Goal: Communication & Community: Participate in discussion

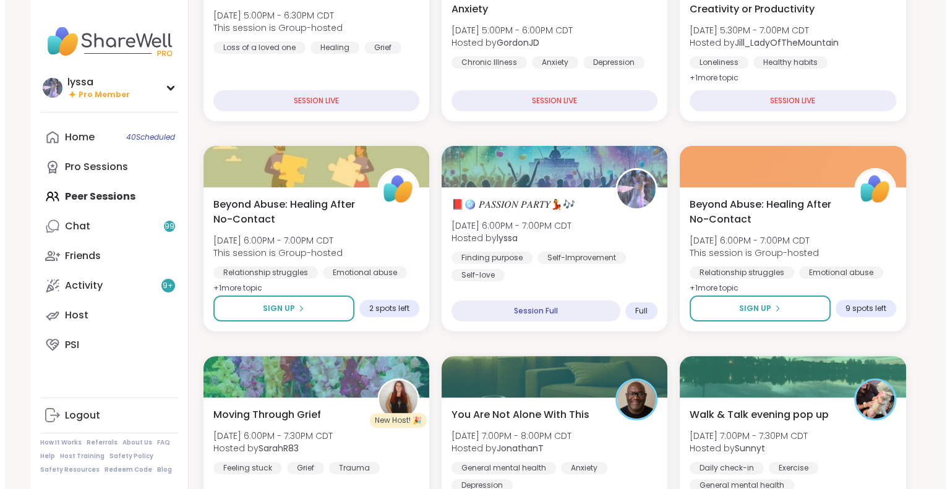
scroll to position [243, 0]
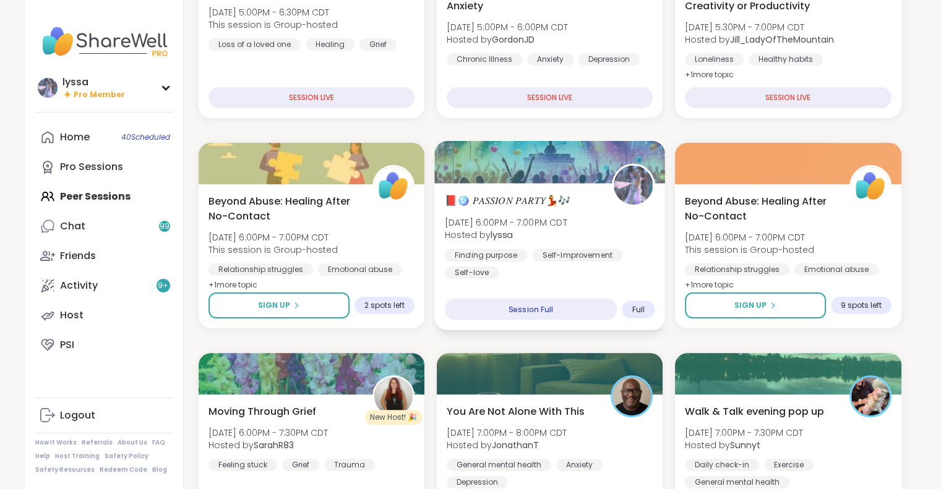
click at [599, 214] on div "📕🪩 𝑃𝐴𝑆𝑆𝐼𝑂𝑁 𝑃𝐴𝑅𝑇𝑌💃🎶 Sat, Sep 06 | 6:00PM - 7:00PM CDT Hosted by lyssa Finding pu…" at bounding box center [549, 236] width 210 height 86
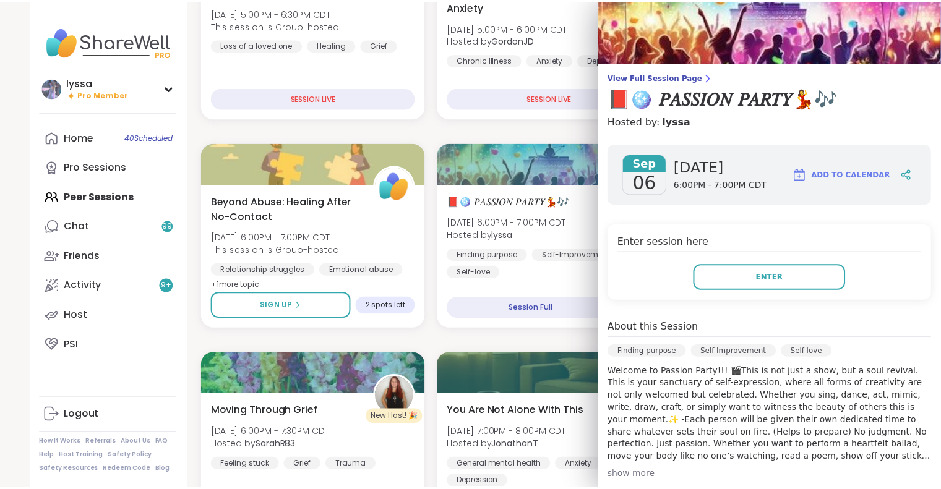
scroll to position [40, 0]
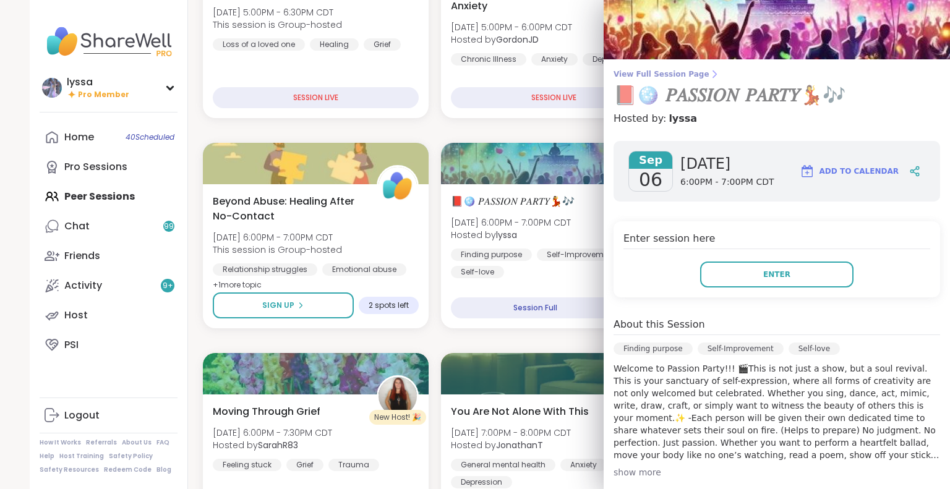
click at [667, 69] on span "View Full Session Page" at bounding box center [777, 74] width 327 height 10
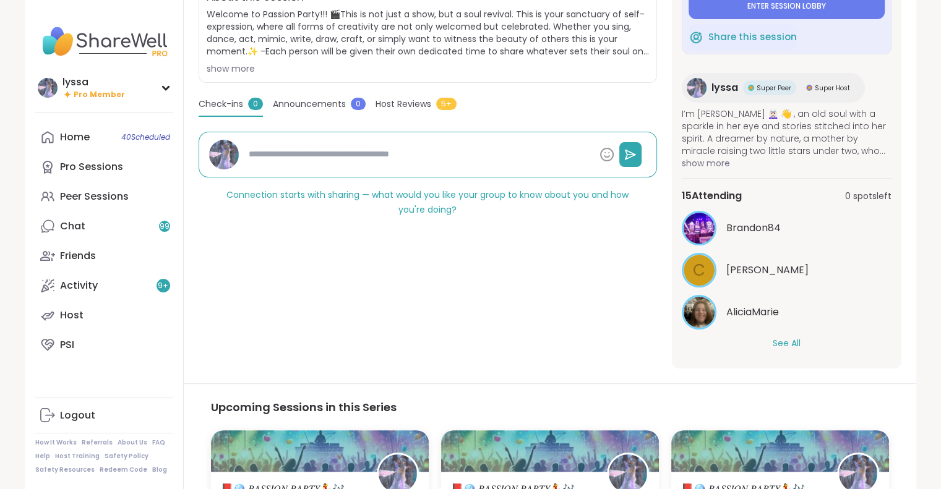
scroll to position [287, 0]
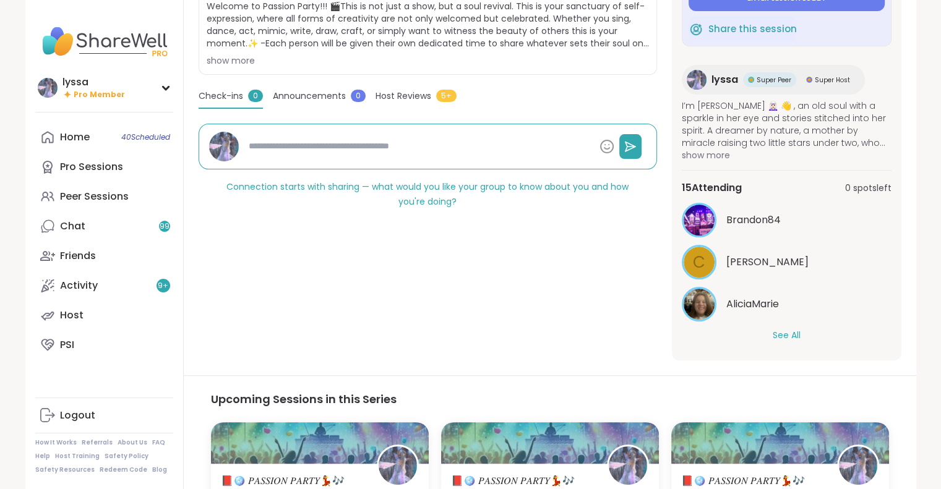
click at [780, 331] on button "See All" at bounding box center [787, 335] width 28 height 13
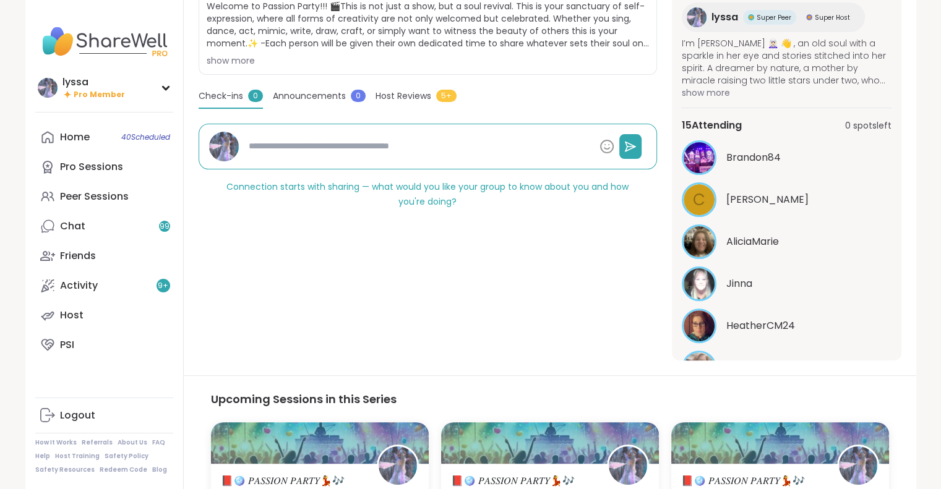
scroll to position [0, 0]
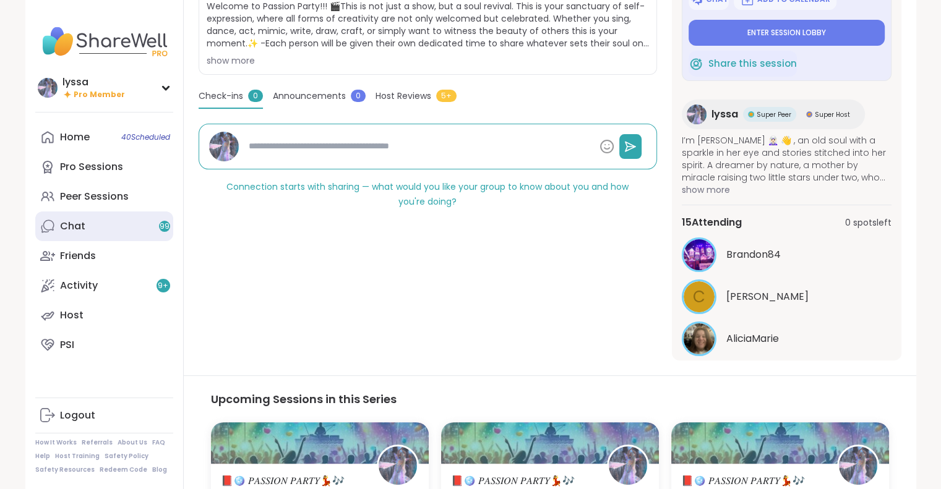
click at [105, 212] on link "Chat 99" at bounding box center [104, 227] width 138 height 30
type textarea "*"
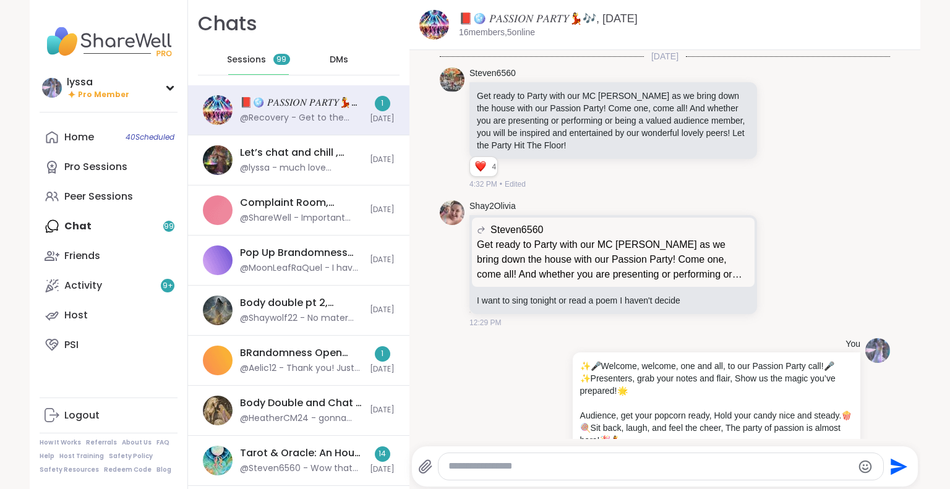
scroll to position [541, 0]
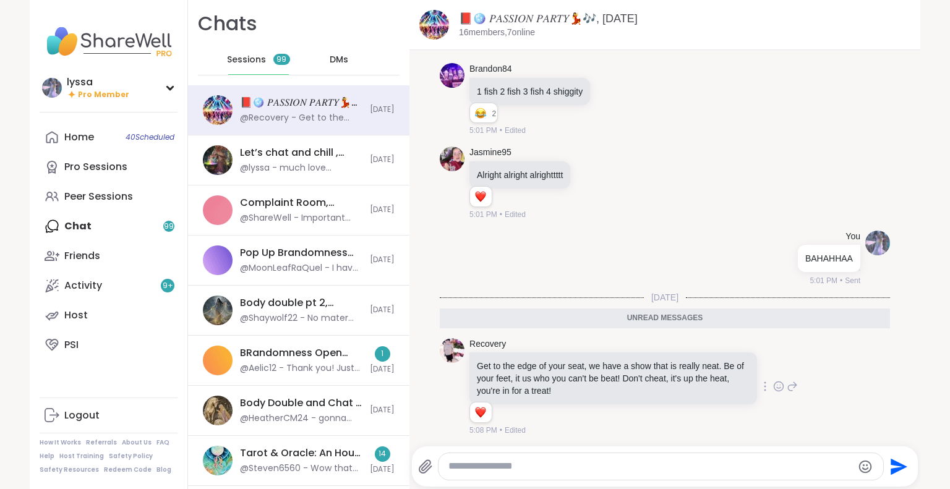
click at [773, 383] on icon at bounding box center [778, 386] width 11 height 12
click at [675, 361] on div "Select Reaction: Heart" at bounding box center [680, 366] width 11 height 11
click at [525, 462] on textarea "Type your message" at bounding box center [651, 466] width 404 height 13
click at [787, 385] on icon at bounding box center [792, 386] width 11 height 15
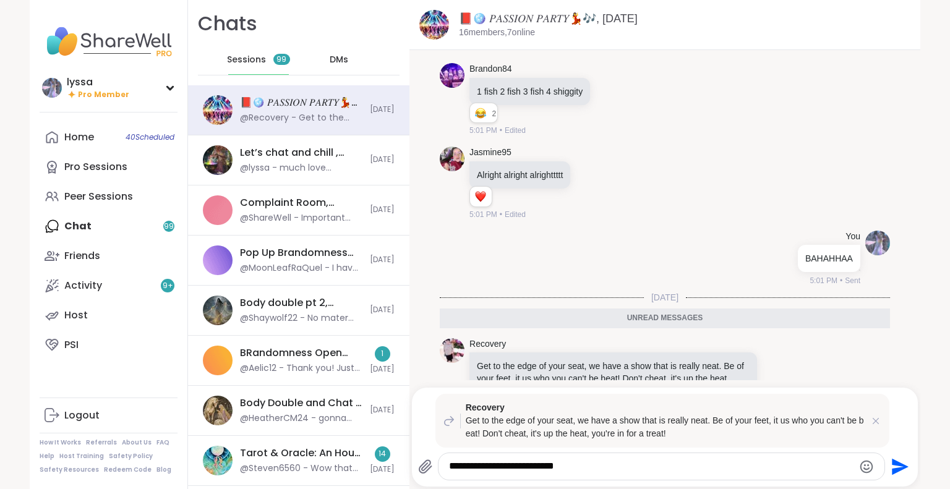
type textarea "**********"
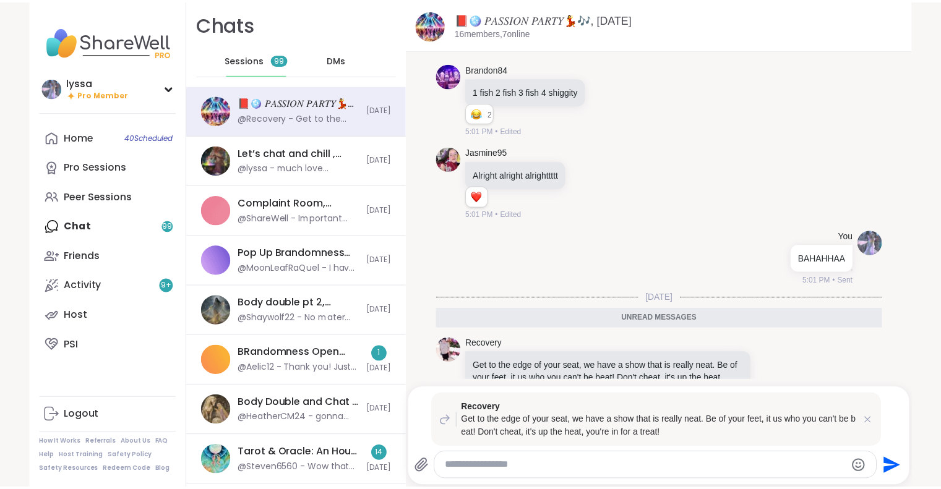
scroll to position [649, 0]
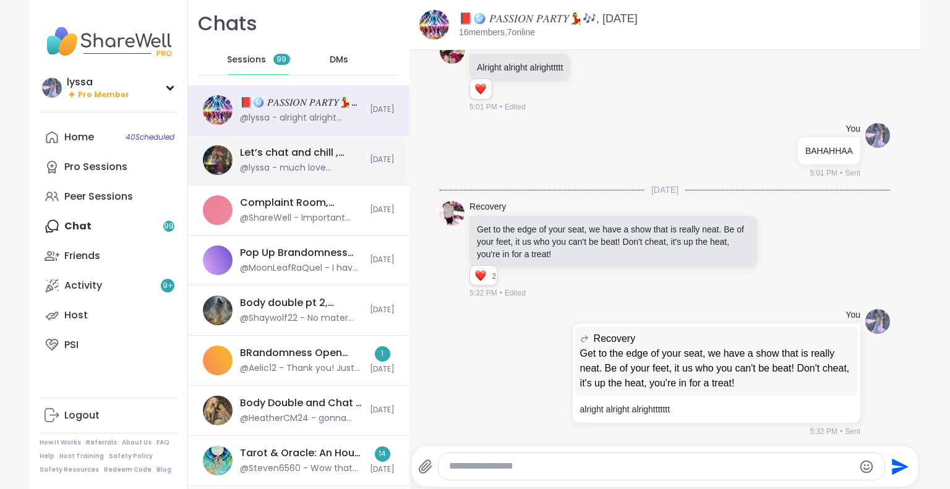
click at [262, 169] on div "@lyssa - much love @Aydencossette" at bounding box center [301, 168] width 122 height 12
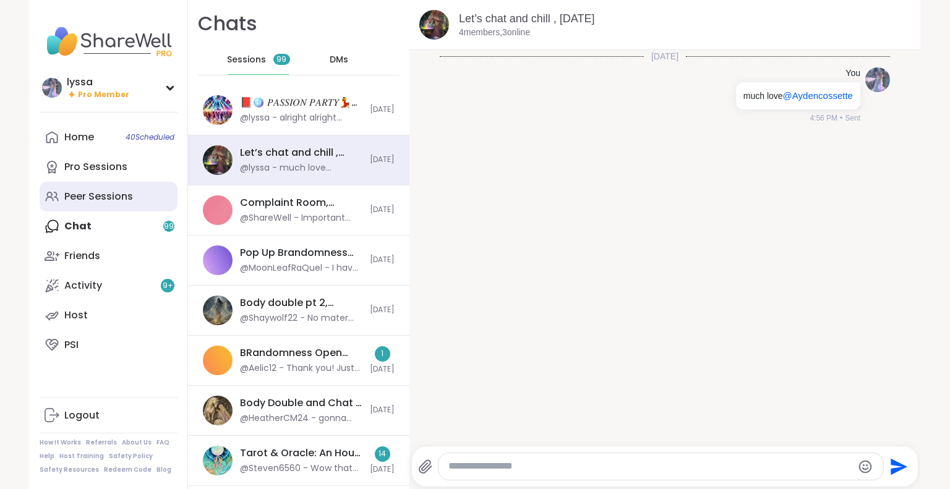
click at [97, 200] on div "Peer Sessions" at bounding box center [98, 197] width 69 height 14
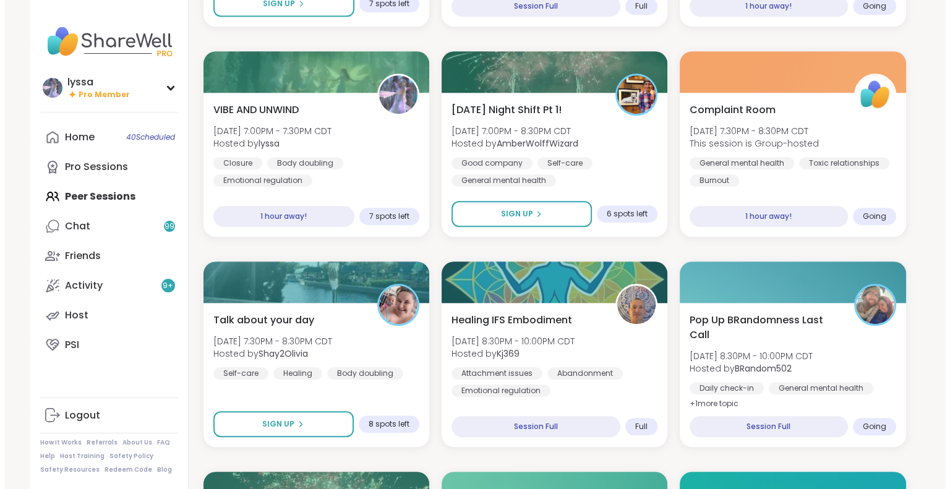
scroll to position [755, 0]
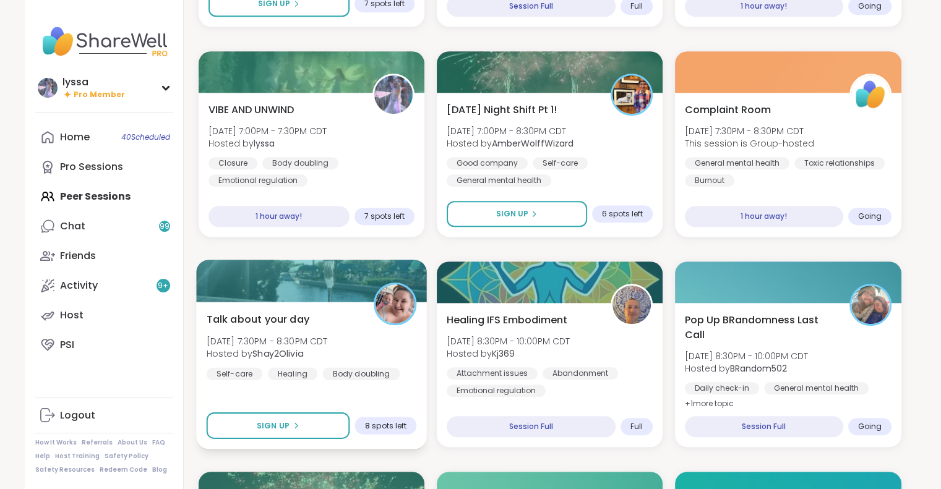
click at [256, 309] on div "Talk about your day Sat, Sep 06 | 7:30PM - 8:30PM CDT Hosted by Shay2Olivia Sel…" at bounding box center [311, 375] width 231 height 147
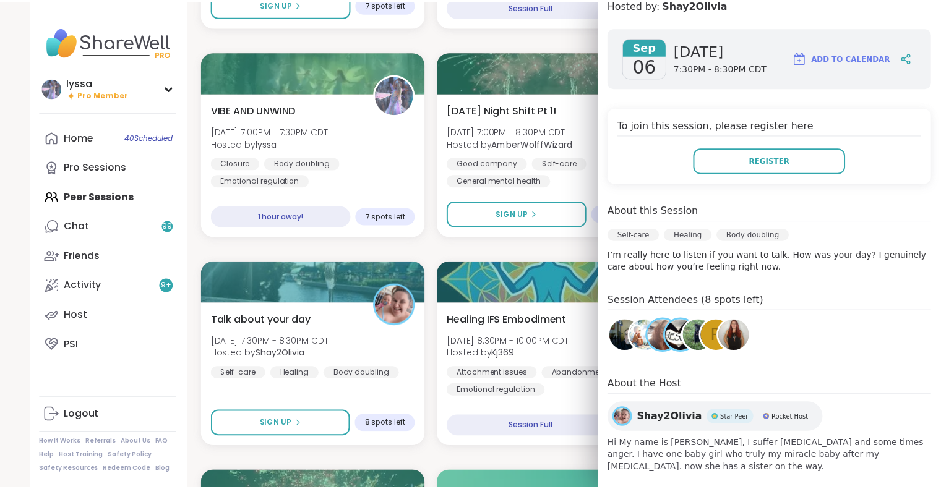
scroll to position [0, 0]
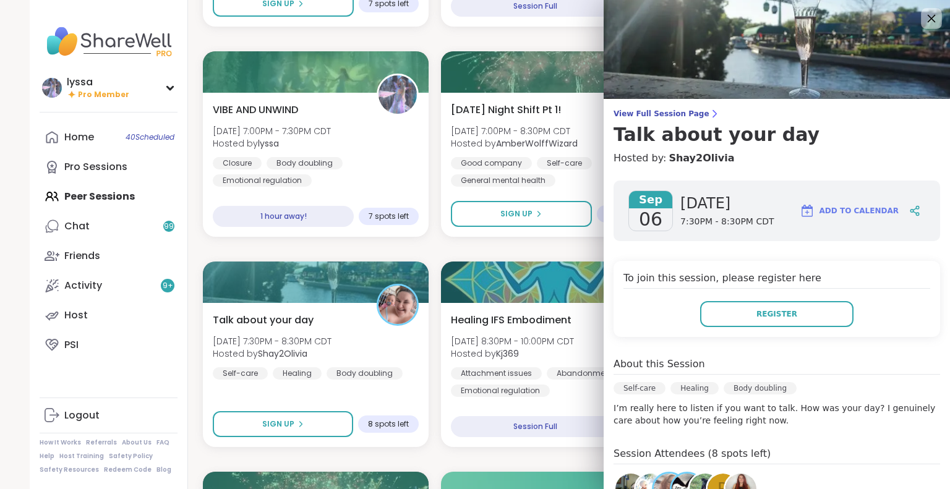
click at [924, 21] on icon at bounding box center [931, 18] width 15 height 15
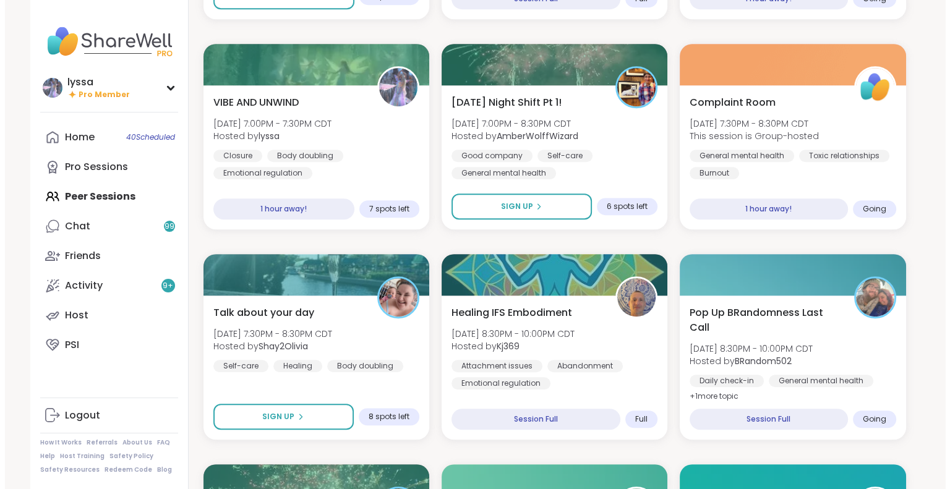
scroll to position [763, 0]
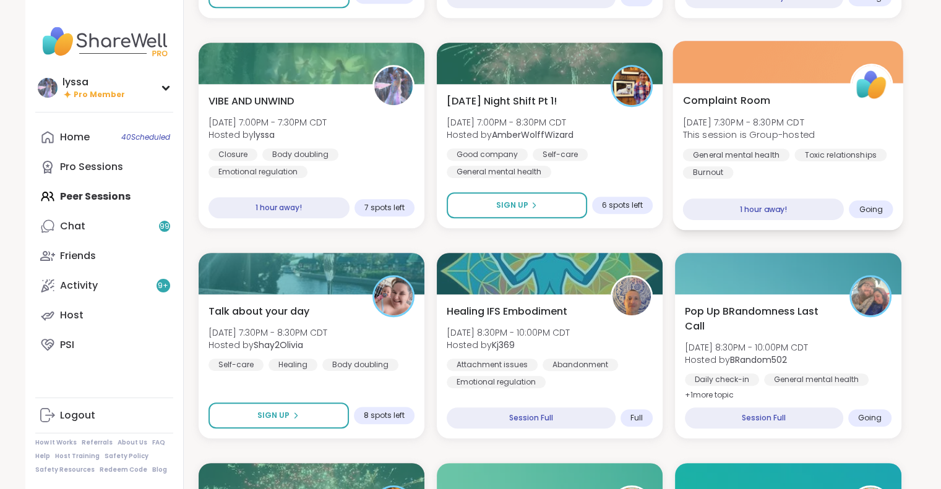
click at [793, 111] on div "Complaint Room Sat, Sep 06 | 7:30PM - 8:30PM CDT This session is Group-hosted G…" at bounding box center [788, 136] width 210 height 86
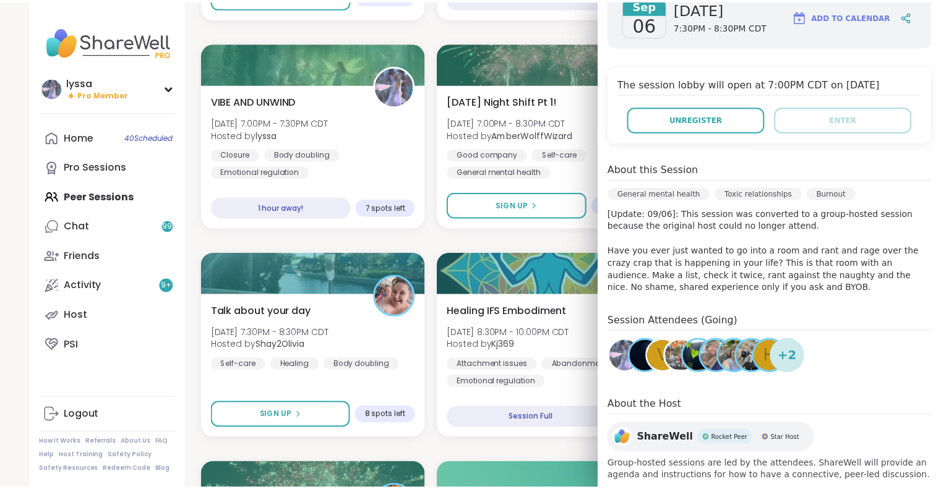
scroll to position [0, 0]
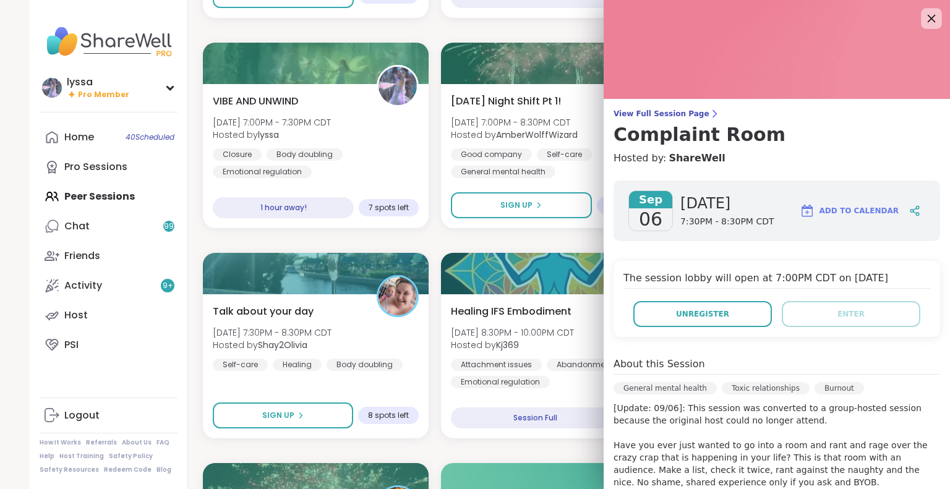
click at [924, 20] on icon at bounding box center [931, 18] width 15 height 15
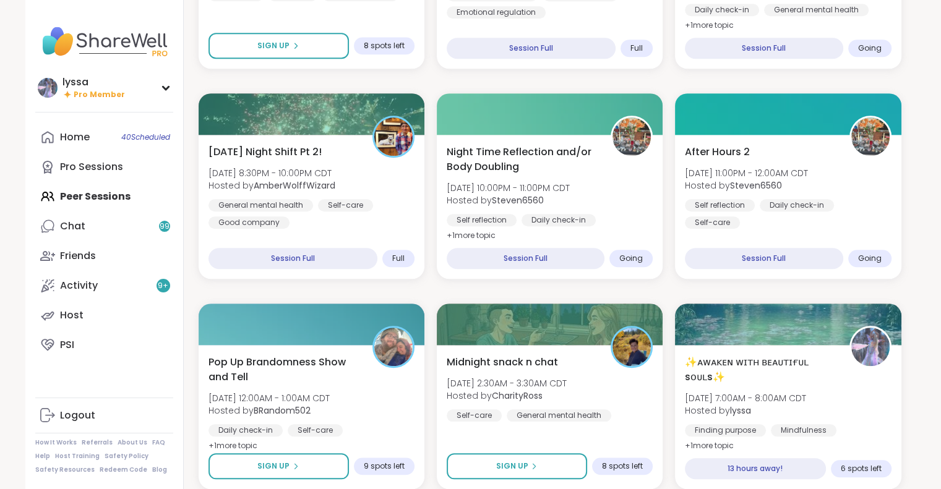
scroll to position [1161, 0]
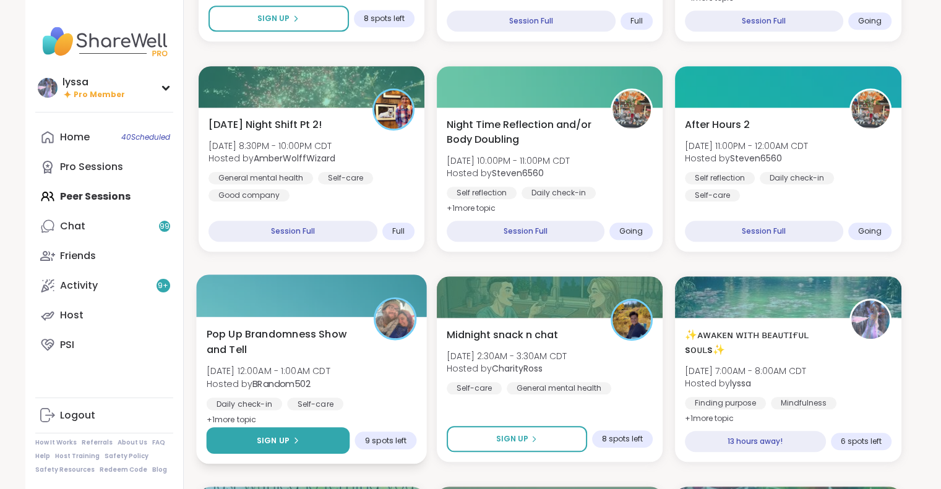
click at [311, 441] on button "Sign Up" at bounding box center [278, 440] width 144 height 27
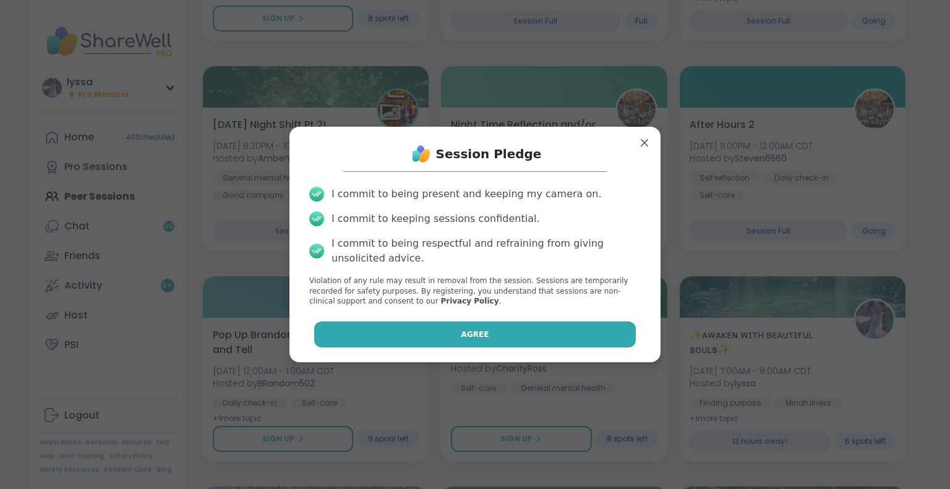
click at [479, 346] on button "Agree" at bounding box center [475, 335] width 322 height 26
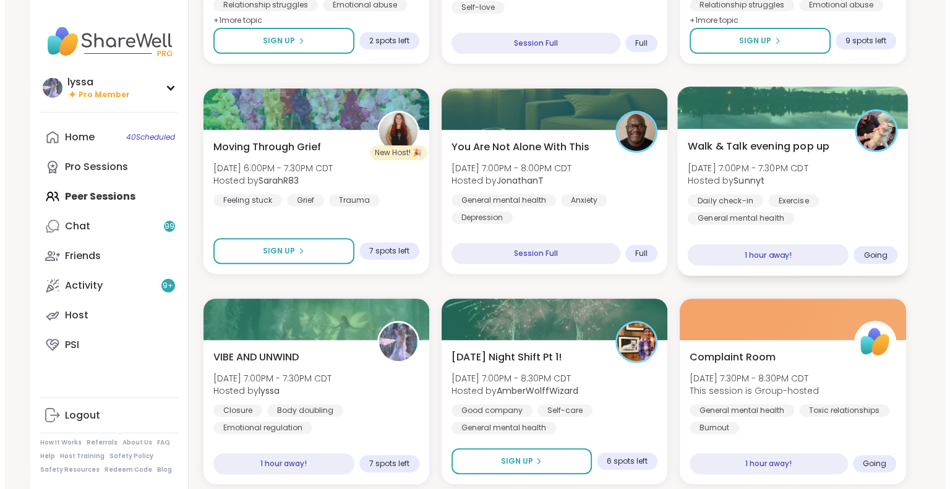
scroll to position [507, 0]
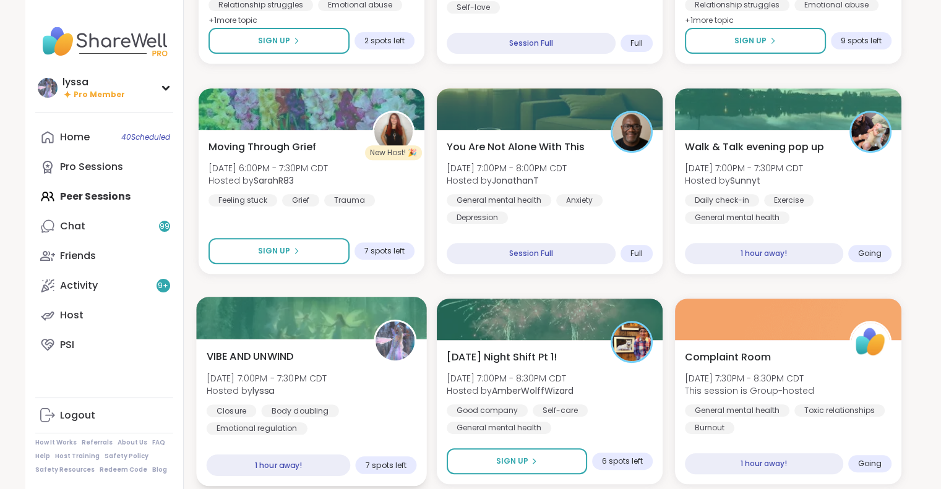
click at [385, 395] on div "VIBE AND UNWIND Sat, Sep 06 | 7:00PM - 7:30PM CDT Hosted by lyssa Closure Body …" at bounding box center [311, 392] width 210 height 86
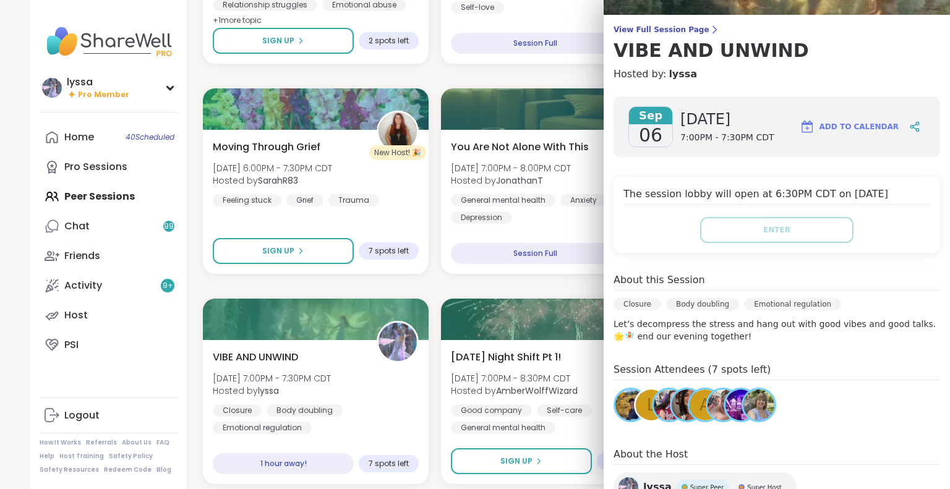
scroll to position [0, 0]
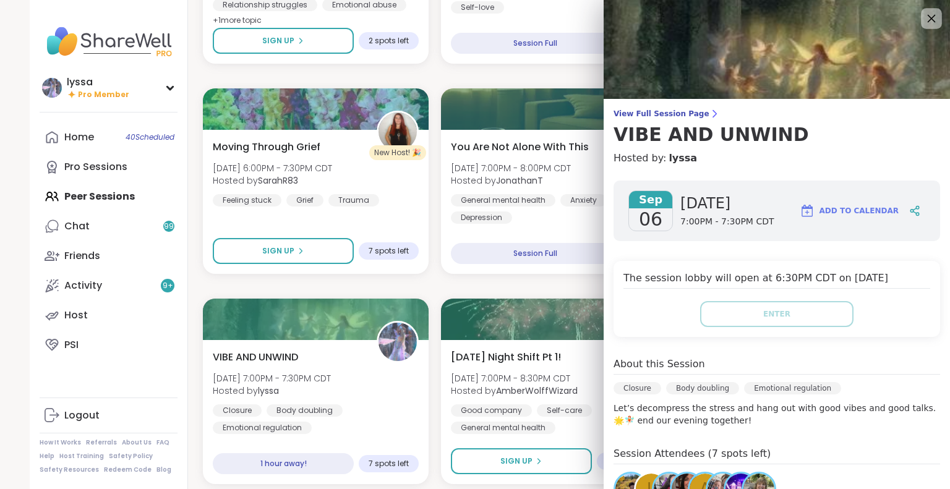
click at [924, 17] on icon at bounding box center [931, 18] width 15 height 15
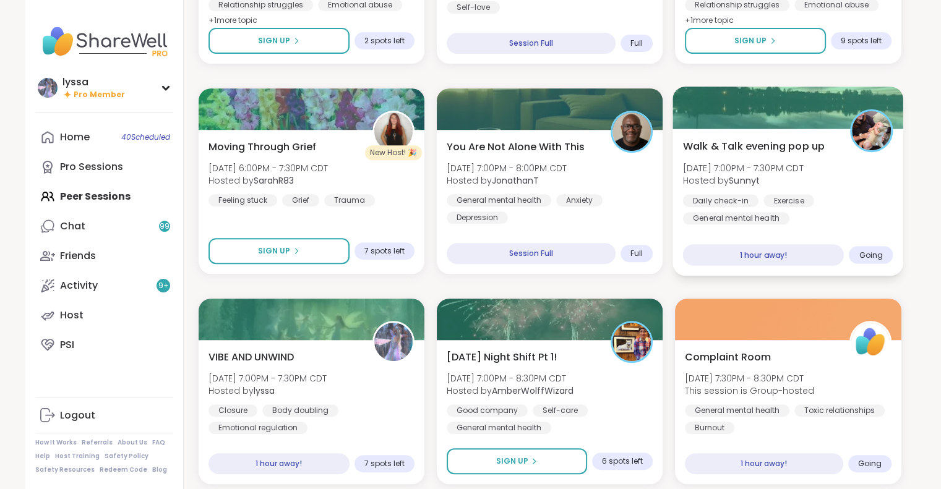
click at [886, 161] on div "Walk & Talk evening pop up Sat, Sep 06 | 7:00PM - 7:30PM CDT Hosted by Sunnyt D…" at bounding box center [788, 182] width 210 height 86
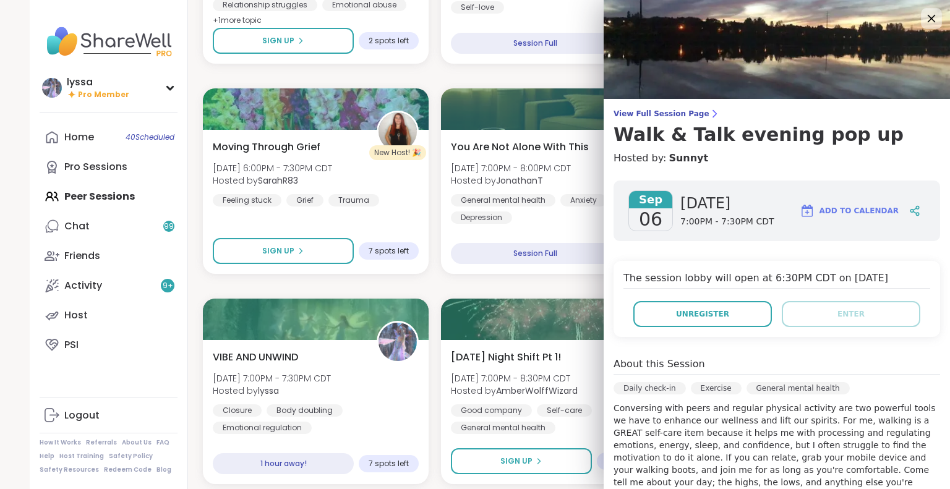
click at [924, 22] on icon at bounding box center [931, 18] width 15 height 15
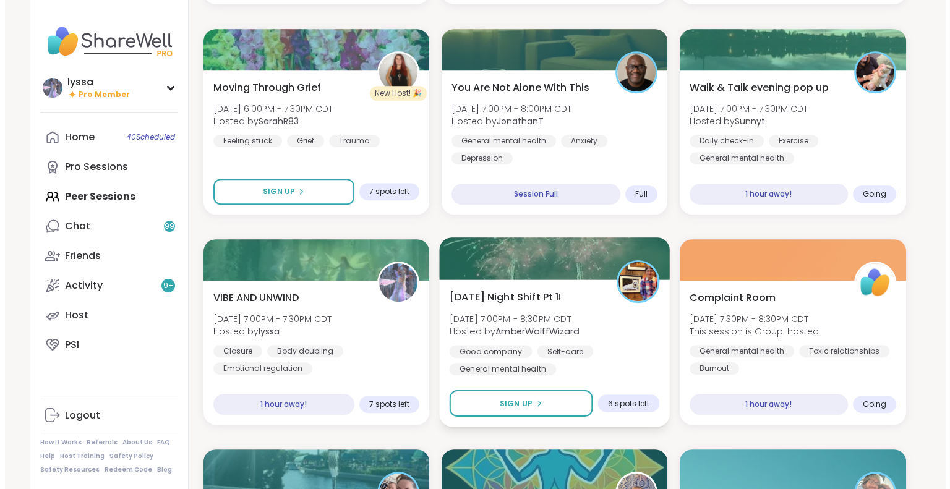
scroll to position [574, 0]
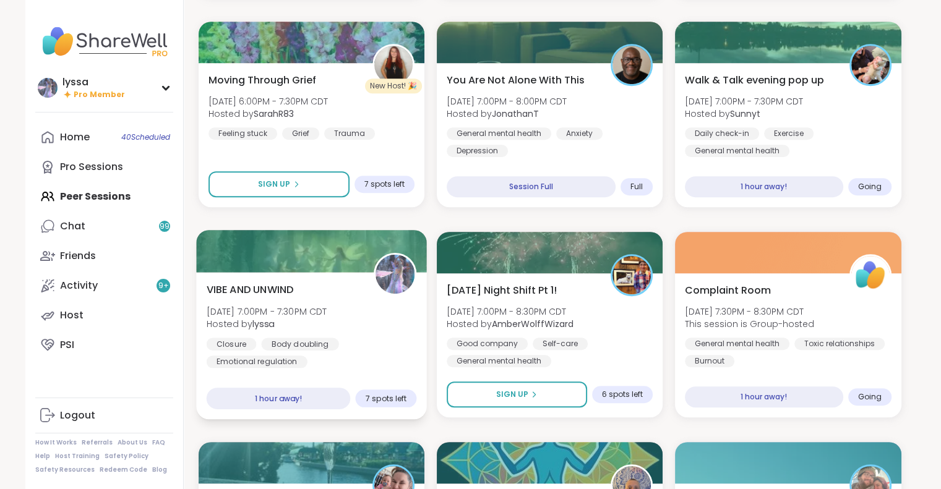
click at [380, 311] on div "VIBE AND UNWIND Sat, Sep 06 | 7:00PM - 7:30PM CDT Hosted by lyssa Closure Body …" at bounding box center [311, 325] width 210 height 86
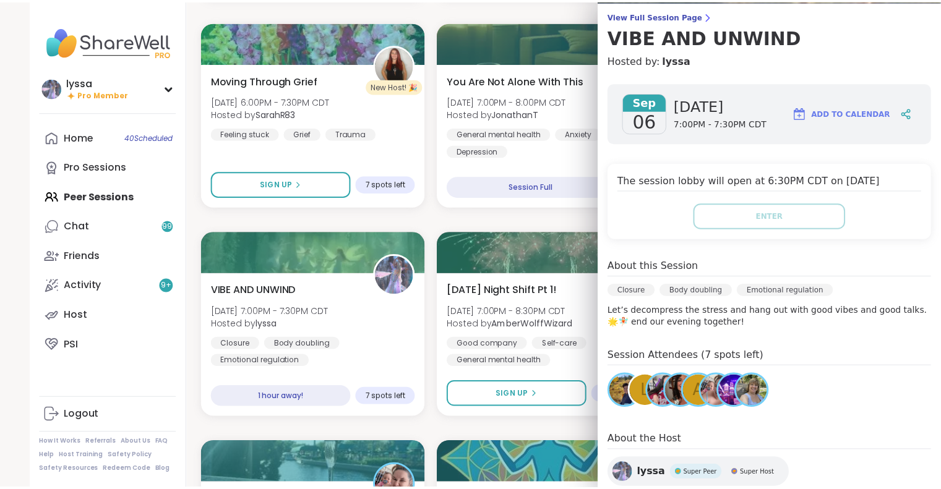
scroll to position [0, 0]
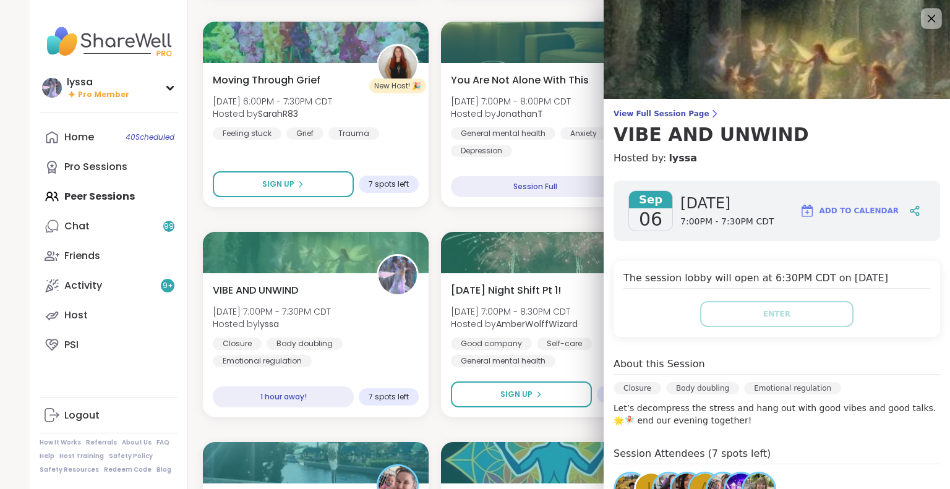
click at [928, 17] on icon at bounding box center [932, 19] width 8 height 8
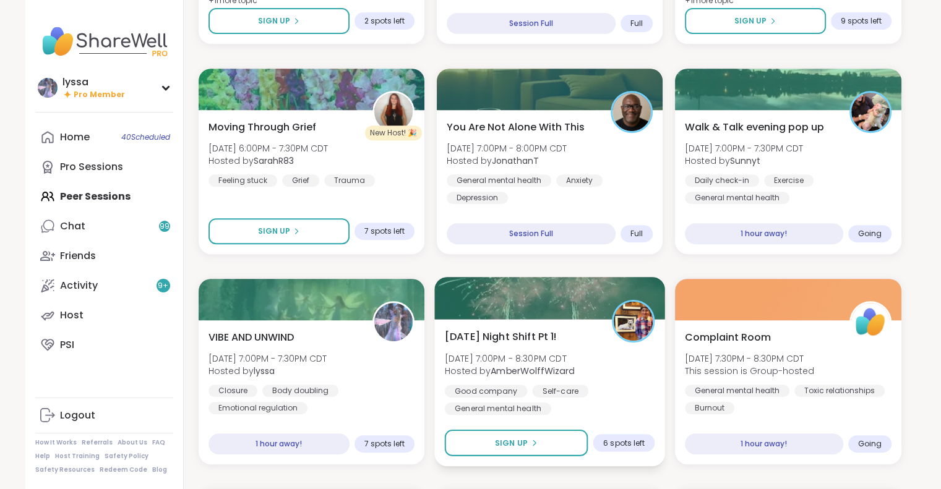
scroll to position [528, 0]
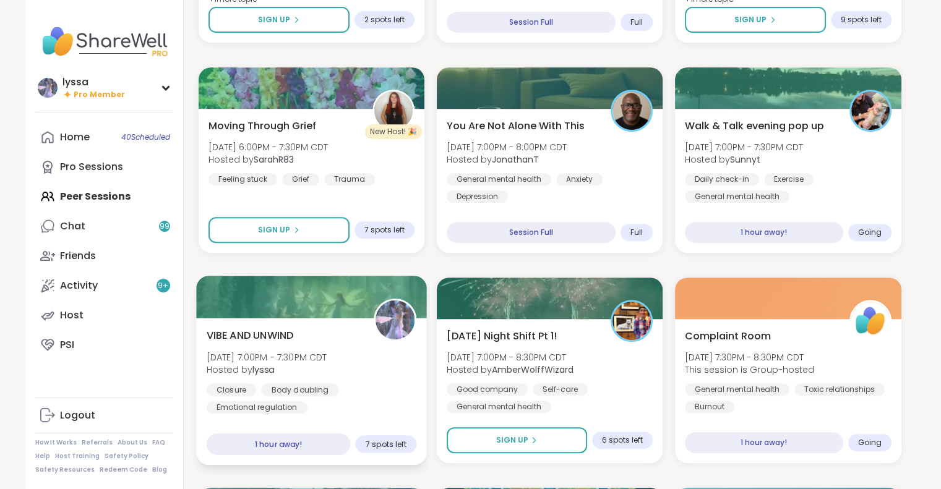
click at [399, 326] on img at bounding box center [395, 320] width 39 height 39
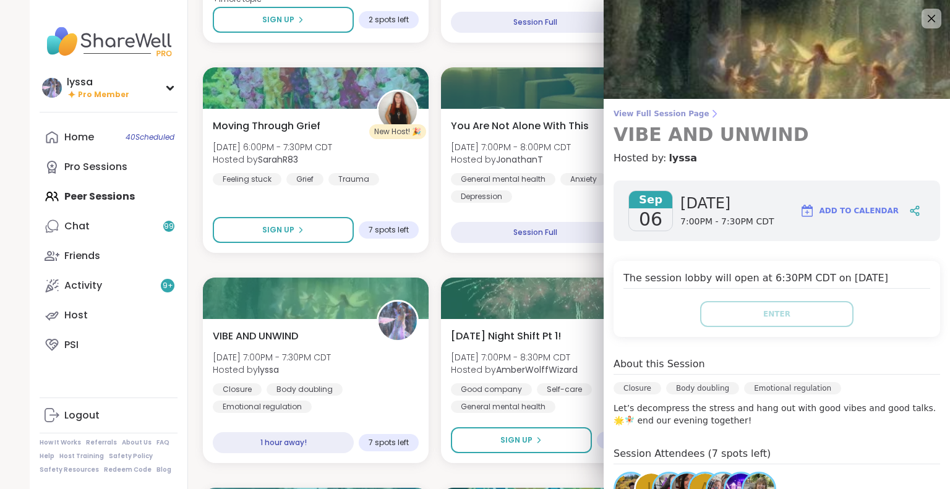
click at [676, 113] on span "View Full Session Page" at bounding box center [777, 114] width 327 height 10
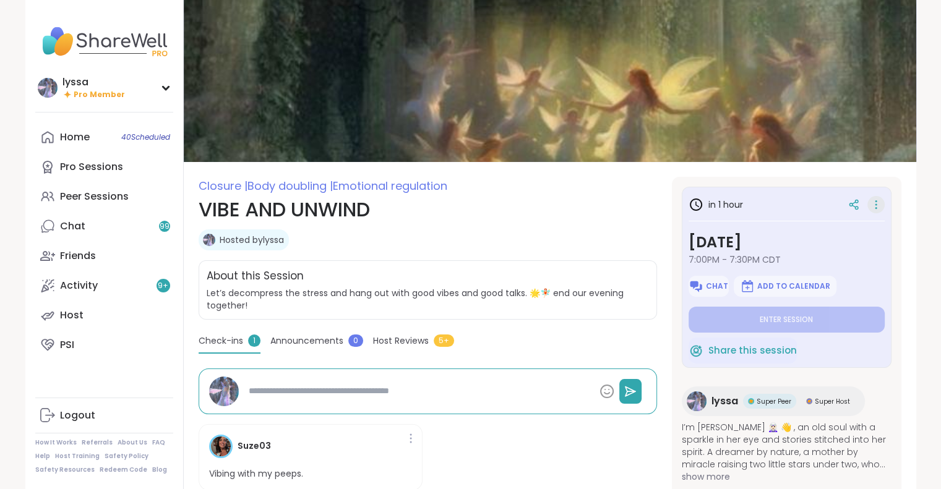
click at [870, 201] on icon at bounding box center [876, 204] width 12 height 17
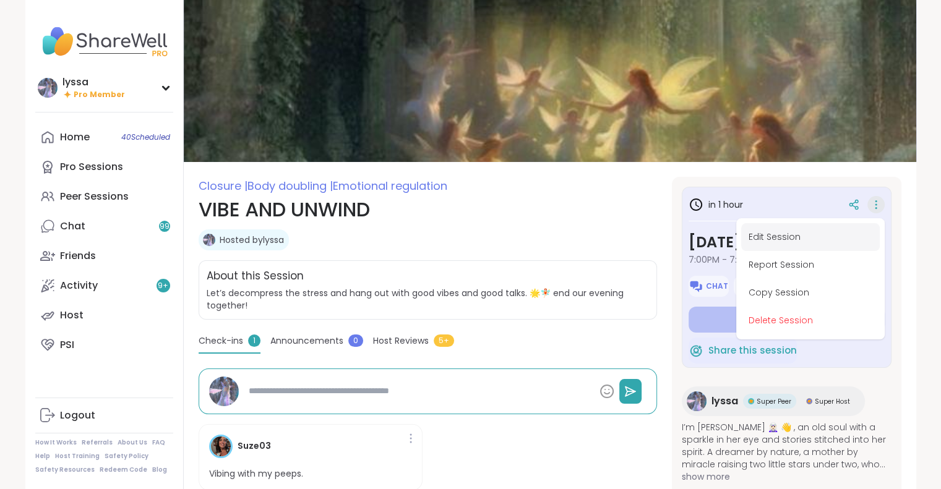
click at [777, 239] on button "Edit Session" at bounding box center [810, 237] width 139 height 28
type textarea "*"
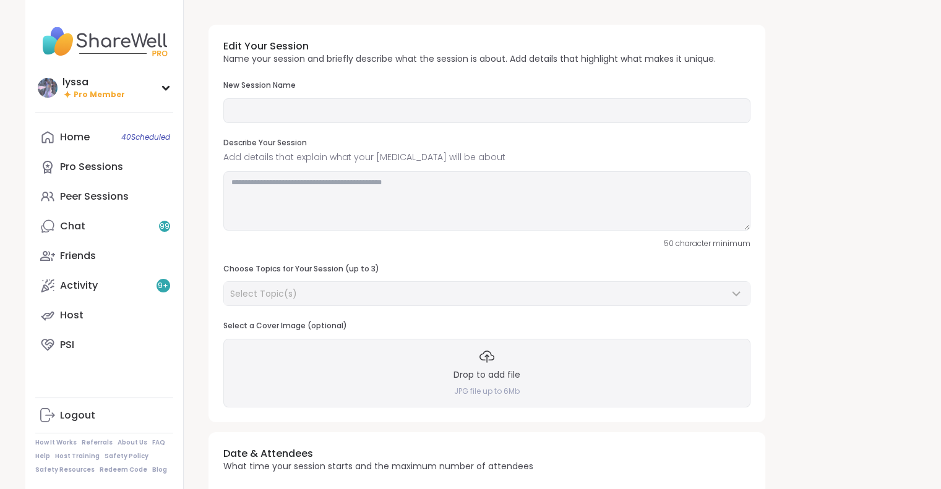
type input "**********"
type textarea "**********"
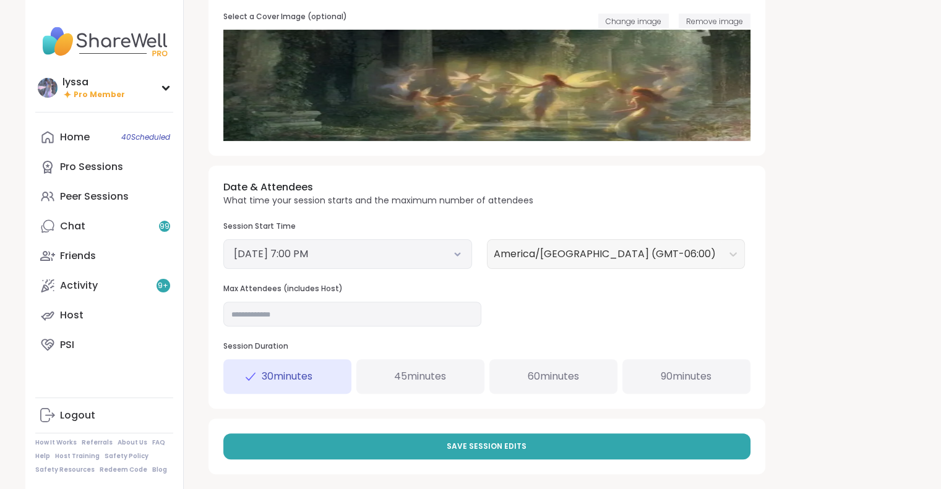
scroll to position [316, 0]
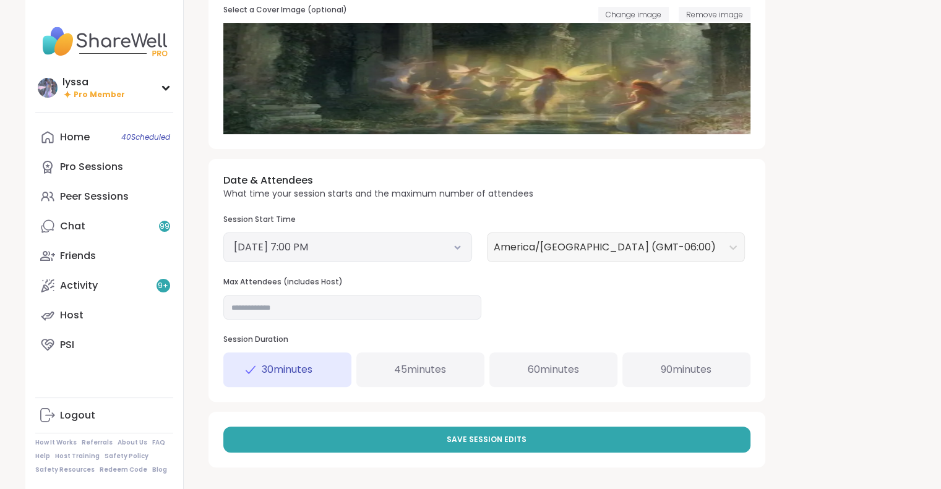
click at [459, 358] on div "45 minutes" at bounding box center [420, 370] width 128 height 35
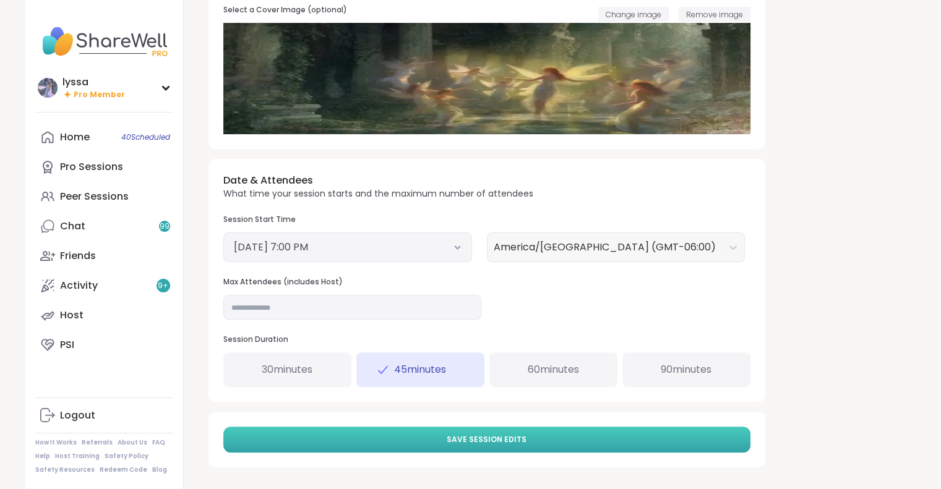
click at [470, 436] on span "Save Session Edits" at bounding box center [487, 439] width 80 height 11
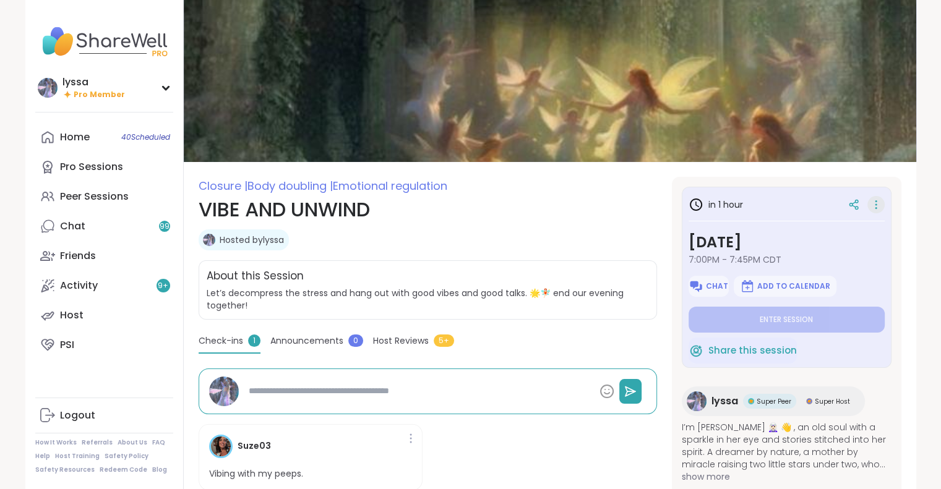
click at [872, 200] on icon at bounding box center [876, 204] width 12 height 17
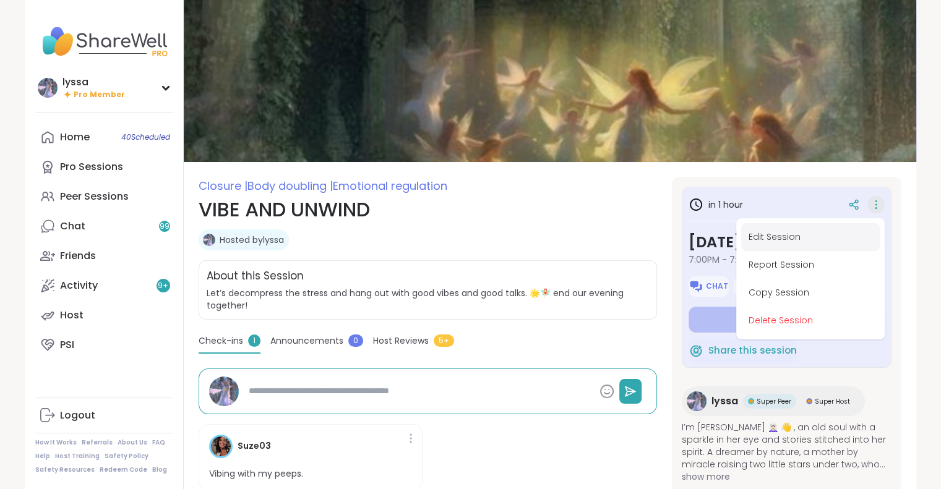
click at [778, 238] on button "Edit Session" at bounding box center [810, 237] width 139 height 28
type textarea "*"
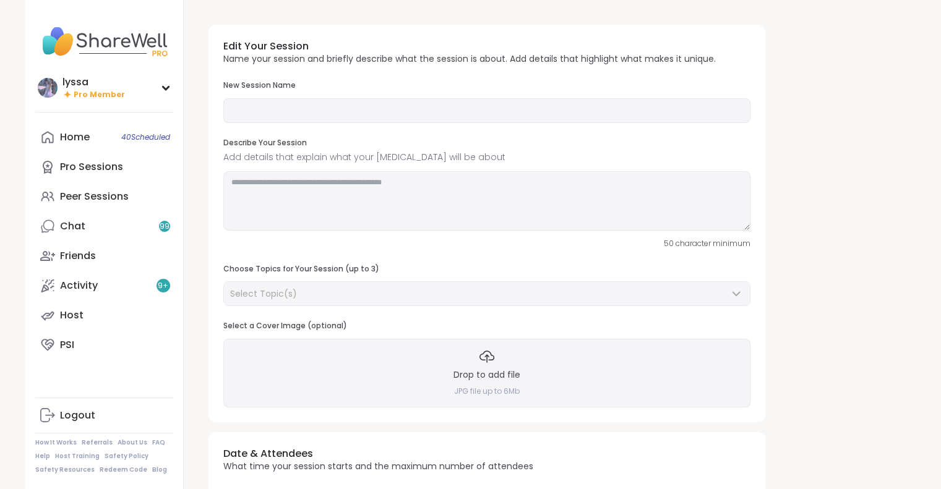
type input "**********"
type textarea "**********"
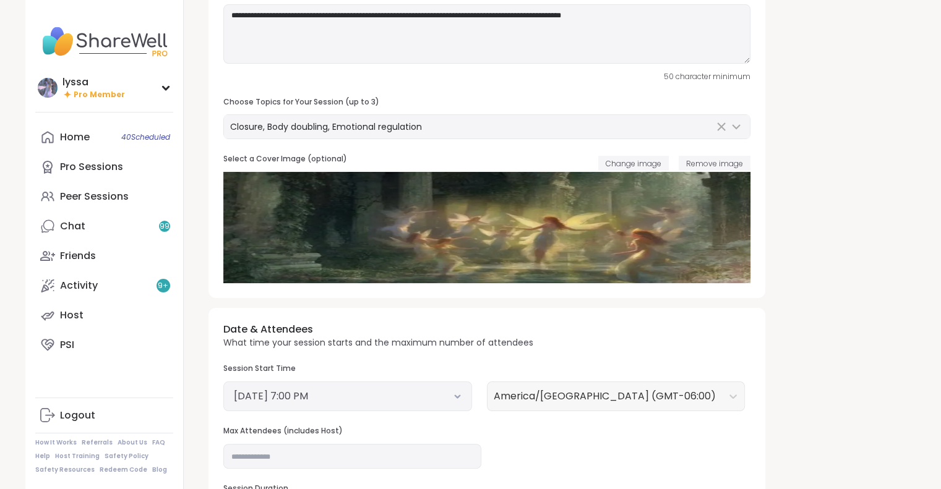
scroll to position [316, 0]
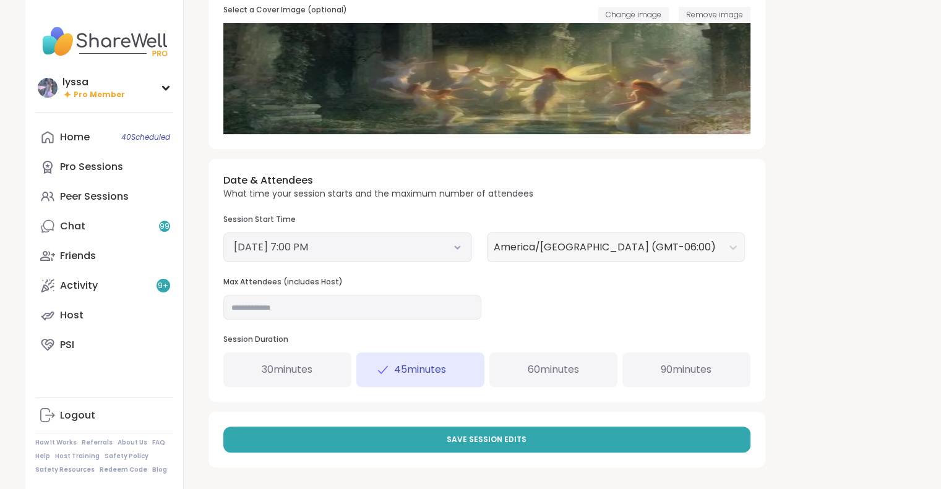
click at [582, 356] on div "60 minutes" at bounding box center [553, 370] width 128 height 35
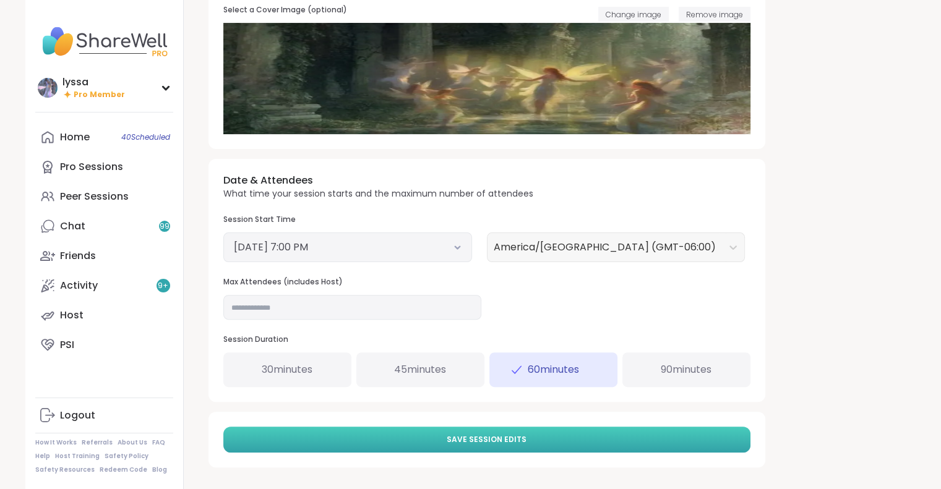
click at [512, 437] on span "Save Session Edits" at bounding box center [487, 439] width 80 height 11
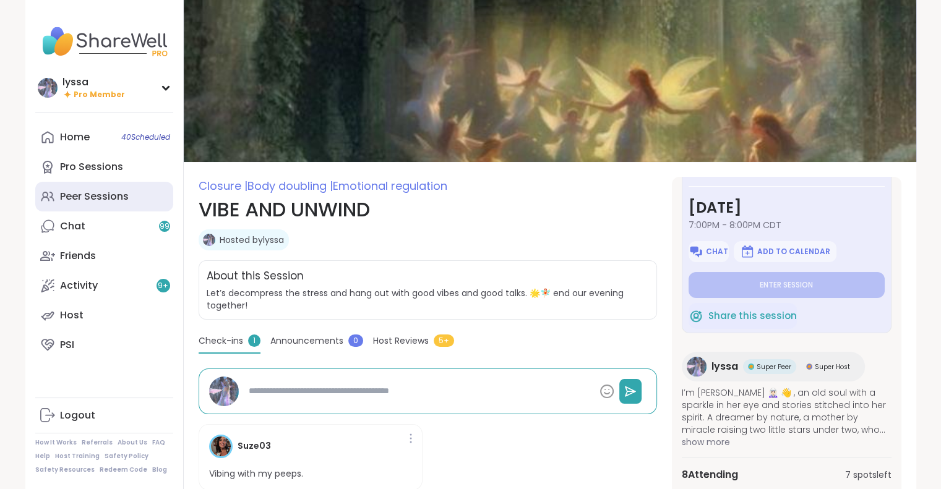
click at [72, 189] on link "Peer Sessions" at bounding box center [104, 197] width 138 height 30
type textarea "*"
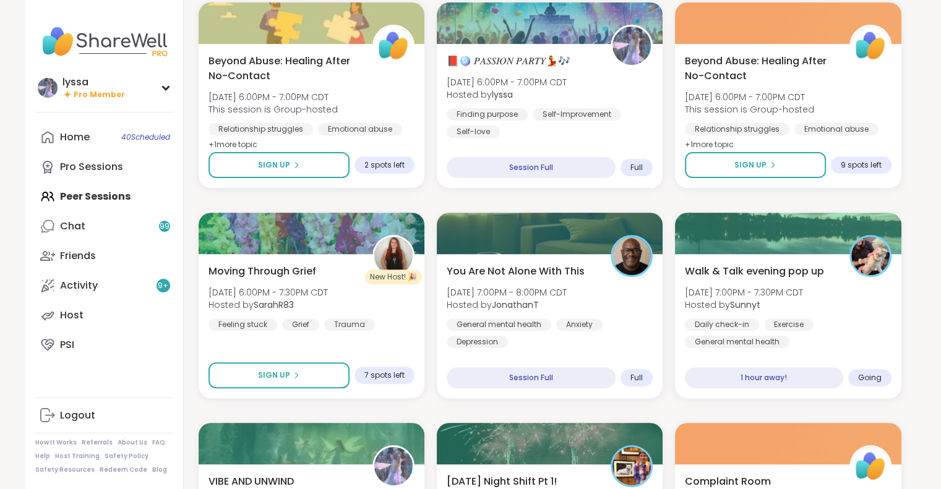
scroll to position [393, 0]
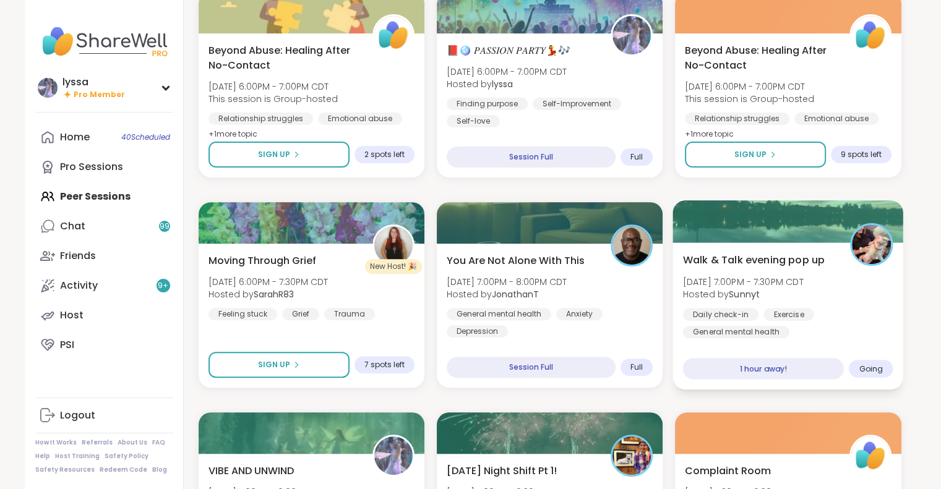
click at [764, 258] on span "Walk & Talk evening pop up" at bounding box center [754, 259] width 142 height 15
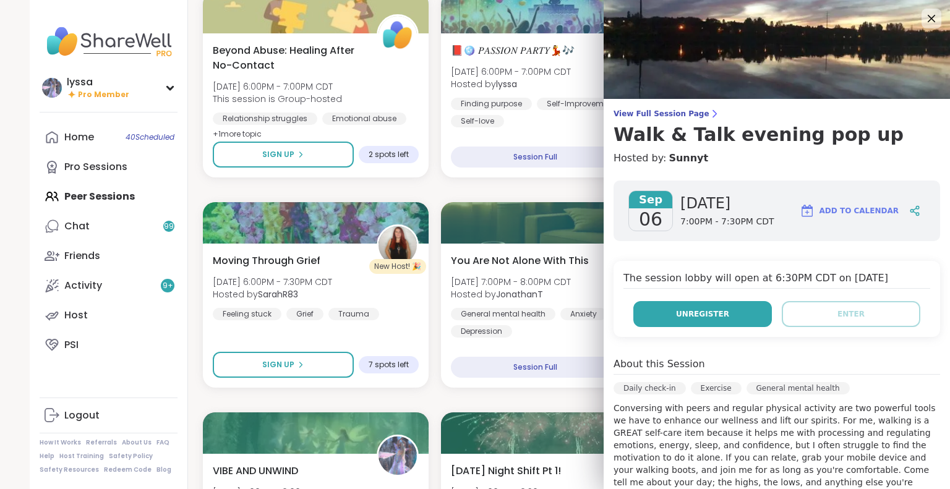
click at [658, 313] on button "Unregister" at bounding box center [702, 314] width 139 height 26
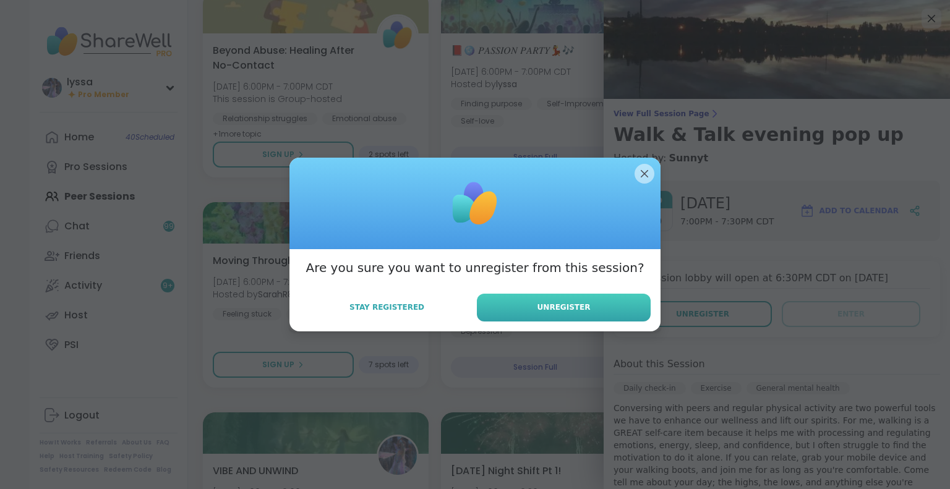
click at [567, 307] on span "Unregister" at bounding box center [564, 307] width 53 height 11
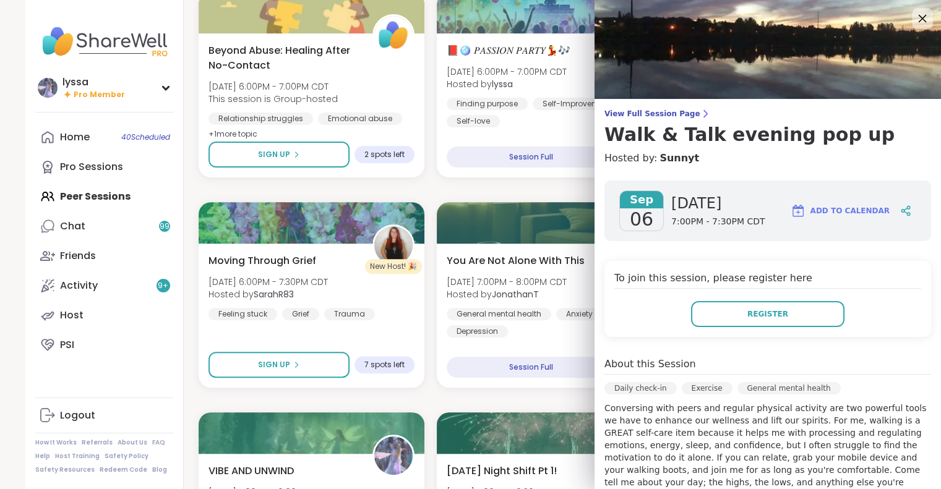
click at [914, 14] on icon at bounding box center [921, 18] width 15 height 15
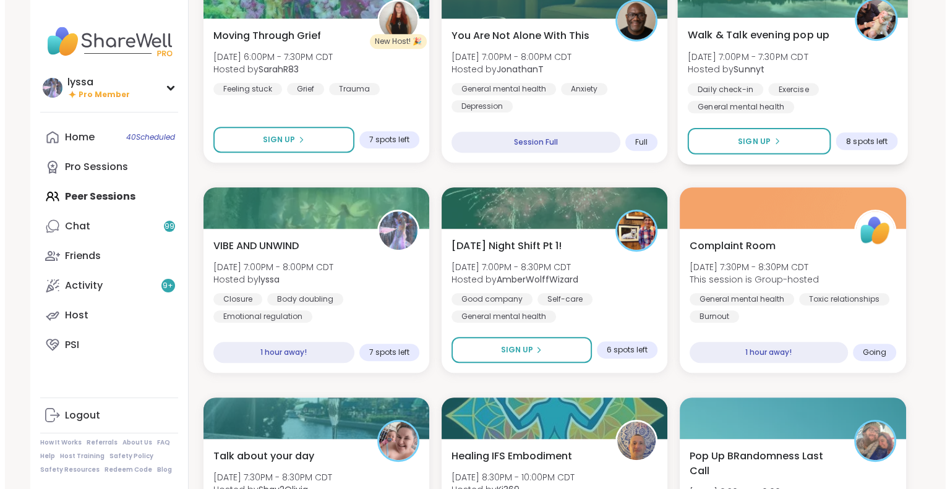
scroll to position [621, 0]
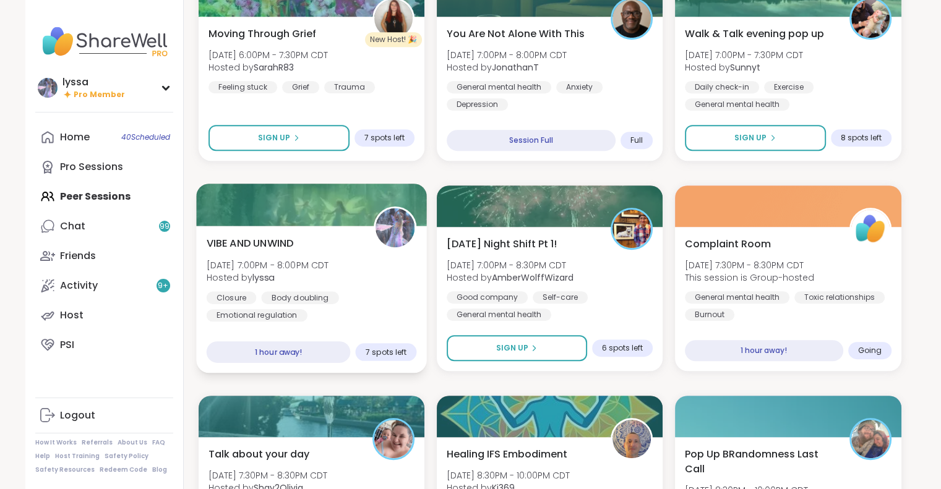
click at [390, 277] on div "VIBE AND UNWIND Sat, Sep 06 | 7:00PM - 8:00PM CDT Hosted by lyssa Closure Body …" at bounding box center [311, 279] width 210 height 86
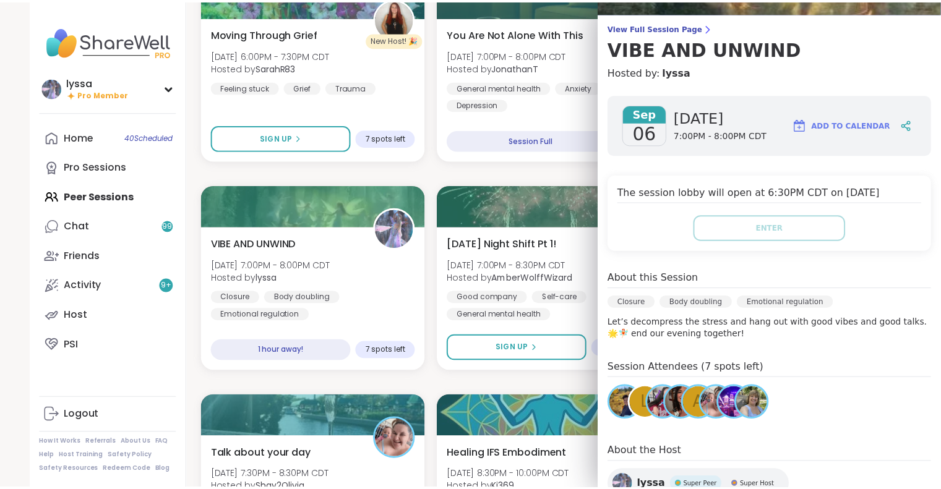
scroll to position [0, 0]
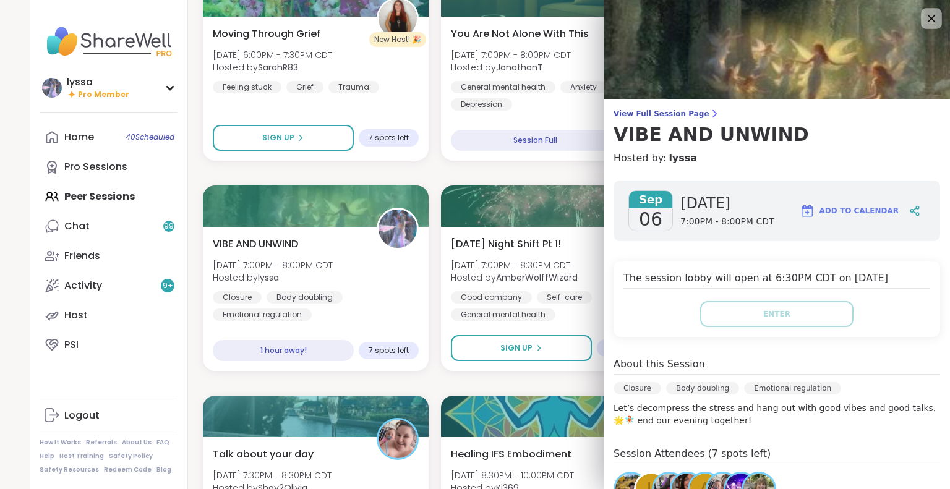
click at [921, 12] on div at bounding box center [931, 18] width 21 height 21
click at [924, 22] on icon at bounding box center [931, 18] width 15 height 15
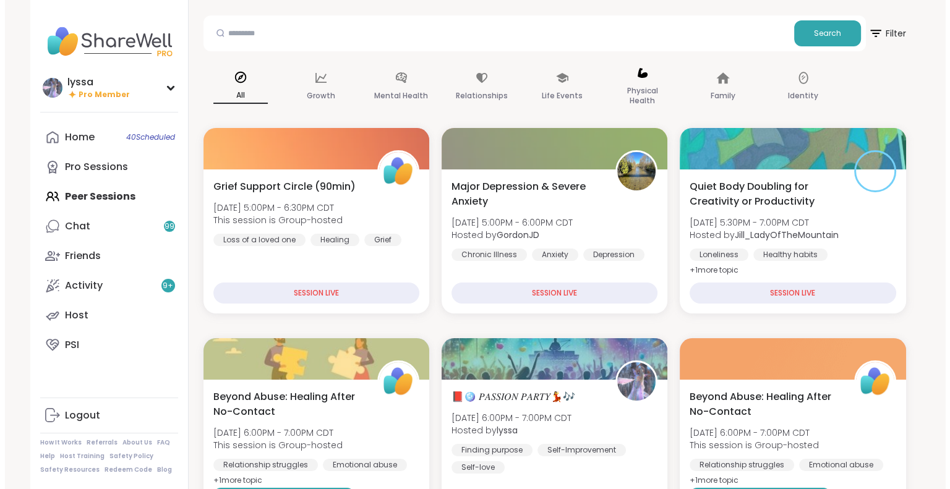
scroll to position [59, 0]
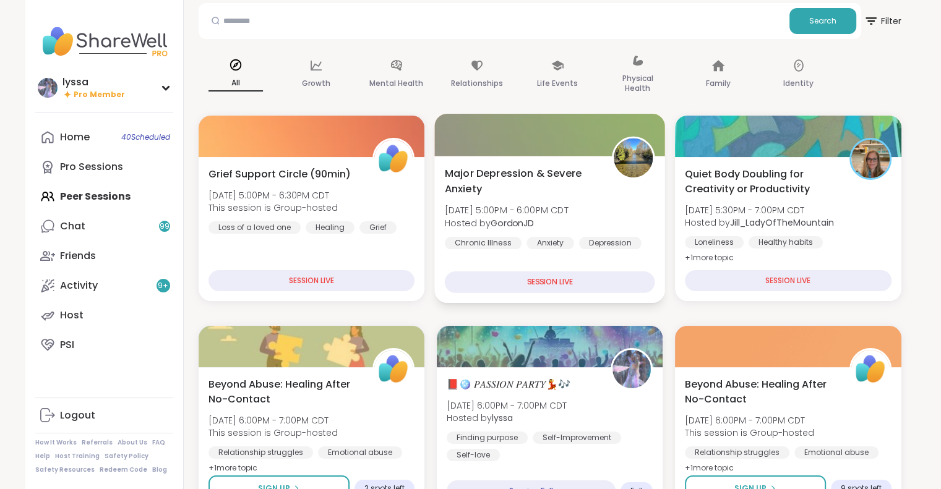
click at [630, 227] on div "Major Depression & Severe Anxiety Sat, Sep 06 | 5:00PM - 6:00PM CDT Hosted by G…" at bounding box center [549, 208] width 210 height 84
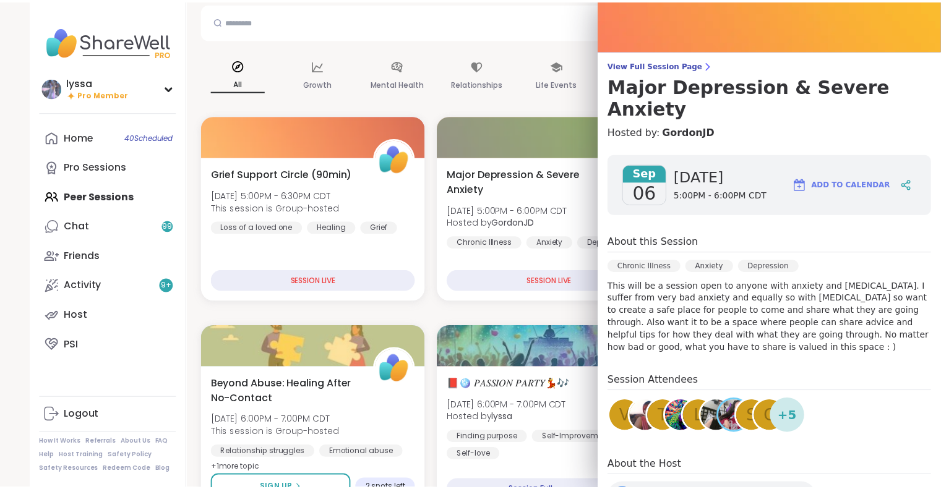
scroll to position [0, 0]
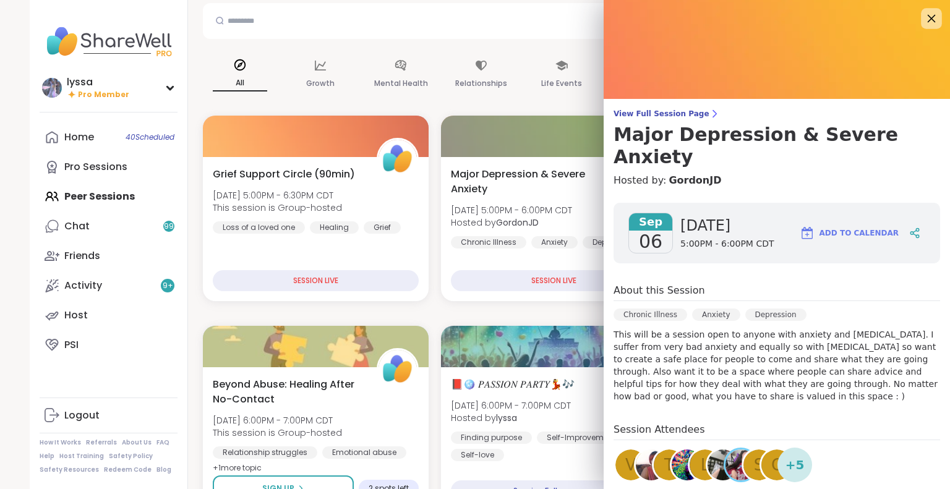
click at [924, 15] on icon at bounding box center [931, 18] width 15 height 15
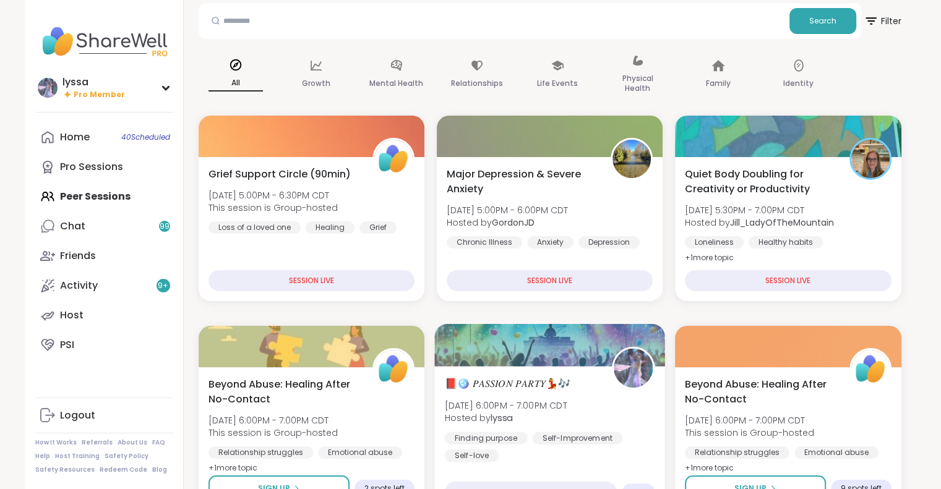
click at [505, 383] on span "📕🪩 𝑃𝐴𝑆𝑆𝐼𝑂𝑁 𝑃𝐴𝑅𝑇𝑌💃🎶" at bounding box center [507, 383] width 126 height 15
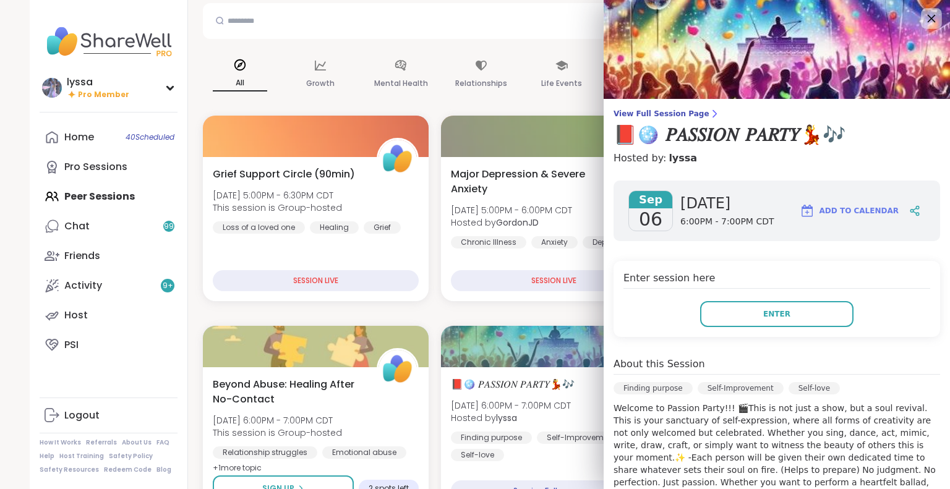
click at [928, 19] on icon at bounding box center [932, 19] width 8 height 8
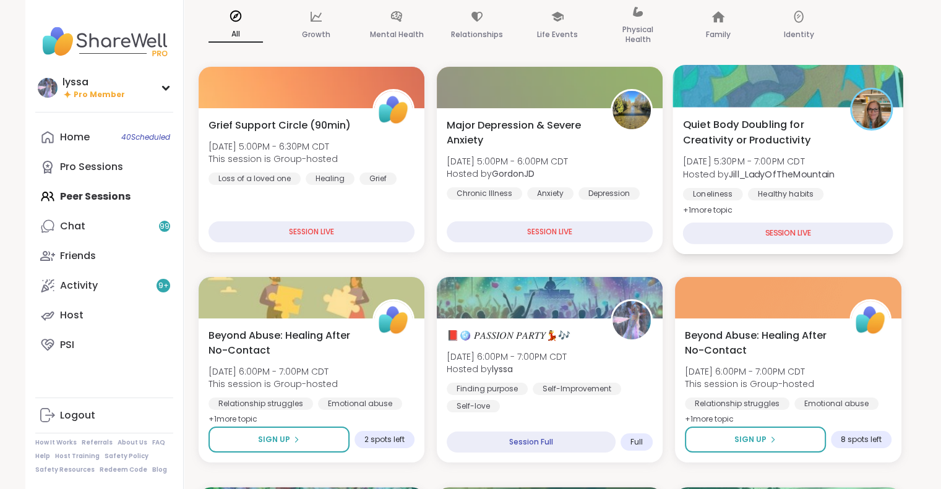
scroll to position [113, 0]
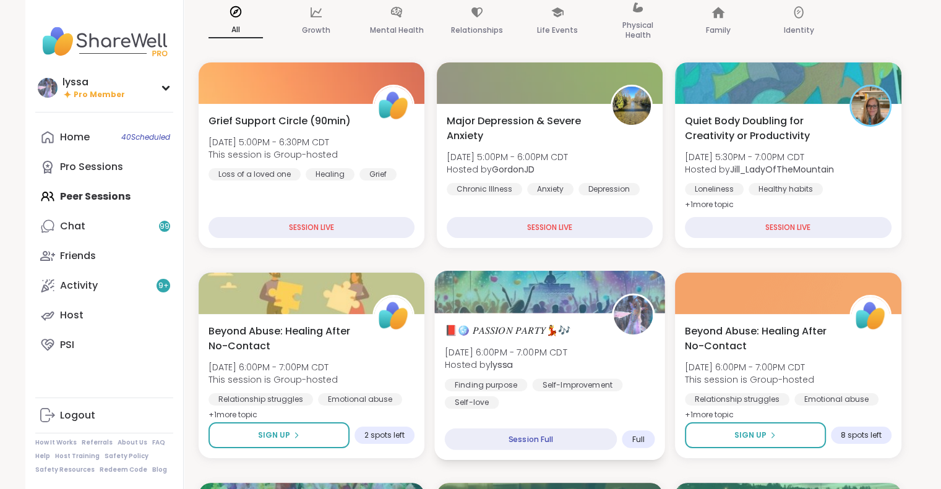
click at [575, 344] on div "📕🪩 𝑃𝐴𝑆𝑆𝐼𝑂𝑁 𝑃𝐴𝑅𝑇𝑌💃🎶 Sat, Sep 06 | 6:00PM - 7:00PM CDT Hosted by lyssa Finding pu…" at bounding box center [549, 366] width 210 height 86
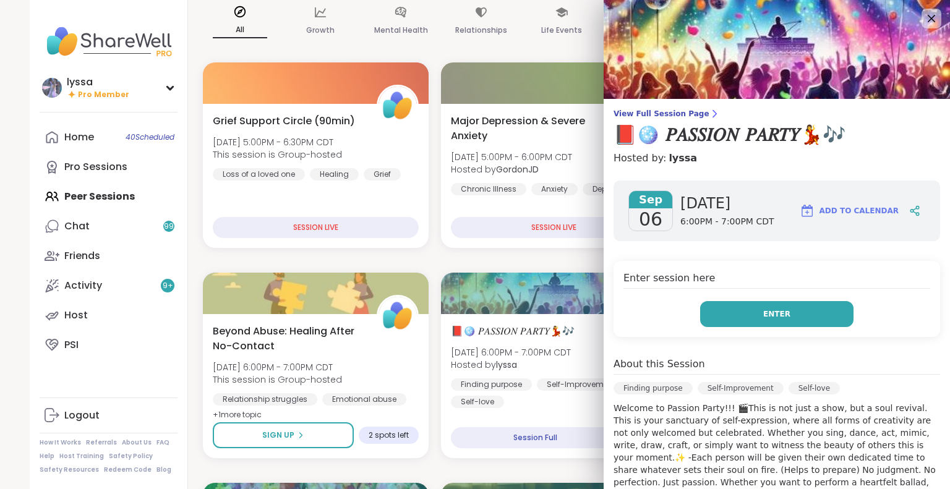
click at [730, 311] on button "Enter" at bounding box center [776, 314] width 153 height 26
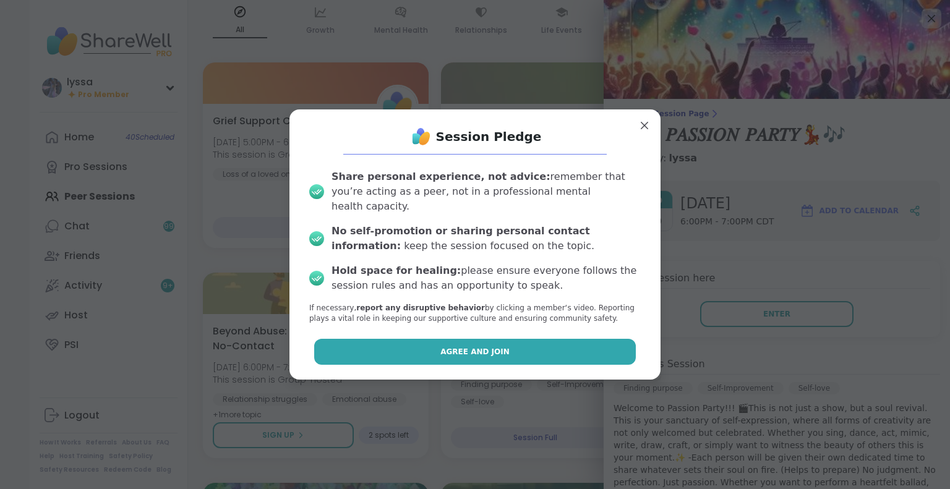
click at [579, 345] on button "Agree and Join" at bounding box center [475, 352] width 322 height 26
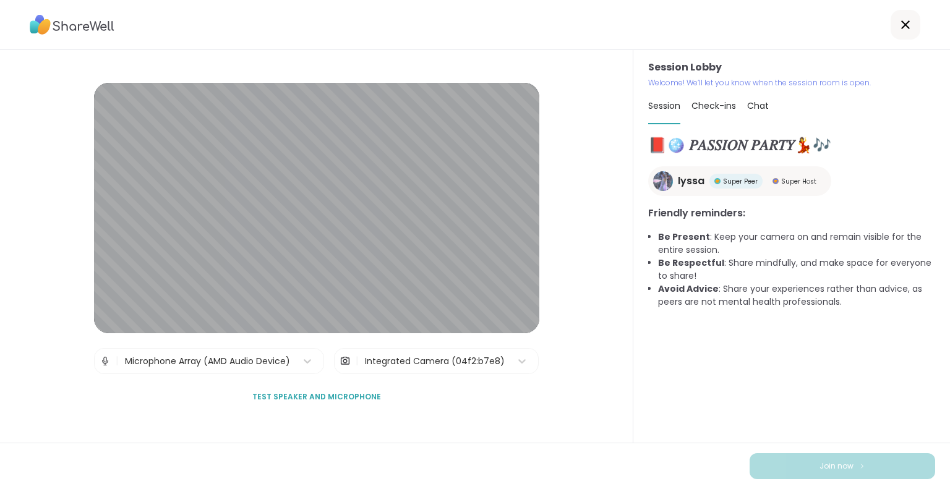
click at [71, 465] on div "Join now" at bounding box center [475, 466] width 950 height 46
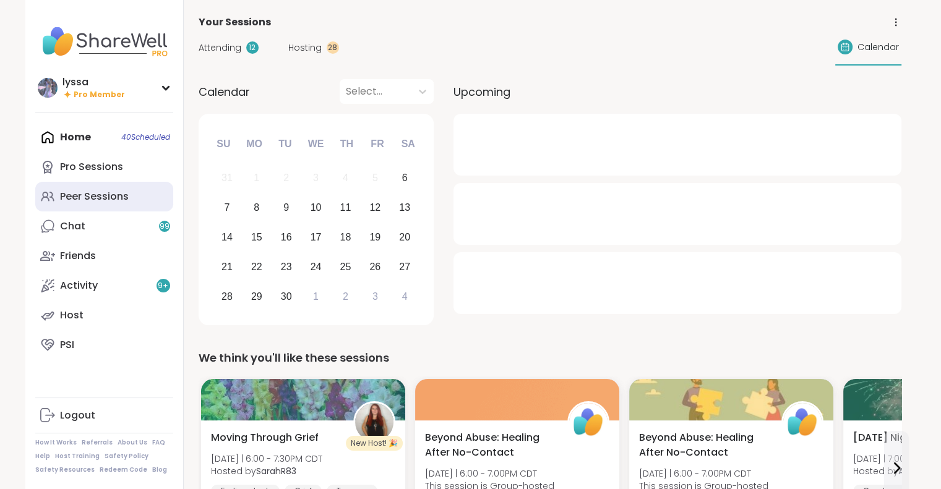
click at [144, 188] on link "Peer Sessions" at bounding box center [104, 197] width 138 height 30
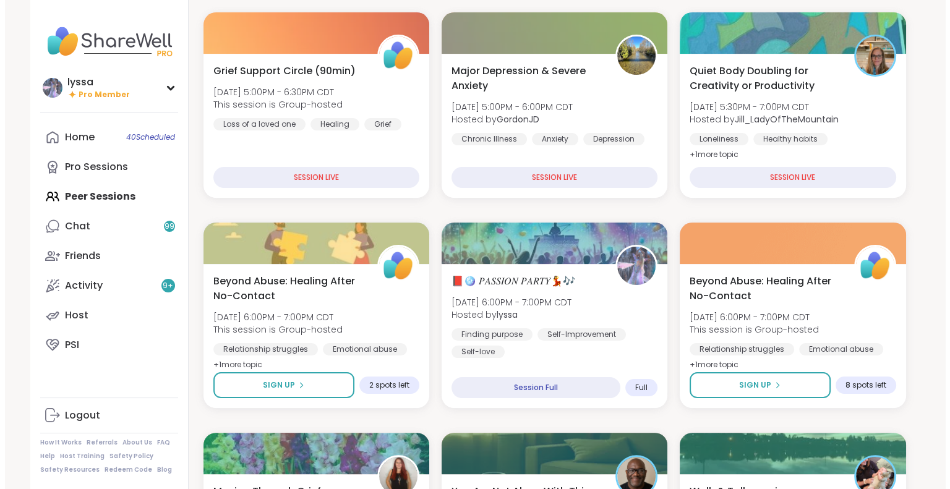
scroll to position [208, 0]
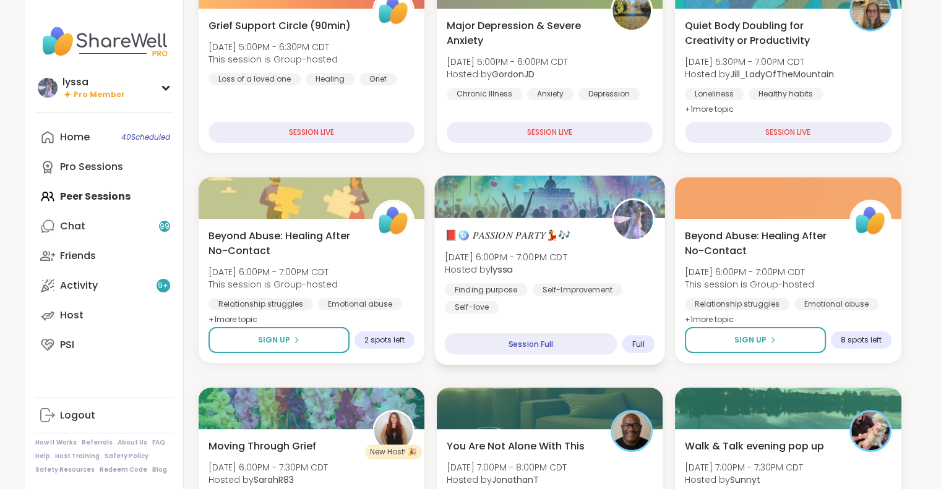
click at [538, 237] on span "📕🪩 𝑃𝐴𝑆𝑆𝐼𝑂𝑁 𝑃𝐴𝑅𝑇𝑌💃🎶" at bounding box center [507, 235] width 126 height 15
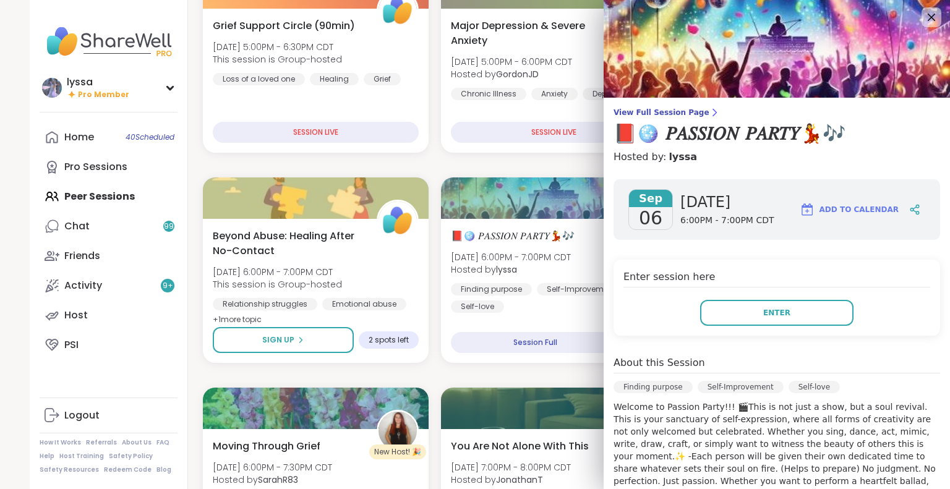
scroll to position [0, 0]
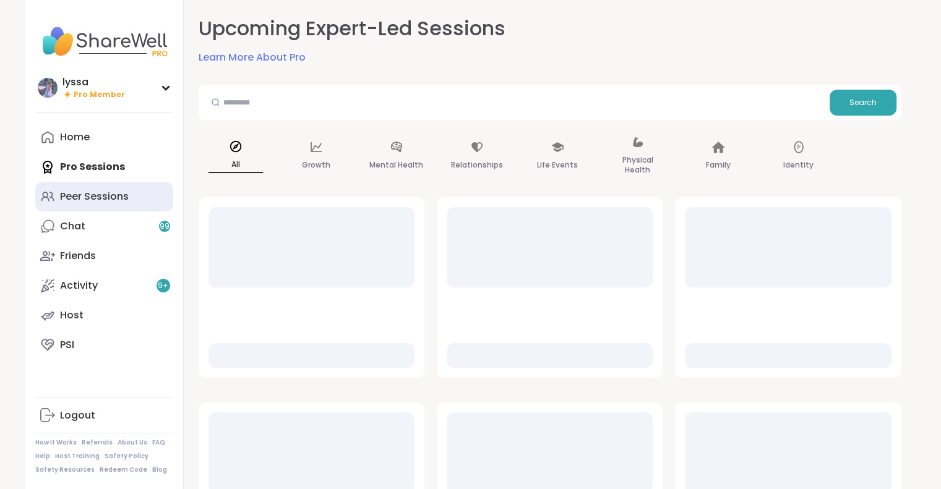
click at [132, 192] on link "Peer Sessions" at bounding box center [104, 197] width 138 height 30
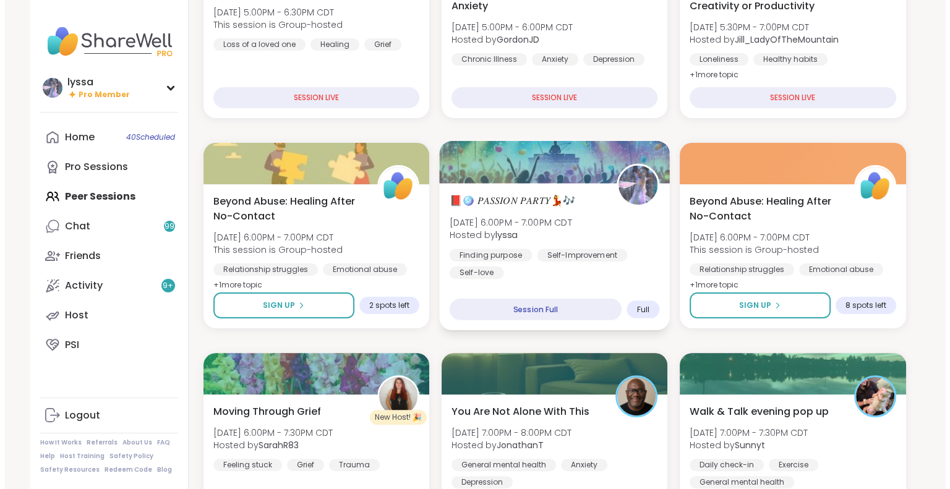
scroll to position [244, 0]
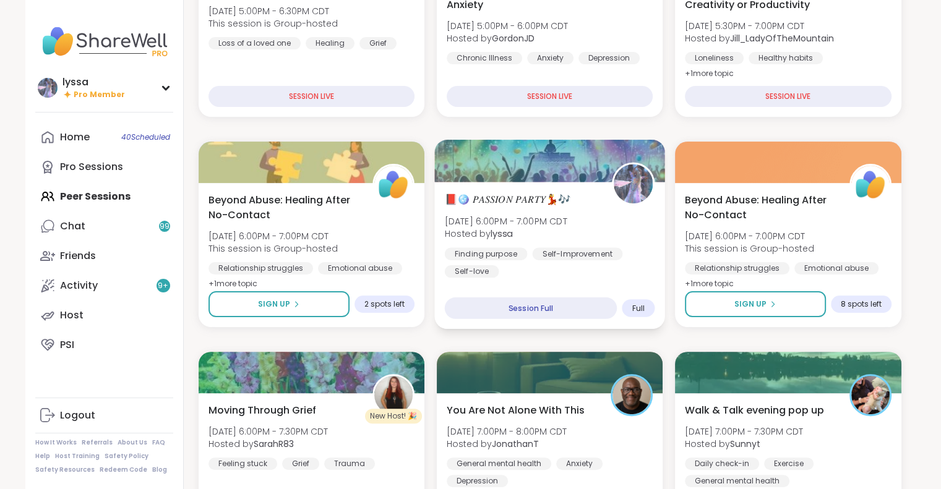
click at [604, 190] on div "📕🪩 𝑃𝐴𝑆𝑆𝐼𝑂𝑁 𝑃𝐴𝑅𝑇𝑌💃🎶 Sat, Sep 06 | 6:00PM - 7:00PM CDT Hosted by lyssa Finding pu…" at bounding box center [549, 255] width 231 height 147
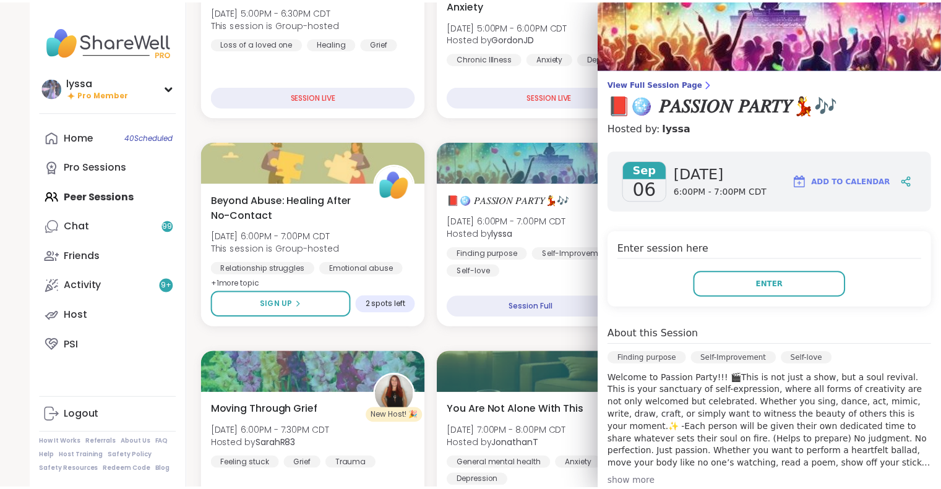
scroll to position [0, 0]
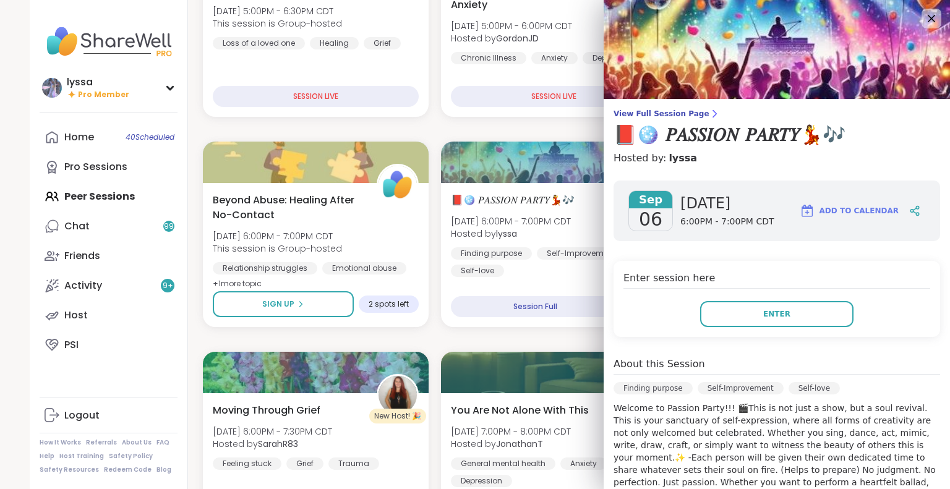
click at [678, 108] on div "View Full Session Page 📕🪩 𝑃𝐴𝑆𝑆𝐼𝑂𝑁 𝑃𝐴𝑅𝑇𝑌💃🎶 Hosted by: lyssa Sep 06 Saturday 6:00…" at bounding box center [777, 387] width 346 height 775
click at [676, 113] on span "View Full Session Page" at bounding box center [777, 114] width 327 height 10
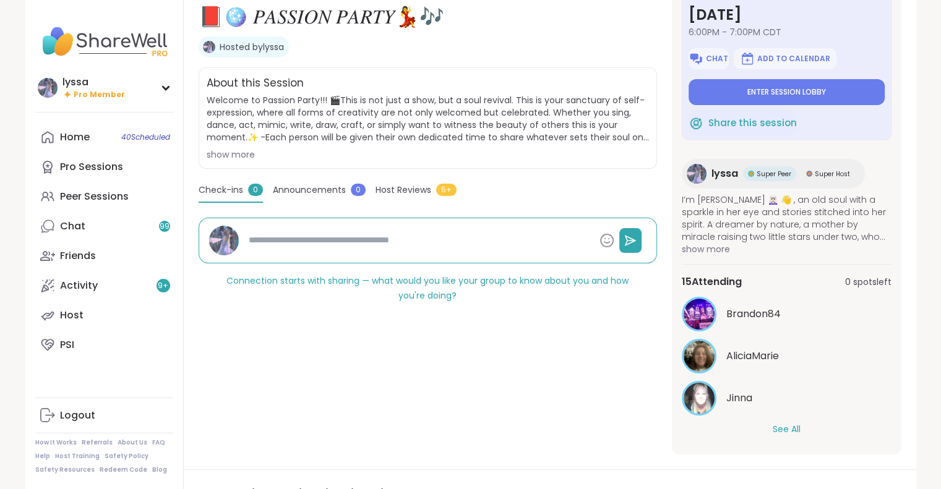
scroll to position [245, 0]
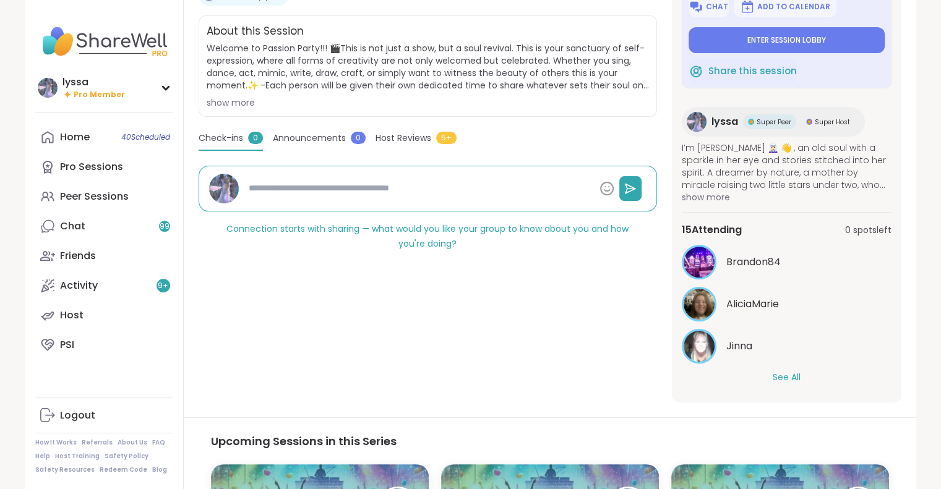
click at [778, 371] on button "See All" at bounding box center [787, 377] width 28 height 13
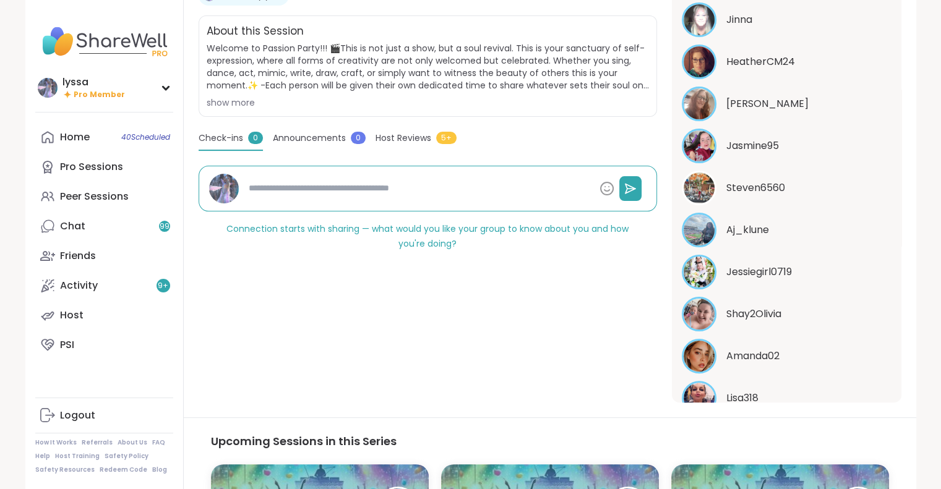
scroll to position [539, 0]
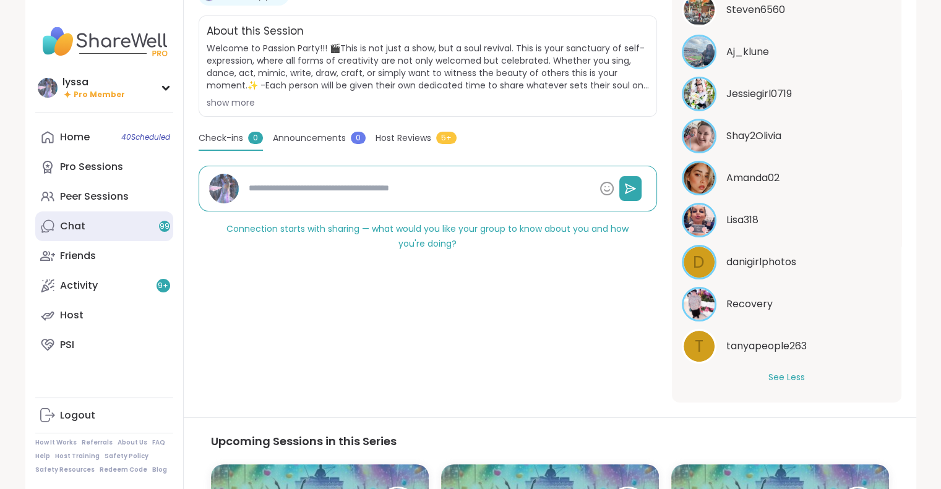
type textarea "*"
click at [142, 235] on link "Chat 99" at bounding box center [104, 227] width 138 height 30
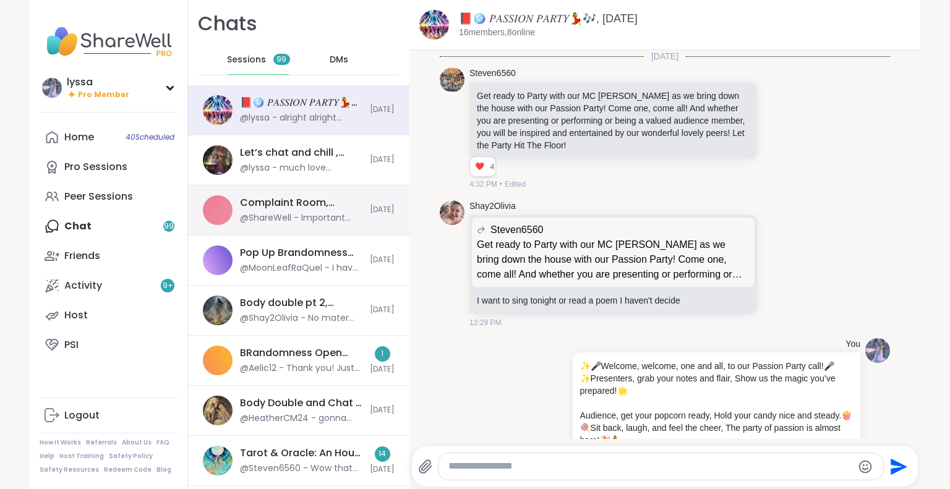
scroll to position [637, 0]
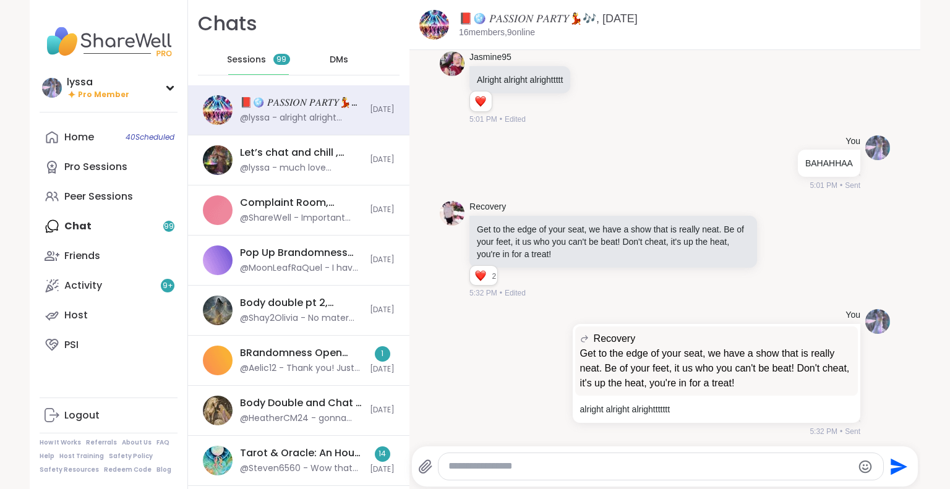
click at [330, 59] on span "DMs" at bounding box center [339, 60] width 19 height 12
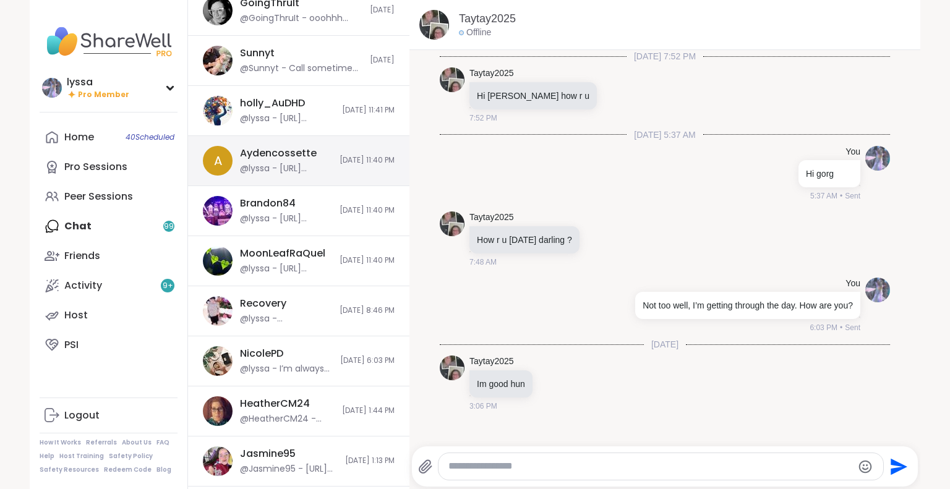
scroll to position [200, 0]
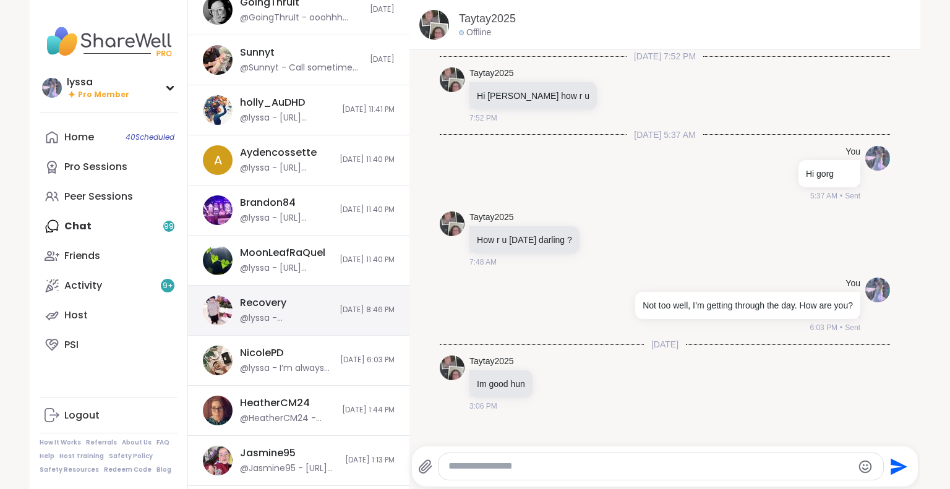
click at [270, 297] on div "Recovery" at bounding box center [263, 303] width 46 height 14
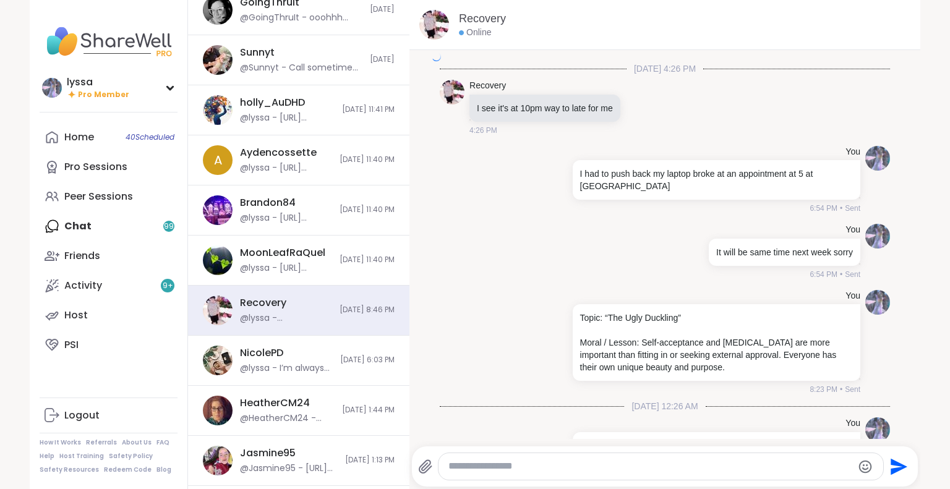
scroll to position [13032, 0]
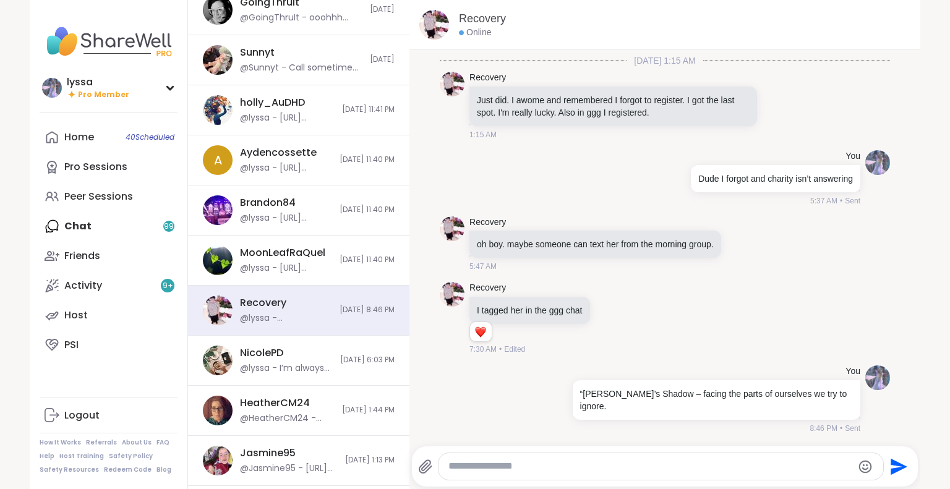
click at [522, 470] on textarea "Type your message" at bounding box center [651, 466] width 404 height 13
type textarea "*"
type textarea "**********"
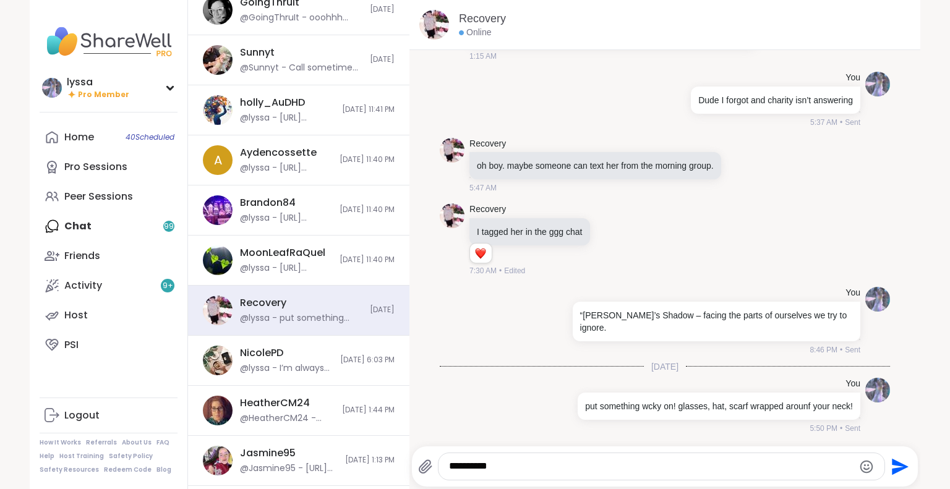
type textarea "**********"
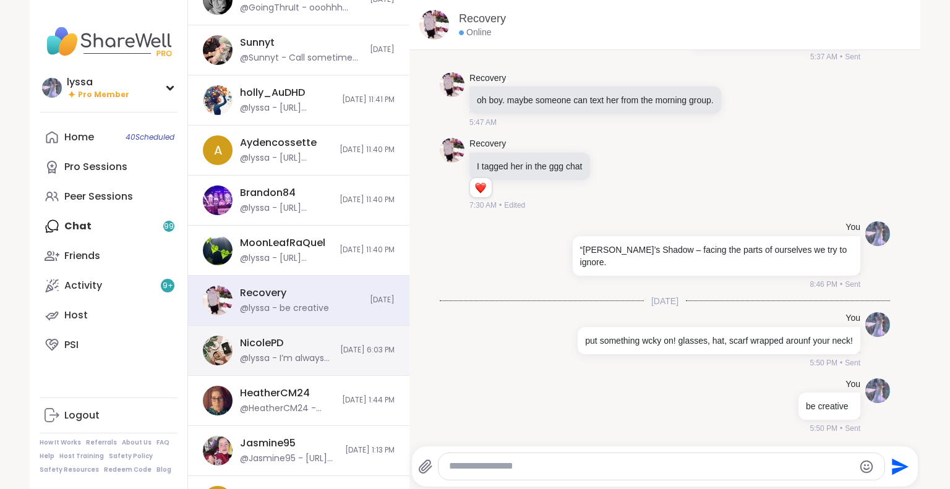
scroll to position [213, 0]
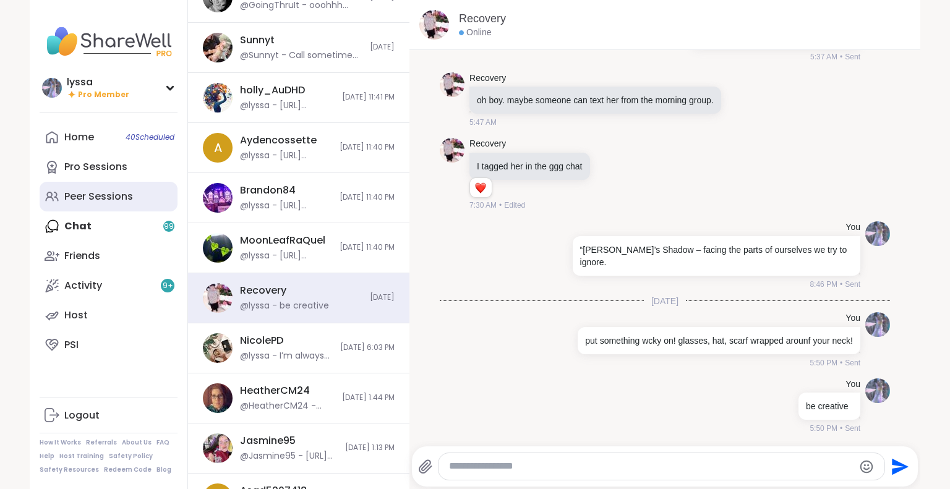
click at [104, 195] on div "Peer Sessions" at bounding box center [98, 197] width 69 height 14
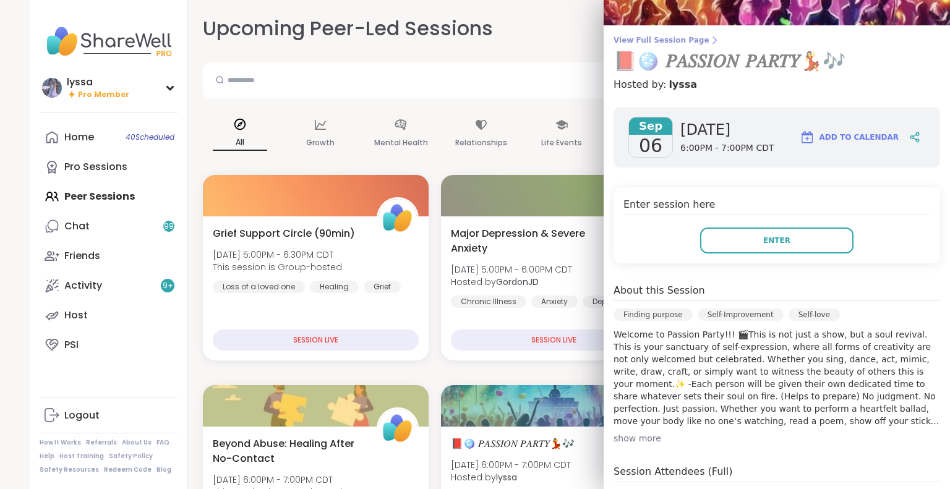
scroll to position [73, 0]
click at [660, 40] on span "View Full Session Page" at bounding box center [777, 41] width 327 height 10
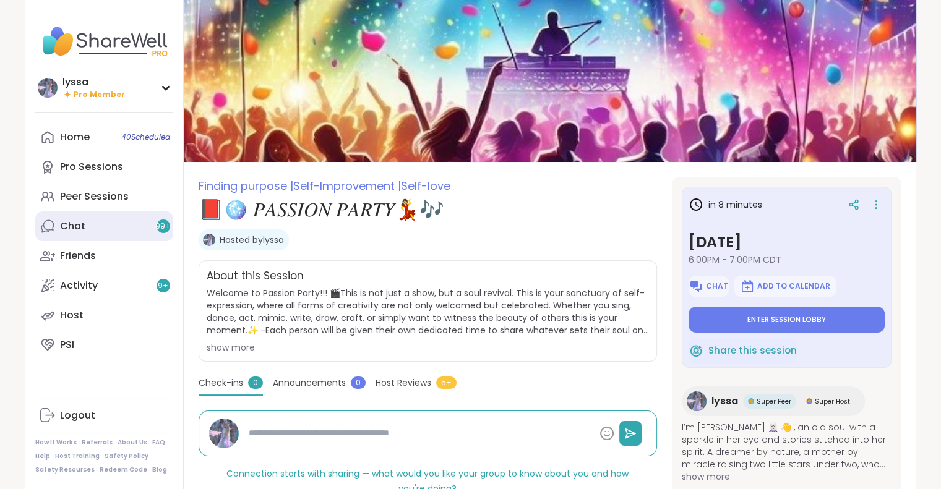
click at [105, 222] on link "Chat 99 +" at bounding box center [104, 227] width 138 height 30
click at [147, 233] on link "Chat 99 +" at bounding box center [104, 227] width 138 height 30
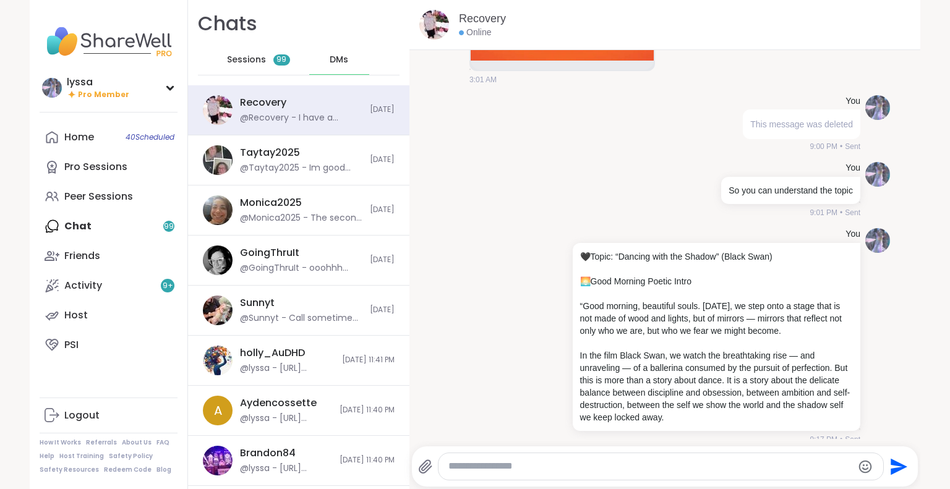
scroll to position [25031, 0]
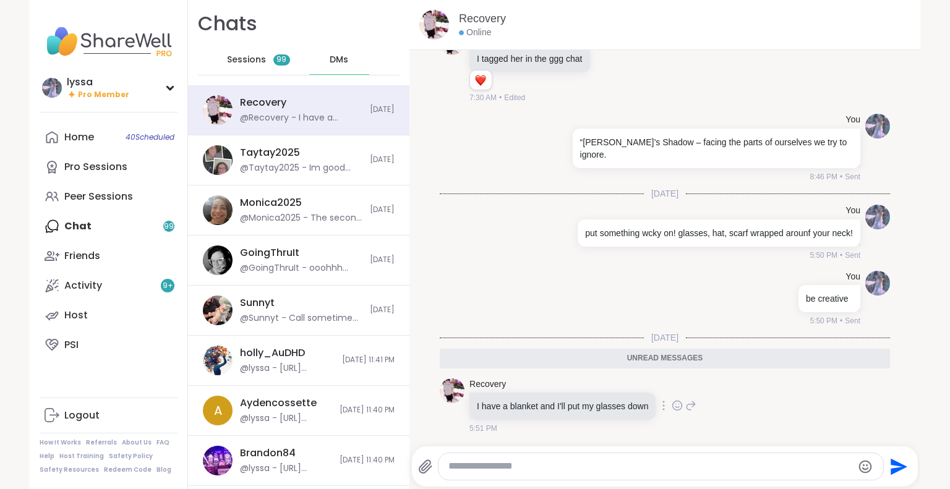
click at [672, 405] on icon at bounding box center [677, 406] width 11 height 12
click at [573, 381] on div "Select Reaction: Heart" at bounding box center [578, 385] width 11 height 11
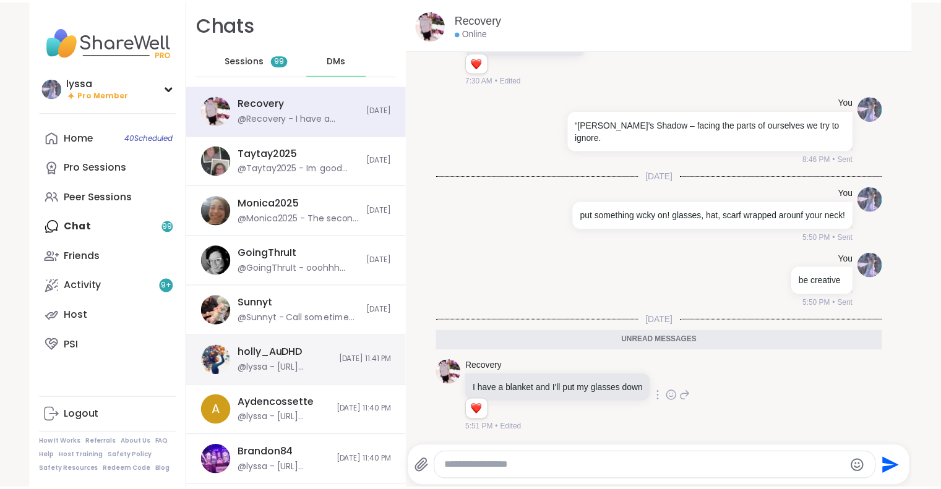
scroll to position [25049, 0]
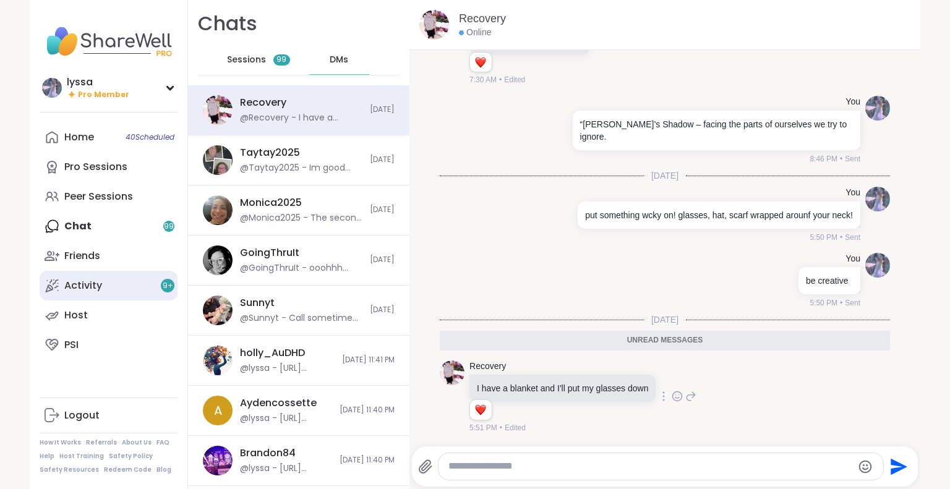
click at [99, 288] on link "Activity 9 +" at bounding box center [109, 286] width 138 height 30
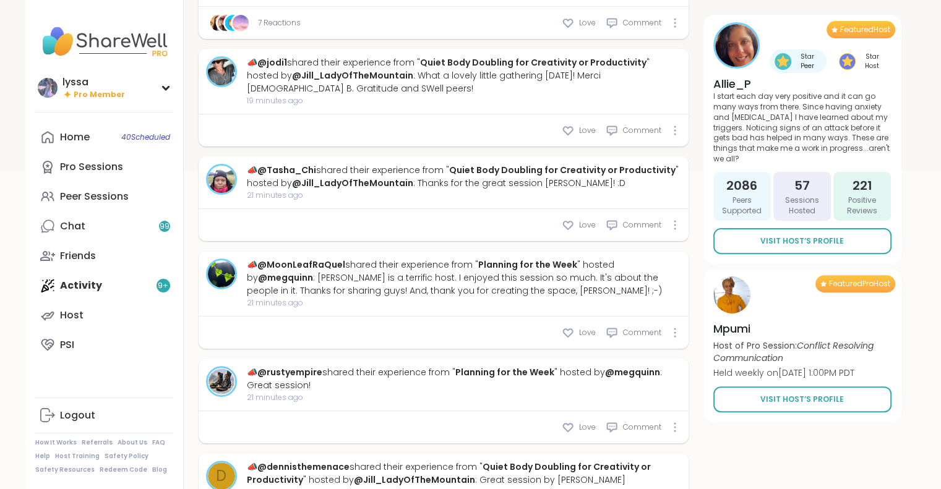
scroll to position [346, 0]
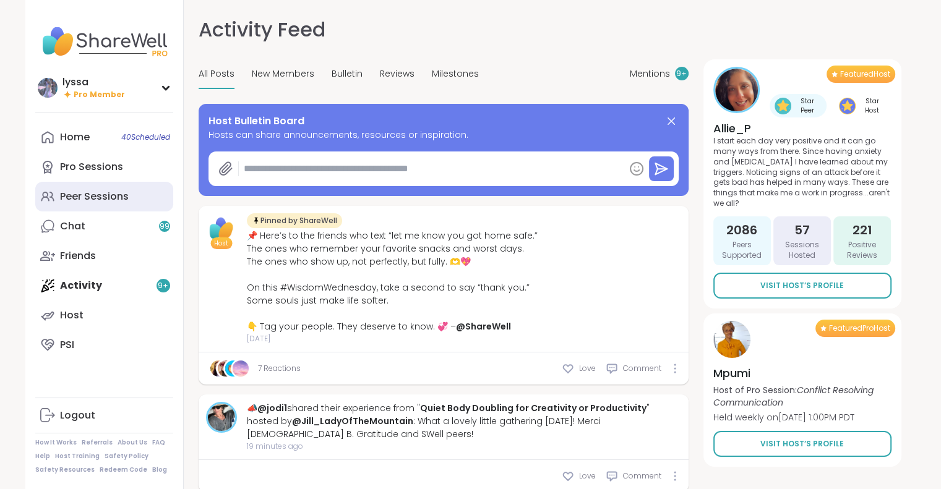
click at [122, 191] on div "Peer Sessions" at bounding box center [94, 197] width 69 height 14
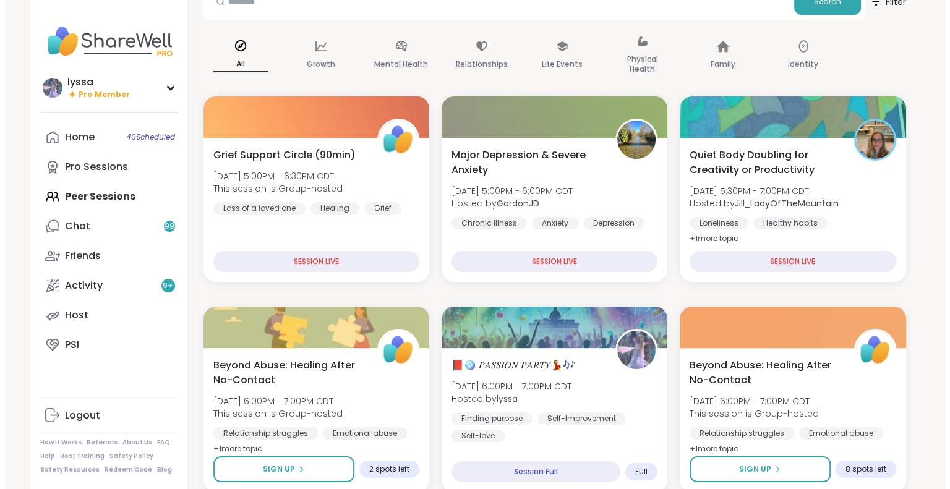
scroll to position [106, 0]
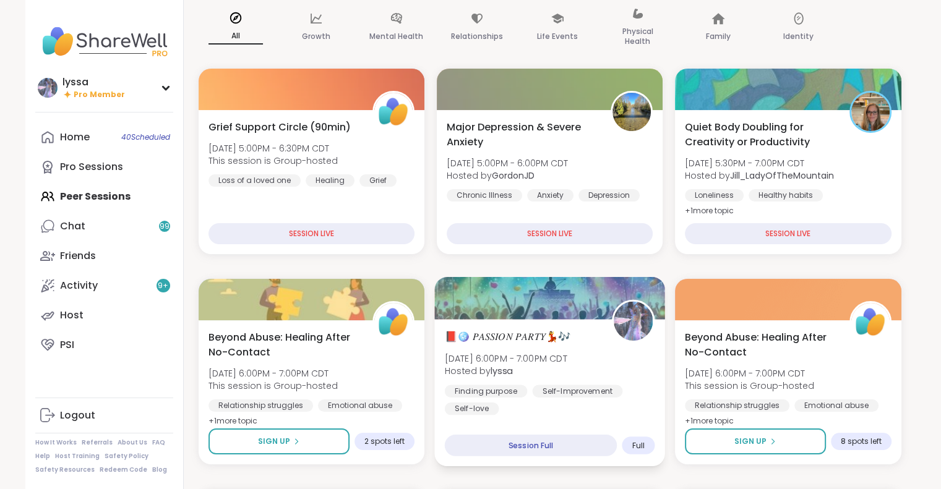
click at [604, 351] on div "📕🪩 𝑃𝐴𝑆𝑆𝐼𝑂𝑁 𝑃𝐴𝑅𝑇𝑌💃🎶 Sat, Sep 06 | 6:00PM - 7:00PM CDT Hosted by lyssa Finding pu…" at bounding box center [549, 372] width 210 height 86
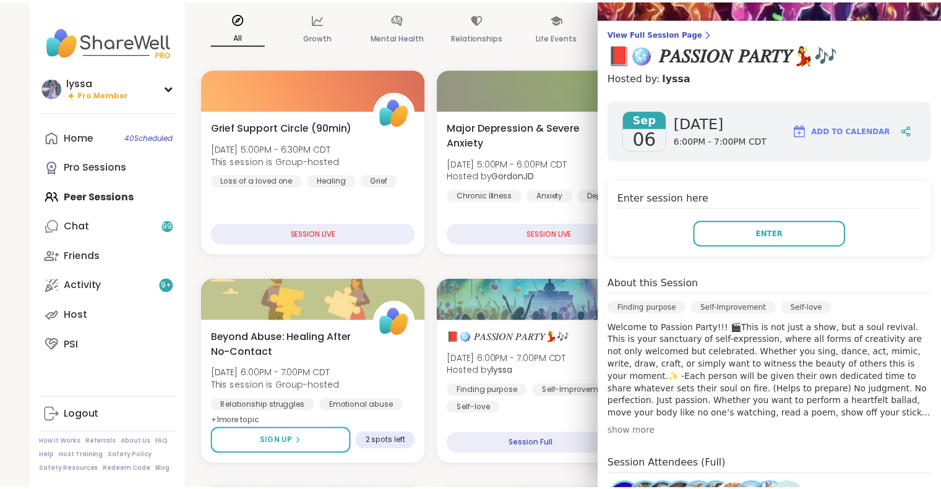
scroll to position [84, 0]
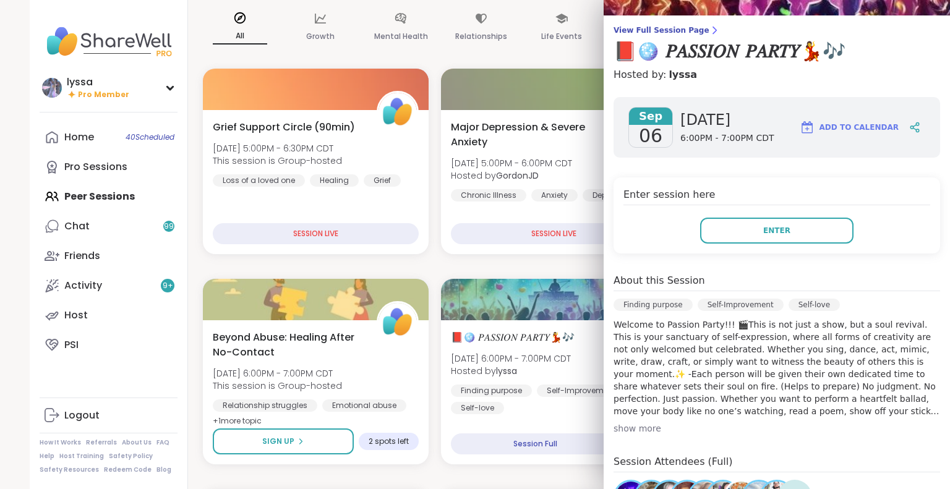
click at [653, 22] on div "View Full Session Page 📕🪩 𝑃𝐴𝑆𝑆𝐼𝑂𝑁 𝑃𝐴𝑅𝑇𝑌💃🎶 Hosted by: lyssa Sep 06 Saturday 6:00…" at bounding box center [777, 303] width 346 height 775
click at [648, 27] on span "View Full Session Page" at bounding box center [777, 30] width 327 height 10
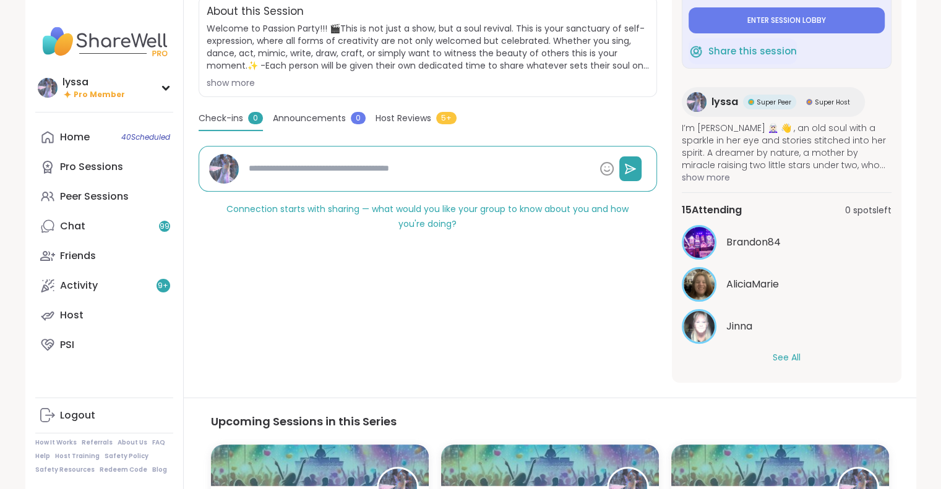
scroll to position [246, 0]
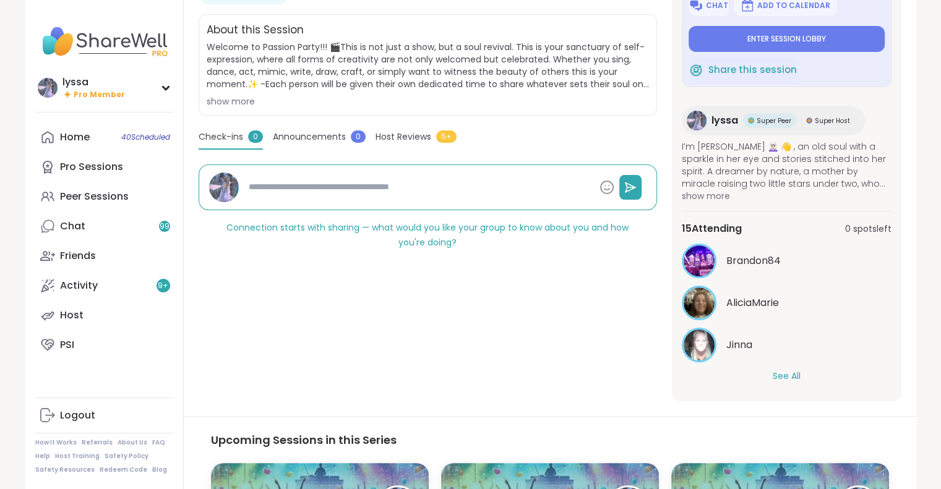
click at [775, 380] on button "See All" at bounding box center [787, 376] width 28 height 13
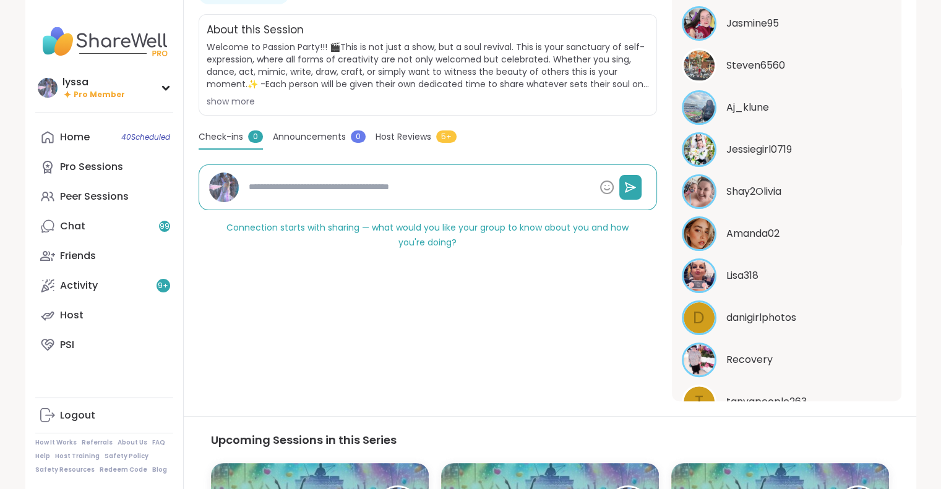
scroll to position [539, 0]
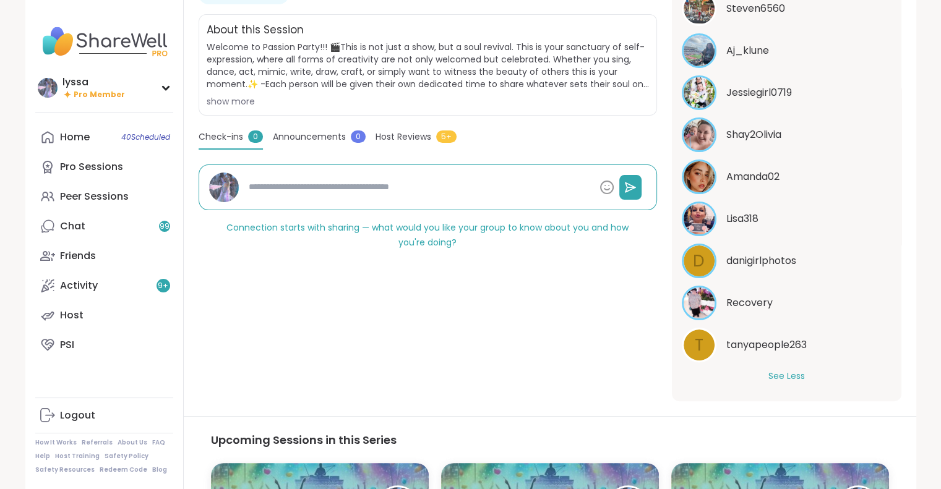
click at [480, 189] on textarea at bounding box center [419, 187] width 351 height 23
type textarea "*"
type textarea "**"
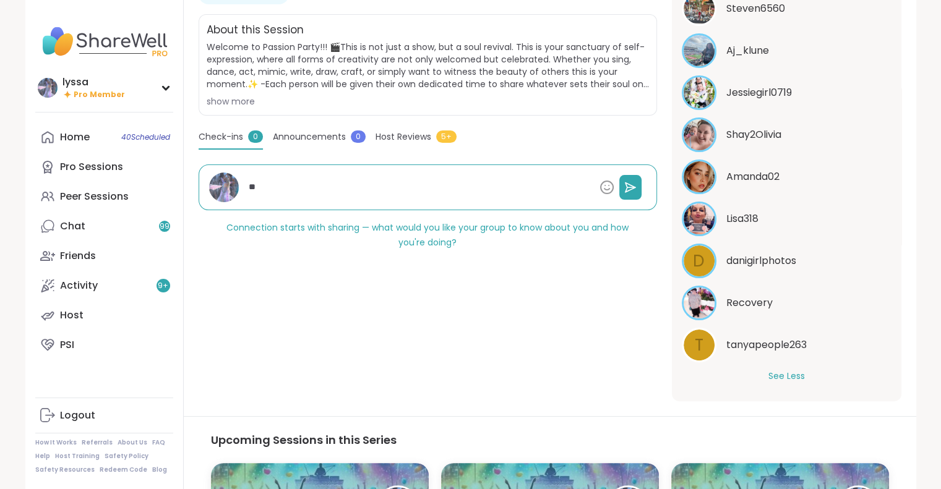
type textarea "*"
type textarea "***"
type textarea "*"
type textarea "****"
type textarea "*"
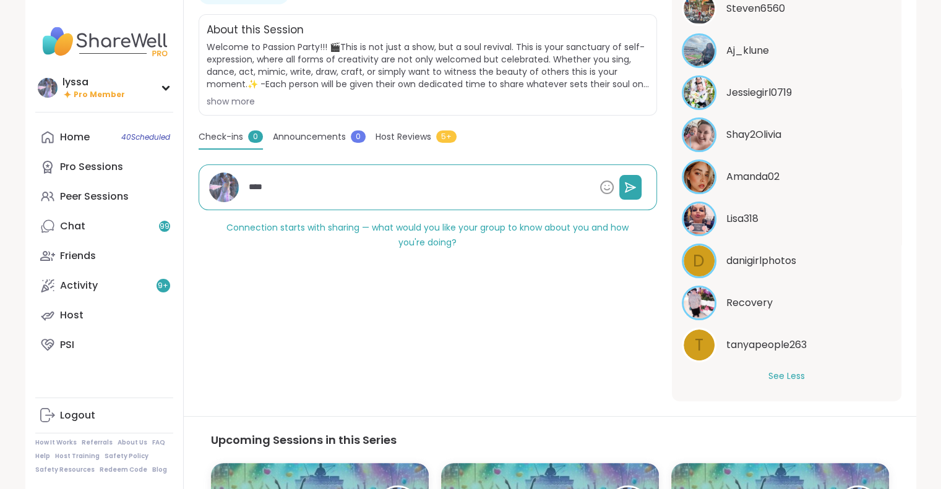
type textarea "*****"
type textarea "*"
type textarea "******"
type textarea "*"
type textarea "*******"
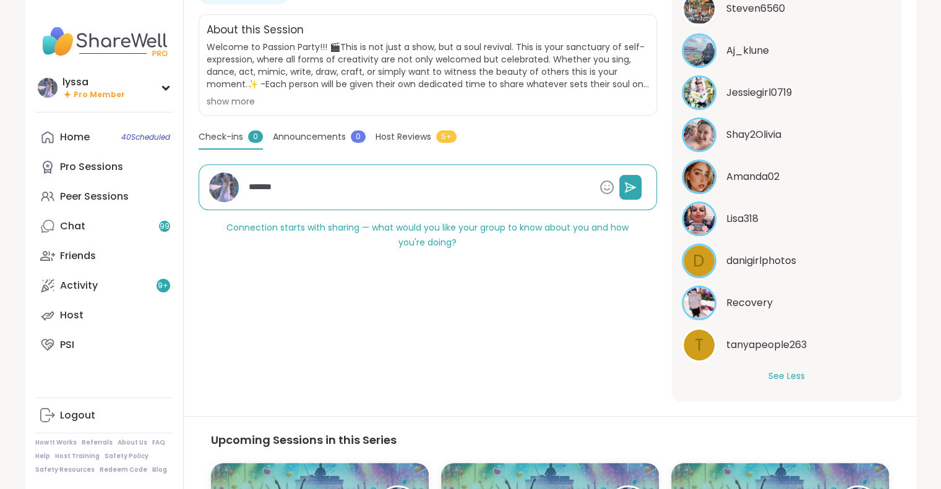
type textarea "*"
type textarea "********"
type textarea "*"
type textarea "********"
type textarea "*"
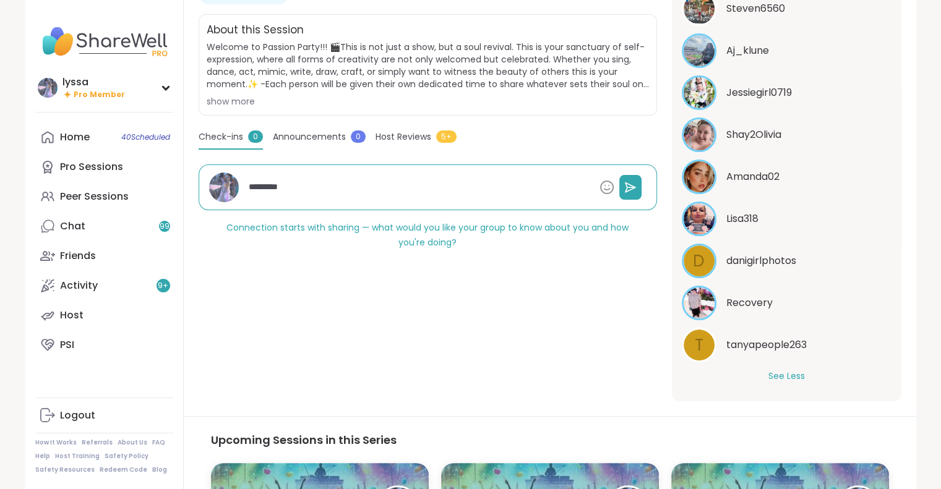
type textarea "**********"
type textarea "*"
type textarea "**********"
type textarea "*"
type textarea "**********"
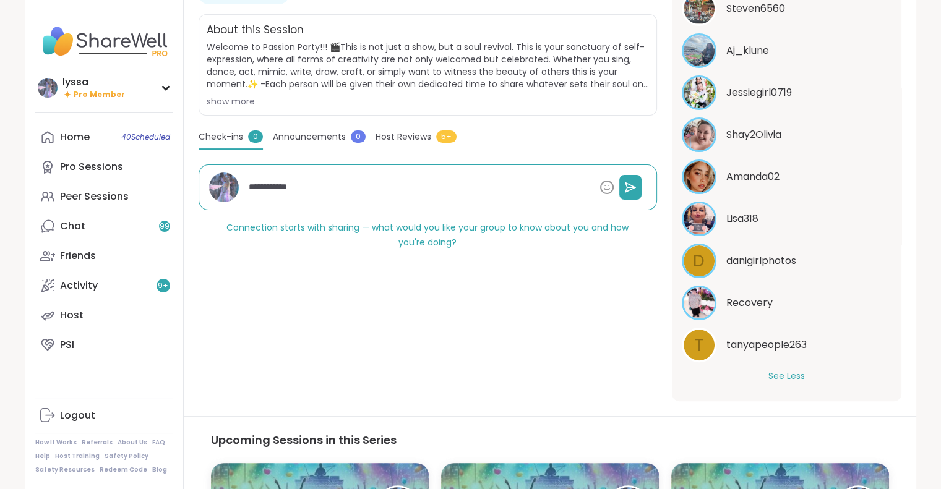
type textarea "*"
type textarea "**********"
type textarea "*"
type textarea "**********"
type textarea "*"
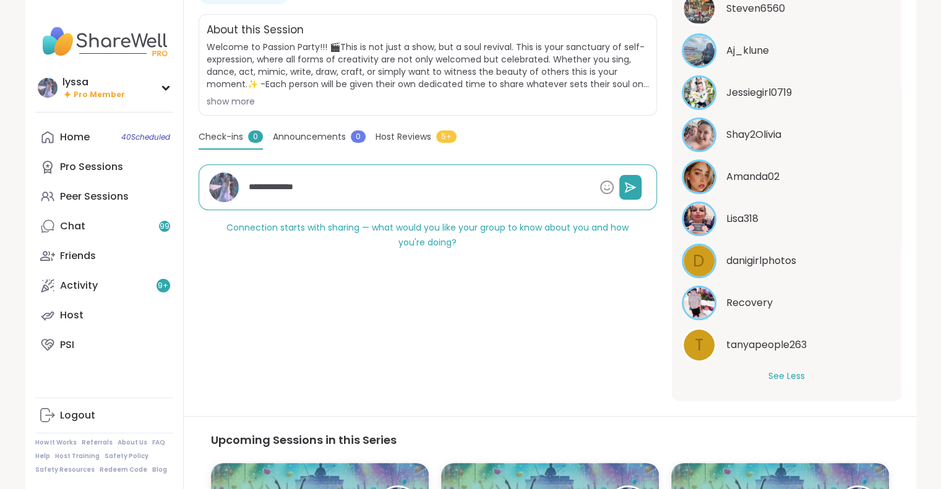
type textarea "**********"
type textarea "*"
type textarea "**********"
type textarea "*"
type textarea "**********"
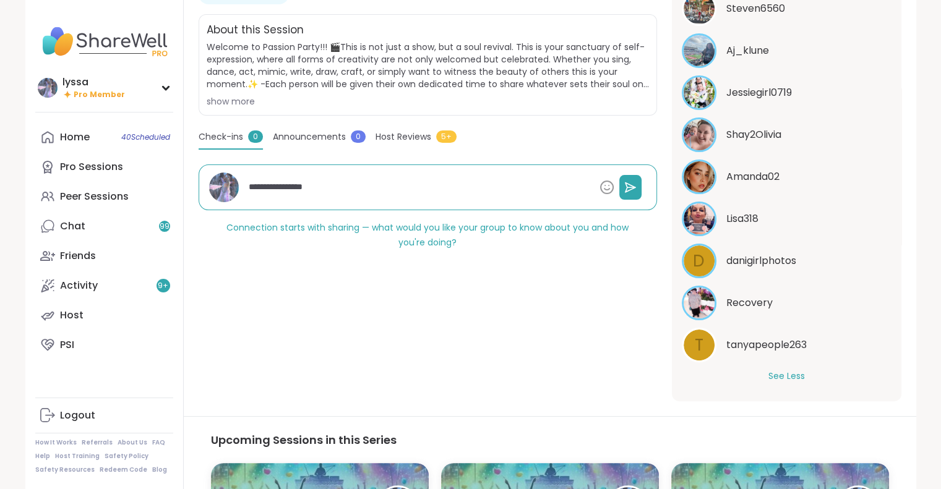
type textarea "*"
type textarea "**********"
type textarea "*"
type textarea "**********"
type textarea "*"
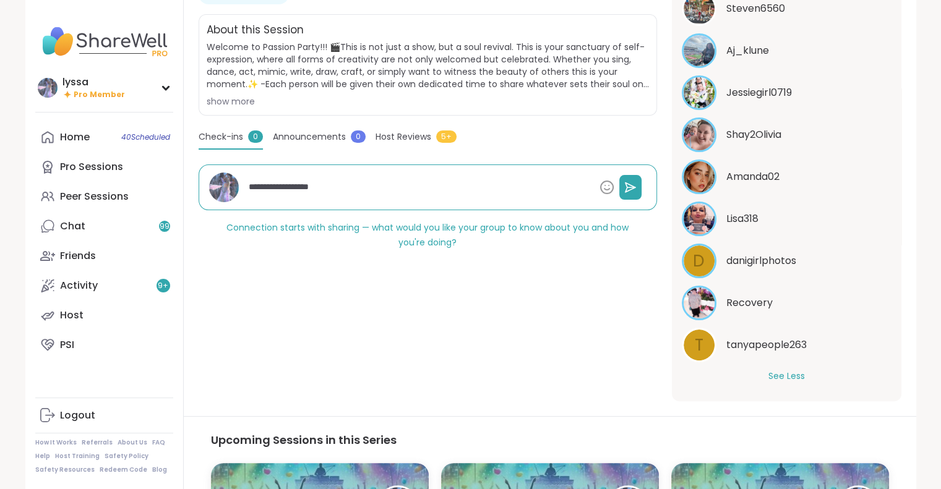
type textarea "**********"
type textarea "*"
type textarea "**********"
type textarea "*"
type textarea "**********"
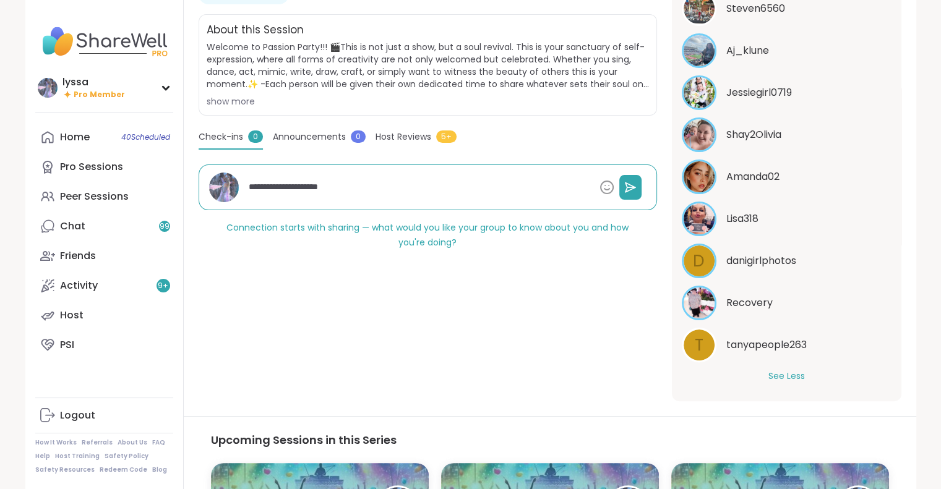
type textarea "*"
type textarea "**********"
type textarea "*"
type textarea "**********"
type textarea "*"
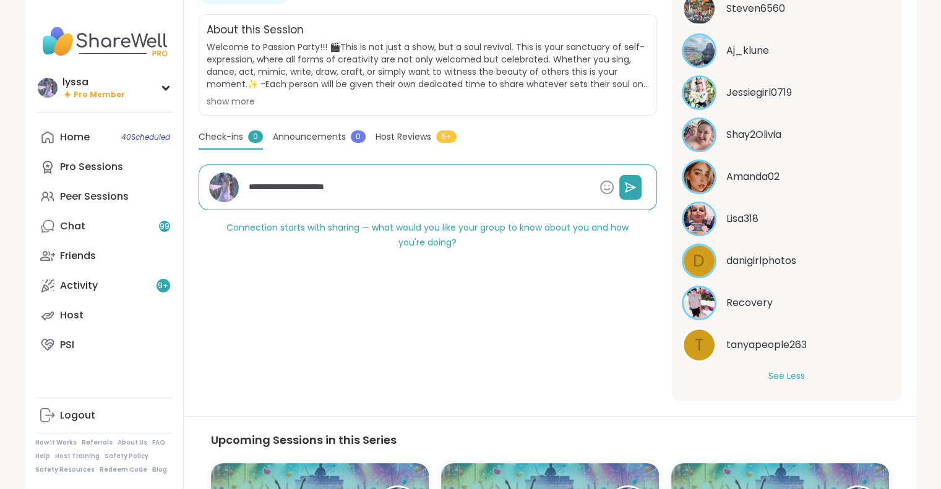
type textarea "**********"
type textarea "*"
type textarea "**********"
type textarea "*"
type textarea "**********"
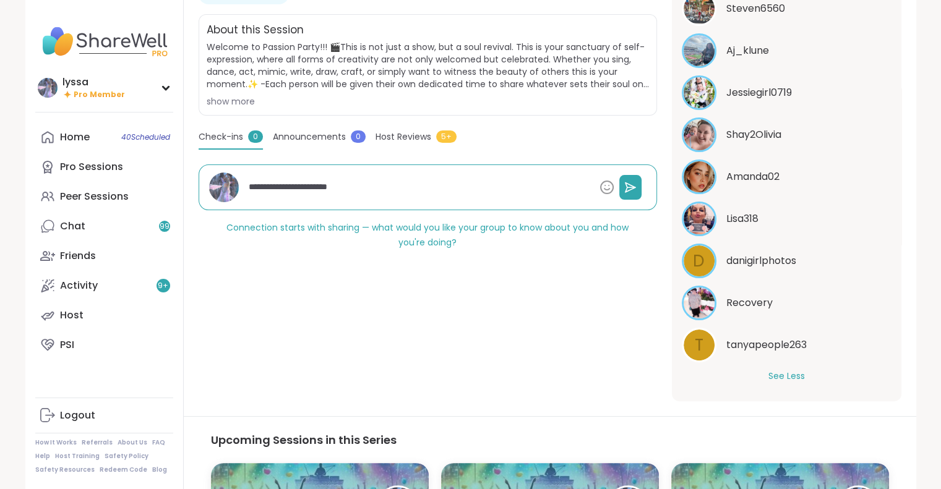
type textarea "*"
type textarea "**********"
type textarea "*"
type textarea "**********"
type textarea "*"
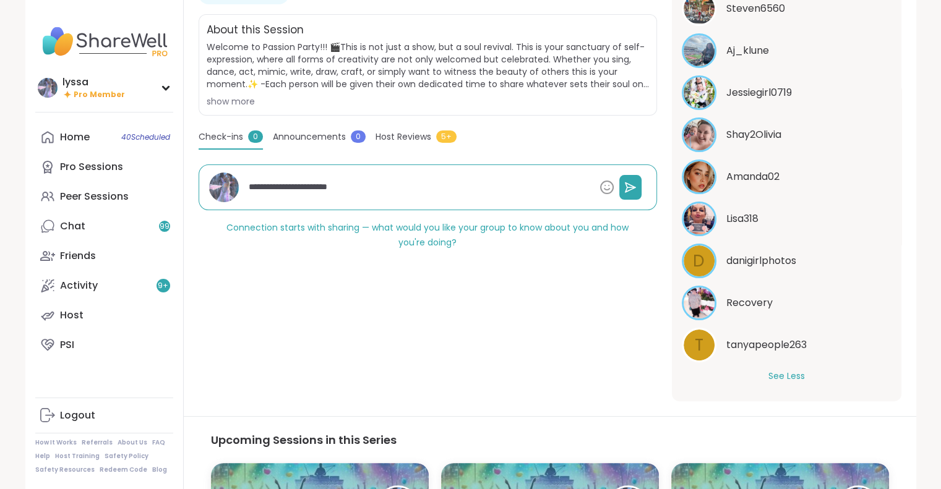
type textarea "**********"
type textarea "*"
type textarea "**********"
type textarea "*"
type textarea "**********"
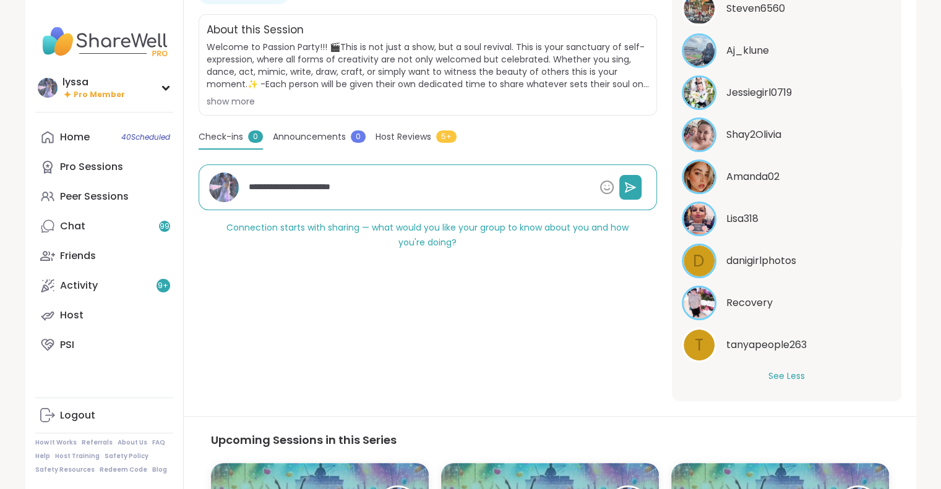
type textarea "*"
type textarea "**********"
type textarea "*"
type textarea "**********"
type textarea "*"
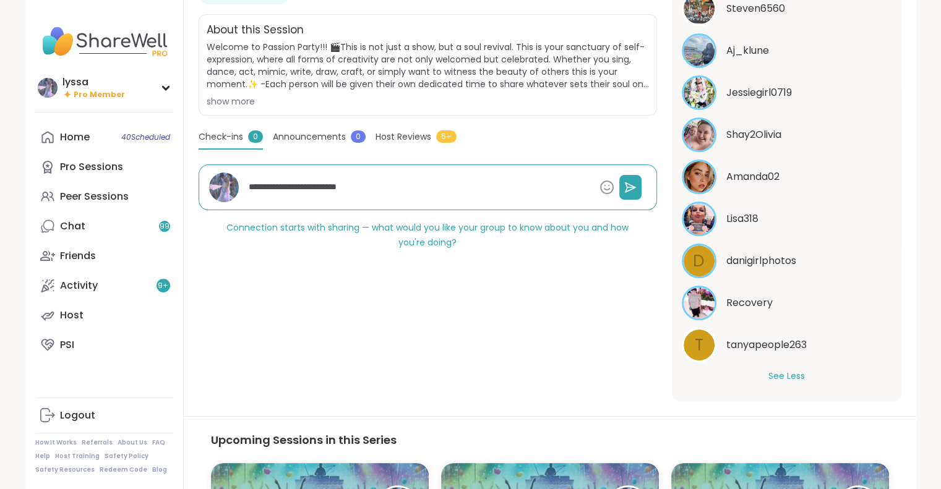
type textarea "**********"
type textarea "*"
type textarea "**********"
type textarea "*"
type textarea "**********"
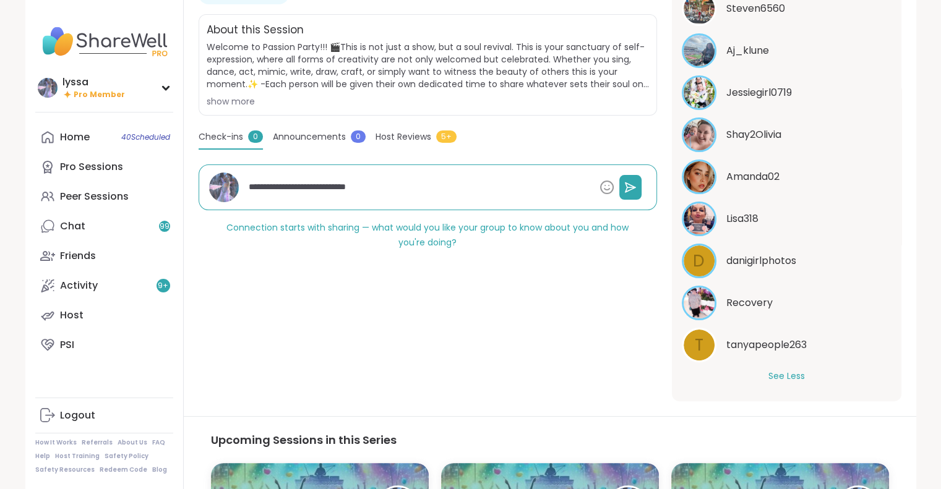
type textarea "*"
type textarea "**********"
type textarea "*"
type textarea "**********"
type textarea "*"
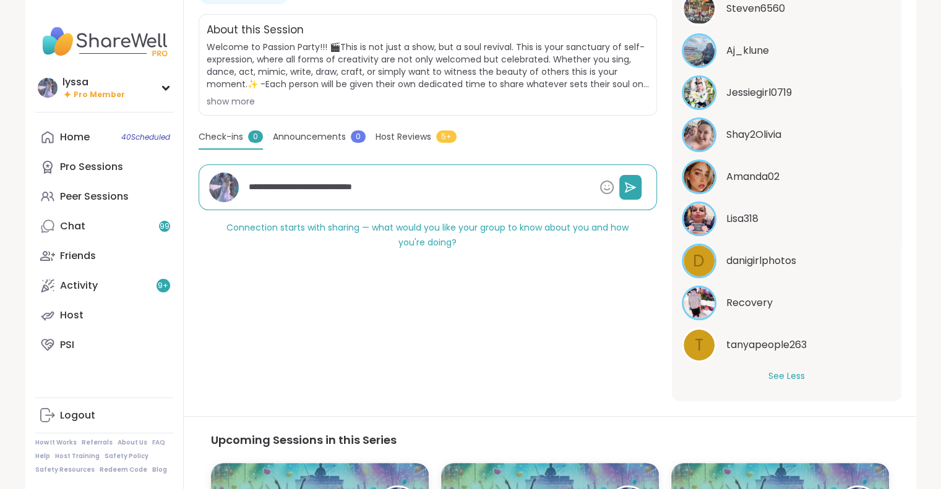
type textarea "**********"
type textarea "*"
type textarea "**********"
type textarea "*"
type textarea "**********"
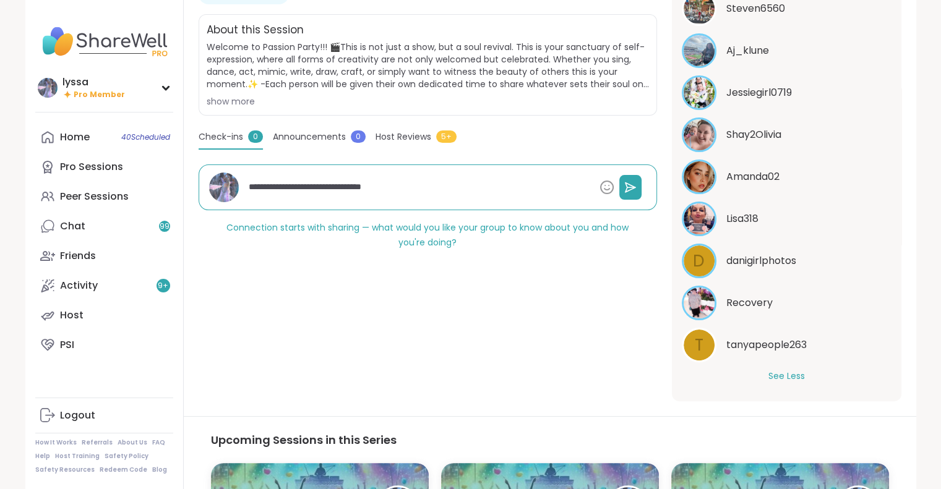
type textarea "*"
type textarea "**********"
type textarea "*"
type textarea "**********"
type textarea "*"
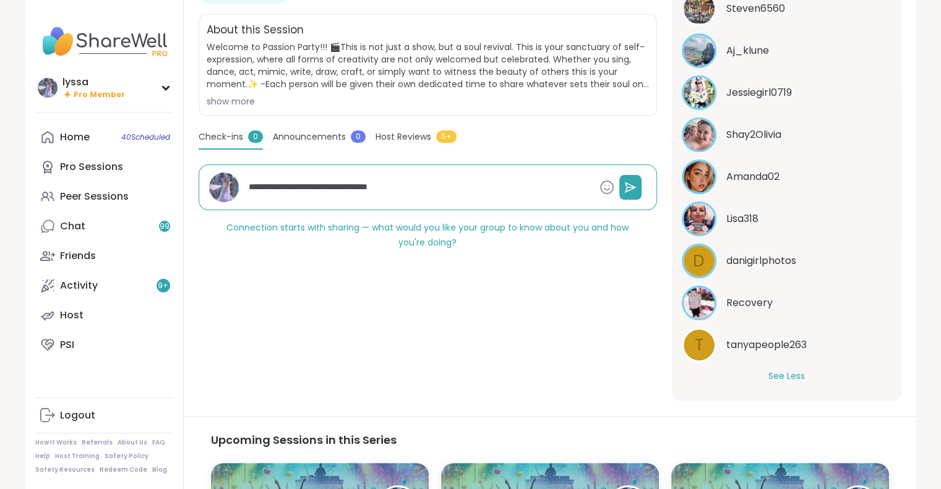
type textarea "**********"
type textarea "*"
type textarea "**********"
type textarea "*"
type textarea "**********"
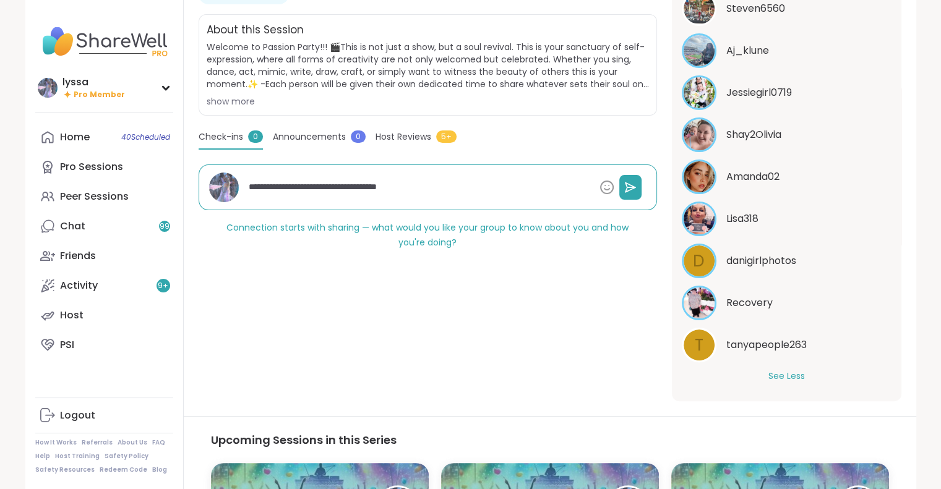
type textarea "*"
type textarea "**********"
type textarea "*"
type textarea "**********"
click at [630, 187] on icon at bounding box center [630, 187] width 10 height 9
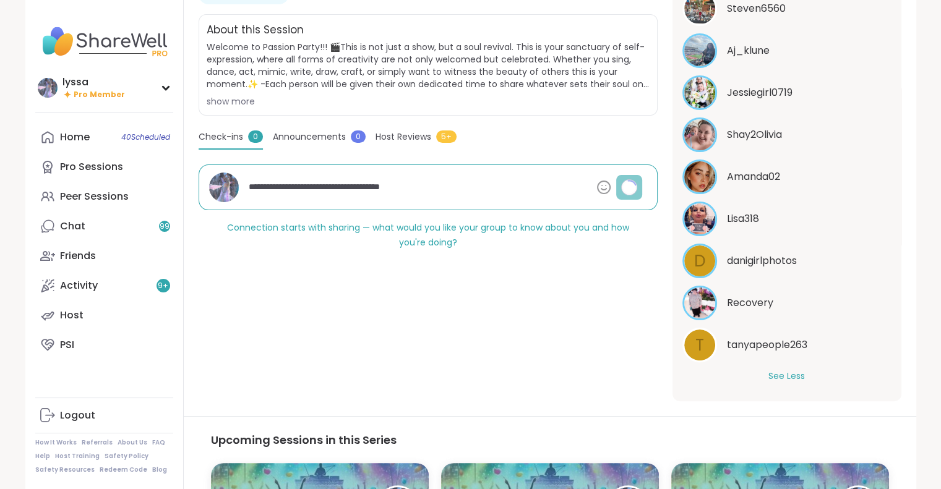
type textarea "*"
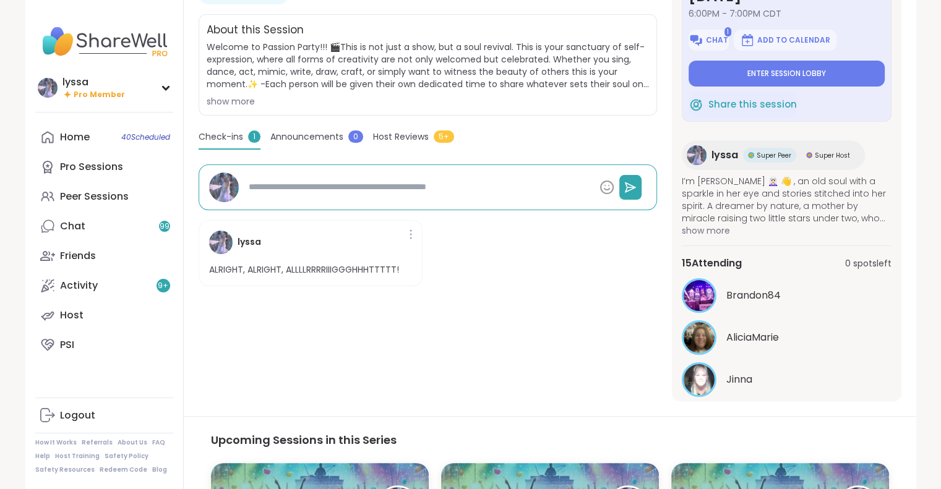
click at [473, 200] on div at bounding box center [428, 188] width 458 height 46
click at [458, 186] on textarea at bounding box center [419, 187] width 351 height 23
type textarea "*"
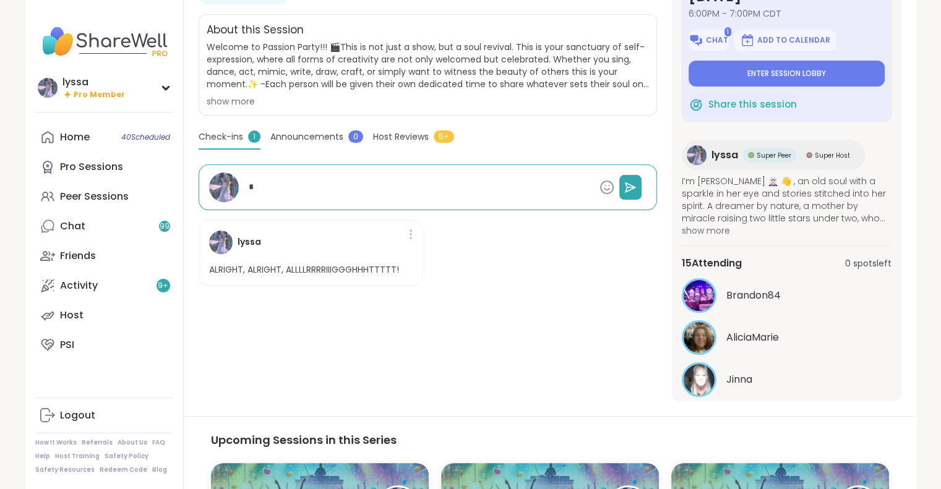
type textarea "**"
type textarea "*"
type textarea "***"
type textarea "*"
type textarea "****"
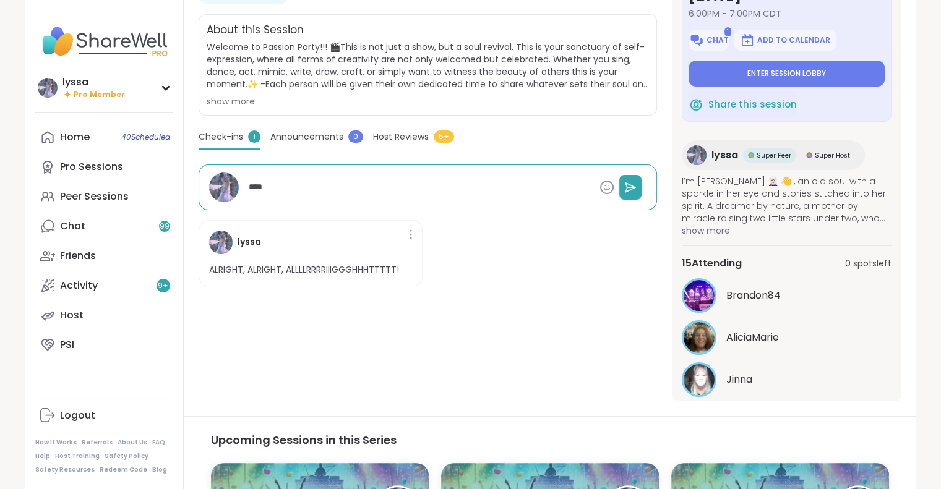
type textarea "*"
type textarea "****"
type textarea "*"
type textarea "******"
type textarea "*"
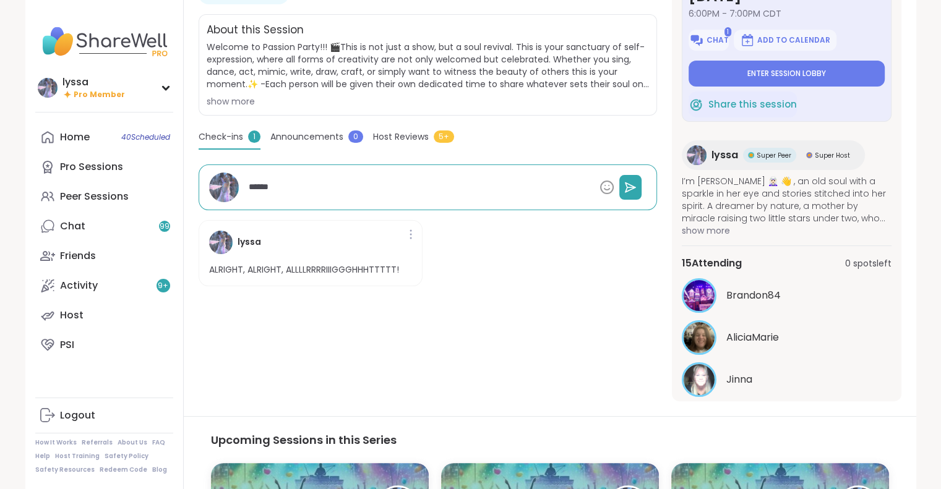
type textarea "*******"
type textarea "*"
type textarea "********"
type textarea "*"
type textarea "*********"
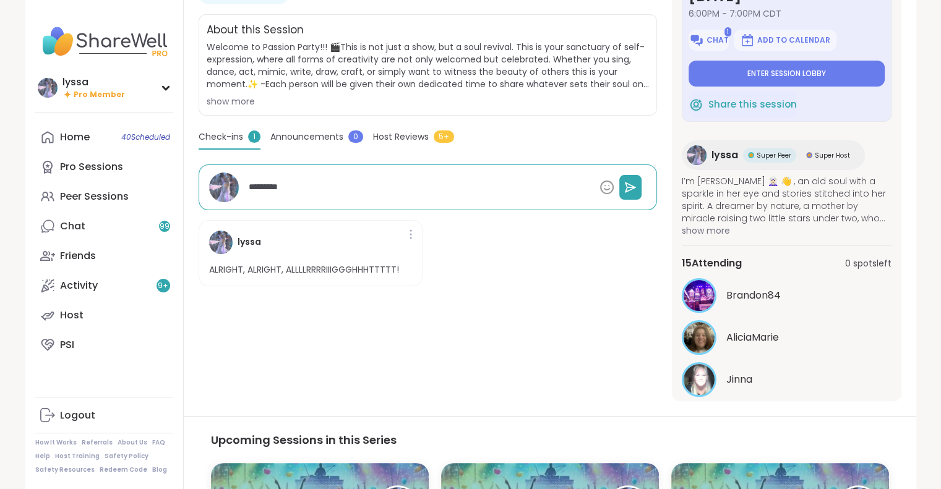
type textarea "*"
type textarea "**********"
type textarea "*"
type textarea "**********"
type textarea "*"
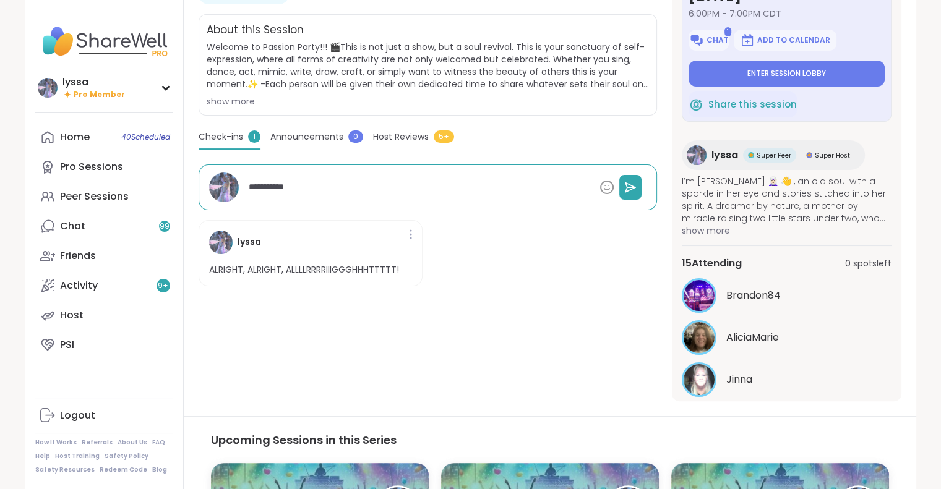
type textarea "**********"
type textarea "*"
type textarea "**********"
type textarea "*"
type textarea "**********"
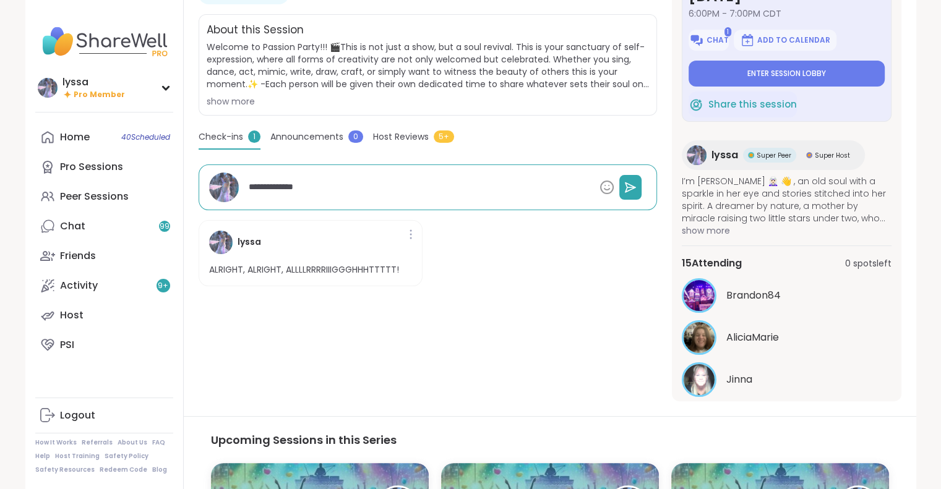
type textarea "*"
type textarea "**********"
type textarea "*"
type textarea "**********"
type textarea "*"
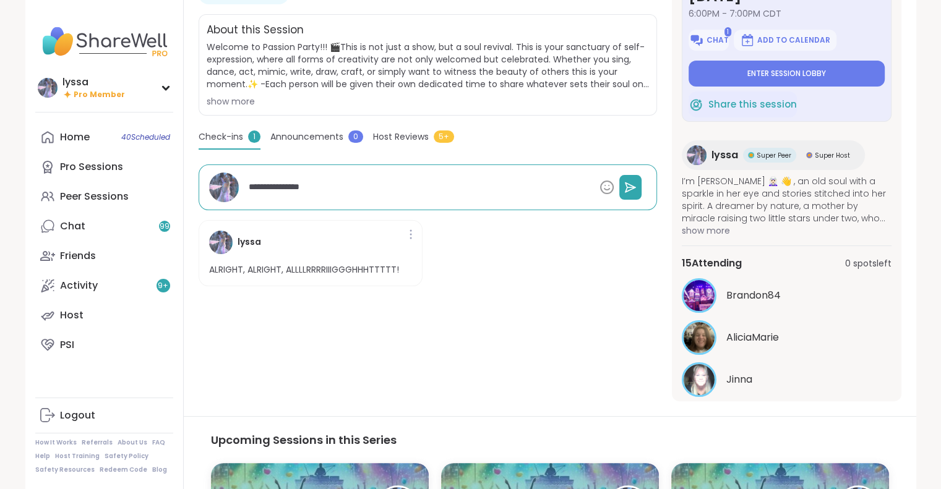
type textarea "**********"
type textarea "*"
type textarea "**********"
type textarea "*"
type textarea "**********"
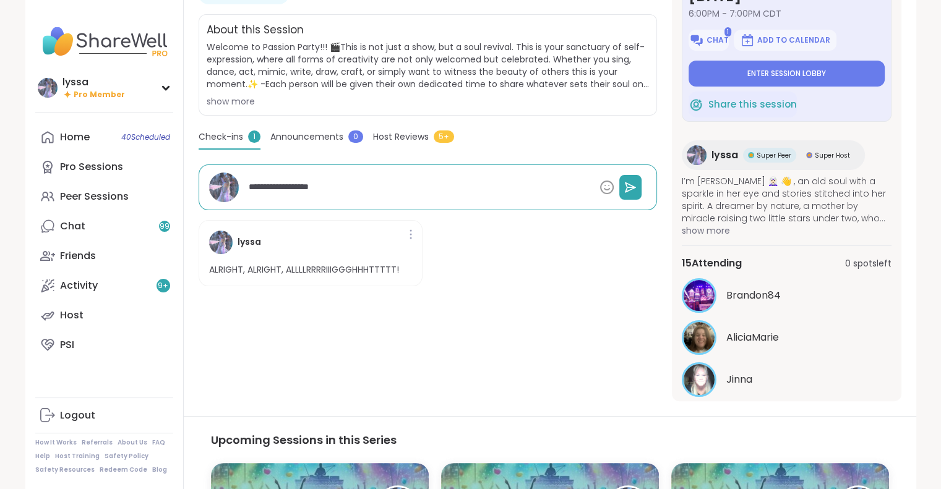
type textarea "*"
type textarea "**********"
type textarea "*"
type textarea "**********"
type textarea "*"
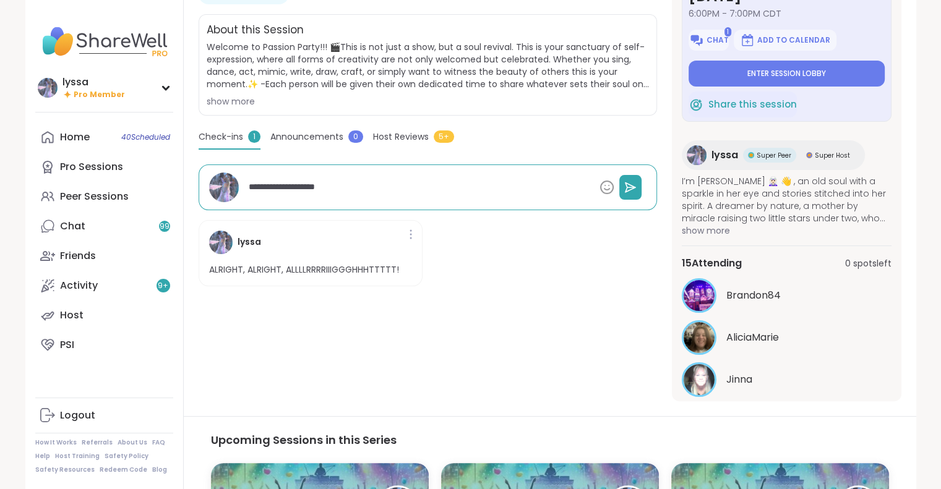
type textarea "**********"
type textarea "*"
type textarea "**********"
type textarea "*"
type textarea "**********"
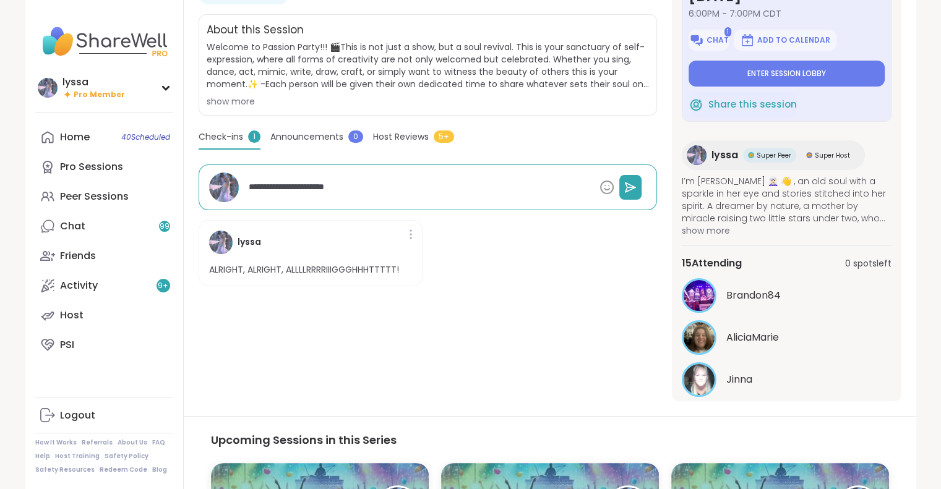
type textarea "*"
type textarea "**********"
type textarea "*"
type textarea "**********"
type textarea "*"
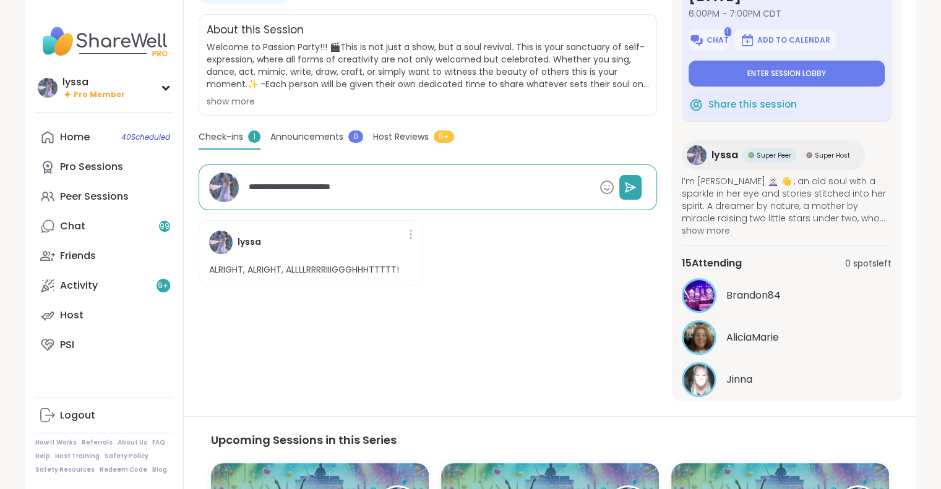
type textarea "**********"
type textarea "*"
type textarea "**********"
type textarea "*"
type textarea "**********"
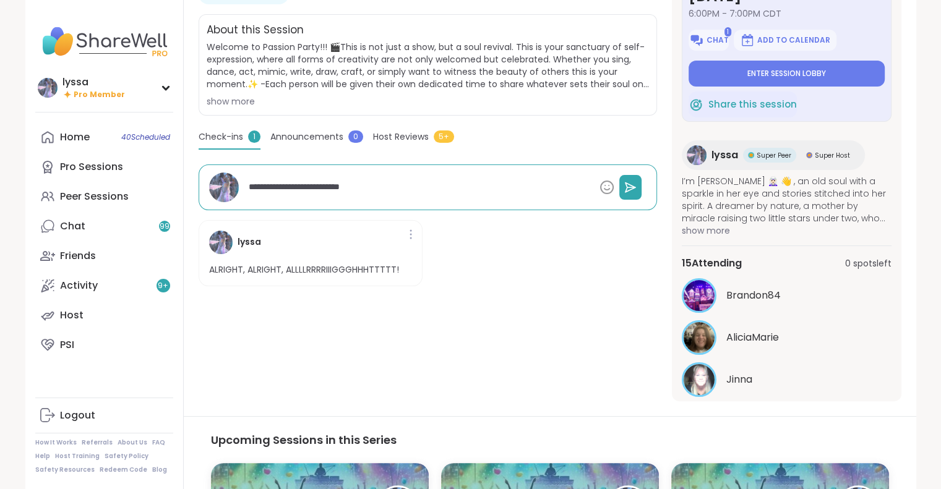
type textarea "*"
type textarea "**********"
type textarea "*"
type textarea "**********"
type textarea "*"
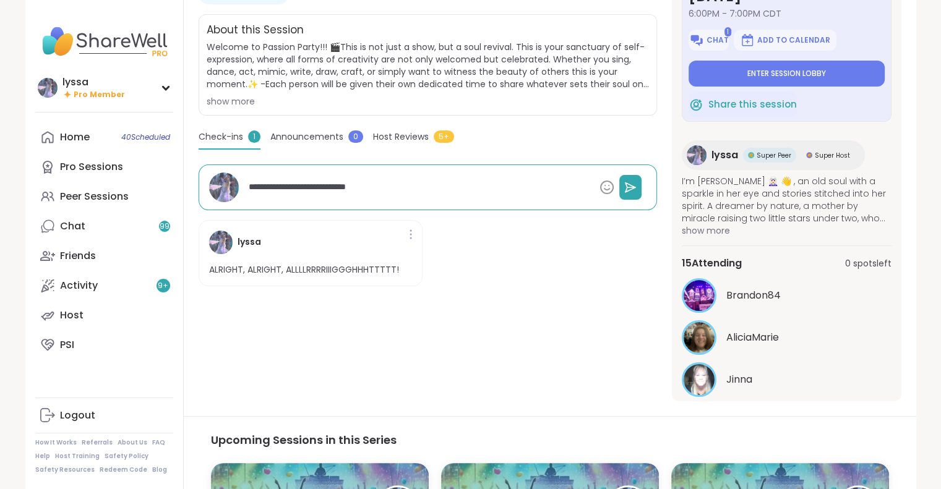
type textarea "**********"
type textarea "*"
type textarea "**********"
type textarea "*"
type textarea "**********"
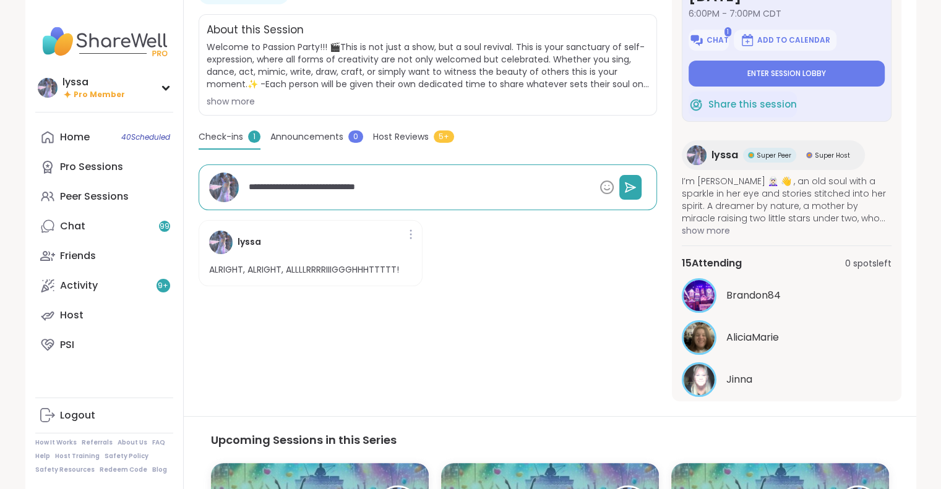
type textarea "*"
type textarea "**********"
type textarea "*"
type textarea "**********"
type textarea "*"
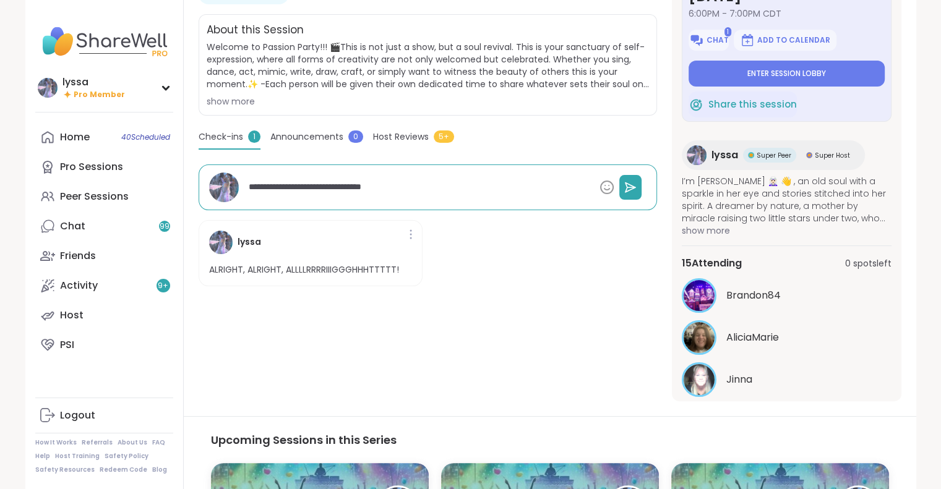
type textarea "**********"
type textarea "*"
type textarea "**********"
type textarea "*"
type textarea "**********"
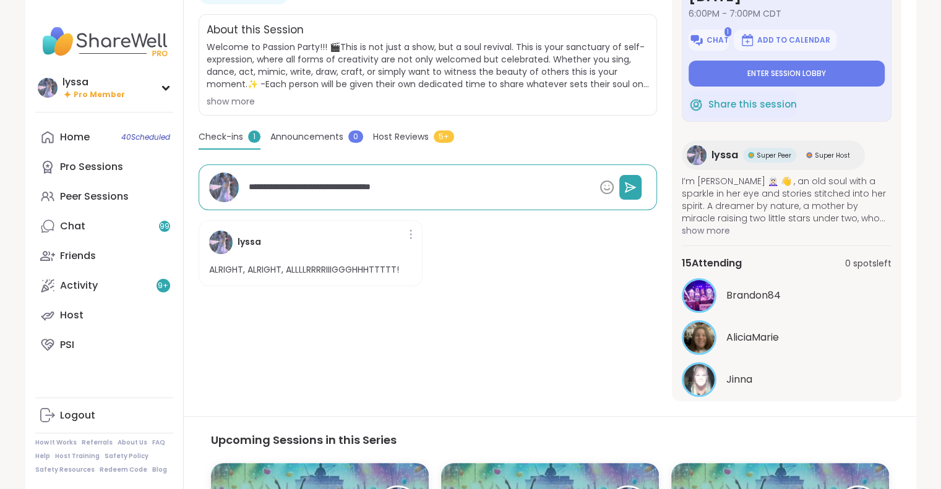
type textarea "*"
type textarea "**********"
type textarea "*"
type textarea "**********"
type textarea "*"
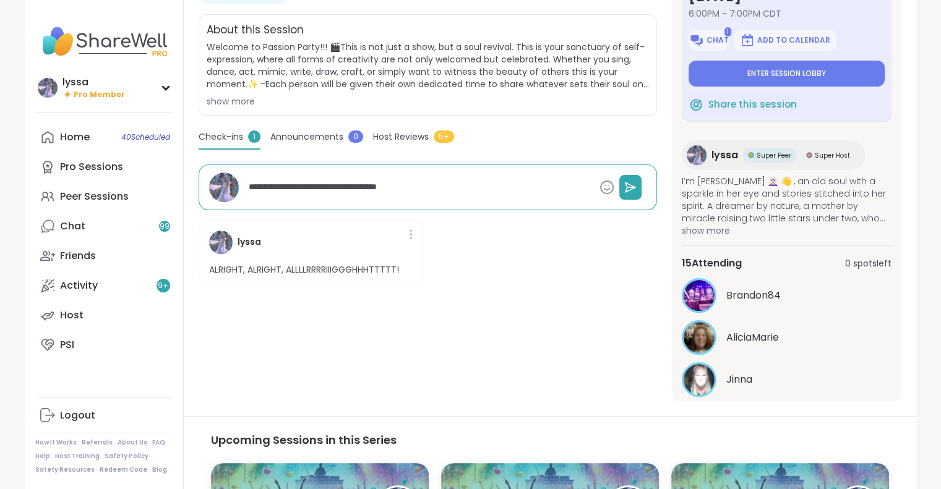
type textarea "**********"
type textarea "*"
type textarea "**********"
type textarea "*"
type textarea "**********"
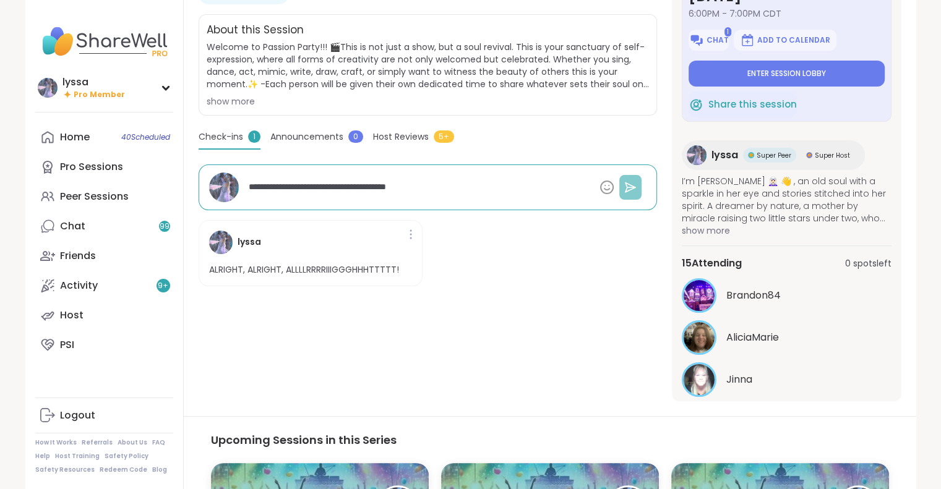
type textarea "*"
type textarea "**********"
click at [636, 186] on icon at bounding box center [630, 187] width 12 height 12
type textarea "*"
click at [544, 191] on textarea at bounding box center [419, 187] width 351 height 23
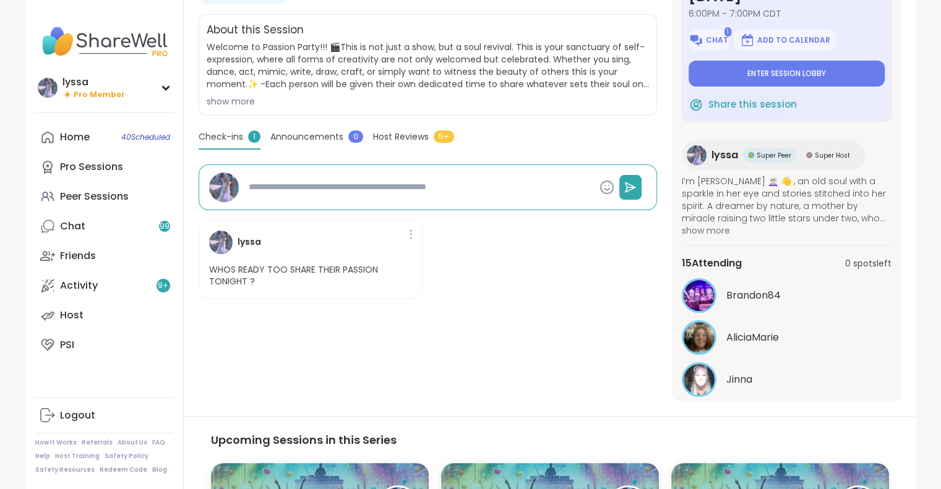
type textarea "*"
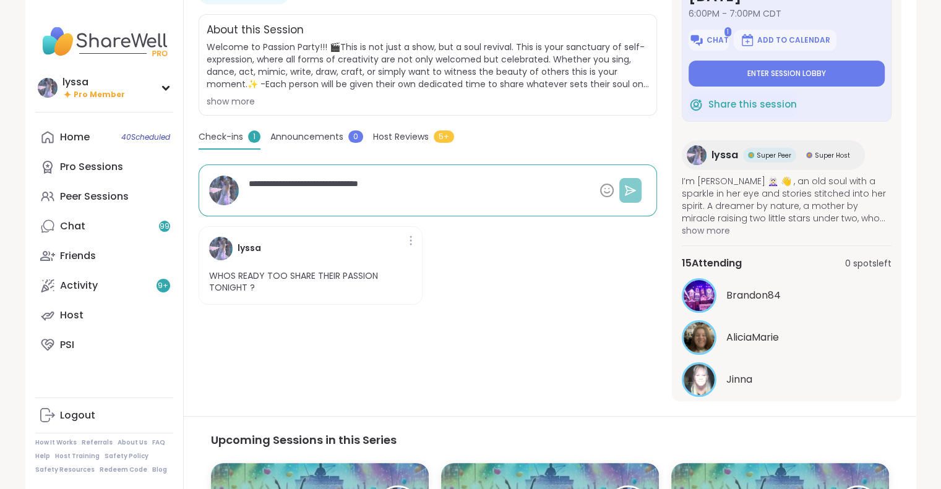
click at [631, 194] on icon at bounding box center [630, 190] width 12 height 12
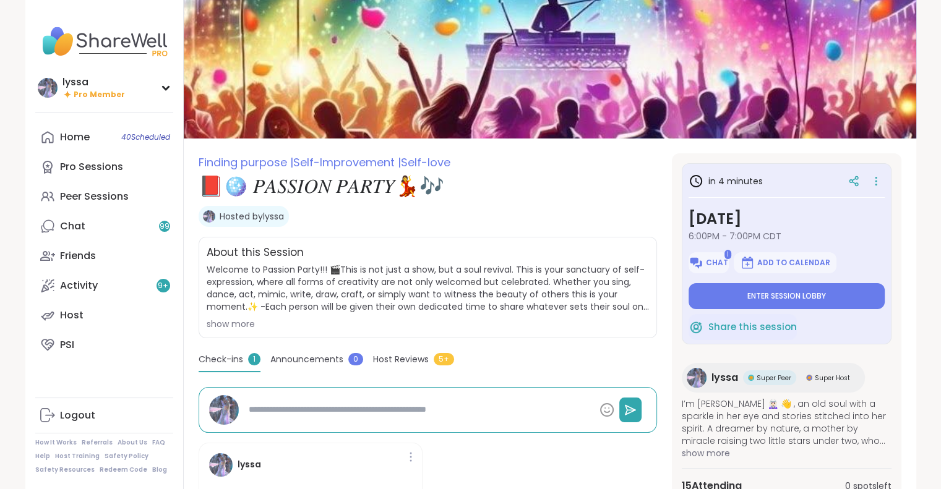
scroll to position [25, 0]
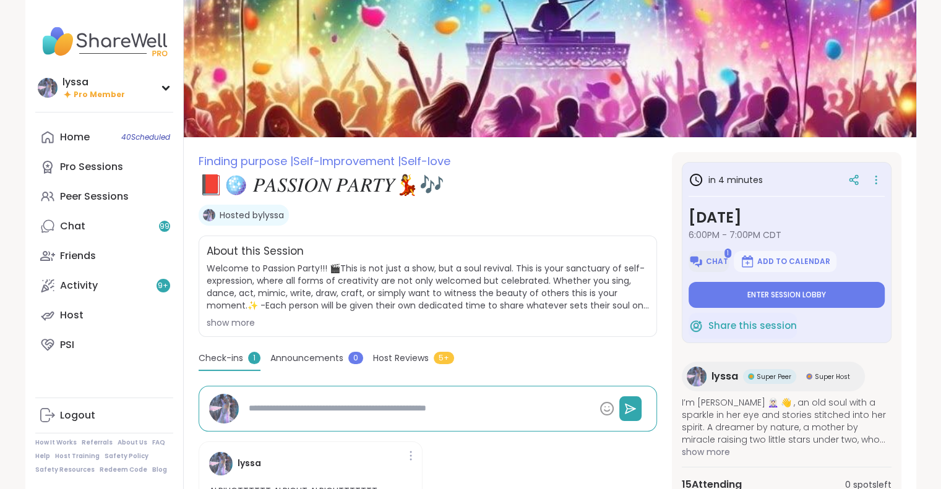
click at [701, 259] on img at bounding box center [696, 261] width 15 height 15
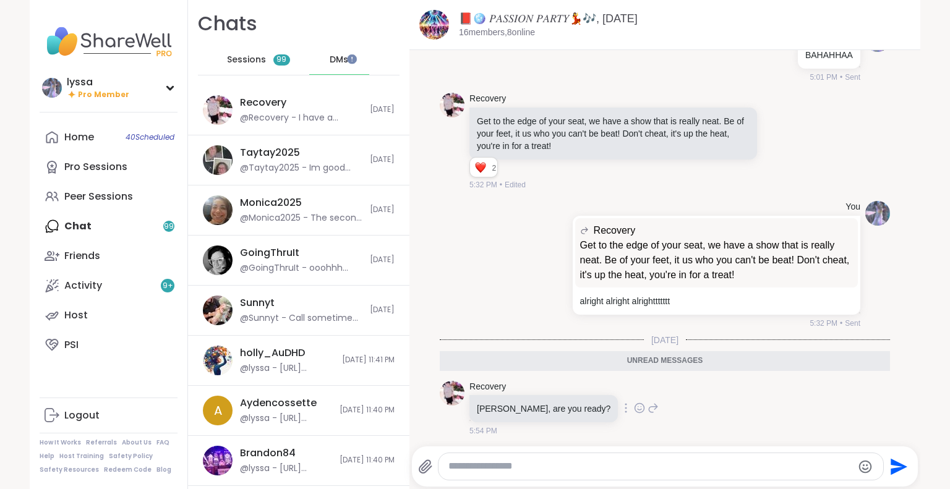
click at [634, 403] on icon at bounding box center [639, 408] width 11 height 12
click at [580, 388] on div "Select Reaction: Joy" at bounding box center [585, 388] width 11 height 11
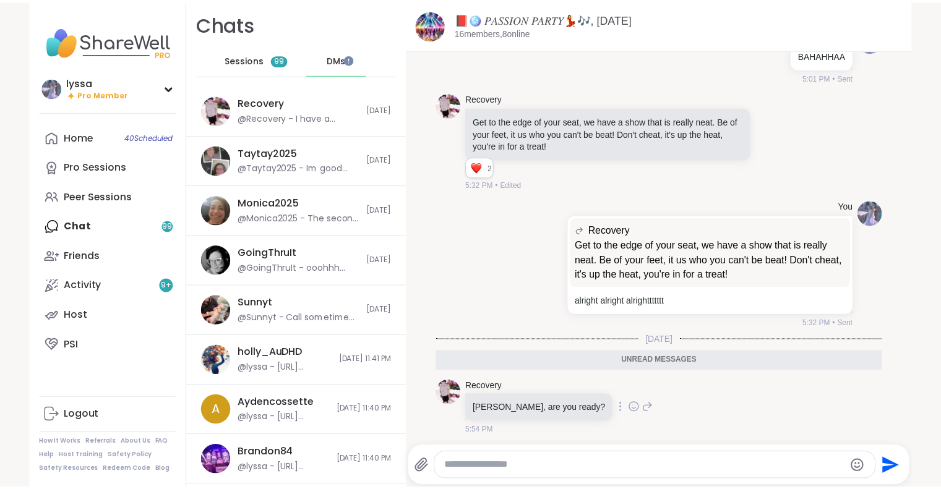
scroll to position [762, 0]
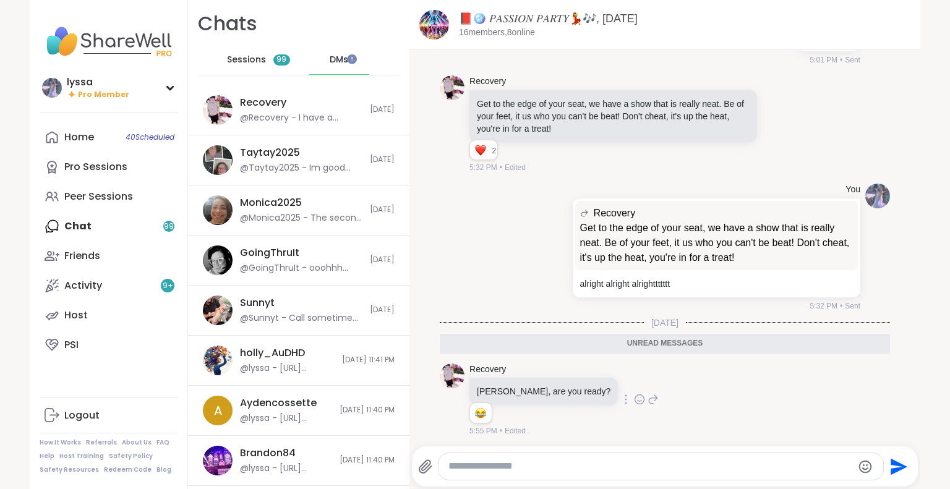
click at [533, 388] on p "[PERSON_NAME], are you ready?" at bounding box center [544, 391] width 134 height 12
click at [143, 197] on link "Peer Sessions" at bounding box center [109, 197] width 138 height 30
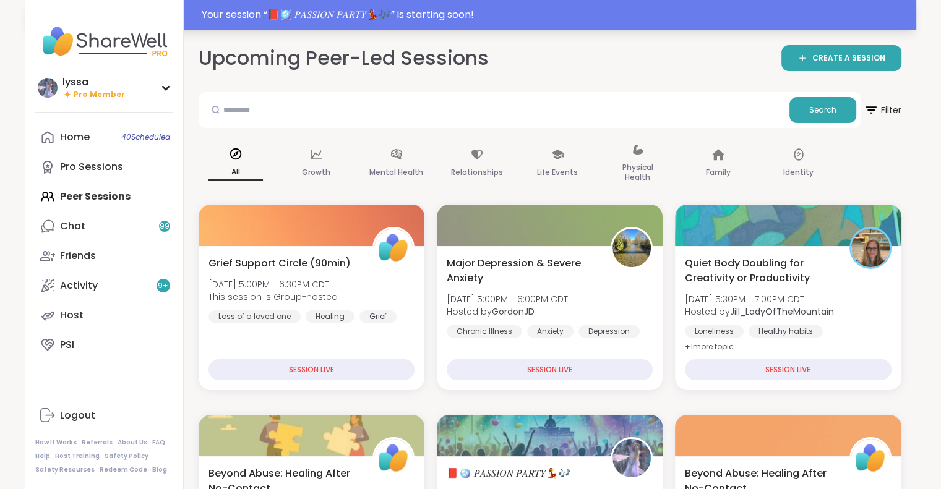
click at [320, 15] on div "Your session “ 📕🪩 𝑃𝐴𝑆𝑆𝐼𝑂𝑁 𝑃𝐴𝑅𝑇𝑌💃🎶 ” is starting soon!" at bounding box center [555, 14] width 707 height 15
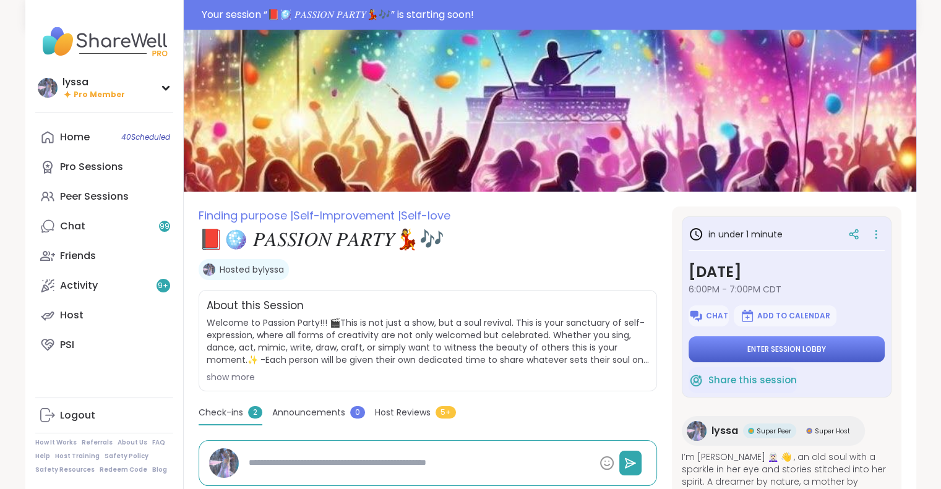
click at [760, 350] on span "Enter session lobby" at bounding box center [786, 350] width 79 height 10
click at [747, 348] on span "Enter session lobby" at bounding box center [786, 350] width 79 height 10
click at [752, 350] on span "Enter session lobby" at bounding box center [786, 350] width 79 height 10
click at [731, 345] on button "Enter session lobby" at bounding box center [787, 350] width 196 height 26
click at [723, 342] on button "Enter session lobby" at bounding box center [787, 350] width 196 height 26
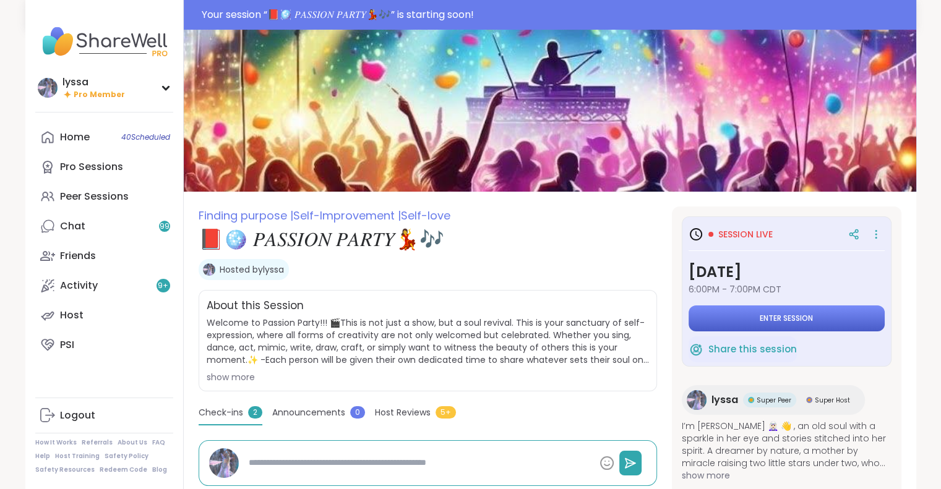
click at [718, 317] on button "Enter session" at bounding box center [787, 319] width 196 height 26
click at [477, 19] on div "Your session “ 📕🪩 𝑃𝐴𝑆𝑆𝐼𝑂𝑁 𝑃𝐴𝑅𝑇𝑌💃🎶 ” has started. Click here to enter!" at bounding box center [555, 14] width 707 height 15
click at [450, 4] on div at bounding box center [470, 15] width 941 height 30
type textarea "*"
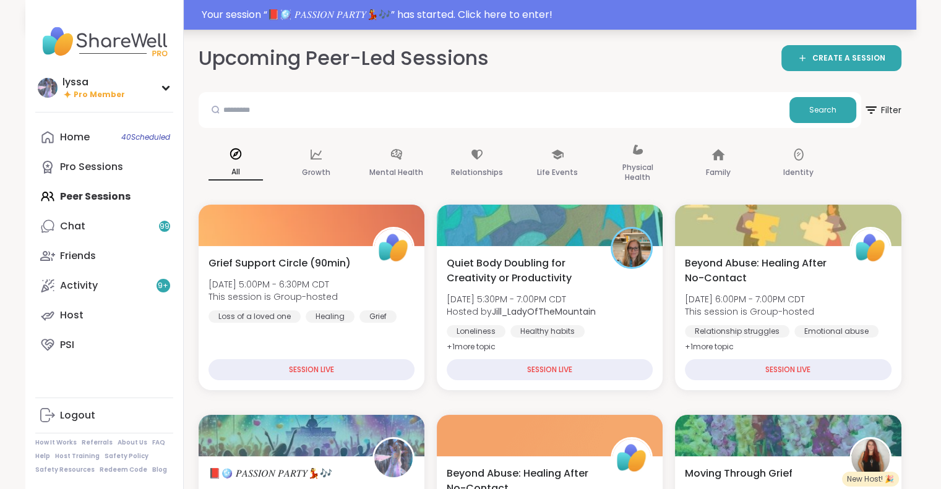
click at [452, 15] on div "Your session “ 📕🪩 𝑃𝐴𝑆𝑆𝐼𝑂𝑁 𝑃𝐴𝑅𝑇𝑌💃🎶 ” has started. Click here to enter!" at bounding box center [555, 14] width 707 height 15
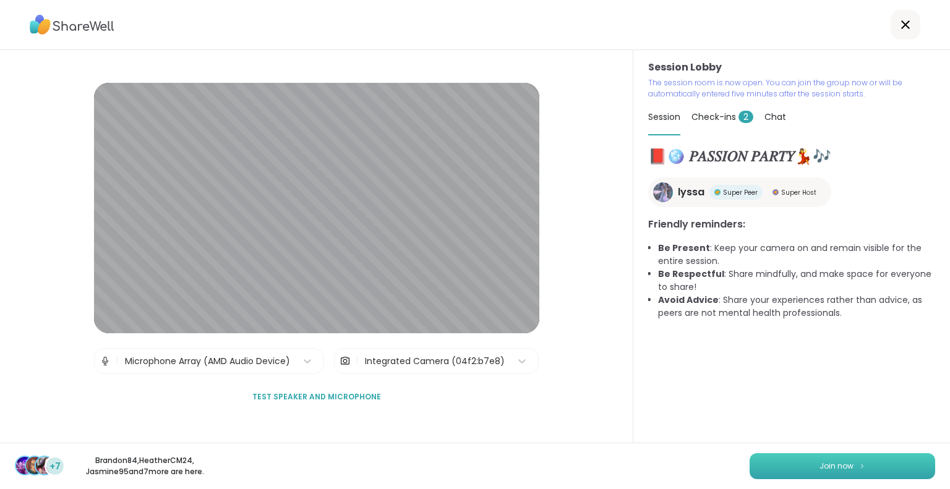
click at [807, 459] on button "Join now" at bounding box center [843, 466] width 186 height 26
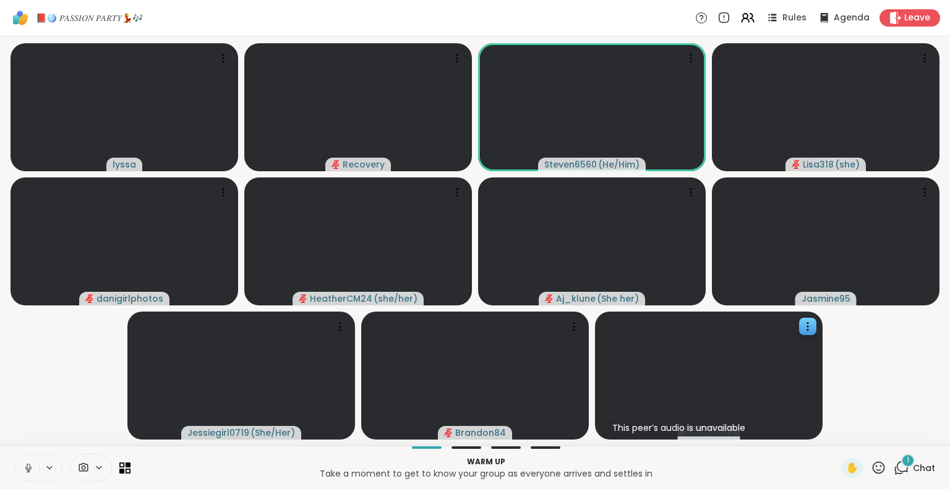
click at [794, 352] on video at bounding box center [709, 376] width 228 height 128
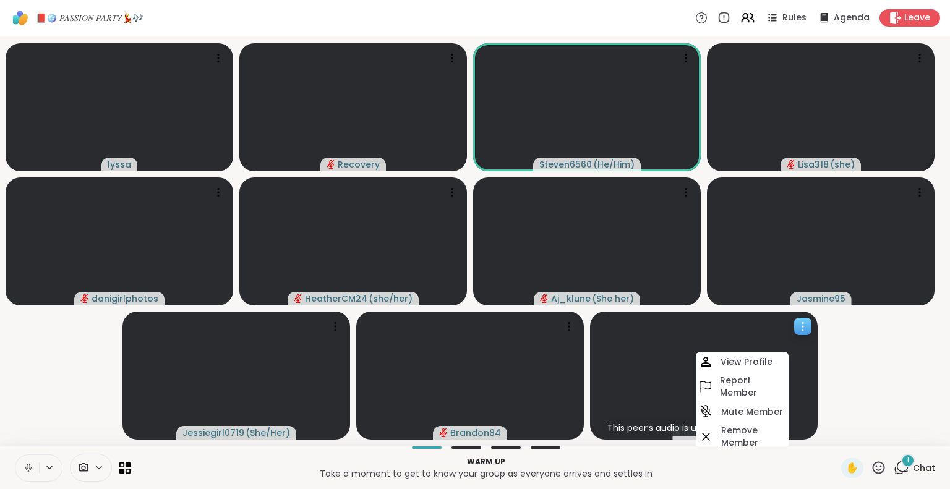
click at [789, 325] on video at bounding box center [704, 376] width 228 height 128
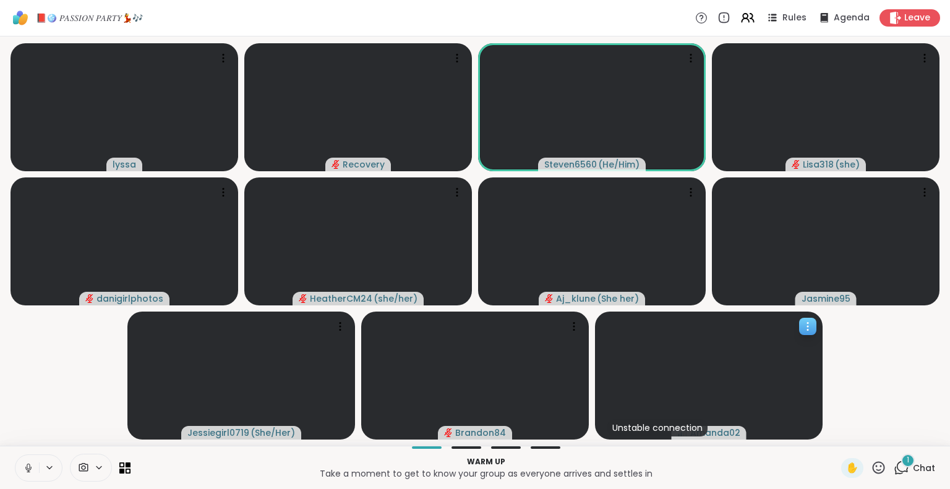
click at [802, 334] on div at bounding box center [807, 326] width 17 height 17
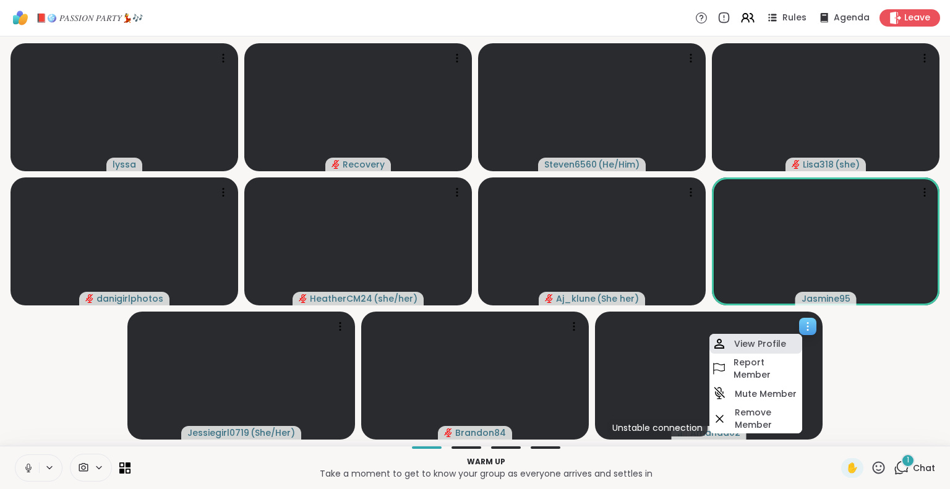
click at [735, 349] on h4 "View Profile" at bounding box center [760, 344] width 52 height 12
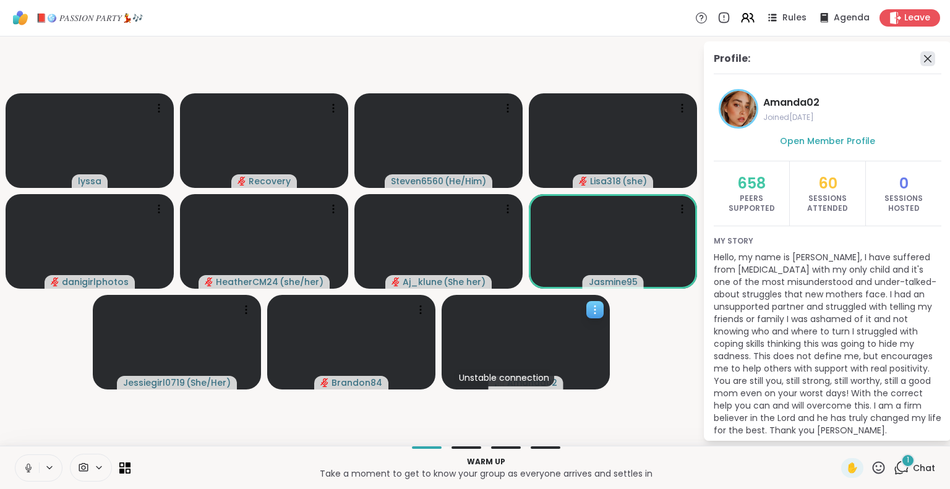
click at [921, 65] on icon at bounding box center [928, 58] width 15 height 15
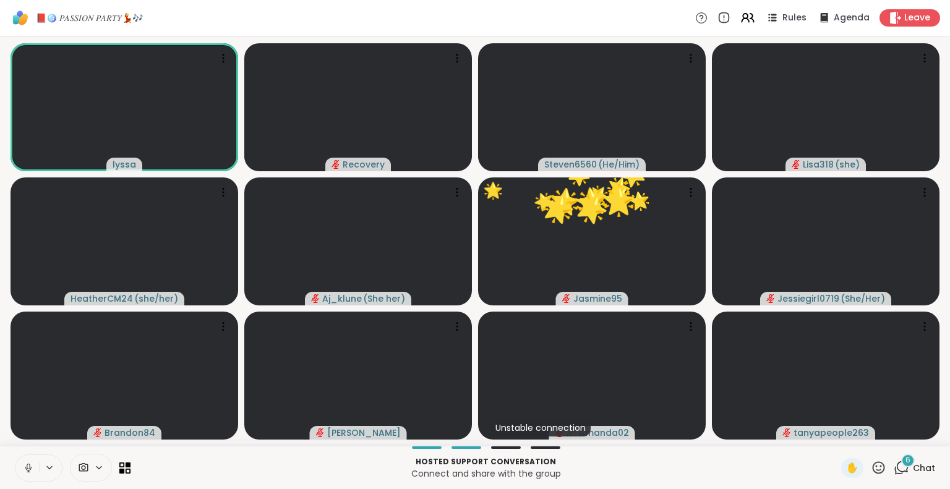
click at [871, 465] on icon at bounding box center [878, 467] width 15 height 15
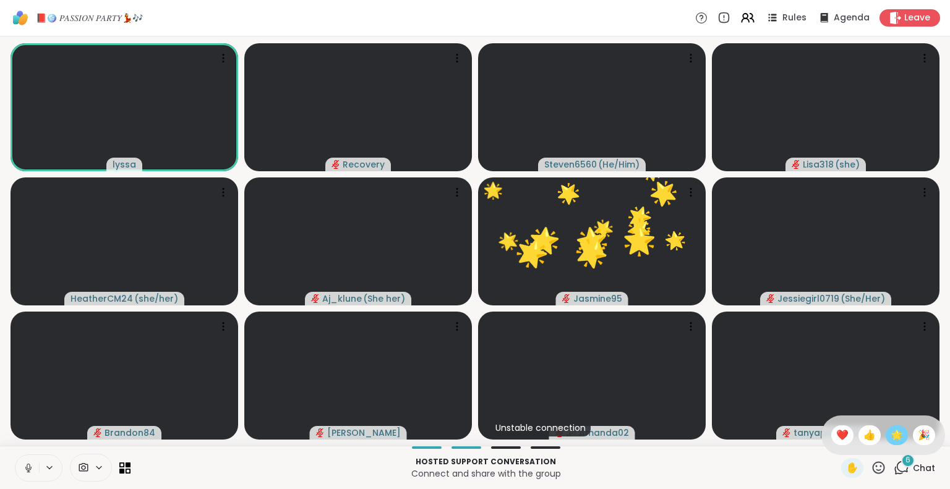
click at [891, 434] on span "🌟" at bounding box center [897, 435] width 12 height 15
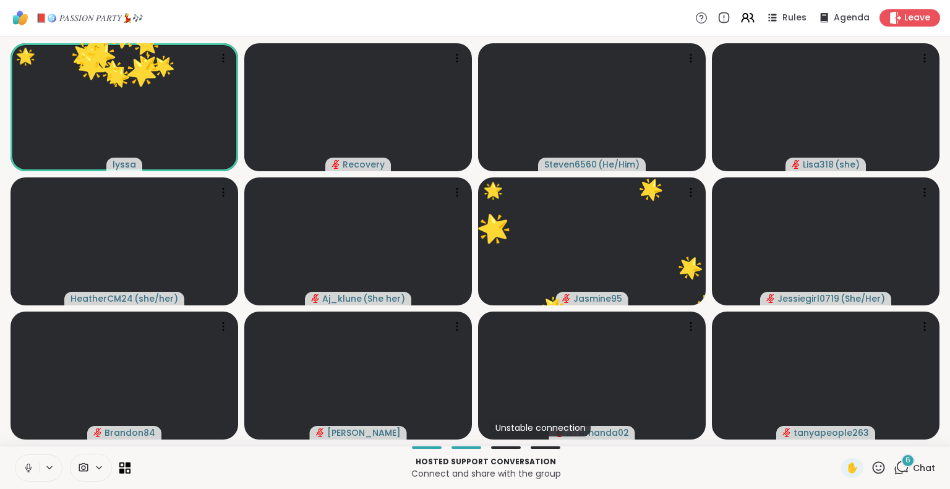
click at [871, 466] on icon at bounding box center [878, 467] width 15 height 15
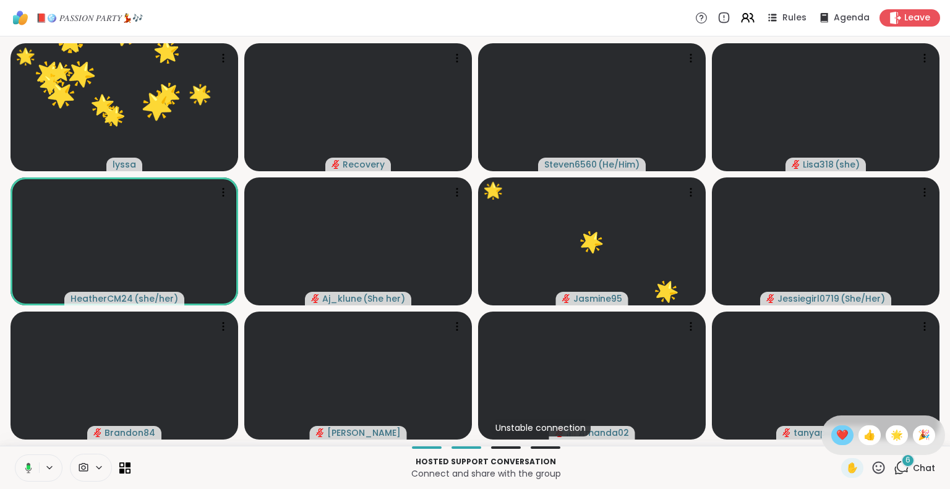
click at [836, 440] on span "❤️" at bounding box center [842, 435] width 12 height 15
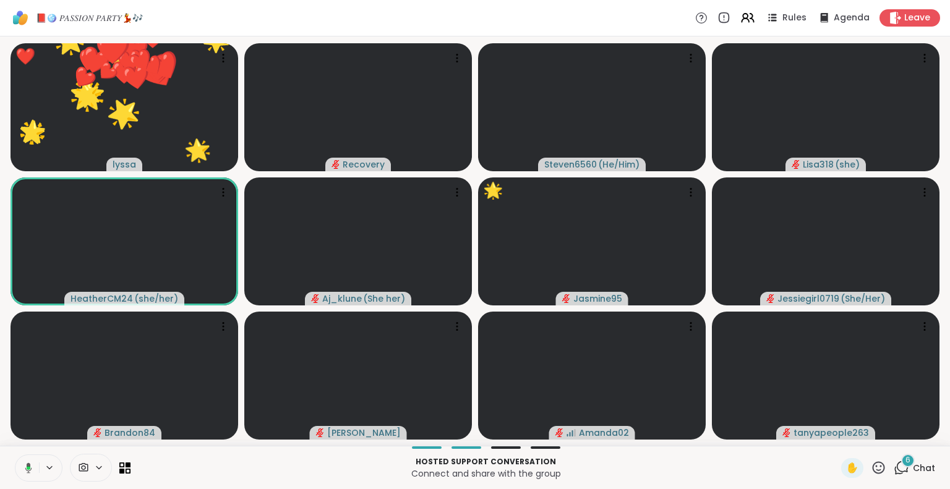
click at [871, 462] on icon at bounding box center [878, 467] width 15 height 15
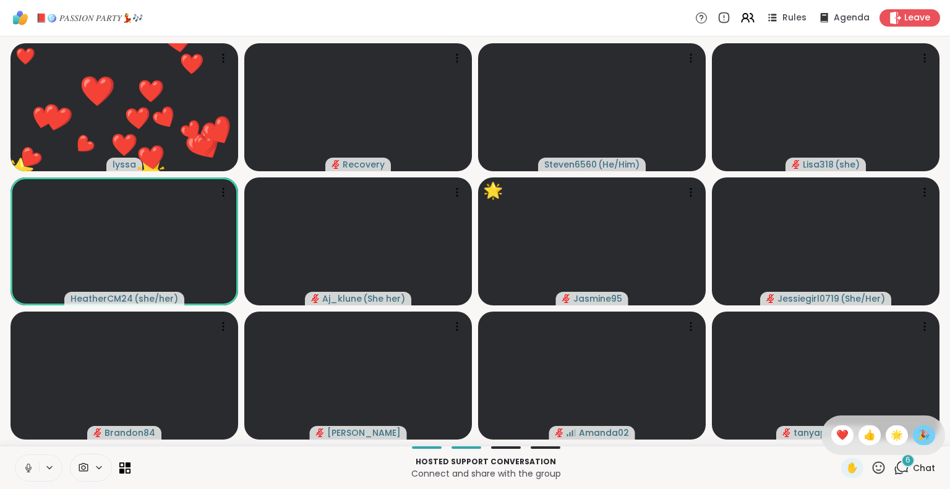
click at [913, 432] on div "🎉" at bounding box center [924, 436] width 22 height 20
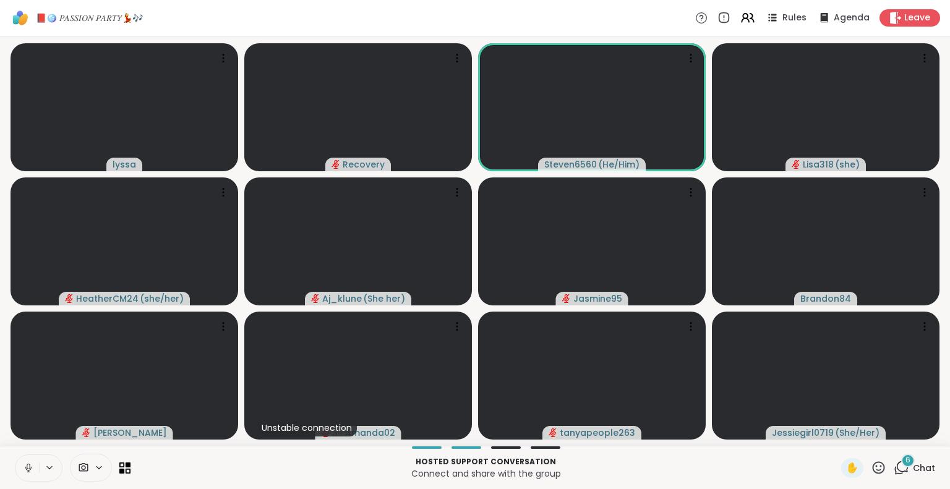
click at [913, 462] on span "Chat" at bounding box center [924, 468] width 22 height 12
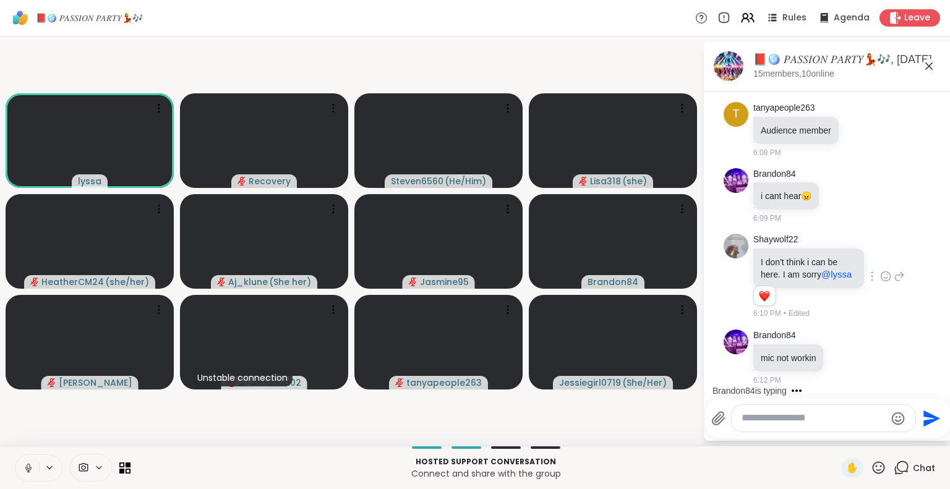
scroll to position [1904, 0]
click at [872, 338] on div "Brandon84 mic not workin 6:12 PM" at bounding box center [828, 358] width 208 height 66
click at [882, 272] on icon at bounding box center [886, 276] width 9 height 9
click at [880, 256] on div "Select Reaction: Heart" at bounding box center [885, 256] width 11 height 11
click at [844, 189] on icon at bounding box center [840, 195] width 11 height 12
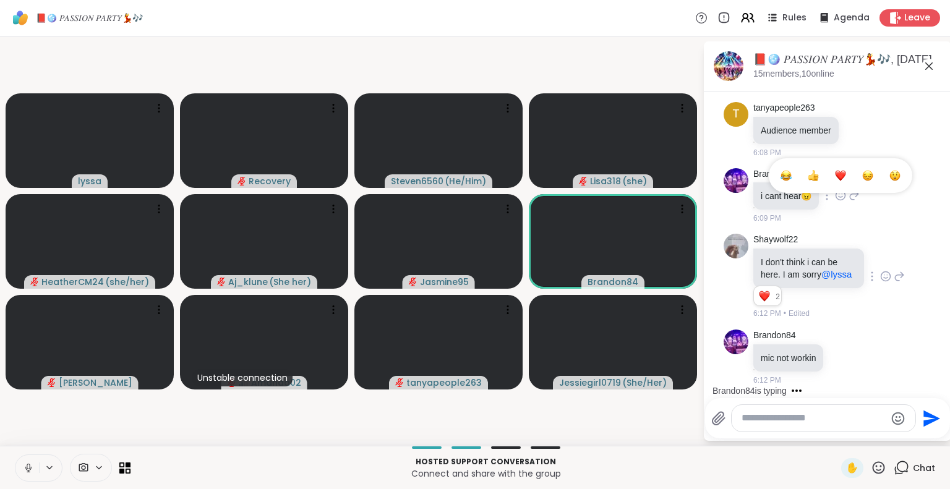
click at [841, 173] on button "Select Reaction: Heart" at bounding box center [840, 175] width 25 height 25
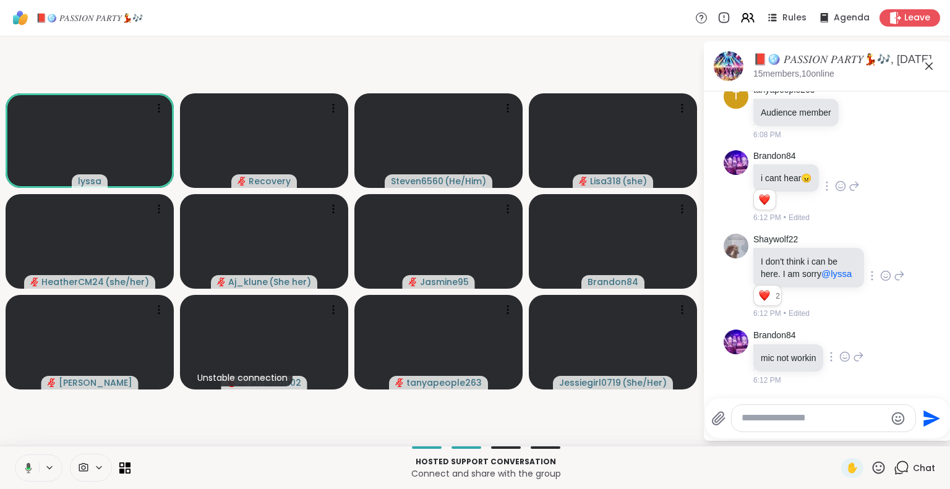
scroll to position [1922, 0]
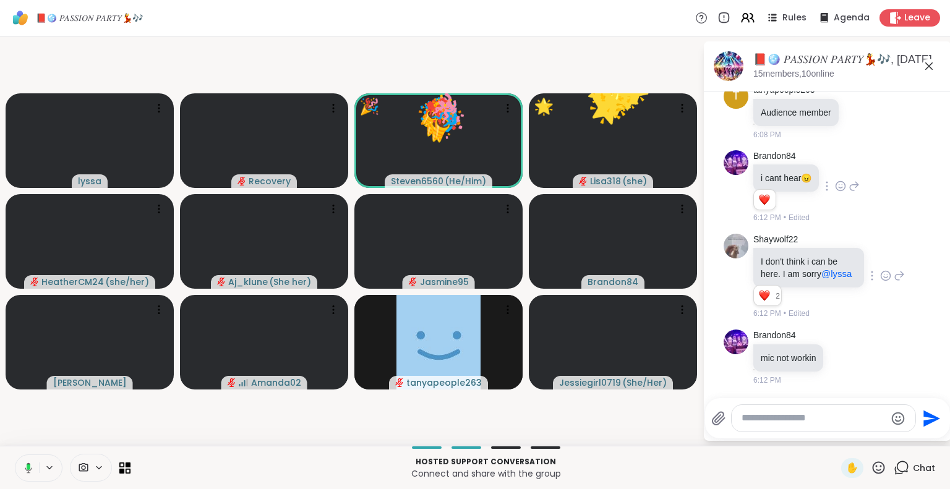
click at [871, 470] on icon at bounding box center [878, 467] width 15 height 15
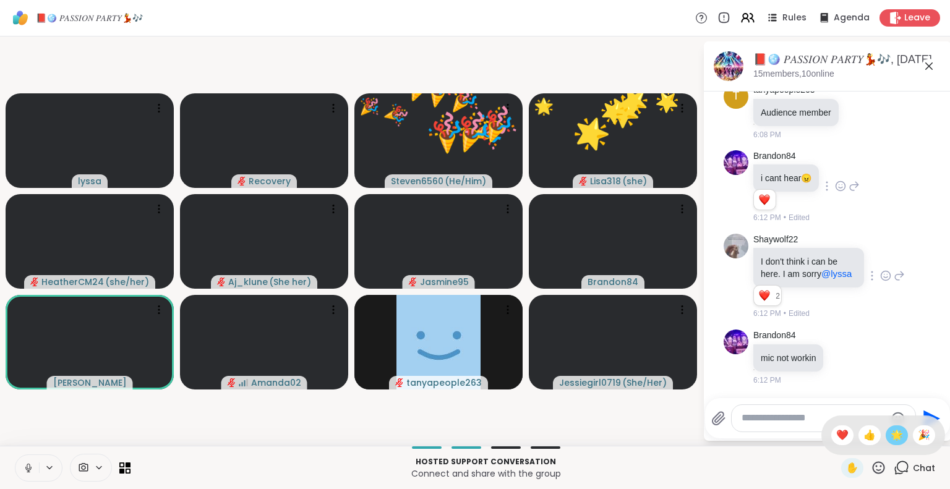
click at [891, 440] on span "🌟" at bounding box center [897, 435] width 12 height 15
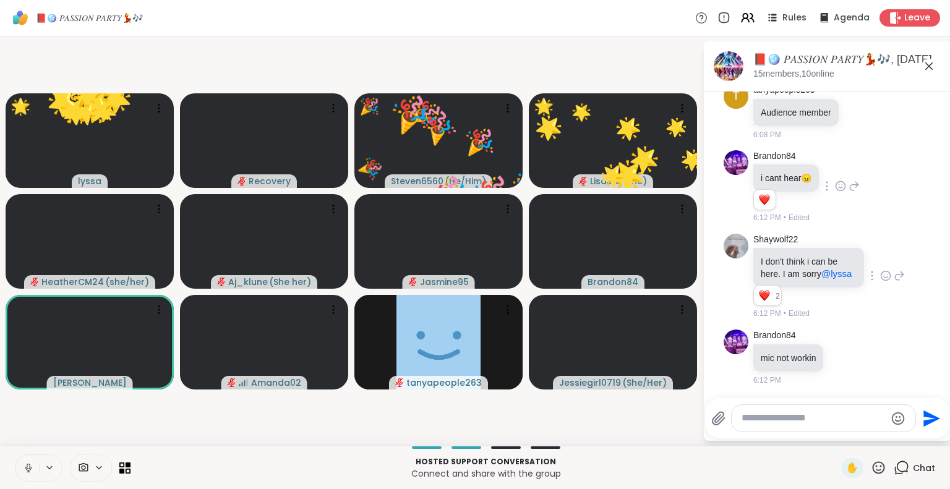
click at [873, 465] on icon at bounding box center [879, 468] width 12 height 12
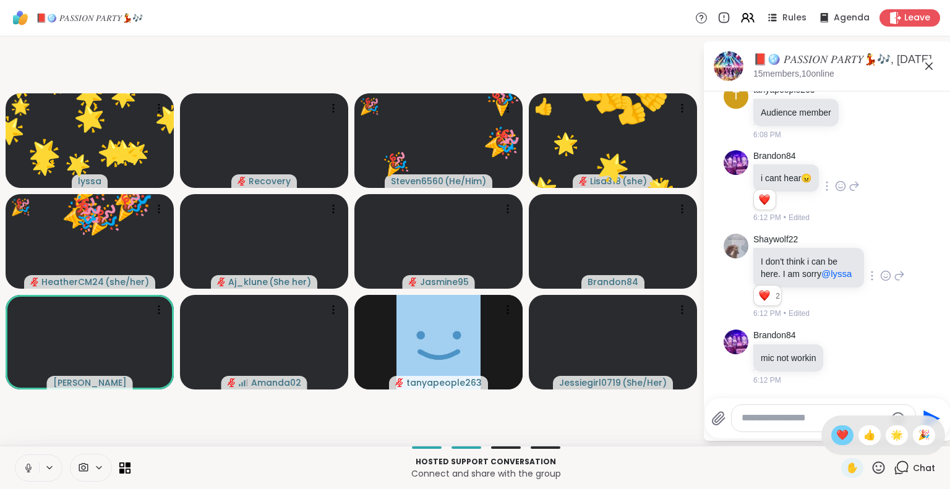
click at [836, 438] on span "❤️" at bounding box center [842, 435] width 12 height 15
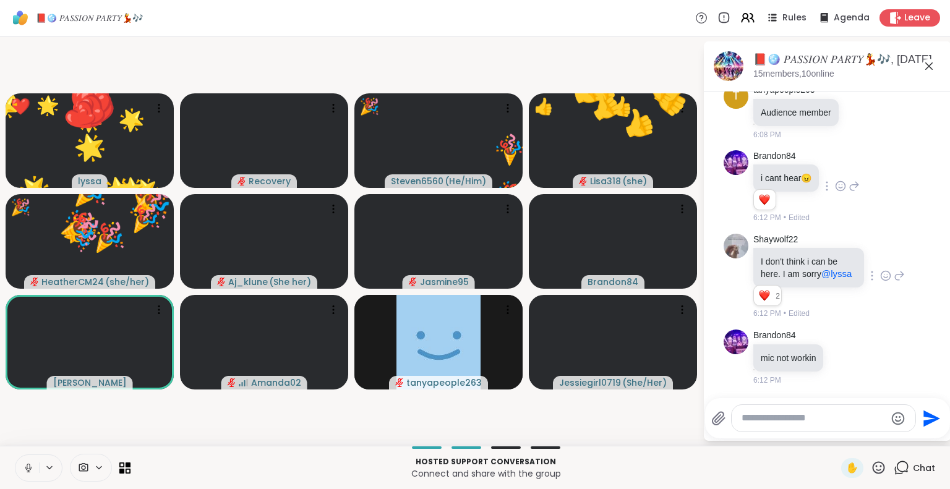
click at [871, 468] on icon at bounding box center [878, 467] width 15 height 15
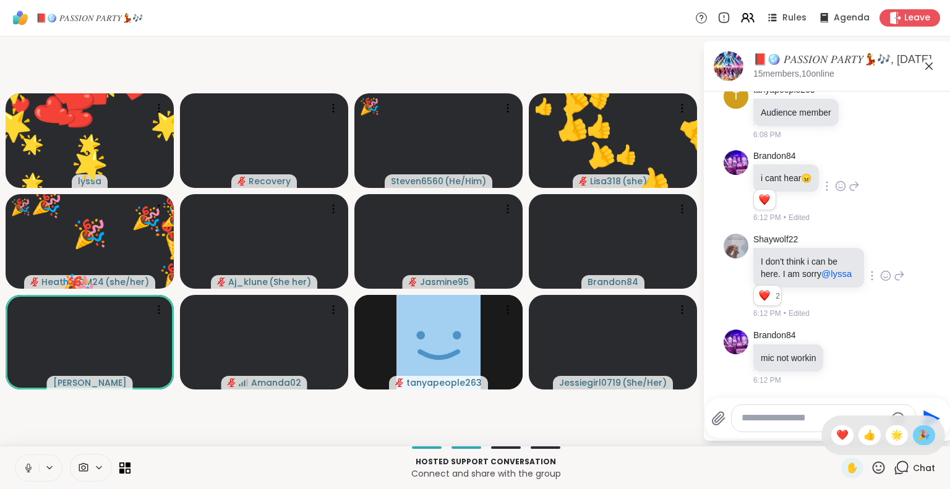
click at [918, 440] on span "🎉" at bounding box center [924, 435] width 12 height 15
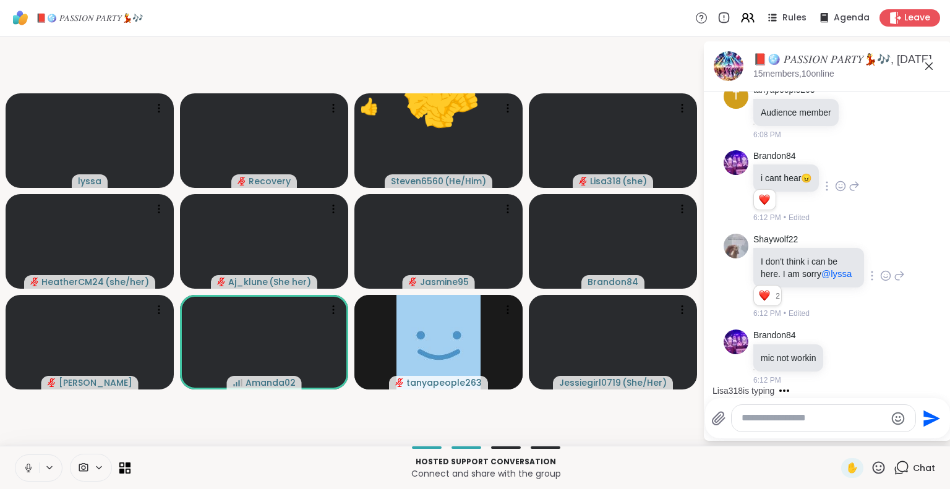
scroll to position [1999, 0]
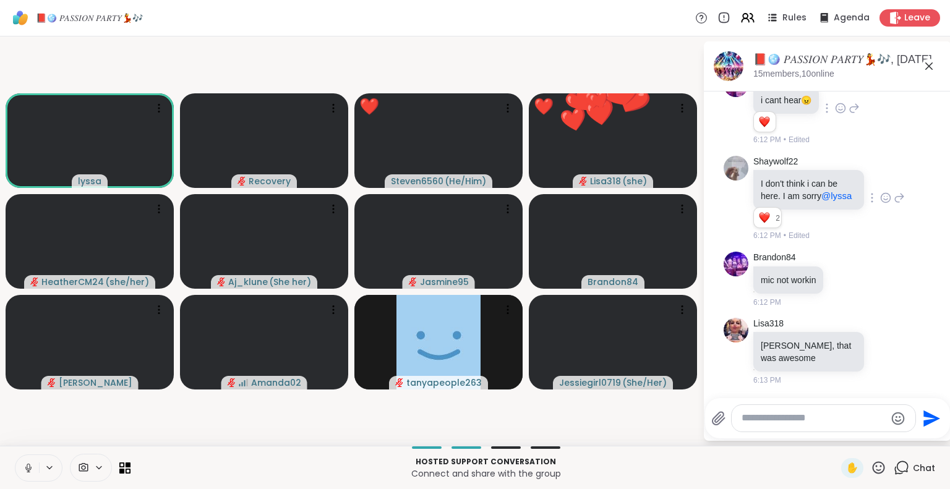
click at [873, 472] on icon at bounding box center [878, 467] width 15 height 15
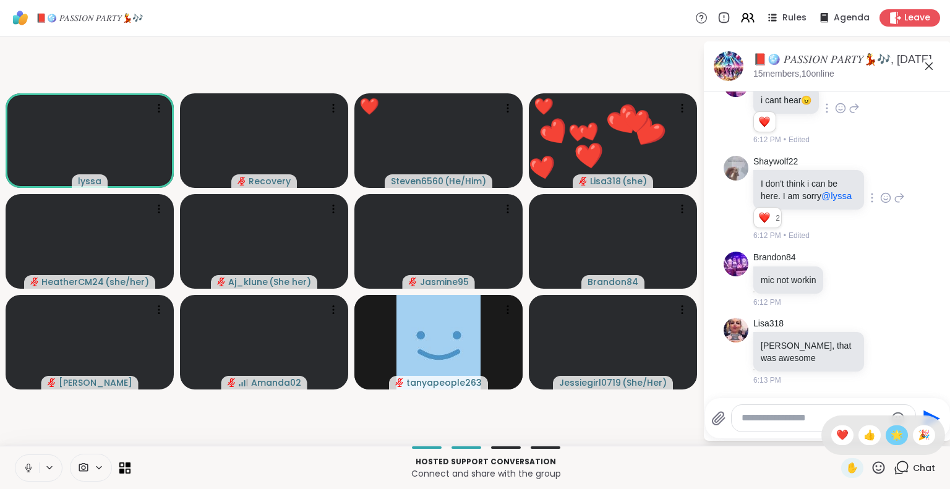
click at [891, 440] on span "🌟" at bounding box center [897, 435] width 12 height 15
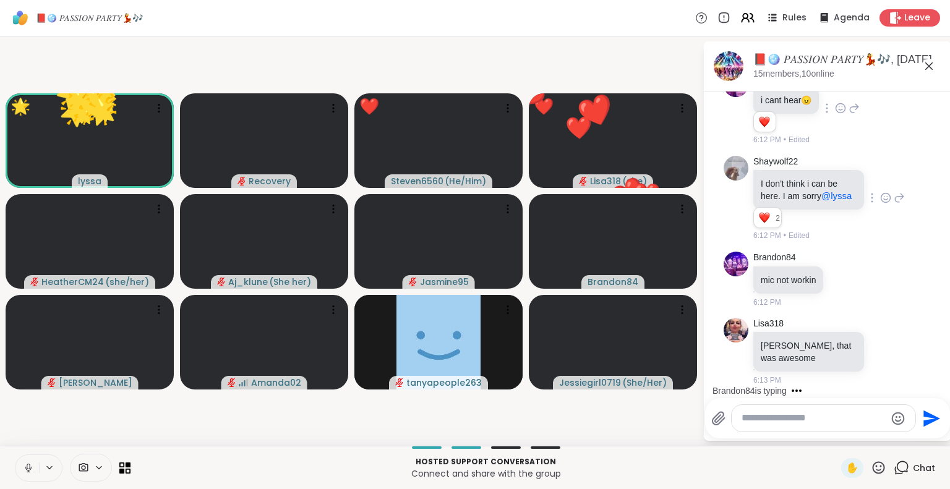
click at [871, 465] on icon at bounding box center [878, 467] width 15 height 15
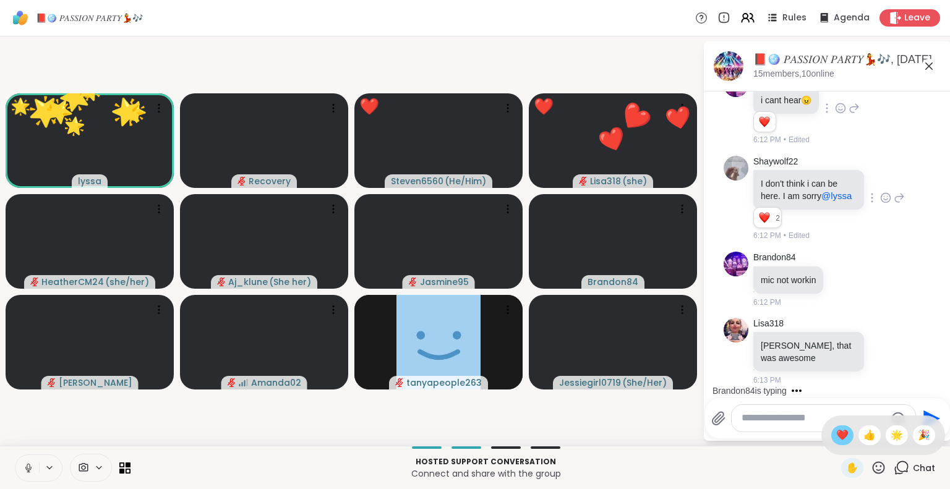
click at [836, 431] on span "❤️" at bounding box center [842, 435] width 12 height 15
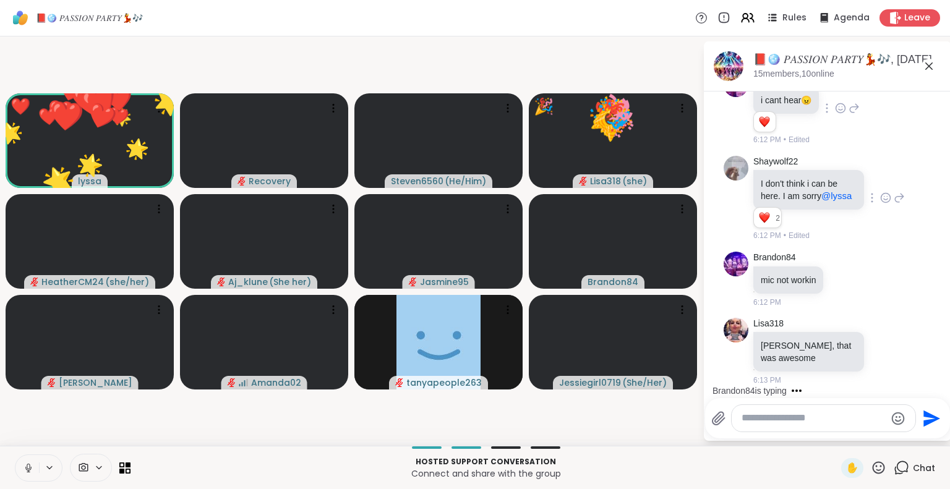
click at [873, 466] on icon at bounding box center [879, 468] width 12 height 12
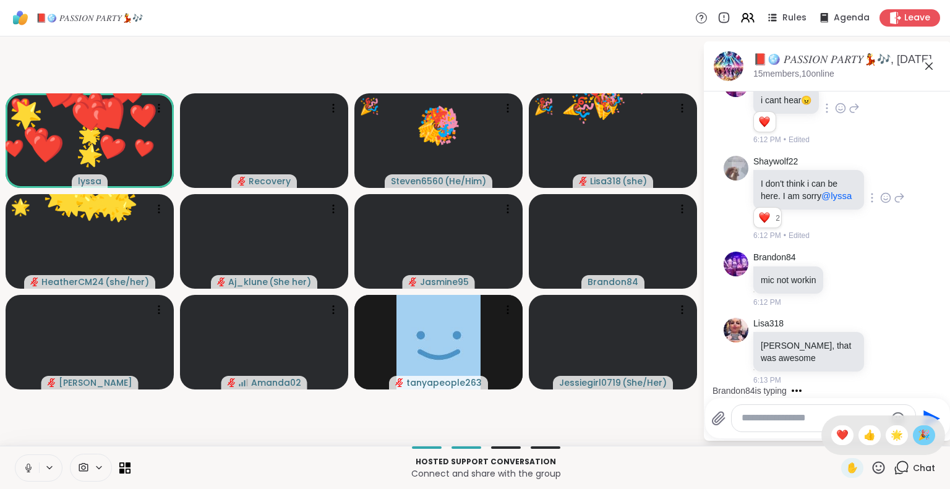
click at [918, 438] on span "🎉" at bounding box center [924, 435] width 12 height 15
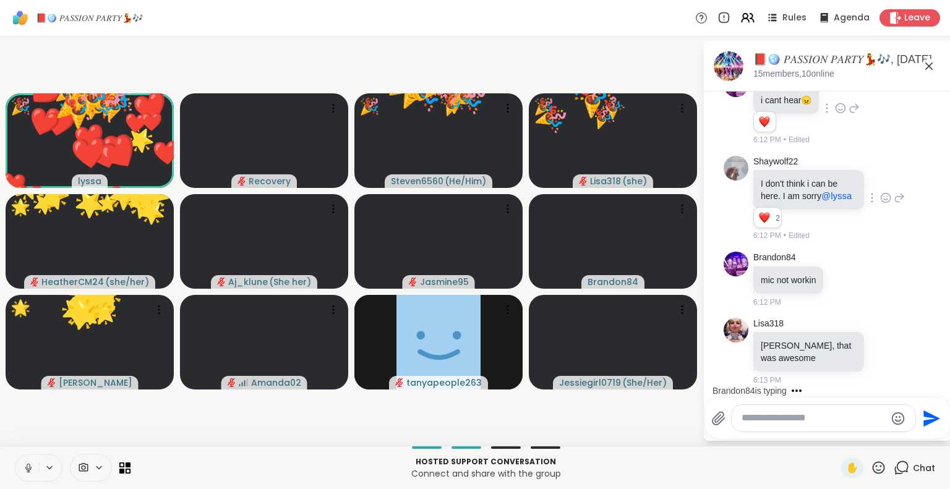
click at [871, 471] on icon at bounding box center [878, 467] width 15 height 15
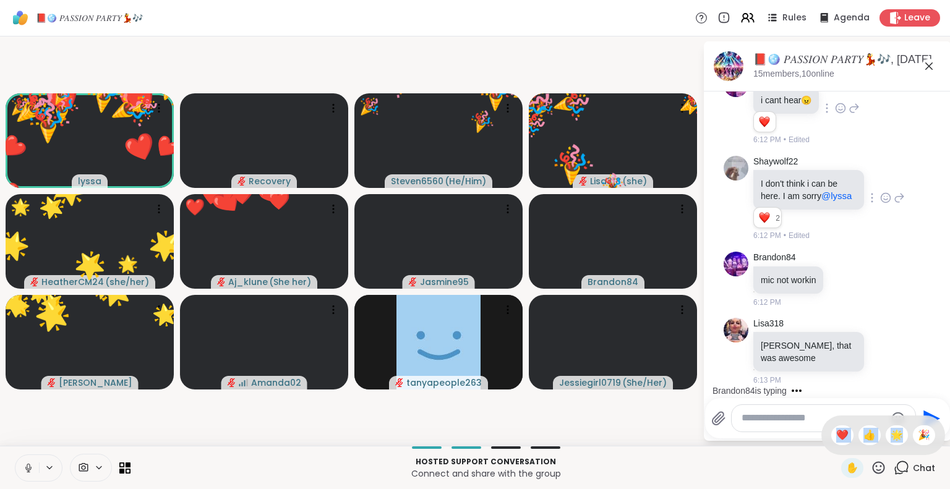
drag, startPoint x: 887, startPoint y: 437, endPoint x: 866, endPoint y: 465, distance: 34.4
click at [871, 465] on div "✋ ❤️ 👍 🌟 🎉" at bounding box center [878, 467] width 15 height 15
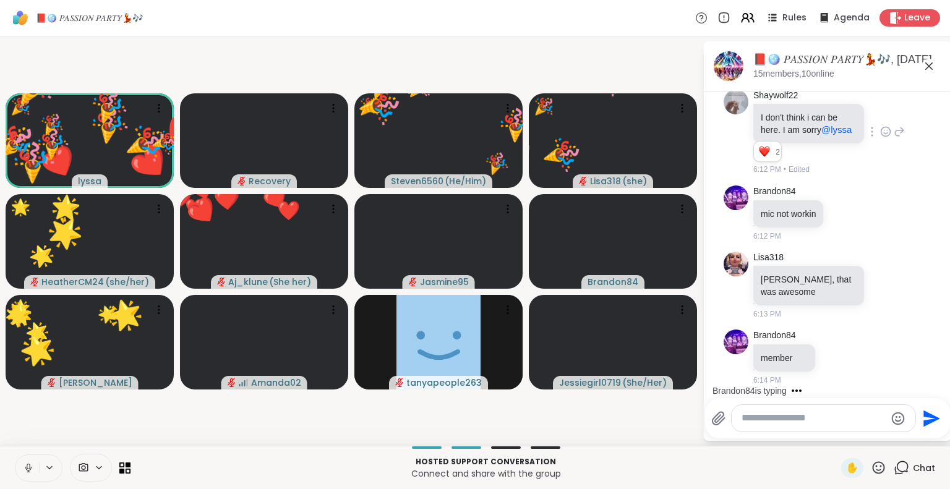
click at [871, 465] on icon at bounding box center [878, 467] width 15 height 15
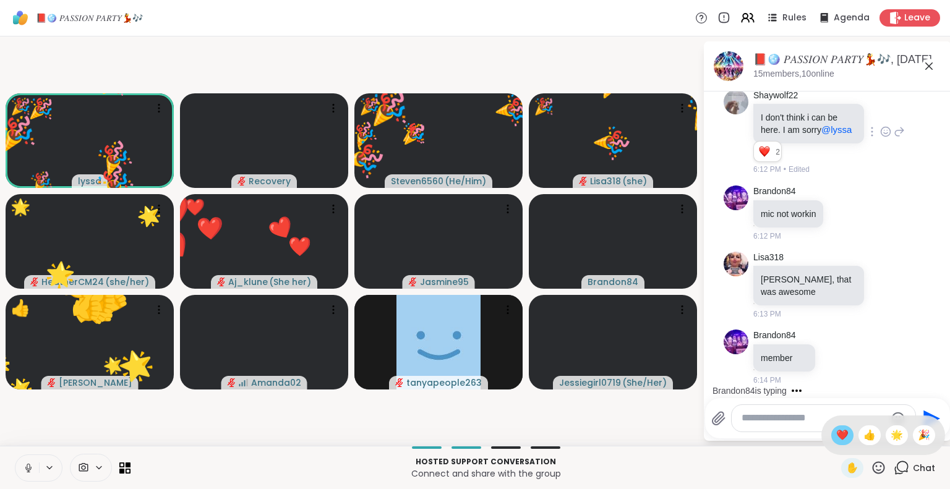
click at [836, 436] on span "❤️" at bounding box center [842, 435] width 12 height 15
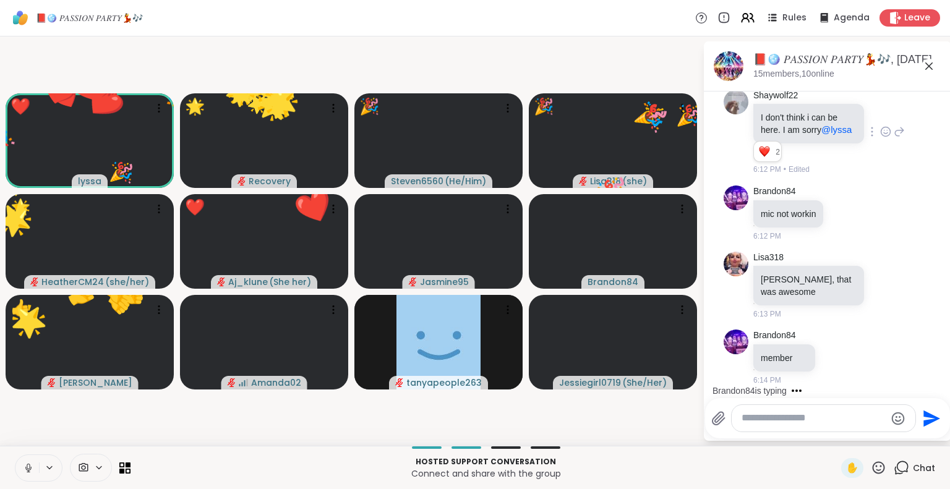
click at [873, 465] on icon at bounding box center [879, 468] width 12 height 12
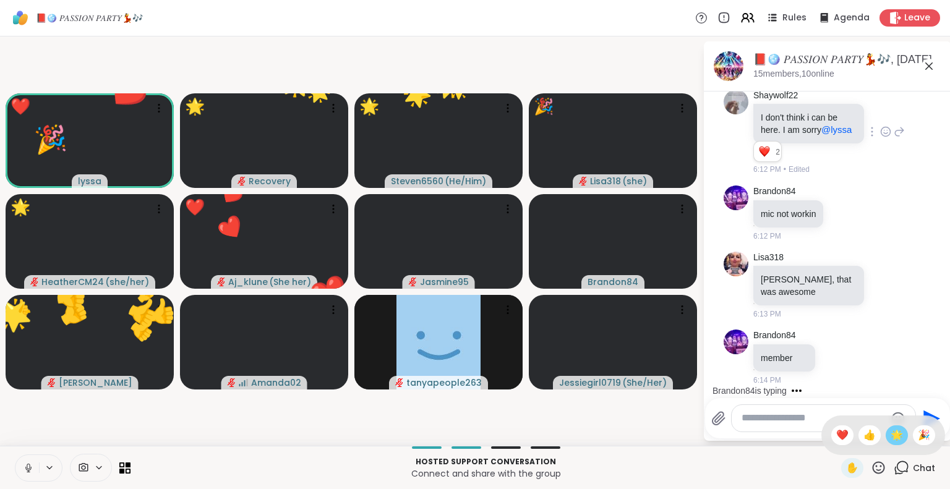
click at [891, 432] on span "🌟" at bounding box center [897, 435] width 12 height 15
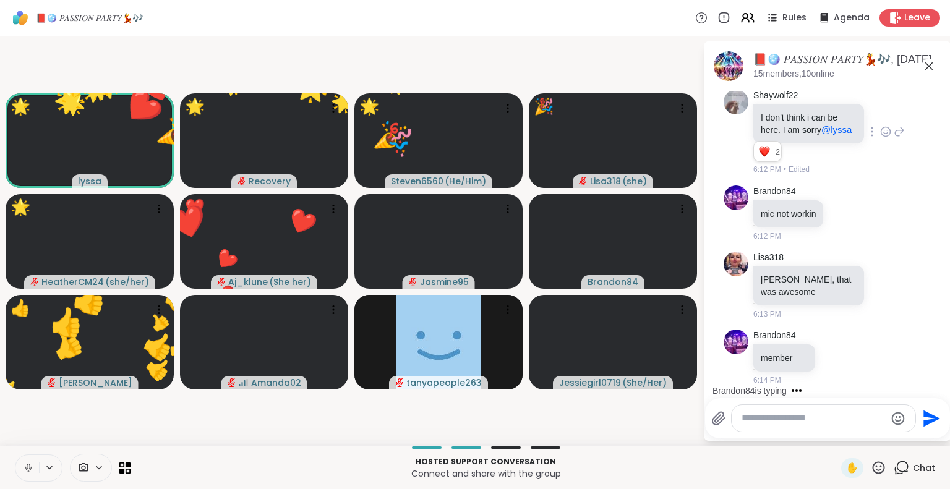
click at [874, 465] on icon at bounding box center [879, 468] width 12 height 12
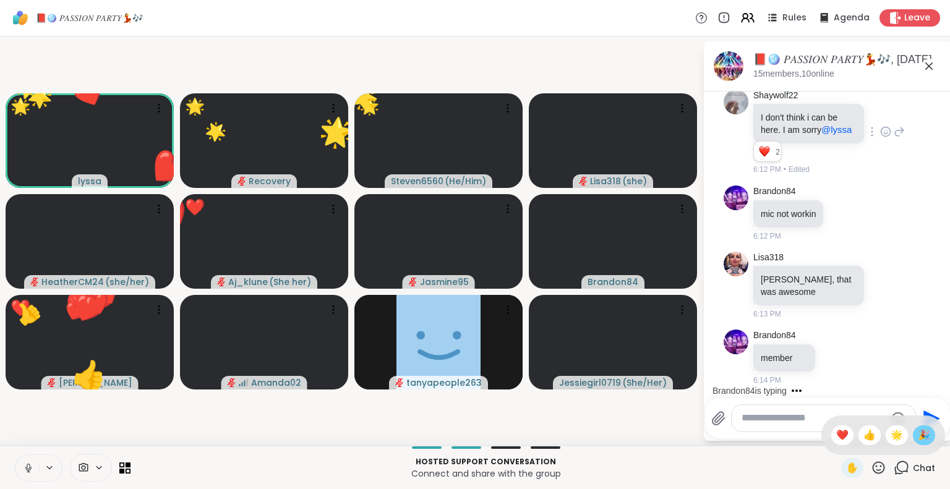
click at [913, 441] on div "🎉" at bounding box center [924, 436] width 22 height 20
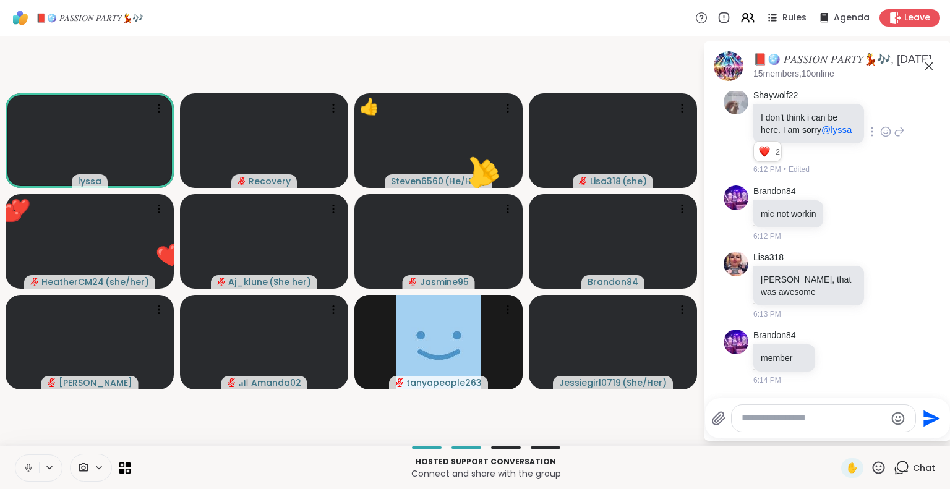
click at [931, 64] on icon at bounding box center [929, 66] width 15 height 15
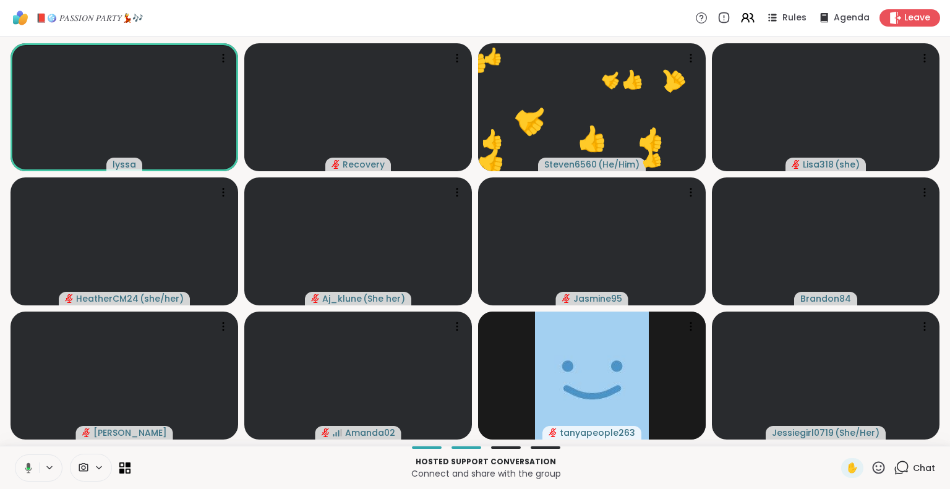
click at [901, 467] on div "Chat" at bounding box center [914, 468] width 41 height 20
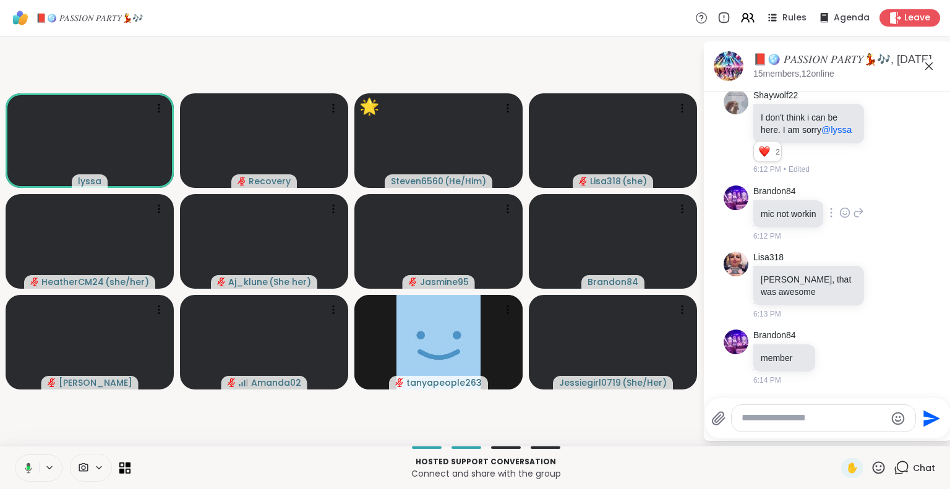
scroll to position [2053, 0]
click at [873, 466] on icon at bounding box center [879, 468] width 12 height 12
click at [836, 433] on span "❤️" at bounding box center [842, 435] width 12 height 15
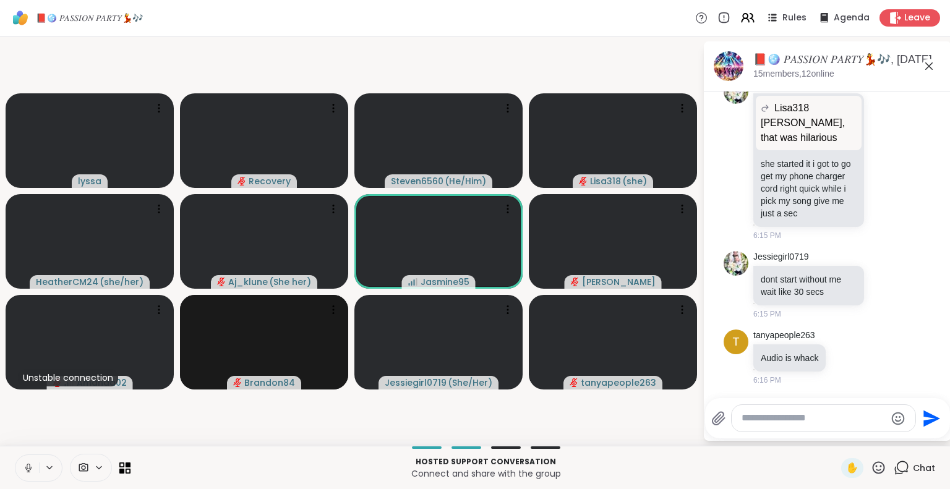
scroll to position [2489, 0]
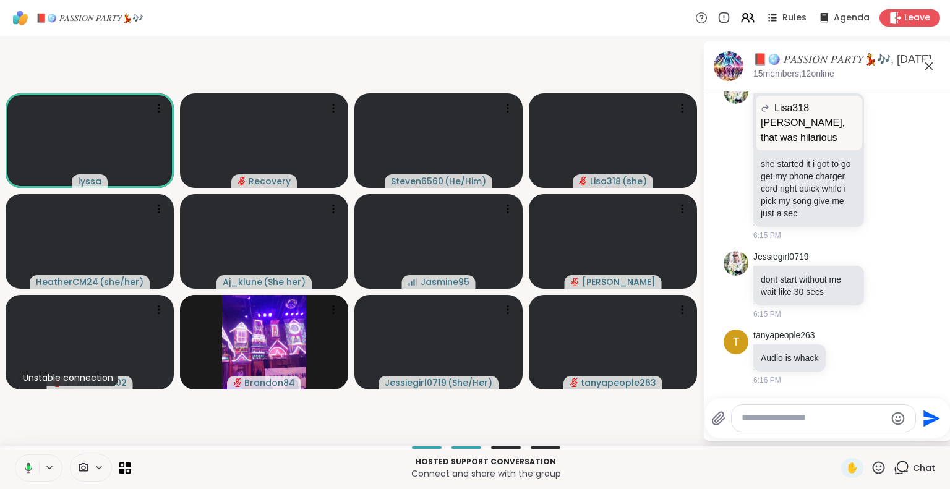
click at [28, 467] on icon at bounding box center [29, 467] width 4 height 5
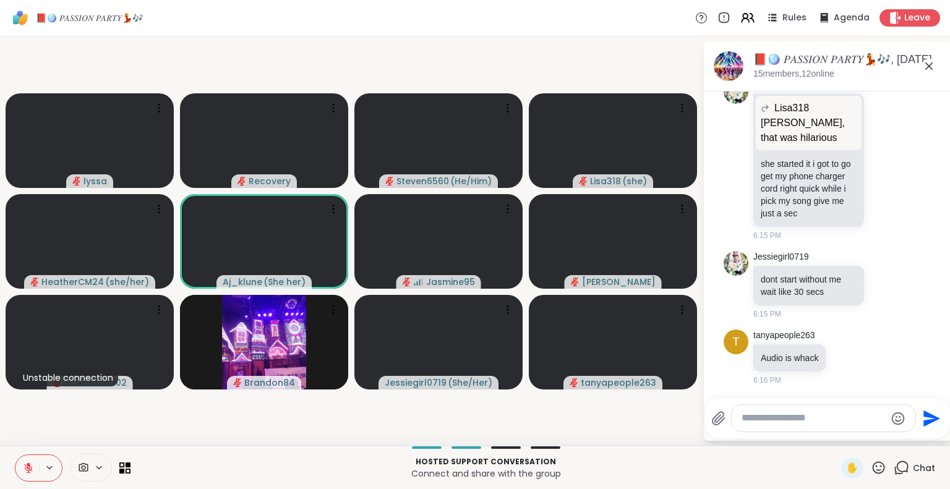
click at [871, 465] on icon at bounding box center [878, 467] width 15 height 15
click at [836, 432] on span "❤️" at bounding box center [842, 435] width 12 height 15
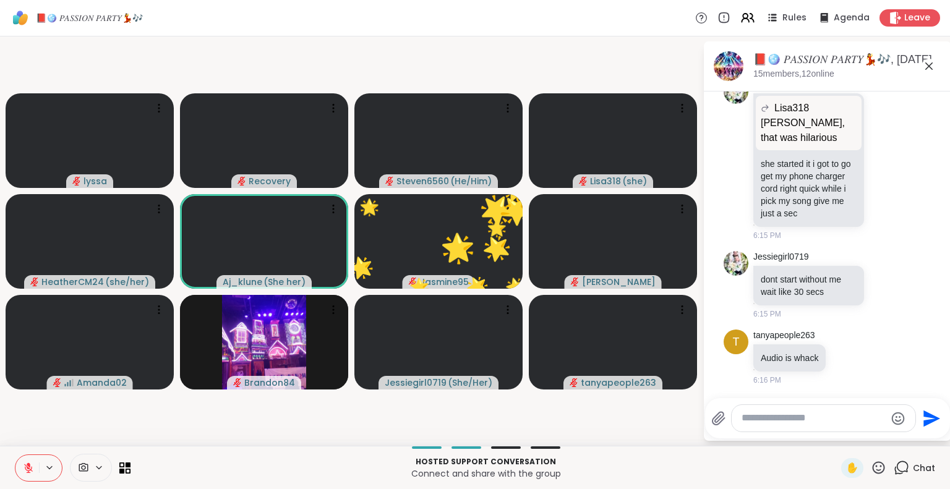
click at [776, 416] on textarea "Type your message" at bounding box center [814, 418] width 144 height 13
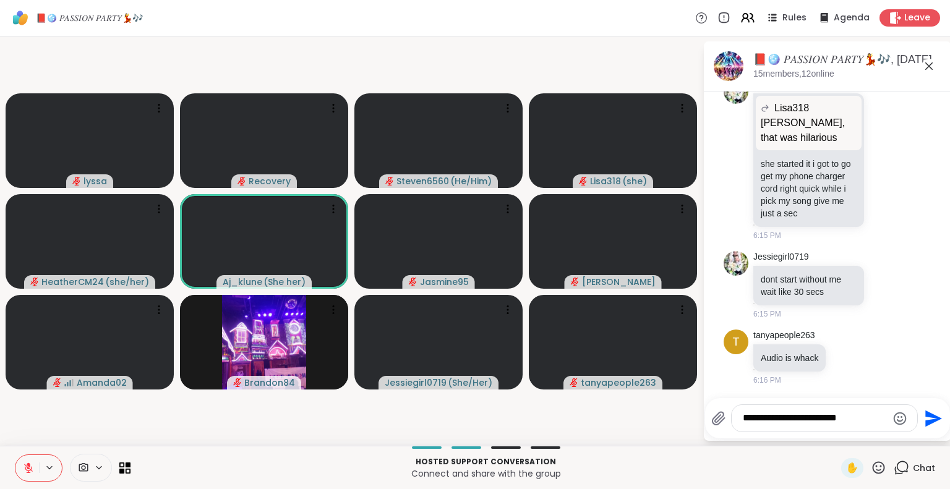
type textarea "**********"
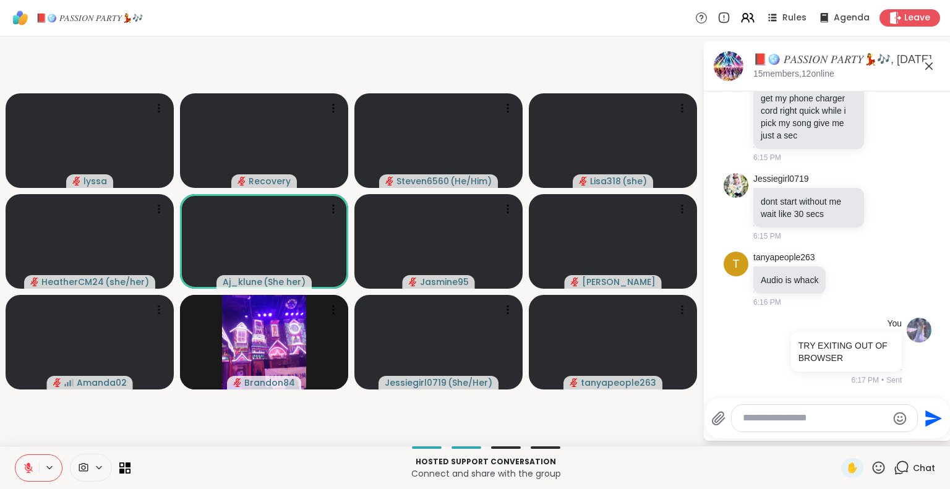
click at [871, 472] on icon at bounding box center [878, 467] width 15 height 15
click at [836, 435] on span "❤️" at bounding box center [842, 435] width 12 height 15
click at [874, 470] on icon at bounding box center [878, 467] width 15 height 15
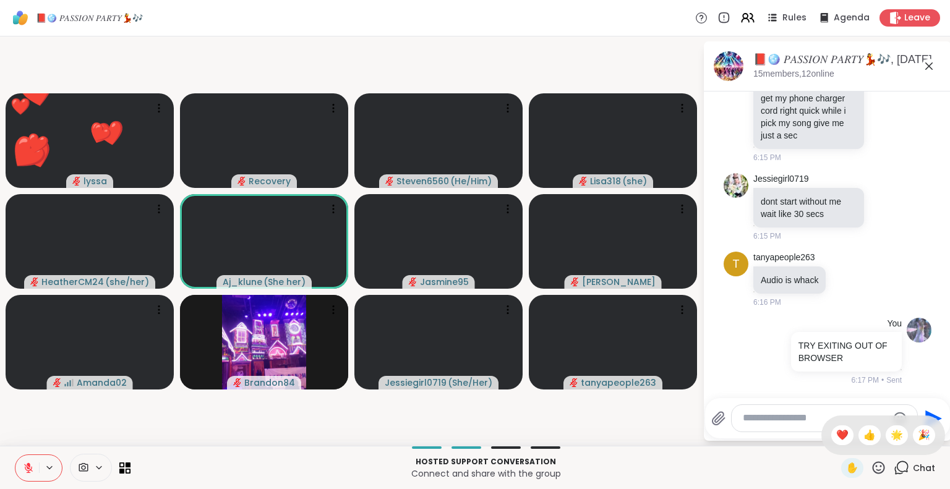
click at [874, 440] on div "✋ ❤️ 👍 🌟 🎉" at bounding box center [884, 436] width 124 height 40
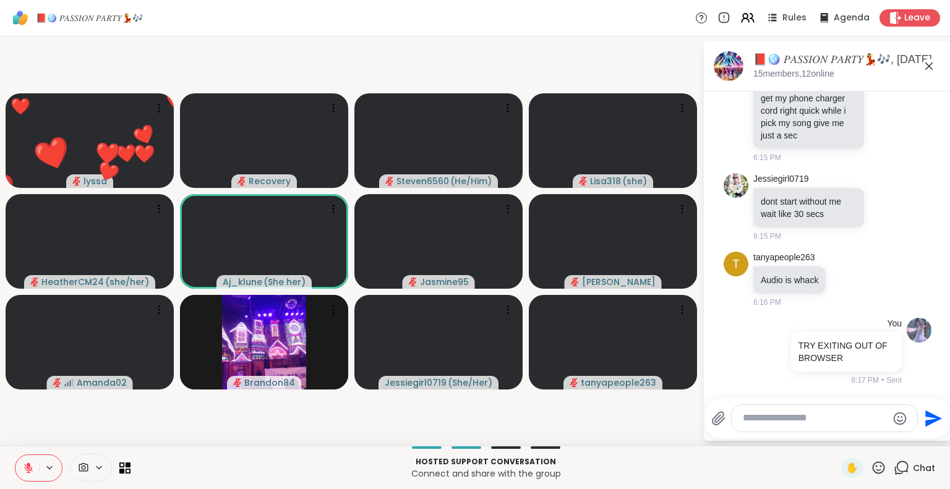
click at [862, 478] on div "✋" at bounding box center [863, 468] width 45 height 20
click at [873, 470] on icon at bounding box center [879, 468] width 12 height 12
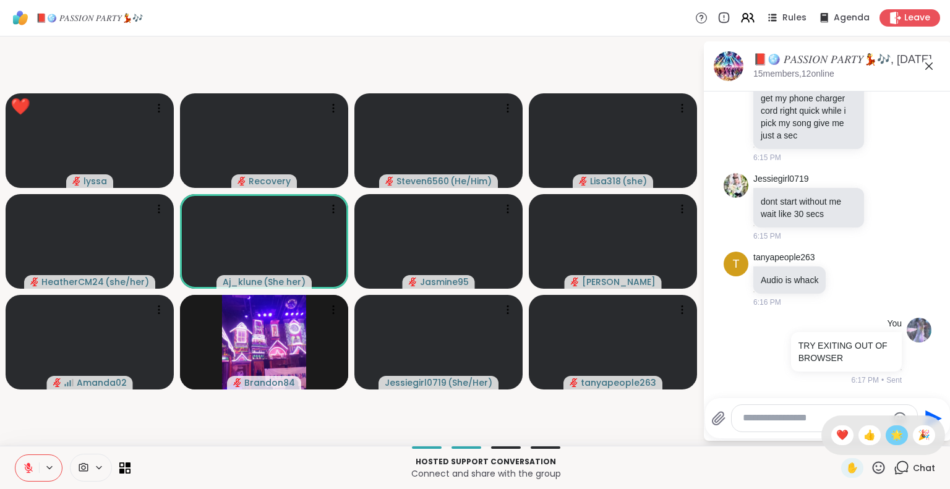
click at [891, 434] on span "🌟" at bounding box center [897, 435] width 12 height 15
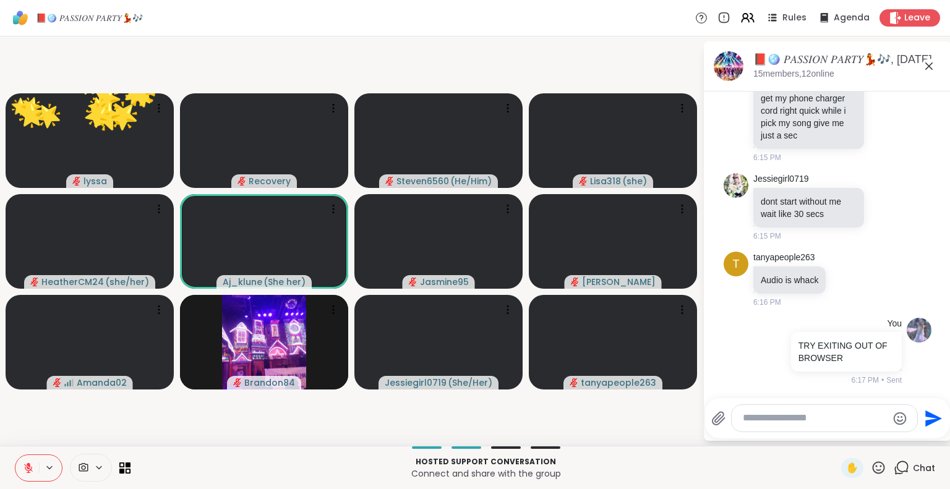
click at [847, 421] on textarea "Type your message" at bounding box center [815, 418] width 144 height 13
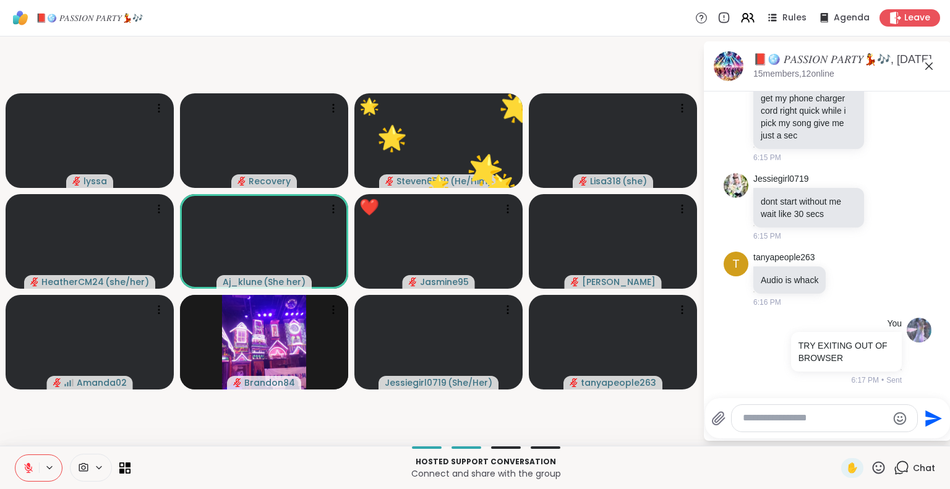
click at [814, 418] on textarea "Type your message" at bounding box center [815, 418] width 144 height 13
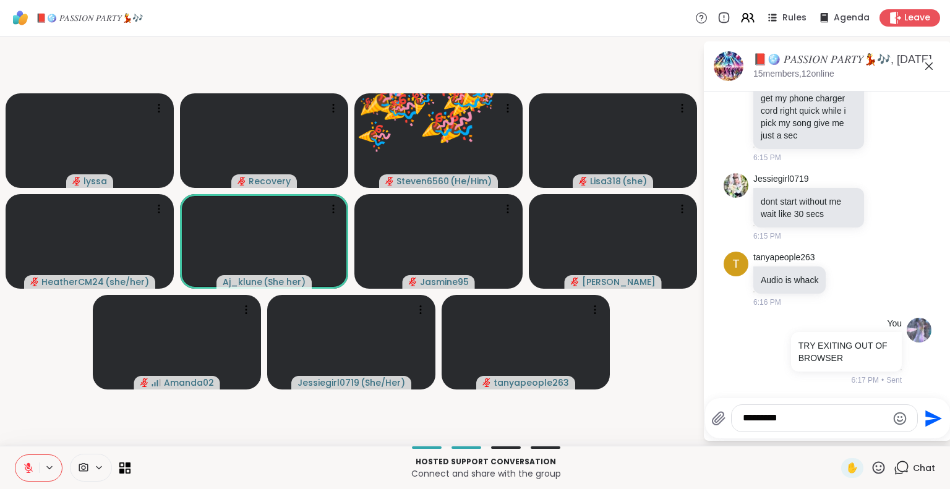
type textarea "**********"
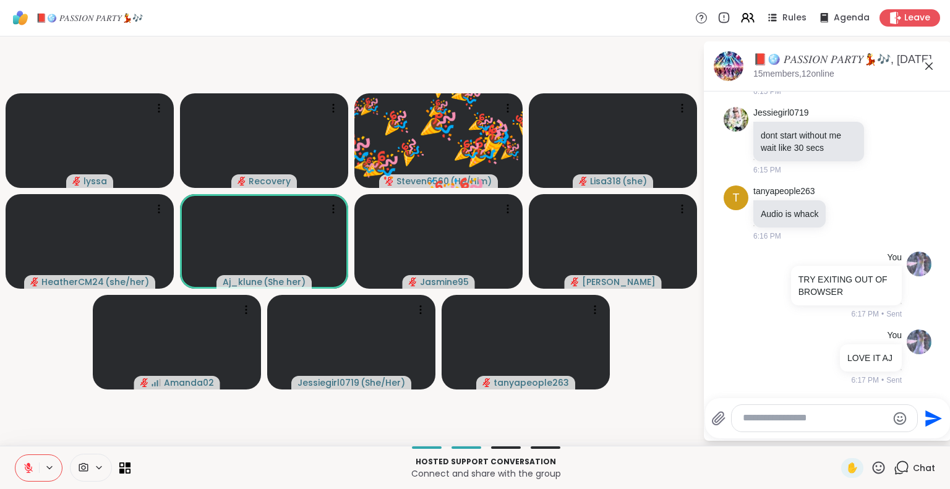
scroll to position [2633, 0]
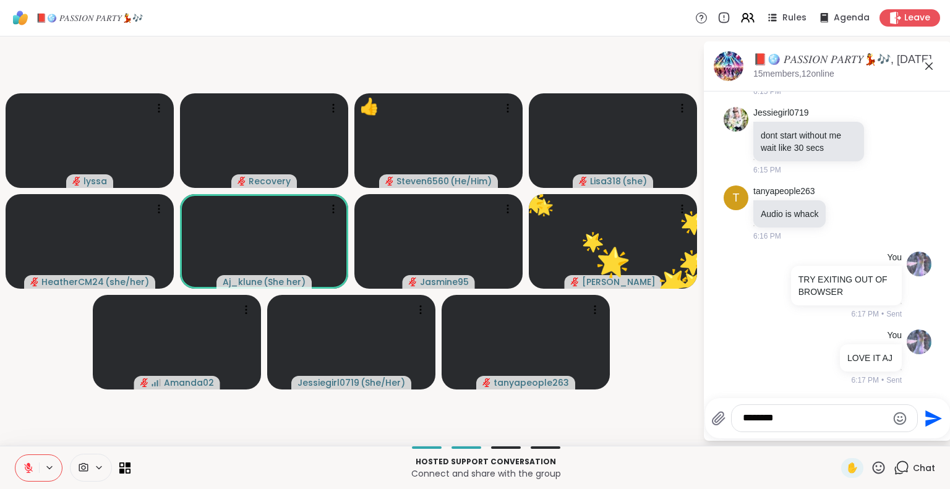
type textarea "********"
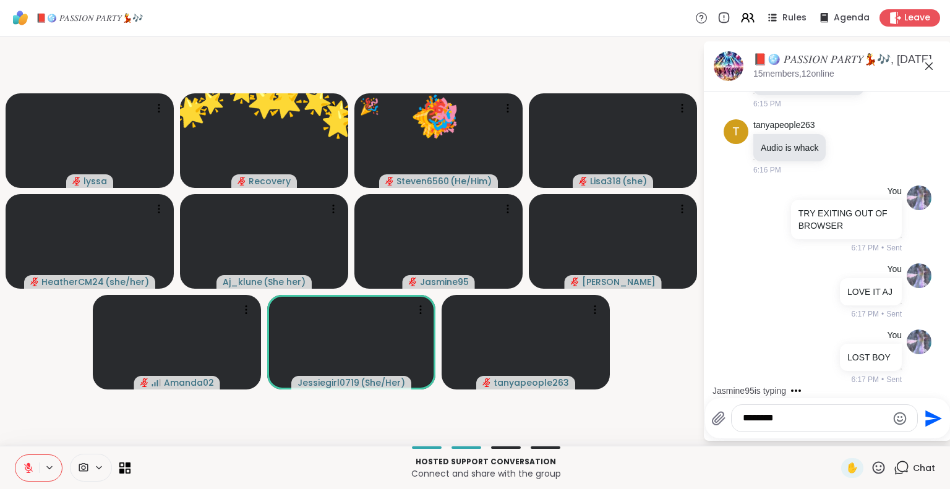
type textarea "*********"
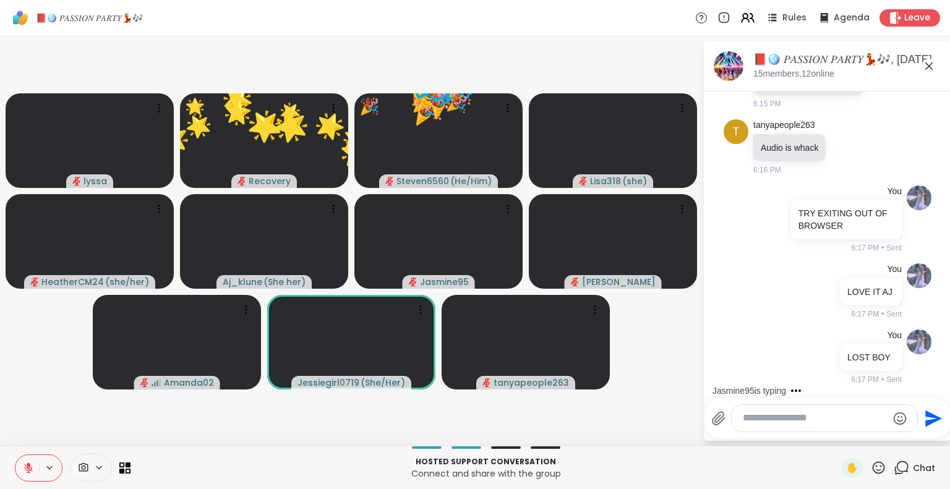
scroll to position [2764, 0]
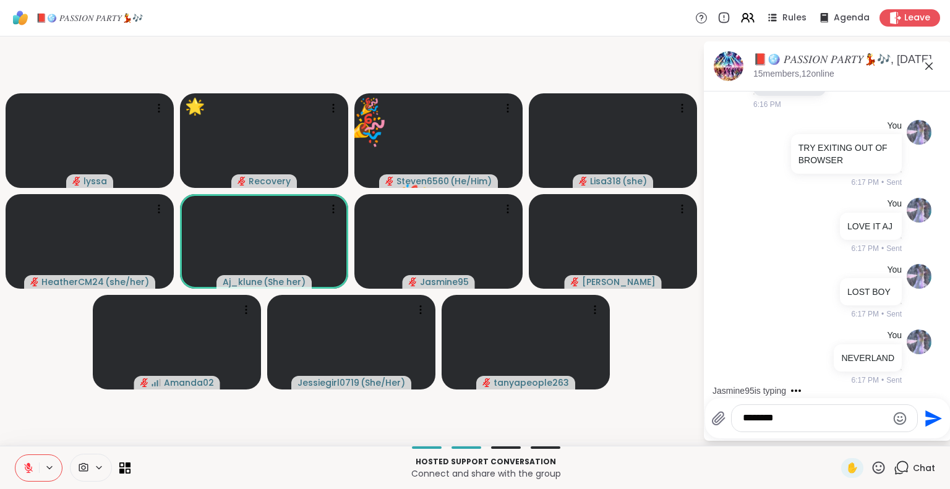
type textarea "*********"
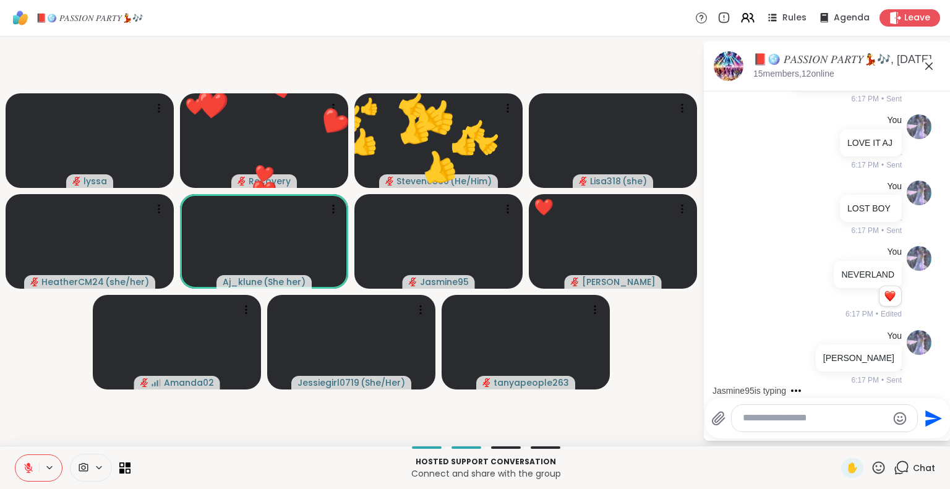
scroll to position [2848, 0]
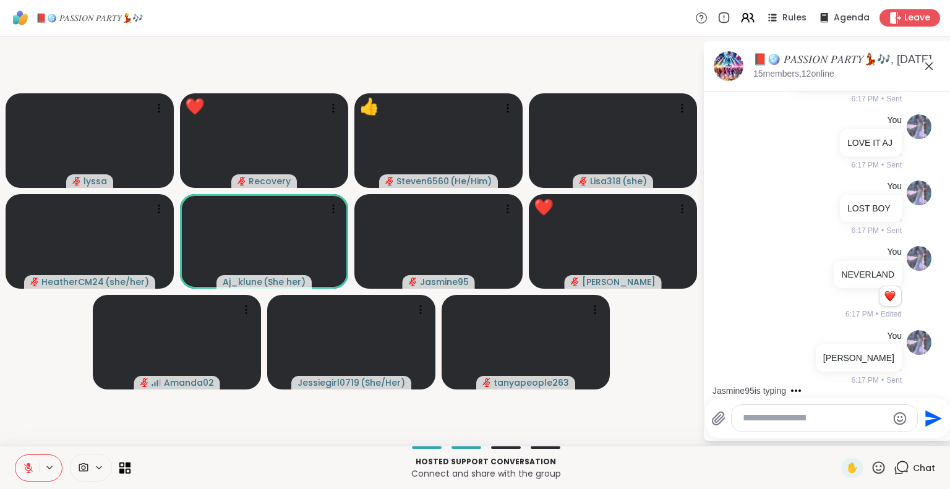
click at [876, 472] on icon at bounding box center [878, 467] width 15 height 15
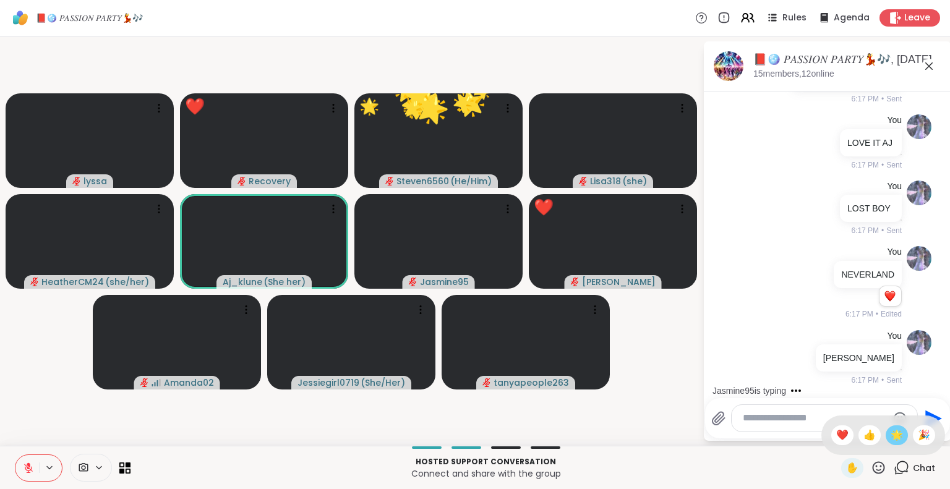
click at [891, 438] on span "🌟" at bounding box center [897, 435] width 12 height 15
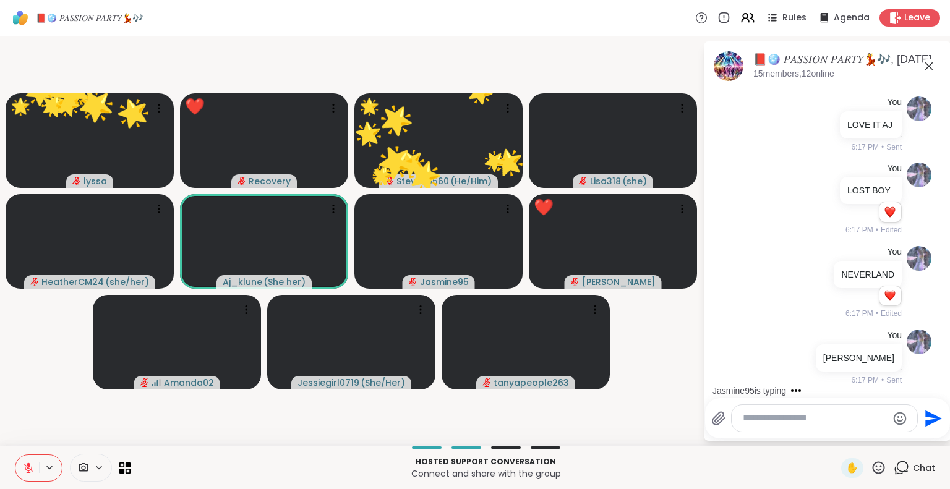
click at [865, 457] on div "Hosted support conversation Connect and share with the group ✋ Chat" at bounding box center [475, 467] width 950 height 43
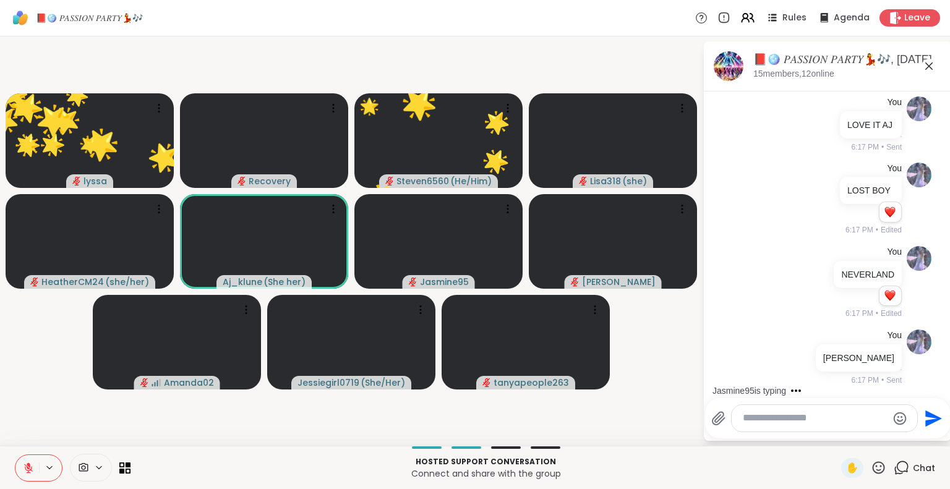
click at [874, 470] on icon at bounding box center [878, 467] width 15 height 15
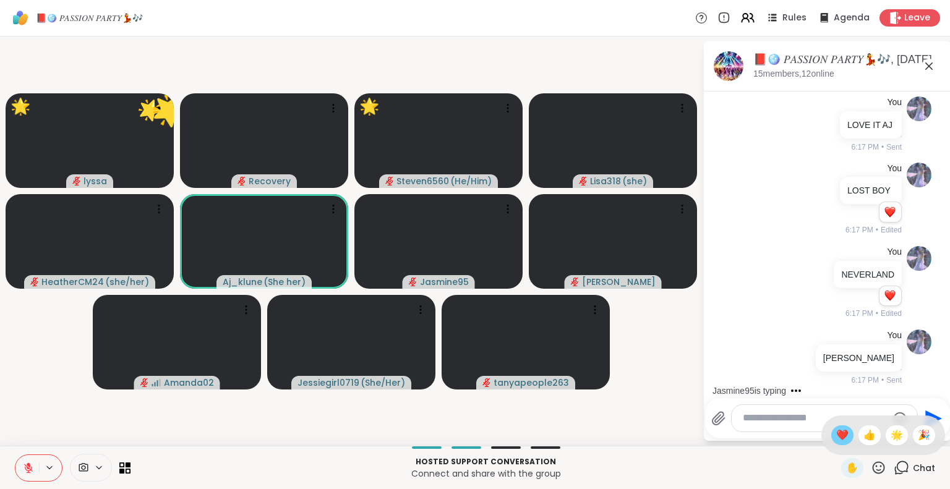
click at [836, 439] on span "❤️" at bounding box center [842, 435] width 12 height 15
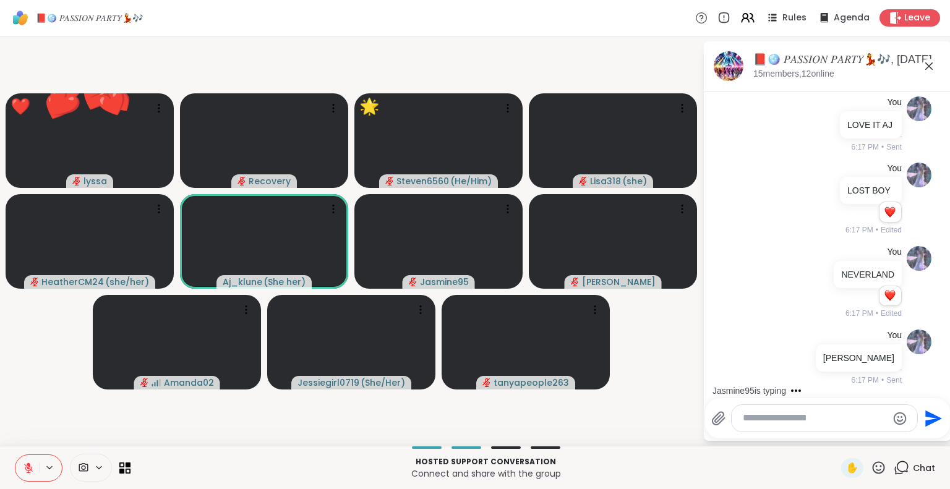
click at [871, 466] on icon at bounding box center [878, 467] width 15 height 15
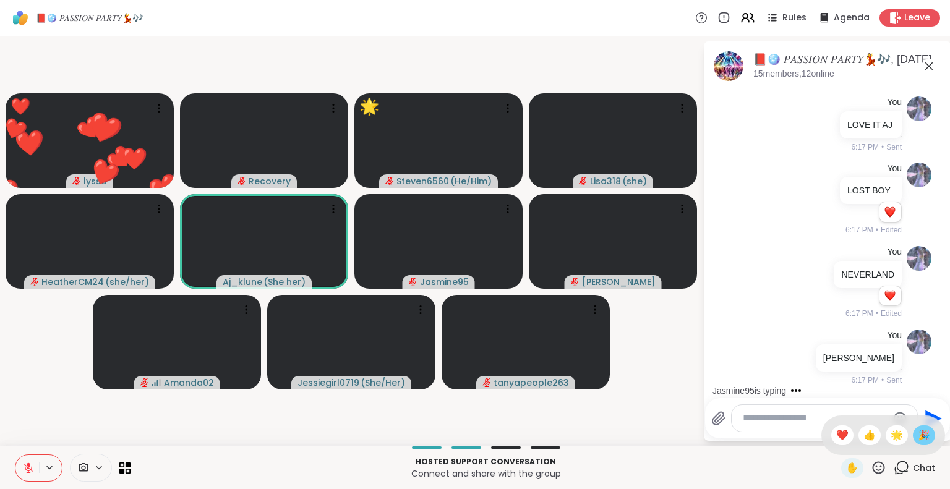
click at [918, 432] on span "🎉" at bounding box center [924, 435] width 12 height 15
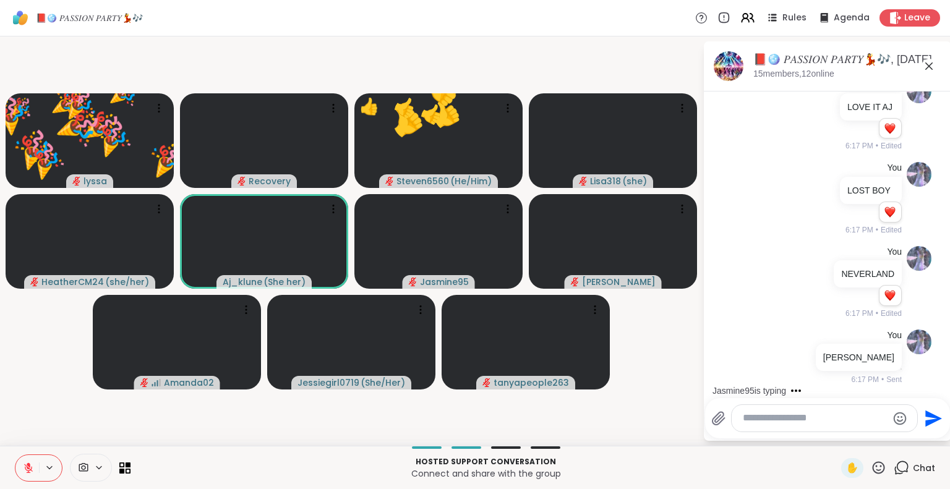
click at [871, 468] on icon at bounding box center [878, 467] width 15 height 15
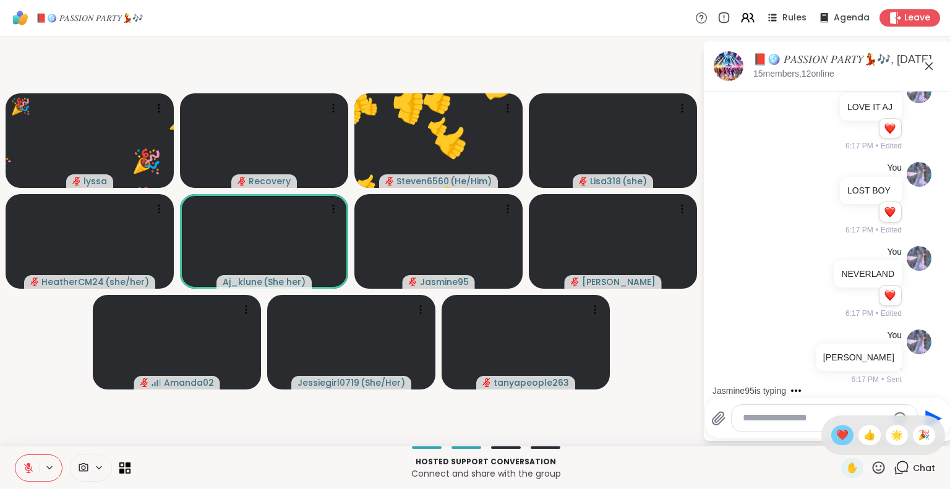
click at [836, 435] on span "❤️" at bounding box center [842, 435] width 12 height 15
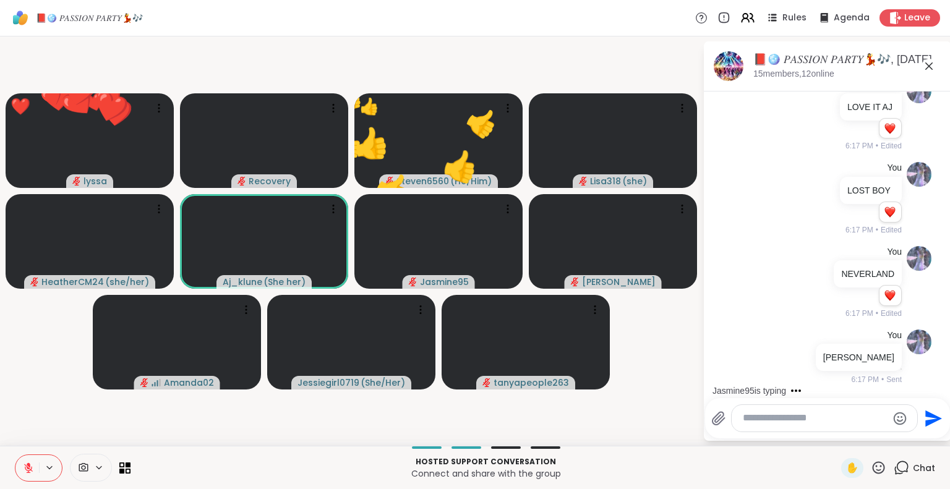
click at [871, 469] on icon at bounding box center [878, 467] width 15 height 15
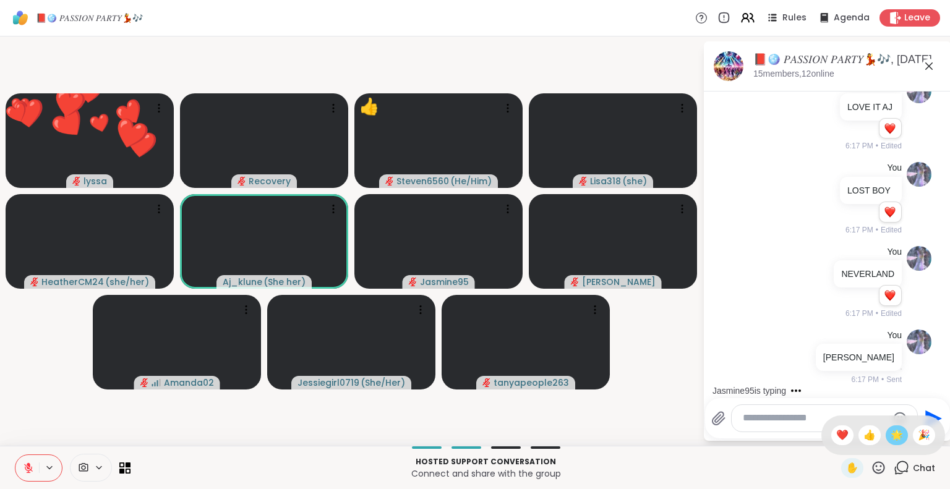
click at [891, 440] on span "🌟" at bounding box center [897, 435] width 12 height 15
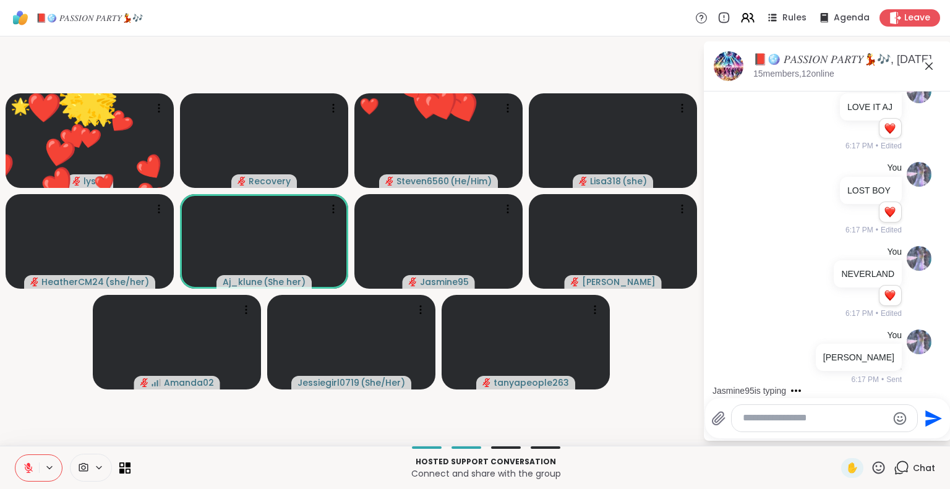
scroll to position [2949, 0]
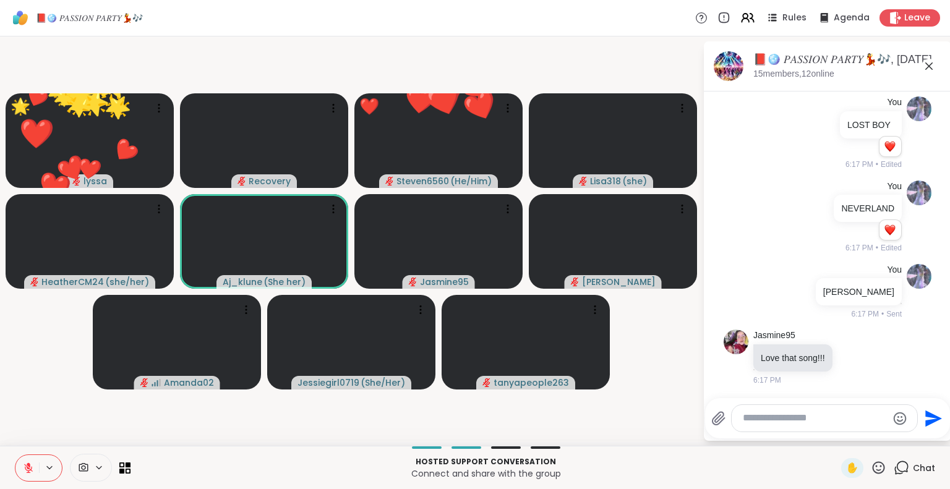
click at [831, 416] on textarea "Type your message" at bounding box center [815, 418] width 144 height 13
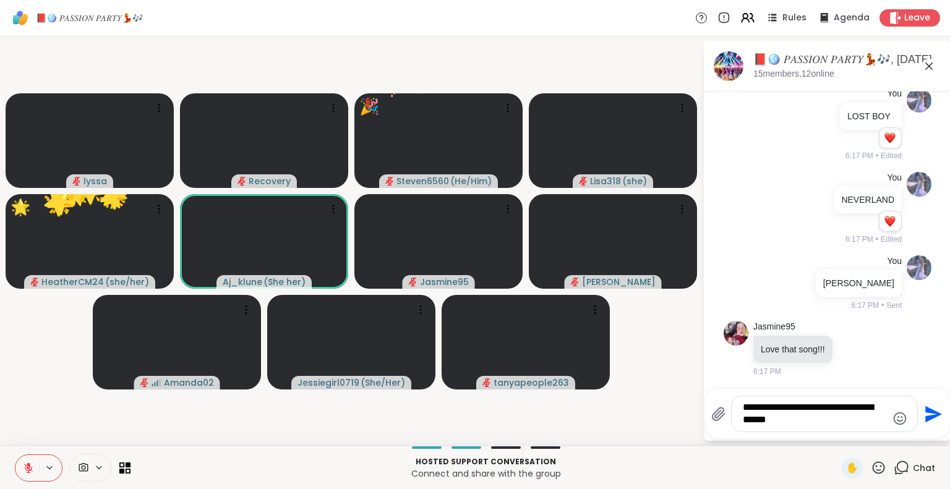
type textarea "**********"
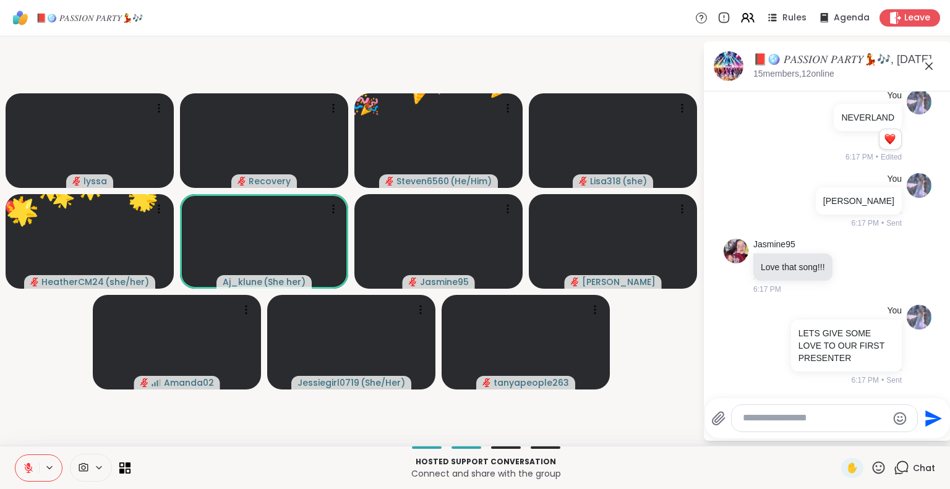
scroll to position [3039, 0]
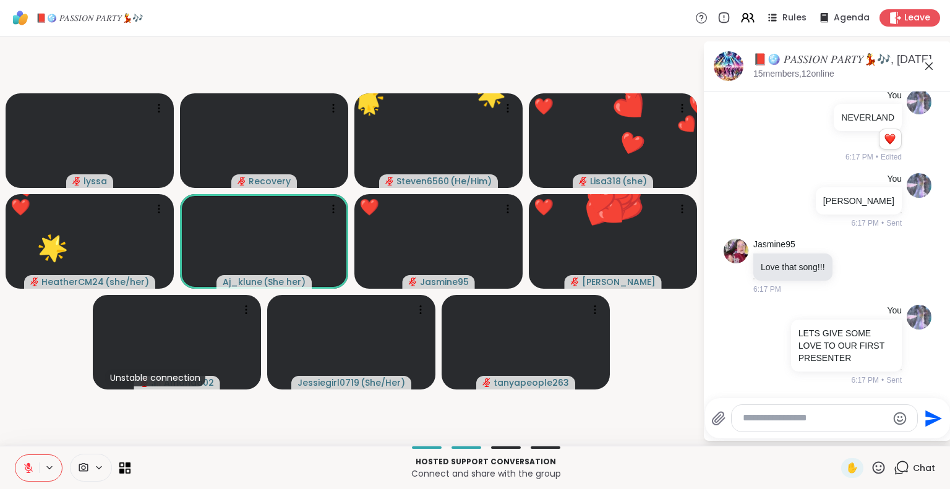
click at [895, 418] on icon "Emoji picker" at bounding box center [900, 418] width 15 height 15
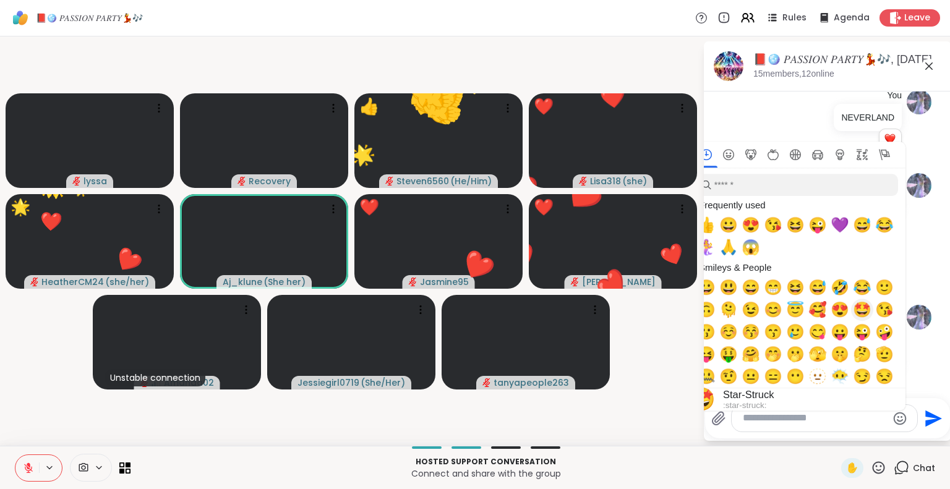
click at [859, 309] on span "🤩" at bounding box center [862, 309] width 19 height 17
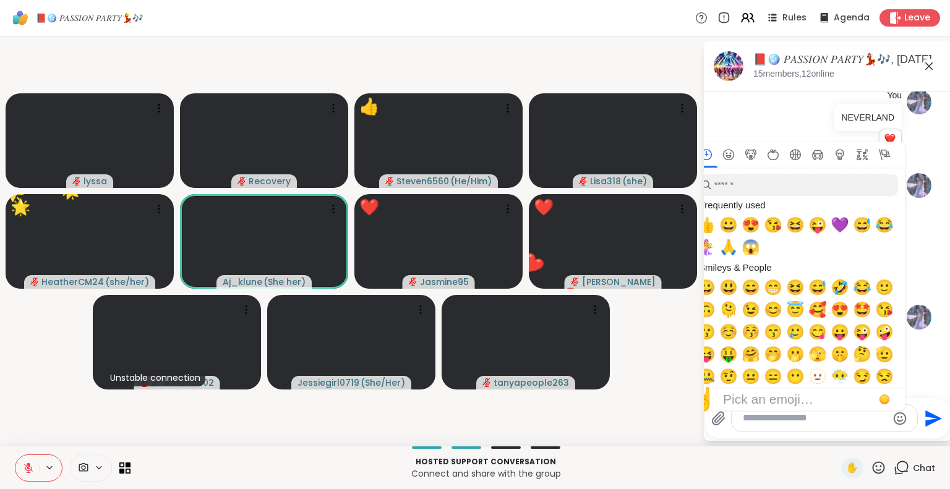
click at [934, 420] on icon "Send" at bounding box center [933, 418] width 17 height 17
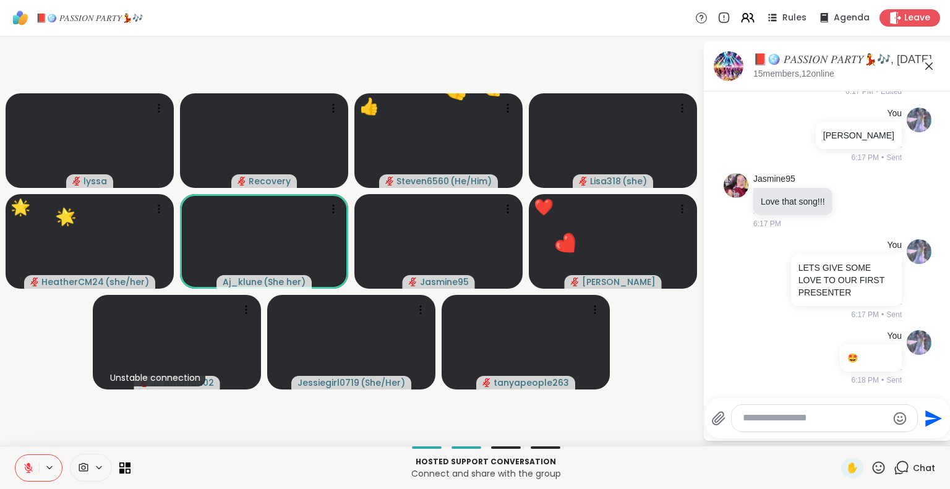
scroll to position [3106, 0]
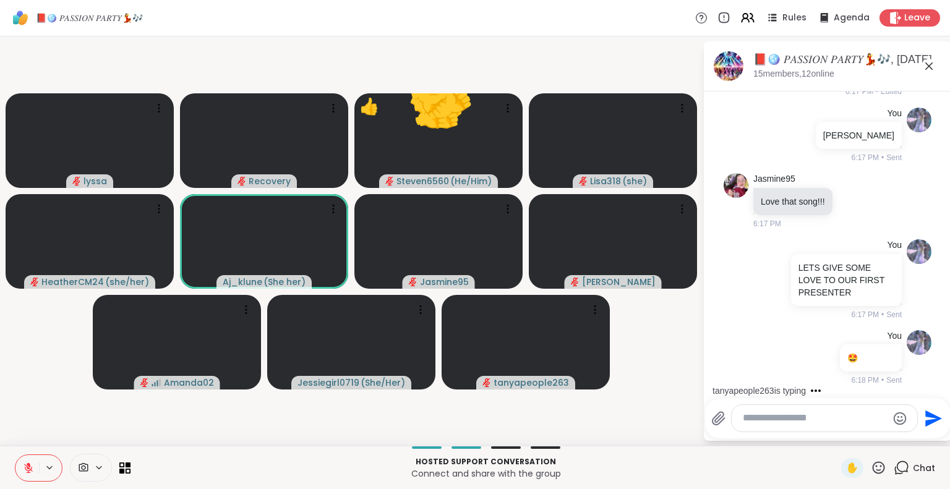
click at [794, 417] on textarea "Type your message" at bounding box center [815, 418] width 144 height 13
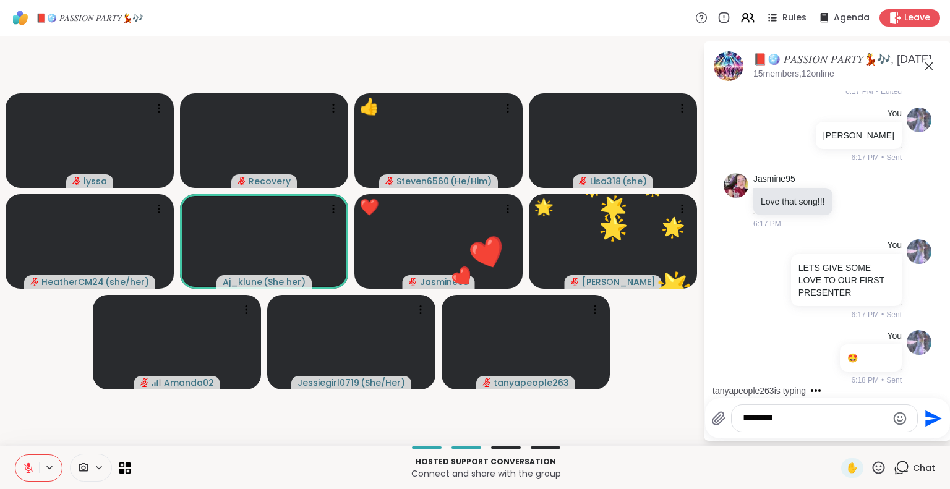
type textarea "*********"
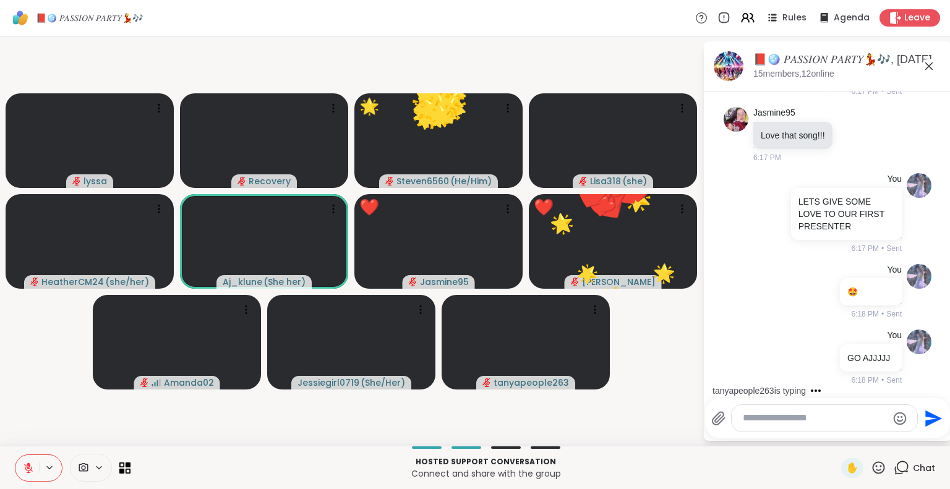
scroll to position [3171, 0]
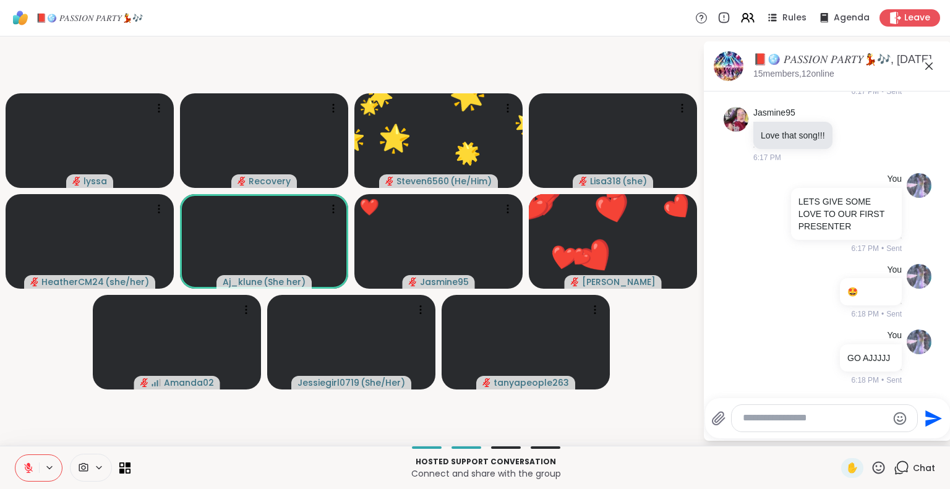
click at [871, 470] on icon at bounding box center [878, 467] width 15 height 15
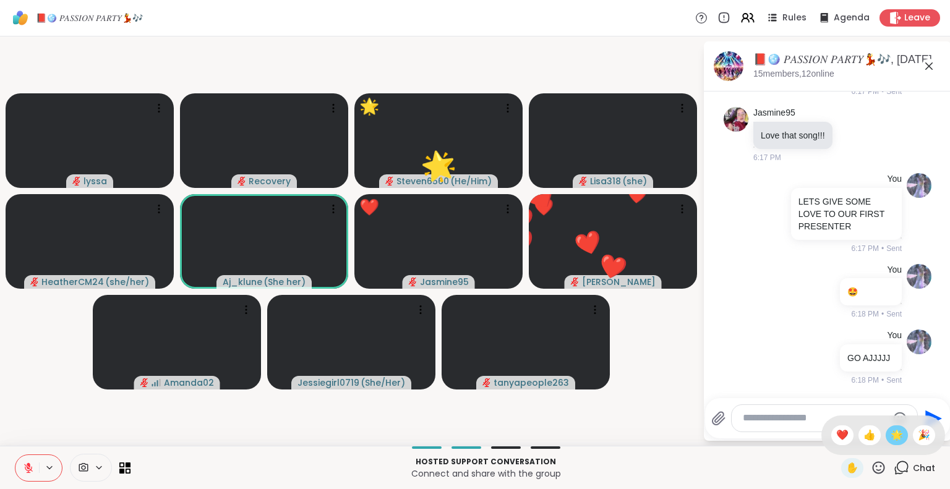
click at [891, 434] on span "🌟" at bounding box center [897, 435] width 12 height 15
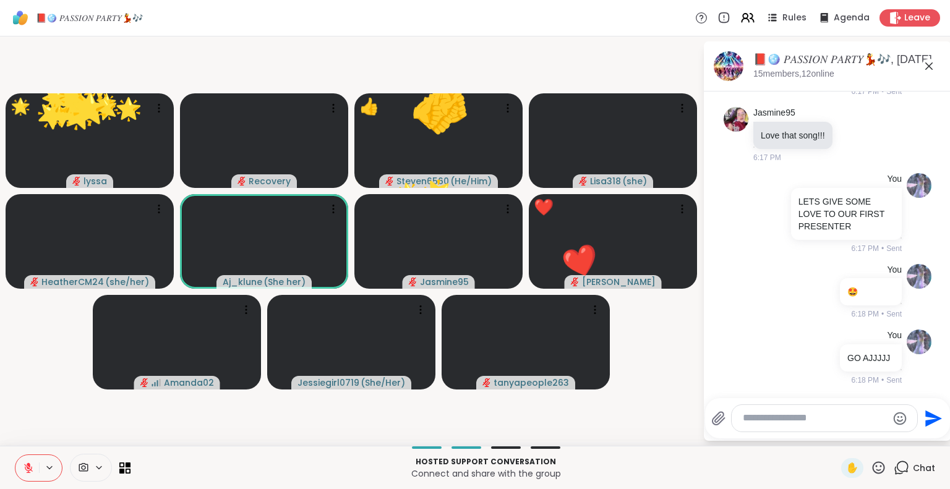
click at [871, 462] on icon at bounding box center [878, 467] width 15 height 15
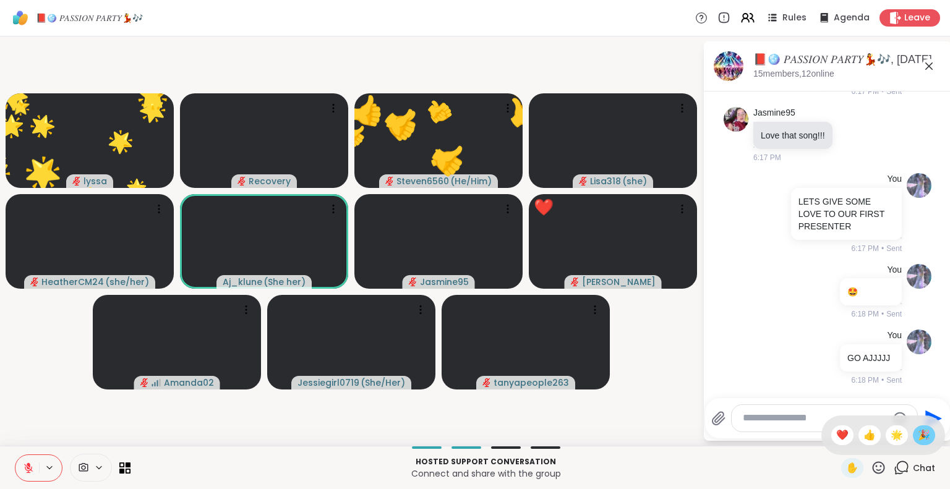
click at [918, 440] on span "🎉" at bounding box center [924, 435] width 12 height 15
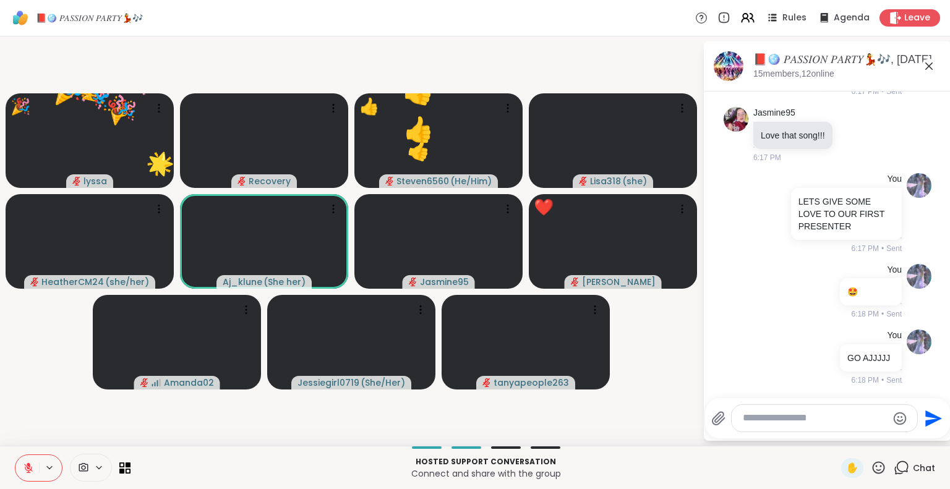
click at [871, 470] on icon at bounding box center [878, 467] width 15 height 15
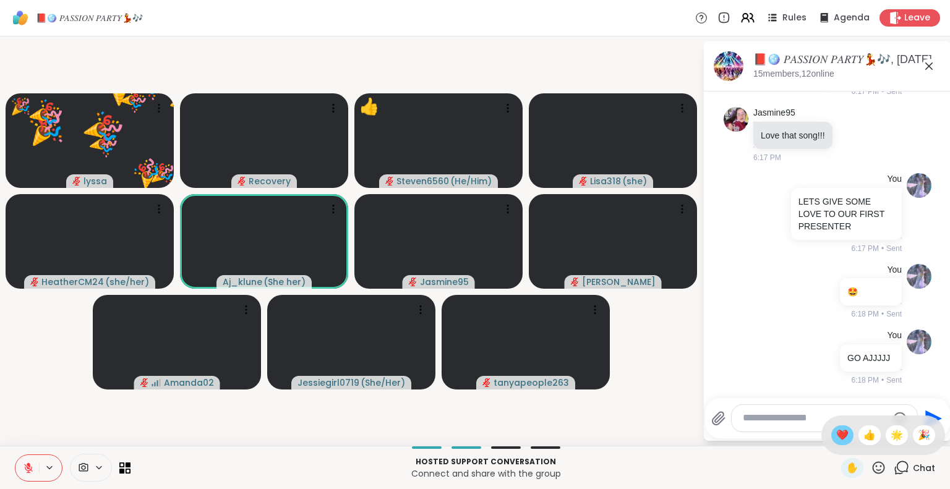
click at [836, 435] on span "❤️" at bounding box center [842, 435] width 12 height 15
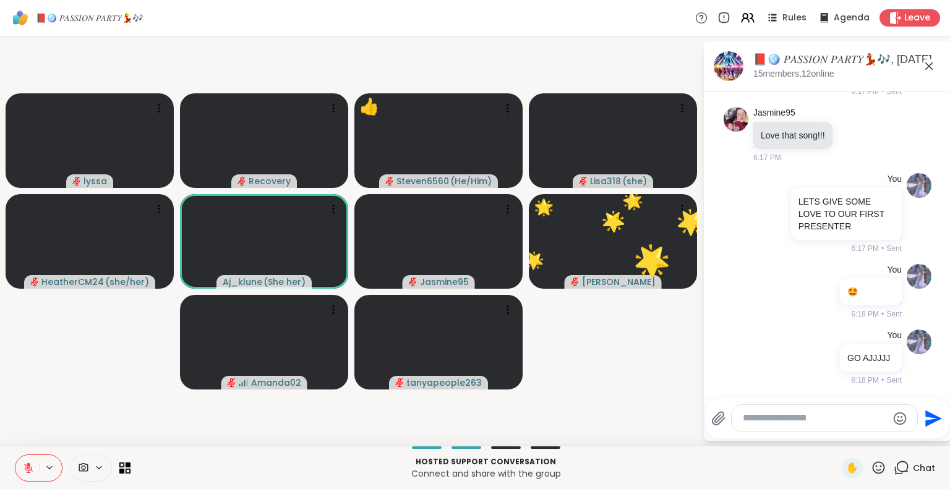
click at [814, 421] on textarea "Type your message" at bounding box center [815, 418] width 144 height 13
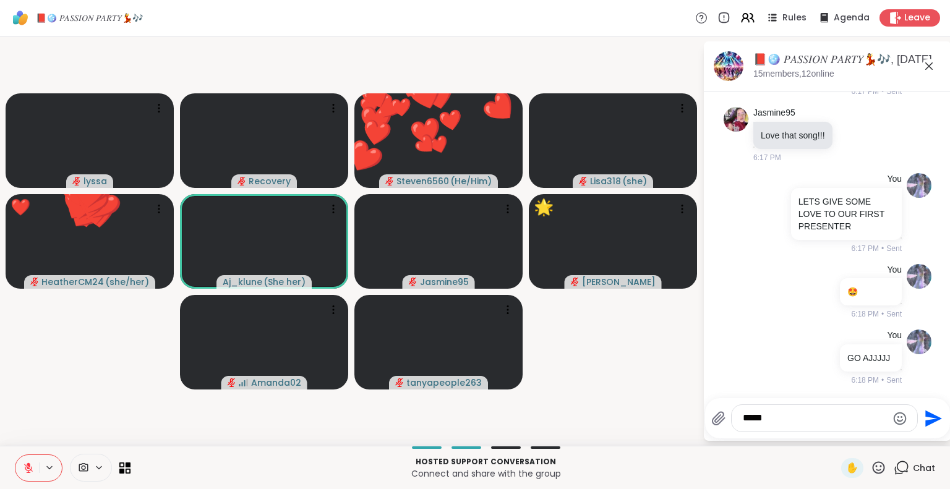
type textarea "******"
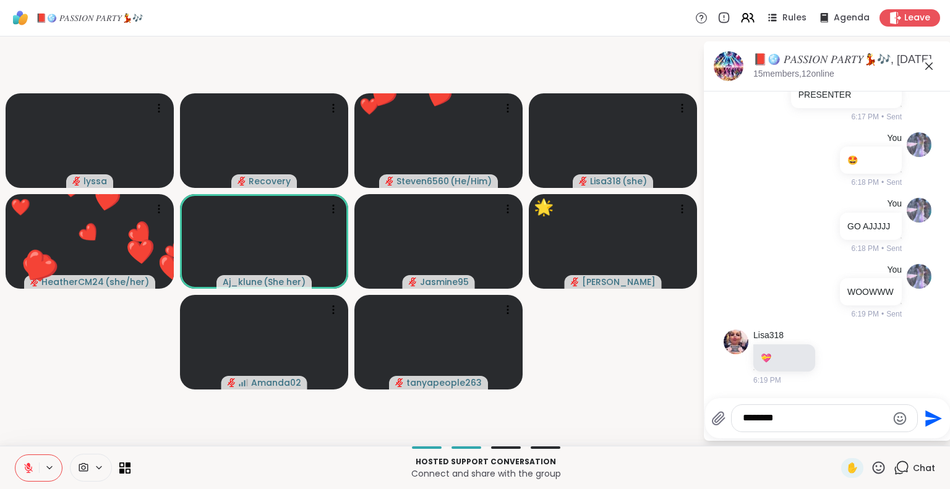
scroll to position [3302, 0]
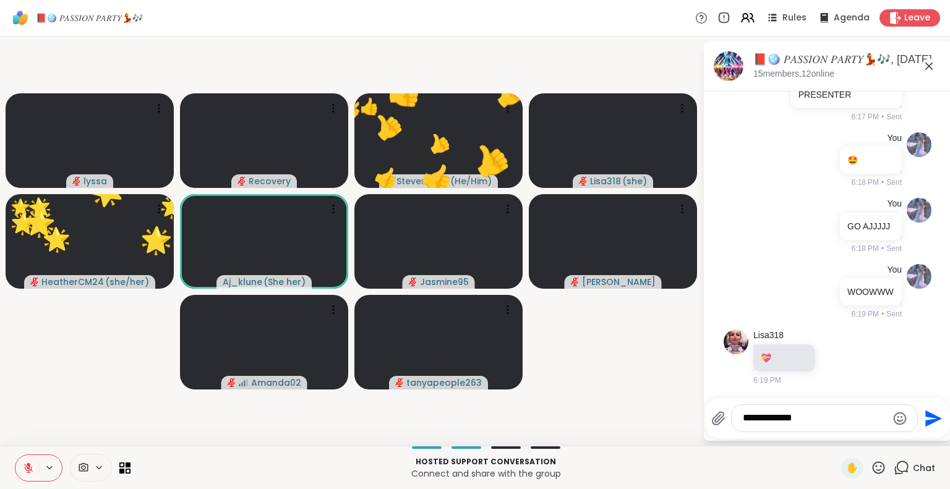
type textarea "**********"
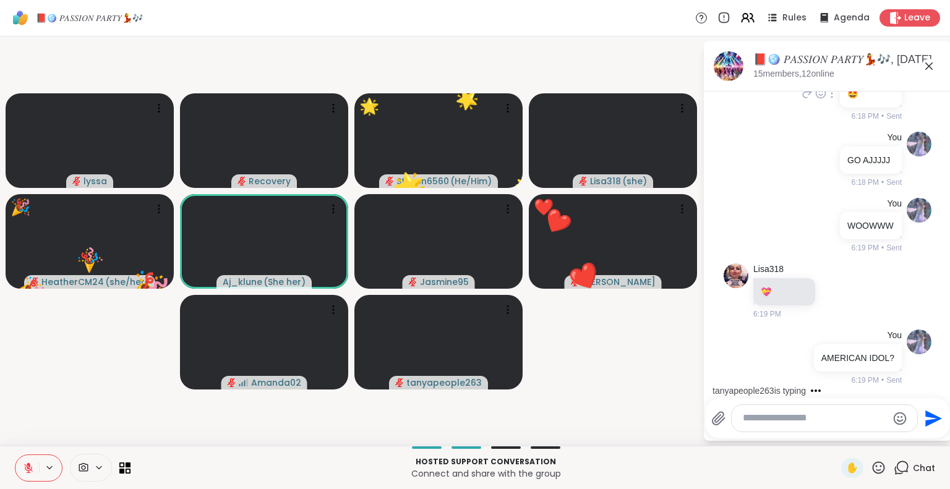
scroll to position [3385, 0]
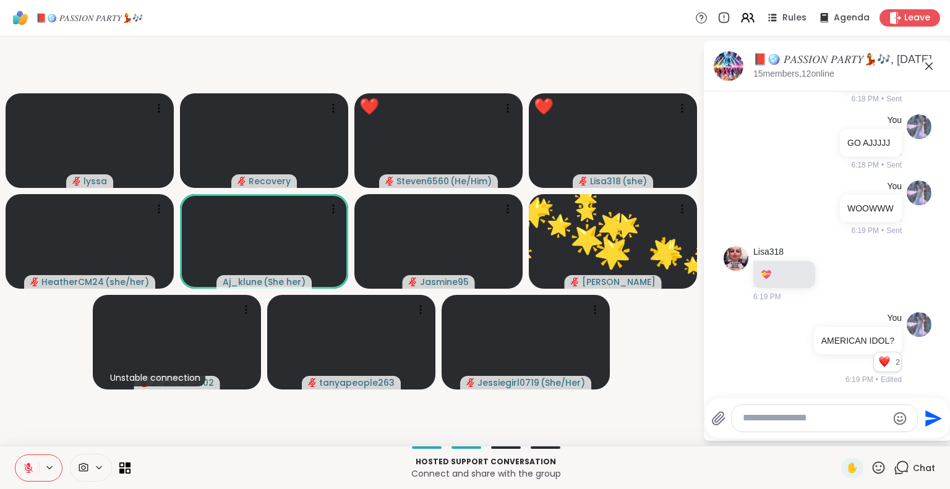
click at [874, 469] on icon at bounding box center [878, 467] width 15 height 15
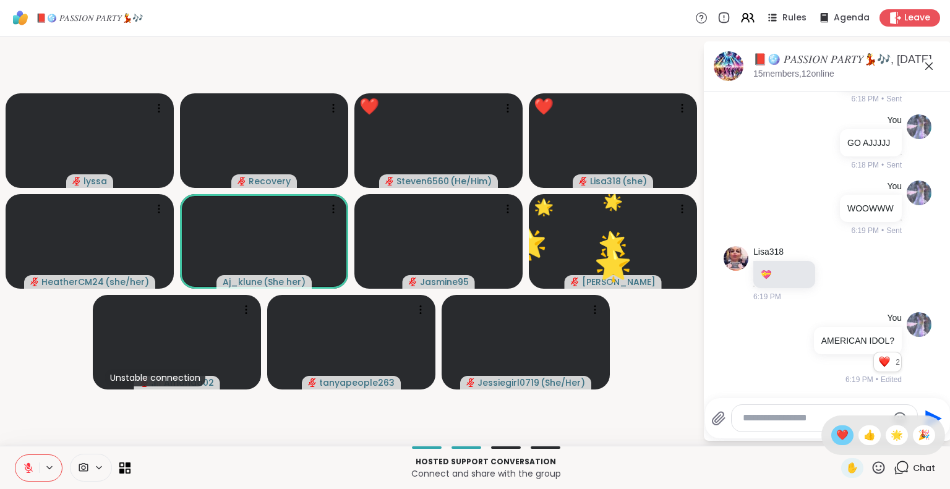
click at [836, 435] on span "❤️" at bounding box center [842, 435] width 12 height 15
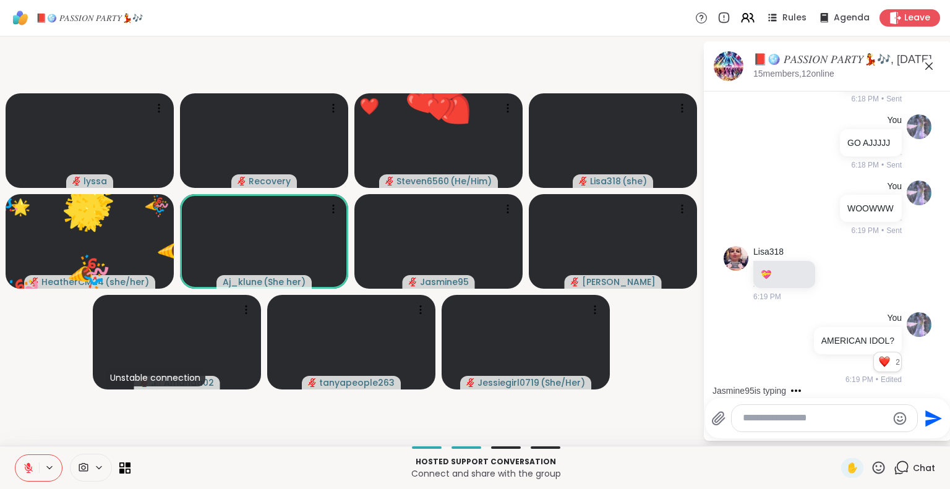
click at [873, 471] on icon at bounding box center [879, 468] width 12 height 12
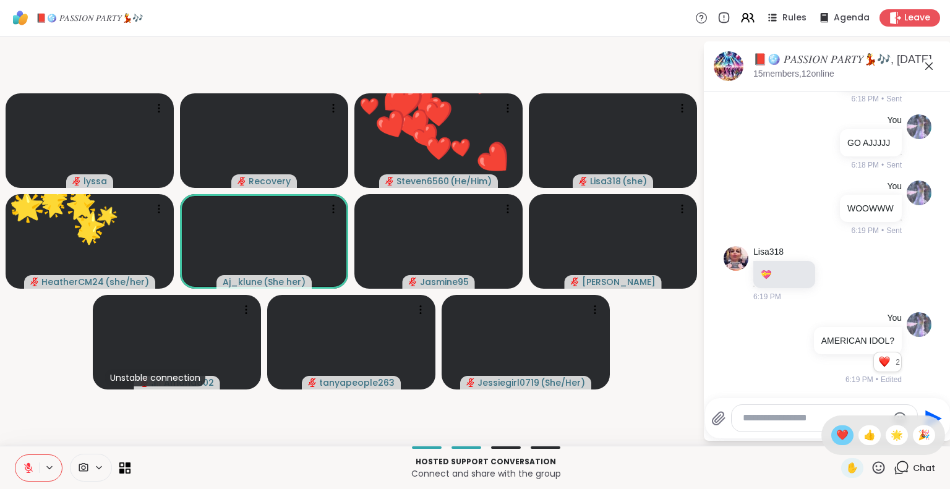
click at [836, 436] on span "❤️" at bounding box center [842, 435] width 12 height 15
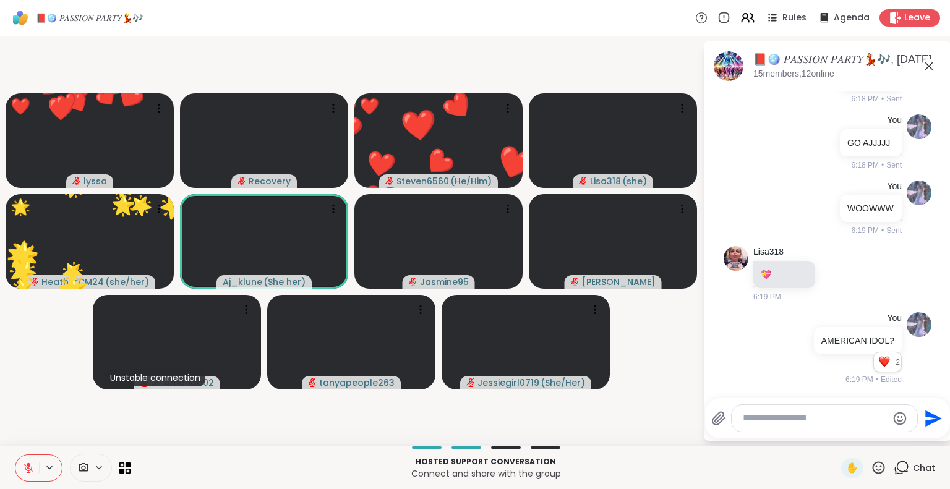
click at [871, 468] on icon at bounding box center [878, 467] width 15 height 15
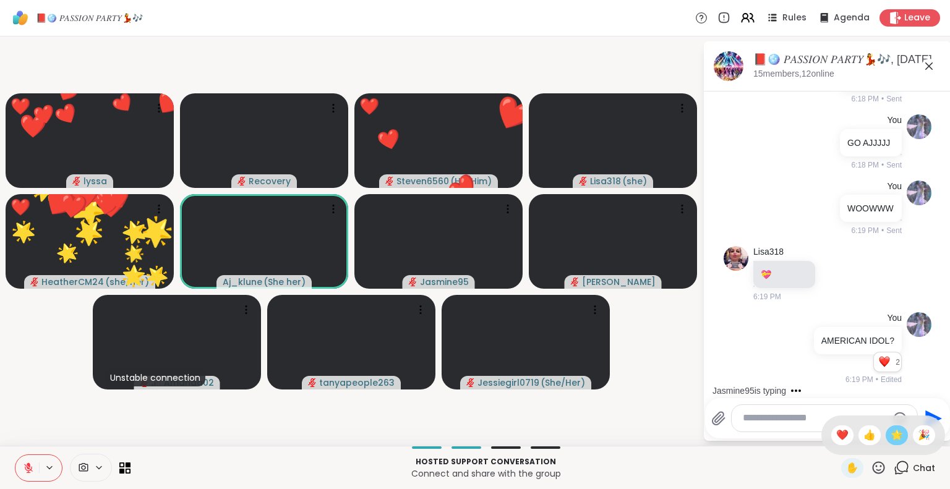
click at [891, 433] on span "🌟" at bounding box center [897, 435] width 12 height 15
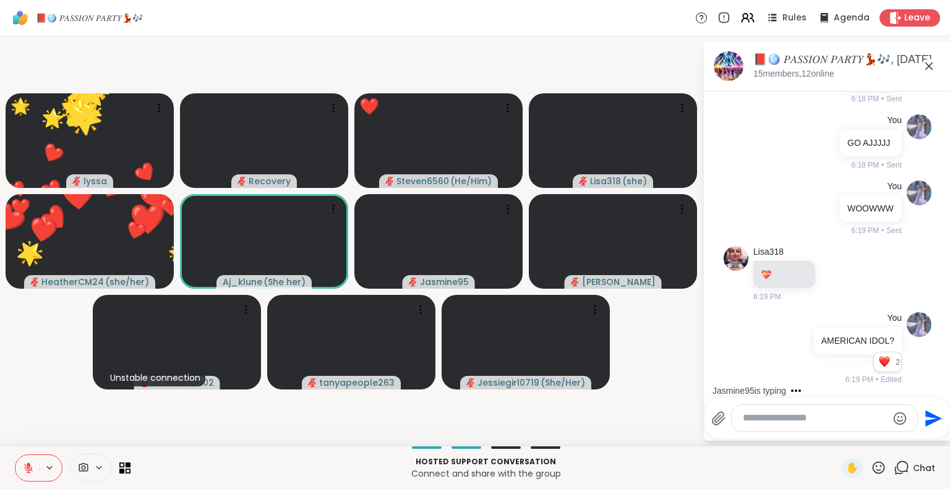
click at [871, 463] on icon at bounding box center [878, 467] width 15 height 15
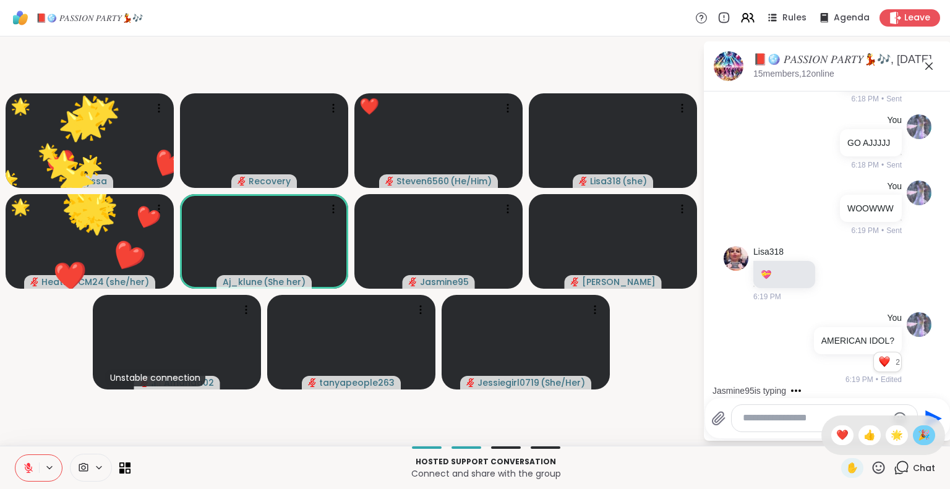
click at [918, 442] on span "🎉" at bounding box center [924, 435] width 12 height 15
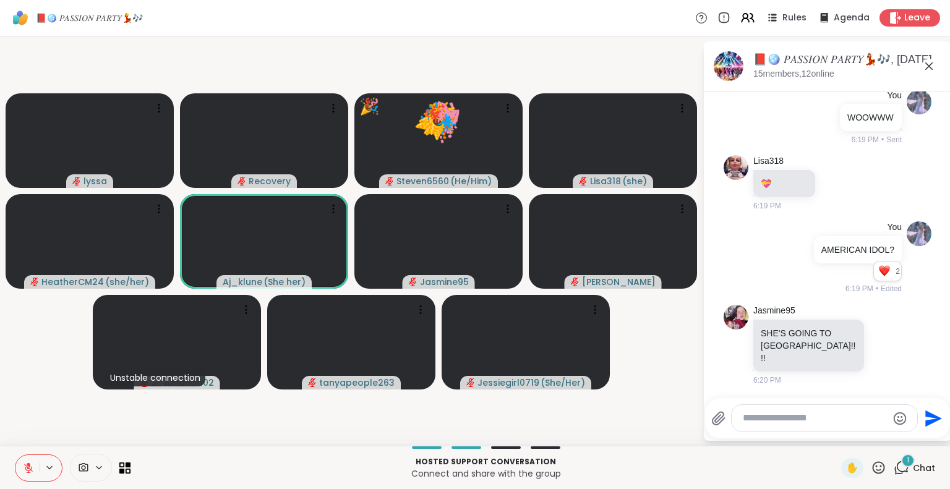
scroll to position [3464, 0]
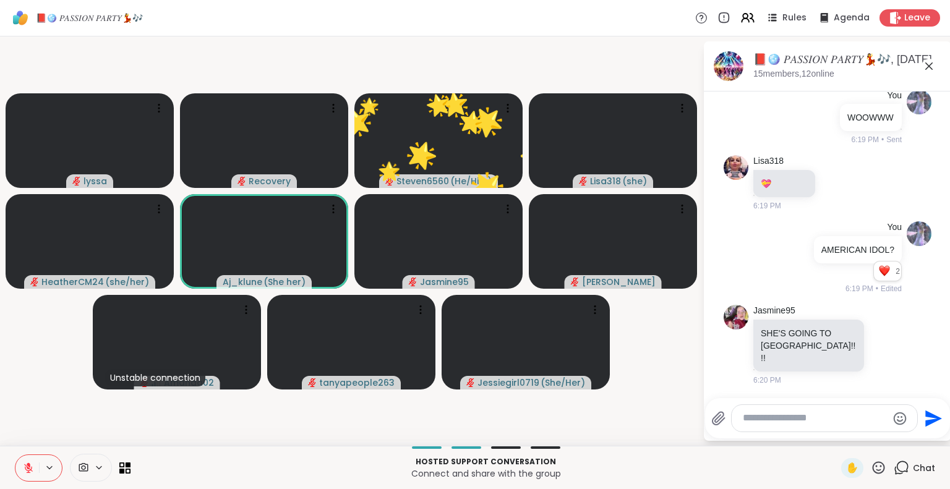
click at [760, 427] on div at bounding box center [825, 418] width 186 height 27
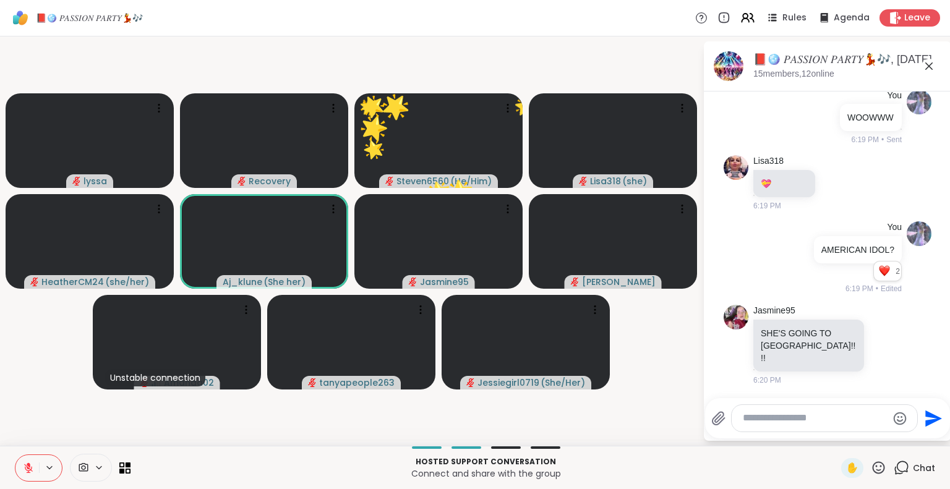
click at [754, 418] on textarea "Type your message" at bounding box center [815, 418] width 144 height 13
type textarea "**********"
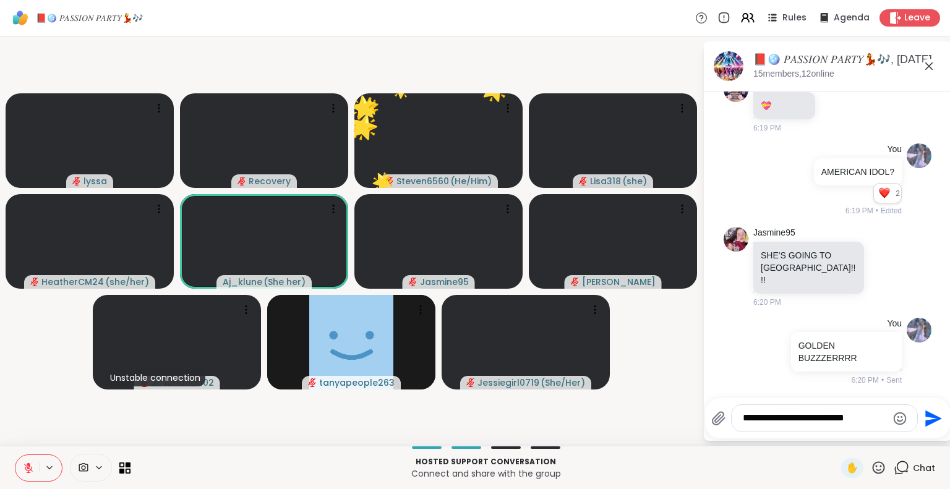
type textarea "**********"
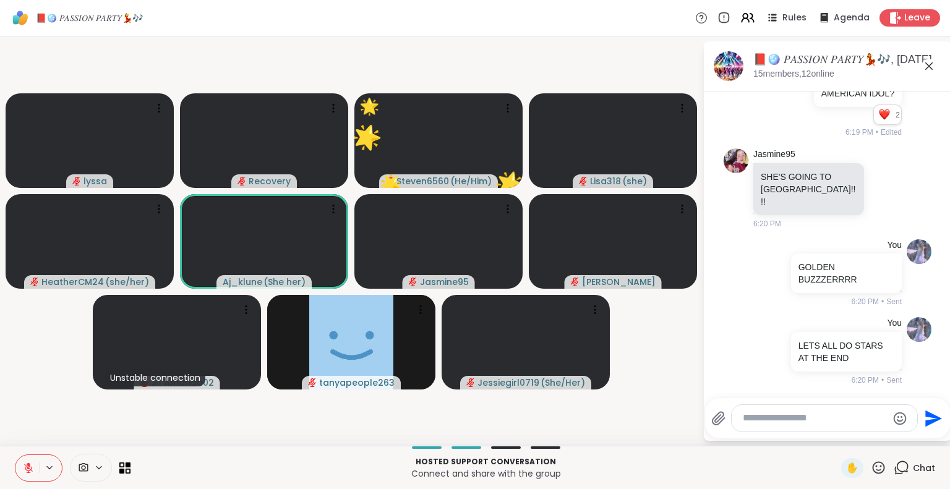
scroll to position [3620, 0]
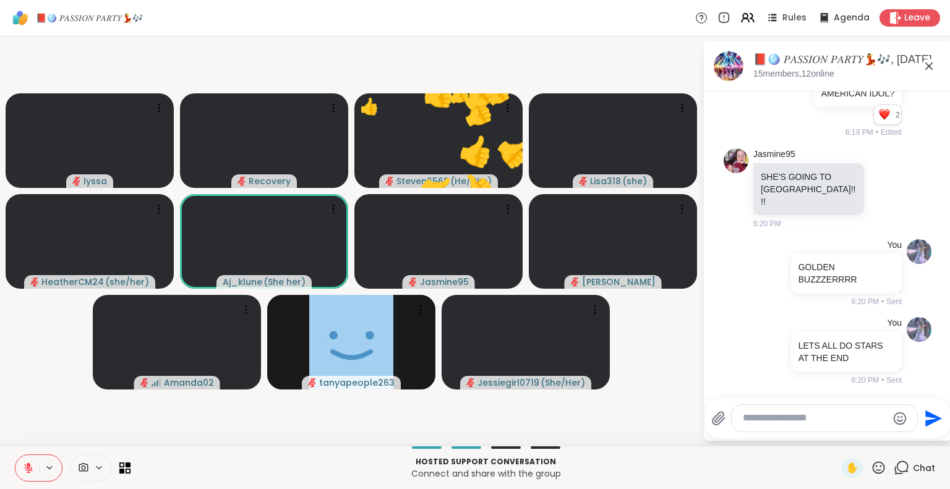
click at [871, 467] on icon at bounding box center [878, 467] width 15 height 15
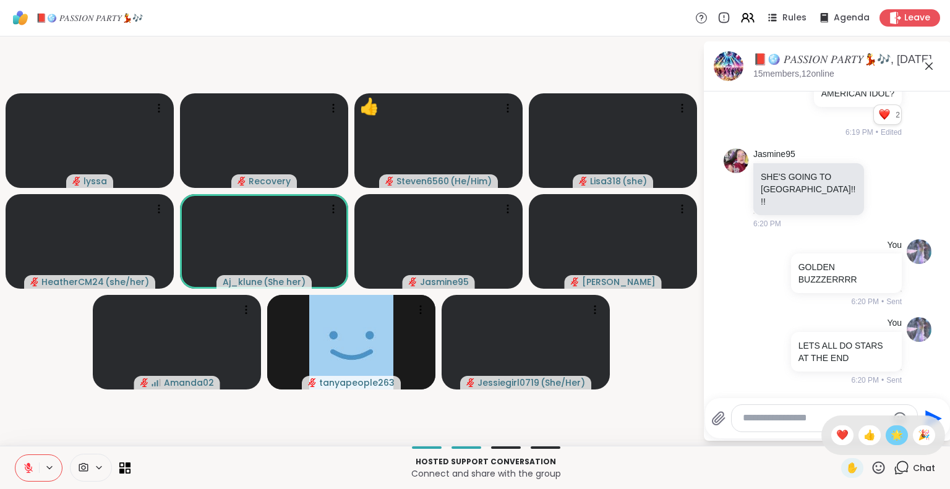
click at [891, 442] on span "🌟" at bounding box center [897, 435] width 12 height 15
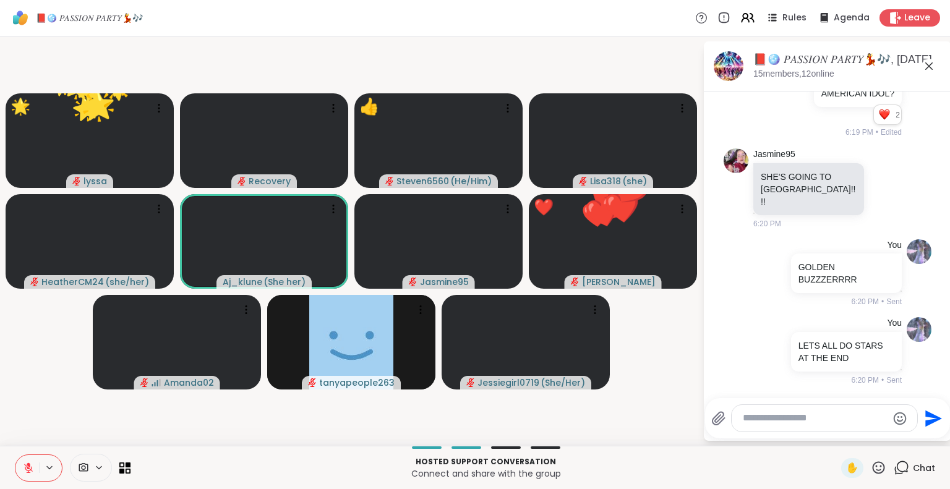
click at [872, 460] on div "✋" at bounding box center [863, 468] width 45 height 20
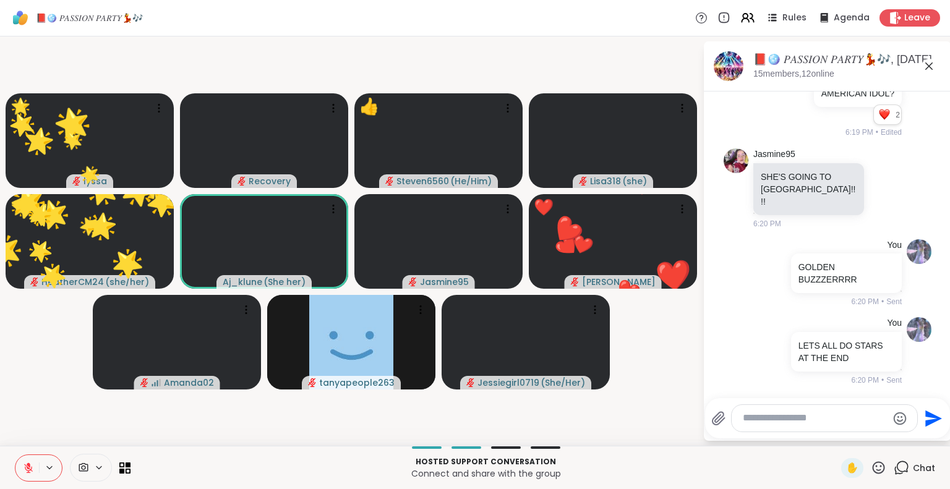
click at [871, 464] on icon at bounding box center [878, 467] width 15 height 15
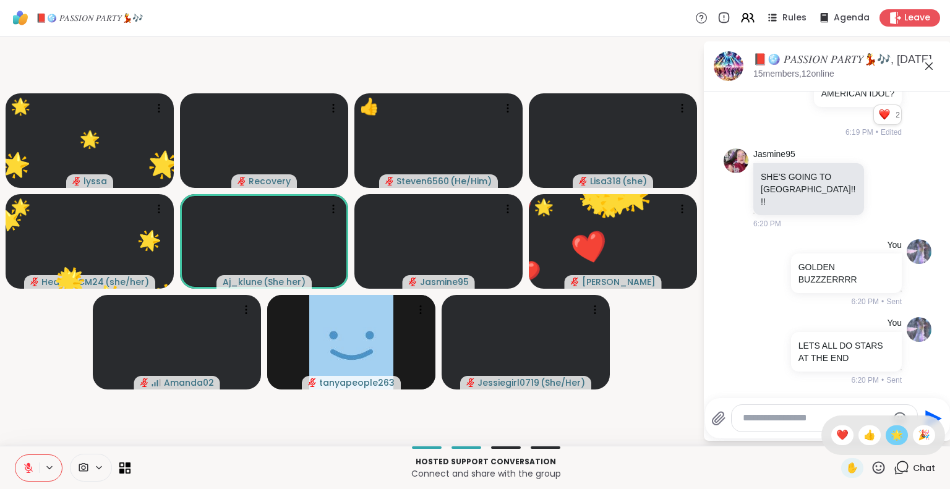
click at [891, 442] on span "🌟" at bounding box center [897, 435] width 12 height 15
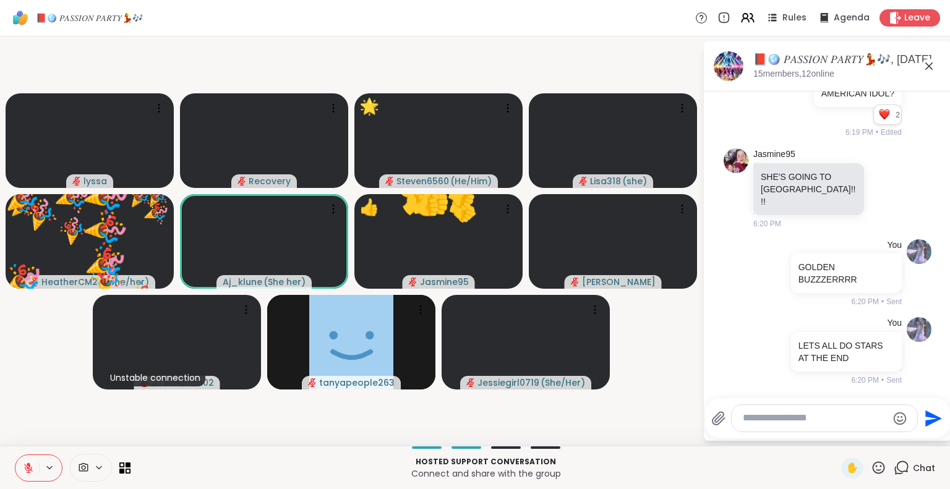
click at [875, 470] on icon at bounding box center [879, 468] width 12 height 12
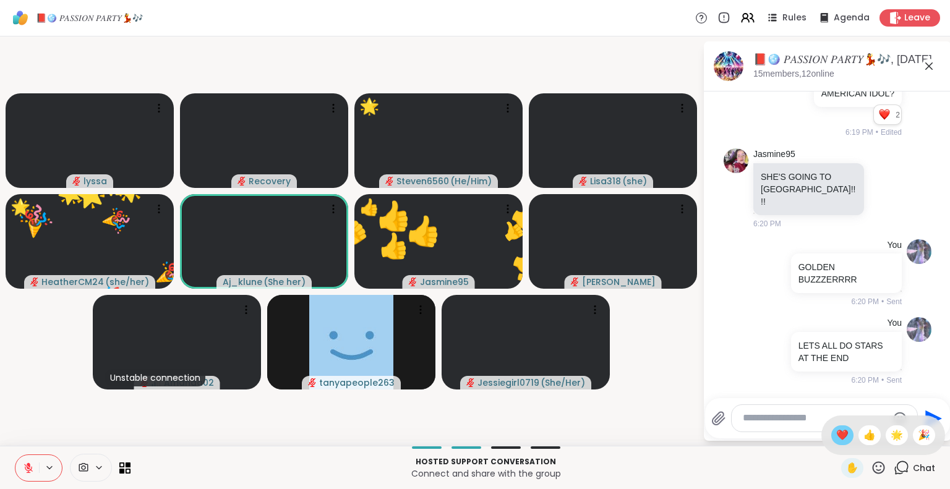
click at [836, 432] on span "❤️" at bounding box center [842, 435] width 12 height 15
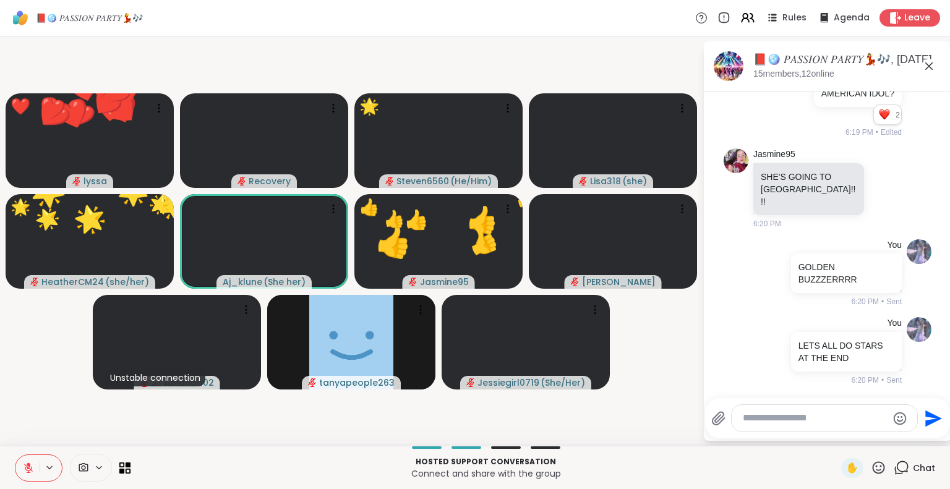
click at [871, 466] on icon at bounding box center [878, 467] width 15 height 15
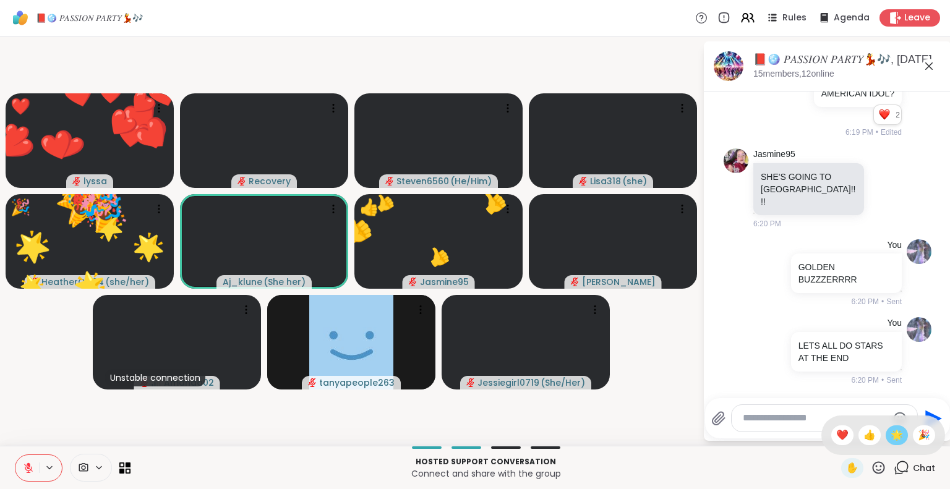
click at [891, 442] on span "🌟" at bounding box center [897, 435] width 12 height 15
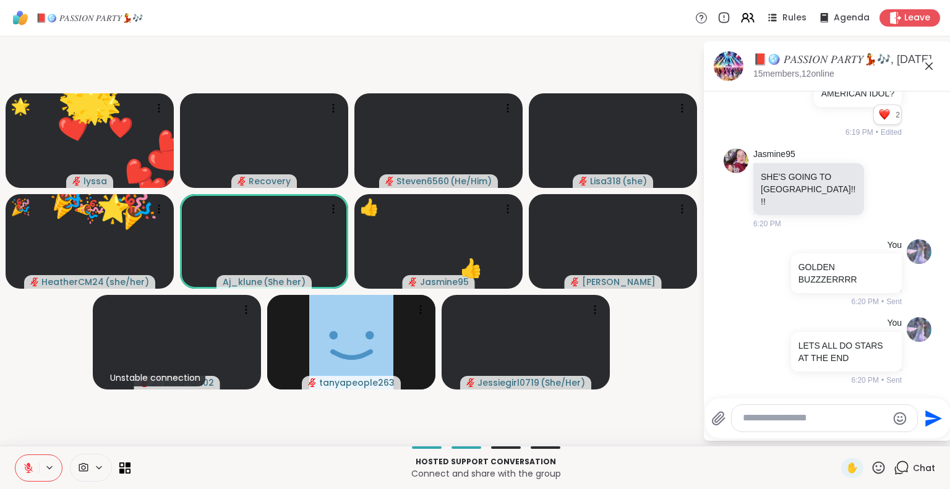
click at [862, 480] on div "Hosted support conversation Connect and share with the group ✋ Chat" at bounding box center [475, 467] width 950 height 43
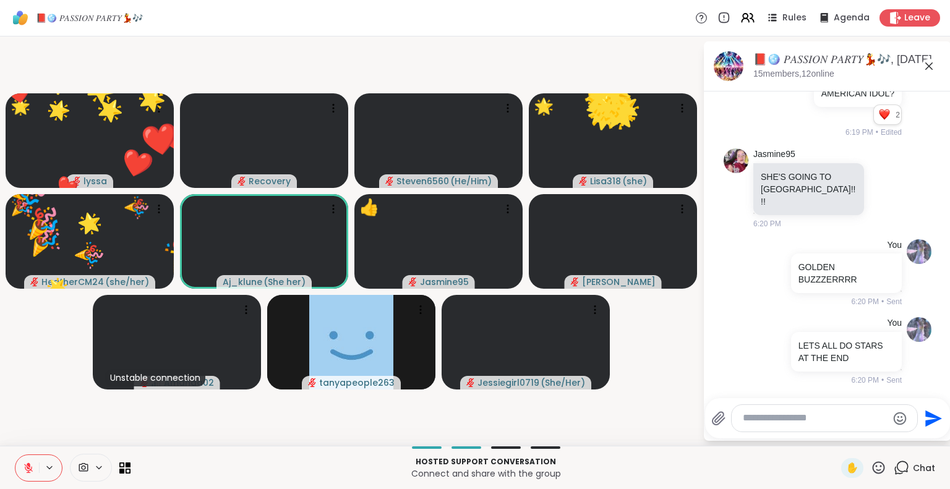
click at [873, 471] on icon at bounding box center [879, 468] width 12 height 12
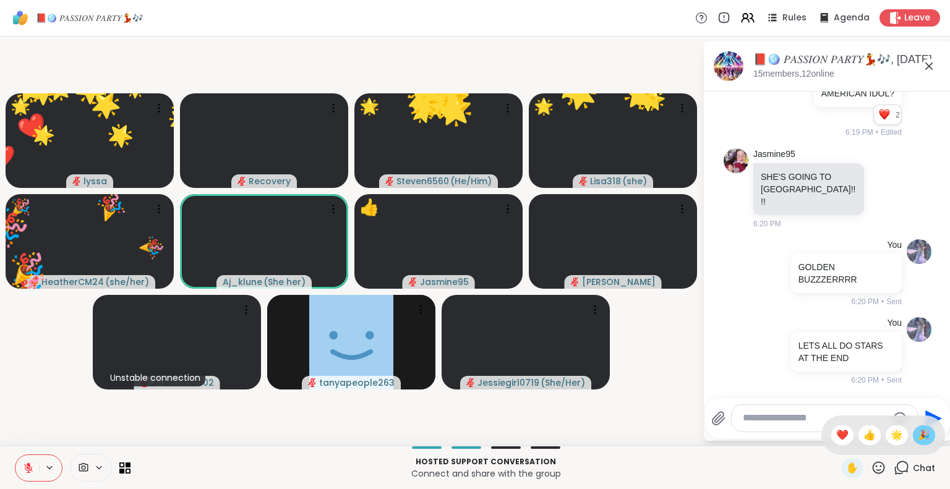
click at [918, 440] on span "🎉" at bounding box center [924, 435] width 12 height 15
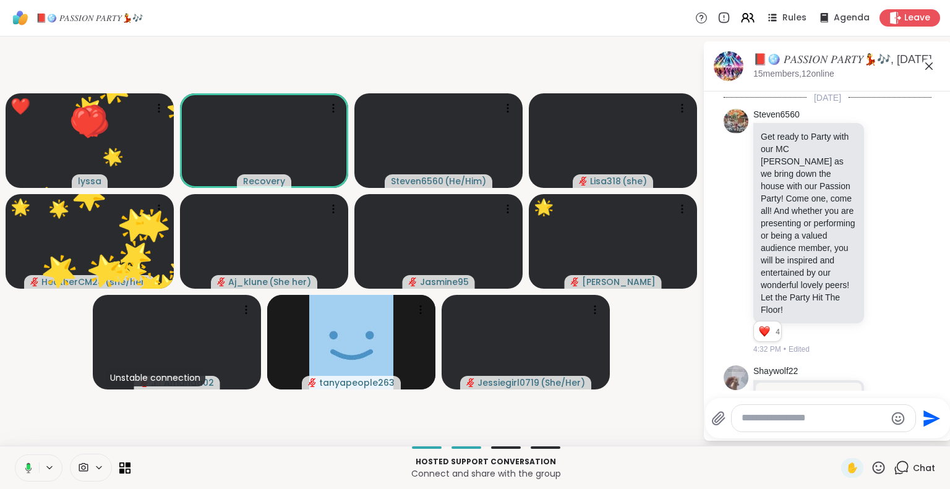
scroll to position [3685, 0]
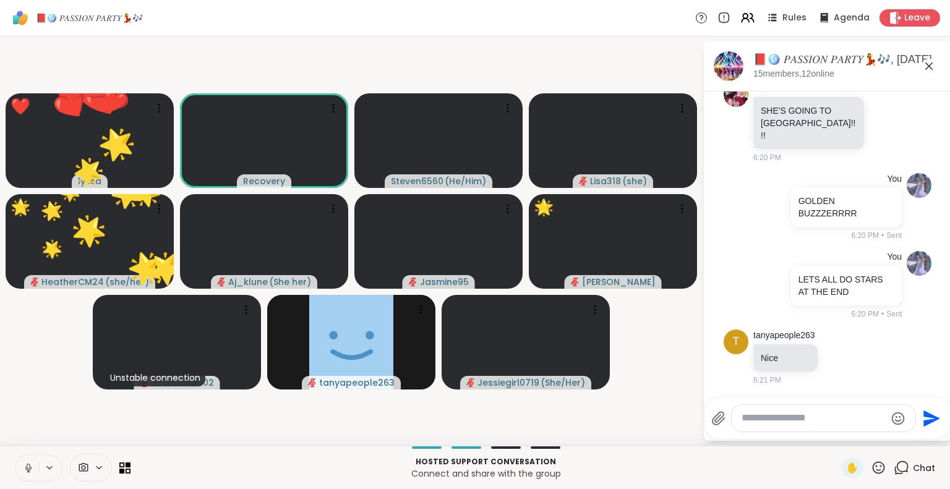
click at [871, 465] on icon at bounding box center [878, 467] width 15 height 15
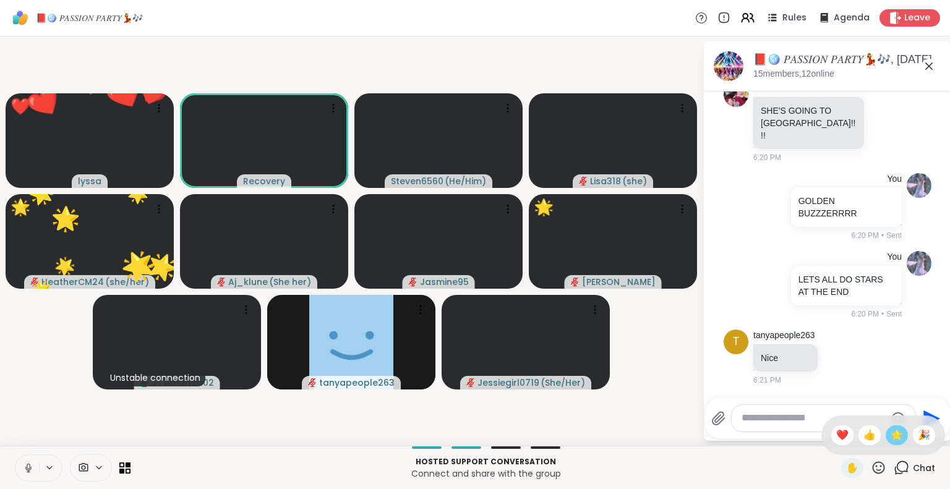
click at [891, 437] on span "🌟" at bounding box center [897, 435] width 12 height 15
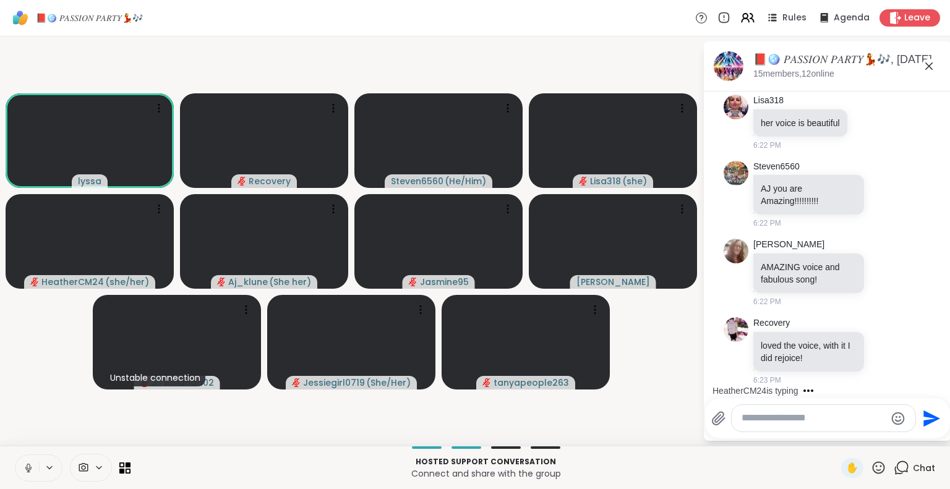
scroll to position [4051, 0]
click at [871, 465] on icon at bounding box center [878, 467] width 15 height 15
click at [891, 440] on span "🌟" at bounding box center [897, 435] width 12 height 15
click at [873, 466] on icon at bounding box center [879, 468] width 12 height 12
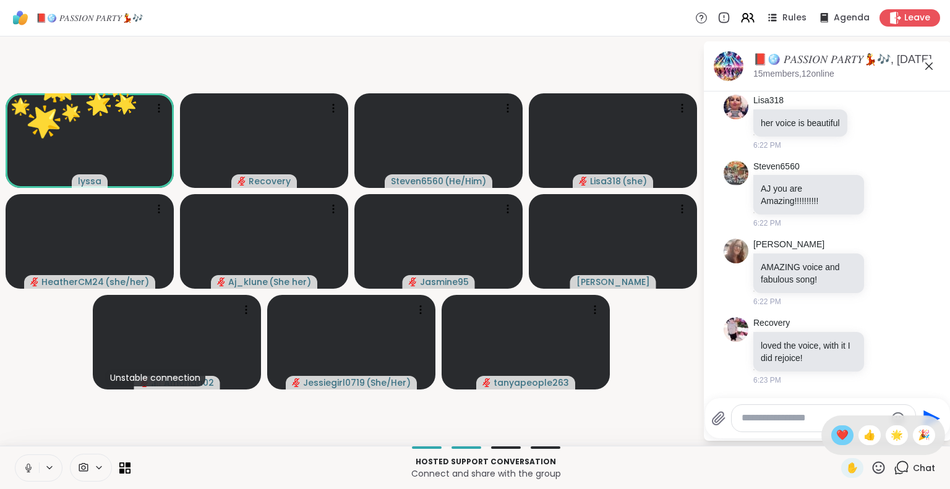
click at [836, 442] on span "❤️" at bounding box center [842, 435] width 12 height 15
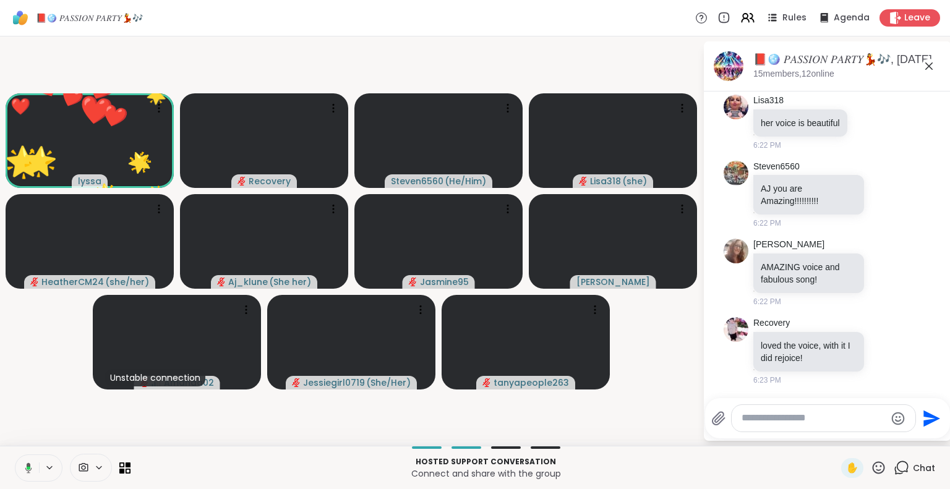
click at [871, 465] on icon at bounding box center [878, 467] width 15 height 15
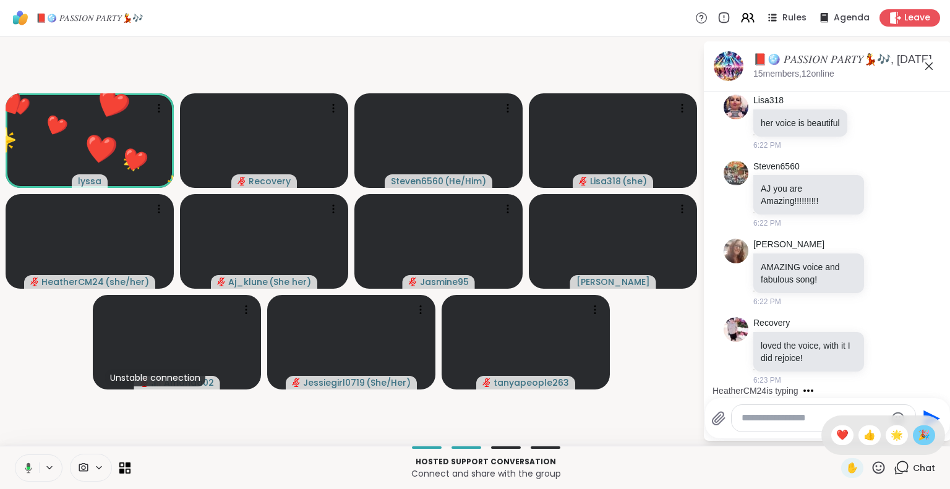
click at [918, 435] on span "🎉" at bounding box center [924, 435] width 12 height 15
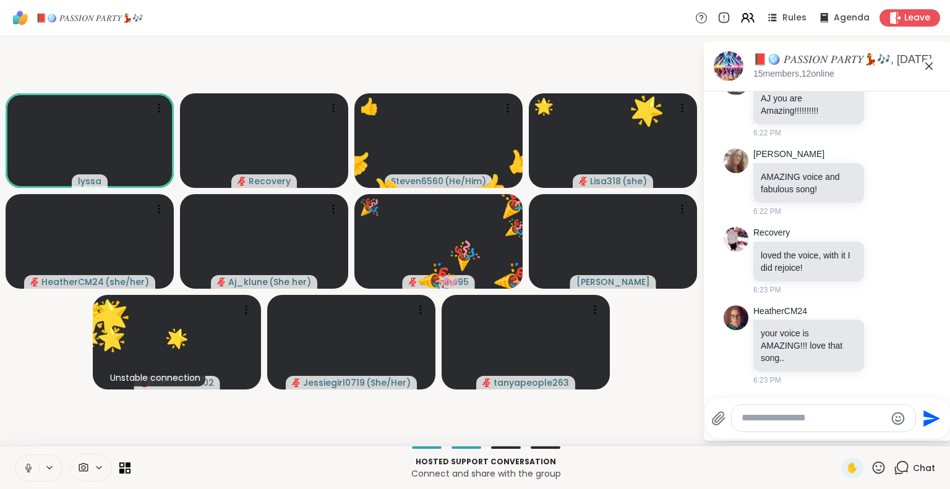
scroll to position [4142, 0]
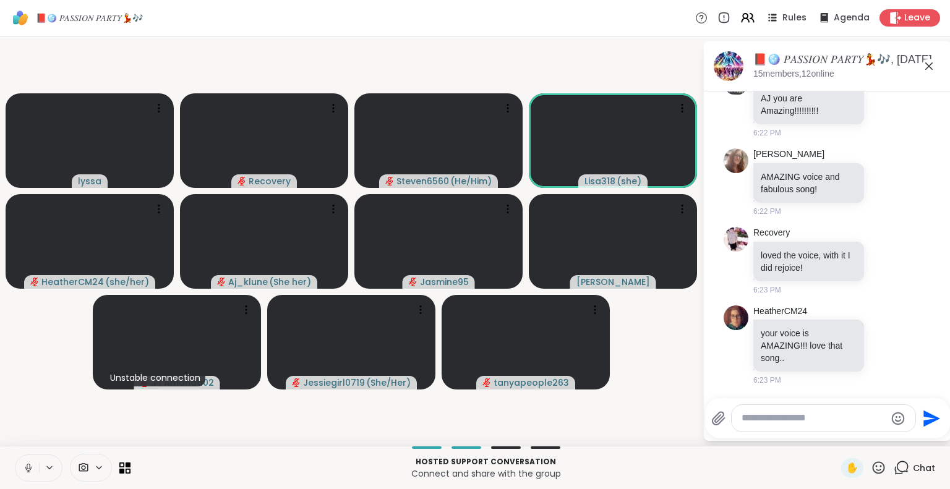
click at [34, 463] on button at bounding box center [27, 468] width 24 height 26
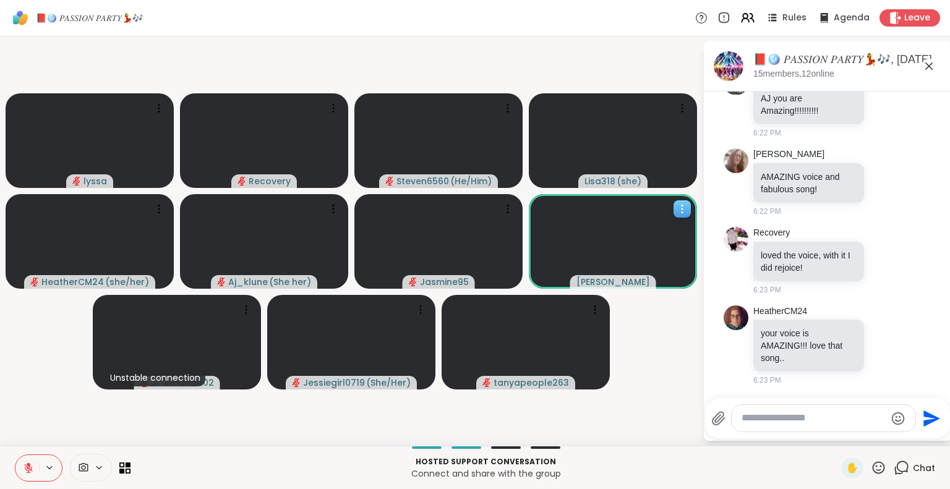
click at [679, 205] on icon at bounding box center [682, 209] width 12 height 12
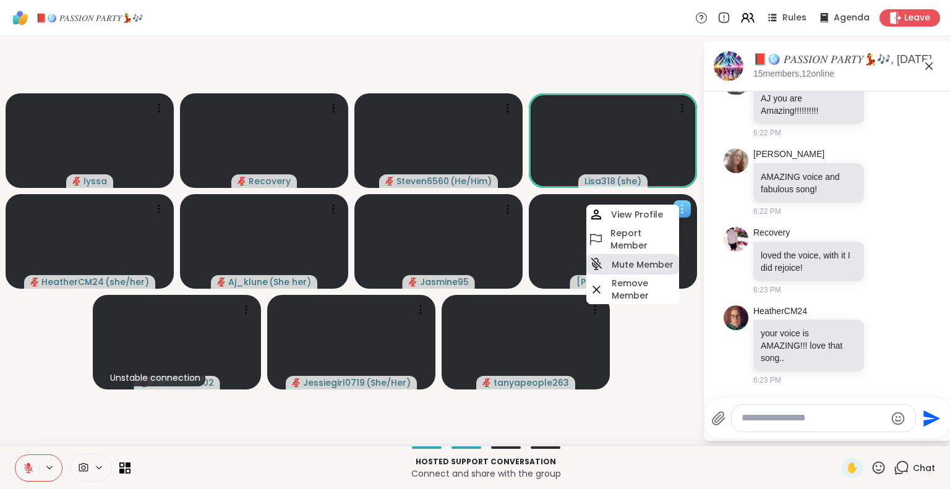
click at [630, 264] on h4 "Mute Member" at bounding box center [643, 265] width 62 height 12
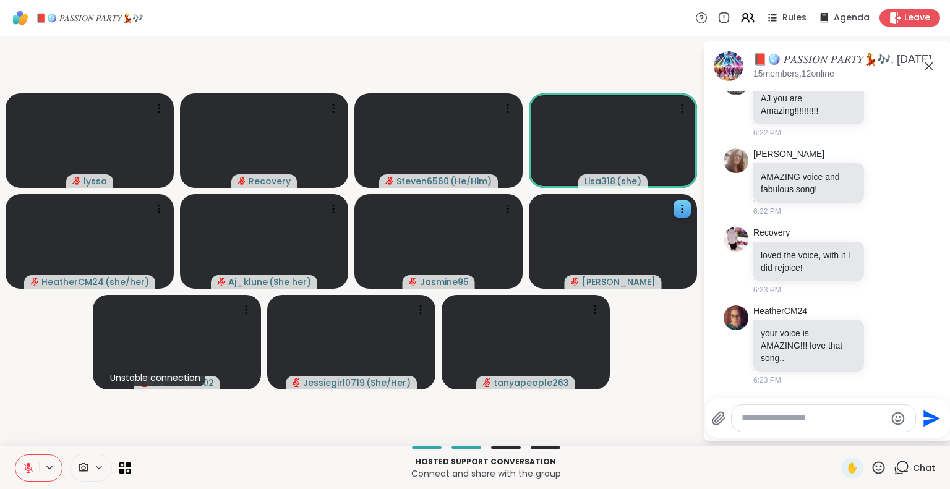
click at [873, 463] on icon at bounding box center [879, 468] width 12 height 12
click at [891, 429] on span "🌟" at bounding box center [897, 435] width 12 height 15
click at [871, 465] on icon at bounding box center [878, 467] width 15 height 15
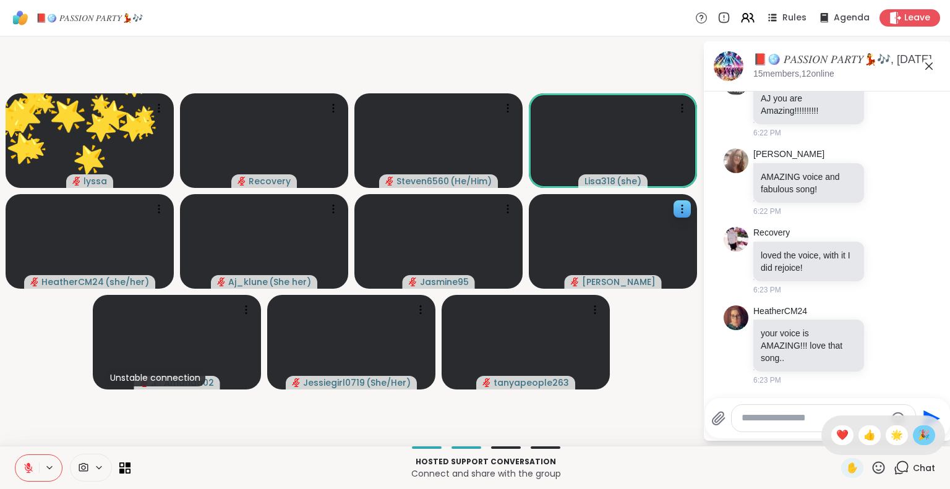
click at [918, 434] on span "🎉" at bounding box center [924, 435] width 12 height 15
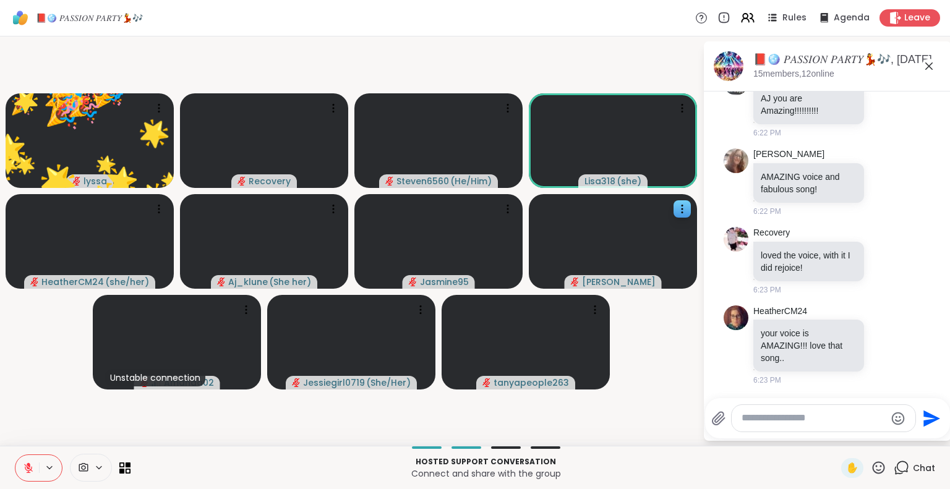
click at [871, 465] on icon at bounding box center [878, 467] width 15 height 15
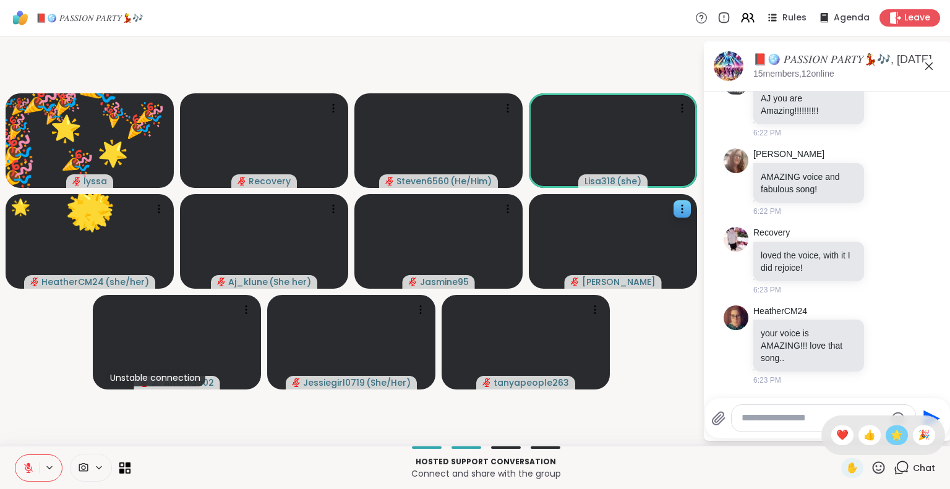
click at [886, 438] on div "🌟" at bounding box center [897, 436] width 22 height 20
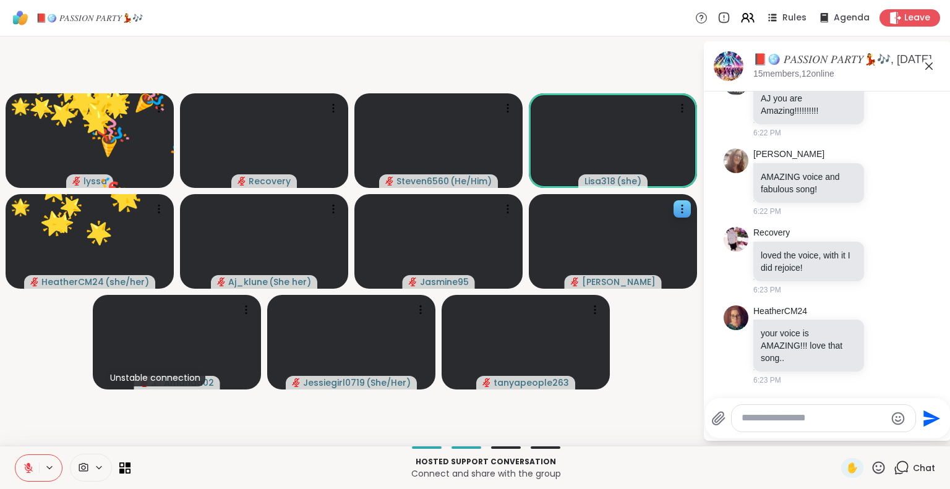
click at [873, 471] on icon at bounding box center [879, 468] width 12 height 12
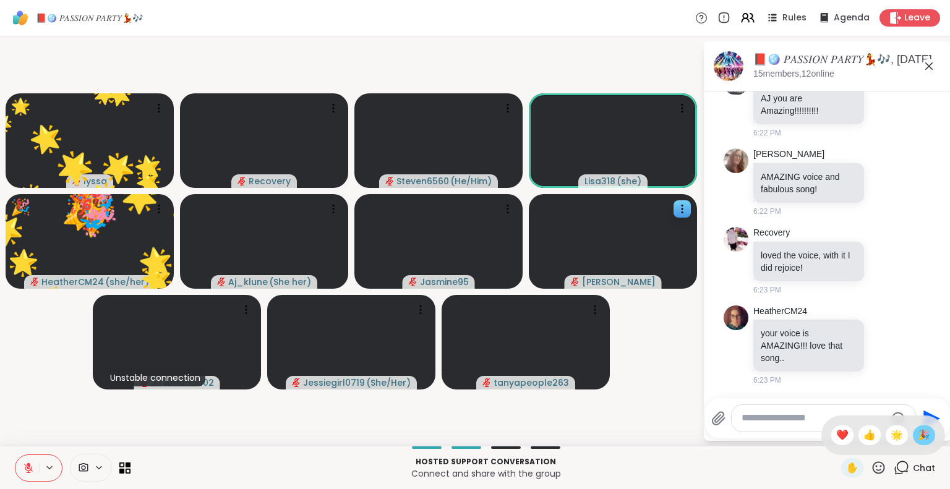
click at [918, 428] on span "🎉" at bounding box center [924, 435] width 12 height 15
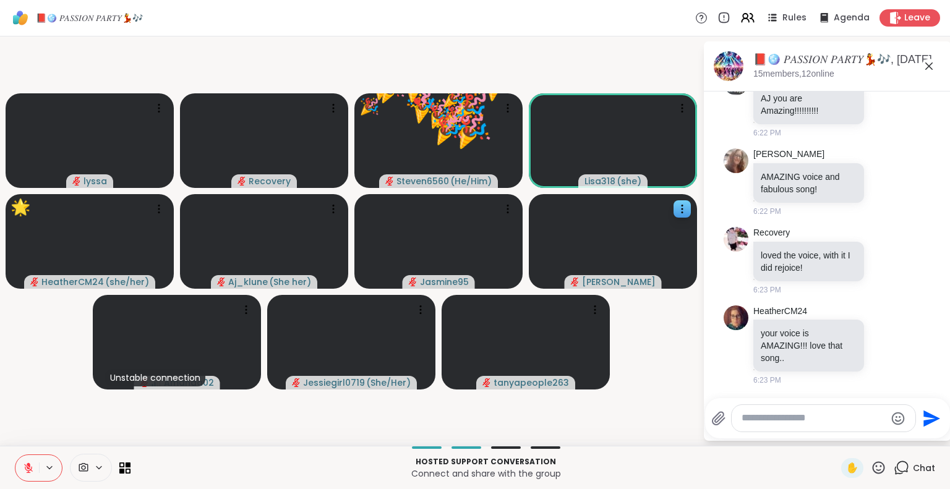
click at [873, 466] on icon at bounding box center [879, 468] width 12 height 12
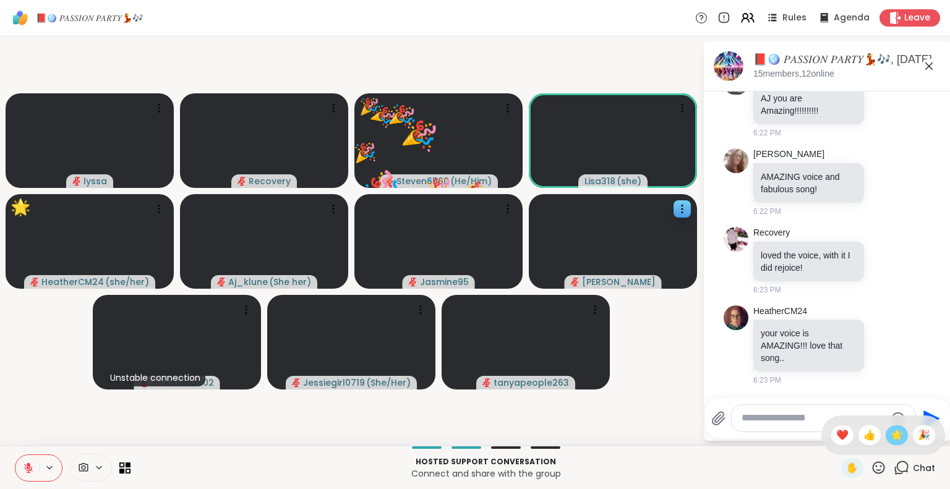
click at [891, 430] on span "🌟" at bounding box center [897, 435] width 12 height 15
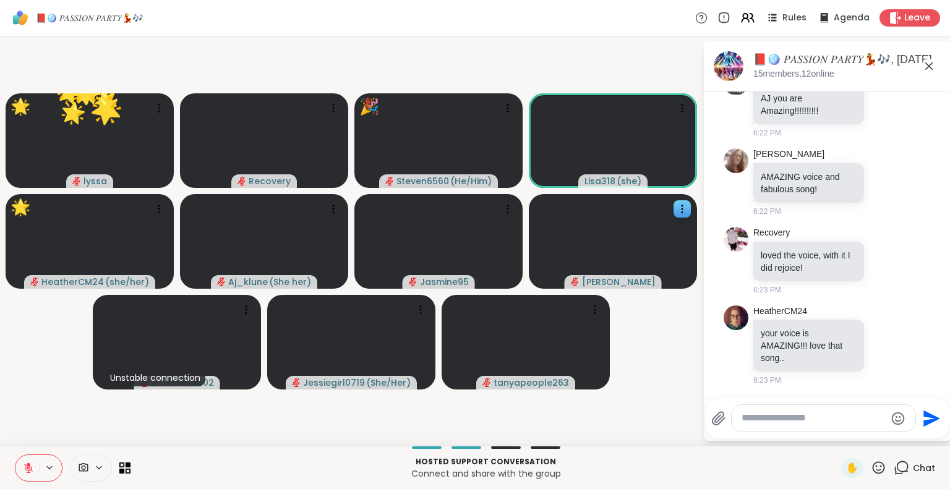
click at [871, 465] on icon at bounding box center [878, 467] width 15 height 15
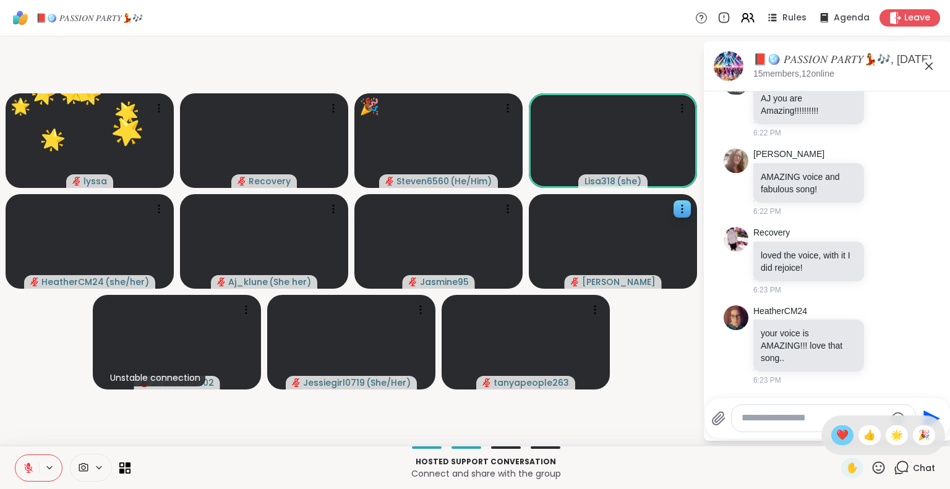
click at [836, 432] on span "❤️" at bounding box center [842, 435] width 12 height 15
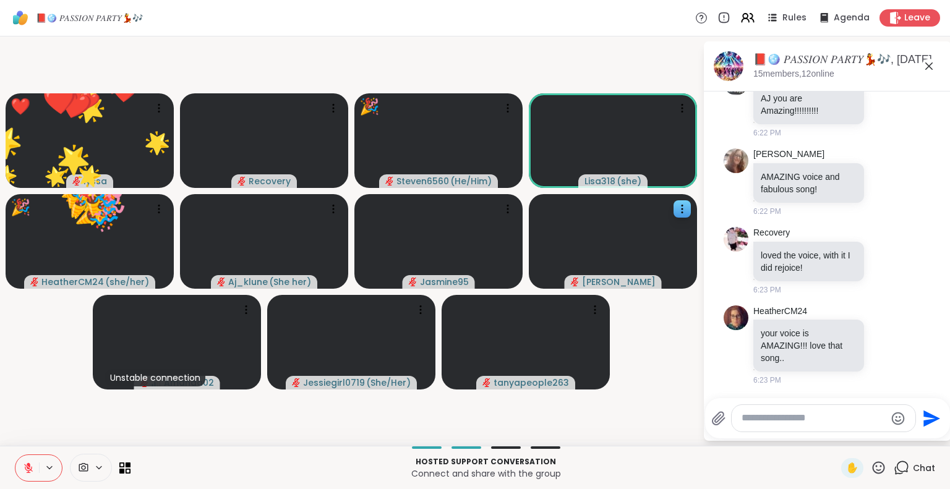
click at [881, 473] on div "✋ Chat" at bounding box center [888, 468] width 94 height 20
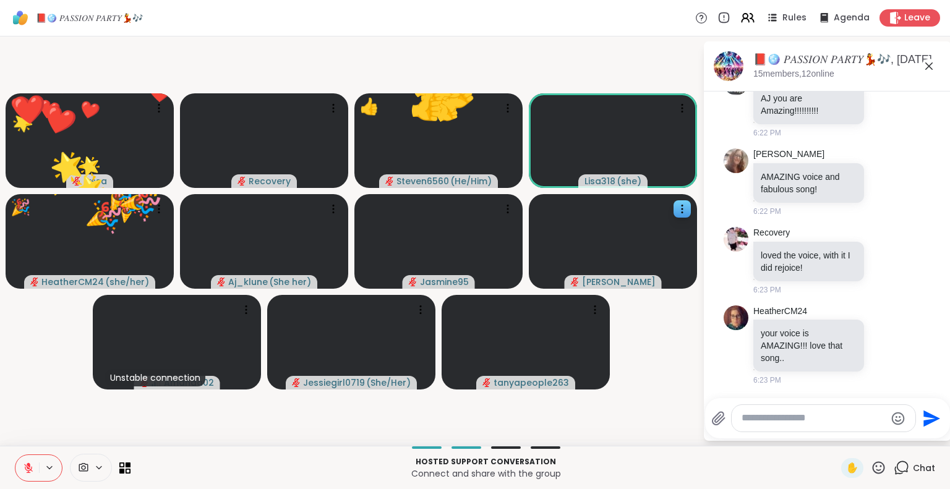
click at [871, 467] on icon at bounding box center [878, 467] width 15 height 15
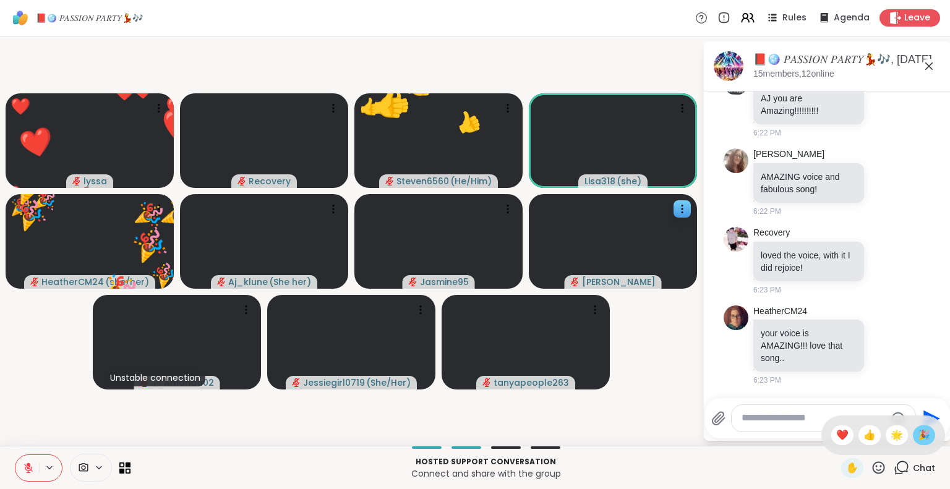
click at [918, 437] on span "🎉" at bounding box center [924, 435] width 12 height 15
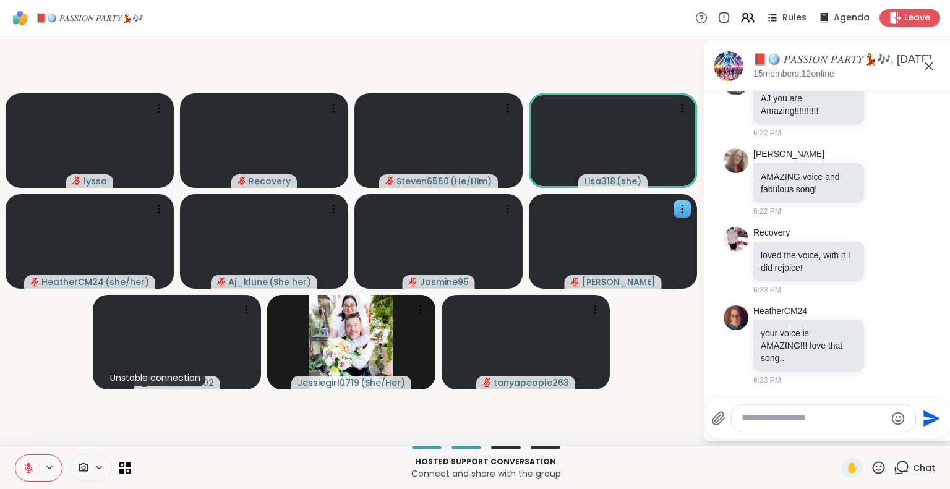
click at [27, 460] on button at bounding box center [27, 468] width 24 height 26
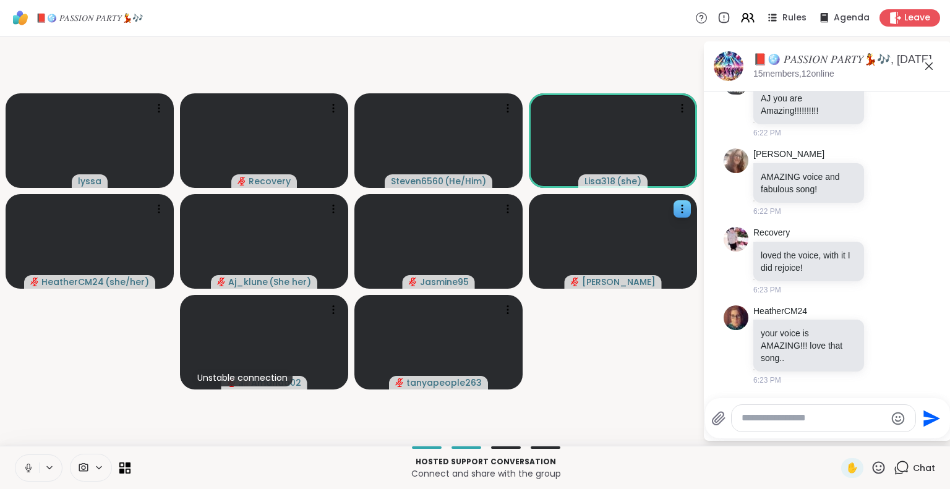
click at [28, 465] on icon at bounding box center [28, 468] width 11 height 11
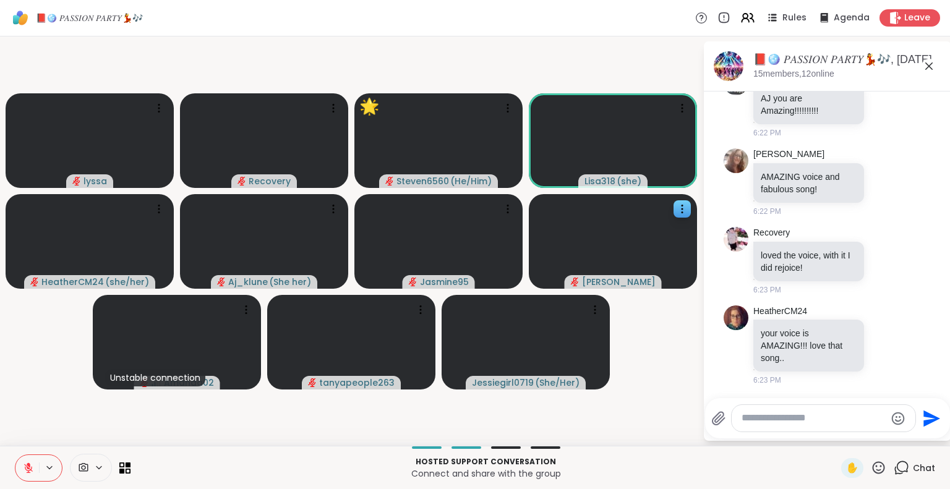
click at [782, 414] on textarea "Type your message" at bounding box center [814, 418] width 144 height 13
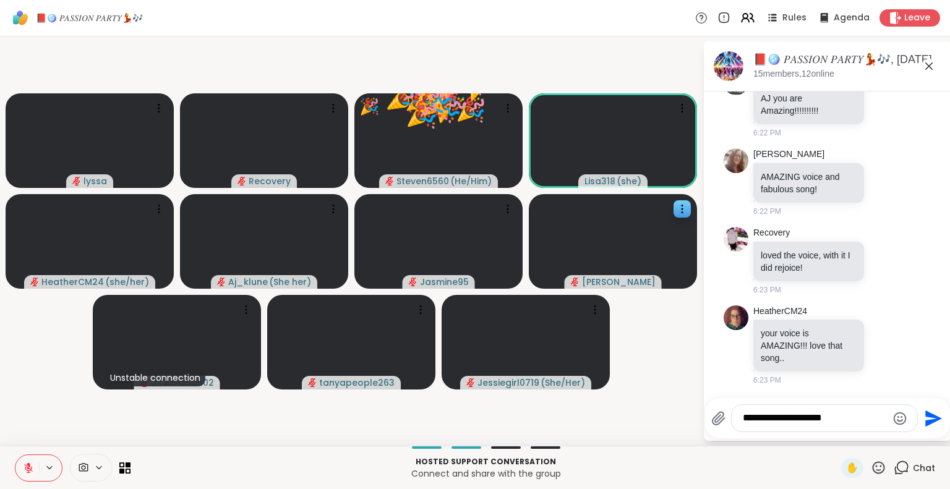
type textarea "**********"
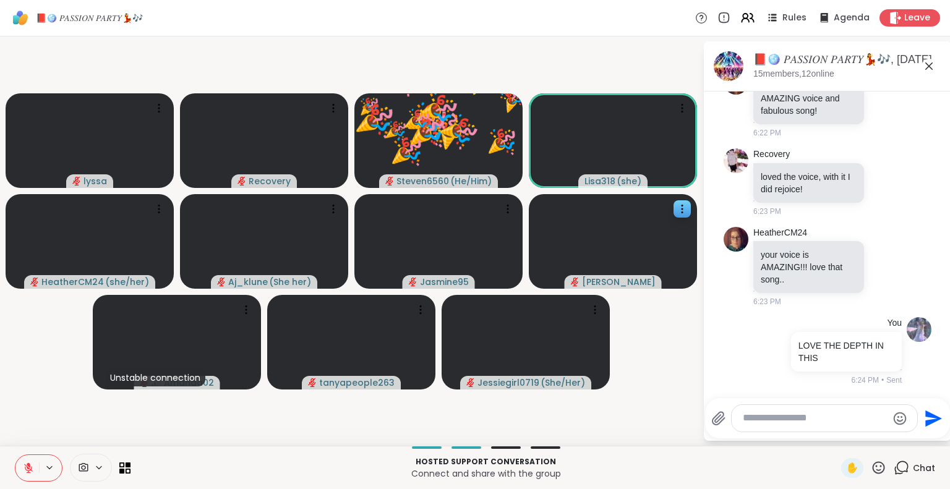
scroll to position [4220, 0]
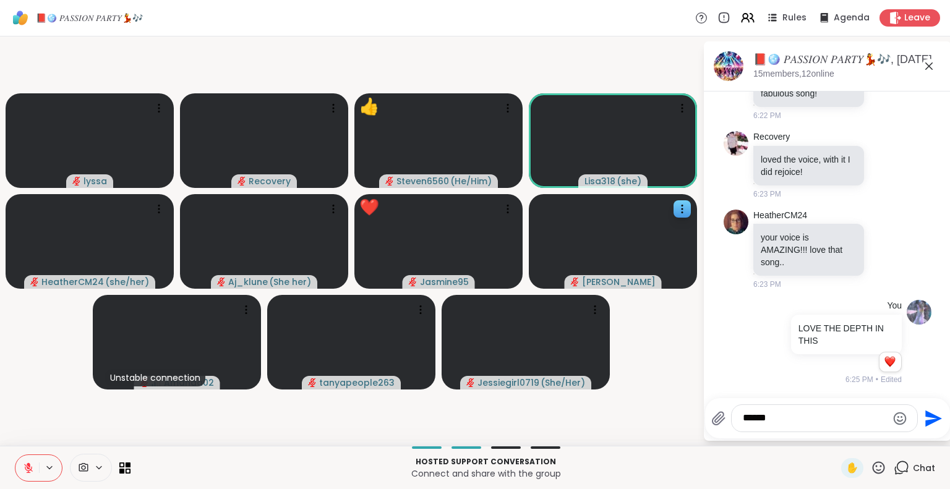
type textarea "*******"
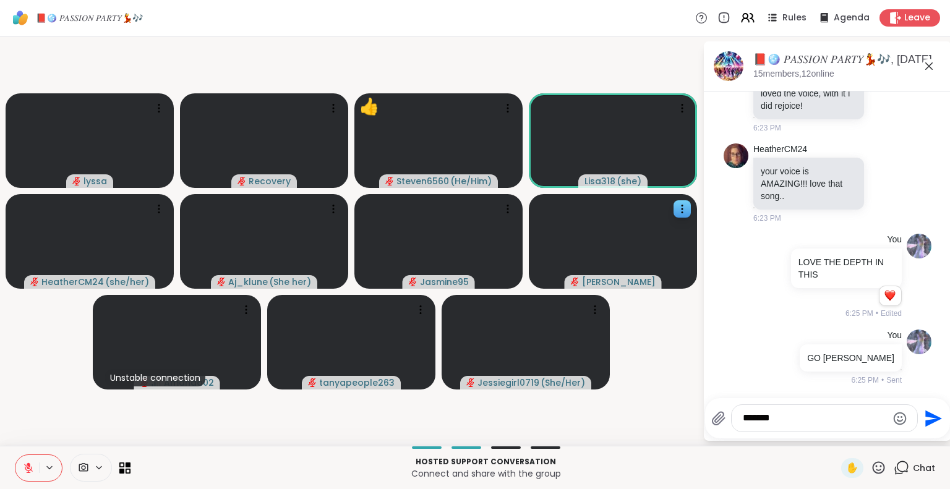
type textarea "*******"
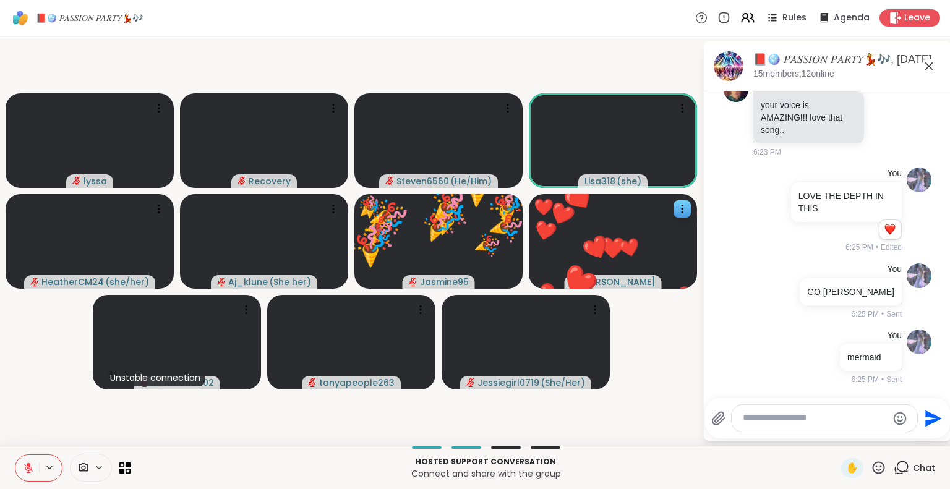
click at [932, 69] on icon at bounding box center [929, 66] width 15 height 15
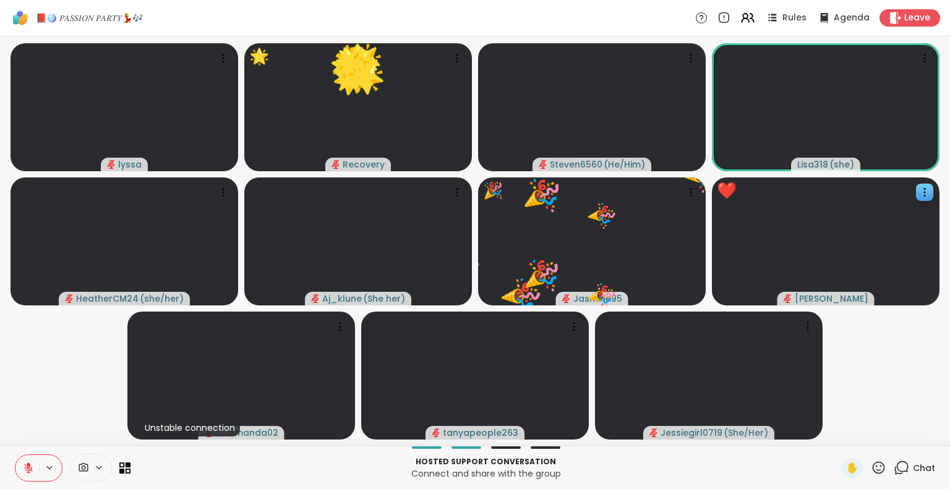
click at [871, 465] on icon at bounding box center [878, 467] width 15 height 15
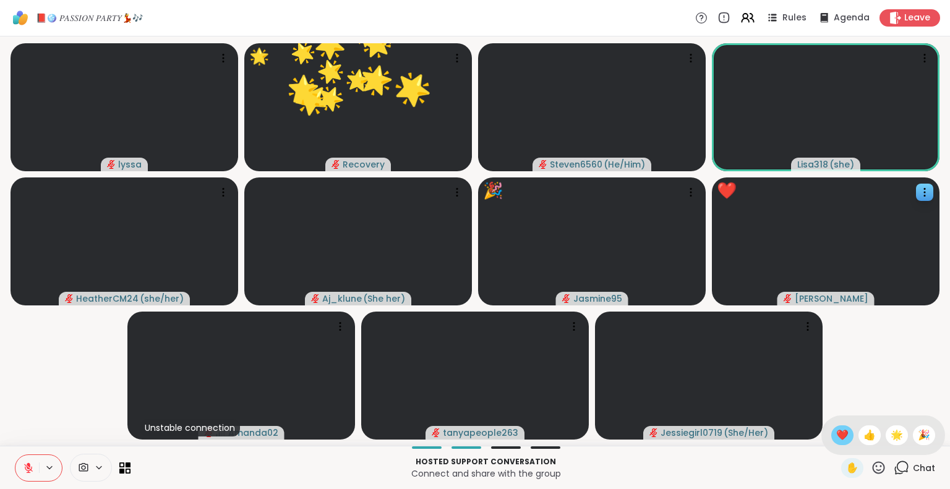
click at [836, 440] on span "❤️" at bounding box center [842, 435] width 12 height 15
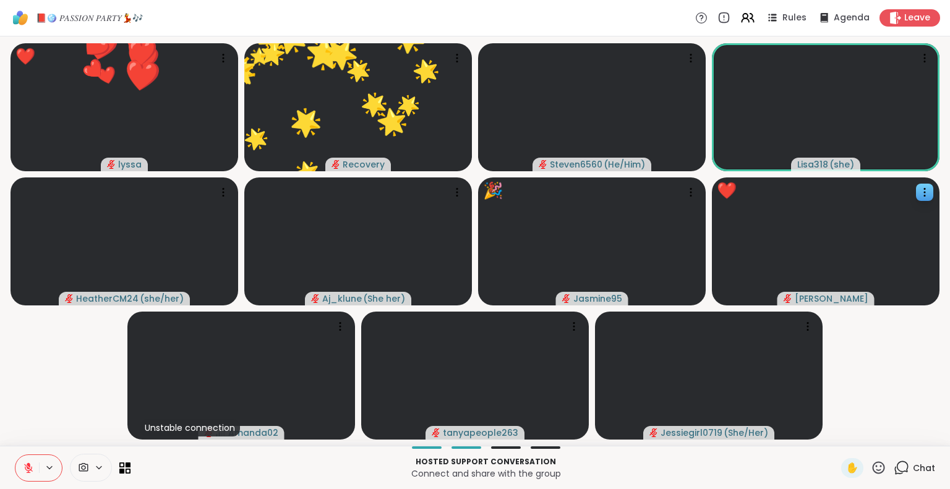
click at [871, 466] on icon at bounding box center [878, 467] width 15 height 15
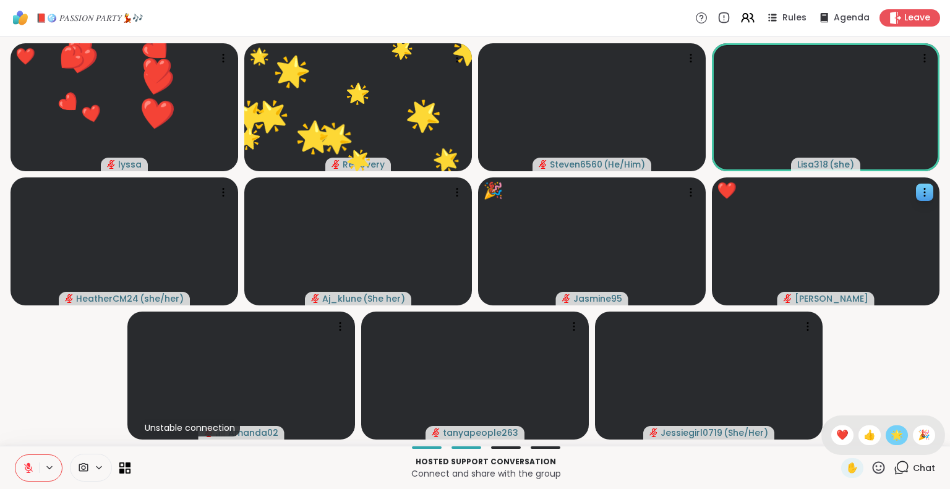
click at [891, 442] on span "🌟" at bounding box center [897, 435] width 12 height 15
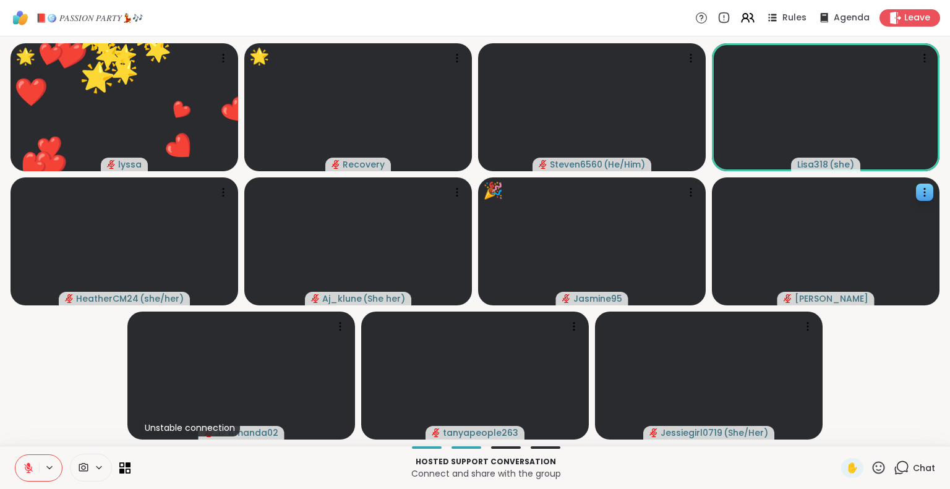
click at [871, 465] on icon at bounding box center [878, 467] width 15 height 15
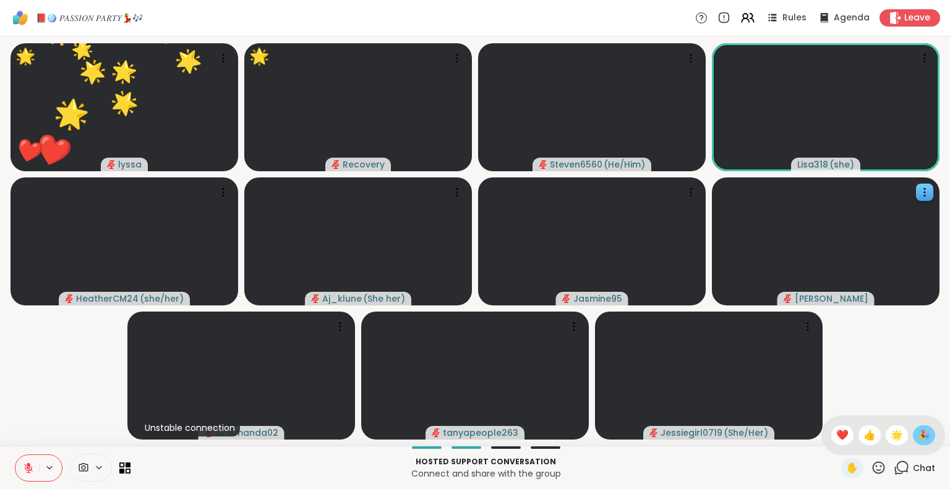
click at [918, 440] on span "🎉" at bounding box center [924, 435] width 12 height 15
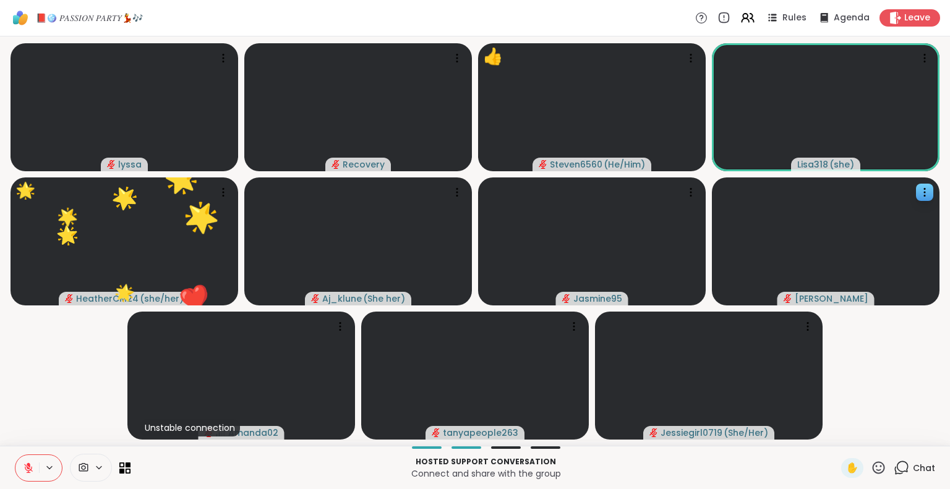
click at [27, 466] on icon at bounding box center [28, 468] width 11 height 11
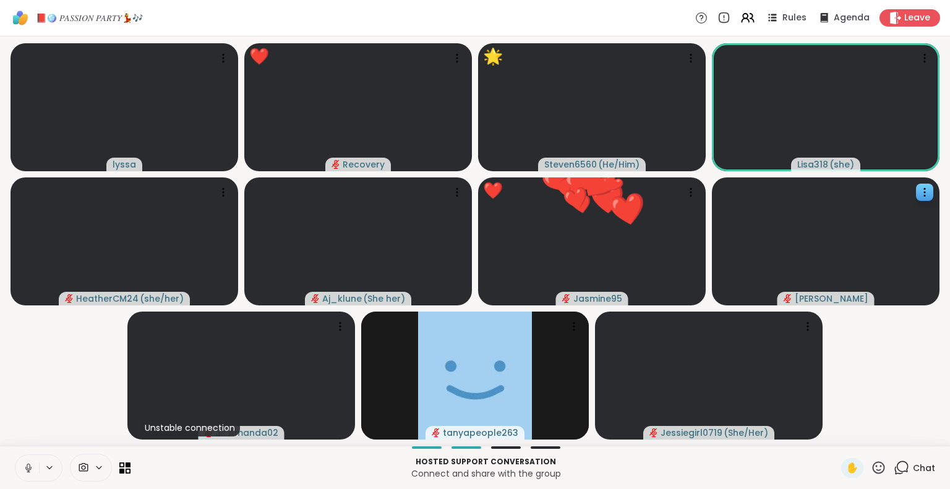
click at [871, 462] on icon at bounding box center [878, 467] width 15 height 15
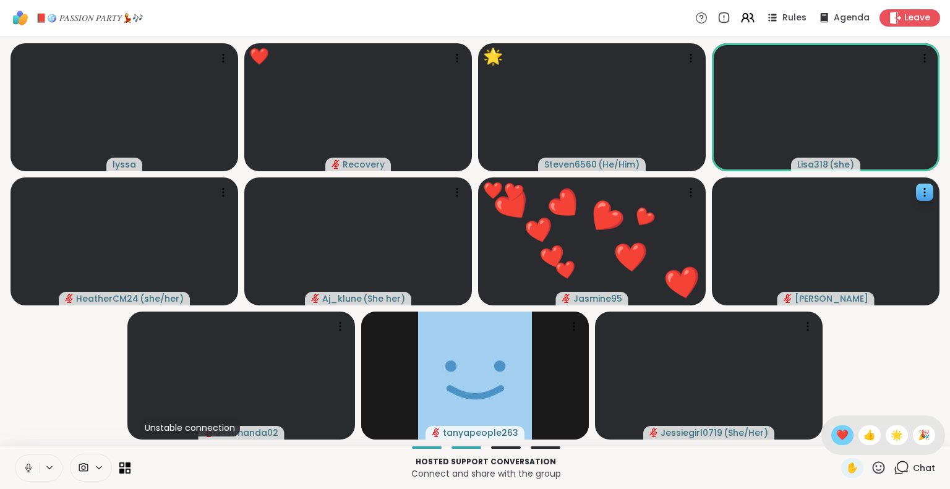
click at [836, 437] on span "❤️" at bounding box center [842, 435] width 12 height 15
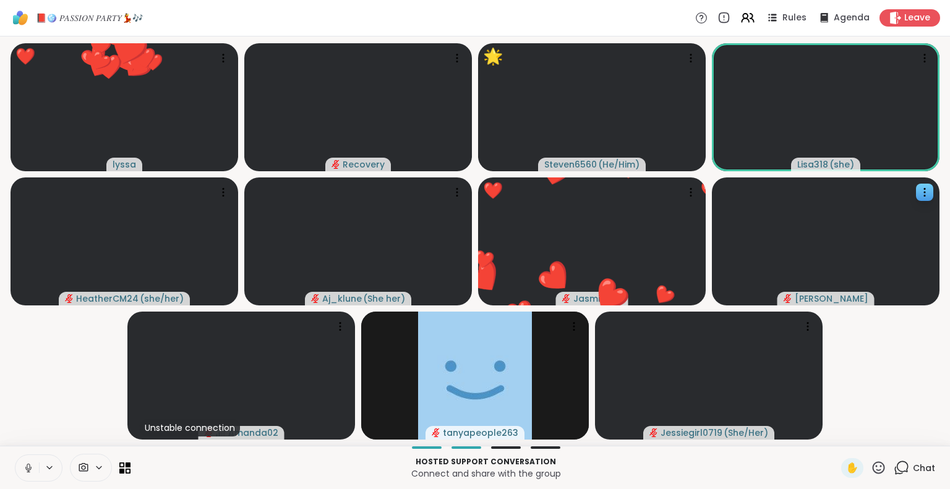
click at [880, 470] on div "✋ Chat" at bounding box center [888, 468] width 94 height 20
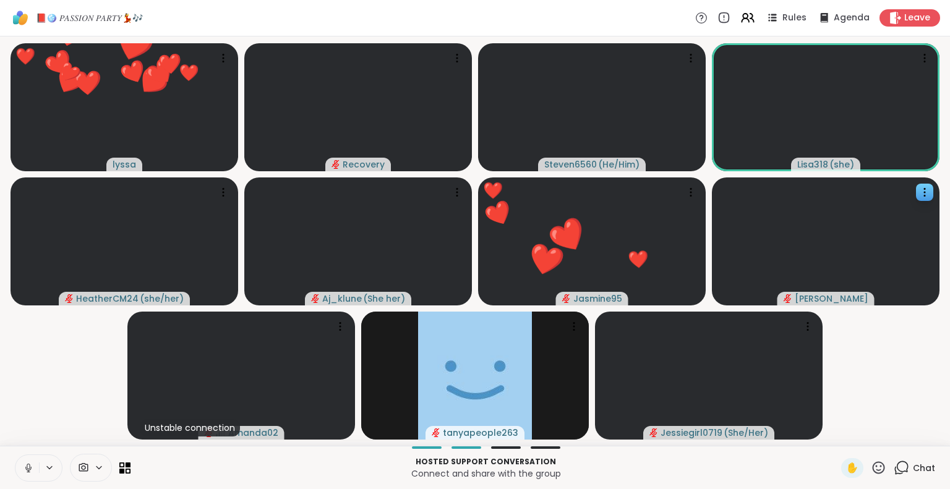
click at [871, 465] on icon at bounding box center [878, 467] width 15 height 15
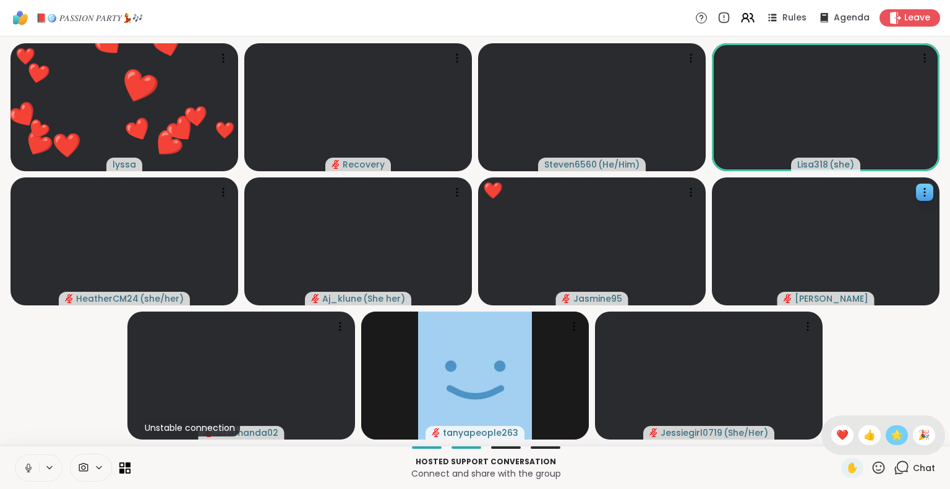
click at [891, 432] on span "🌟" at bounding box center [897, 435] width 12 height 15
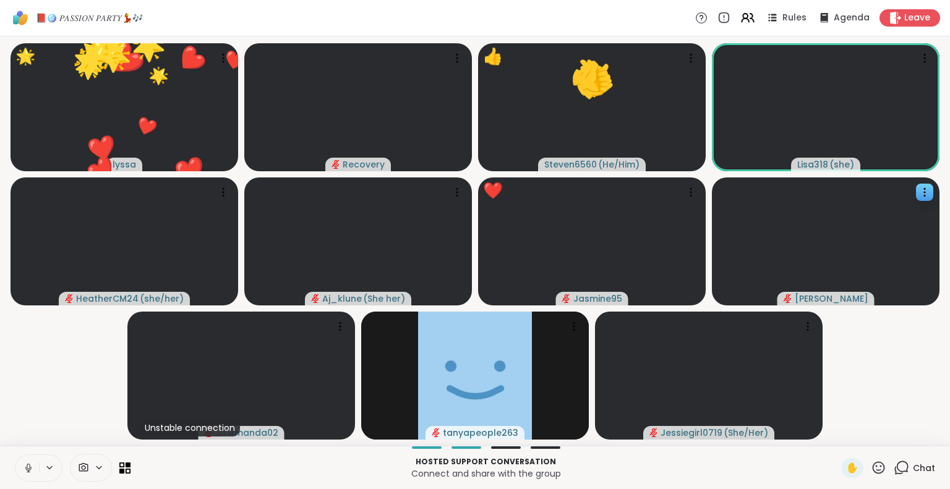
click at [871, 465] on icon at bounding box center [878, 467] width 15 height 15
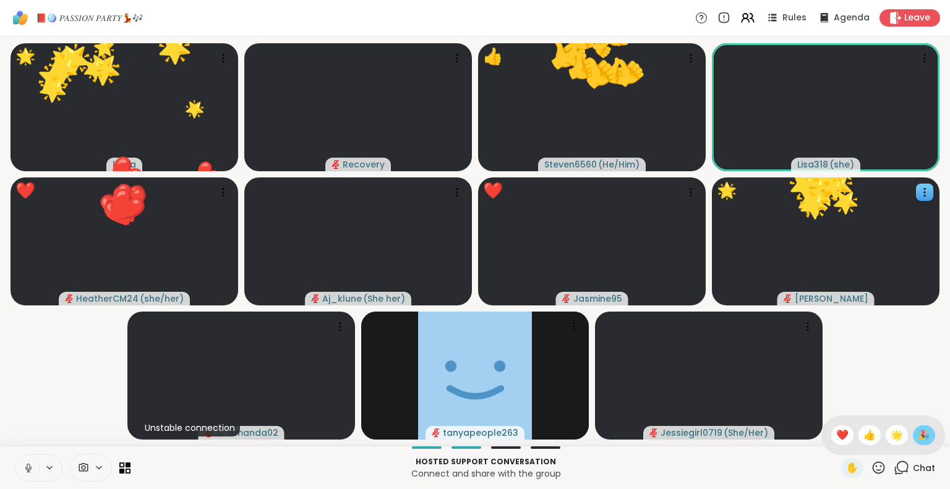
click at [918, 439] on span "🎉" at bounding box center [924, 435] width 12 height 15
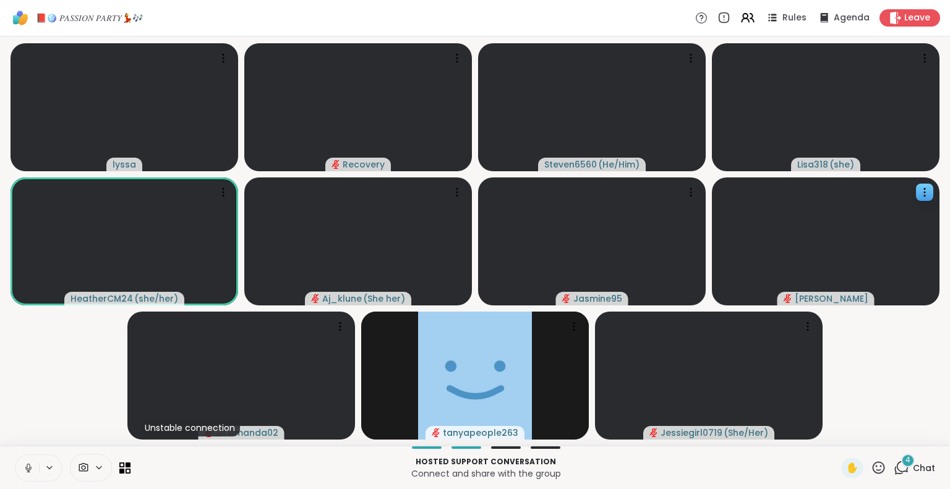
click at [911, 439] on video-player-container "lyssa Recovery Steven6560 ( He/Him ) Lisa318 ( she ) HeatherCM24 ( she/her ) Aj…" at bounding box center [474, 241] width 935 height 400
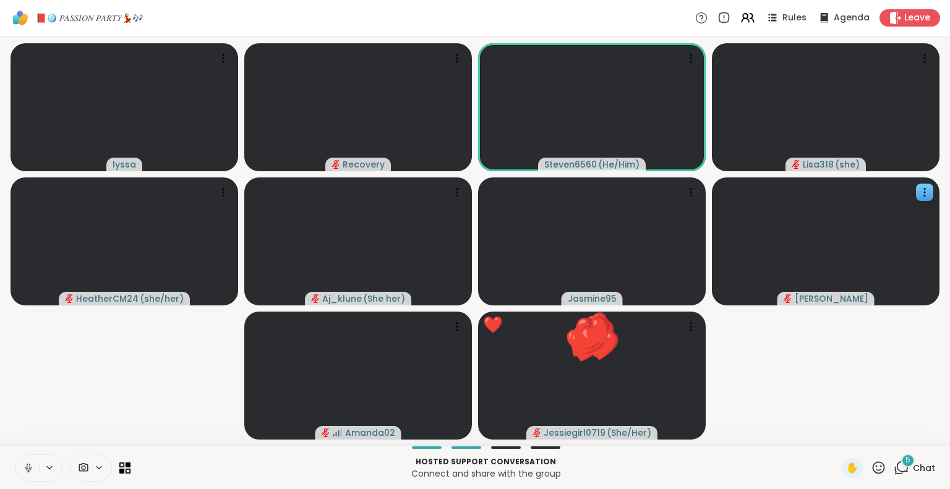
click at [28, 459] on button at bounding box center [27, 468] width 24 height 26
click at [24, 467] on icon at bounding box center [28, 468] width 11 height 11
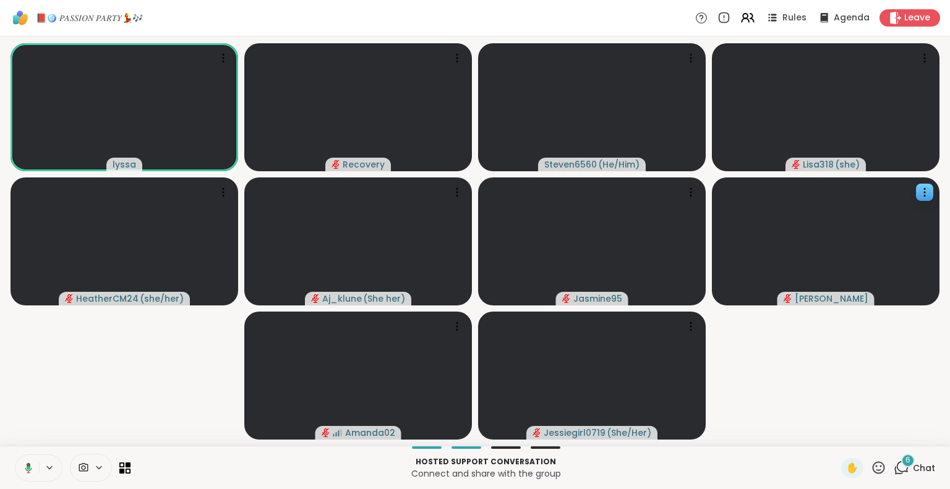
click at [21, 468] on icon at bounding box center [26, 468] width 11 height 11
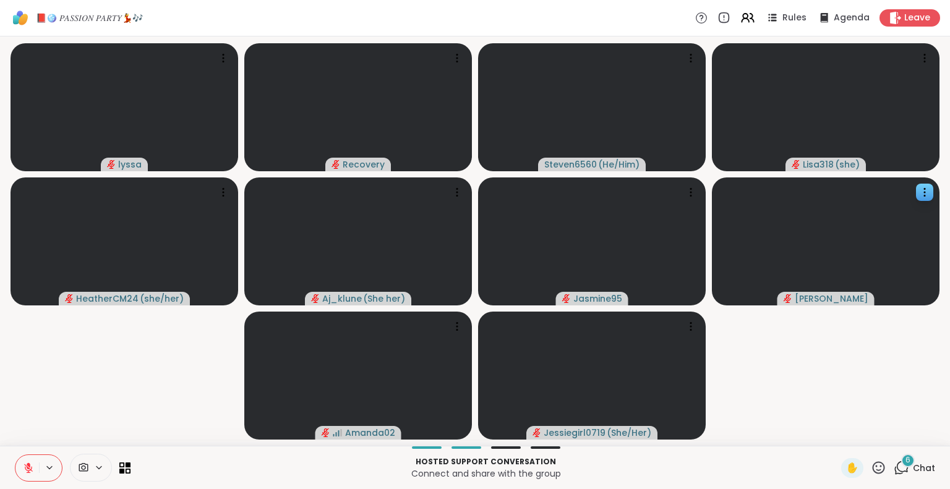
click at [873, 462] on icon at bounding box center [878, 467] width 15 height 15
click at [836, 432] on span "❤️" at bounding box center [842, 435] width 12 height 15
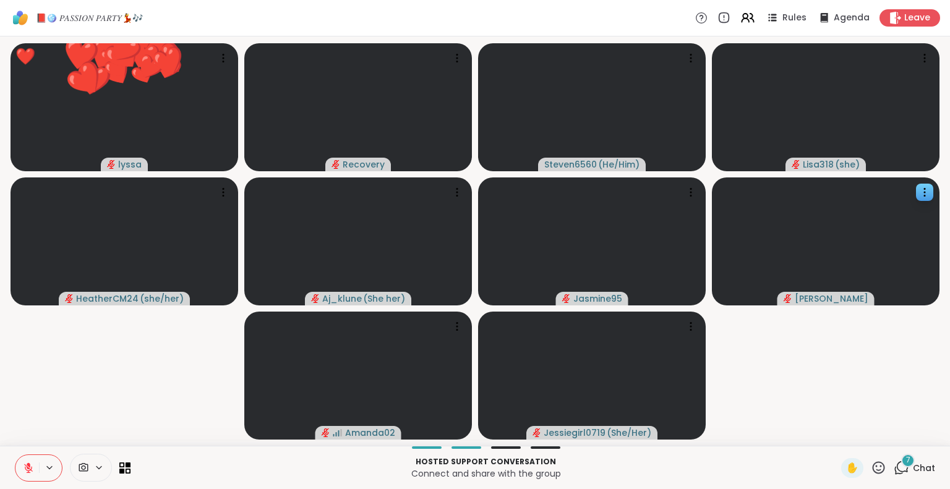
click at [871, 465] on icon at bounding box center [878, 467] width 15 height 15
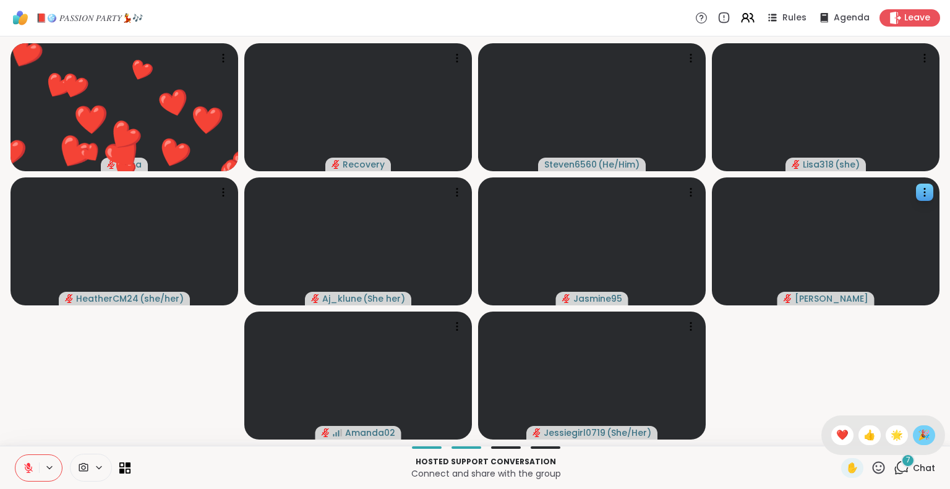
click at [918, 434] on span "🎉" at bounding box center [924, 435] width 12 height 15
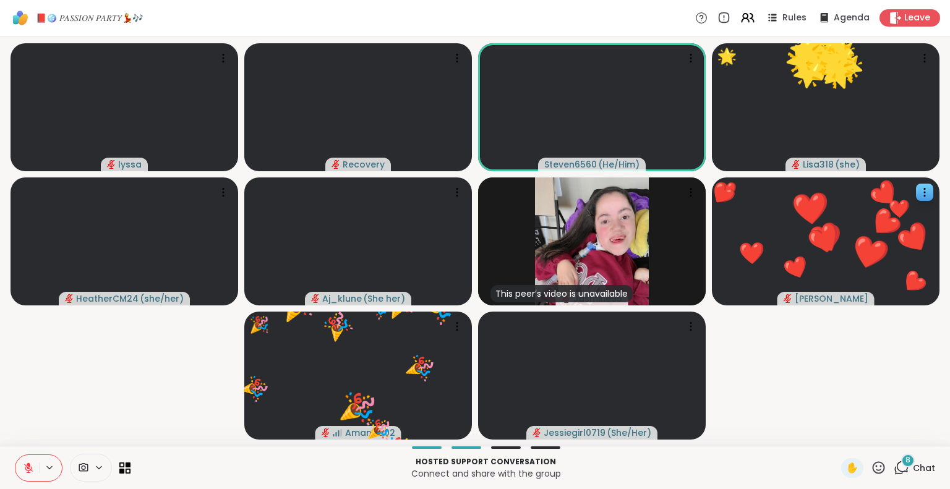
click at [867, 458] on div "✋" at bounding box center [863, 468] width 45 height 20
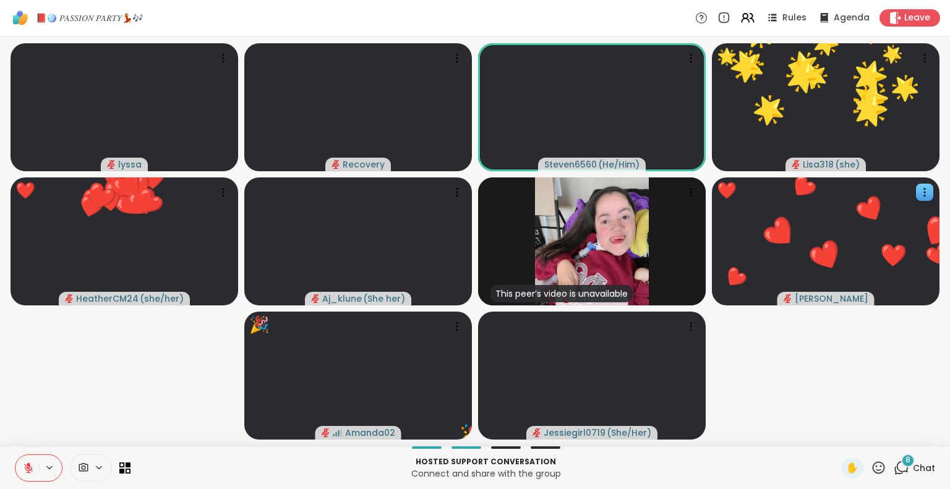
click at [871, 463] on icon at bounding box center [878, 467] width 15 height 15
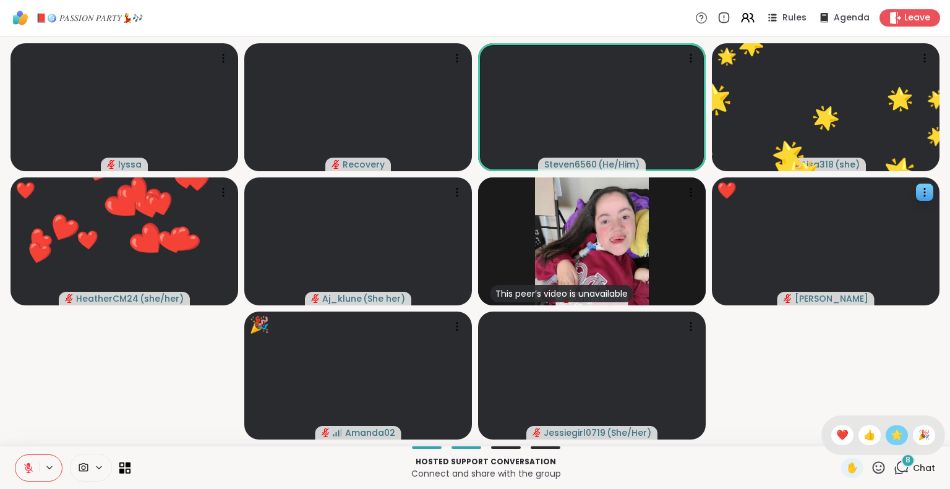
click at [891, 433] on span "🌟" at bounding box center [897, 435] width 12 height 15
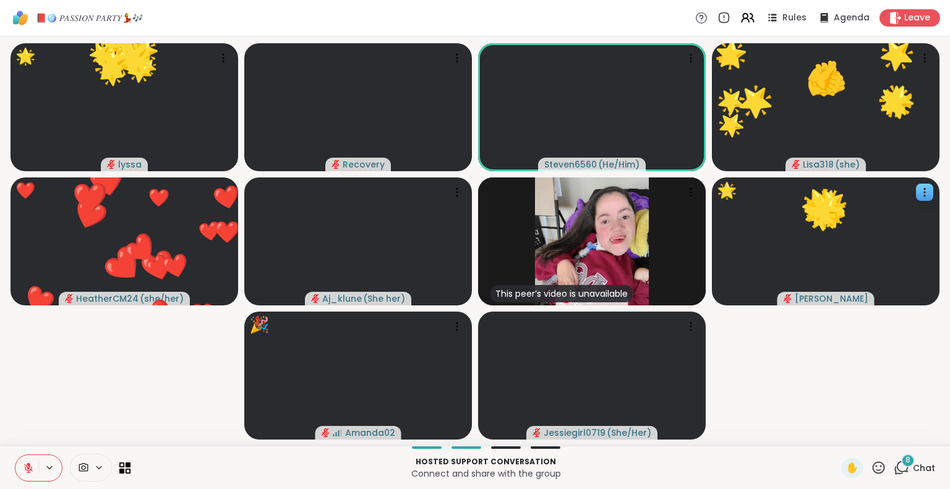
click at [873, 474] on icon at bounding box center [879, 468] width 12 height 12
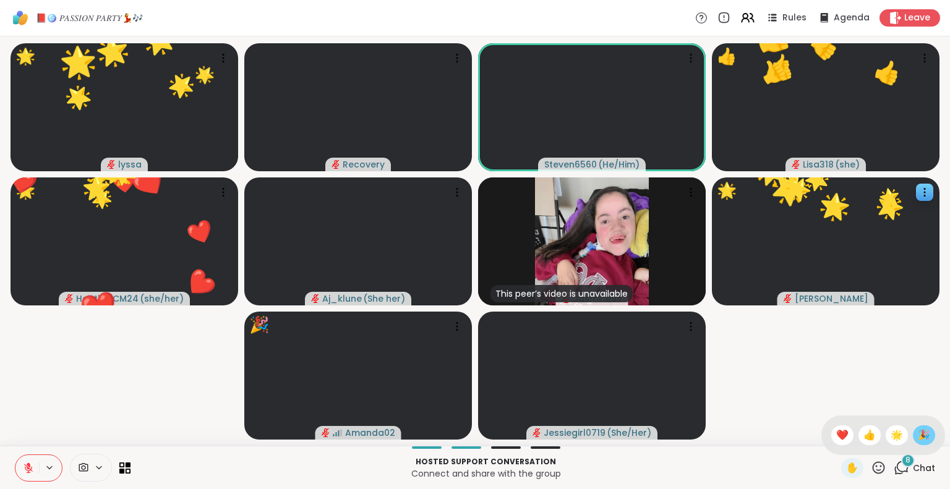
click at [918, 437] on span "🎉" at bounding box center [924, 435] width 12 height 15
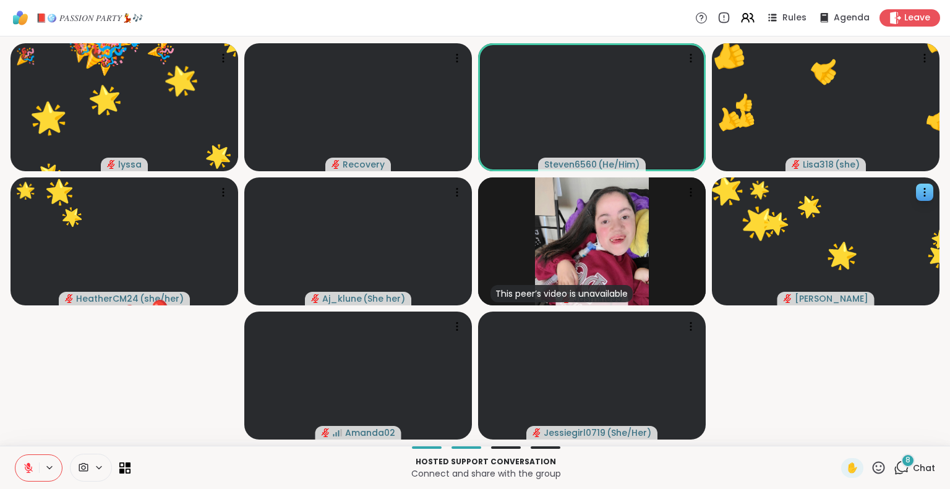
click at [871, 466] on icon at bounding box center [878, 467] width 15 height 15
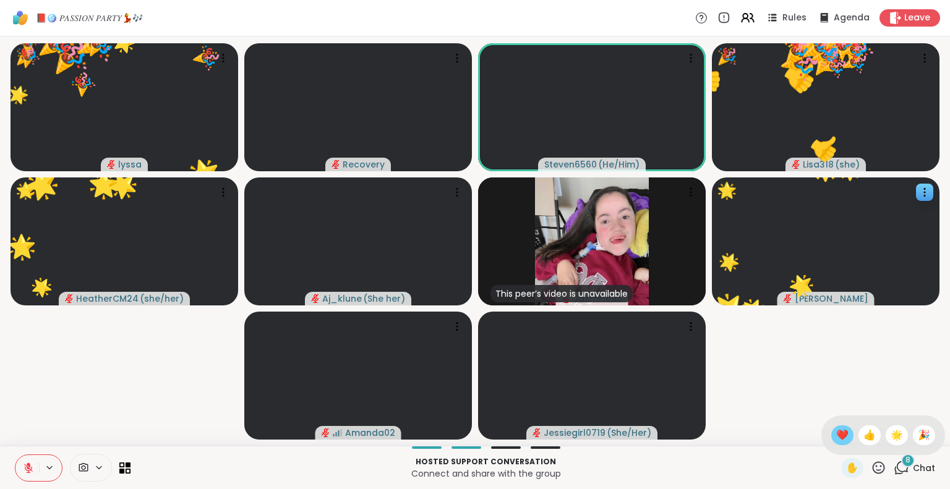
click at [836, 430] on span "❤️" at bounding box center [842, 435] width 12 height 15
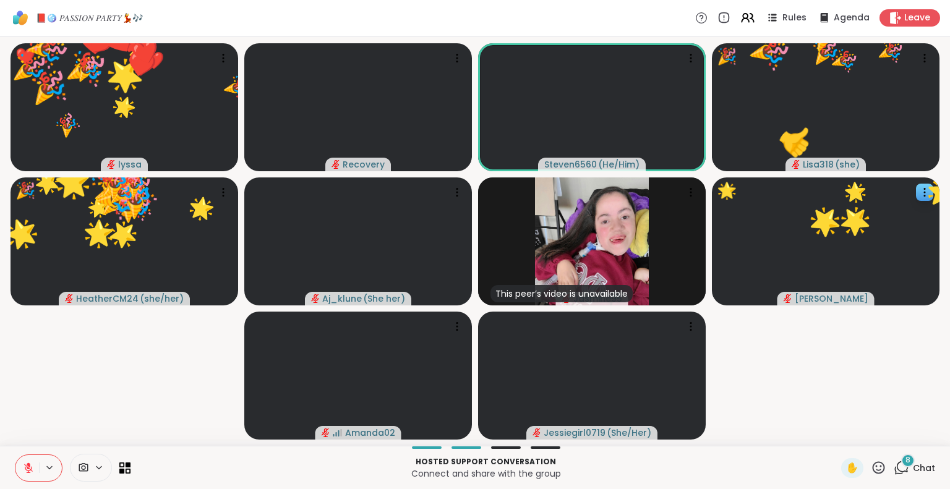
click at [871, 465] on icon at bounding box center [878, 467] width 15 height 15
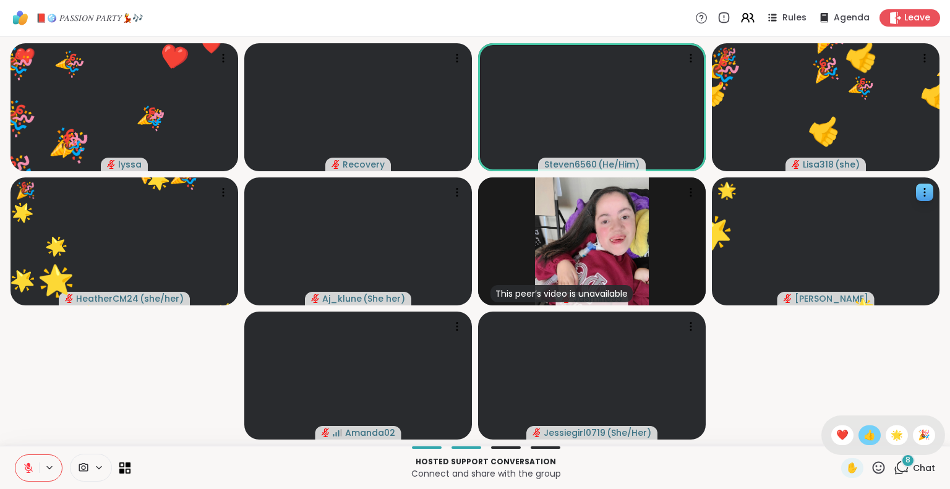
click at [864, 437] on span "👍" at bounding box center [870, 435] width 12 height 15
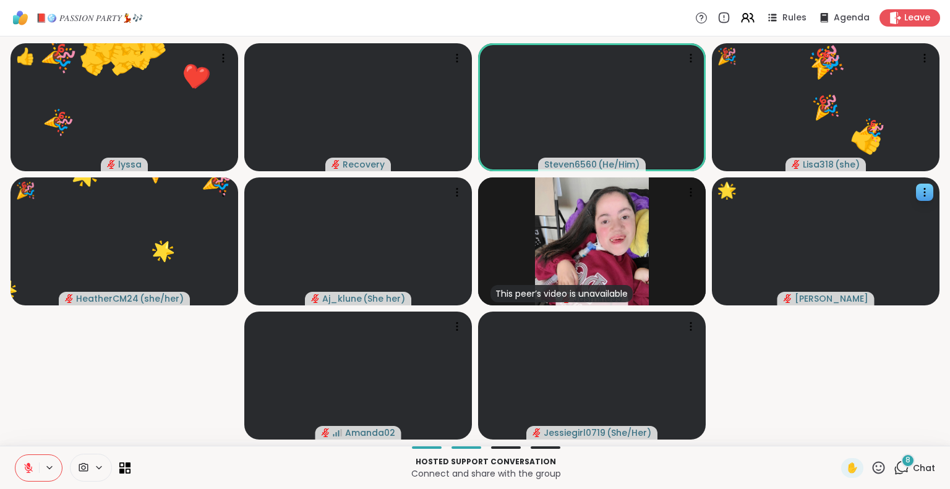
click at [872, 465] on icon at bounding box center [878, 467] width 15 height 15
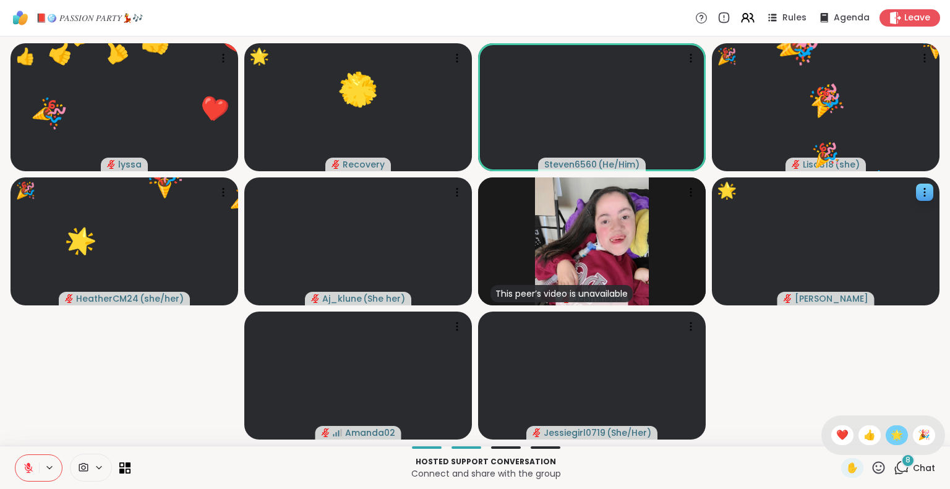
click at [891, 435] on span "🌟" at bounding box center [897, 435] width 12 height 15
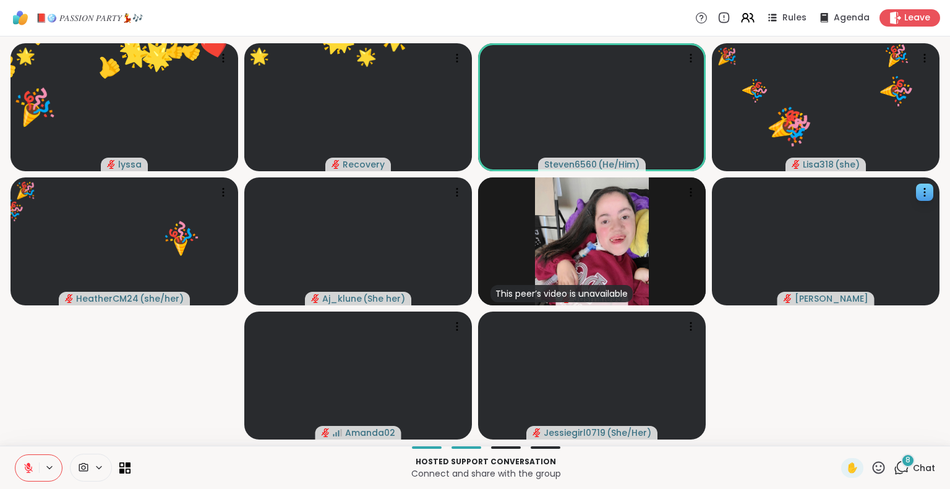
click at [868, 455] on div "Hosted support conversation Connect and share with the group ✋ 8 Chat" at bounding box center [475, 467] width 950 height 43
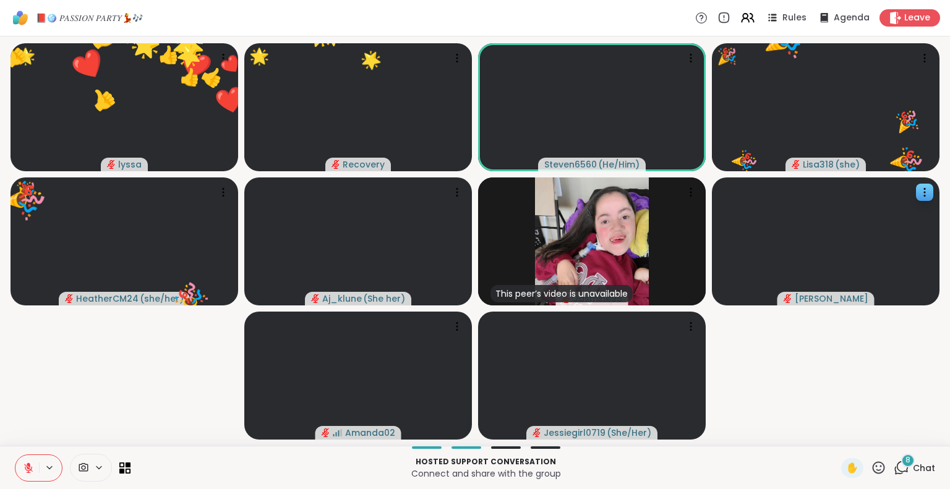
click at [871, 462] on icon at bounding box center [878, 467] width 15 height 15
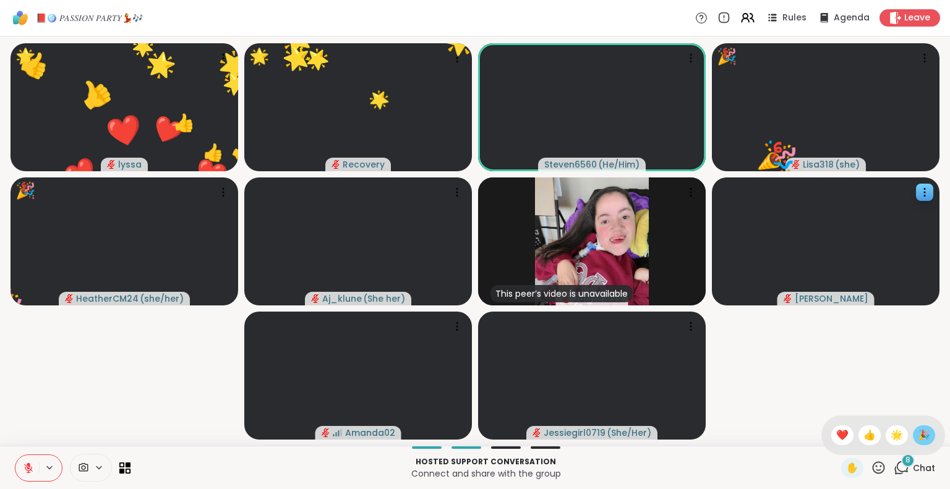
click at [918, 435] on span "🎉" at bounding box center [924, 435] width 12 height 15
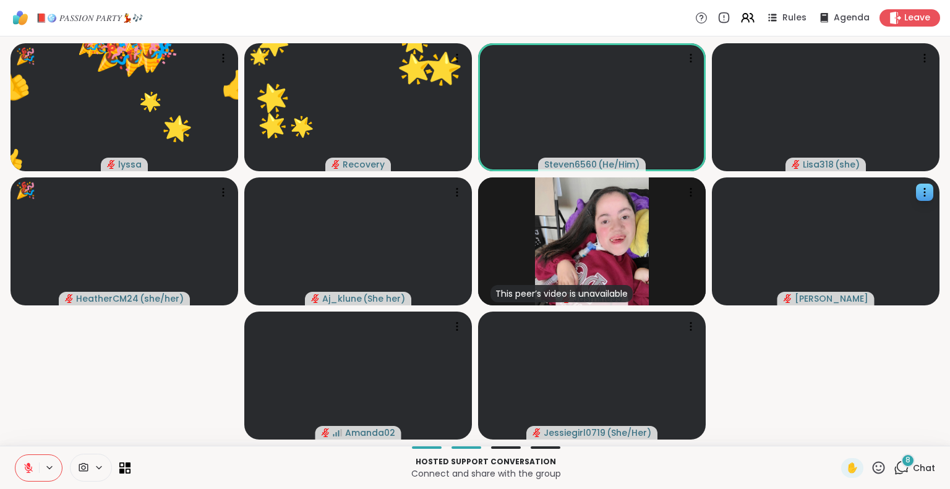
click at [871, 465] on icon at bounding box center [878, 467] width 15 height 15
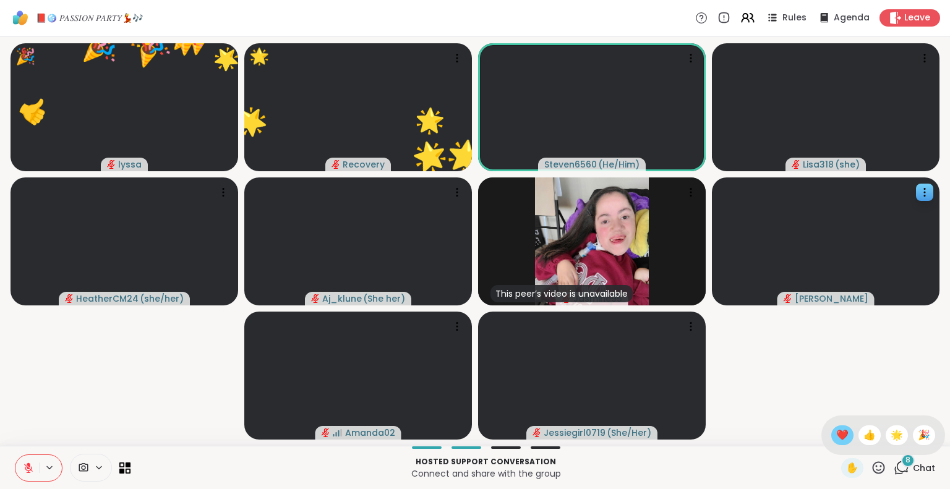
click at [836, 439] on div "❤️" at bounding box center [842, 436] width 22 height 20
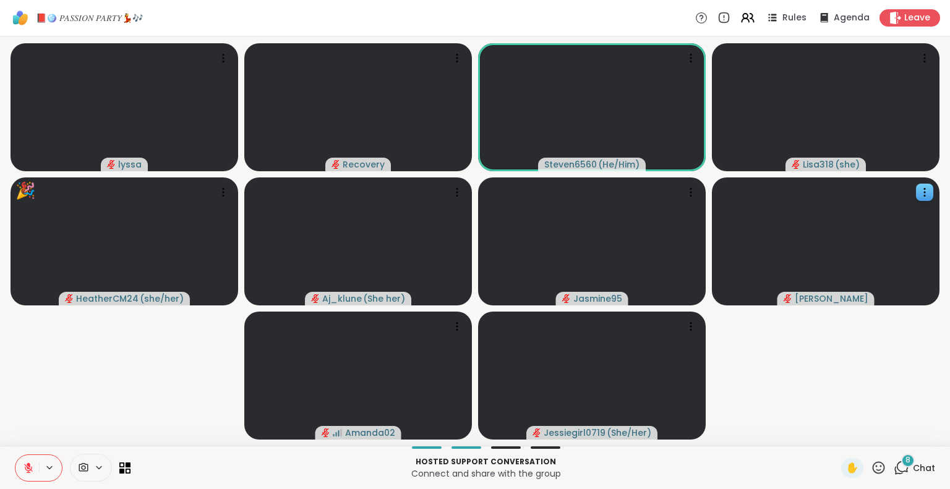
click at [913, 470] on span "Chat" at bounding box center [924, 468] width 22 height 12
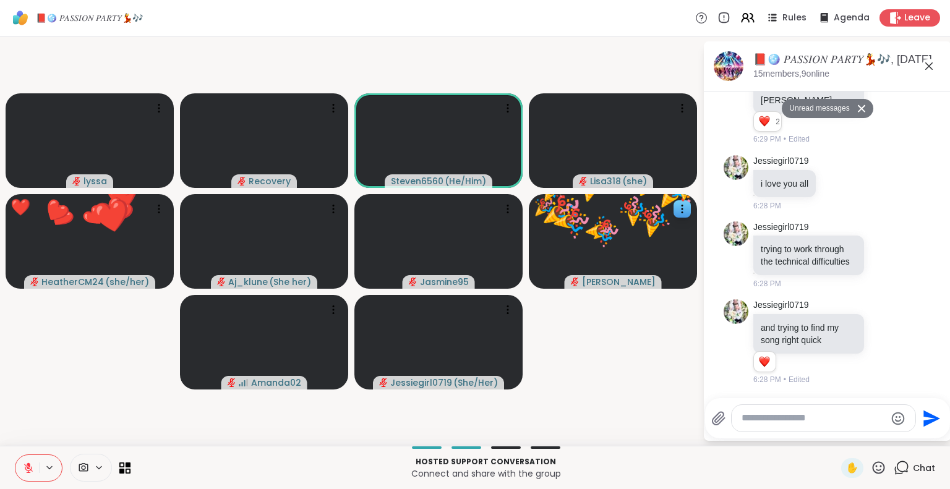
click at [827, 417] on textarea "Type your message" at bounding box center [814, 418] width 144 height 13
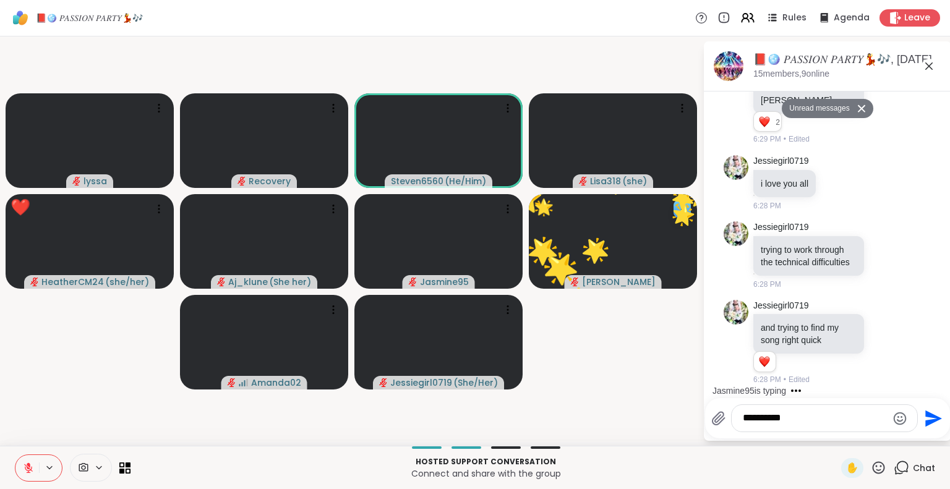
scroll to position [5074, 0]
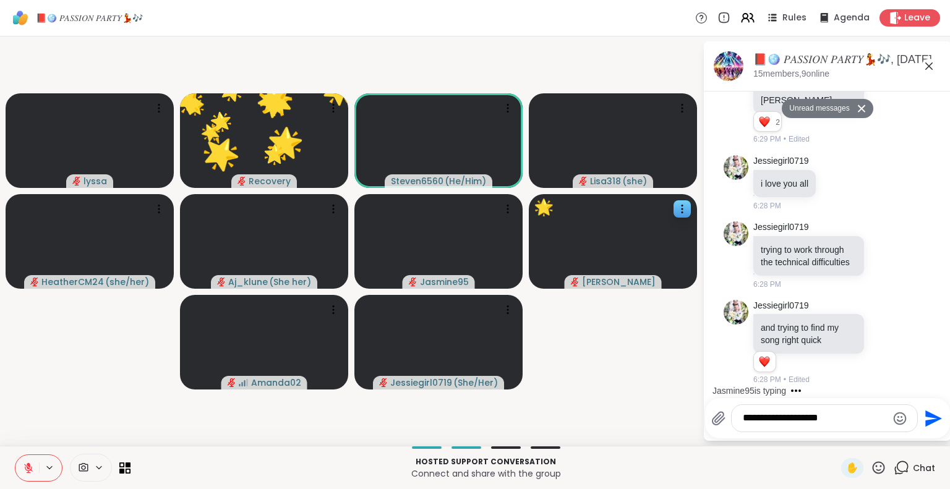
type textarea "**********"
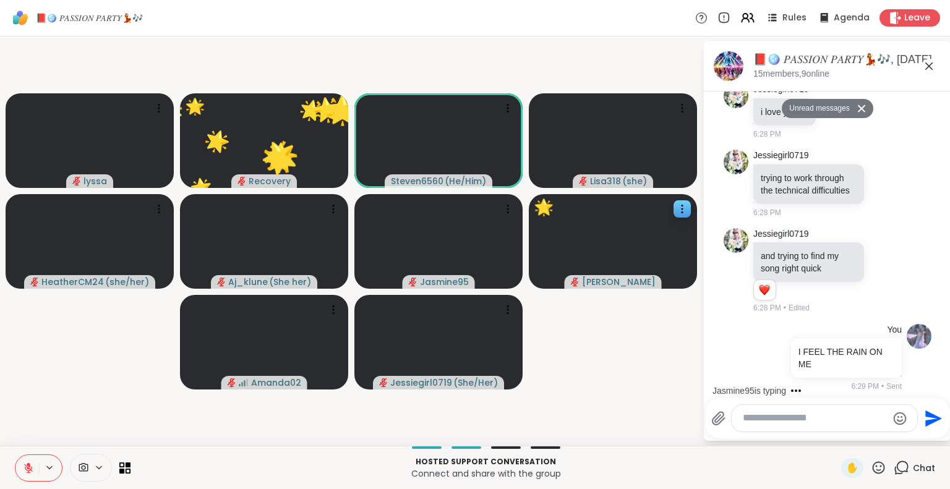
scroll to position [5122, 0]
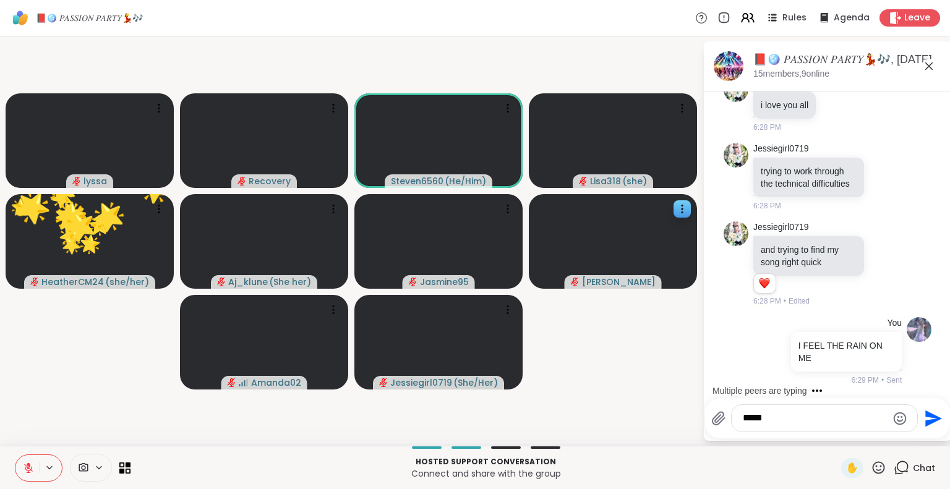
type textarea "******"
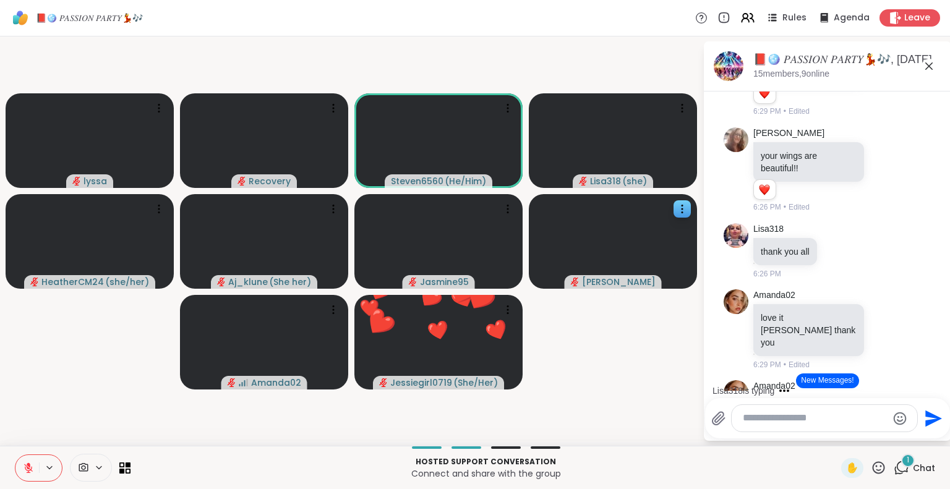
scroll to position [4653, 0]
click at [873, 471] on icon at bounding box center [879, 468] width 12 height 12
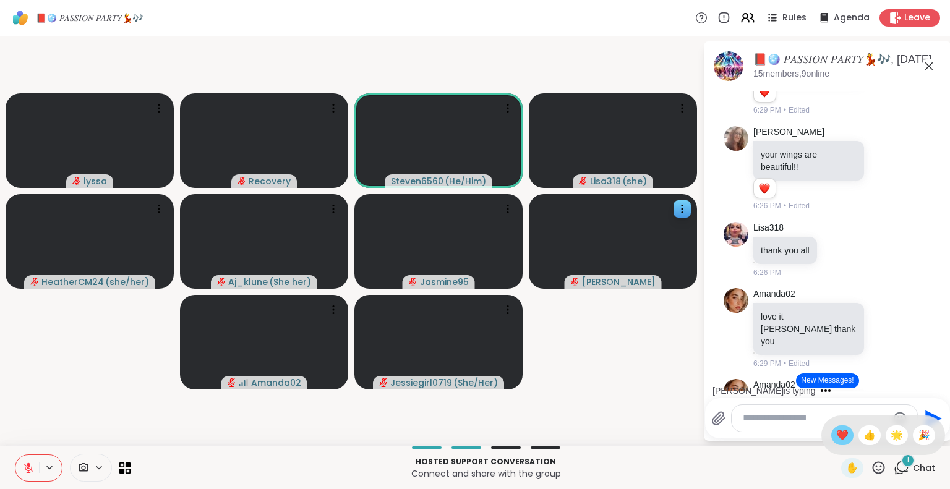
click at [836, 430] on span "❤️" at bounding box center [842, 435] width 12 height 15
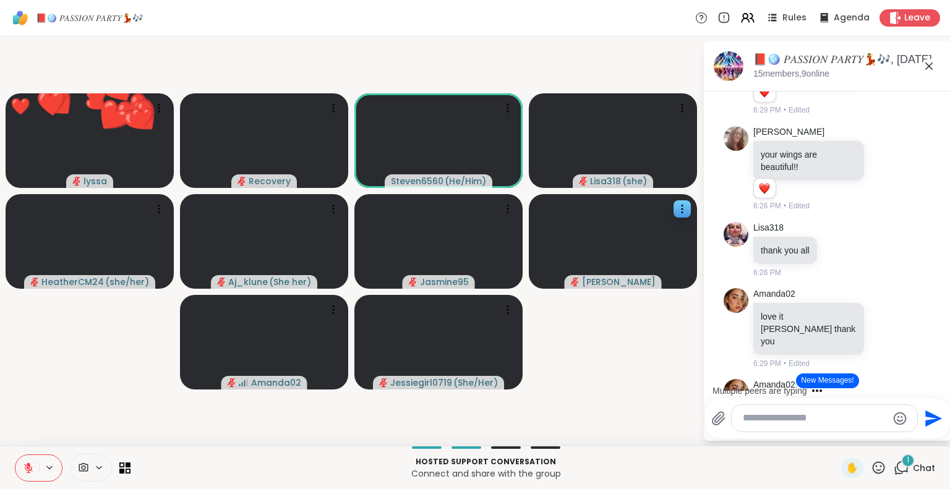
click at [873, 463] on icon at bounding box center [879, 468] width 12 height 12
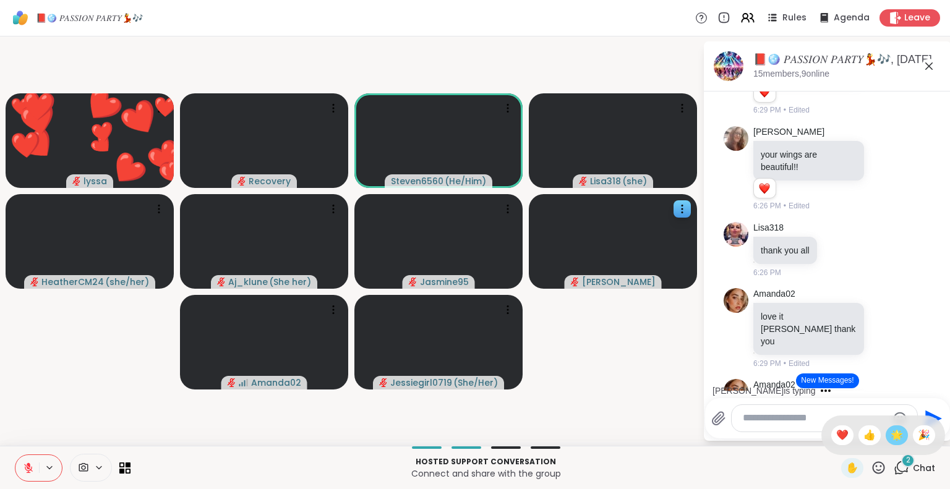
click at [891, 438] on span "🌟" at bounding box center [897, 435] width 12 height 15
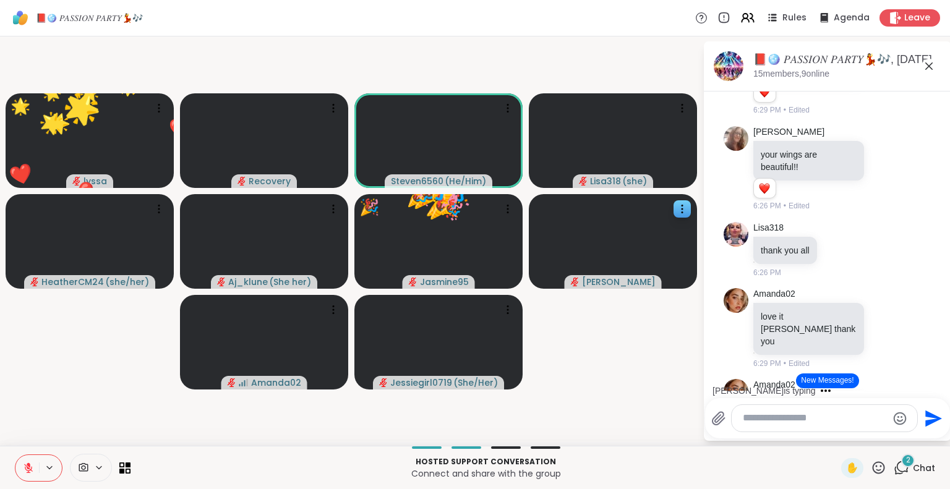
click at [871, 465] on icon at bounding box center [878, 467] width 15 height 15
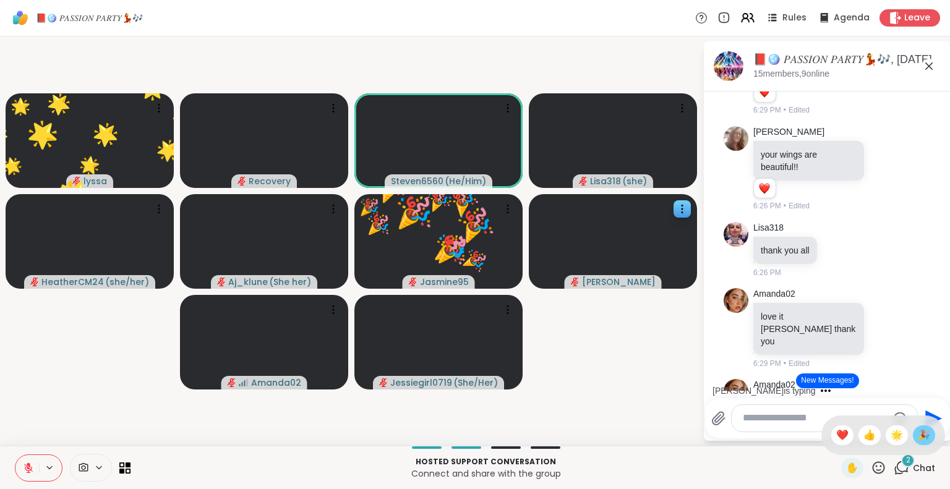
click at [918, 437] on span "🎉" at bounding box center [924, 435] width 12 height 15
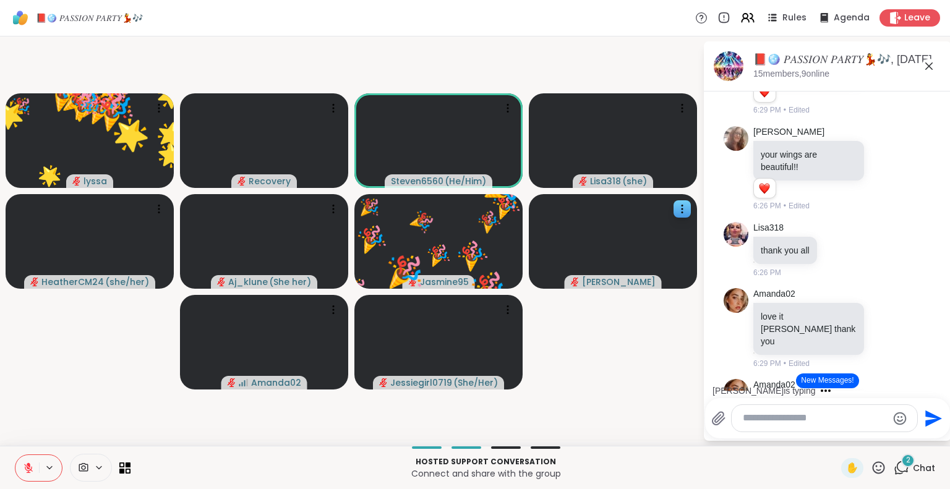
click at [860, 414] on textarea "Type your message" at bounding box center [815, 418] width 144 height 13
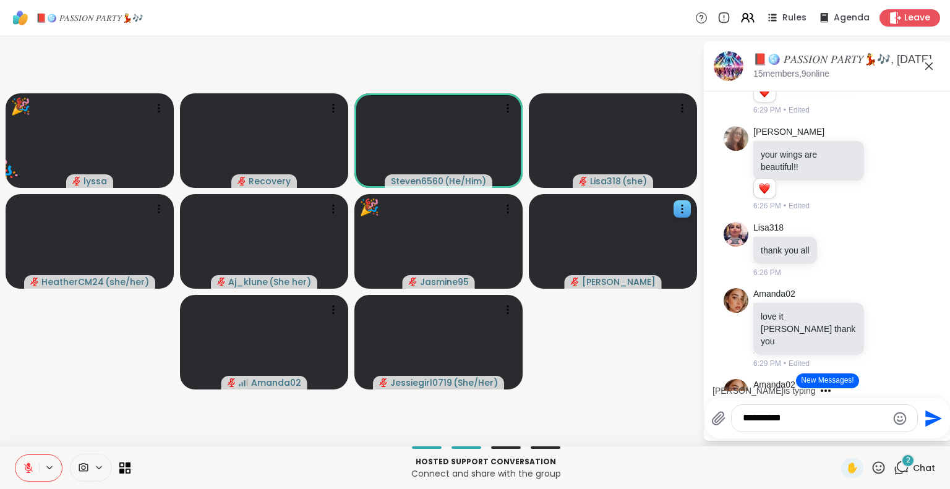
type textarea "**********"
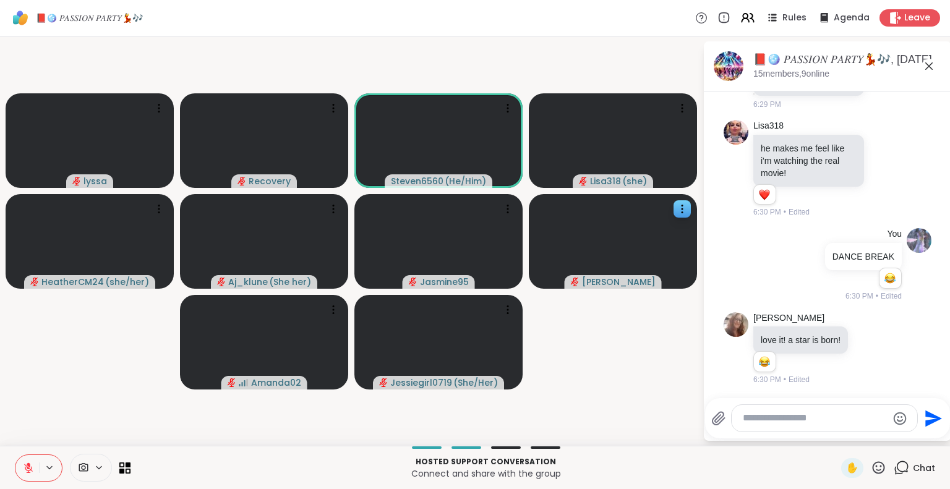
scroll to position [5625, 0]
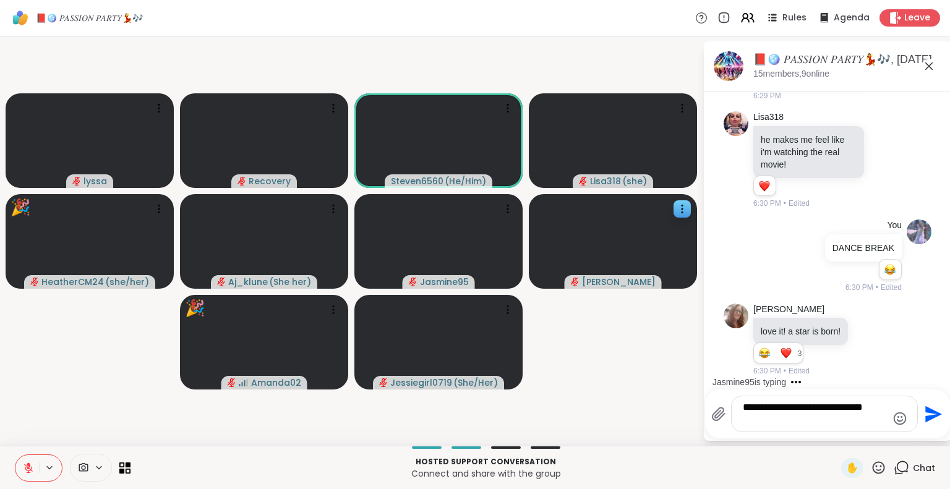
type textarea "**********"
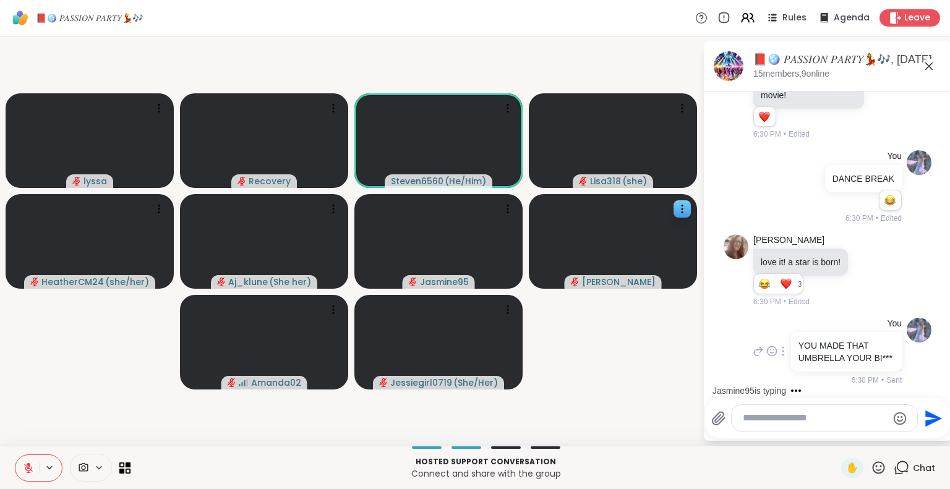
scroll to position [5793, 0]
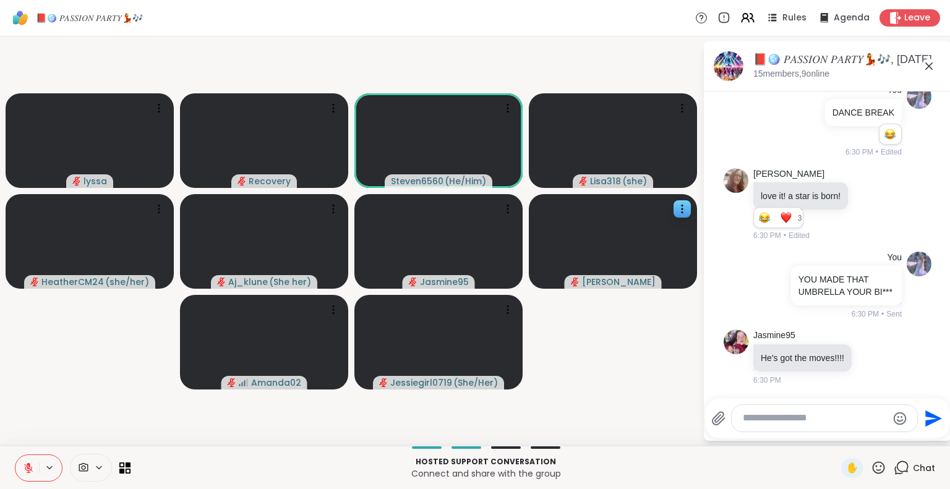
click at [874, 460] on div "✋" at bounding box center [863, 468] width 45 height 20
click at [874, 463] on icon at bounding box center [879, 468] width 12 height 12
click at [891, 440] on span "🌟" at bounding box center [897, 435] width 12 height 15
click at [873, 466] on icon at bounding box center [879, 468] width 12 height 12
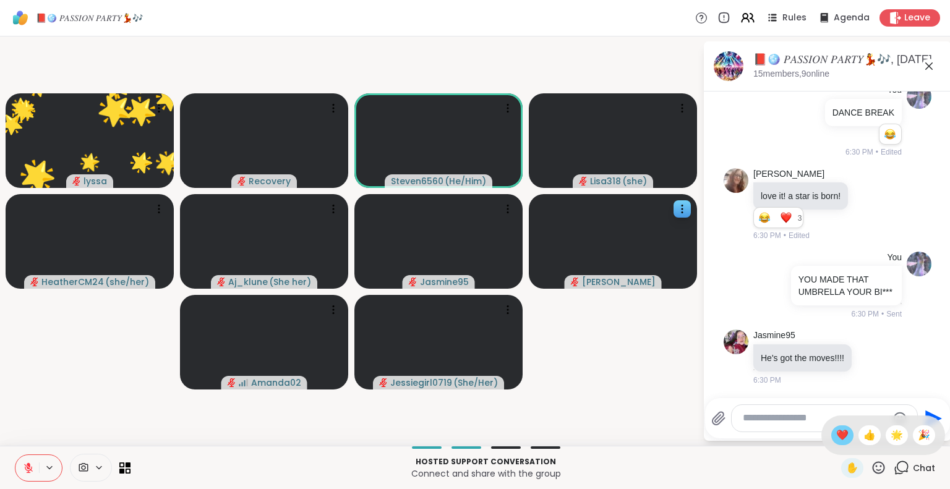
click at [836, 436] on span "❤️" at bounding box center [842, 435] width 12 height 15
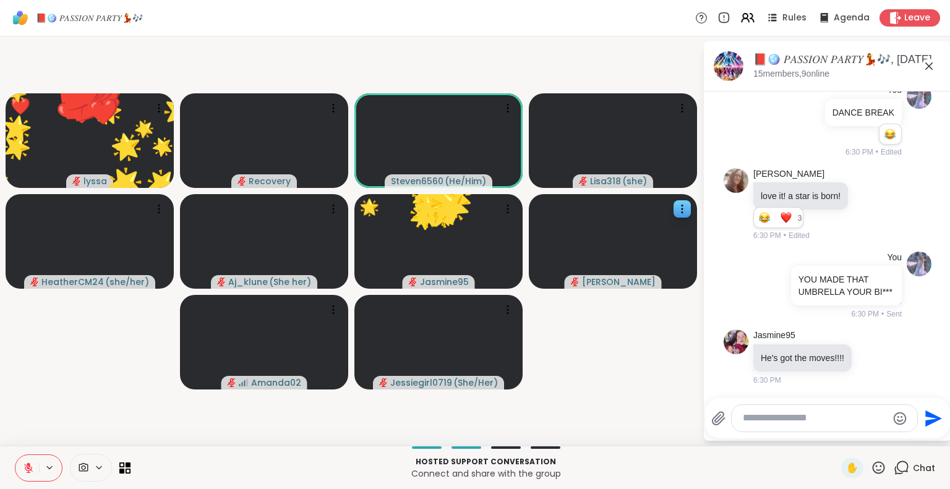
click at [801, 420] on textarea "Type your message" at bounding box center [815, 418] width 144 height 13
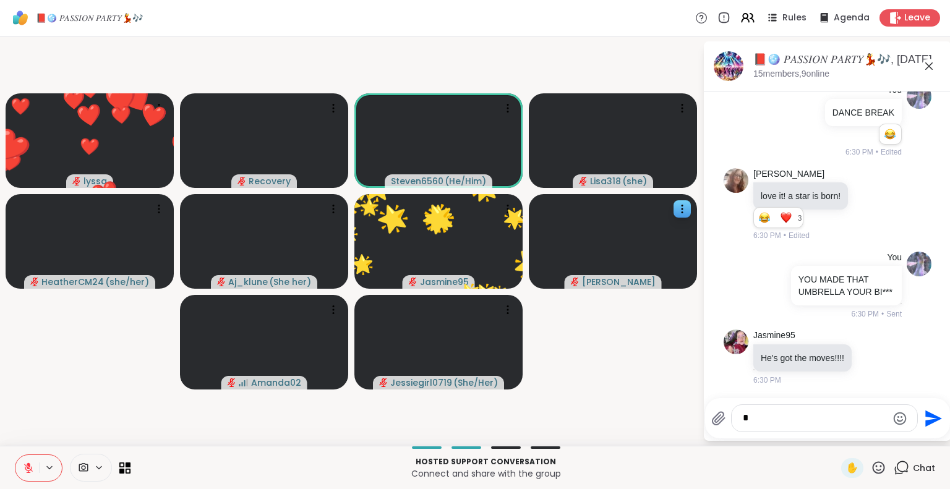
type textarea "**"
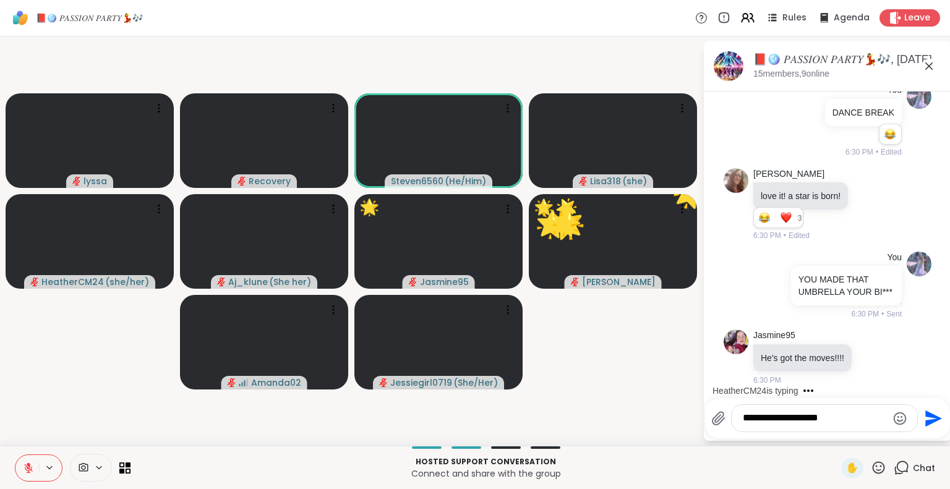
type textarea "**********"
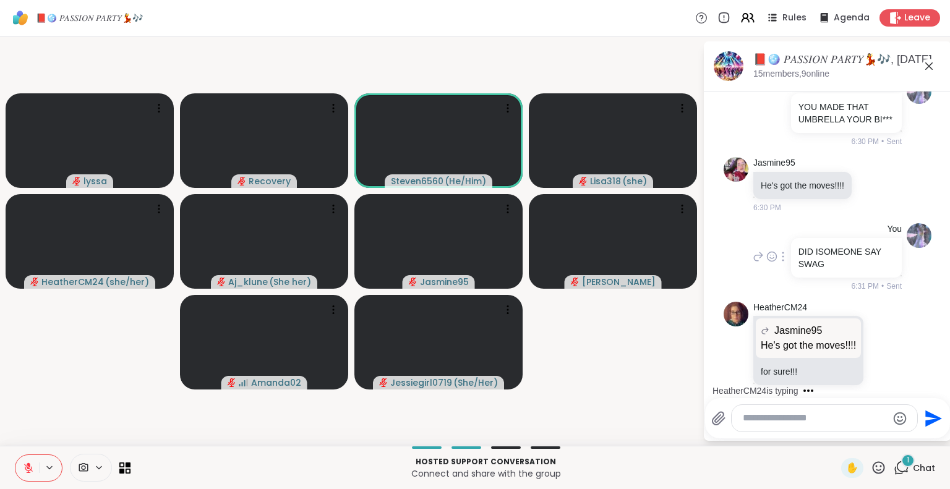
scroll to position [5994, 0]
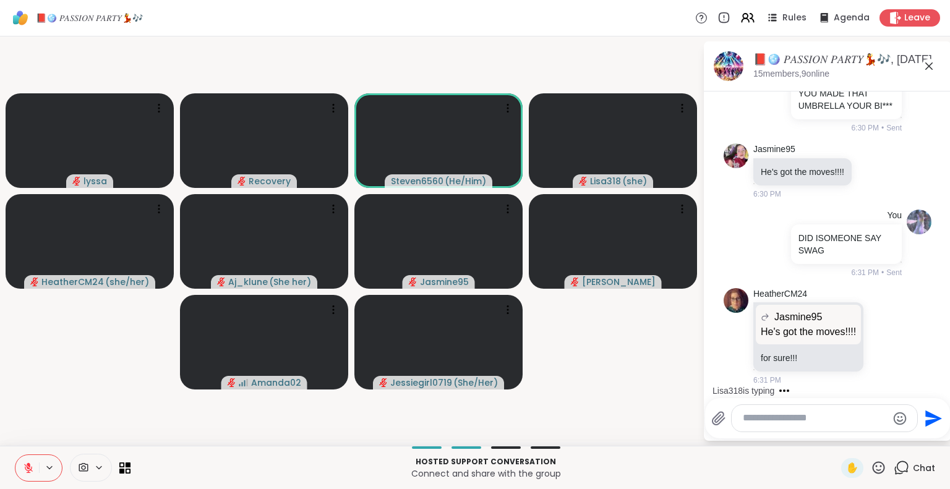
click at [874, 466] on icon at bounding box center [878, 467] width 15 height 15
click at [891, 436] on span "🌟" at bounding box center [897, 435] width 12 height 15
click at [871, 462] on icon at bounding box center [878, 467] width 15 height 15
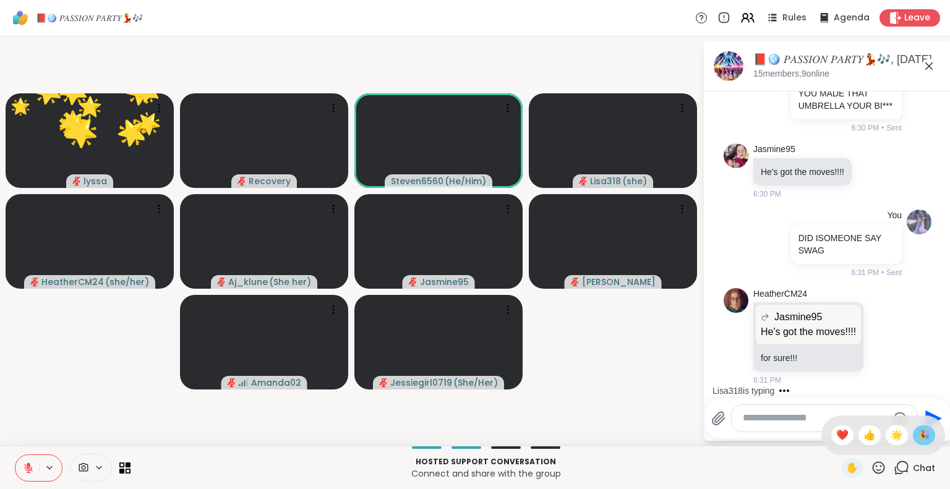
click at [918, 440] on span "🎉" at bounding box center [924, 435] width 12 height 15
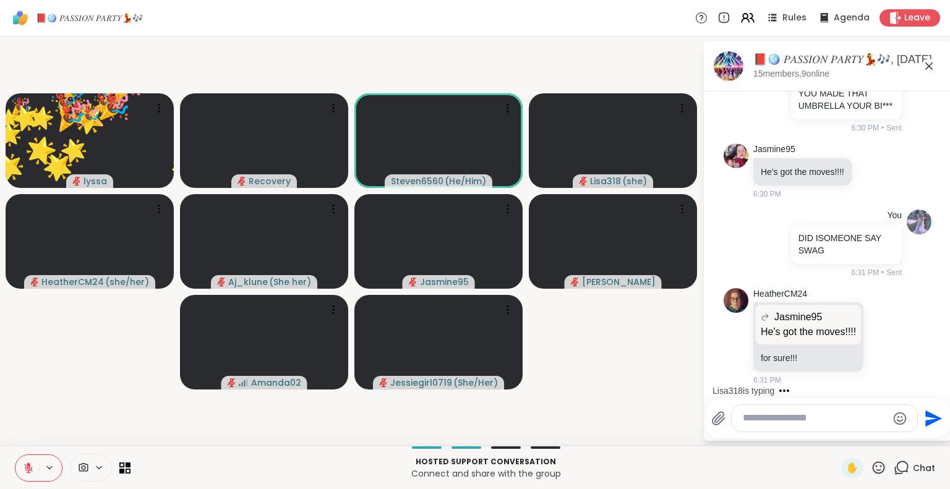
click at [871, 470] on icon at bounding box center [878, 467] width 15 height 15
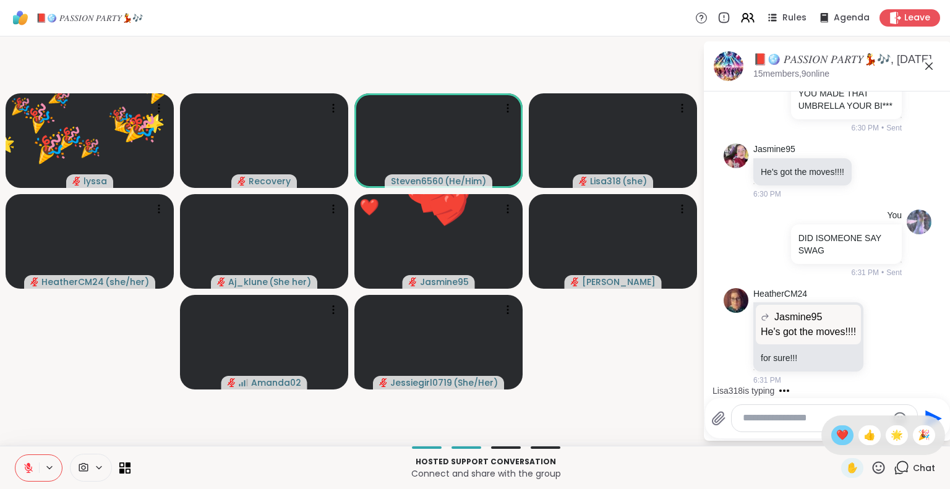
click at [836, 428] on span "❤️" at bounding box center [842, 435] width 12 height 15
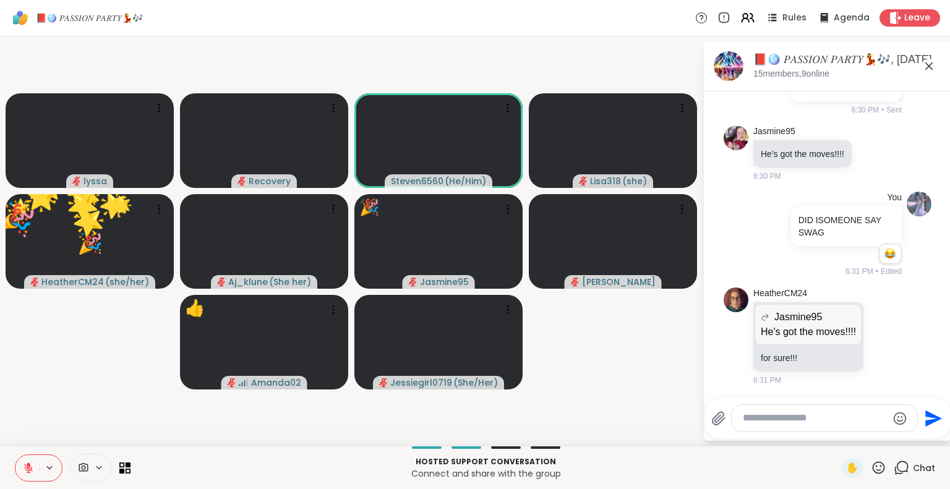
click at [825, 426] on div at bounding box center [825, 418] width 186 height 27
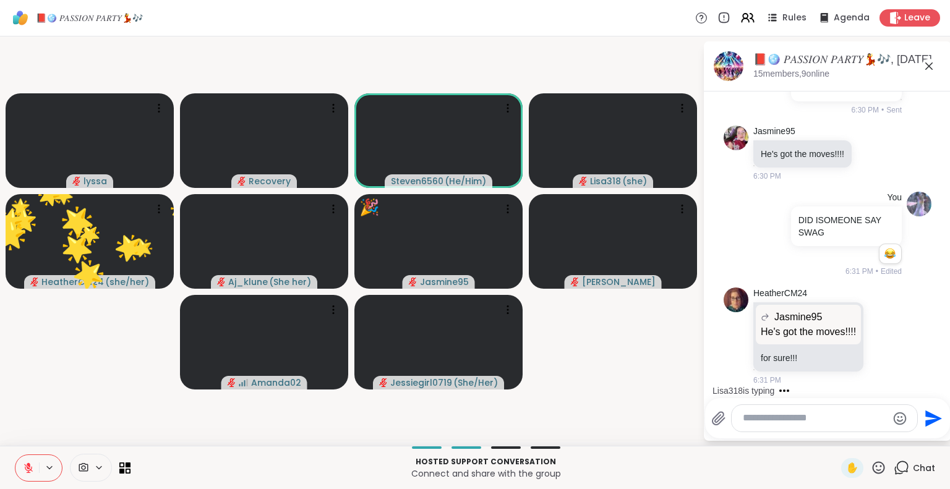
click at [818, 424] on textarea "Type your message" at bounding box center [815, 418] width 144 height 13
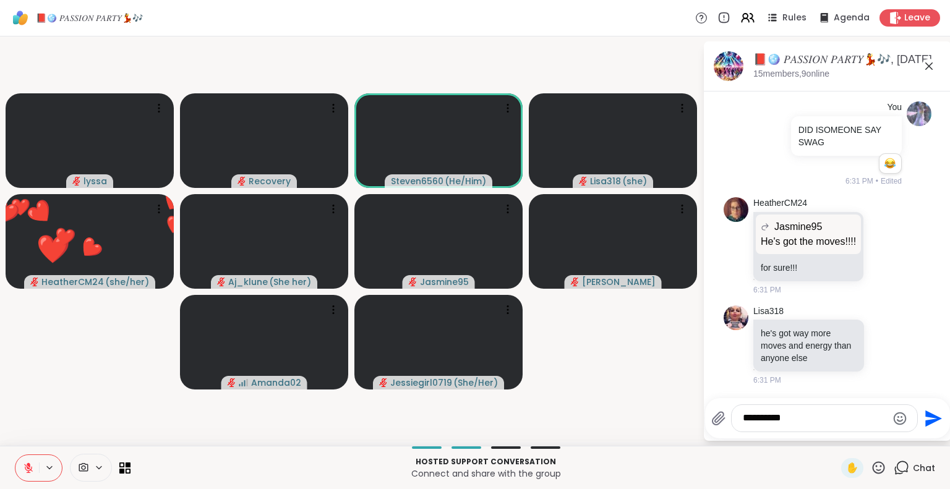
scroll to position [6102, 0]
type textarea "**********"
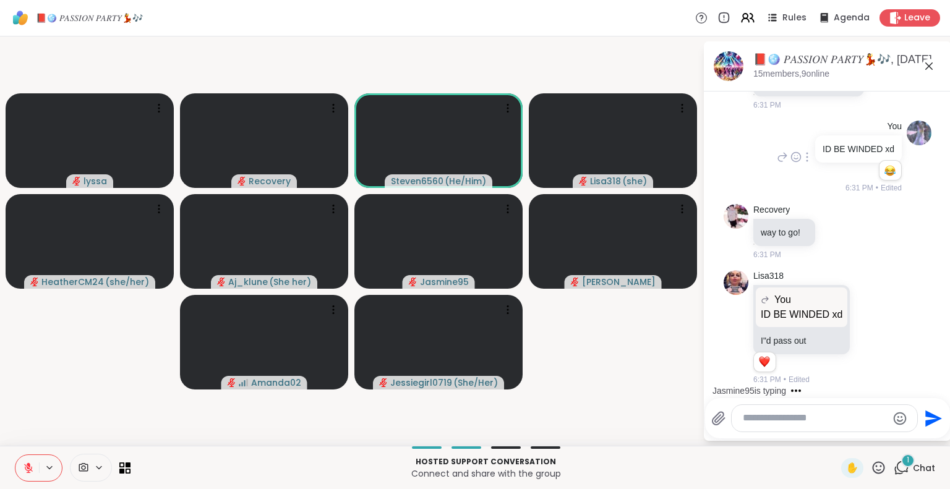
scroll to position [6377, 0]
click at [28, 466] on icon at bounding box center [29, 465] width 4 height 5
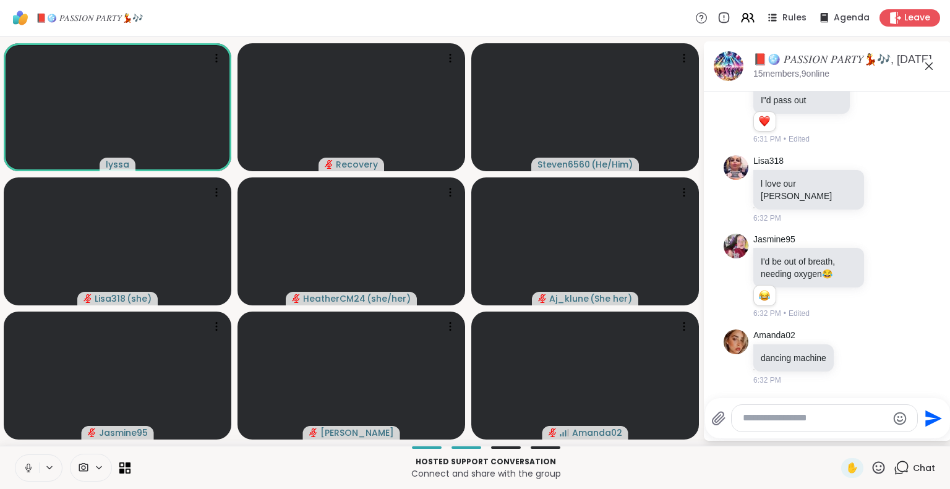
scroll to position [6622, 0]
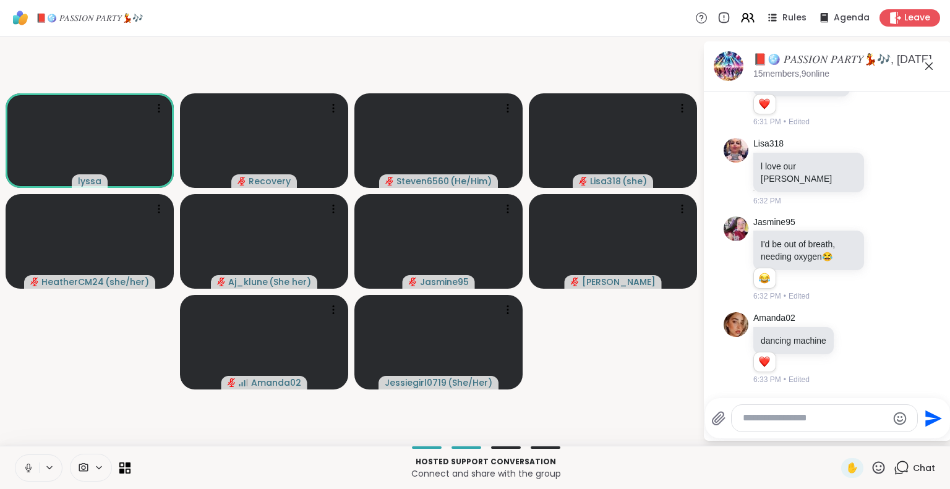
click at [24, 470] on icon at bounding box center [28, 468] width 11 height 11
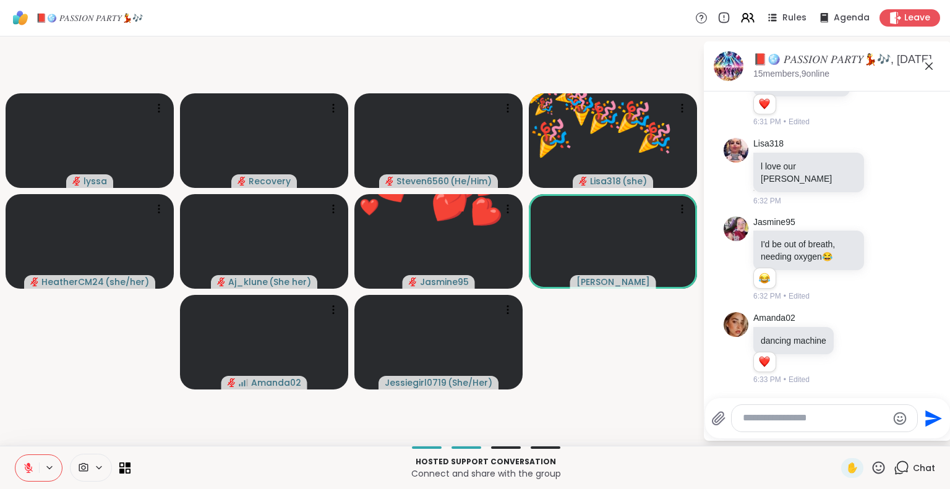
click at [871, 471] on icon at bounding box center [878, 467] width 15 height 15
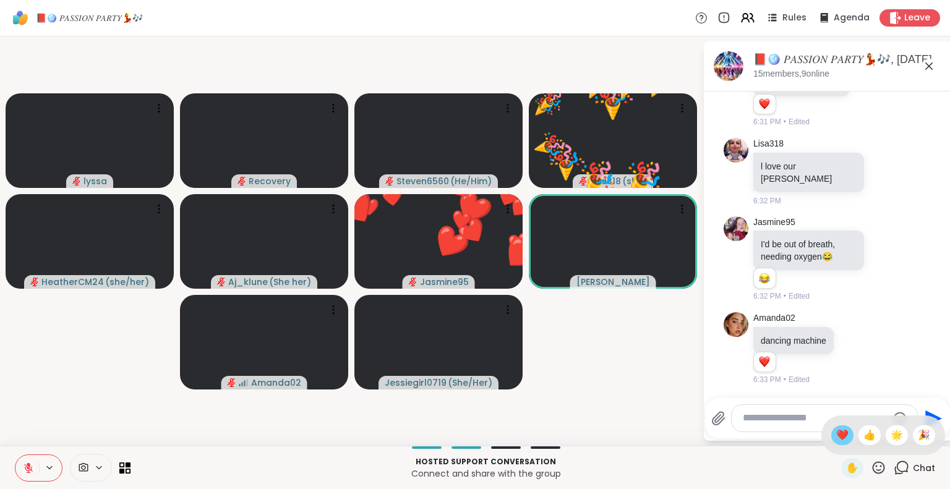
click at [836, 438] on span "❤️" at bounding box center [842, 435] width 12 height 15
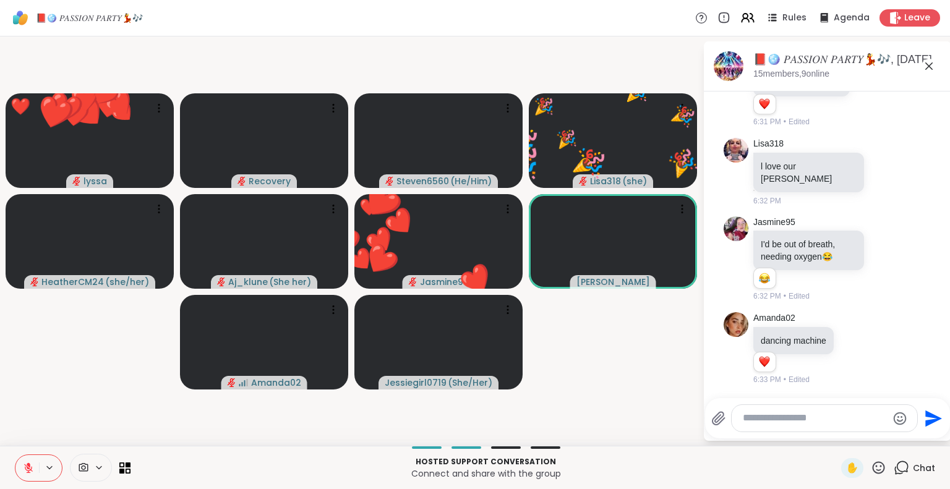
click at [871, 465] on icon at bounding box center [878, 467] width 15 height 15
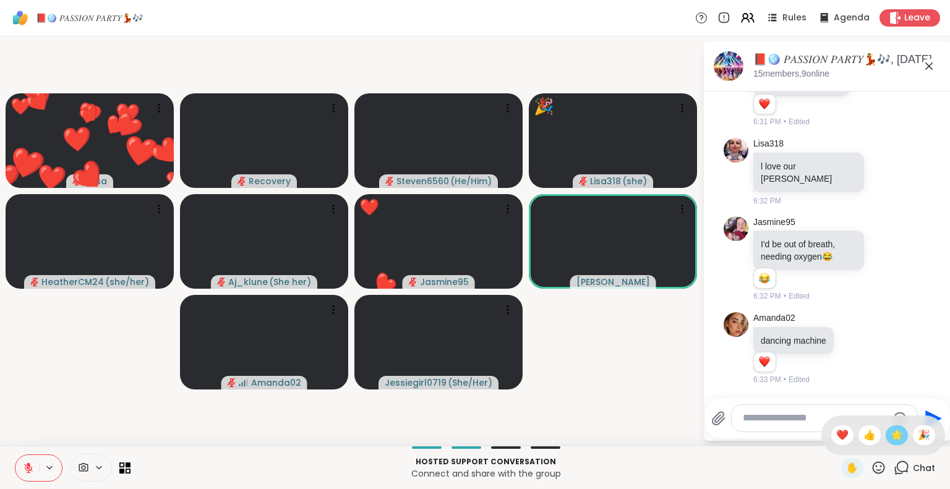
click at [891, 435] on span "🌟" at bounding box center [897, 435] width 12 height 15
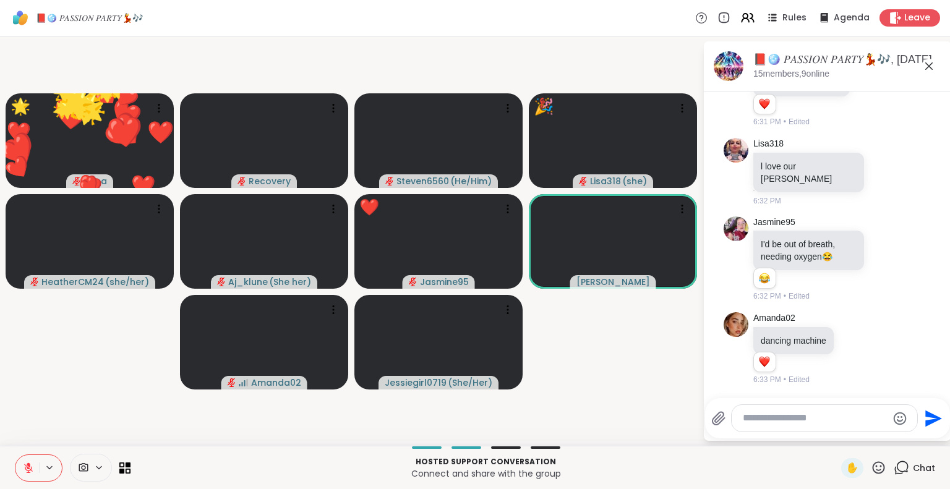
click at [871, 465] on icon at bounding box center [878, 467] width 15 height 15
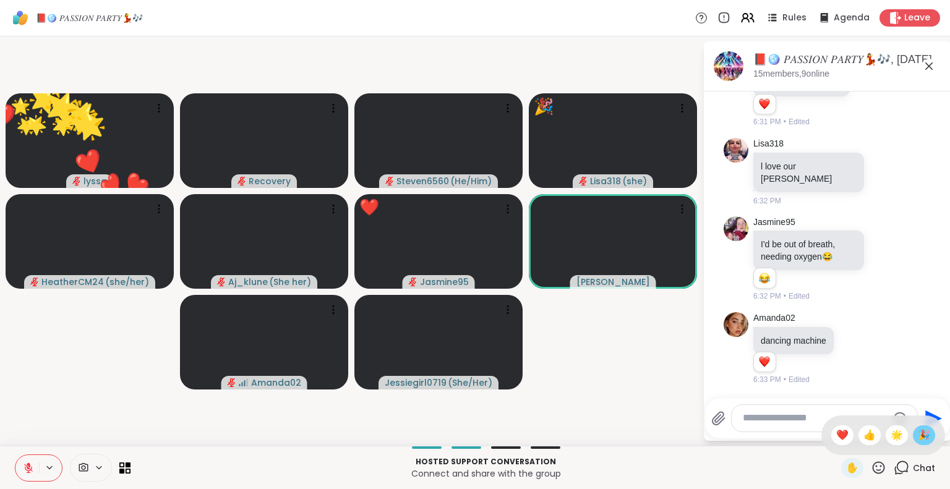
click at [918, 440] on span "🎉" at bounding box center [924, 435] width 12 height 15
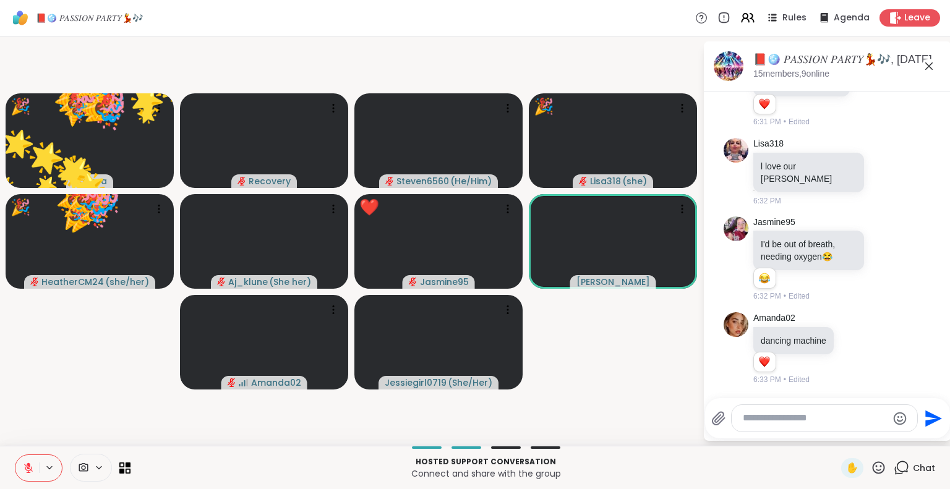
click at [841, 425] on div at bounding box center [825, 418] width 186 height 27
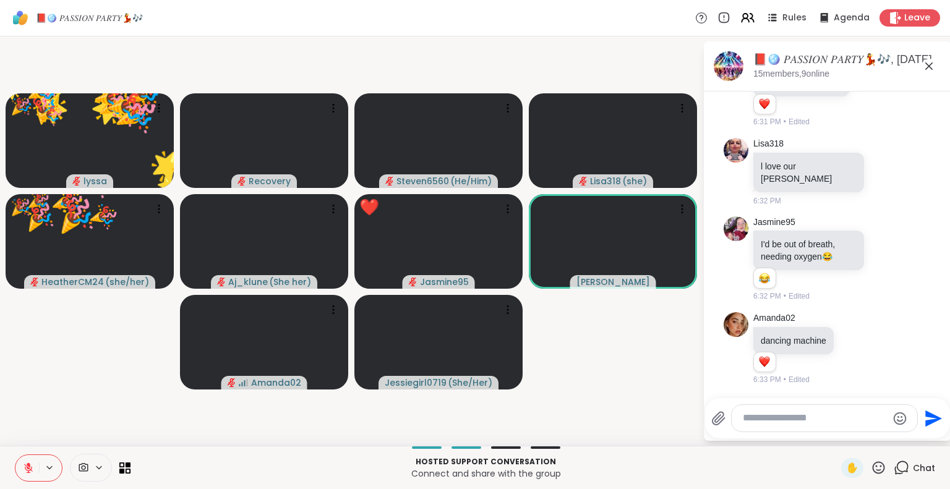
click at [835, 421] on textarea "Type your message" at bounding box center [815, 418] width 144 height 13
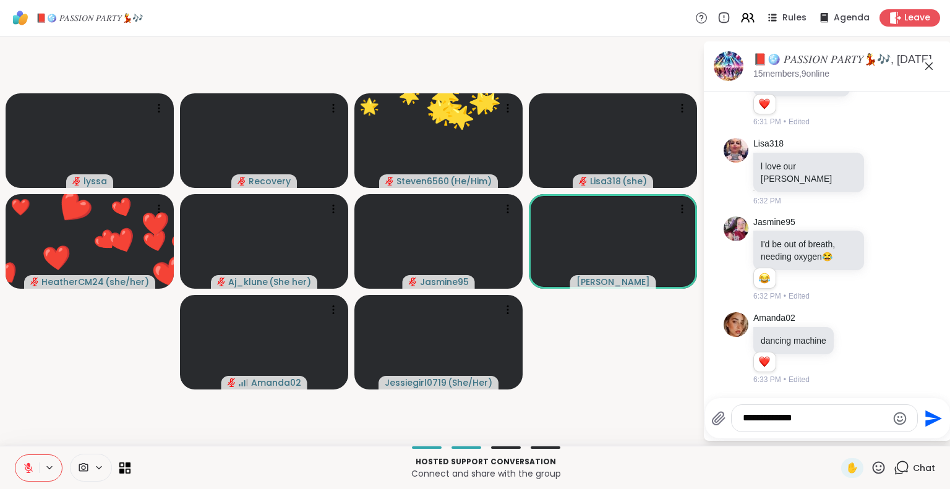
type textarea "**********"
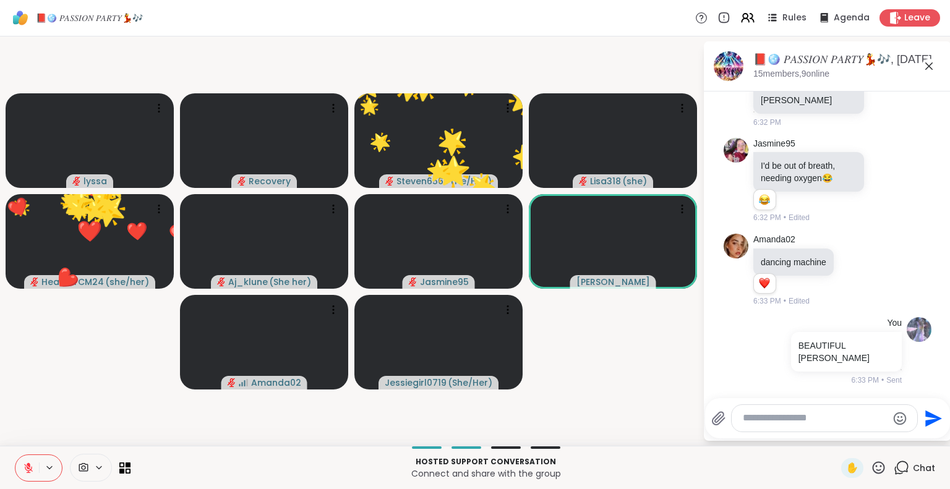
scroll to position [6688, 0]
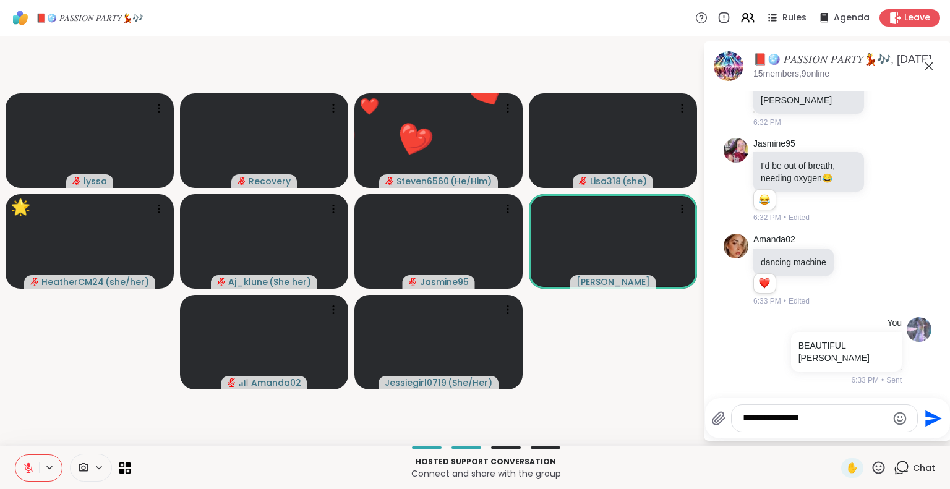
type textarea "**********"
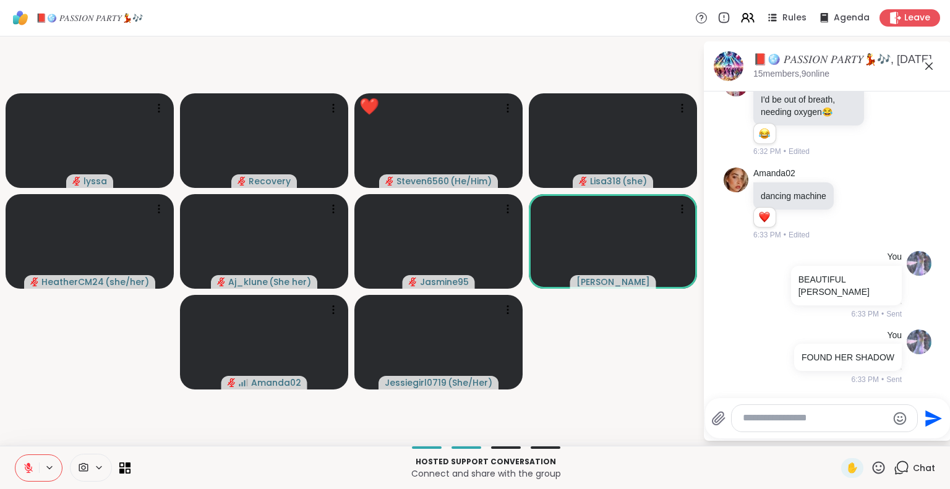
scroll to position [6766, 0]
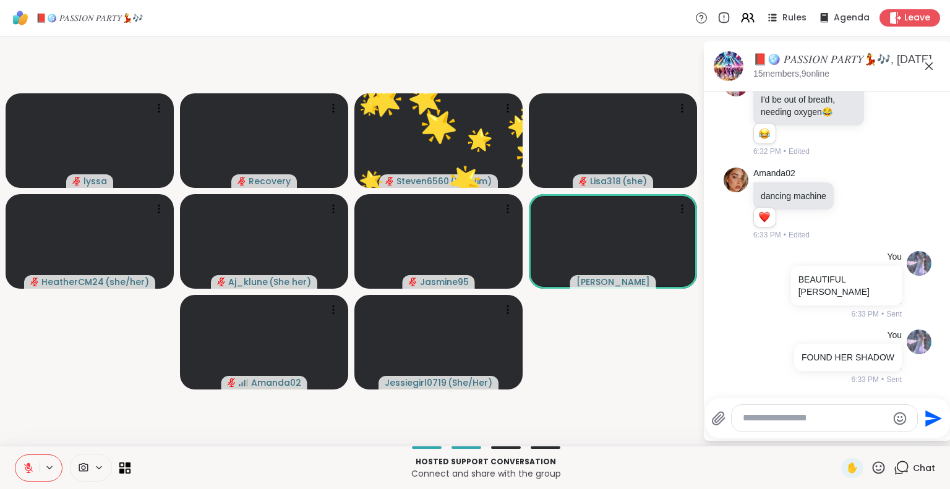
click at [871, 469] on icon at bounding box center [878, 467] width 15 height 15
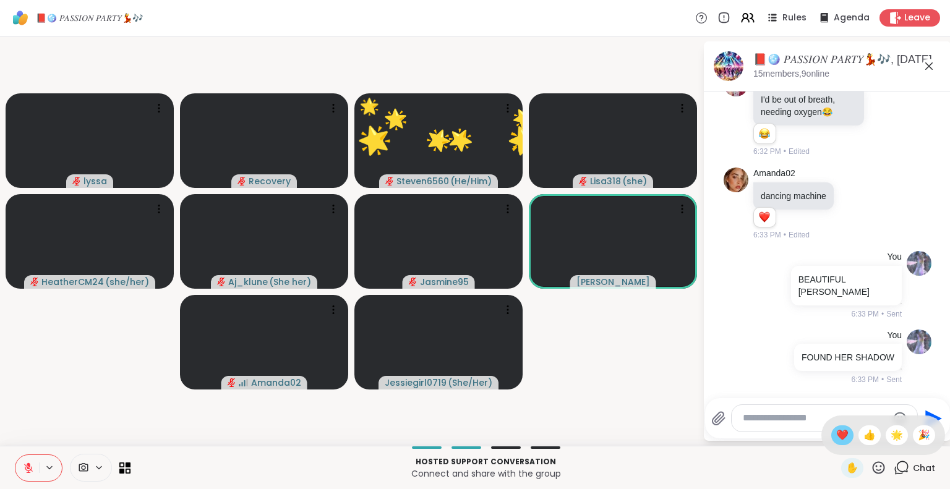
click at [836, 432] on span "❤️" at bounding box center [842, 435] width 12 height 15
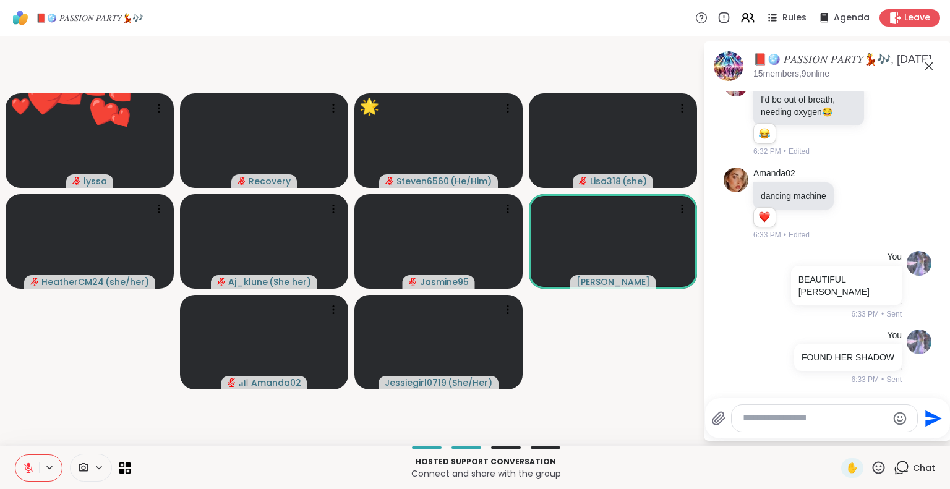
click at [871, 465] on icon at bounding box center [878, 467] width 15 height 15
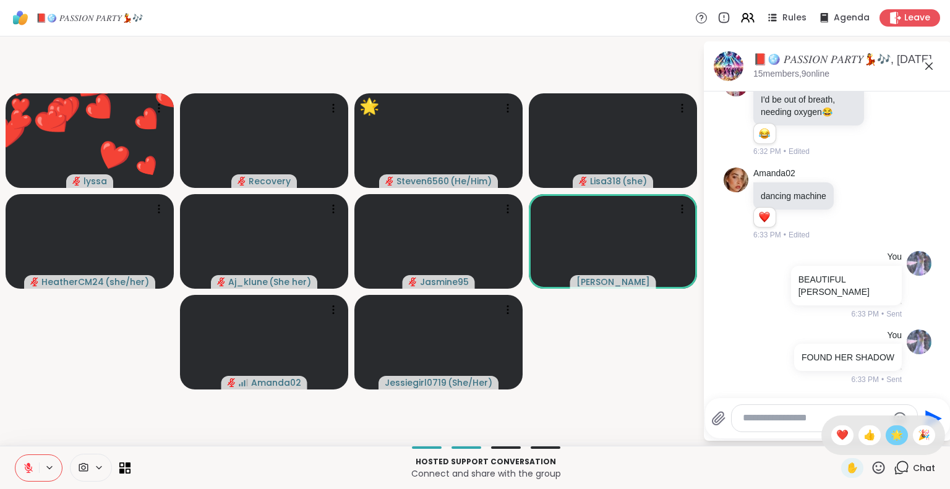
click at [891, 440] on span "🌟" at bounding box center [897, 435] width 12 height 15
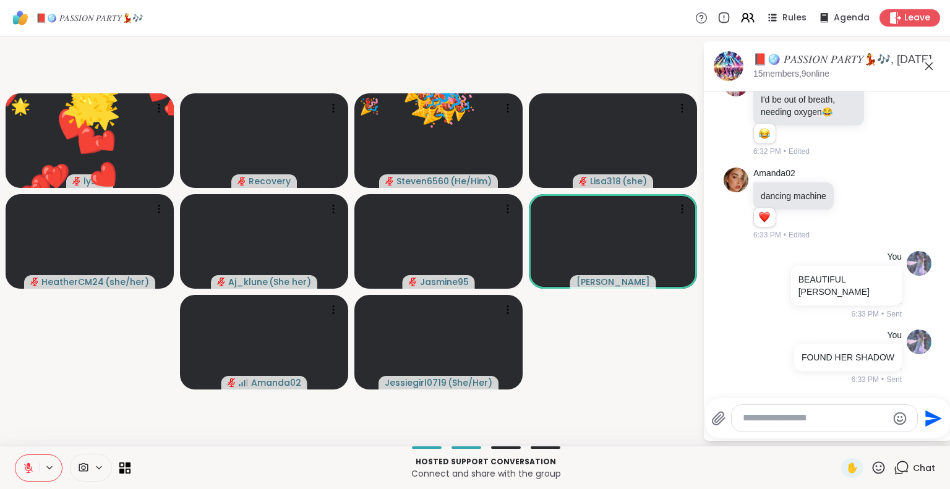
click at [871, 472] on icon at bounding box center [878, 467] width 15 height 15
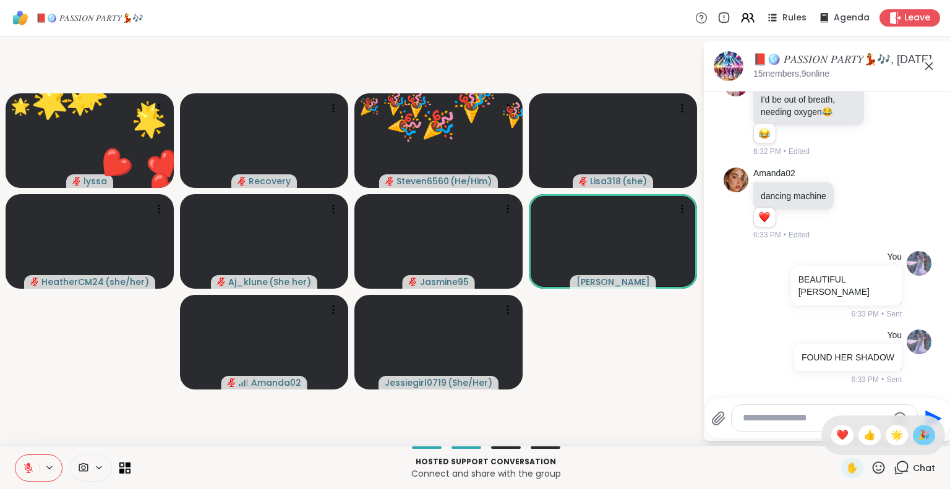
click at [918, 440] on span "🎉" at bounding box center [924, 435] width 12 height 15
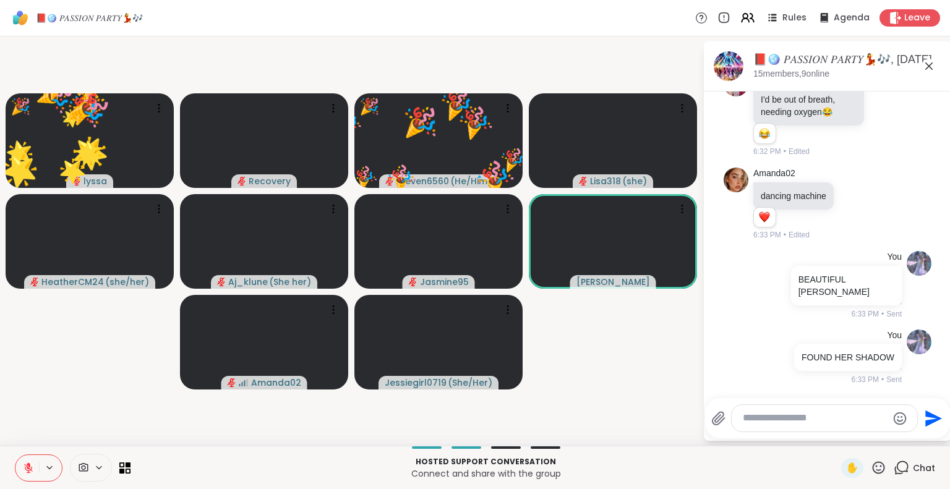
click at [871, 468] on icon at bounding box center [878, 467] width 15 height 15
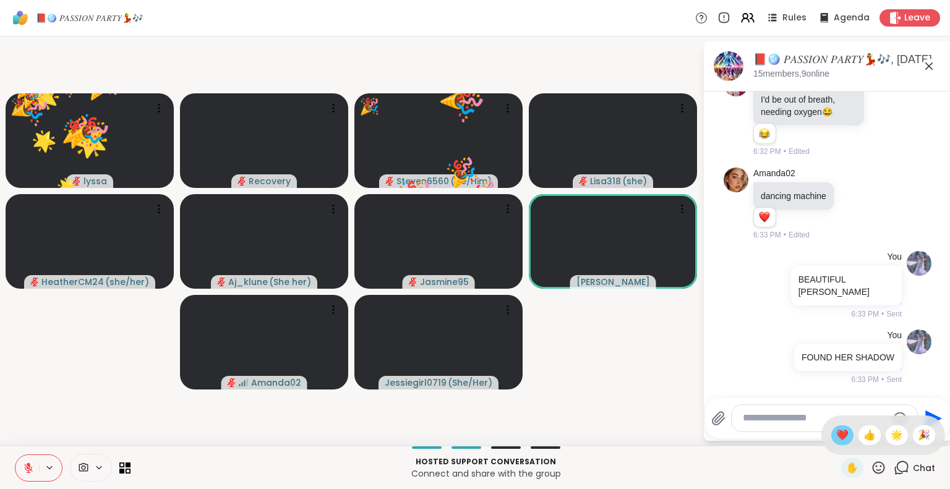
click at [836, 440] on span "❤️" at bounding box center [842, 435] width 12 height 15
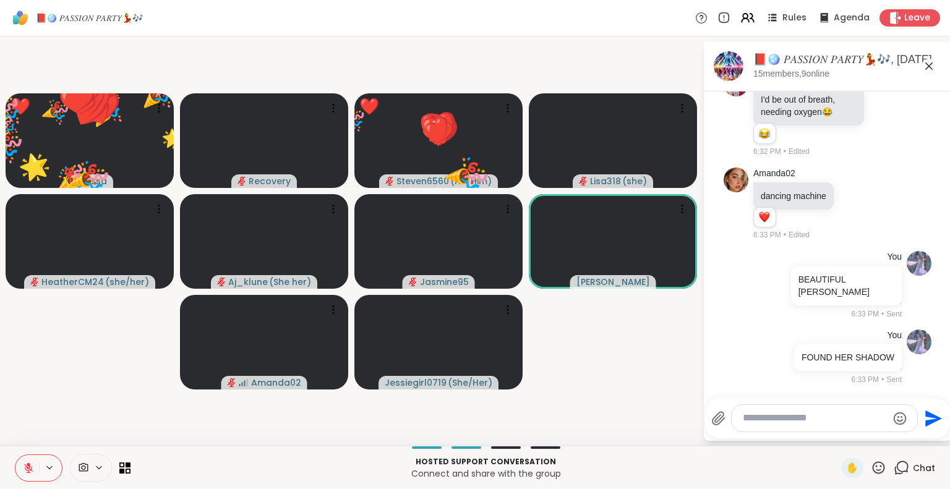
click at [822, 422] on textarea "Type your message" at bounding box center [815, 418] width 144 height 13
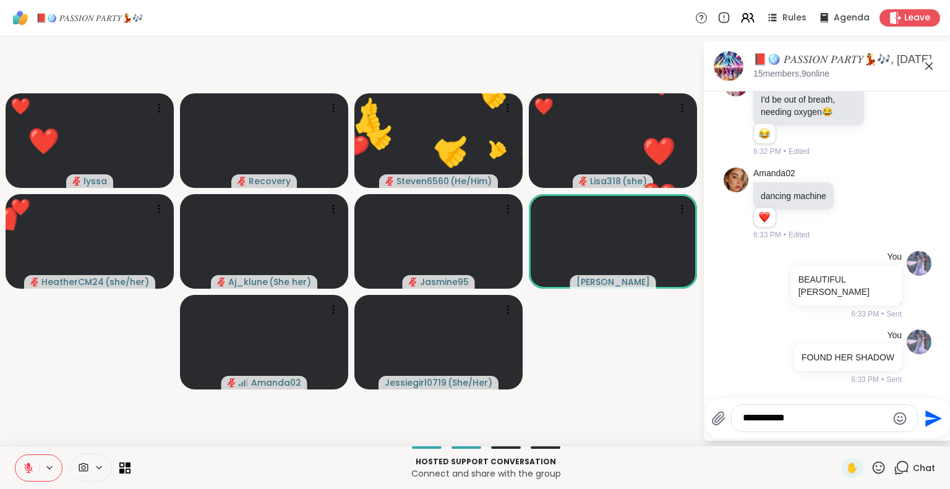
type textarea "**********"
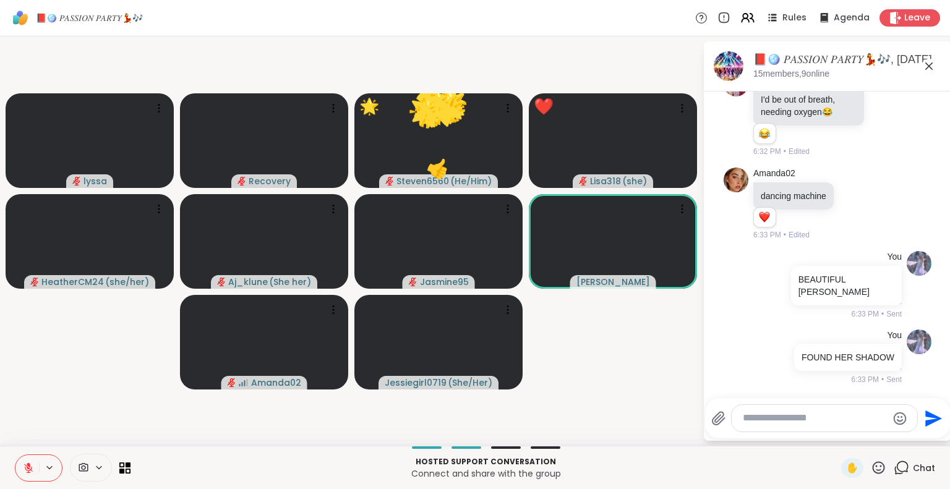
scroll to position [6831, 0]
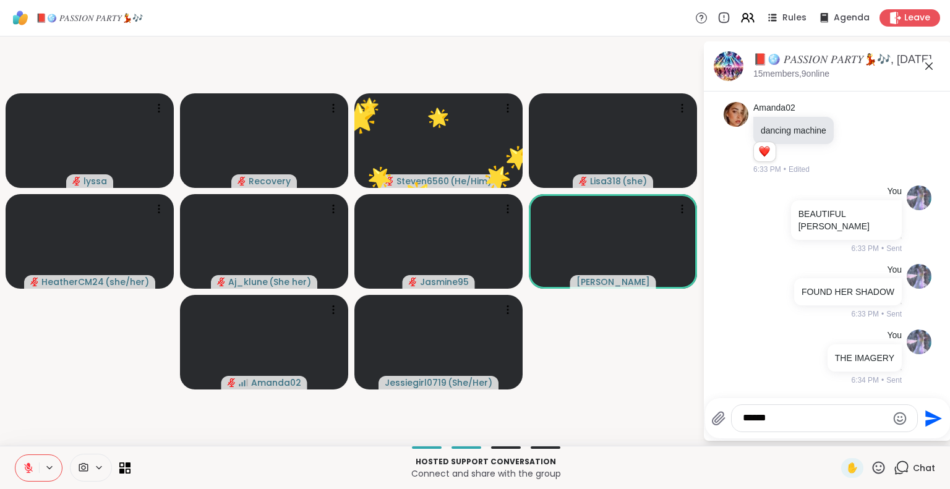
type textarea "*******"
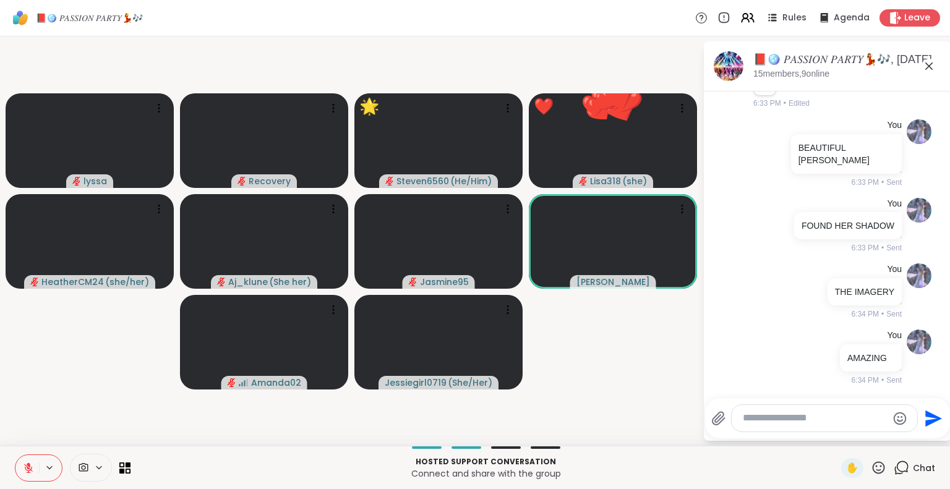
scroll to position [6897, 0]
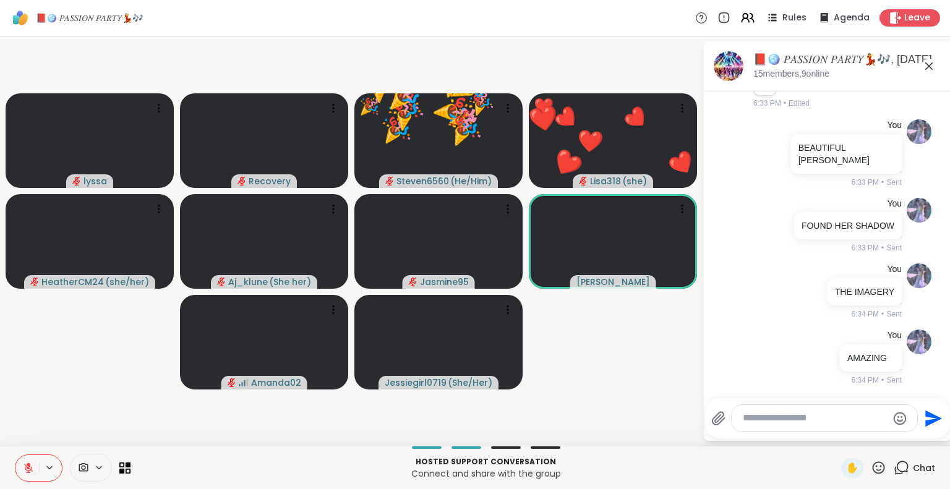
click at [934, 62] on icon at bounding box center [929, 66] width 15 height 15
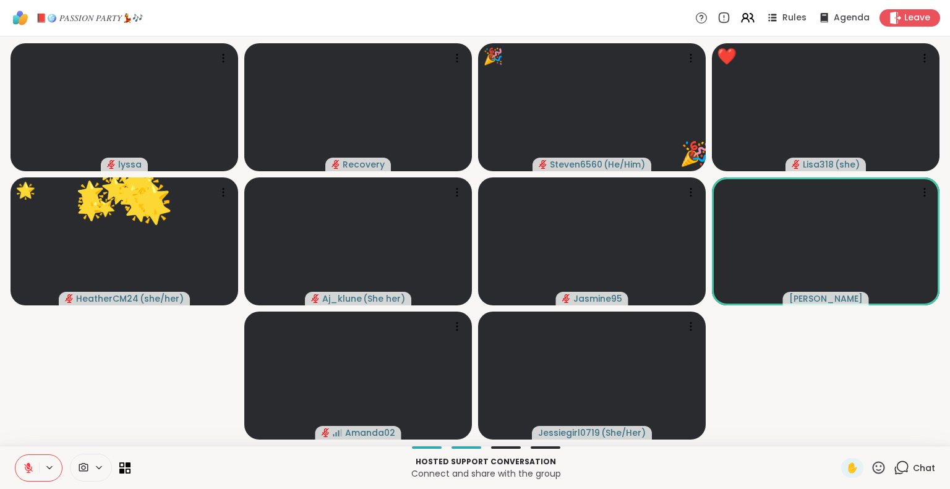
click at [874, 465] on icon at bounding box center [879, 468] width 12 height 12
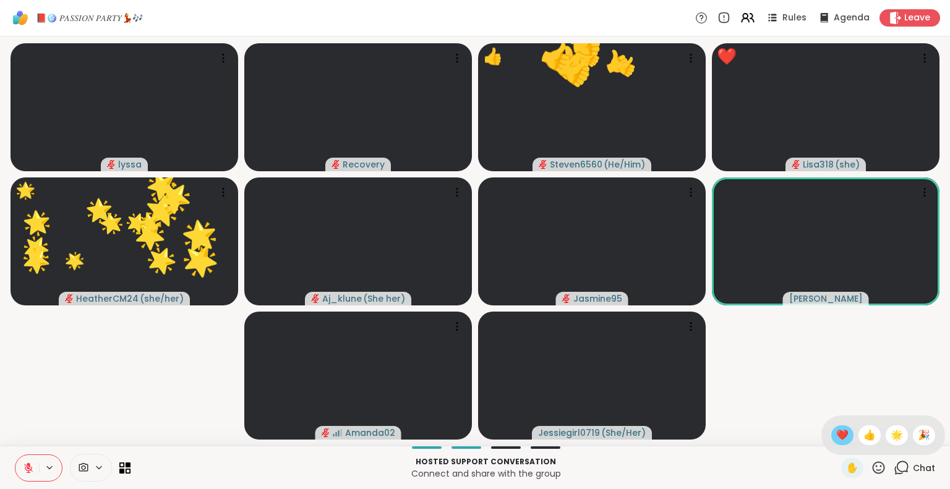
click at [836, 440] on span "❤️" at bounding box center [842, 435] width 12 height 15
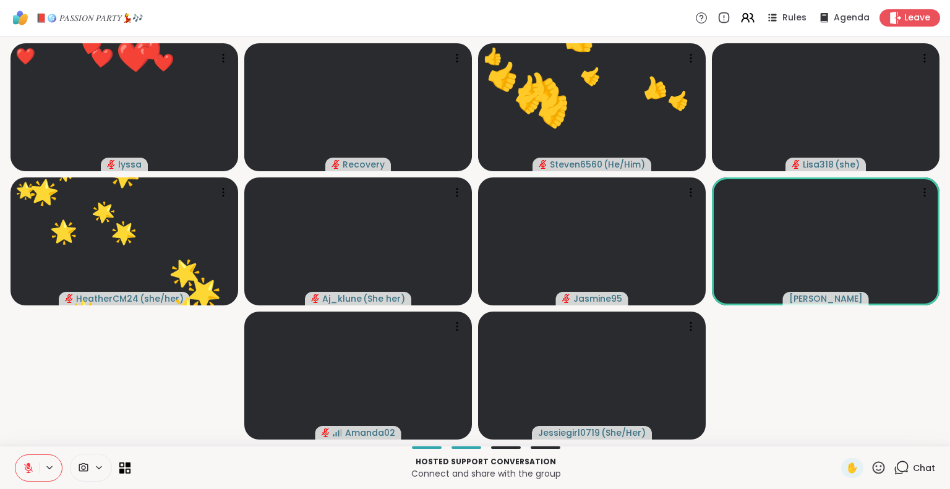
click at [871, 466] on icon at bounding box center [878, 467] width 15 height 15
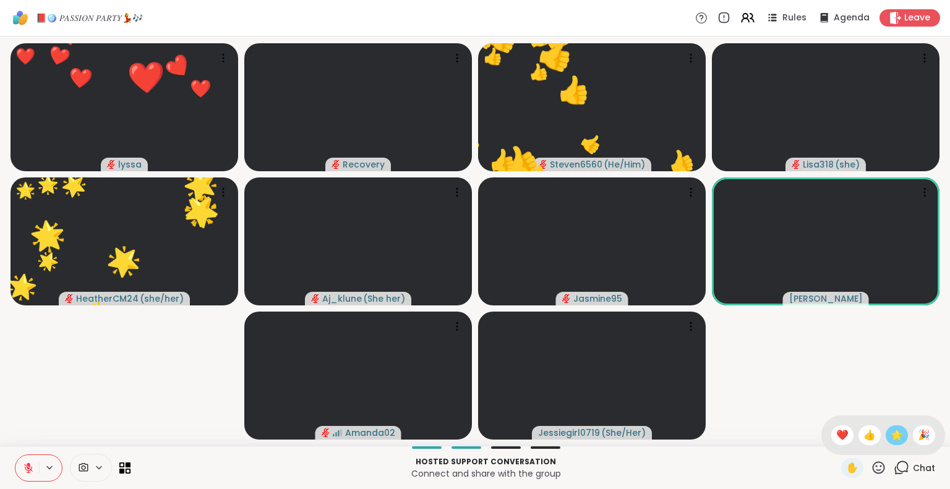
click at [891, 435] on span "🌟" at bounding box center [897, 435] width 12 height 15
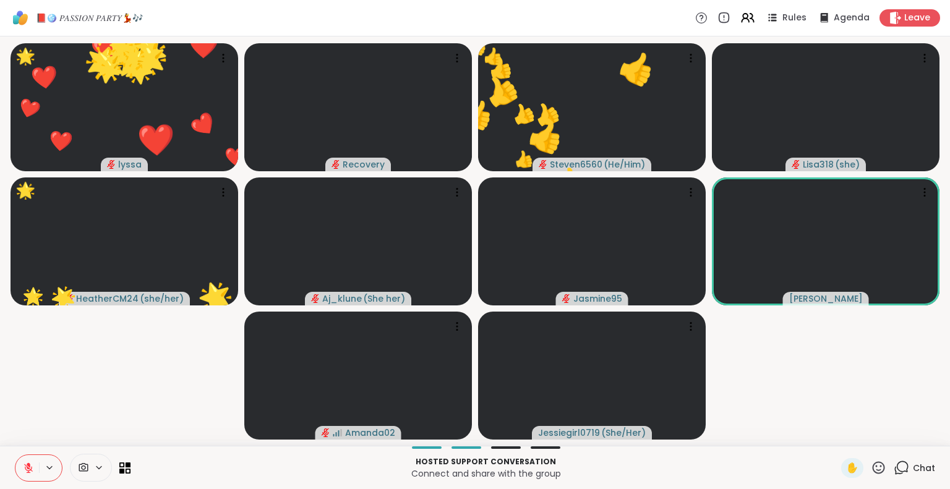
click at [873, 463] on icon at bounding box center [879, 468] width 12 height 12
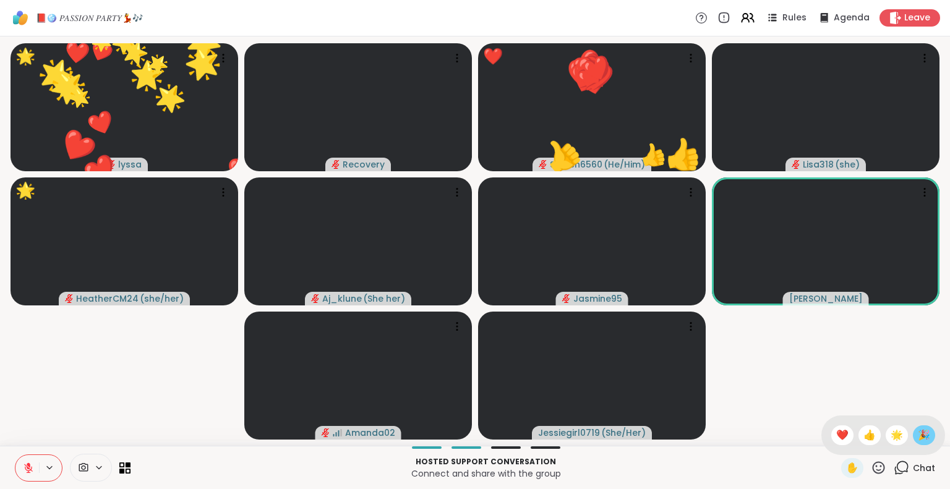
click at [913, 430] on div "🎉" at bounding box center [924, 436] width 22 height 20
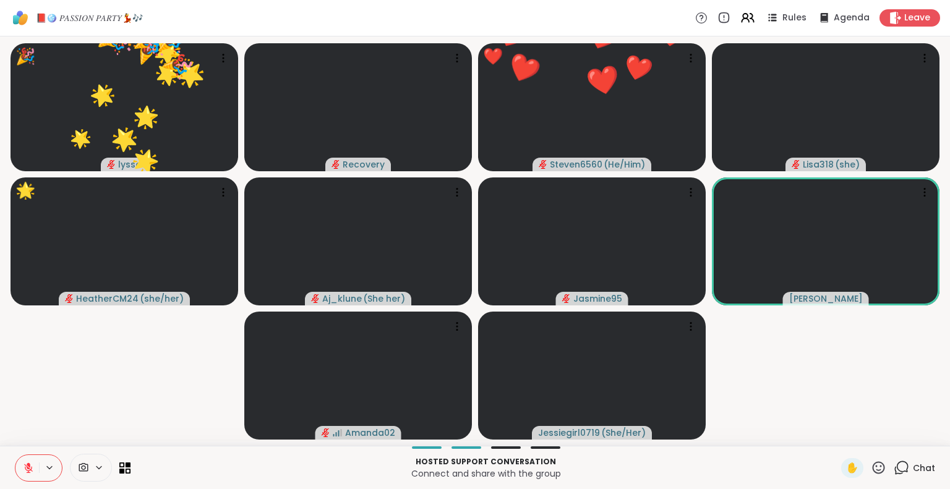
click at [871, 466] on icon at bounding box center [878, 467] width 15 height 15
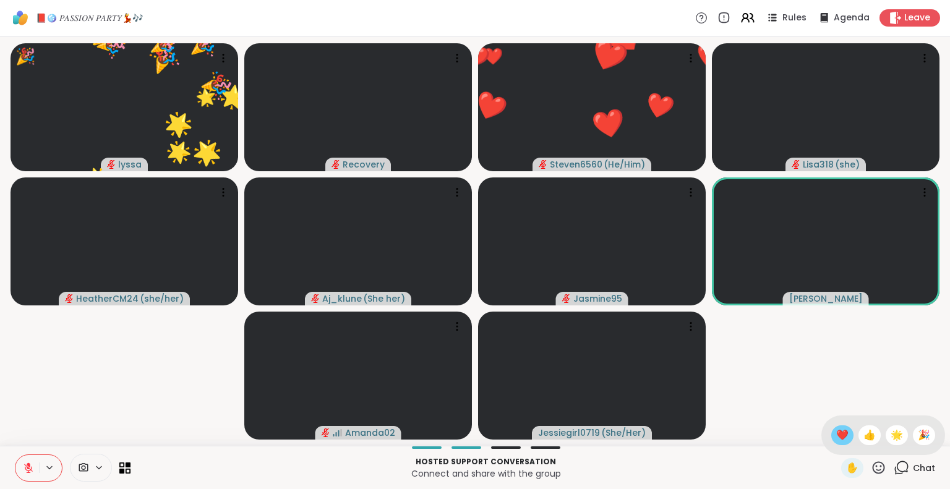
click at [836, 439] on span "❤️" at bounding box center [842, 435] width 12 height 15
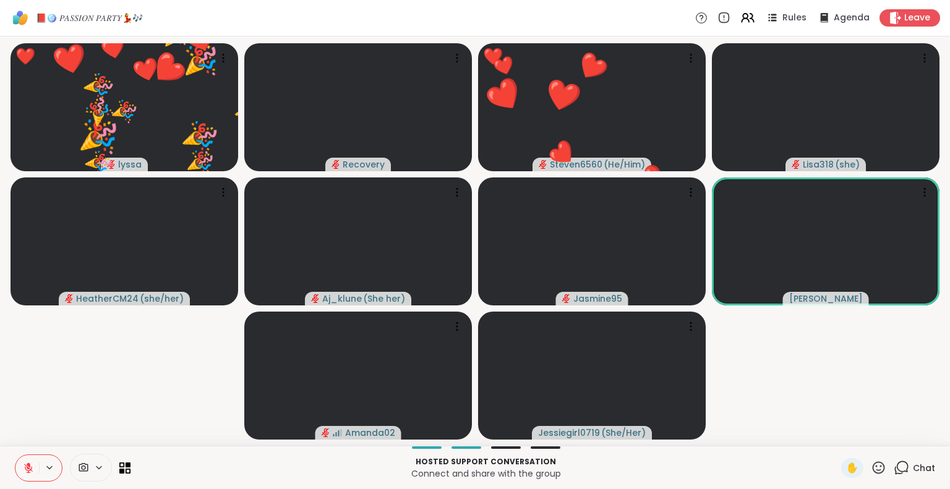
click at [871, 470] on icon at bounding box center [878, 467] width 15 height 15
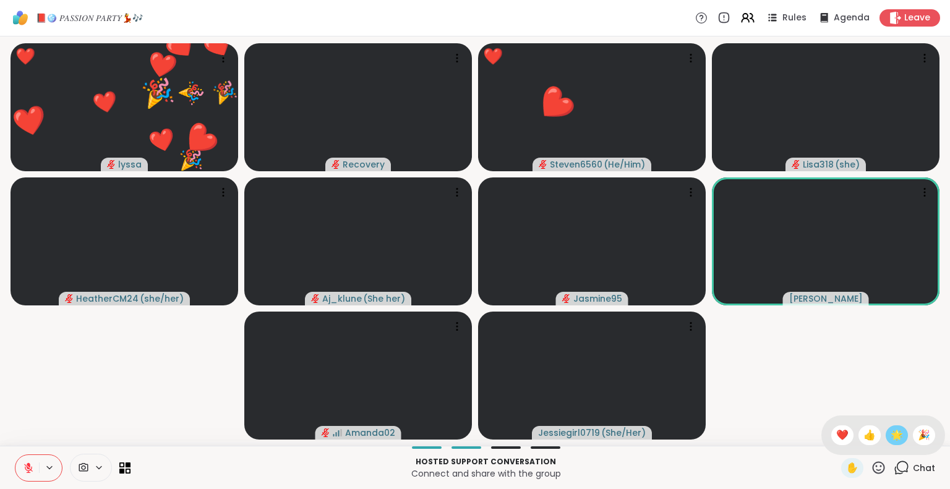
click at [891, 435] on span "🌟" at bounding box center [897, 435] width 12 height 15
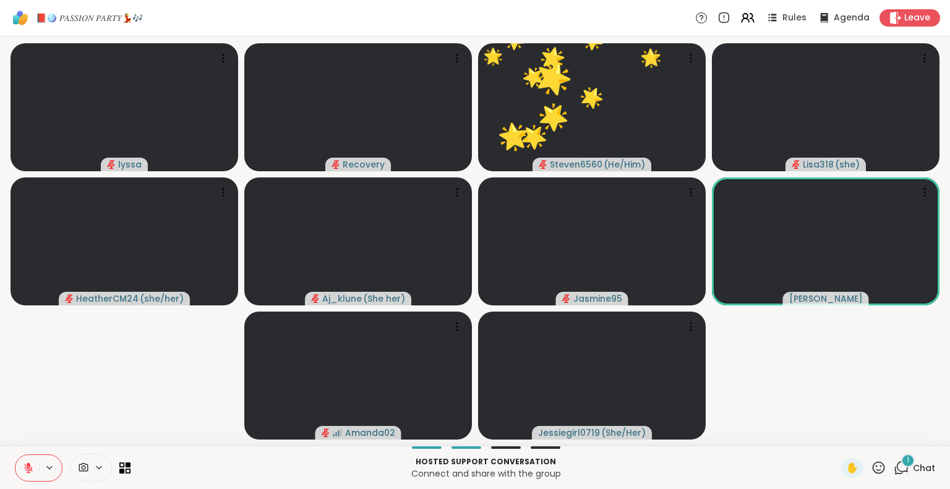
click at [876, 464] on icon at bounding box center [878, 467] width 15 height 15
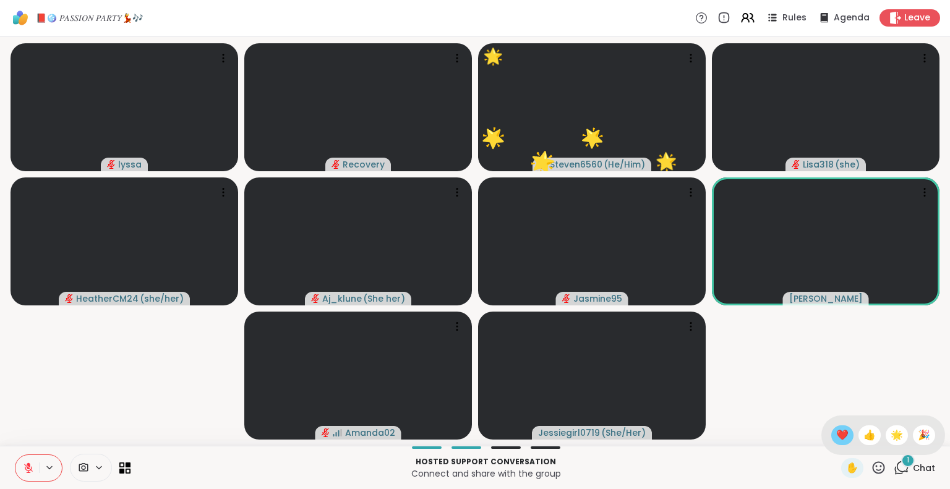
click at [836, 436] on span "❤️" at bounding box center [842, 435] width 12 height 15
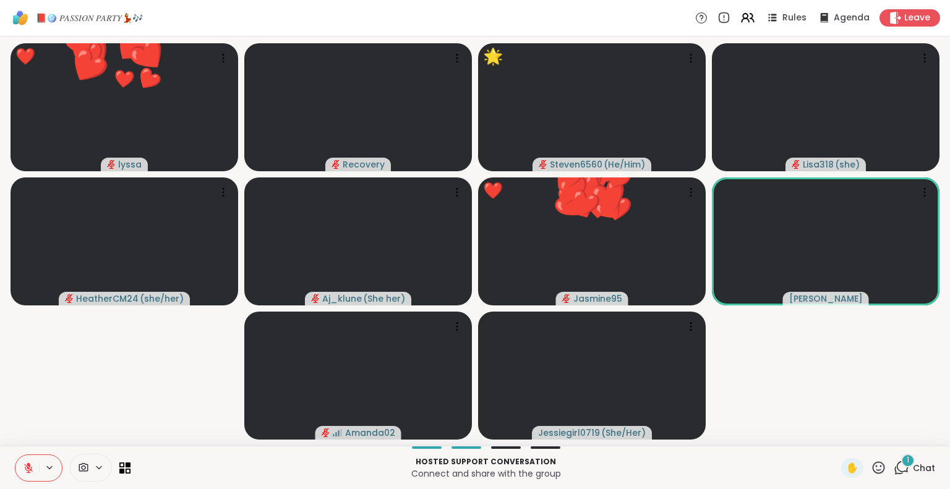
click at [871, 467] on icon at bounding box center [878, 467] width 15 height 15
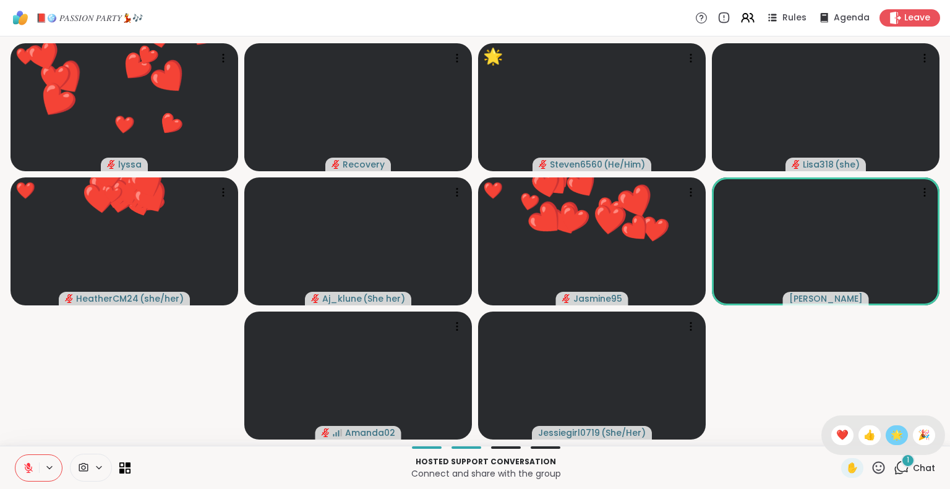
click at [891, 442] on span "🌟" at bounding box center [897, 435] width 12 height 15
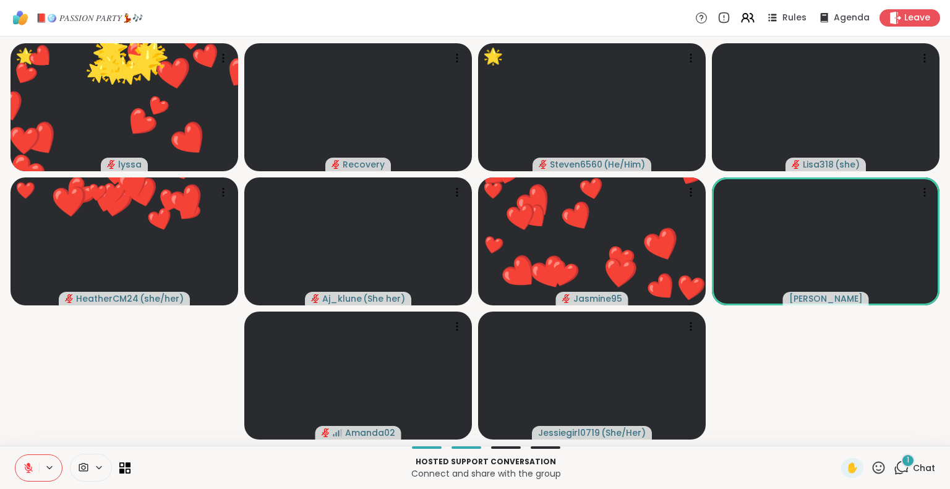
click at [874, 460] on div "✋" at bounding box center [863, 468] width 45 height 20
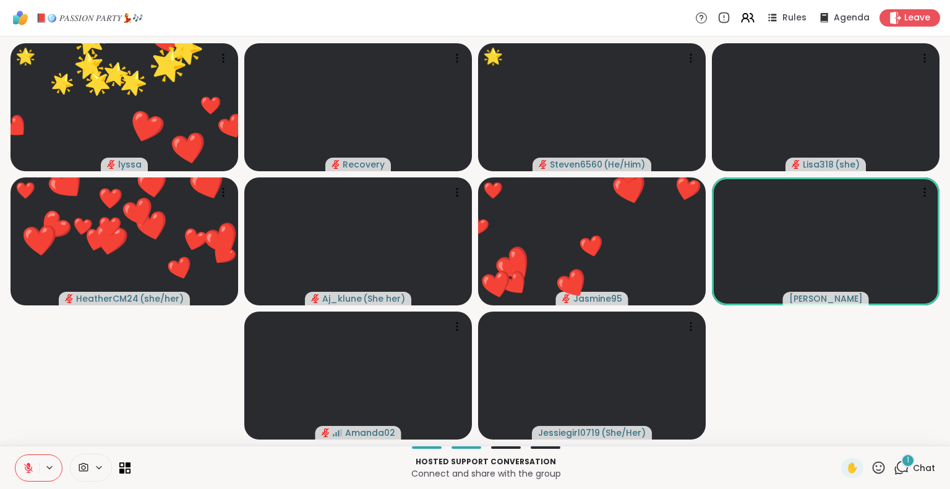
click at [871, 473] on icon at bounding box center [878, 467] width 15 height 15
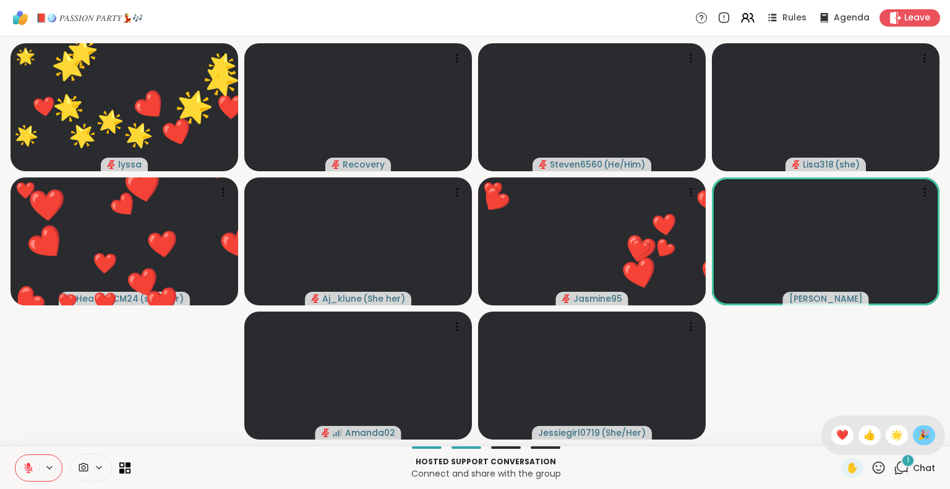
click at [918, 434] on span "🎉" at bounding box center [924, 435] width 12 height 15
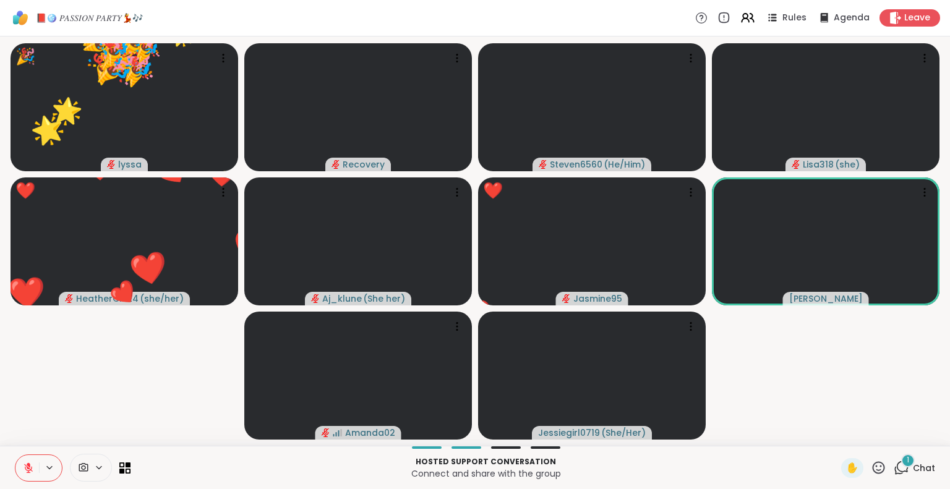
click at [911, 452] on div "Hosted support conversation Connect and share with the group ✋ 1 Chat" at bounding box center [475, 467] width 950 height 43
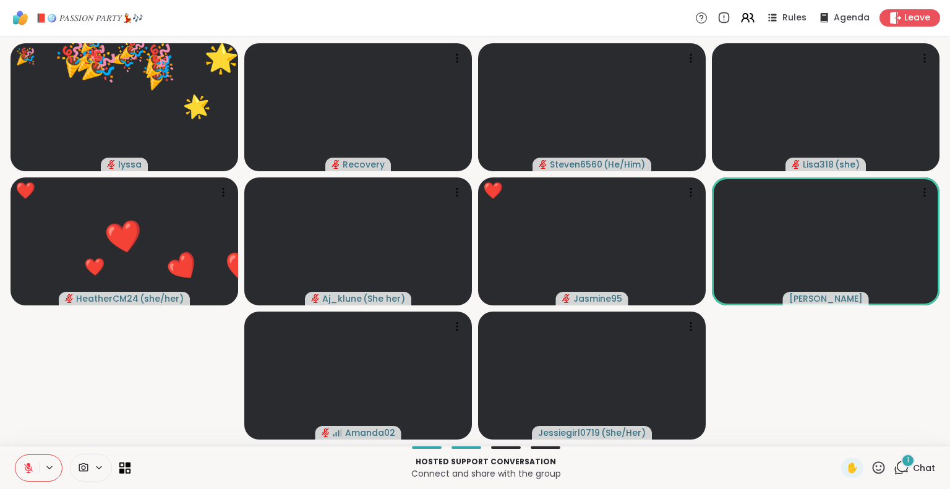
click at [901, 460] on div "1" at bounding box center [908, 461] width 14 height 14
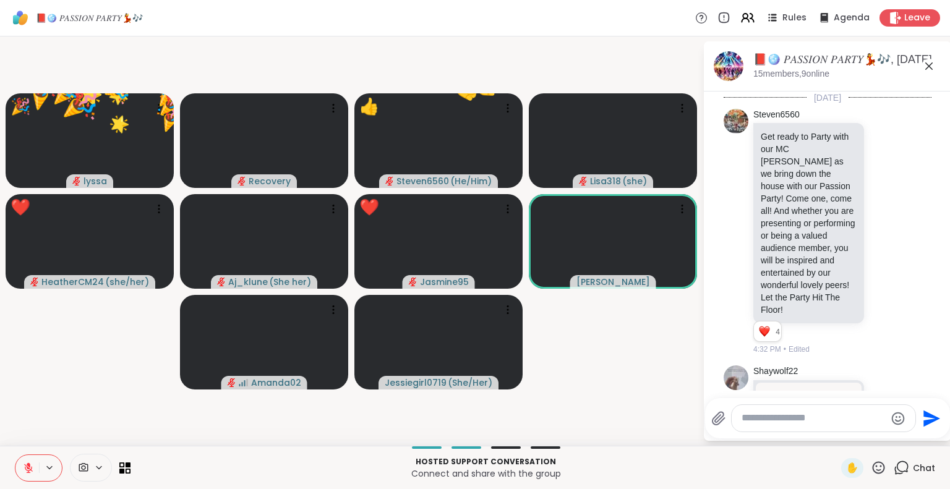
scroll to position [7065, 0]
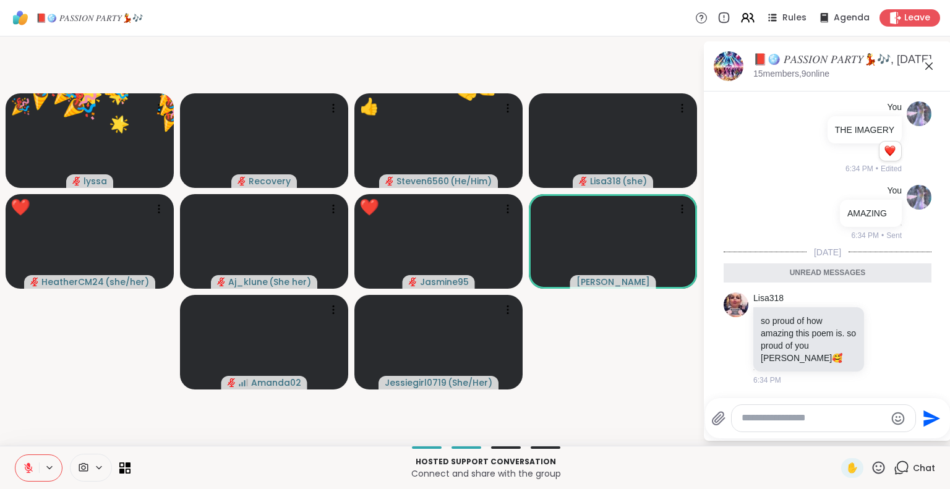
click at [841, 421] on textarea "Type your message" at bounding box center [814, 418] width 144 height 13
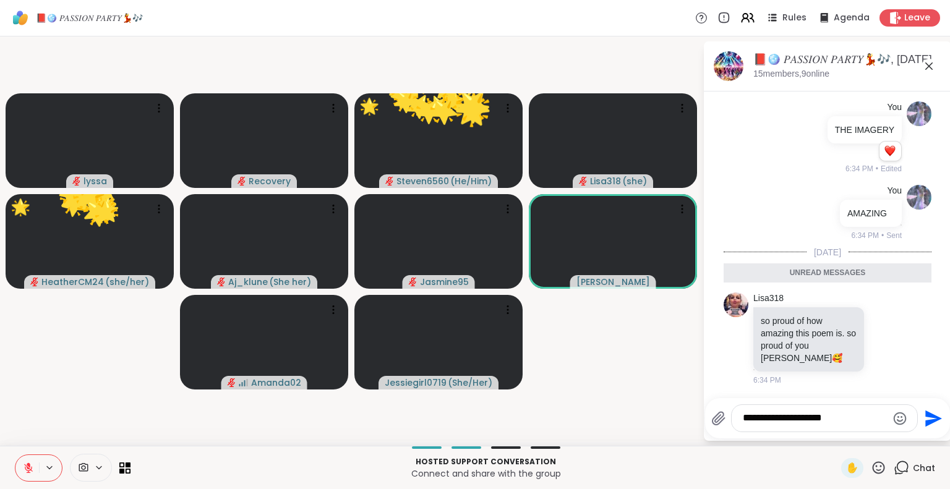
type textarea "**********"
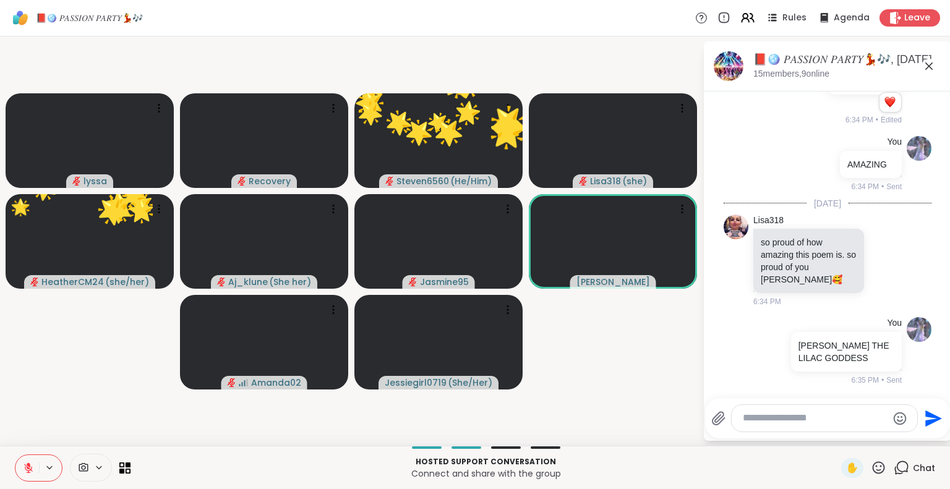
scroll to position [7113, 0]
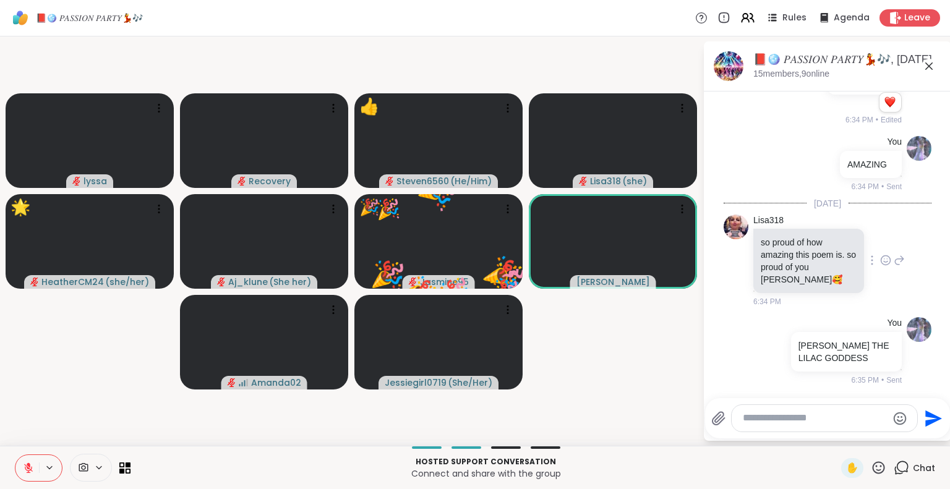
click at [880, 259] on icon at bounding box center [885, 260] width 11 height 12
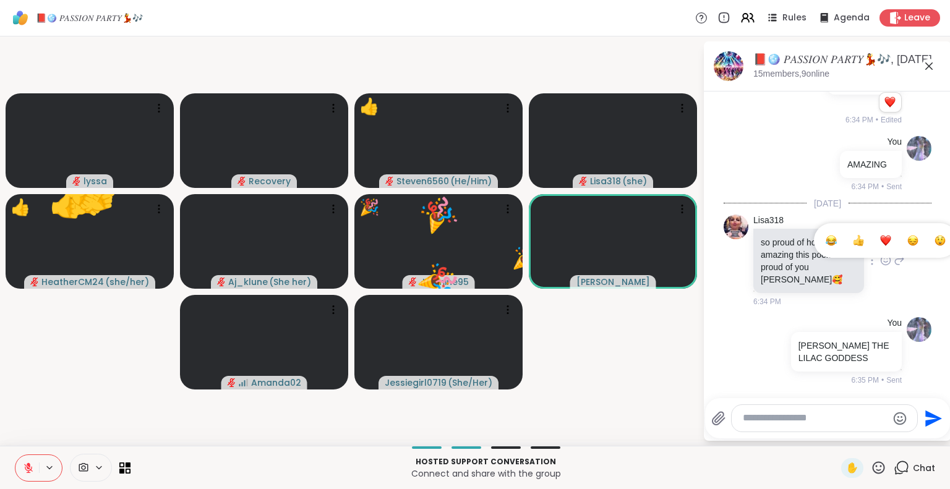
click at [880, 239] on div "Select Reaction: Heart" at bounding box center [885, 240] width 11 height 11
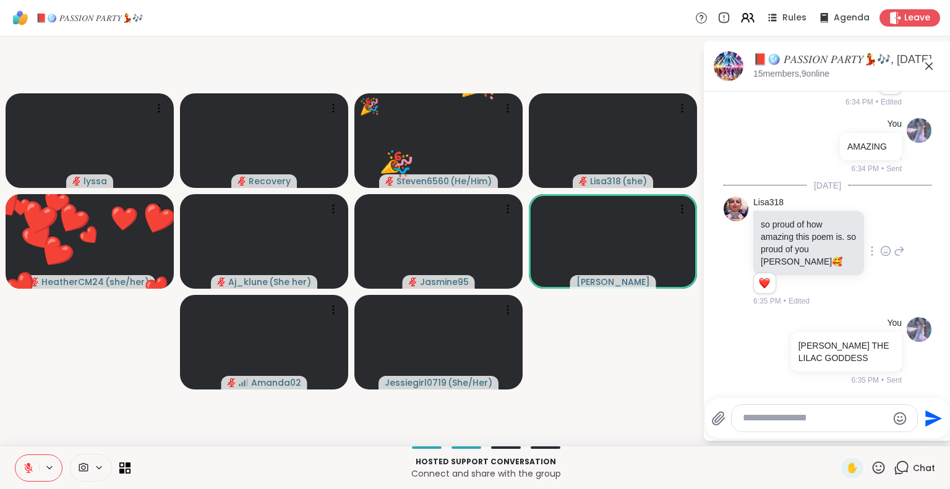
click at [871, 461] on icon at bounding box center [878, 467] width 15 height 15
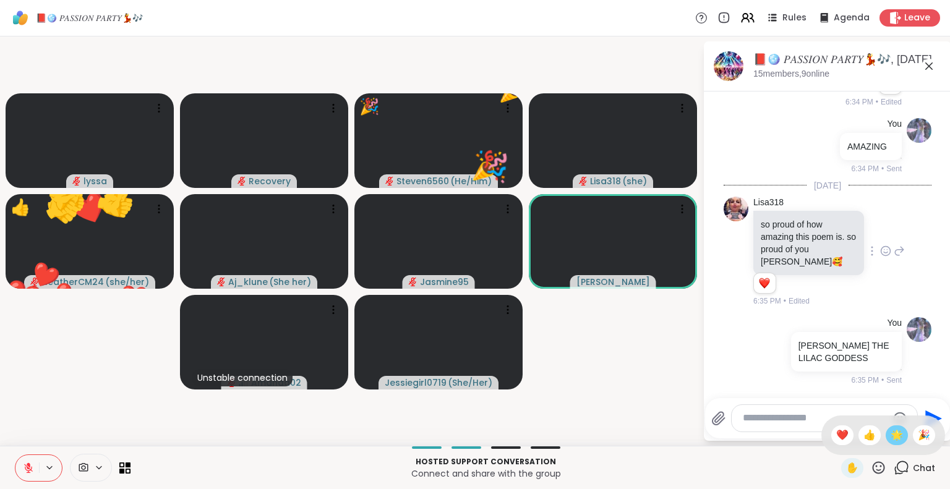
click at [891, 442] on span "🌟" at bounding box center [897, 435] width 12 height 15
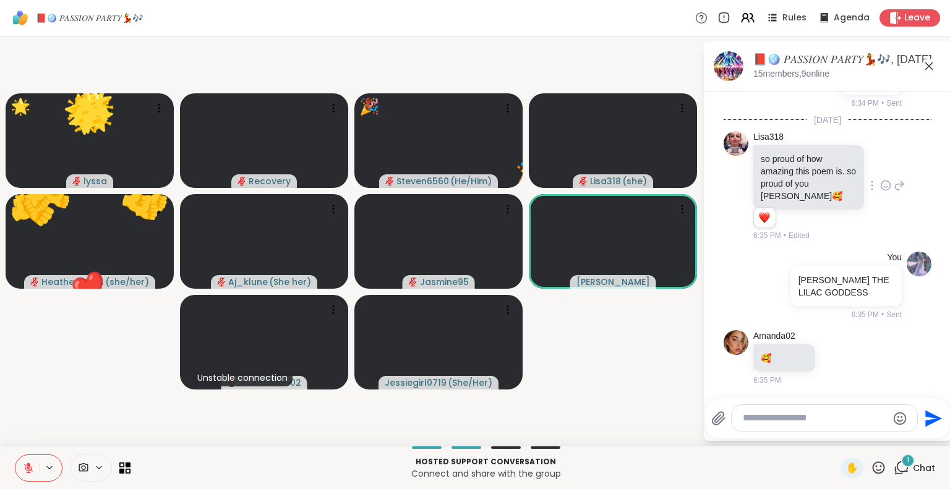
scroll to position [7196, 0]
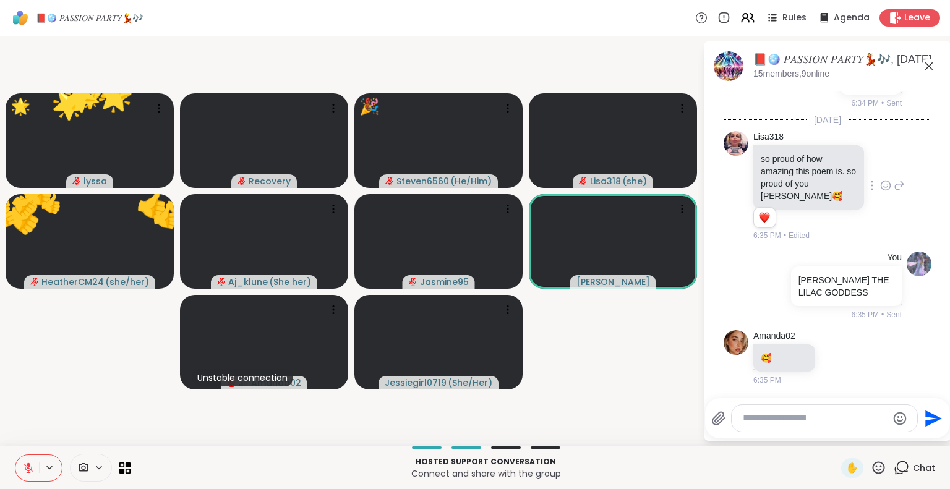
click at [871, 466] on icon at bounding box center [878, 467] width 15 height 15
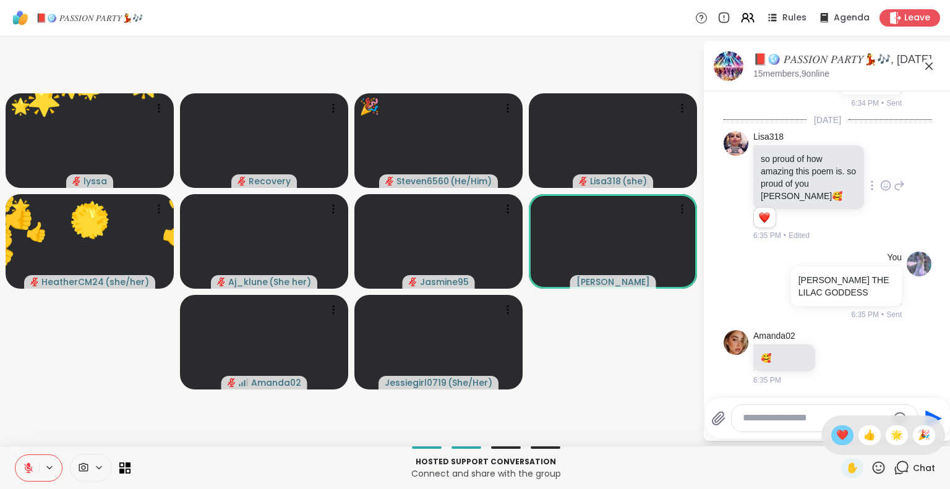
click at [836, 440] on span "❤️" at bounding box center [842, 435] width 12 height 15
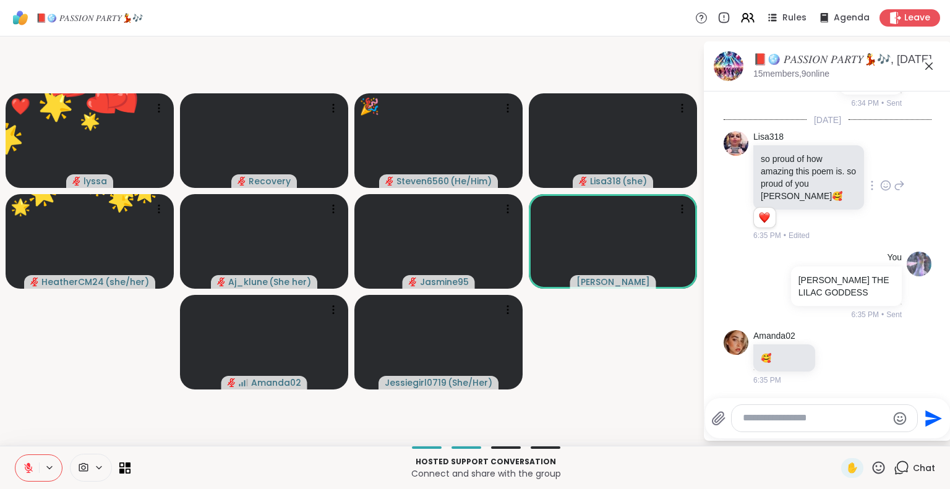
click at [871, 466] on icon at bounding box center [878, 467] width 15 height 15
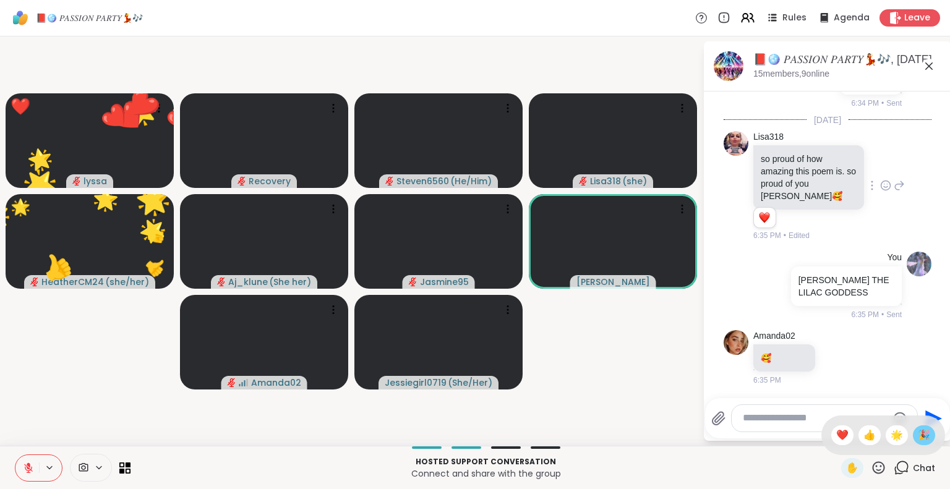
click at [918, 435] on span "🎉" at bounding box center [924, 435] width 12 height 15
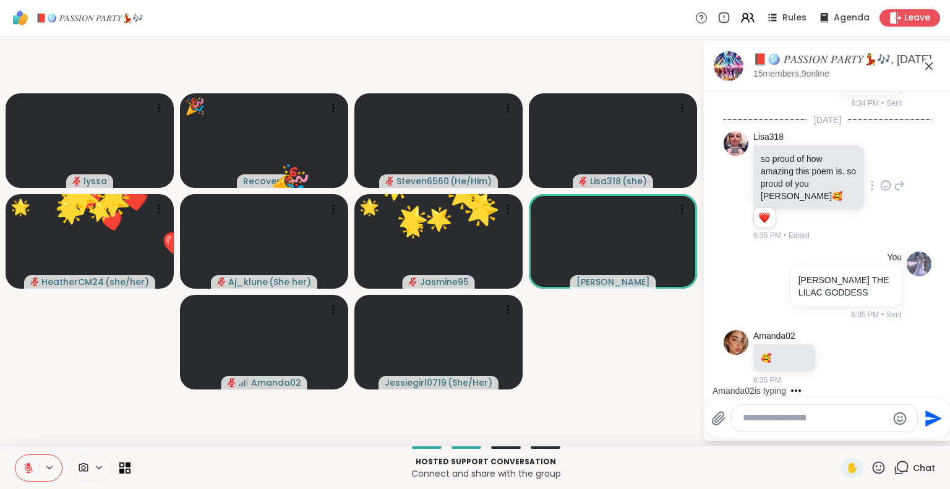
click at [28, 467] on icon at bounding box center [28, 468] width 9 height 9
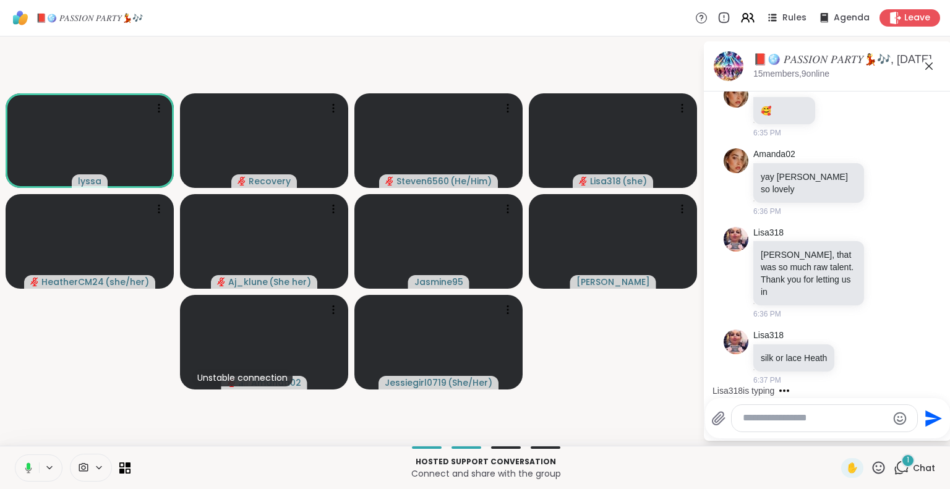
scroll to position [7431, 0]
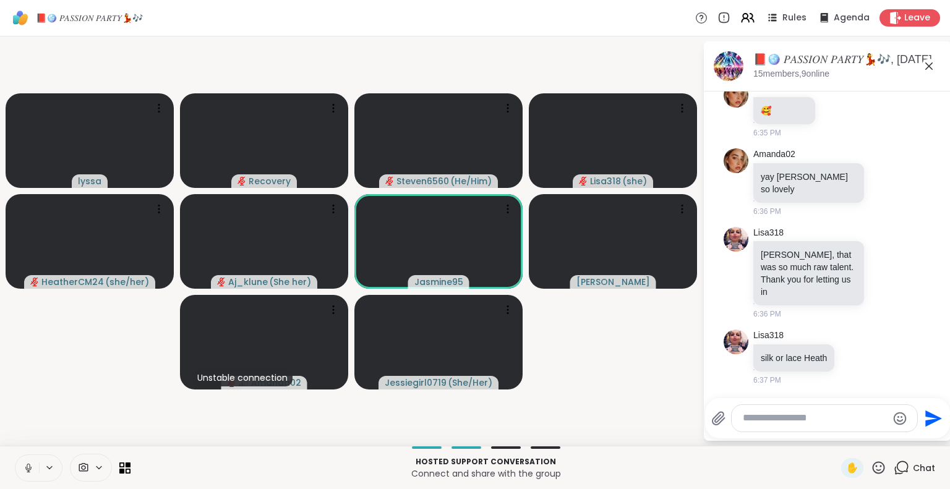
click at [24, 470] on icon at bounding box center [28, 468] width 11 height 11
click at [25, 465] on icon at bounding box center [28, 468] width 11 height 11
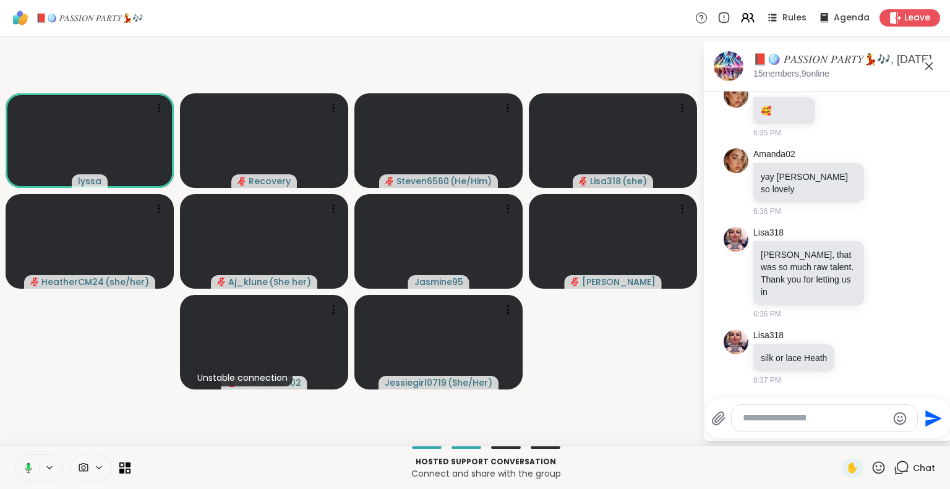
click at [25, 462] on button at bounding box center [26, 468] width 25 height 26
click at [871, 467] on icon at bounding box center [878, 467] width 15 height 15
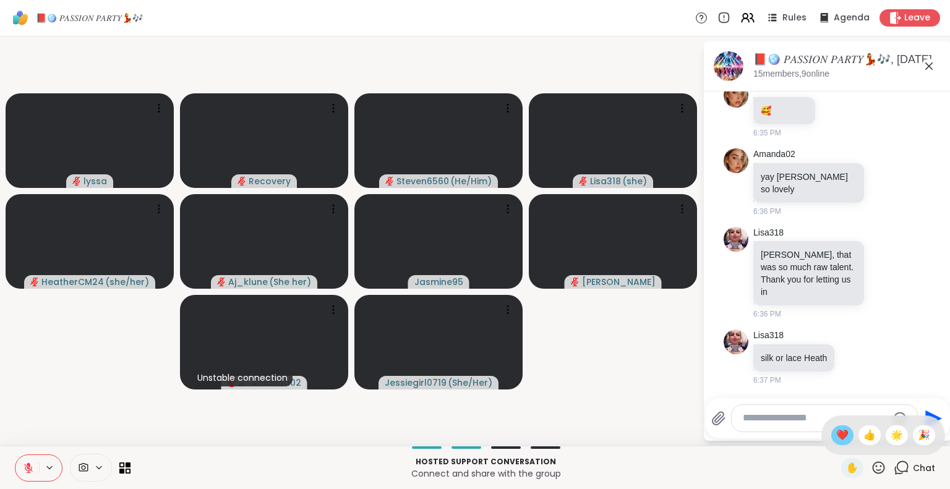
click at [836, 434] on span "❤️" at bounding box center [842, 435] width 12 height 15
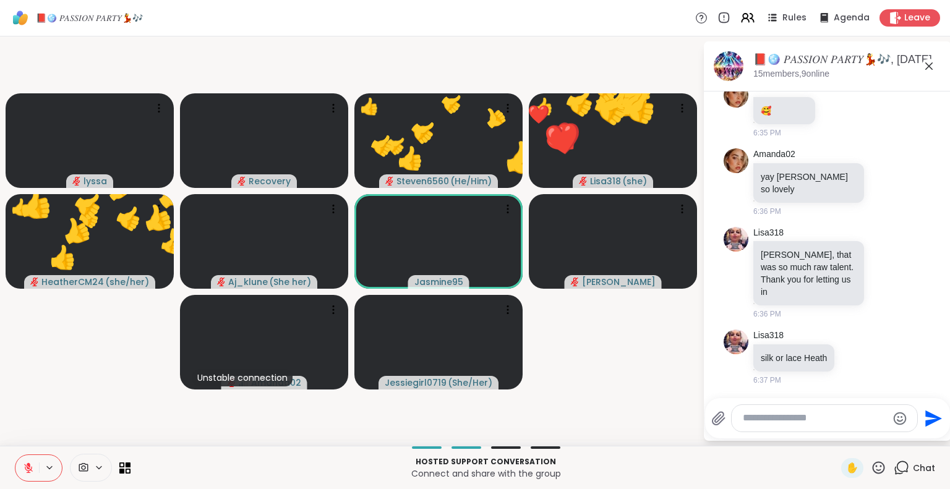
click at [809, 423] on textarea "Type your message" at bounding box center [815, 418] width 144 height 13
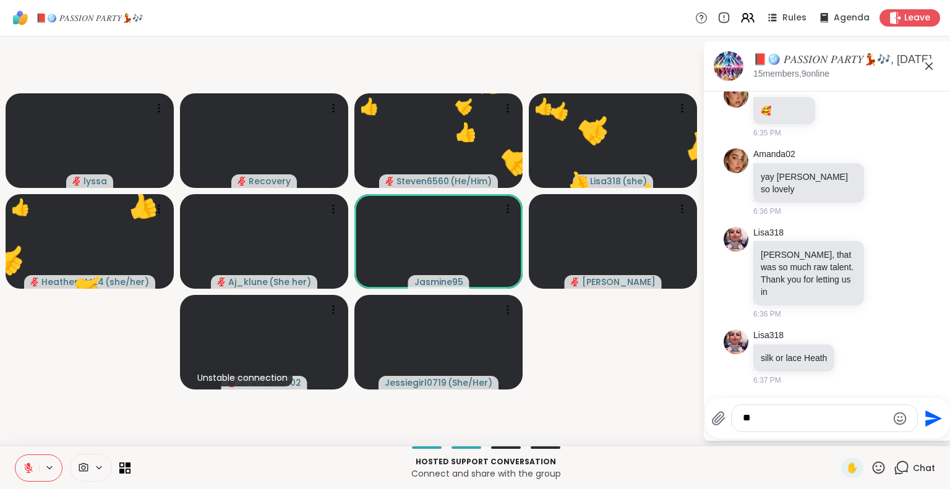
type textarea "***"
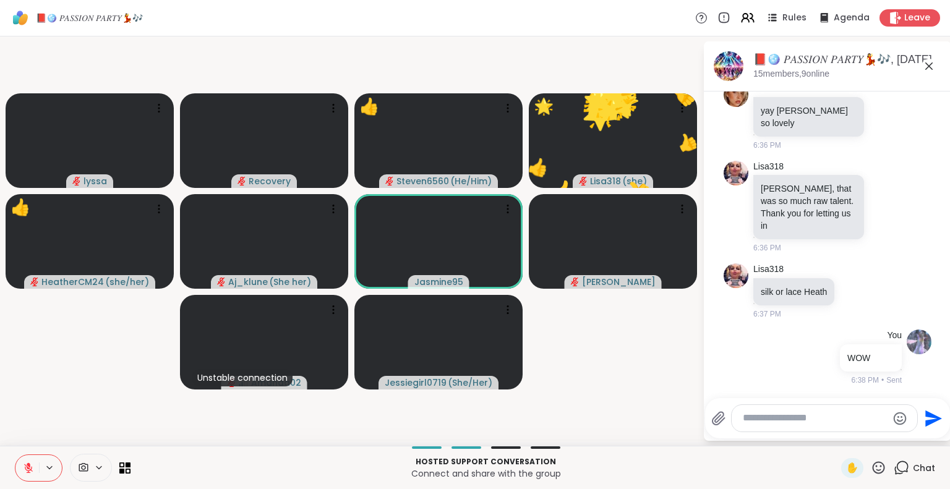
scroll to position [7496, 0]
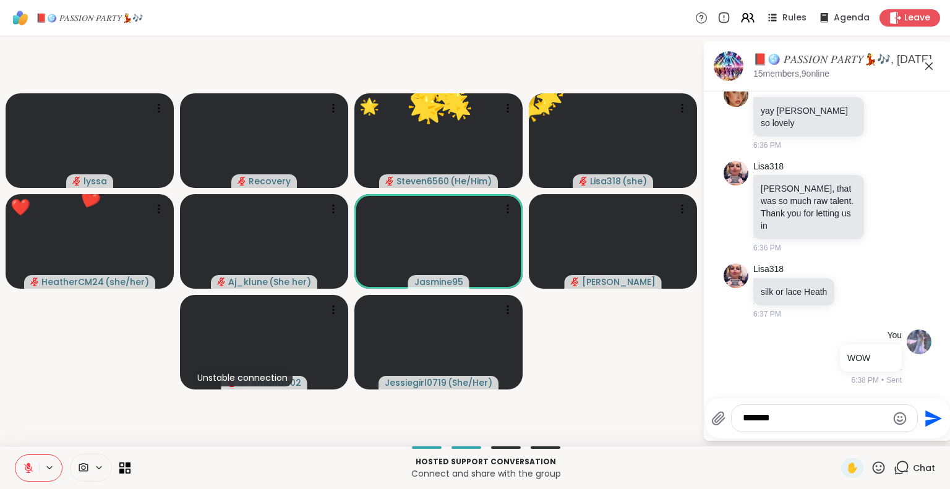
type textarea "********"
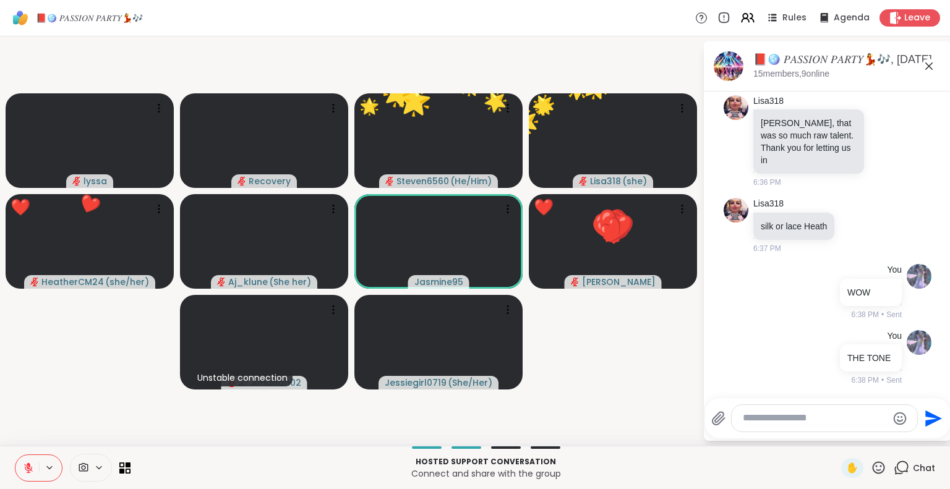
scroll to position [7562, 0]
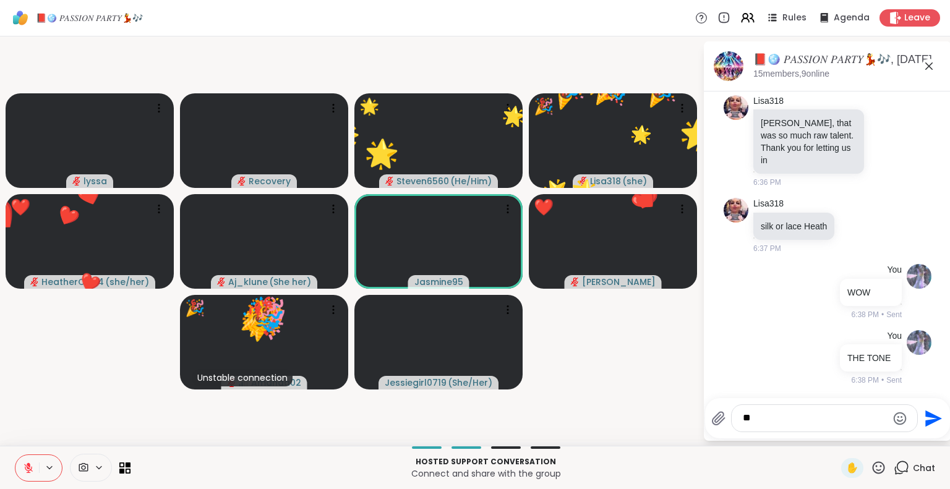
type textarea "***"
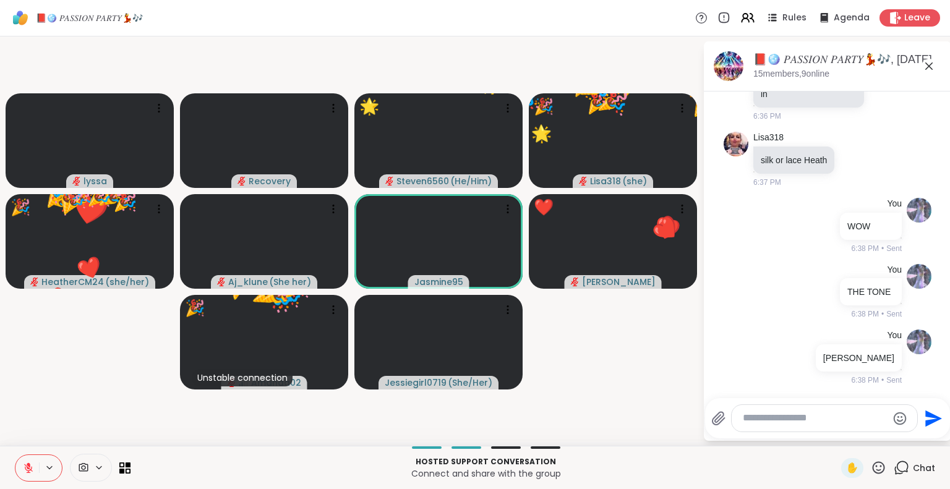
scroll to position [7628, 0]
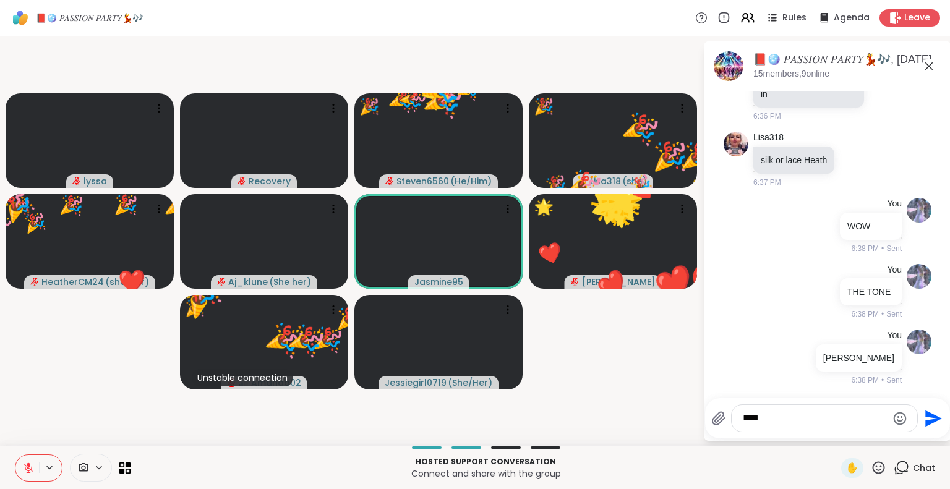
type textarea "*****"
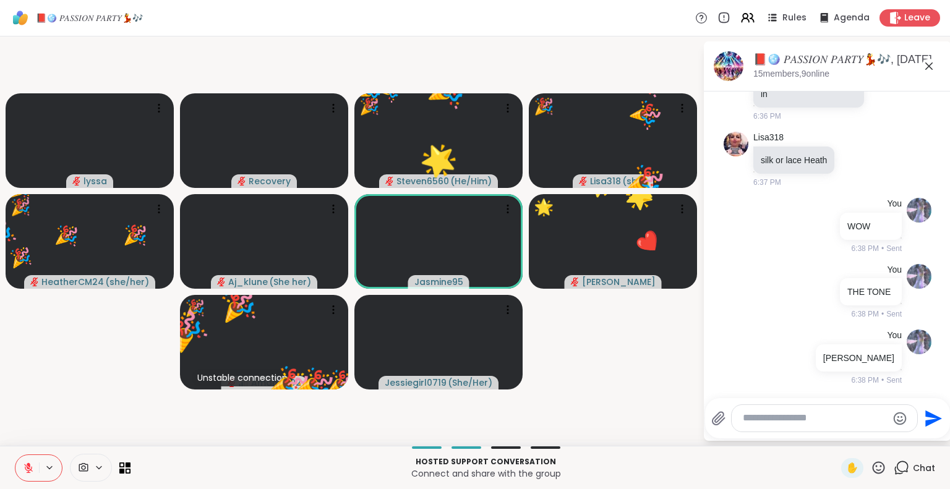
scroll to position [7694, 0]
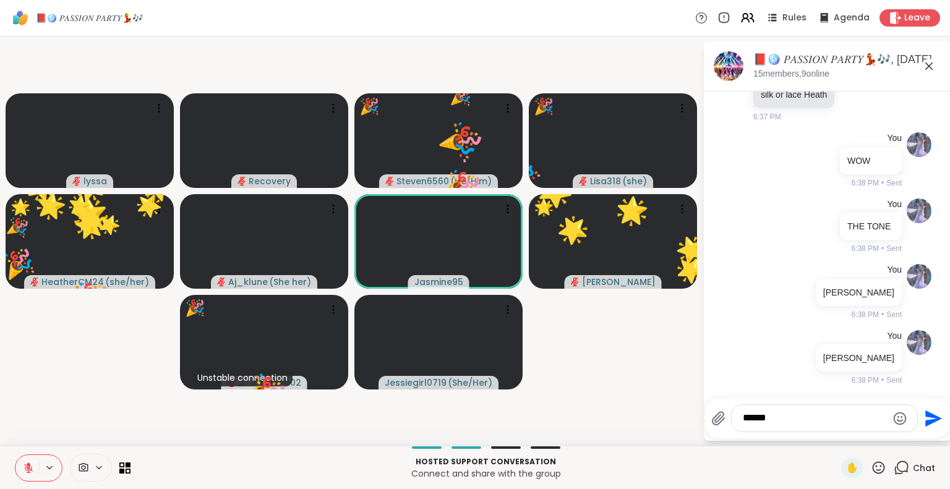
type textarea "*******"
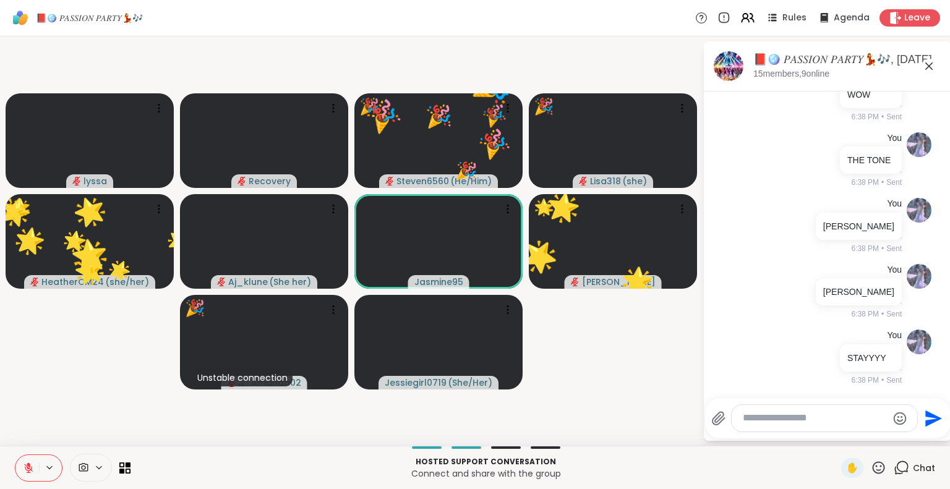
scroll to position [7759, 0]
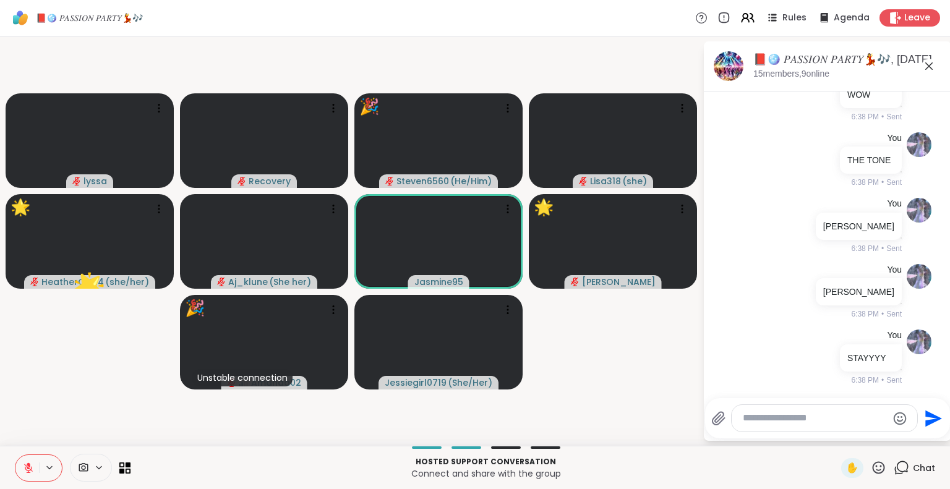
click at [930, 66] on icon at bounding box center [928, 65] width 7 height 7
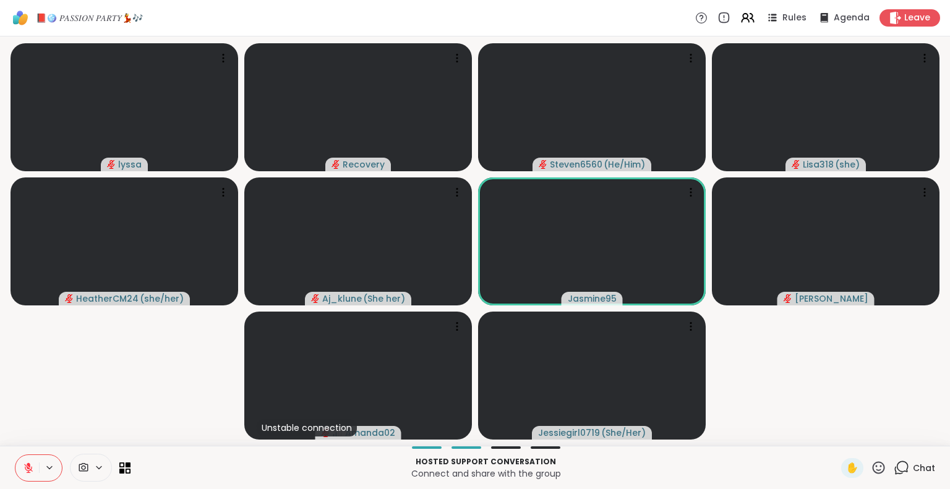
click at [873, 463] on icon at bounding box center [879, 468] width 12 height 12
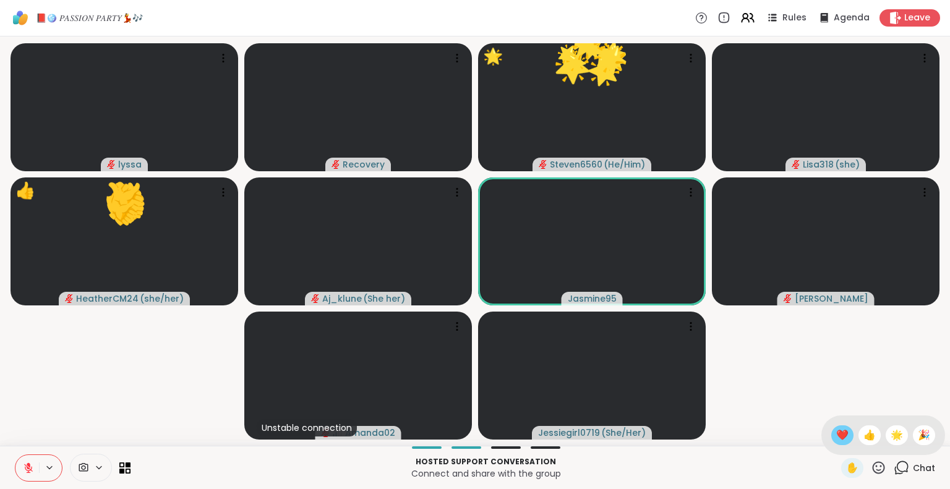
click at [836, 437] on span "❤️" at bounding box center [842, 435] width 12 height 15
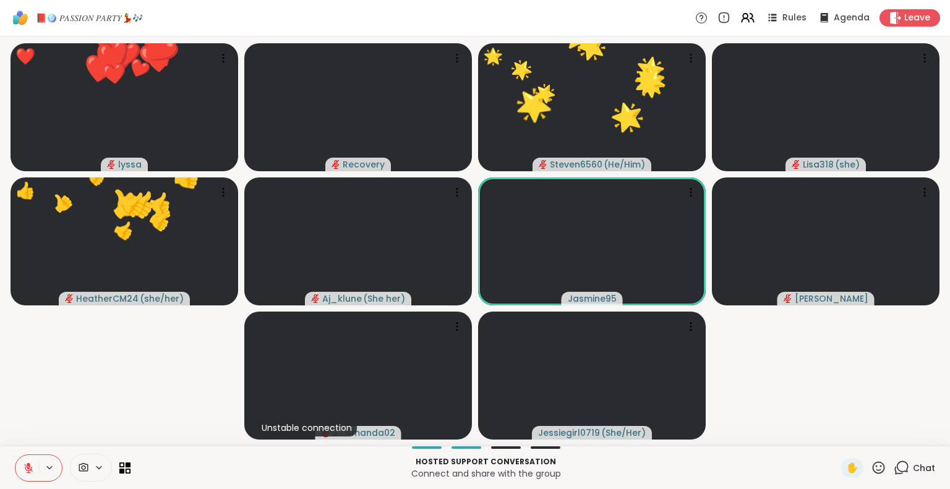
click at [871, 468] on icon at bounding box center [878, 467] width 15 height 15
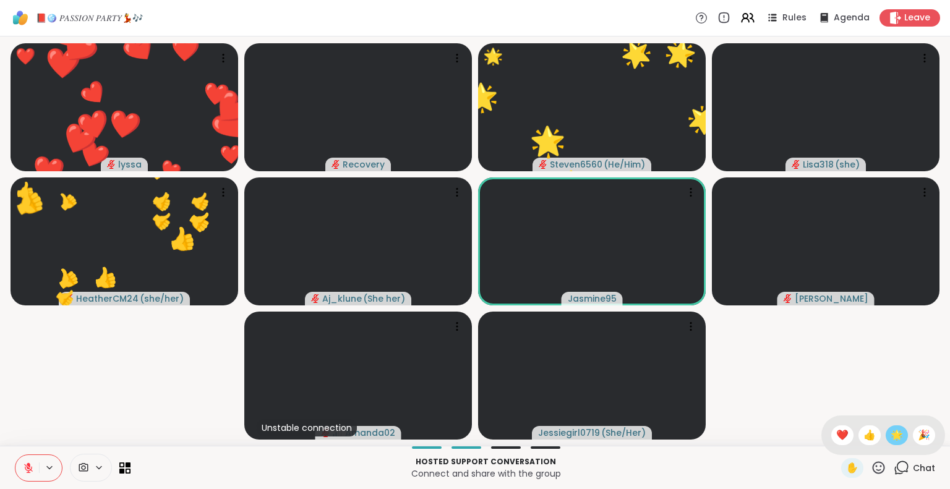
click at [891, 440] on span "🌟" at bounding box center [897, 435] width 12 height 15
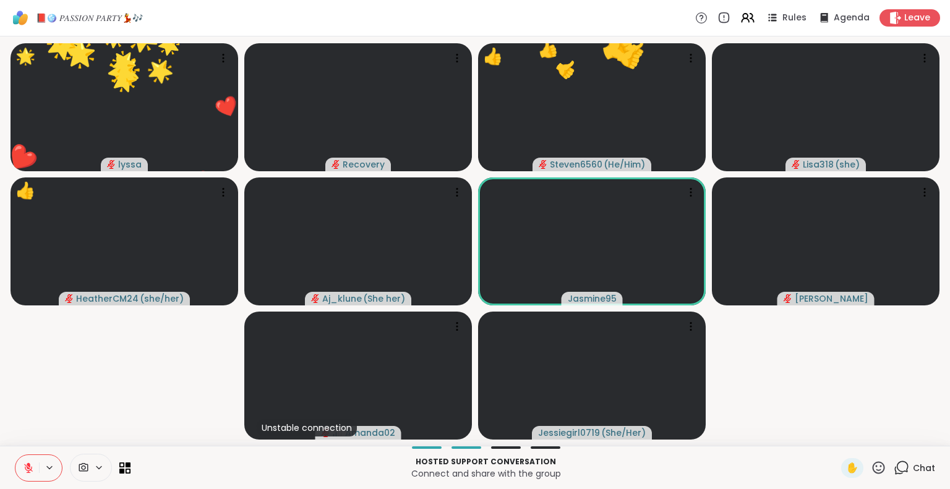
click at [871, 469] on icon at bounding box center [878, 467] width 15 height 15
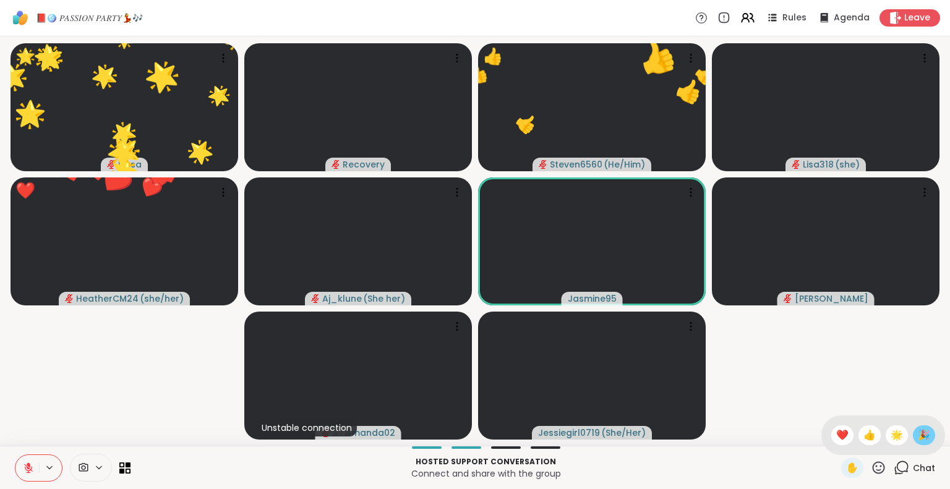
click at [918, 434] on span "🎉" at bounding box center [924, 435] width 12 height 15
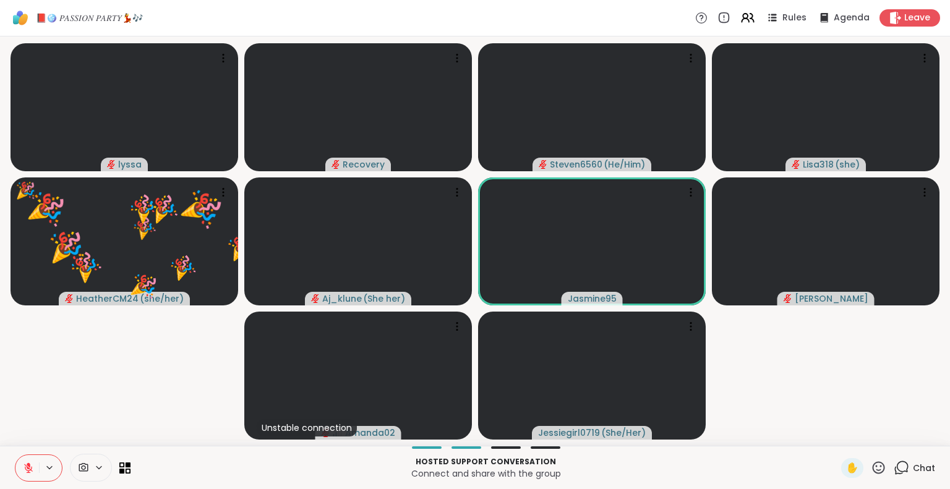
click at [873, 468] on icon at bounding box center [878, 467] width 15 height 15
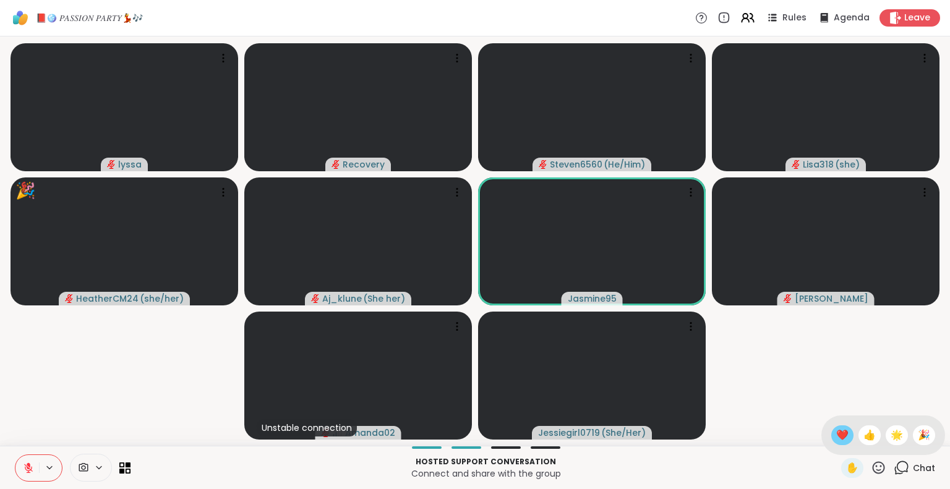
click at [836, 432] on span "❤️" at bounding box center [842, 435] width 12 height 15
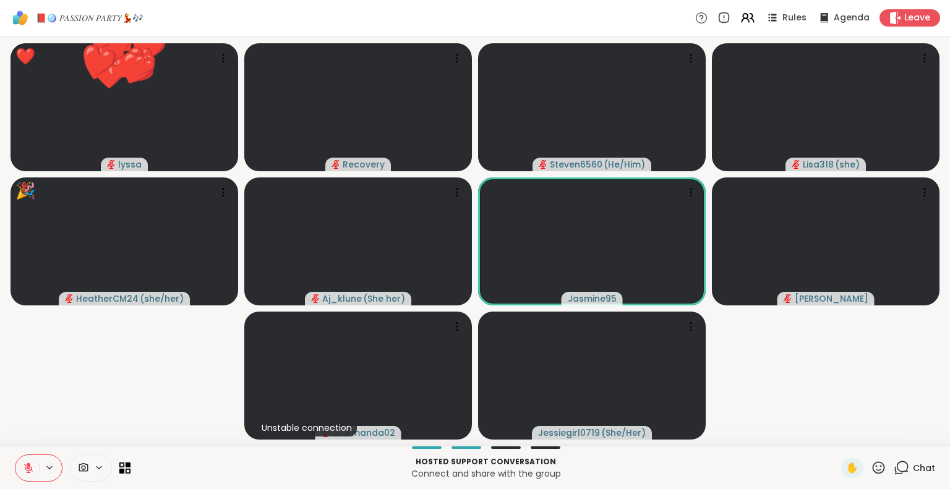
click at [873, 464] on icon at bounding box center [879, 468] width 12 height 12
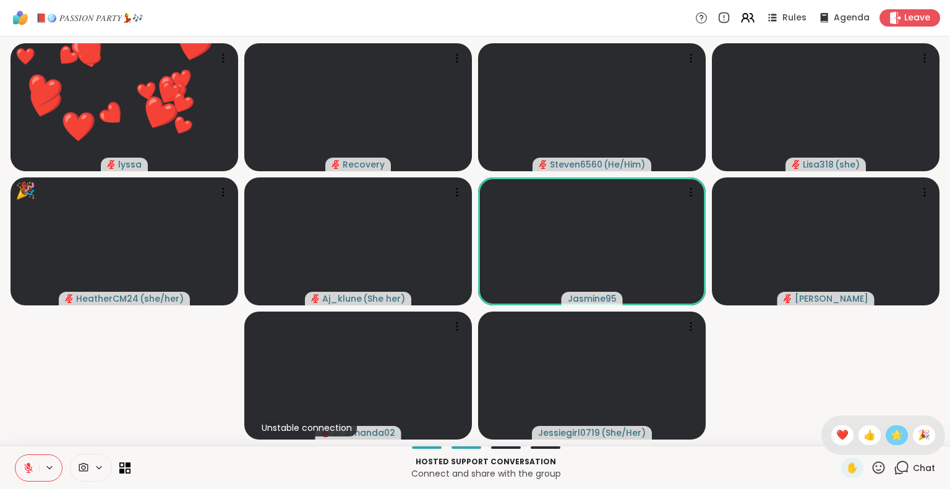
click at [886, 445] on div "🌟" at bounding box center [897, 436] width 22 height 20
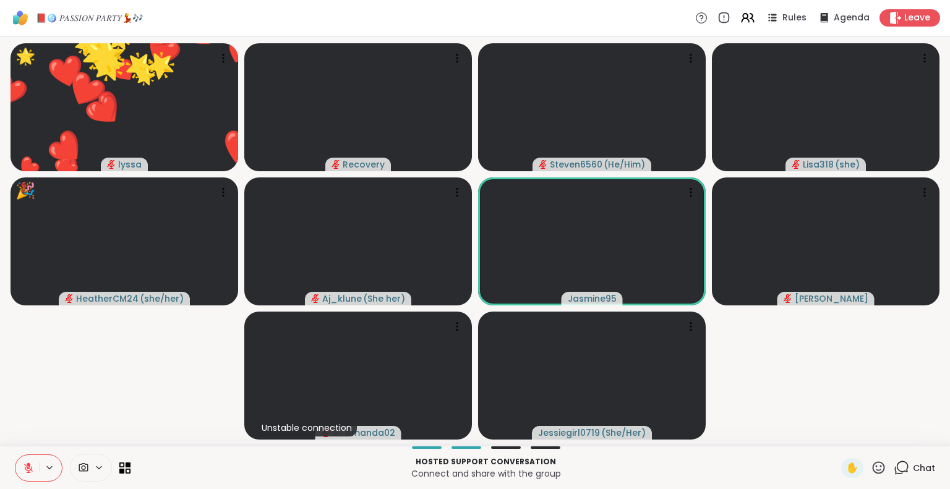
click at [873, 466] on icon at bounding box center [879, 468] width 12 height 12
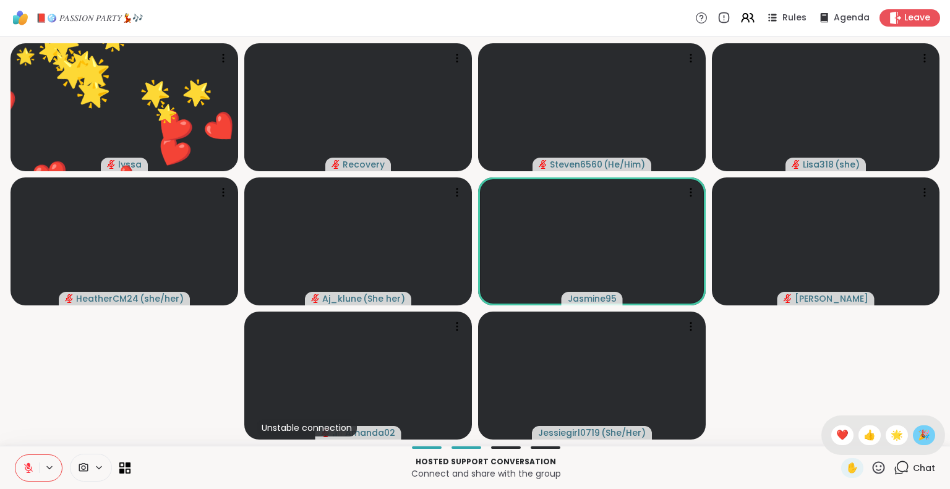
click at [913, 443] on div "🎉" at bounding box center [924, 436] width 22 height 20
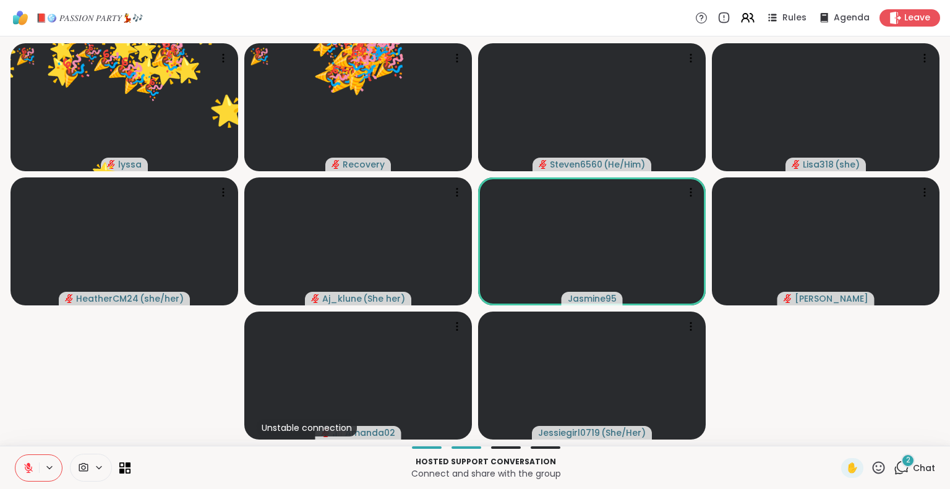
click at [913, 472] on span "Chat" at bounding box center [924, 468] width 22 height 12
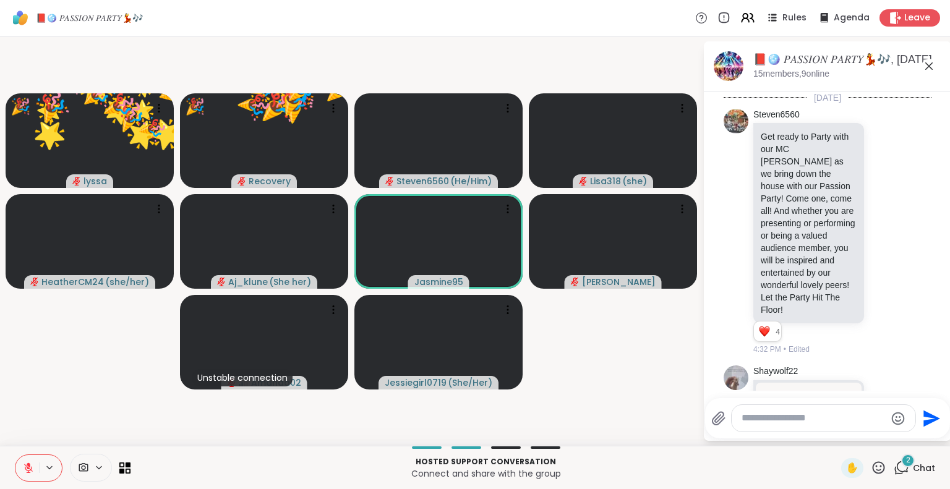
scroll to position [7920, 0]
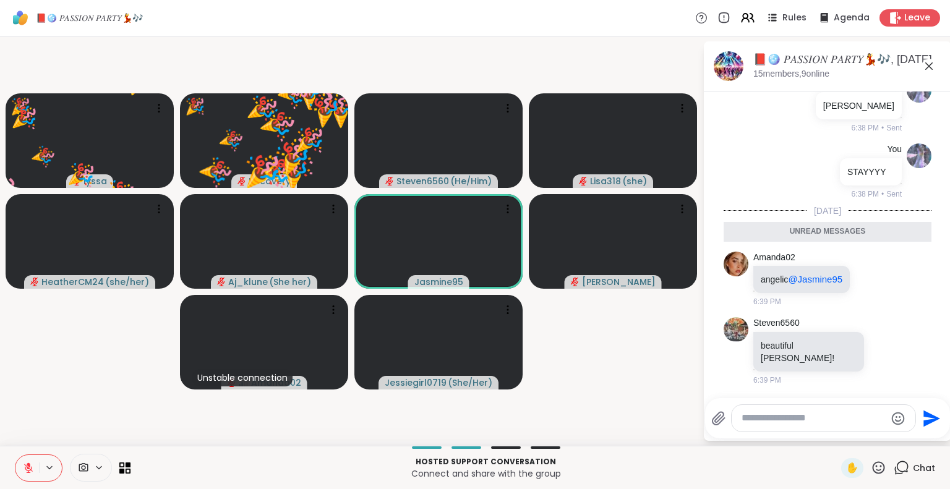
click at [801, 418] on textarea "Type your message" at bounding box center [814, 418] width 144 height 13
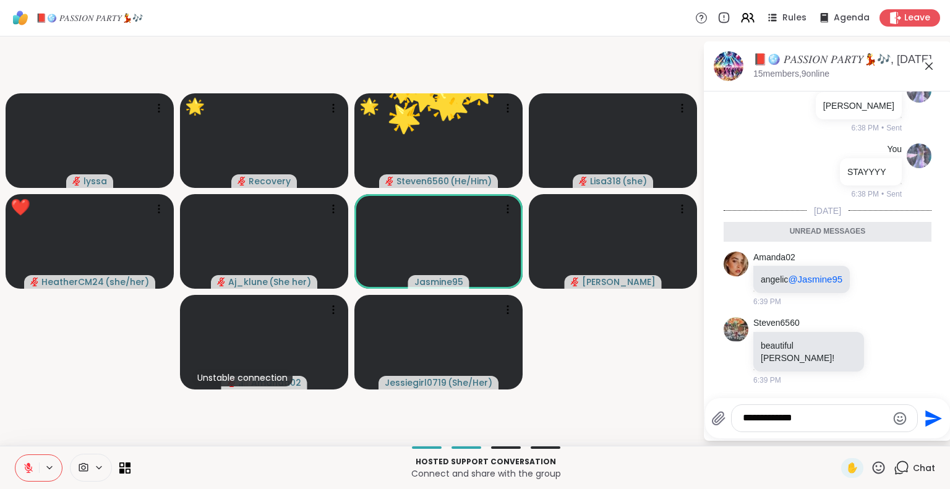
type textarea "**********"
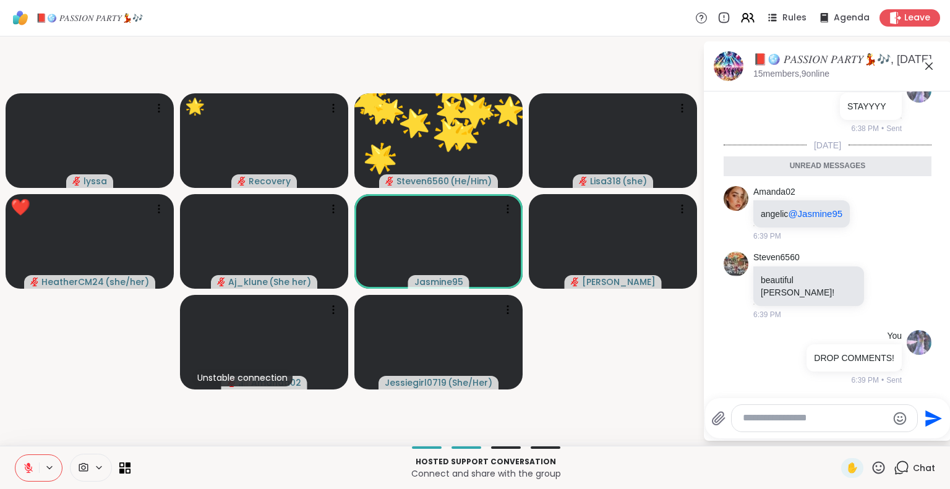
scroll to position [7956, 0]
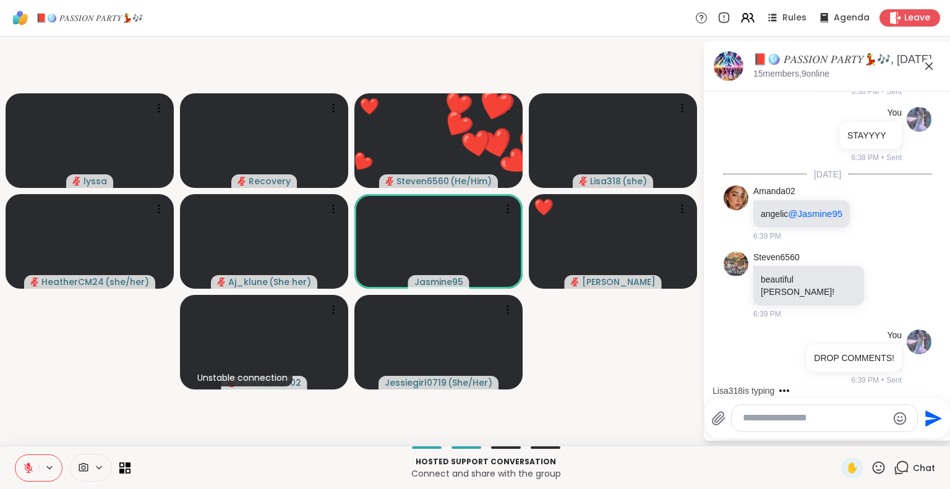
click at [877, 473] on icon at bounding box center [878, 467] width 15 height 15
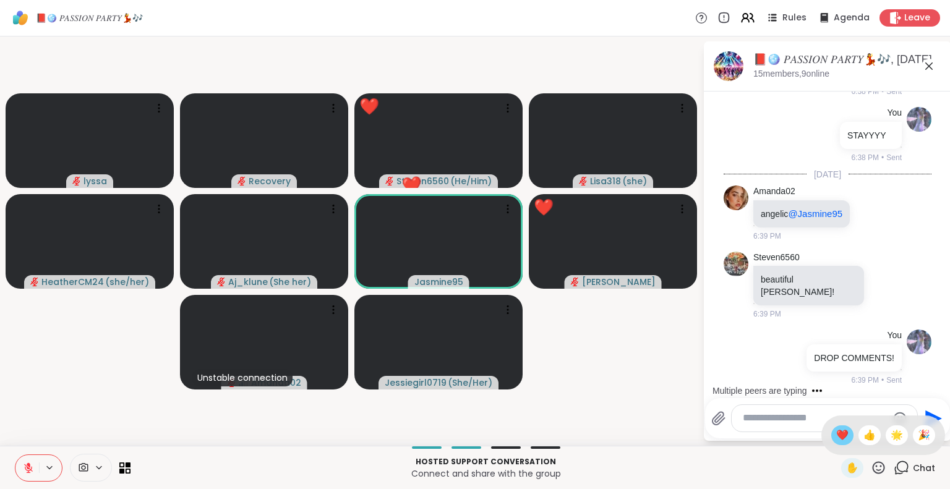
click at [836, 439] on span "❤️" at bounding box center [842, 435] width 12 height 15
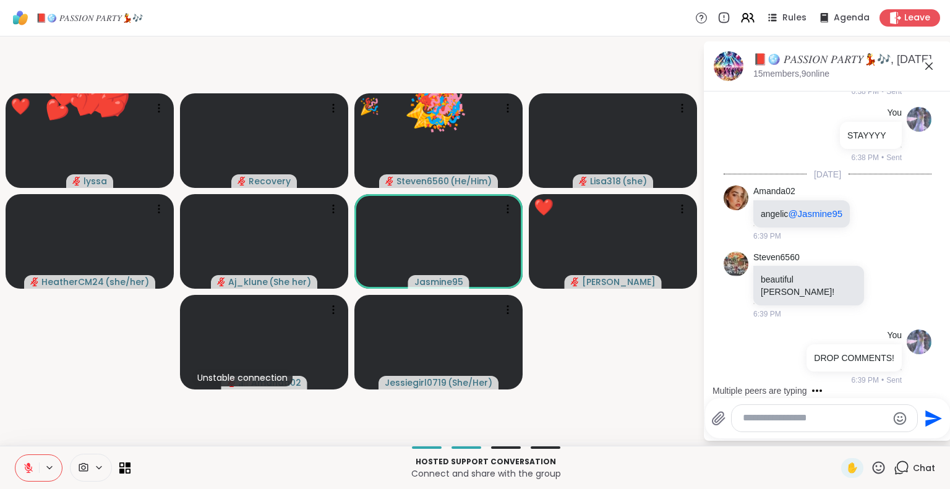
click at [874, 470] on icon at bounding box center [878, 467] width 15 height 15
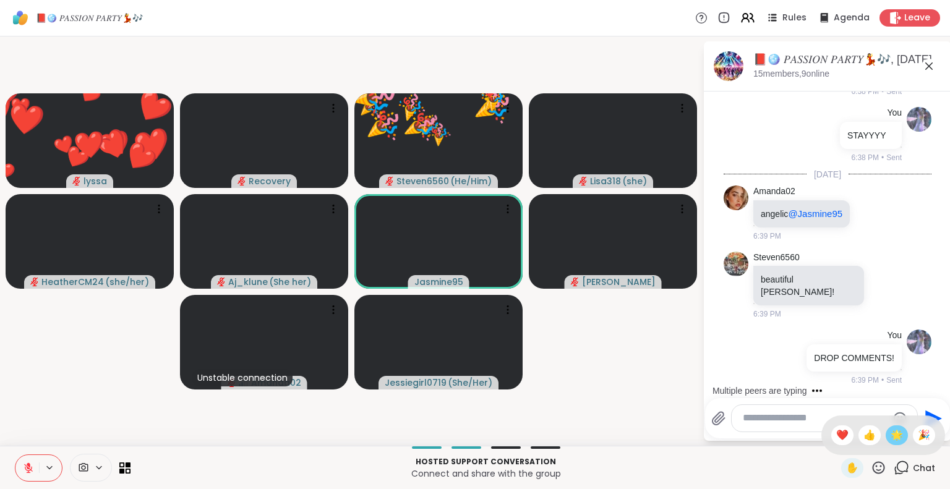
click at [891, 440] on span "🌟" at bounding box center [897, 435] width 12 height 15
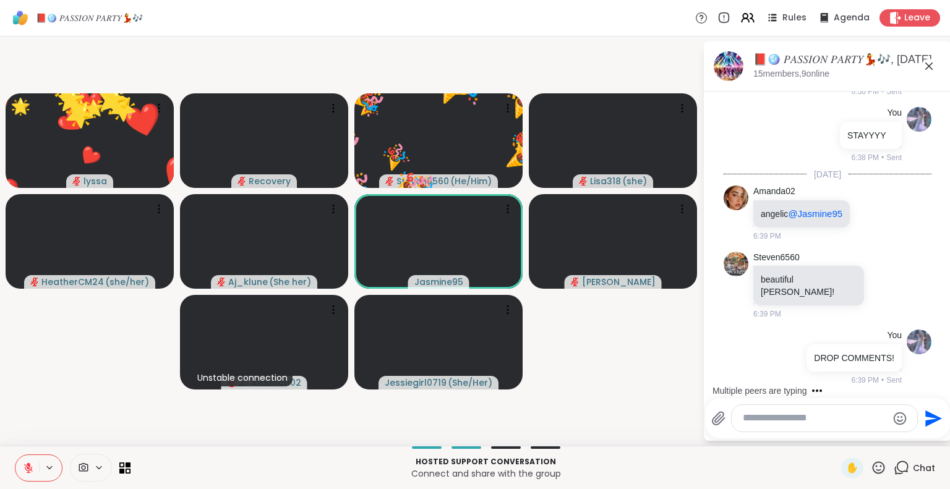
click at [876, 475] on icon at bounding box center [878, 467] width 15 height 15
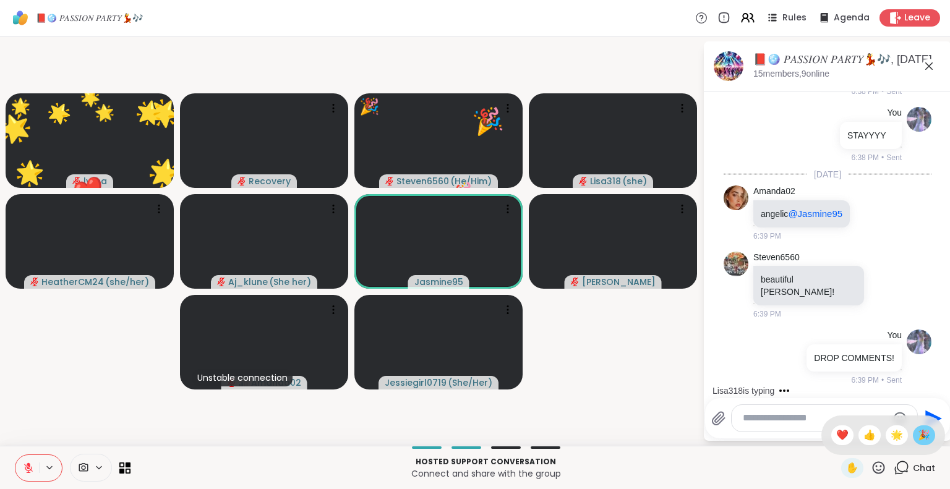
click at [918, 440] on span "🎉" at bounding box center [924, 435] width 12 height 15
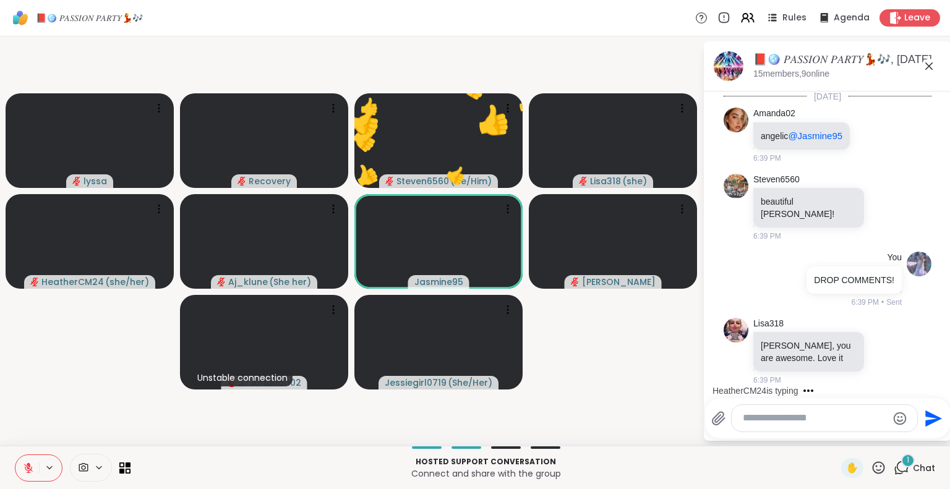
scroll to position [8100, 0]
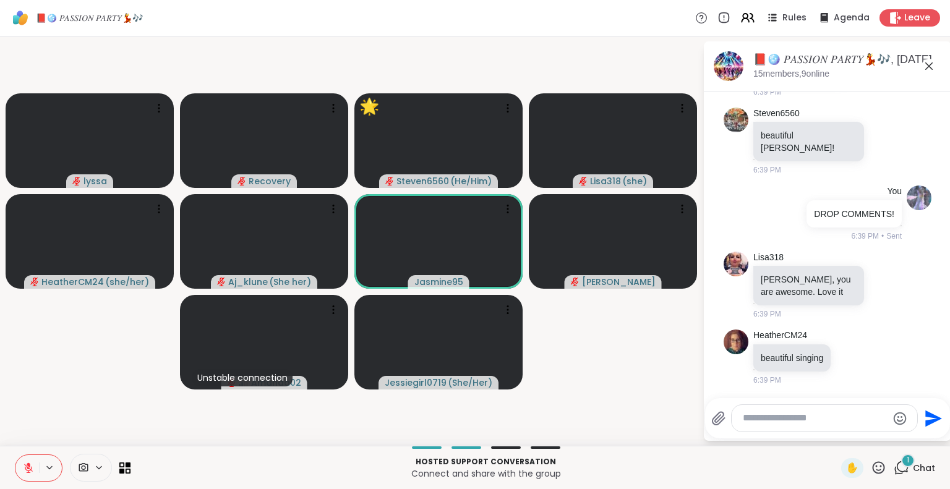
click at [873, 469] on icon at bounding box center [878, 467] width 15 height 15
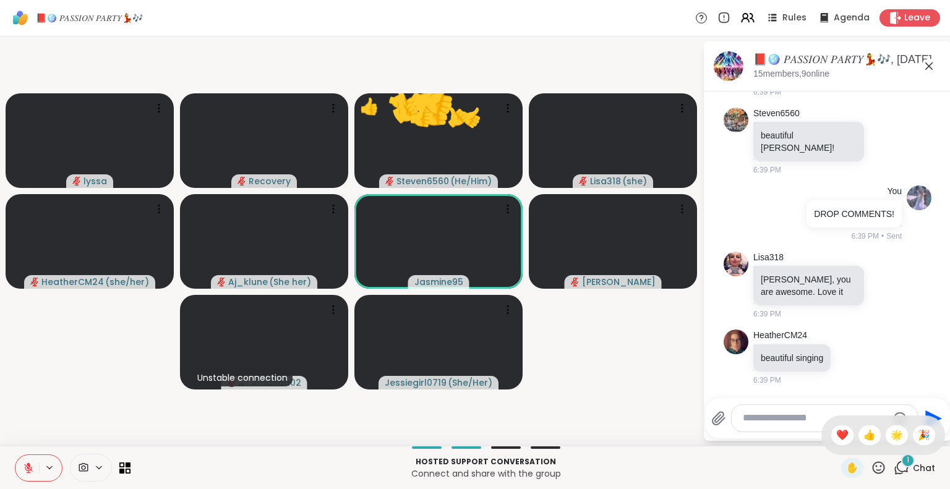
click at [822, 435] on div "✋ ❤️ 👍 🌟 🎉" at bounding box center [884, 436] width 124 height 40
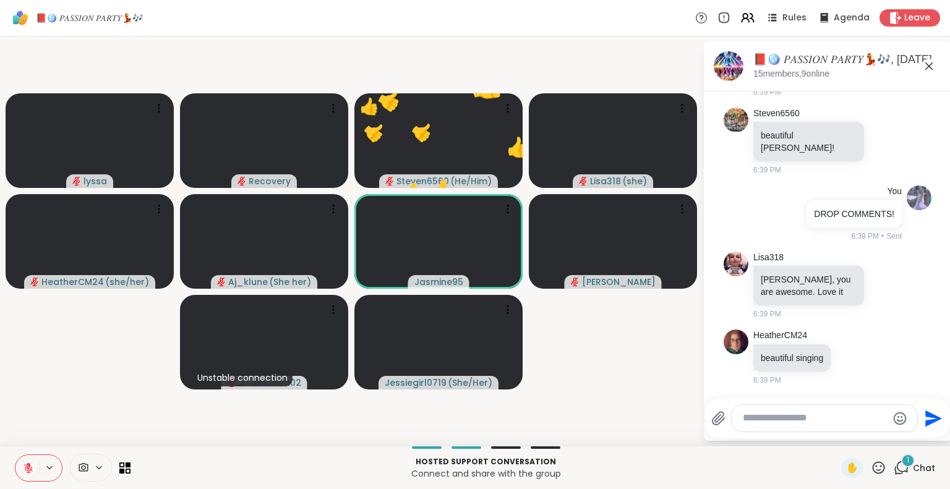
click at [871, 466] on icon at bounding box center [878, 467] width 15 height 15
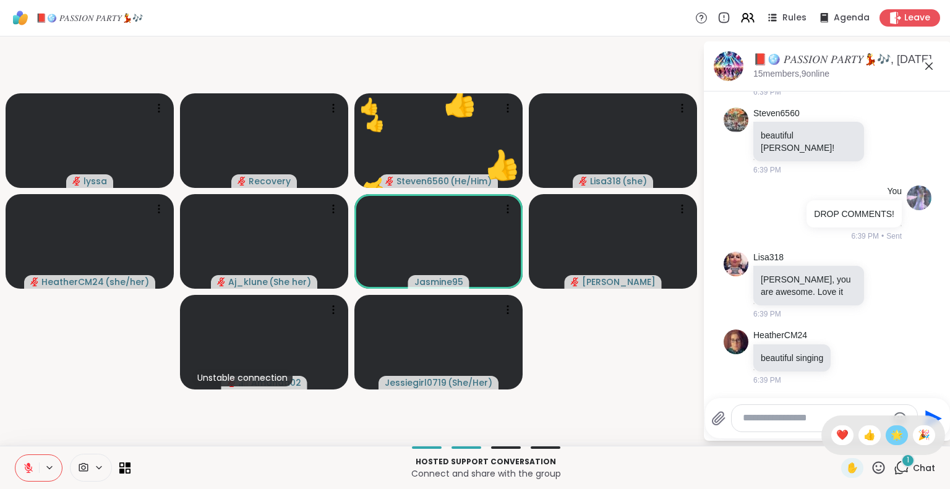
click at [891, 441] on span "🌟" at bounding box center [897, 435] width 12 height 15
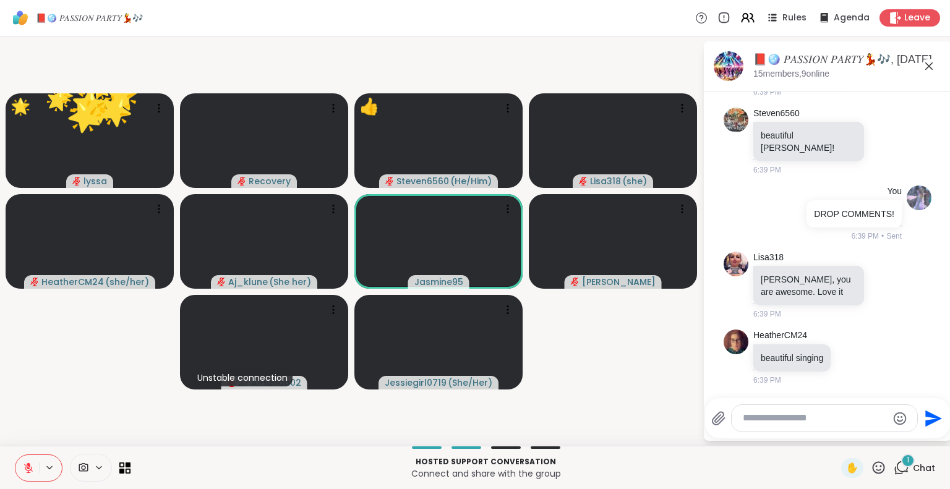
click at [871, 467] on icon at bounding box center [878, 467] width 15 height 15
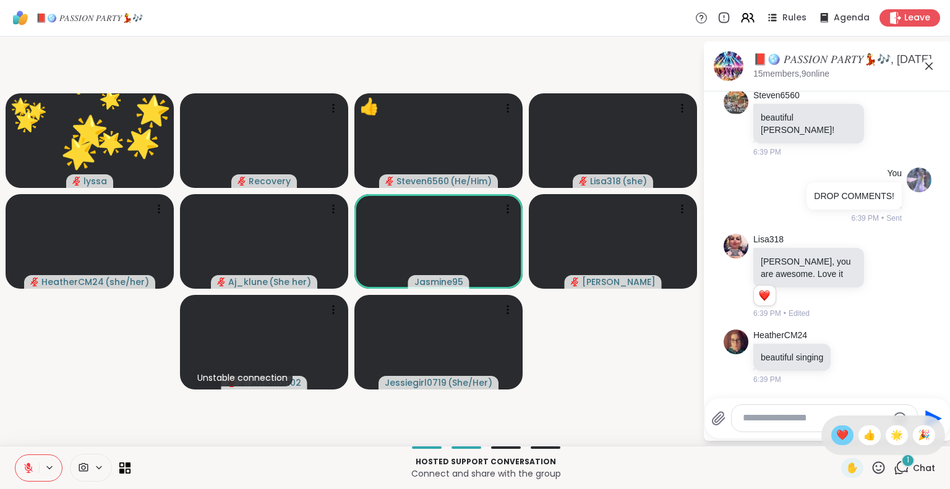
click at [836, 438] on span "❤️" at bounding box center [842, 435] width 12 height 15
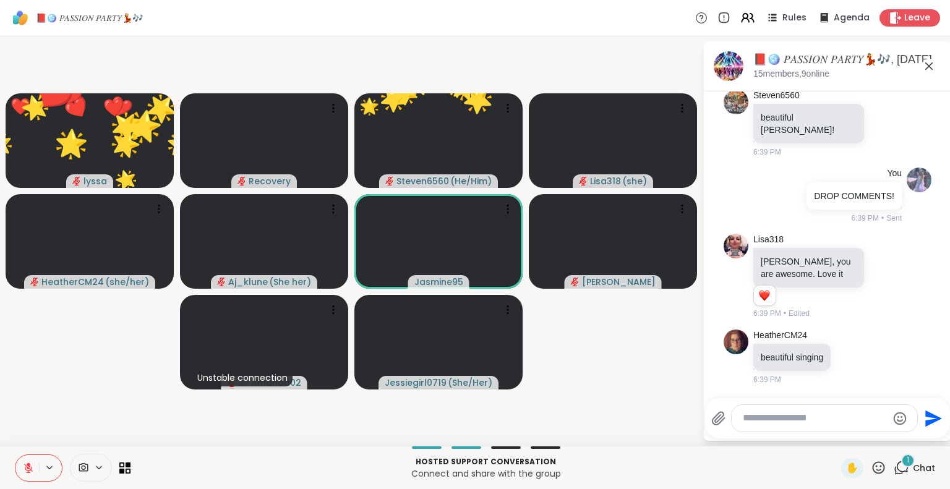
click at [871, 468] on icon at bounding box center [878, 467] width 15 height 15
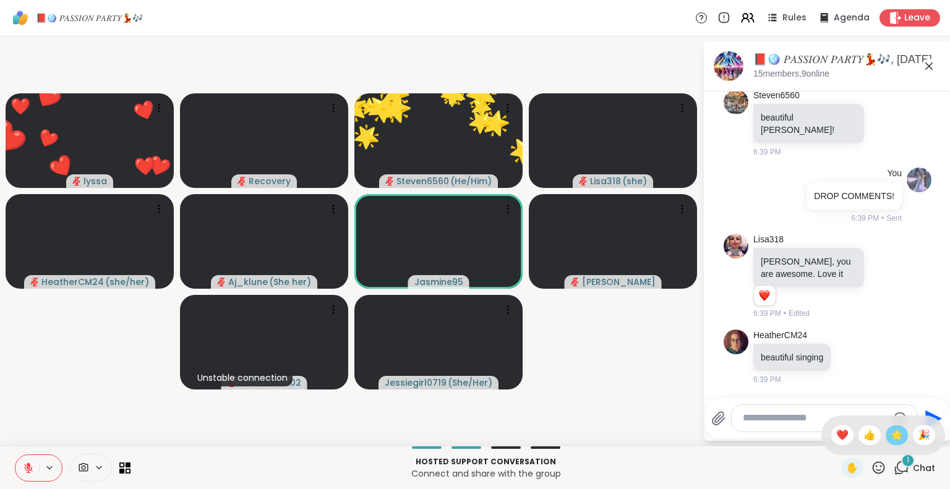
click at [891, 440] on span "🌟" at bounding box center [897, 435] width 12 height 15
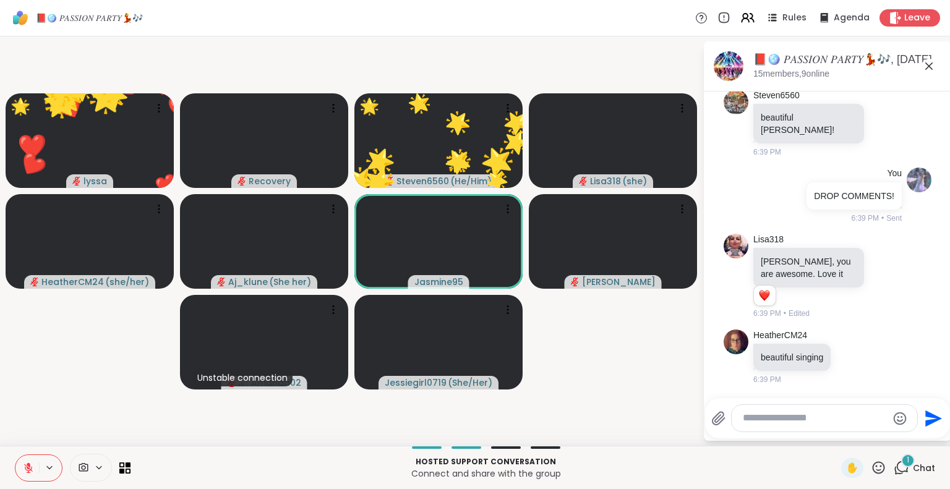
click at [873, 470] on icon at bounding box center [879, 468] width 12 height 12
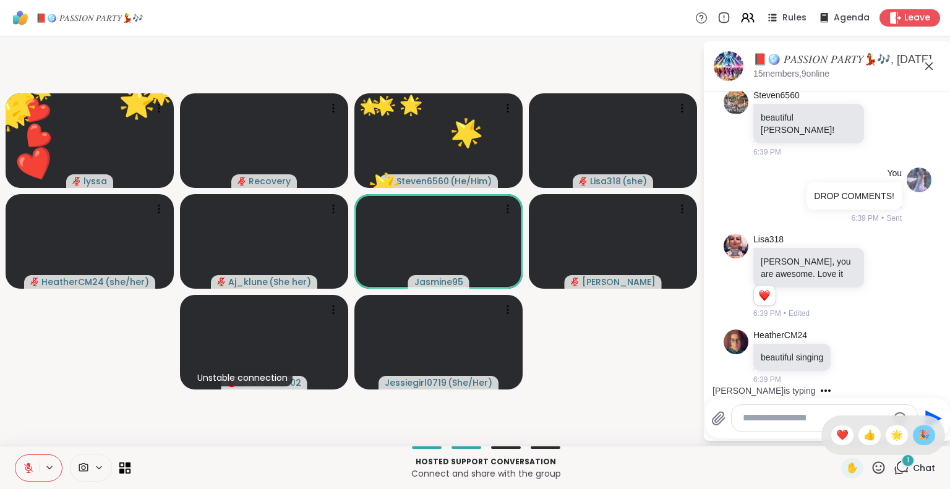
click at [918, 435] on span "🎉" at bounding box center [924, 435] width 12 height 15
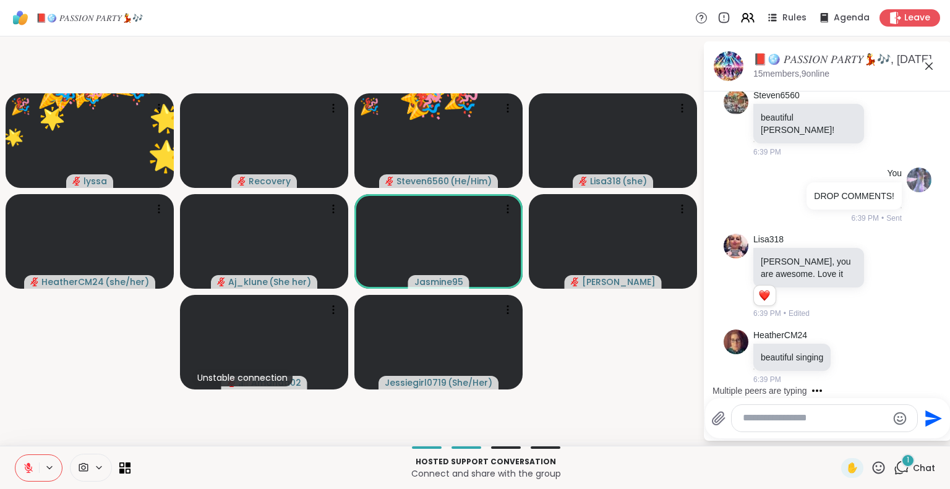
click at [873, 470] on icon at bounding box center [879, 468] width 12 height 12
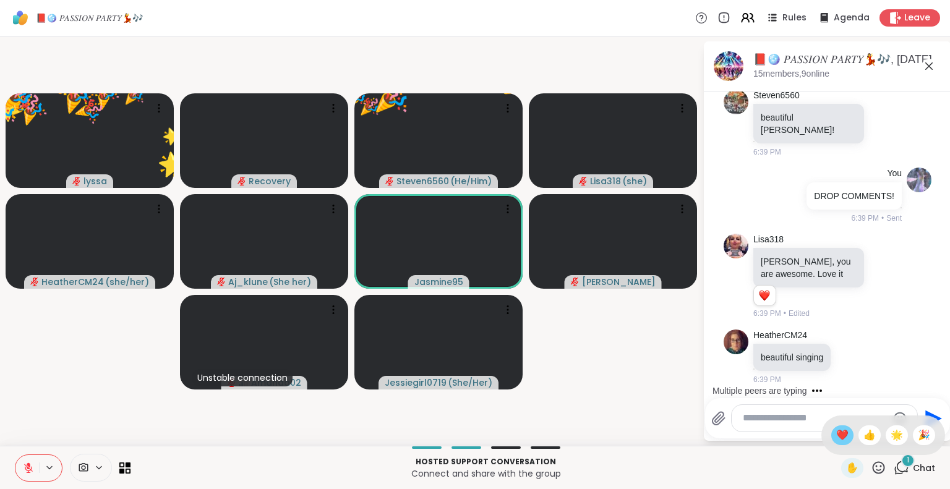
click at [836, 437] on span "❤️" at bounding box center [842, 435] width 12 height 15
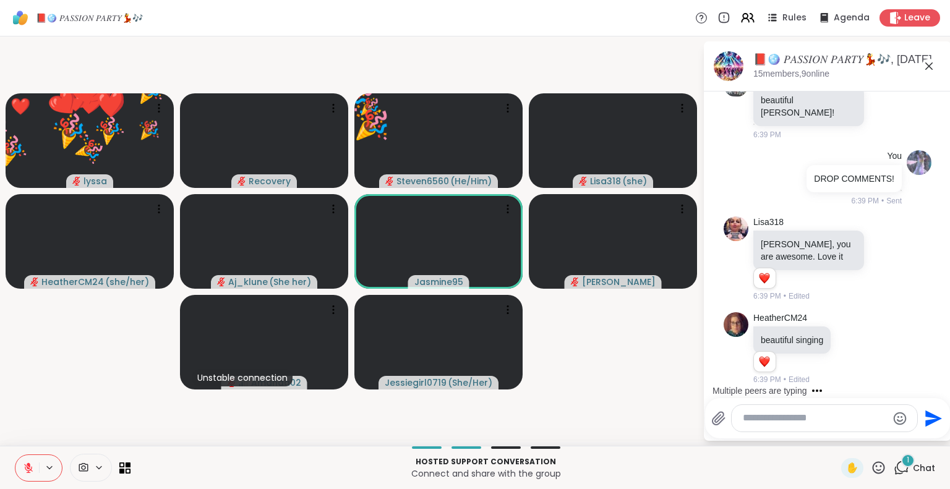
scroll to position [8136, 0]
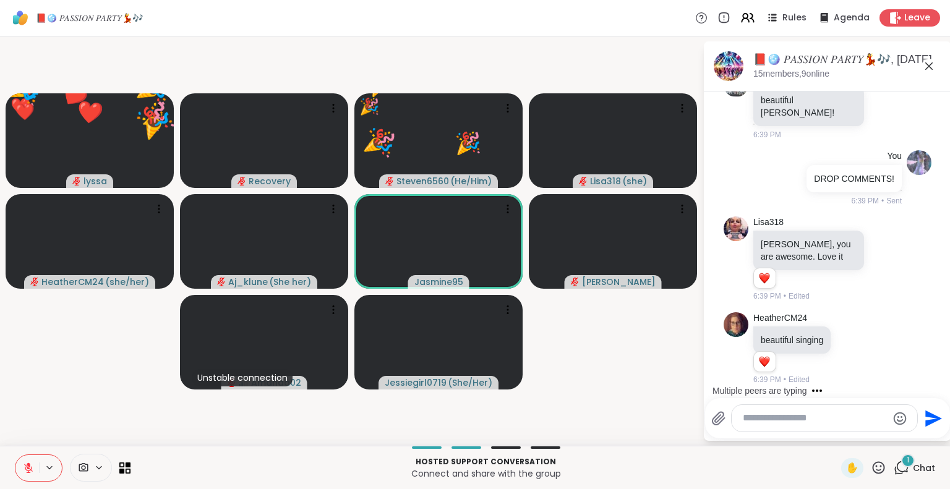
click at [655, 418] on video-player-container "❤️ lyssa 🌟 🌟 🌟 🌟 🌟 🌟 🌟 🌟 🌟 🌟 🌟 🌟 🌟 🌟 🌟 🌟 🌟 🌟 🌟 🌟 🌟 🌟 🌟 🌟 🌟 🌟 🌟 🌟 🌟 🎉 🎉 🎉 🎉 🎉 🎉 …" at bounding box center [351, 241] width 688 height 400
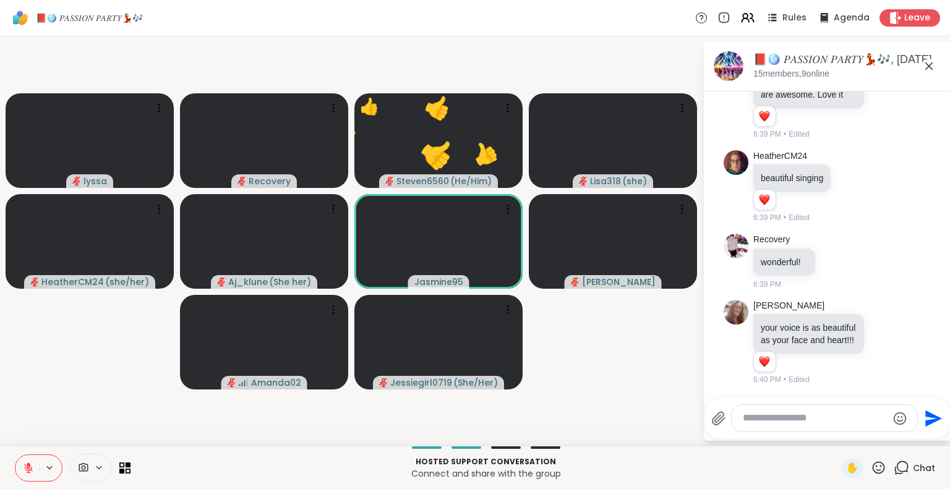
scroll to position [8310, 0]
click at [26, 465] on icon at bounding box center [28, 468] width 11 height 11
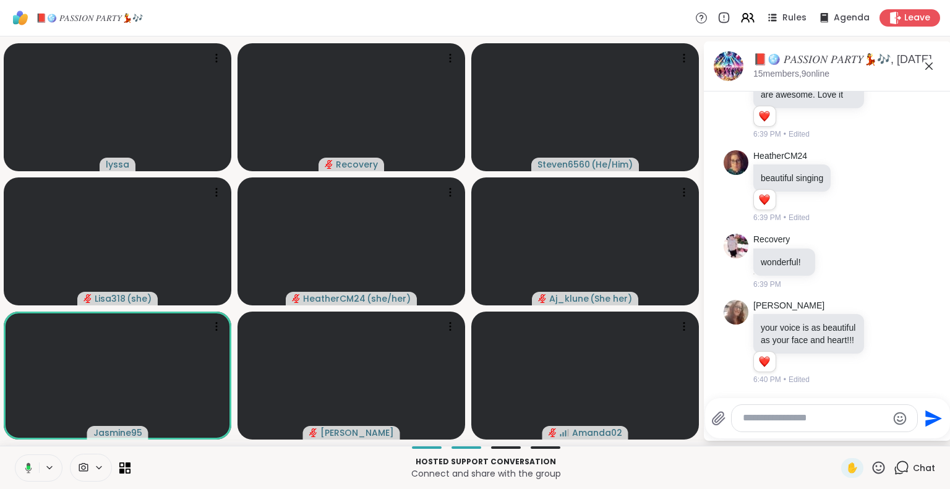
click at [931, 69] on icon at bounding box center [928, 65] width 7 height 7
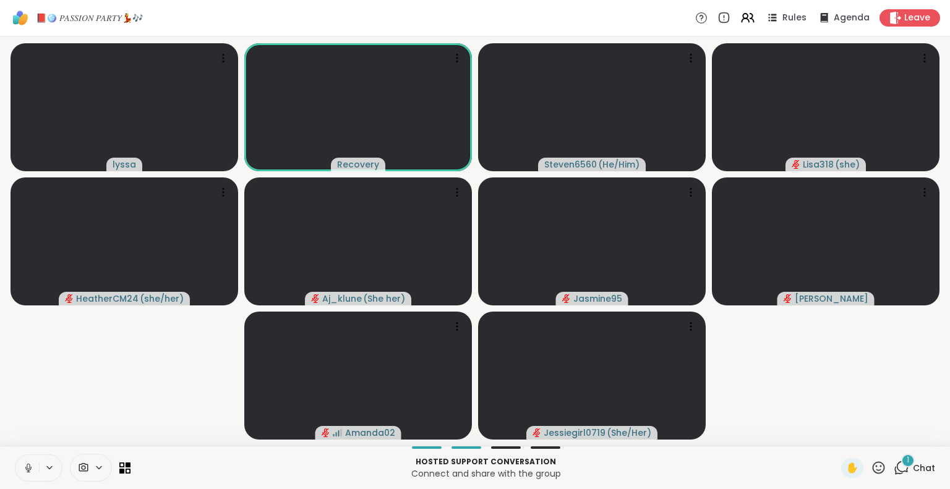
click at [28, 465] on icon at bounding box center [28, 468] width 11 height 11
click at [871, 466] on icon at bounding box center [878, 467] width 15 height 15
click at [836, 434] on span "❤️" at bounding box center [842, 435] width 12 height 15
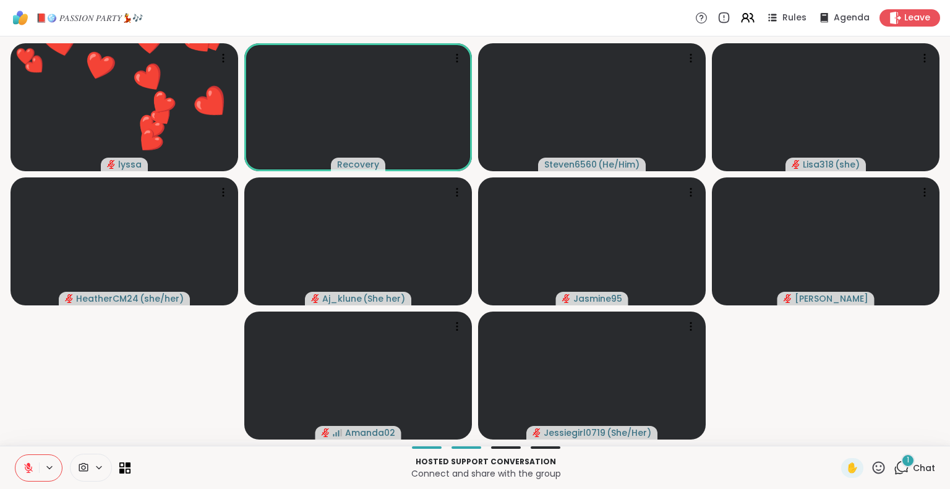
click at [871, 462] on icon at bounding box center [878, 467] width 15 height 15
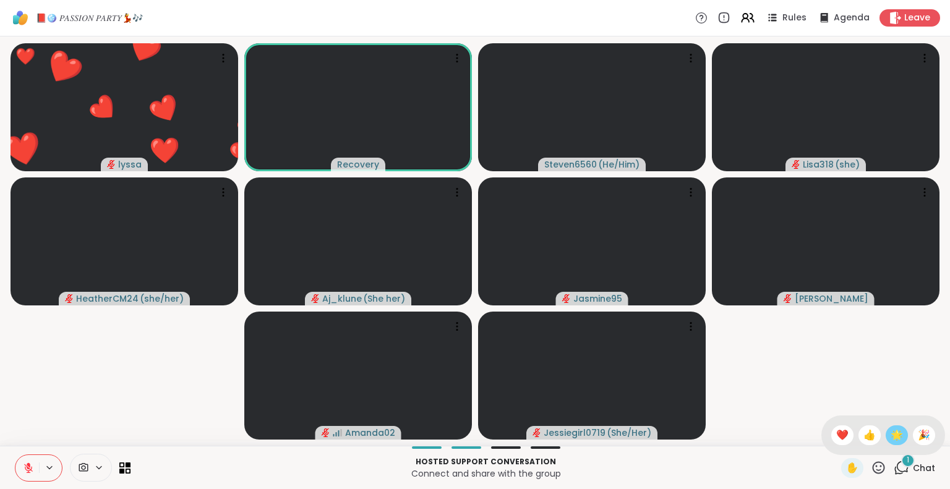
click at [891, 439] on span "🌟" at bounding box center [897, 435] width 12 height 15
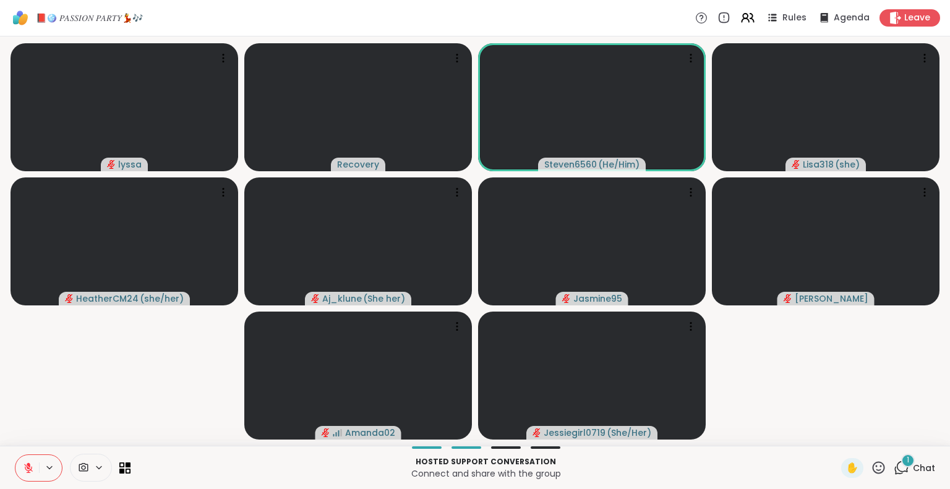
click at [864, 458] on div "✋" at bounding box center [863, 468] width 45 height 20
click at [871, 466] on icon at bounding box center [878, 467] width 15 height 15
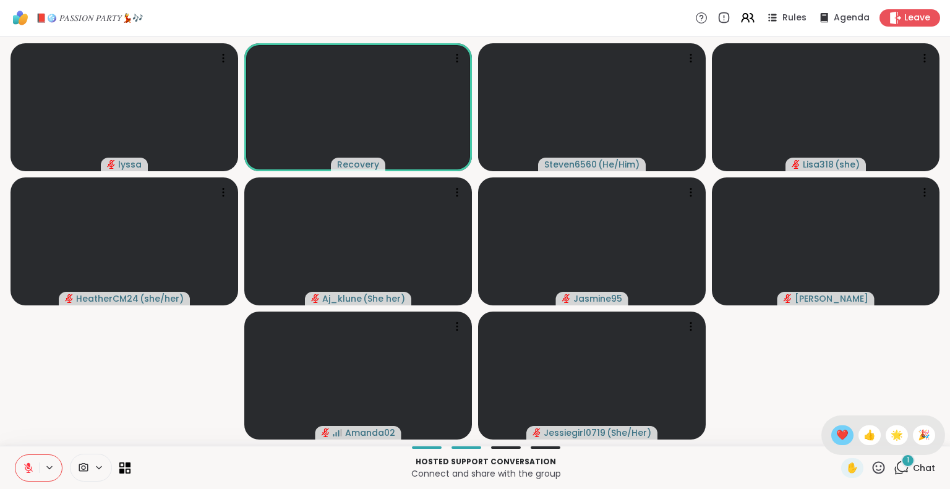
click at [836, 436] on span "❤️" at bounding box center [842, 435] width 12 height 15
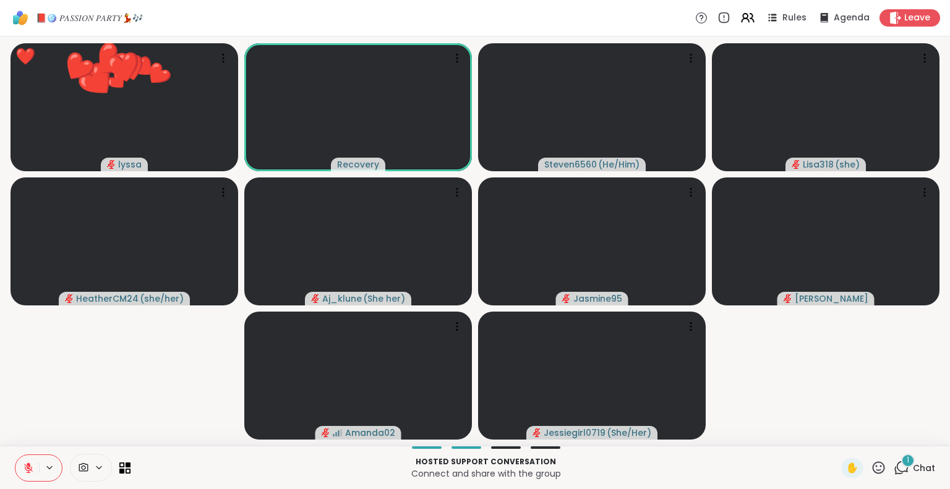
click at [871, 468] on icon at bounding box center [878, 467] width 15 height 15
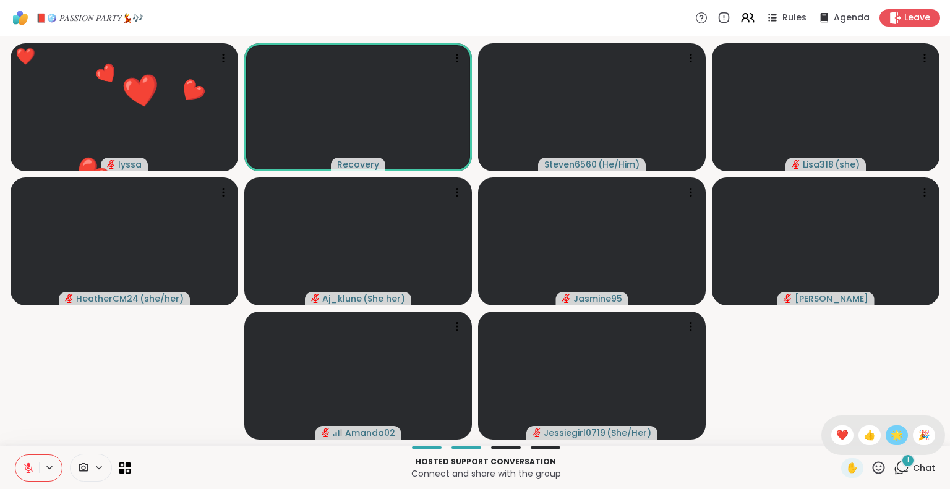
click at [891, 437] on span "🌟" at bounding box center [897, 435] width 12 height 15
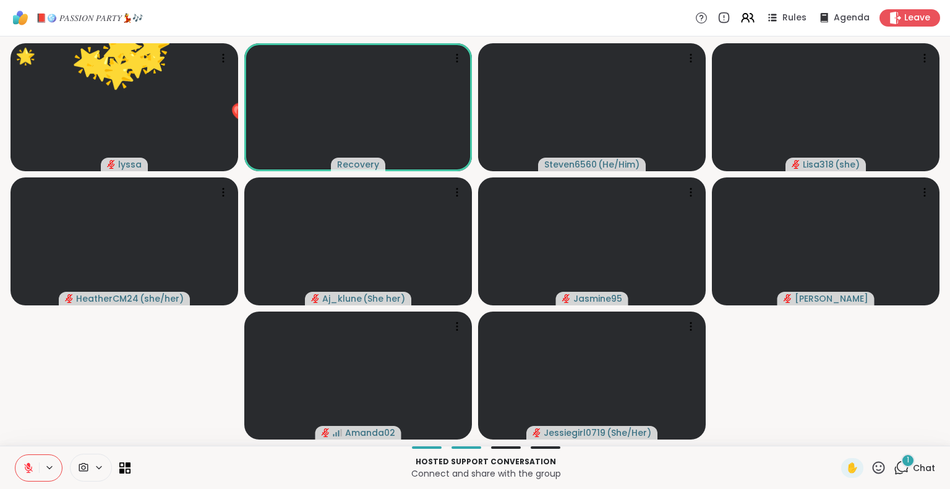
click at [873, 471] on icon at bounding box center [879, 468] width 12 height 12
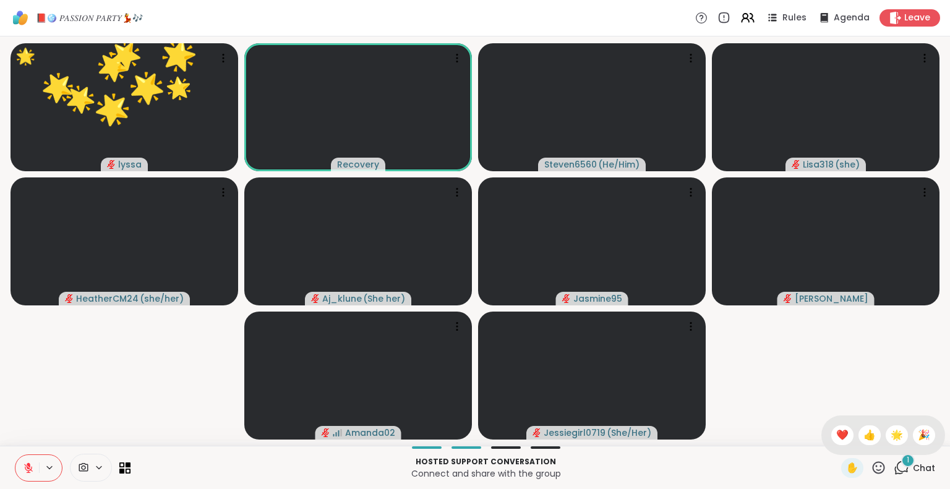
click at [822, 427] on div "✋ ❤️ 👍 🌟 🎉" at bounding box center [884, 436] width 124 height 40
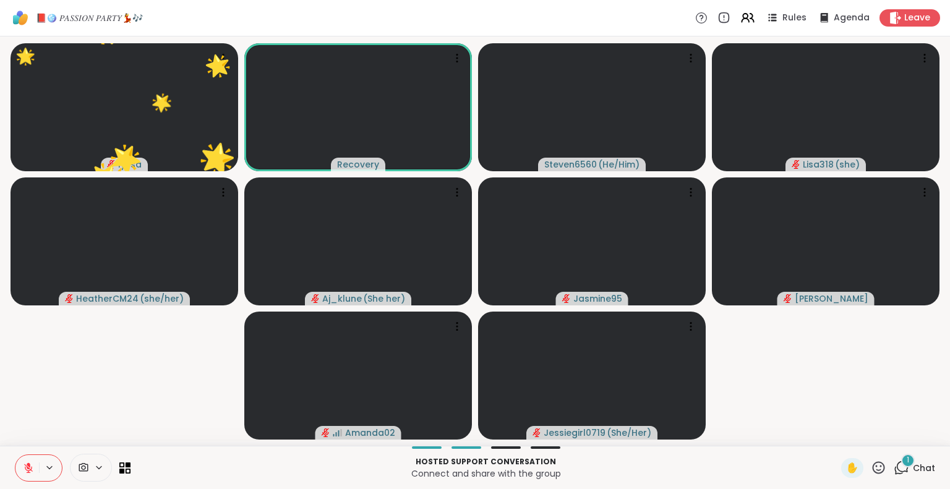
click at [871, 461] on icon at bounding box center [878, 467] width 15 height 15
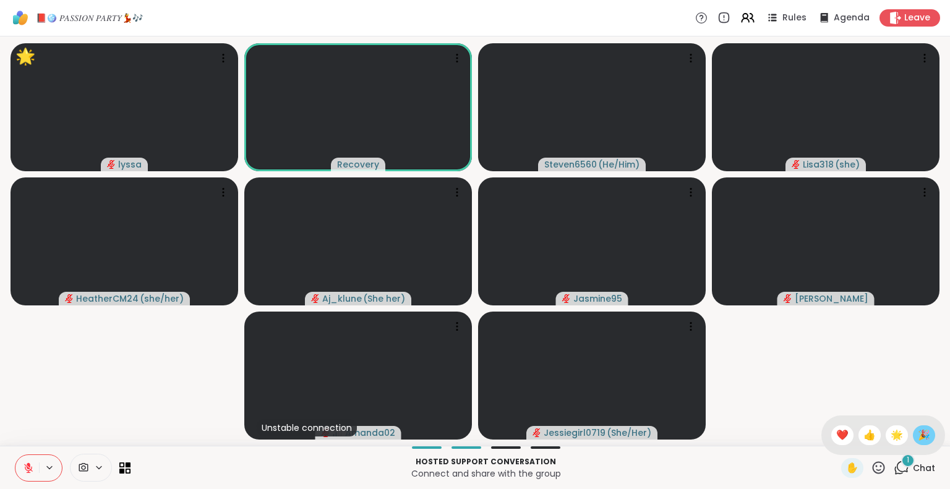
click at [913, 438] on div "🎉" at bounding box center [924, 436] width 22 height 20
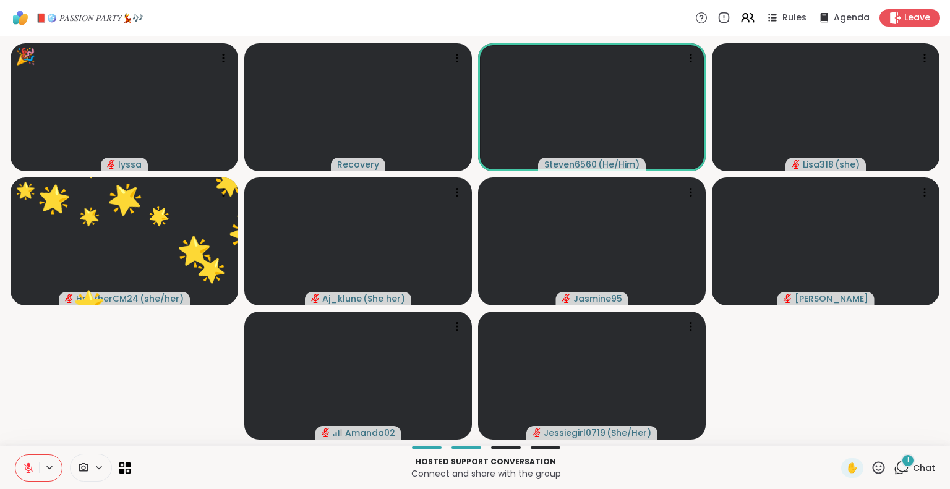
click at [906, 460] on div "1 Chat" at bounding box center [914, 468] width 41 height 20
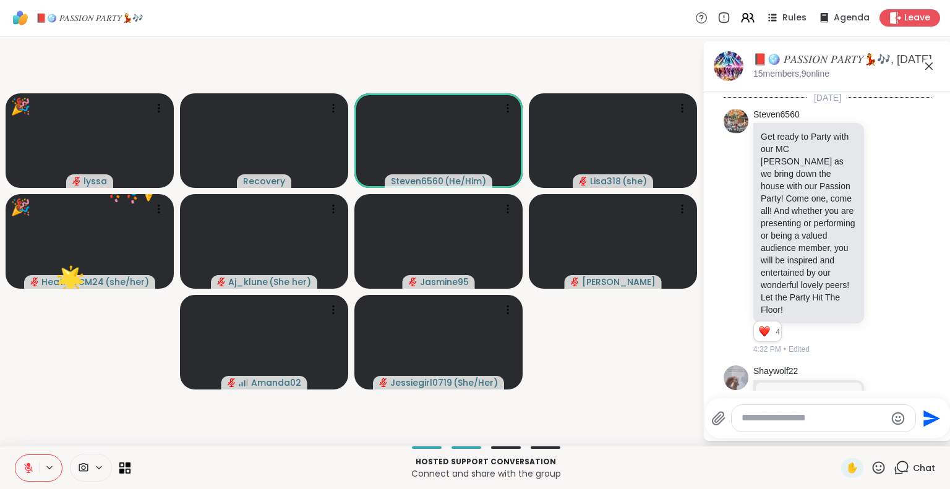
scroll to position [8440, 0]
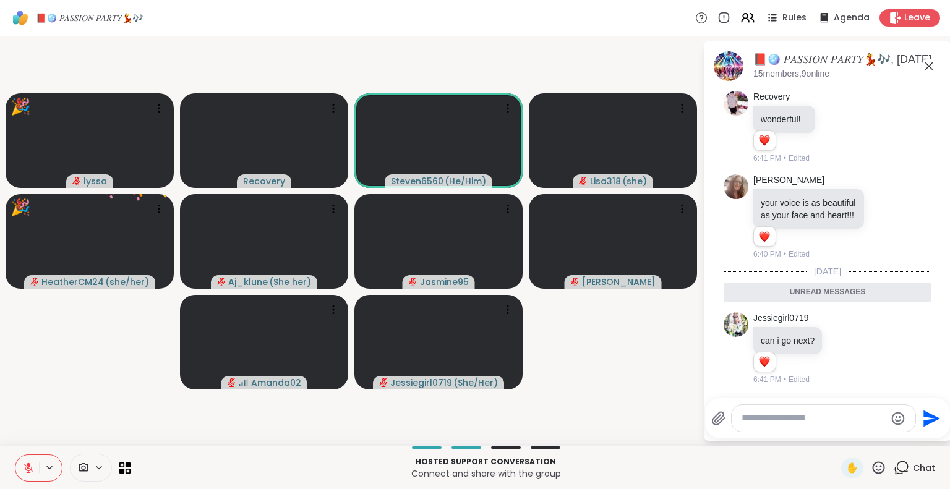
click at [838, 421] on textarea "Type your message" at bounding box center [814, 418] width 144 height 13
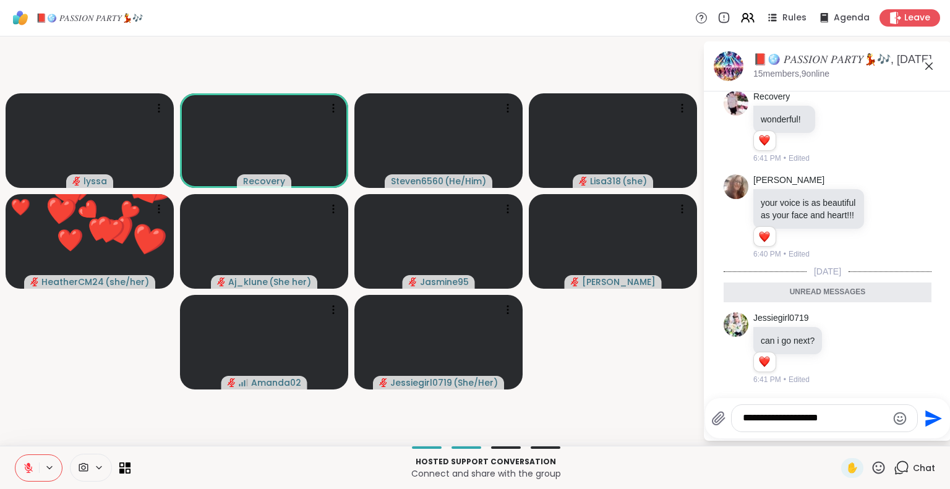
type textarea "**********"
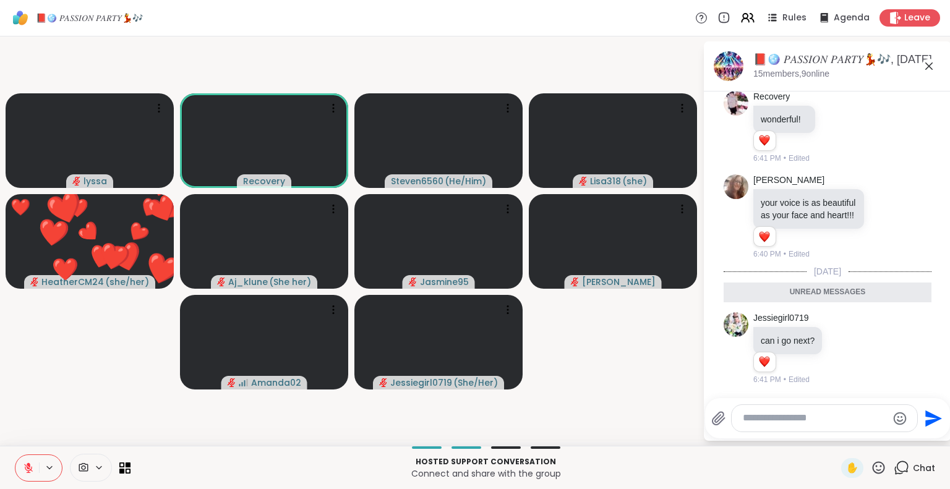
scroll to position [8488, 0]
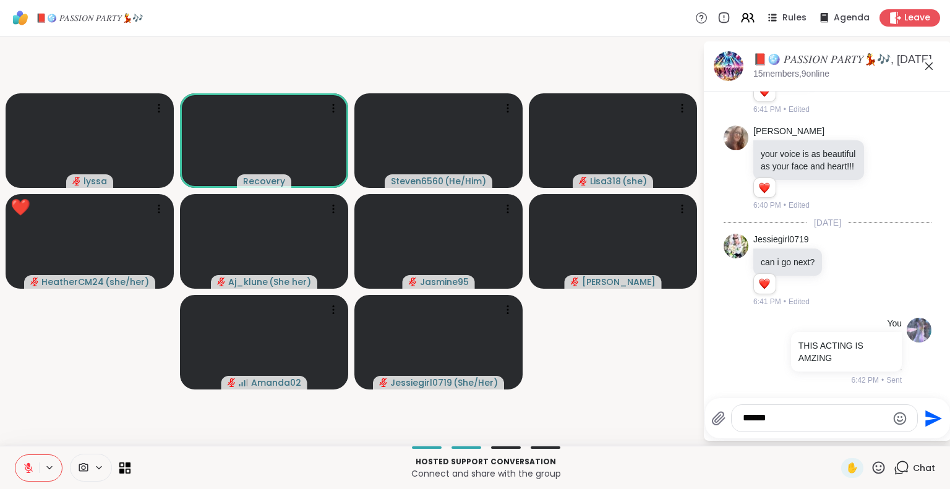
type textarea "******"
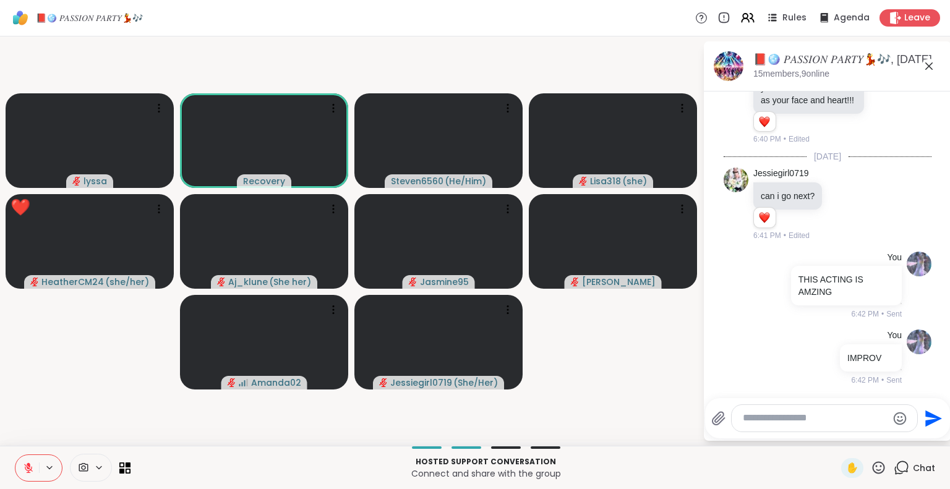
scroll to position [8555, 0]
type textarea "**********"
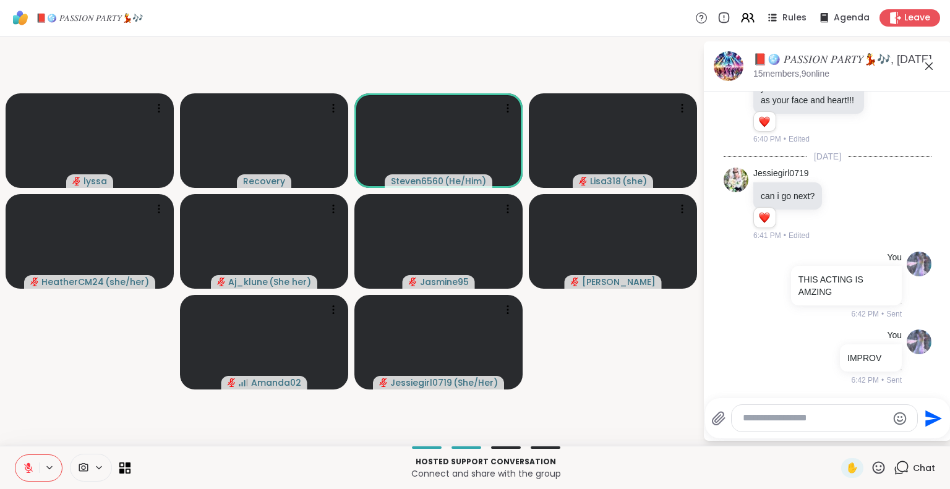
scroll to position [8632, 0]
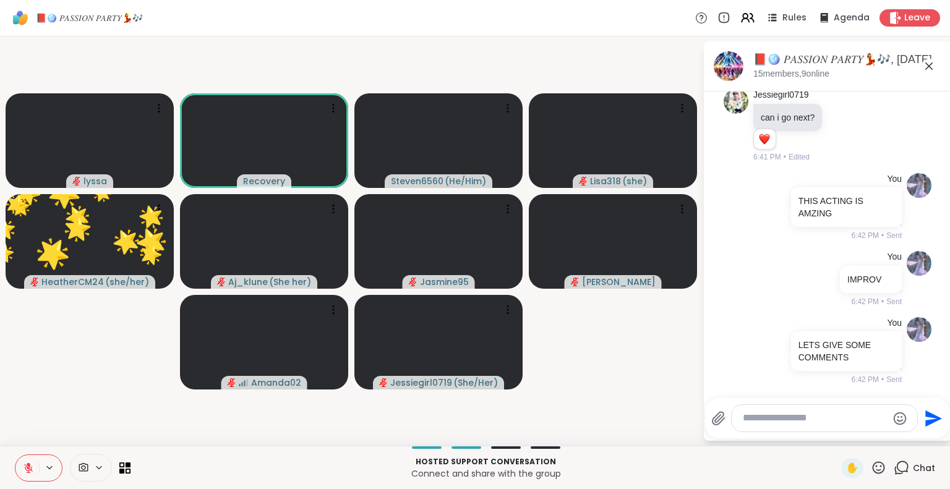
click at [877, 462] on icon at bounding box center [878, 467] width 15 height 15
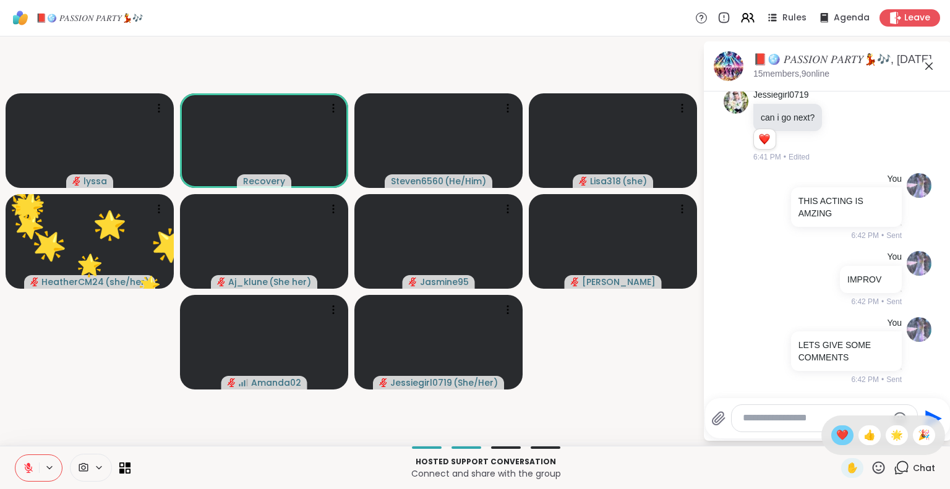
click at [836, 434] on span "❤️" at bounding box center [842, 435] width 12 height 15
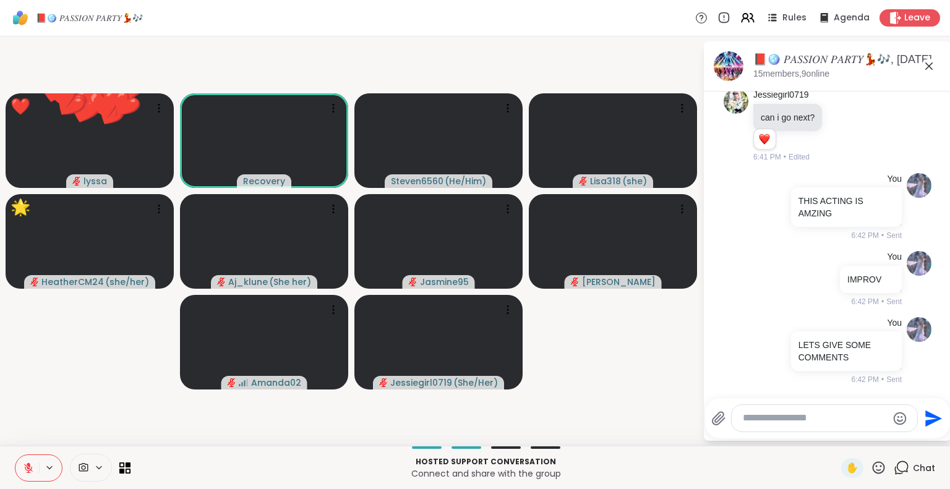
click at [871, 467] on icon at bounding box center [878, 467] width 15 height 15
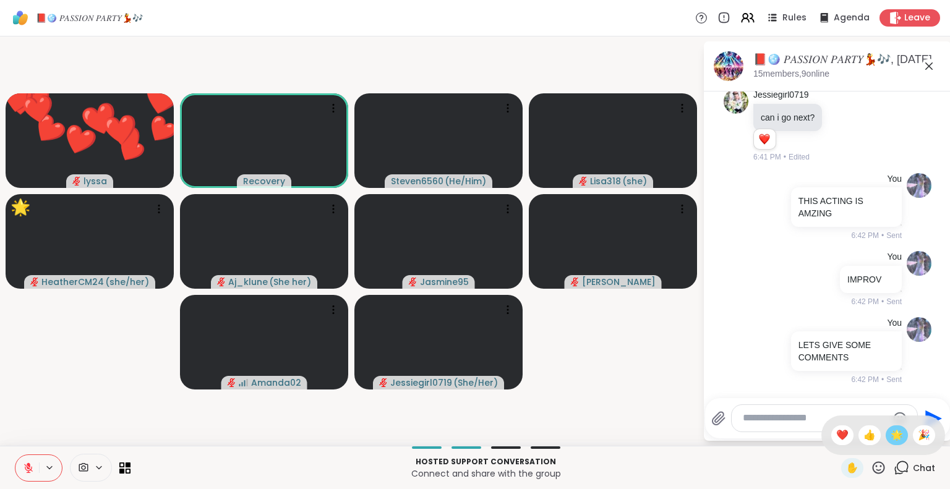
click at [886, 443] on div "🌟" at bounding box center [897, 436] width 22 height 20
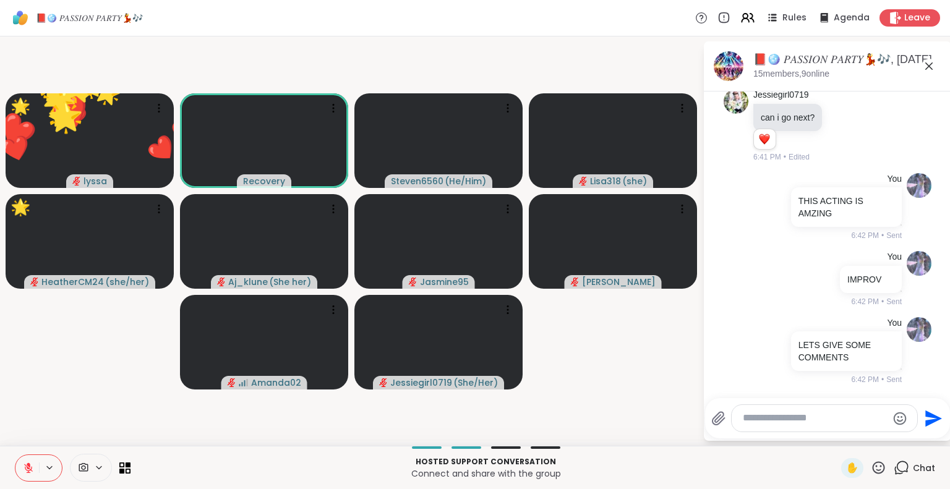
click at [818, 418] on textarea "Type your message" at bounding box center [815, 418] width 144 height 13
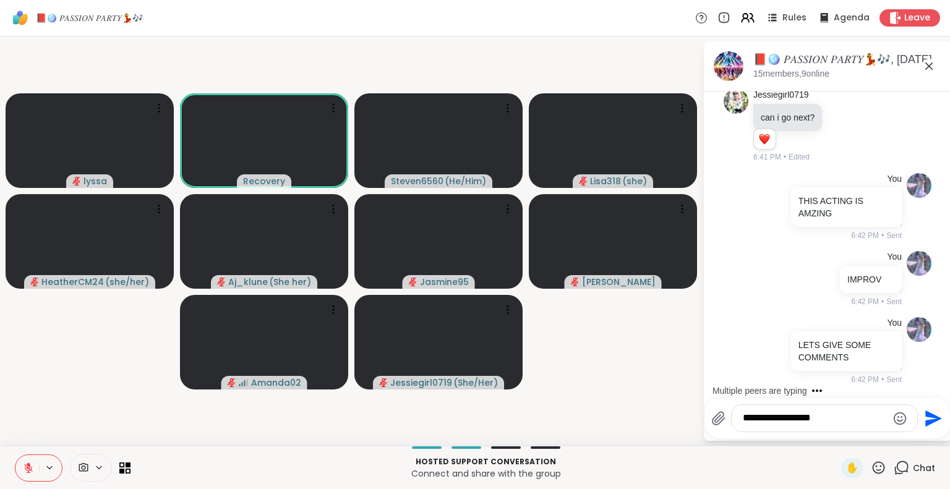
type textarea "**********"
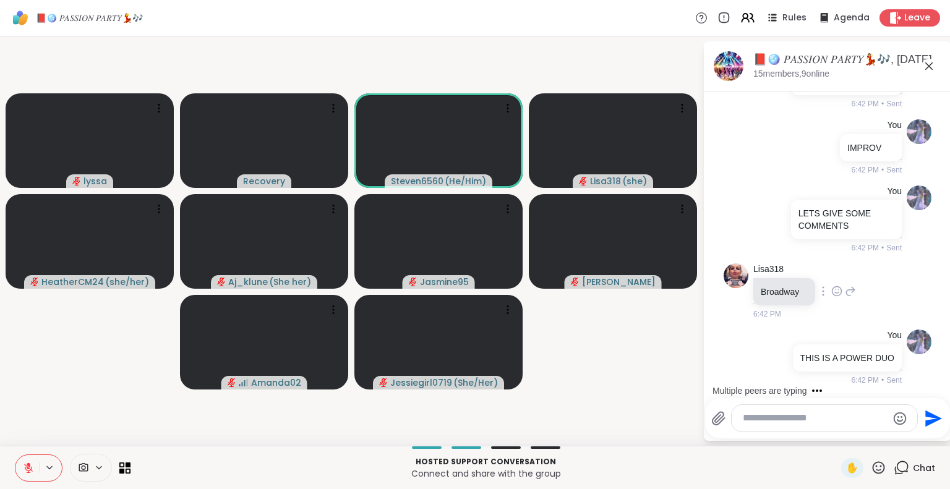
scroll to position [8842, 0]
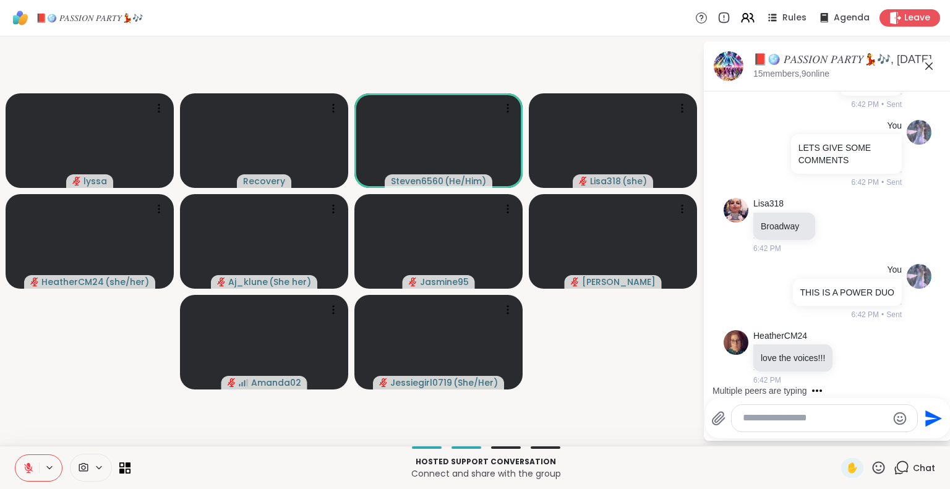
click at [877, 466] on icon at bounding box center [878, 467] width 15 height 15
click at [836, 435] on span "❤️" at bounding box center [842, 435] width 12 height 15
click at [877, 469] on icon at bounding box center [878, 467] width 15 height 15
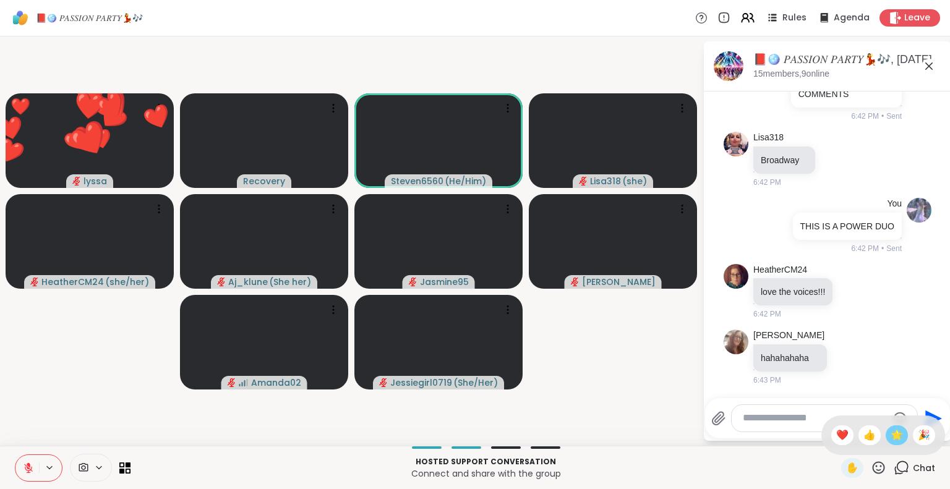
scroll to position [8907, 0]
click at [891, 435] on span "🌟" at bounding box center [897, 435] width 12 height 15
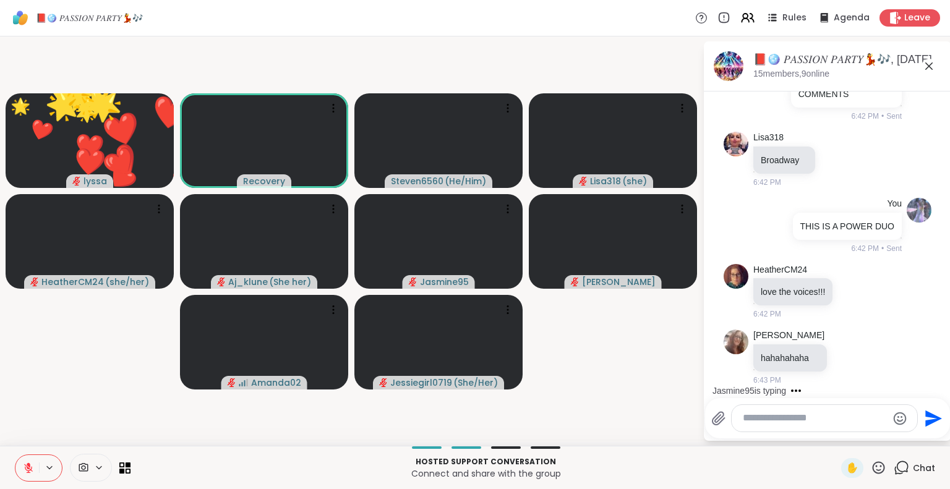
click at [871, 468] on icon at bounding box center [878, 467] width 15 height 15
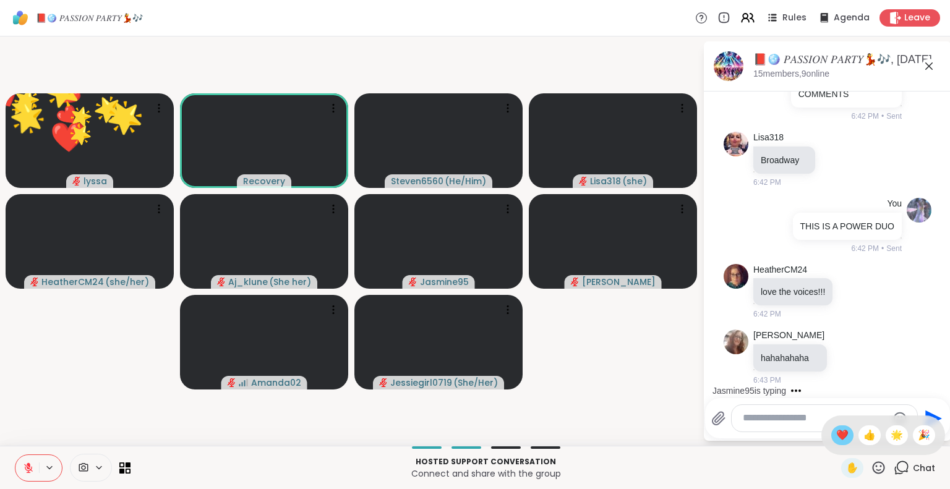
click at [836, 438] on span "❤️" at bounding box center [842, 435] width 12 height 15
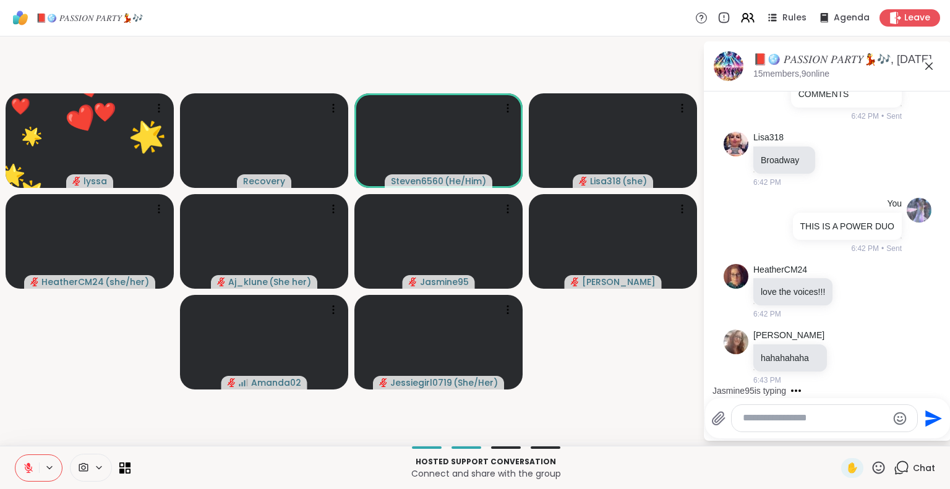
click at [874, 469] on icon at bounding box center [878, 467] width 15 height 15
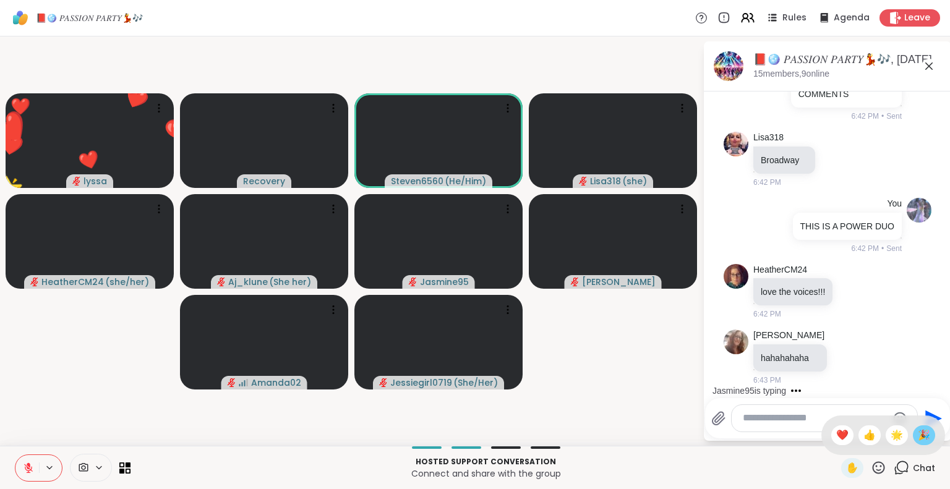
click at [918, 441] on span "🎉" at bounding box center [924, 435] width 12 height 15
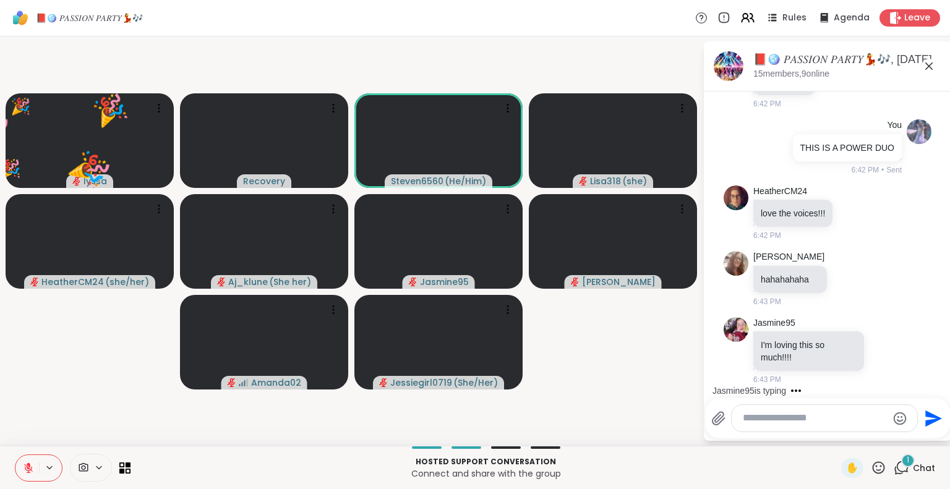
click at [781, 423] on textarea "Type your message" at bounding box center [815, 418] width 144 height 13
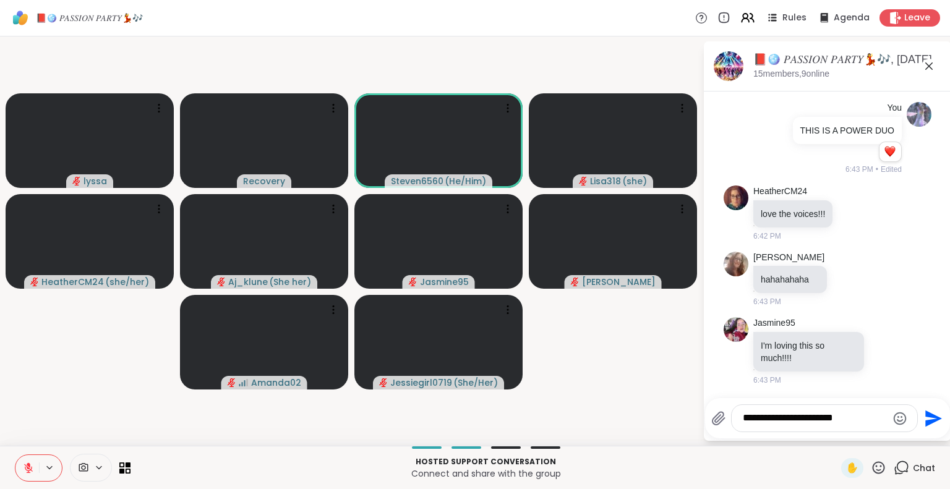
type textarea "**********"
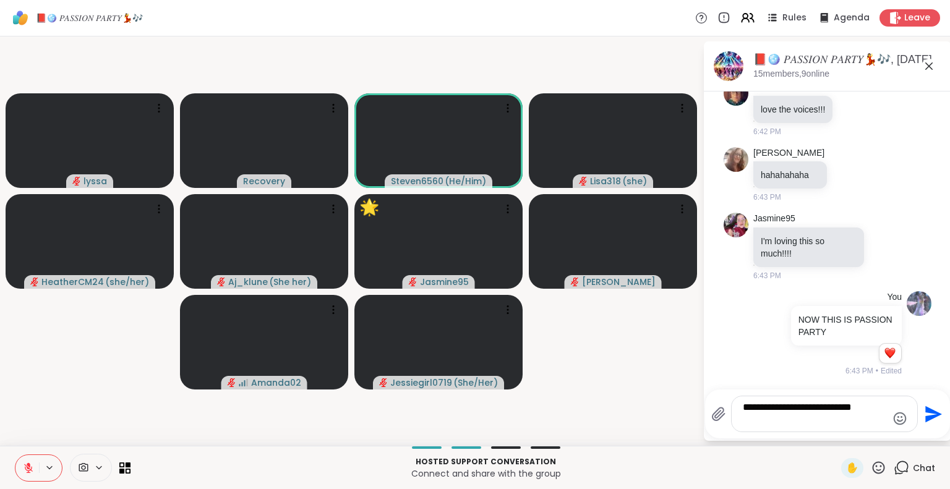
type textarea "**********"
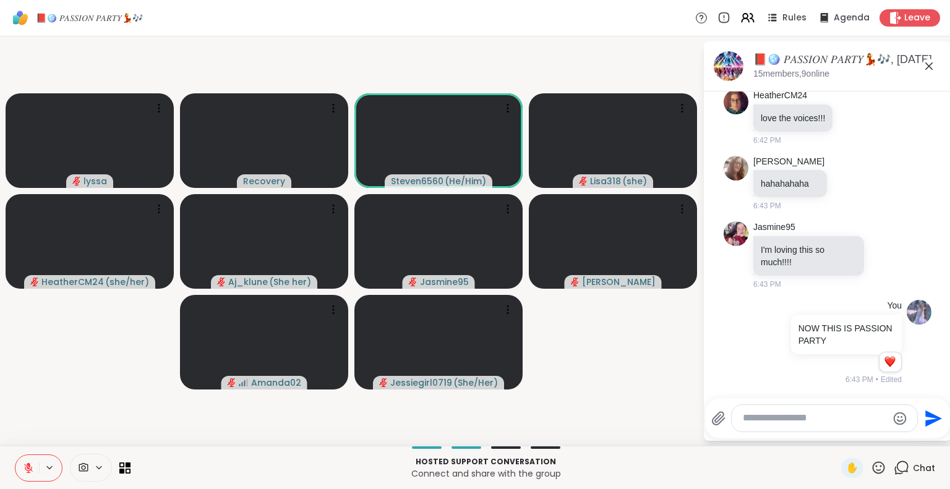
scroll to position [9177, 0]
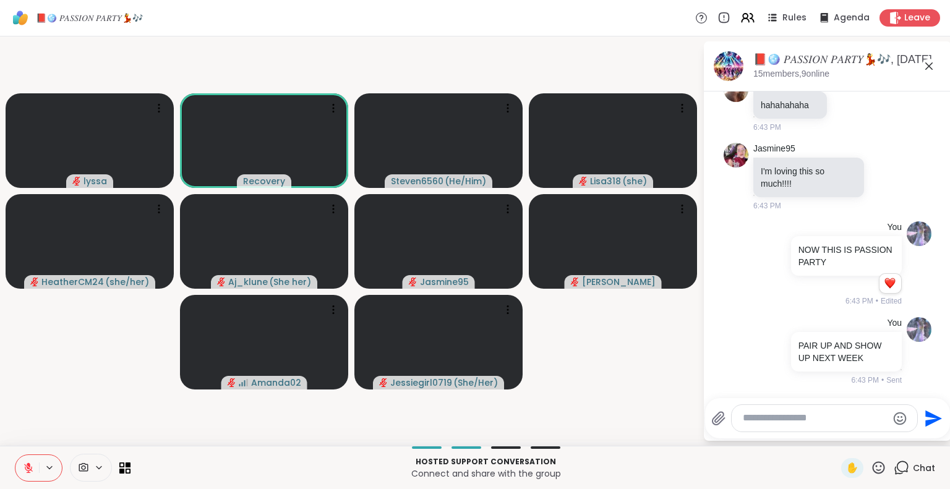
click at [871, 471] on icon at bounding box center [878, 467] width 15 height 15
click at [836, 434] on span "❤️" at bounding box center [842, 435] width 12 height 15
click at [871, 465] on icon at bounding box center [878, 467] width 15 height 15
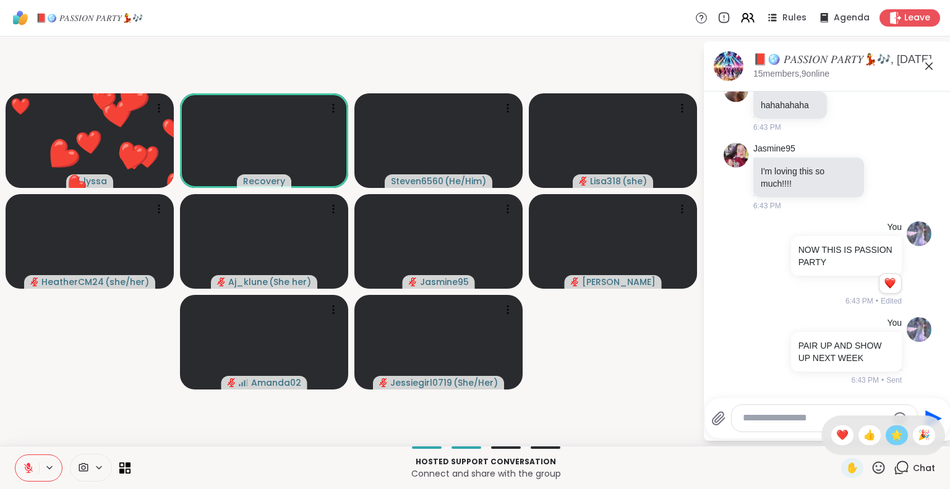
click at [891, 434] on span "🌟" at bounding box center [897, 435] width 12 height 15
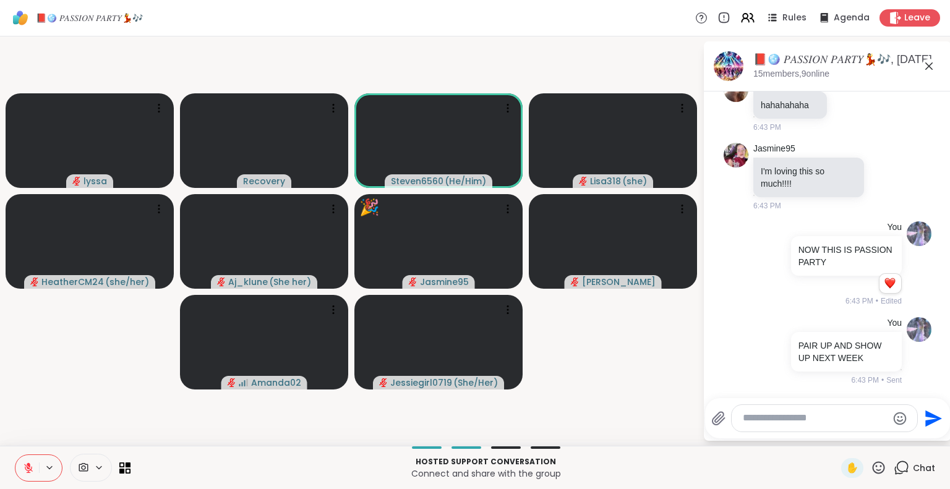
click at [875, 465] on icon at bounding box center [879, 468] width 12 height 12
click at [836, 440] on span "❤️" at bounding box center [842, 435] width 12 height 15
click at [874, 460] on div "✋" at bounding box center [863, 468] width 45 height 20
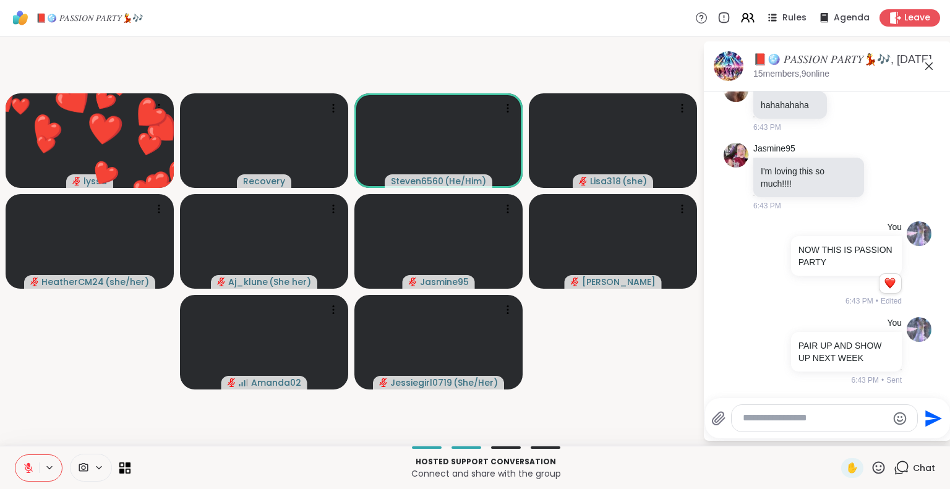
click at [873, 463] on icon at bounding box center [879, 468] width 12 height 12
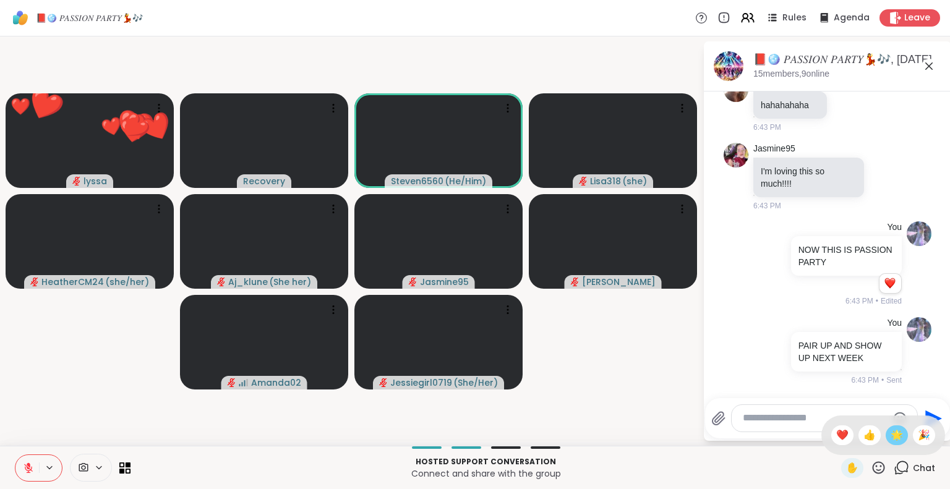
click at [891, 442] on span "🌟" at bounding box center [897, 435] width 12 height 15
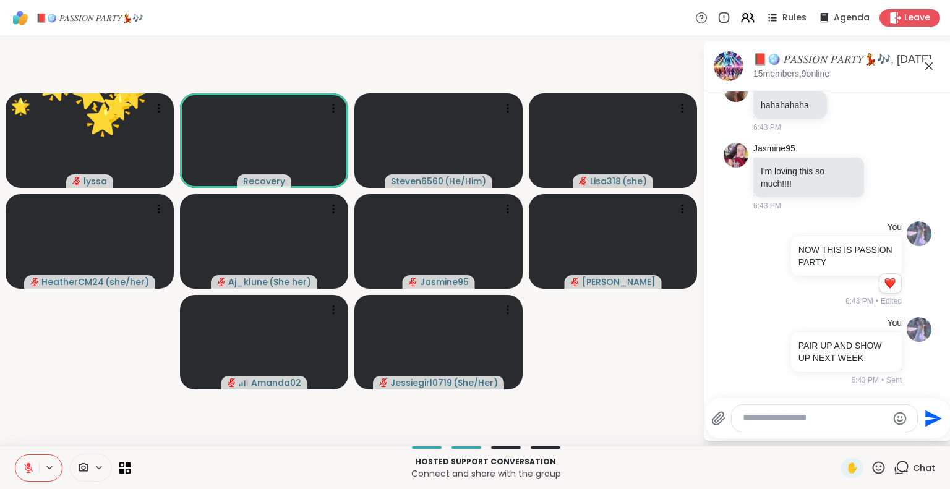
click at [875, 467] on icon at bounding box center [878, 467] width 15 height 15
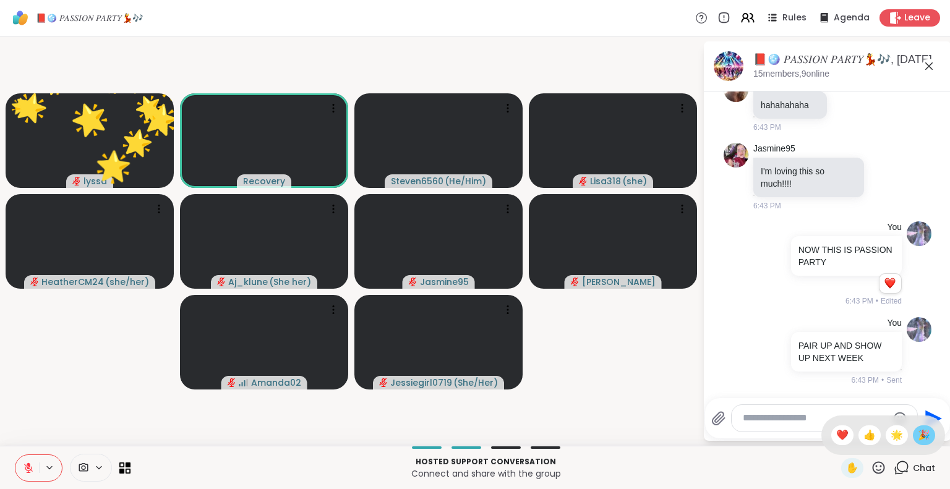
click at [921, 440] on div "🎉" at bounding box center [924, 436] width 22 height 20
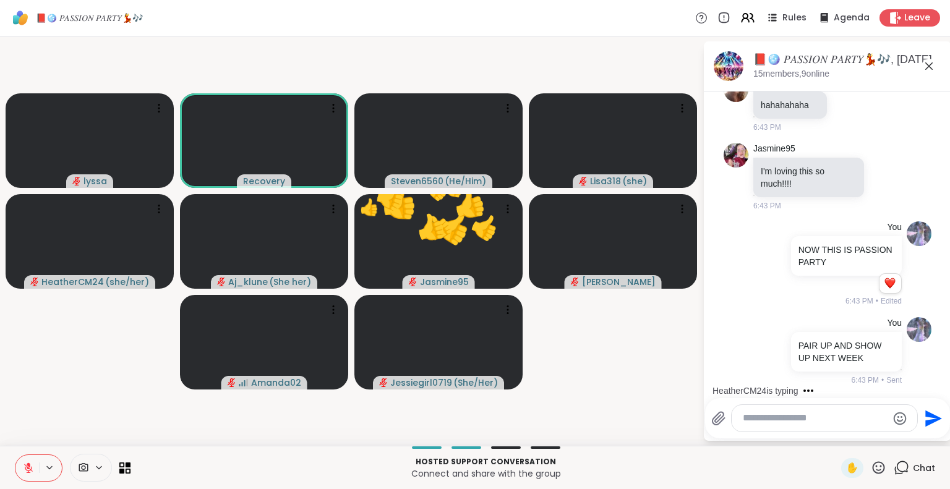
click at [32, 464] on icon at bounding box center [28, 468] width 11 height 11
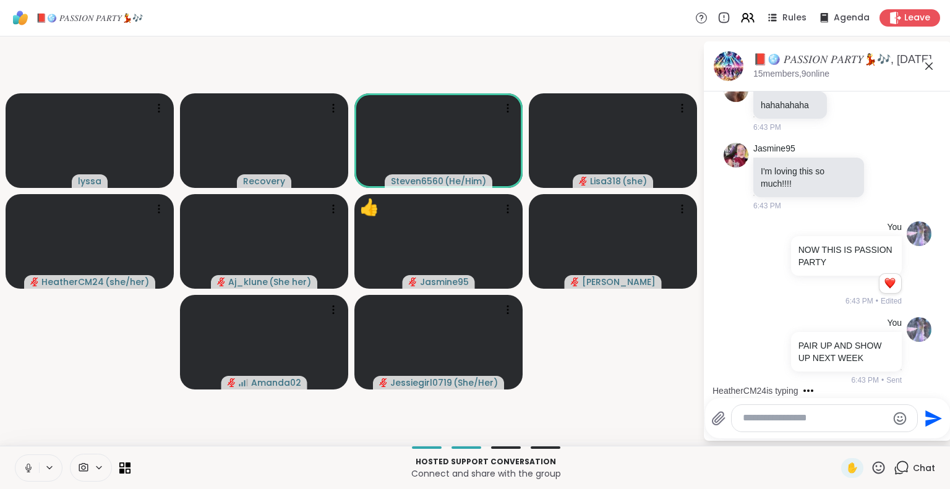
click at [871, 467] on icon at bounding box center [878, 467] width 15 height 15
click at [836, 440] on span "❤️" at bounding box center [842, 435] width 12 height 15
click at [871, 468] on icon at bounding box center [878, 467] width 15 height 15
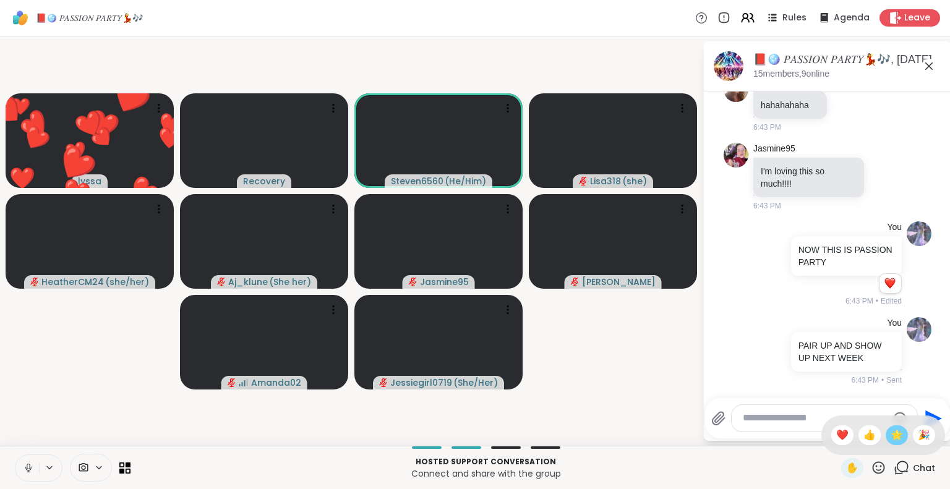
click at [891, 439] on span "🌟" at bounding box center [897, 435] width 12 height 15
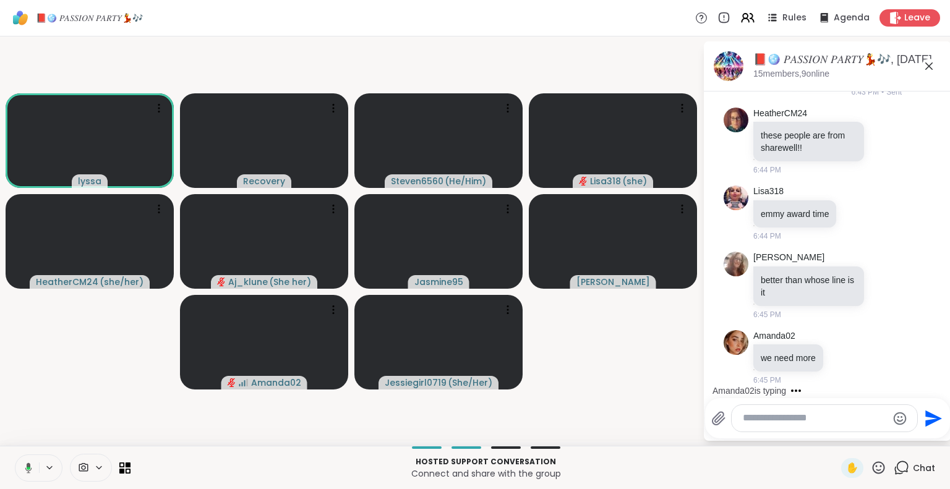
scroll to position [9465, 0]
click at [32, 460] on button at bounding box center [26, 468] width 25 height 26
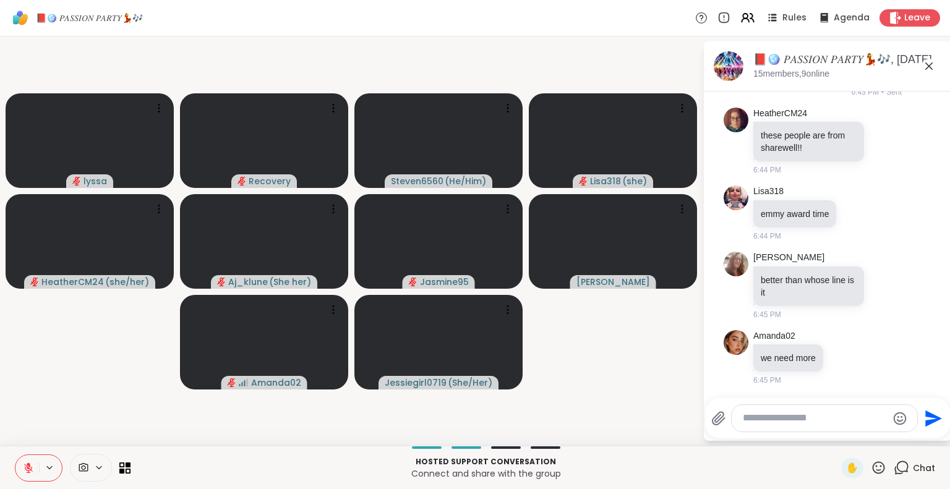
click at [871, 463] on icon at bounding box center [878, 467] width 15 height 15
click at [836, 428] on span "❤️" at bounding box center [842, 435] width 12 height 15
click at [871, 462] on icon at bounding box center [878, 467] width 15 height 15
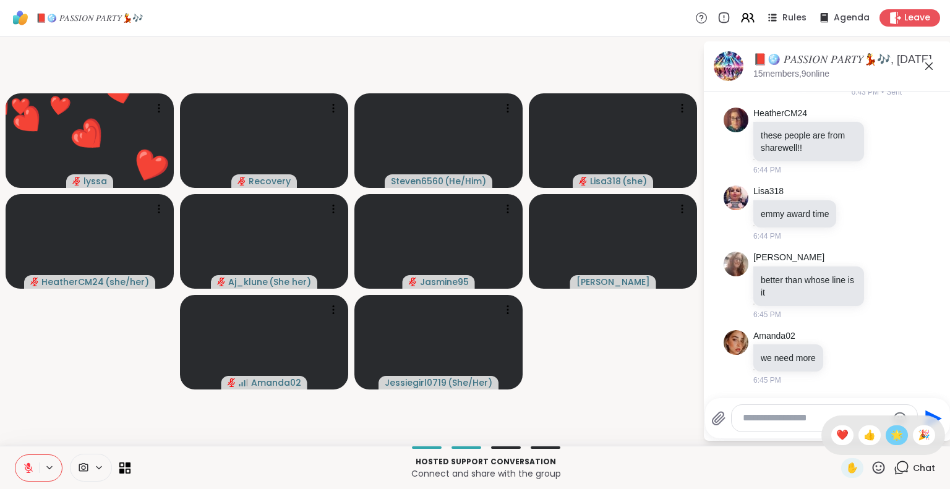
click at [891, 440] on span "🌟" at bounding box center [897, 435] width 12 height 15
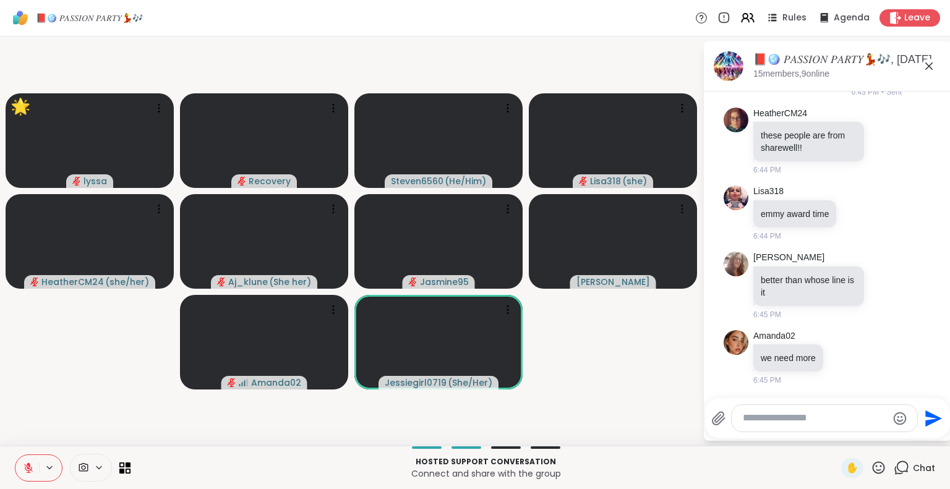
click at [819, 418] on textarea "Type your message" at bounding box center [815, 418] width 144 height 13
click at [681, 203] on icon at bounding box center [682, 209] width 12 height 12
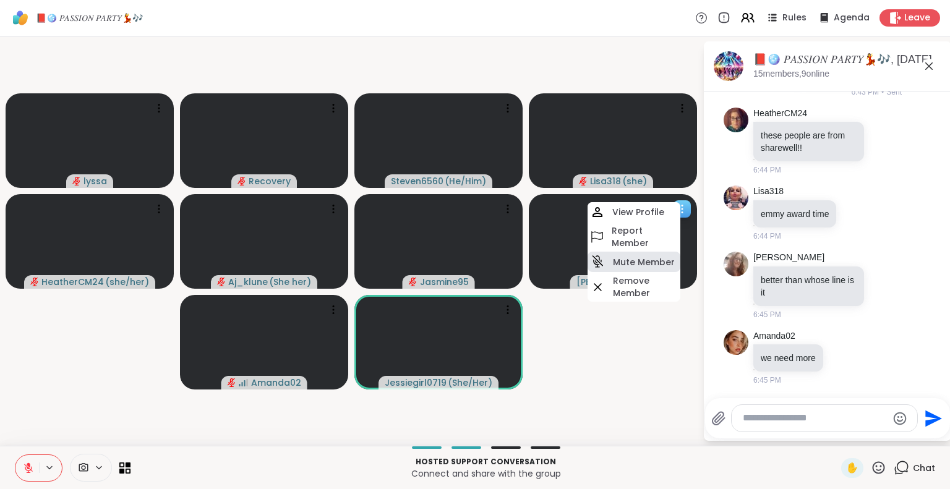
click at [630, 261] on h4 "Mute Member" at bounding box center [644, 262] width 62 height 12
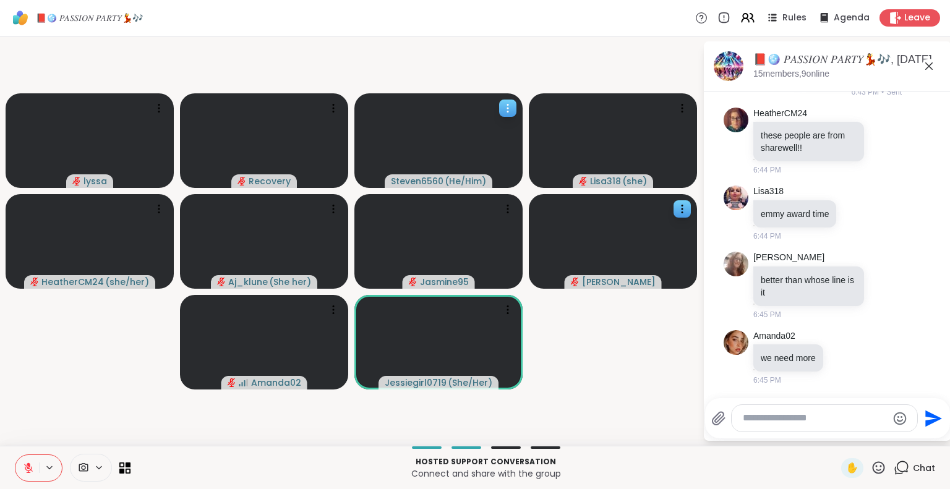
click at [510, 113] on icon at bounding box center [508, 108] width 12 height 12
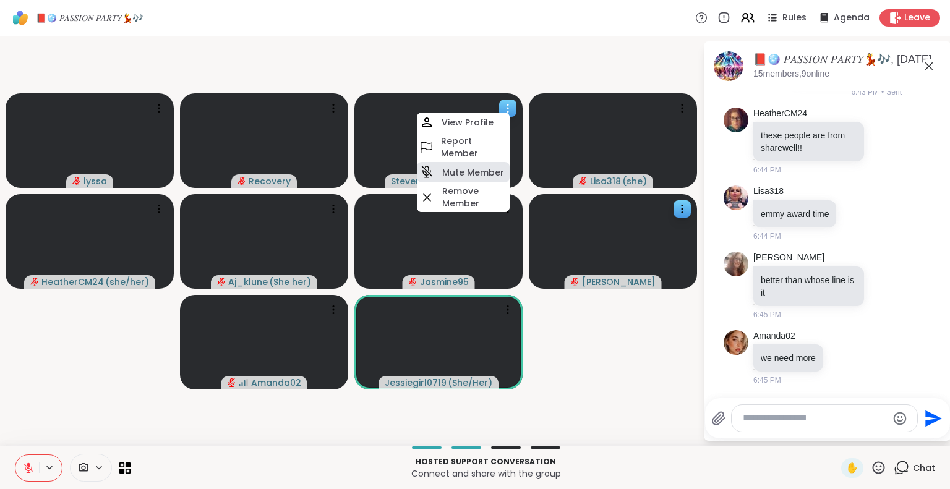
click at [446, 178] on div "Mute Member" at bounding box center [463, 172] width 93 height 20
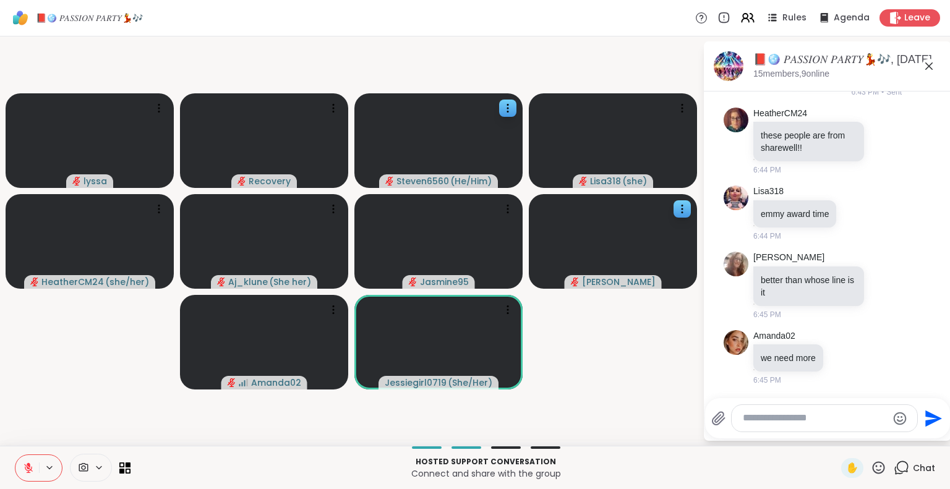
click at [756, 411] on div at bounding box center [825, 418] width 186 height 27
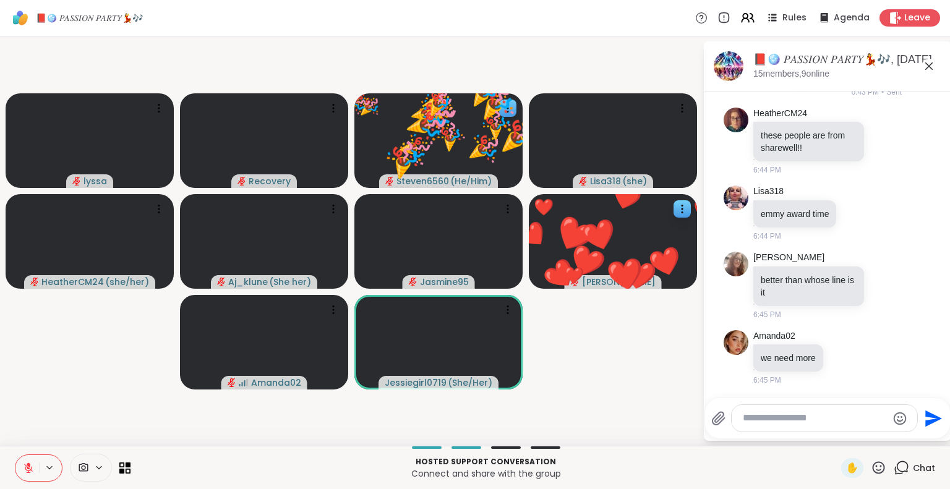
click at [757, 418] on textarea "Type your message" at bounding box center [815, 418] width 144 height 13
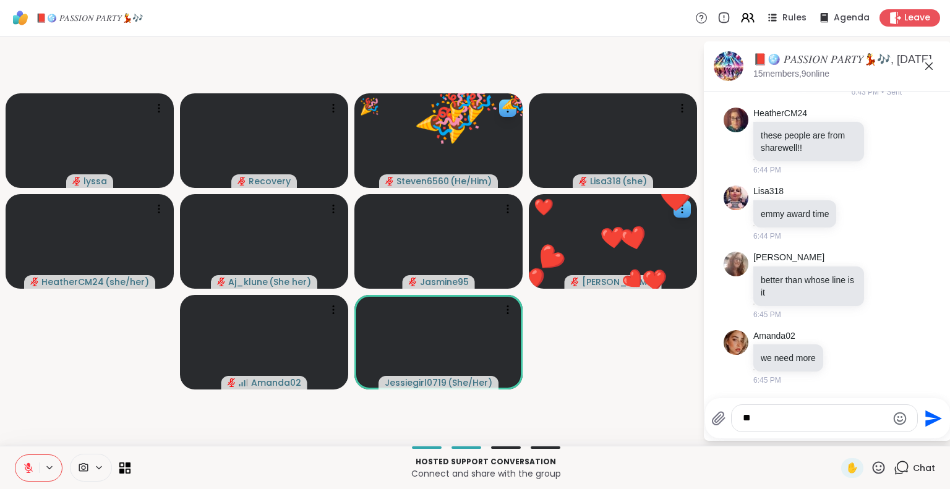
type textarea "***"
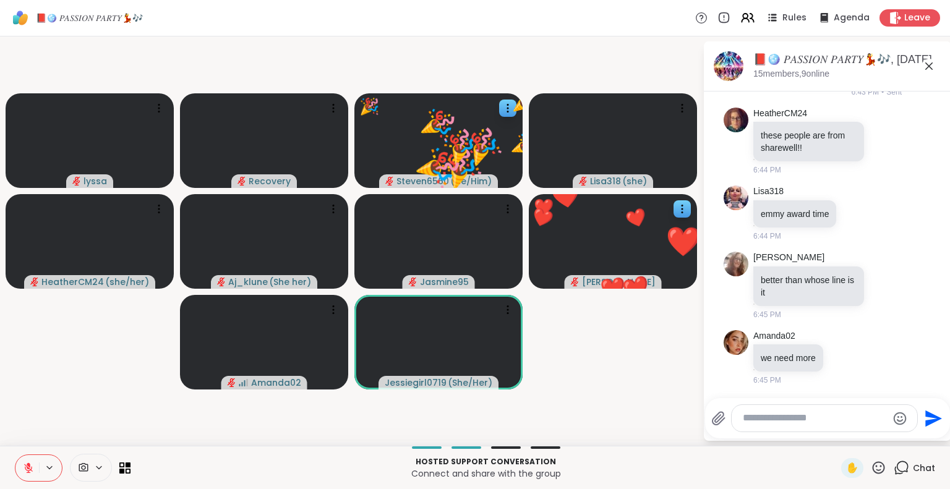
scroll to position [9530, 0]
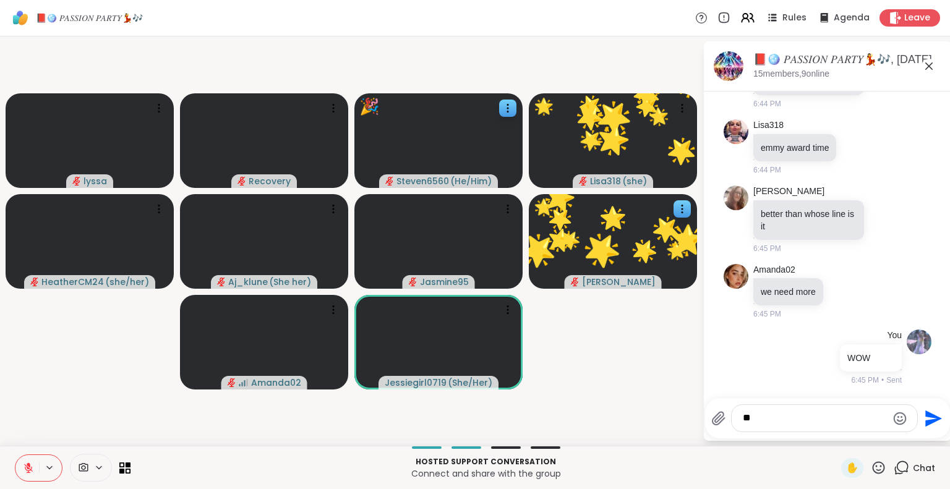
type textarea "*"
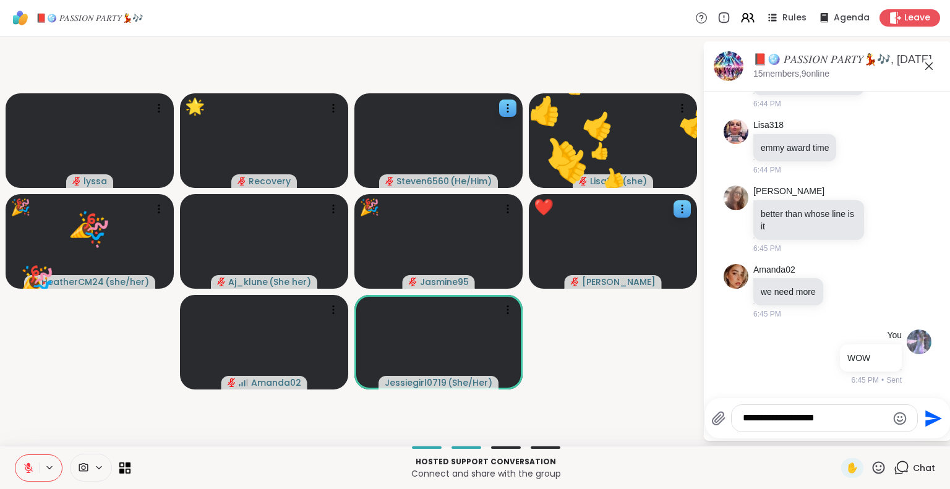
type textarea "**********"
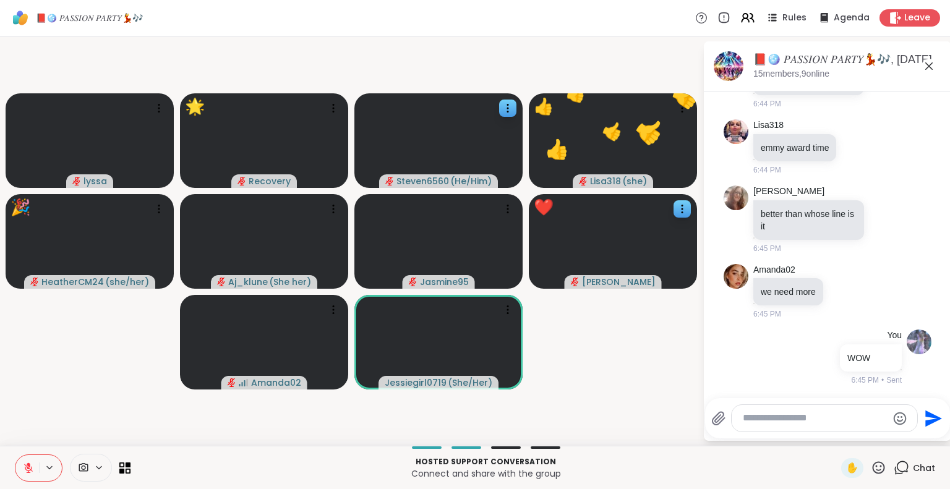
scroll to position [9609, 0]
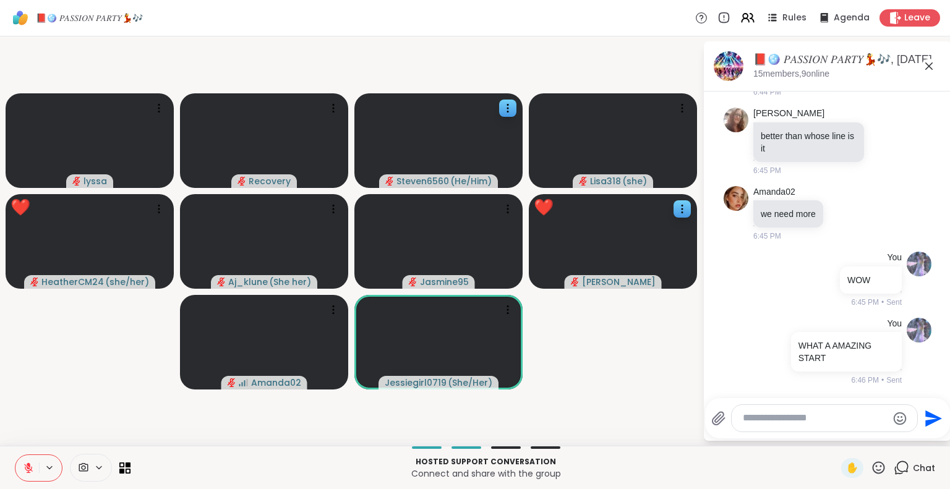
click at [875, 464] on icon at bounding box center [878, 467] width 15 height 15
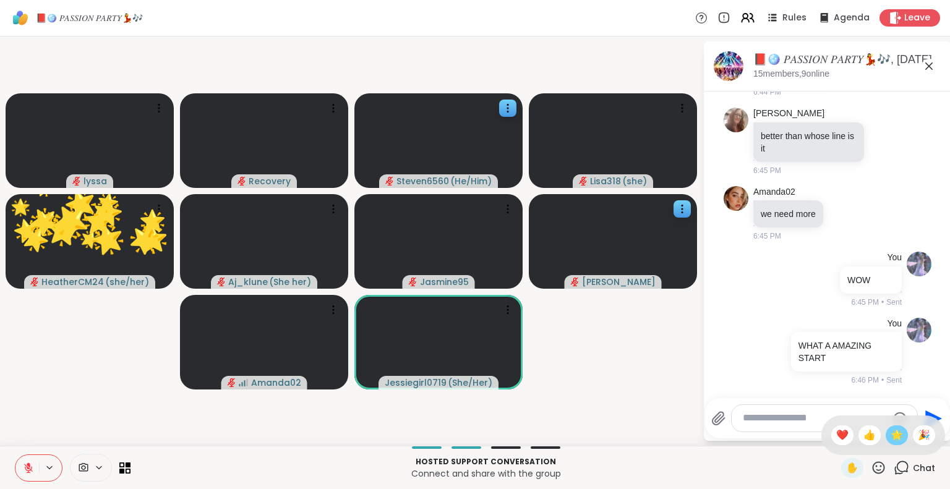
click at [891, 434] on span "🌟" at bounding box center [897, 435] width 12 height 15
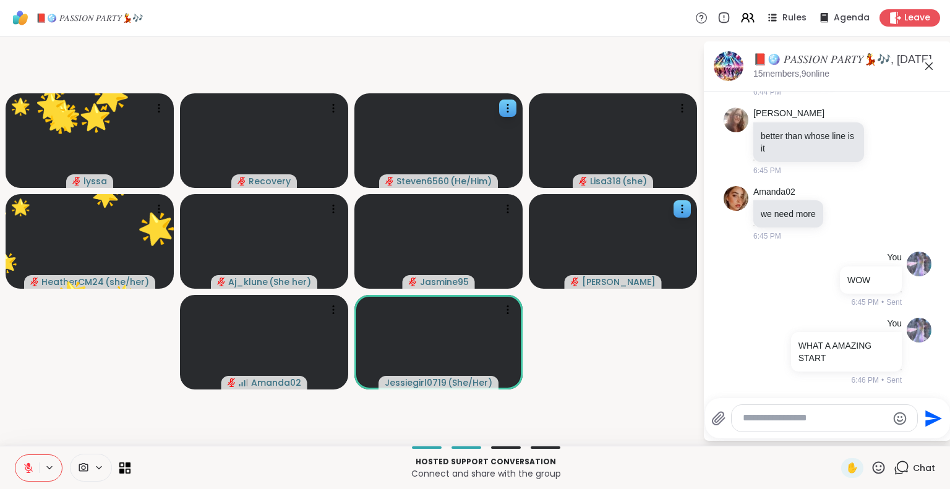
click at [873, 470] on icon at bounding box center [879, 468] width 12 height 12
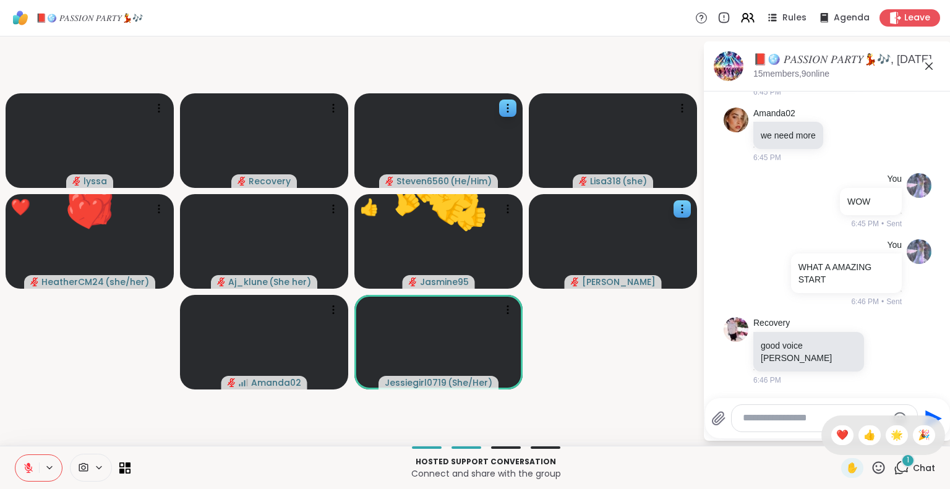
scroll to position [9674, 0]
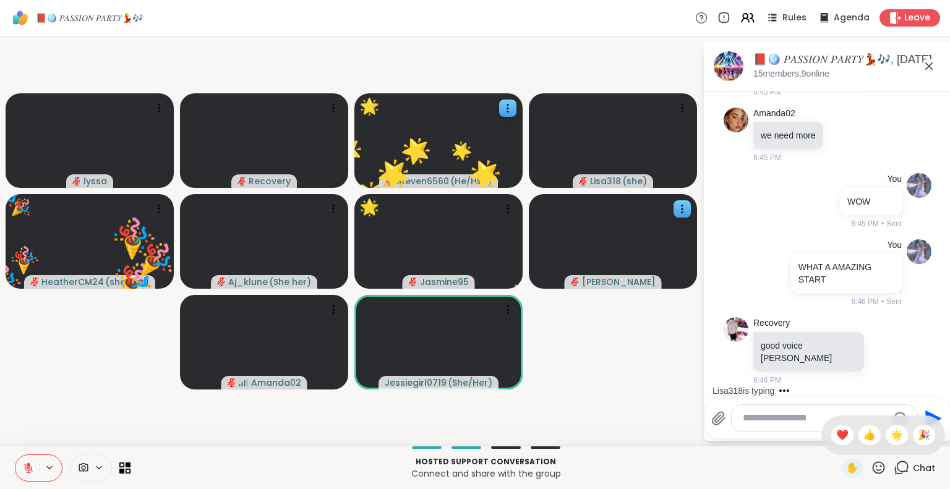
click at [782, 421] on textarea "Type your message" at bounding box center [815, 418] width 144 height 13
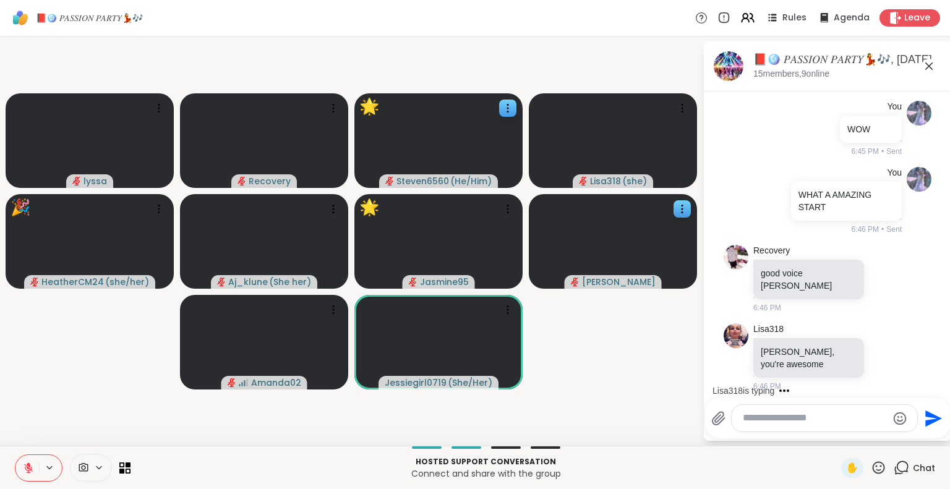
scroll to position [9752, 0]
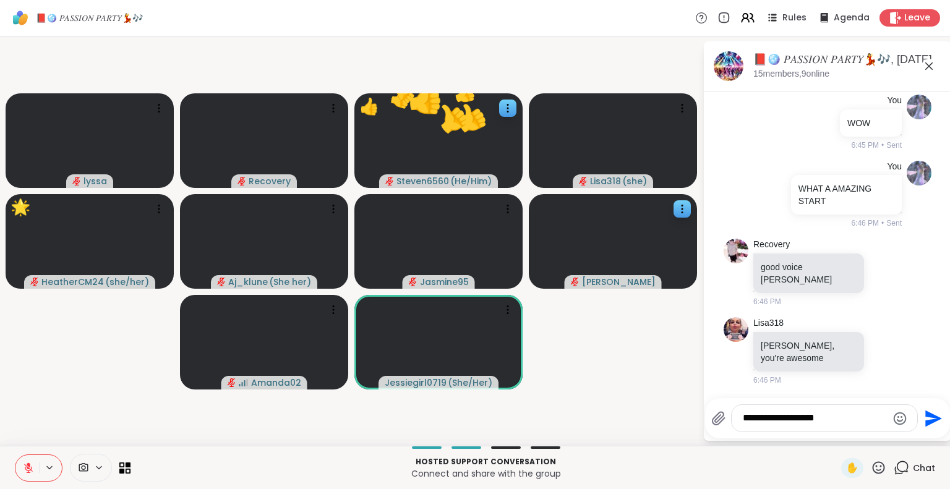
type textarea "**********"
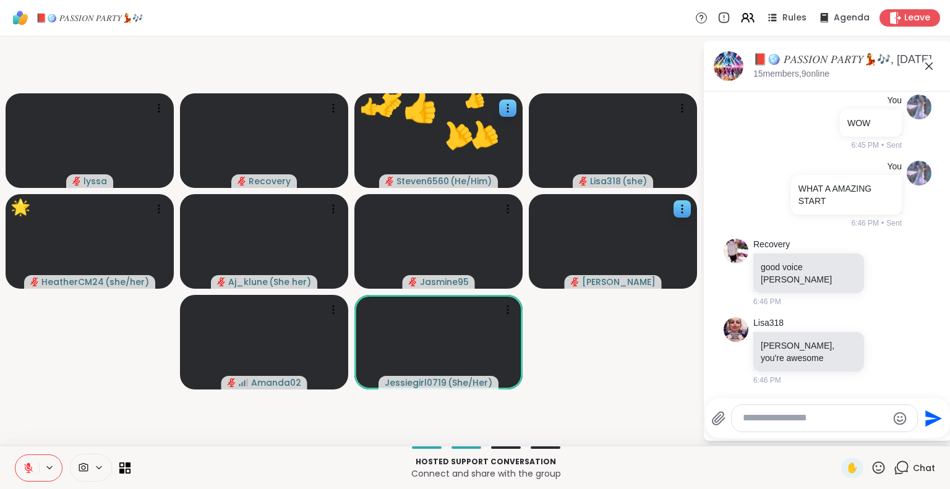
scroll to position [9830, 0]
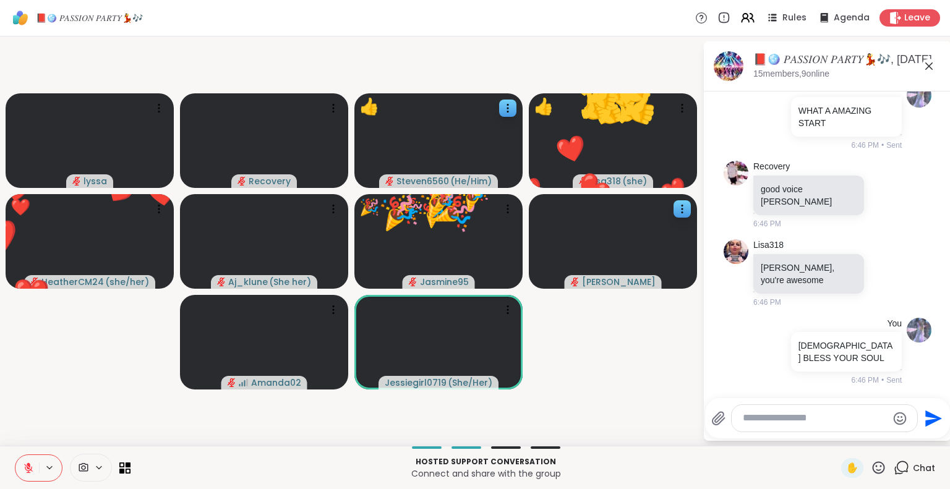
click at [871, 467] on icon at bounding box center [878, 467] width 15 height 15
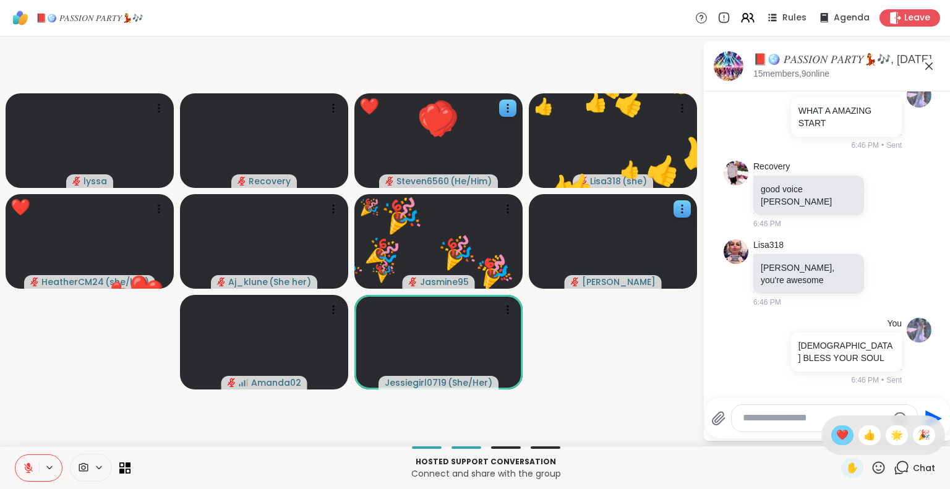
click at [836, 437] on span "❤️" at bounding box center [842, 435] width 12 height 15
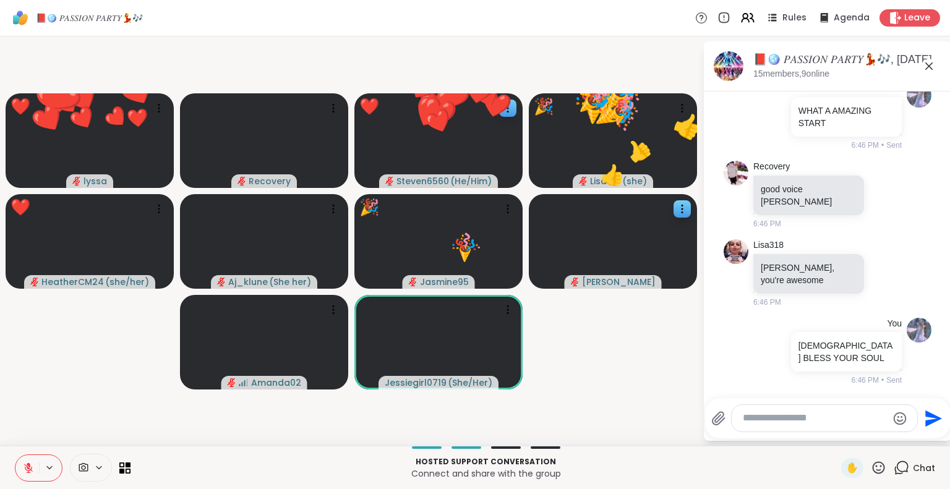
click at [874, 464] on icon at bounding box center [879, 468] width 12 height 12
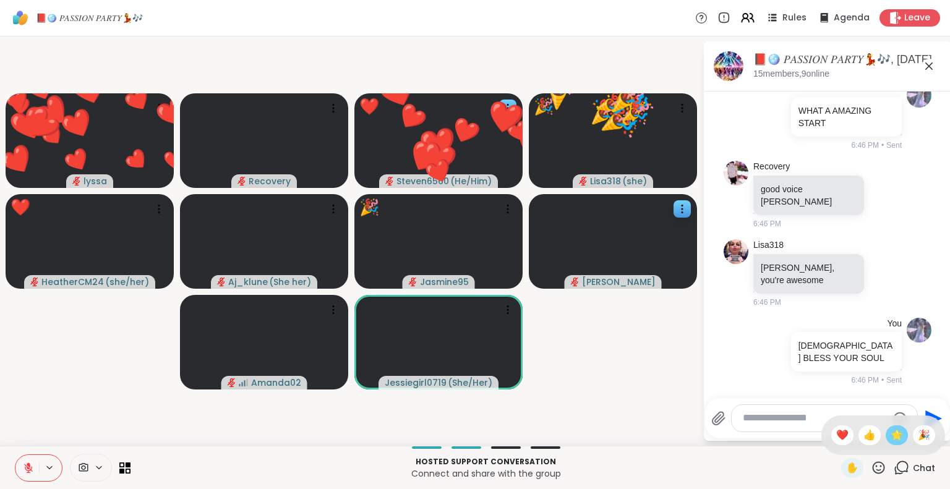
click at [893, 435] on div "🌟" at bounding box center [897, 436] width 22 height 20
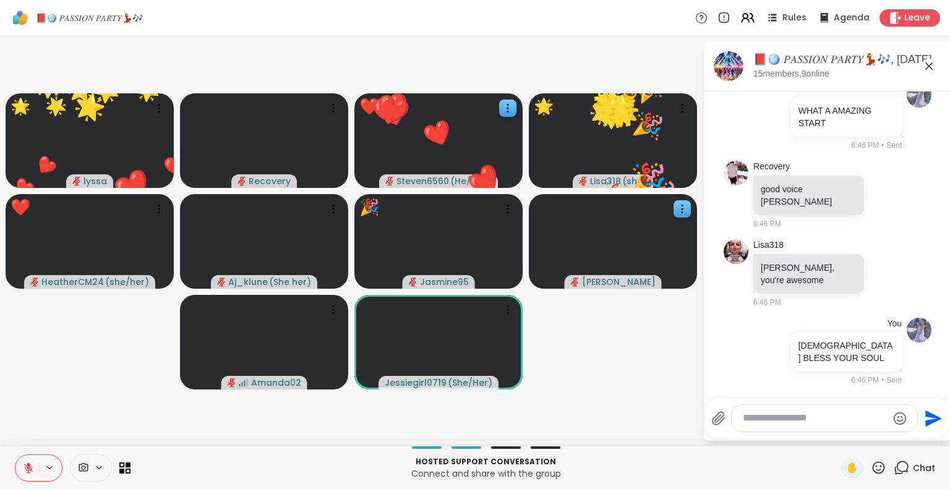
click at [873, 467] on icon at bounding box center [879, 468] width 12 height 12
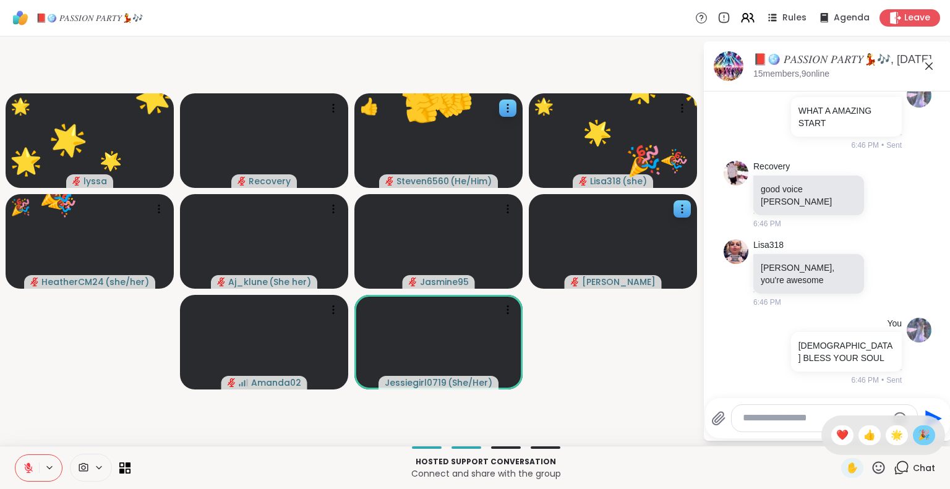
click at [918, 439] on span "🎉" at bounding box center [924, 435] width 12 height 15
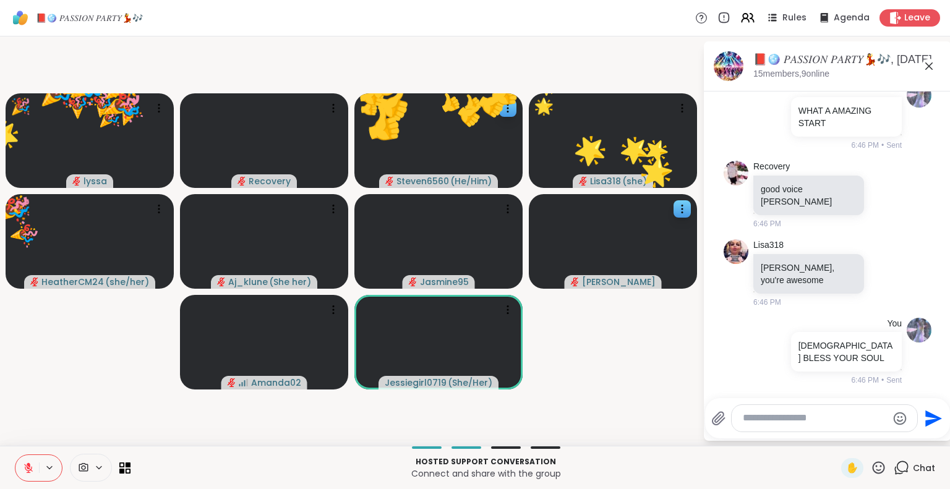
click at [839, 420] on textarea "Type your message" at bounding box center [815, 418] width 144 height 13
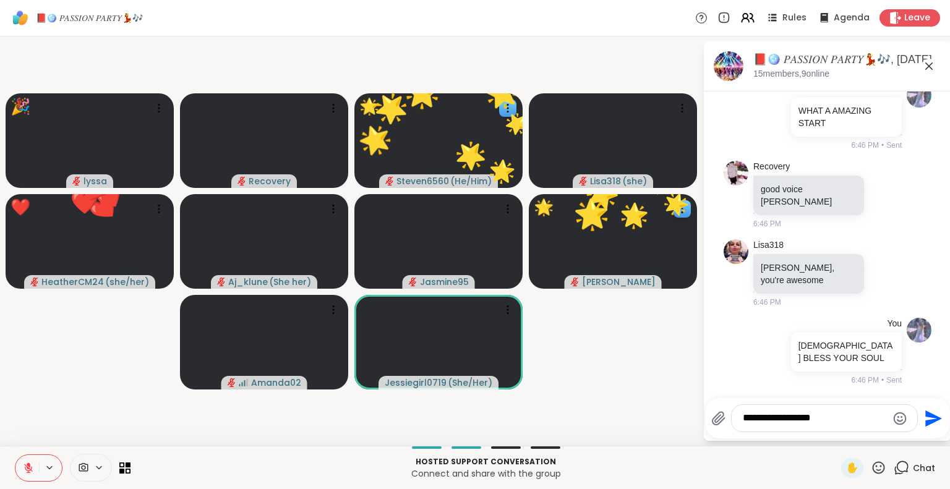
type textarea "**********"
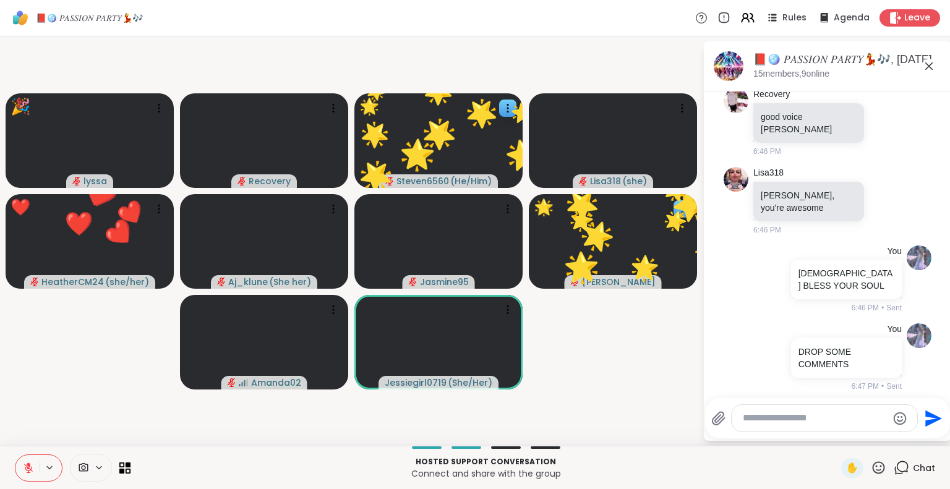
scroll to position [9908, 0]
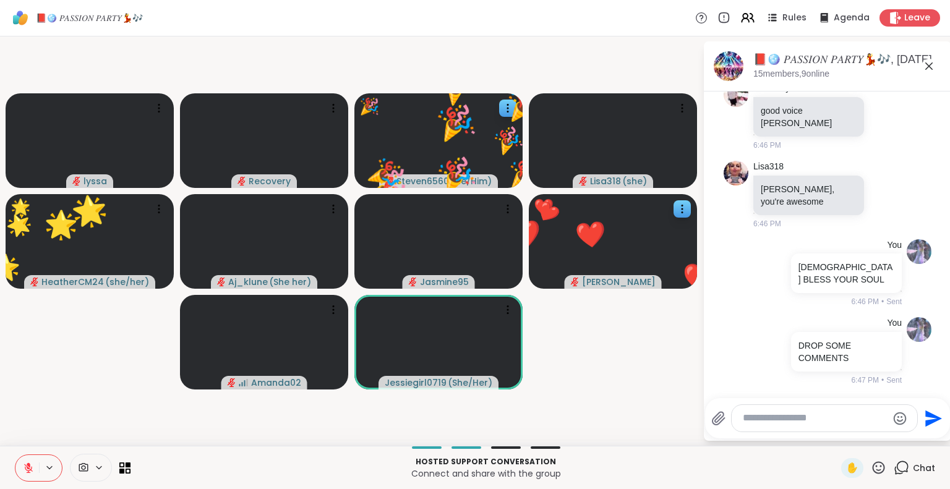
click at [873, 462] on icon at bounding box center [878, 467] width 15 height 15
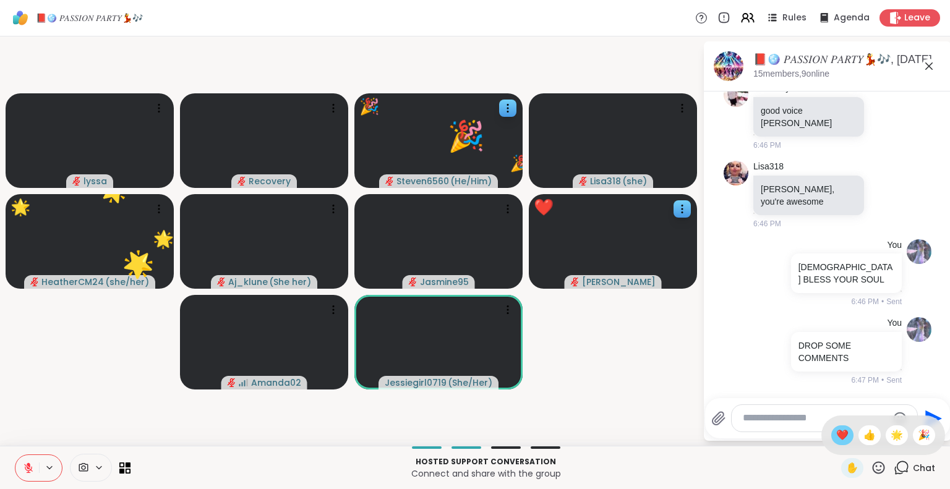
click at [836, 442] on span "❤️" at bounding box center [842, 435] width 12 height 15
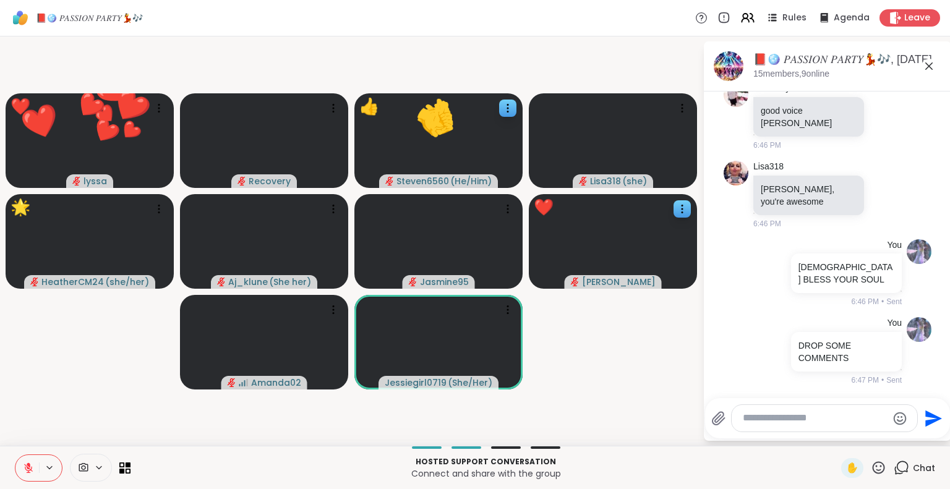
click at [876, 463] on icon at bounding box center [878, 467] width 15 height 15
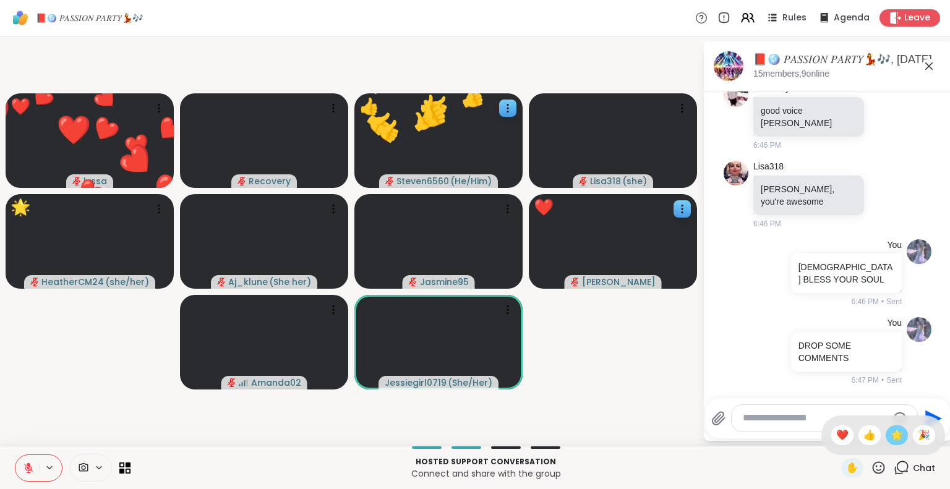
click at [891, 438] on span "🌟" at bounding box center [897, 435] width 12 height 15
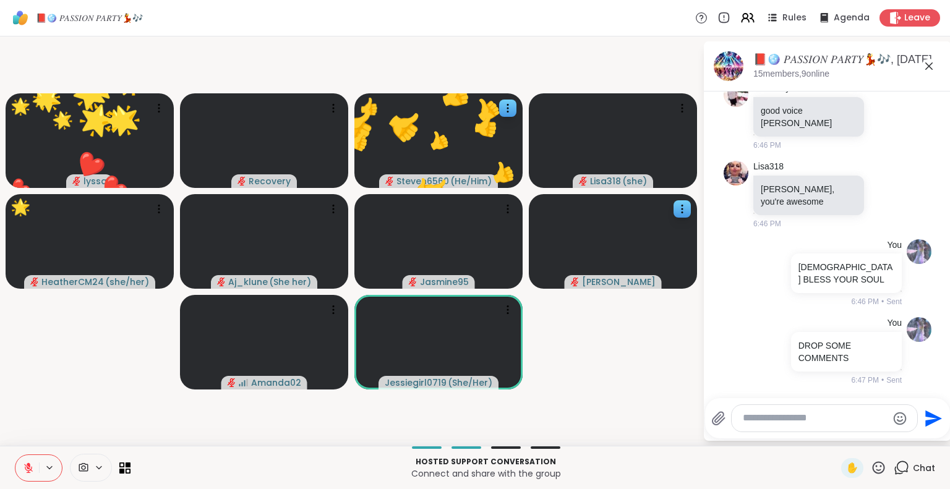
click at [871, 464] on icon at bounding box center [878, 467] width 15 height 15
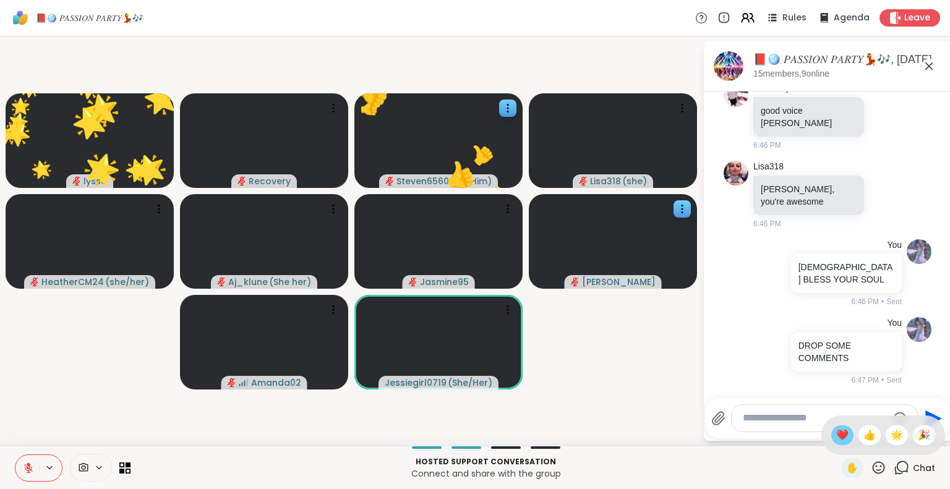
click at [836, 435] on span "❤️" at bounding box center [842, 435] width 12 height 15
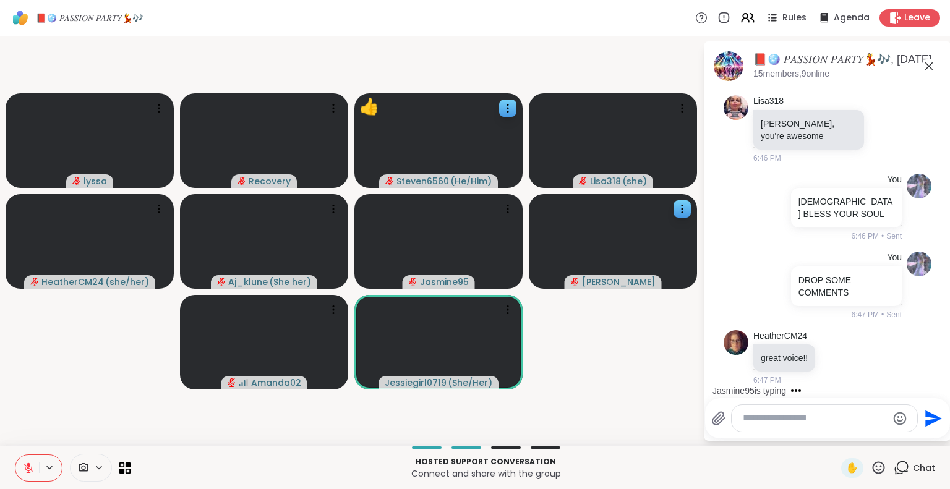
scroll to position [10039, 0]
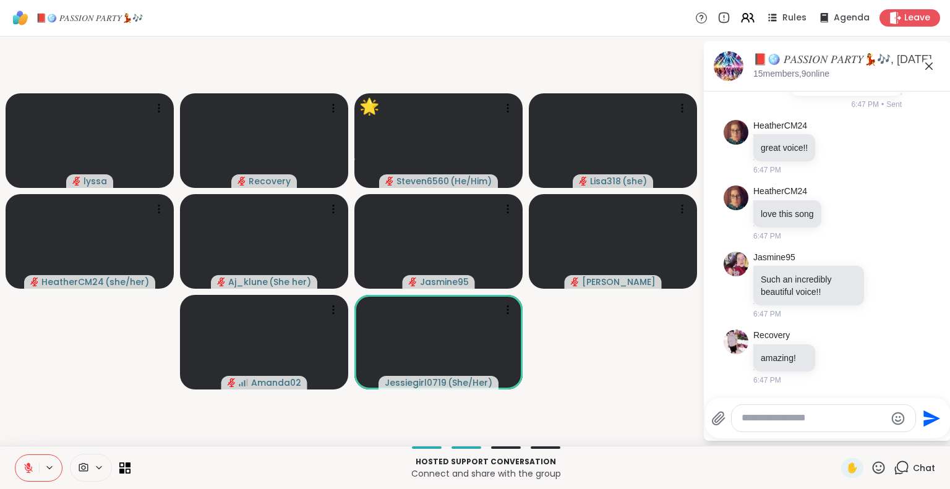
scroll to position [10184, 0]
click at [871, 468] on icon at bounding box center [878, 467] width 15 height 15
click at [891, 437] on span "🌟" at bounding box center [897, 435] width 12 height 15
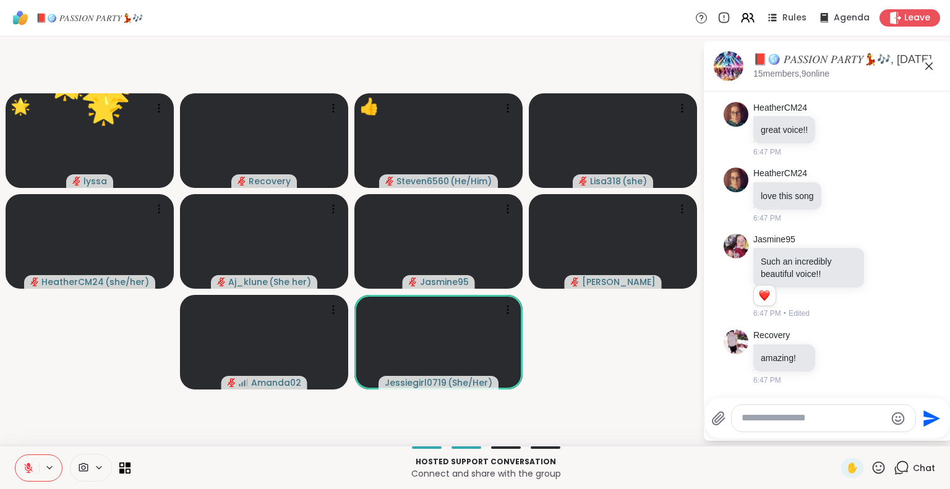
click at [871, 467] on icon at bounding box center [878, 467] width 15 height 15
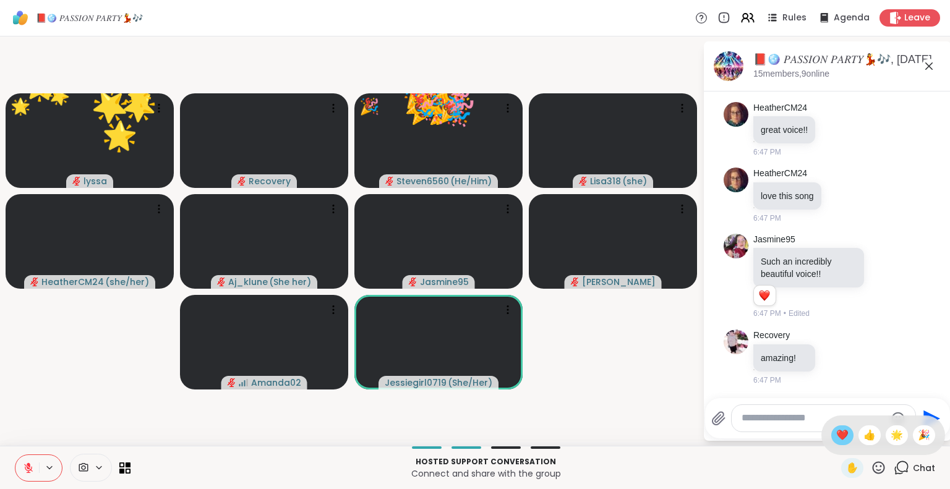
click at [836, 435] on span "❤️" at bounding box center [842, 435] width 12 height 15
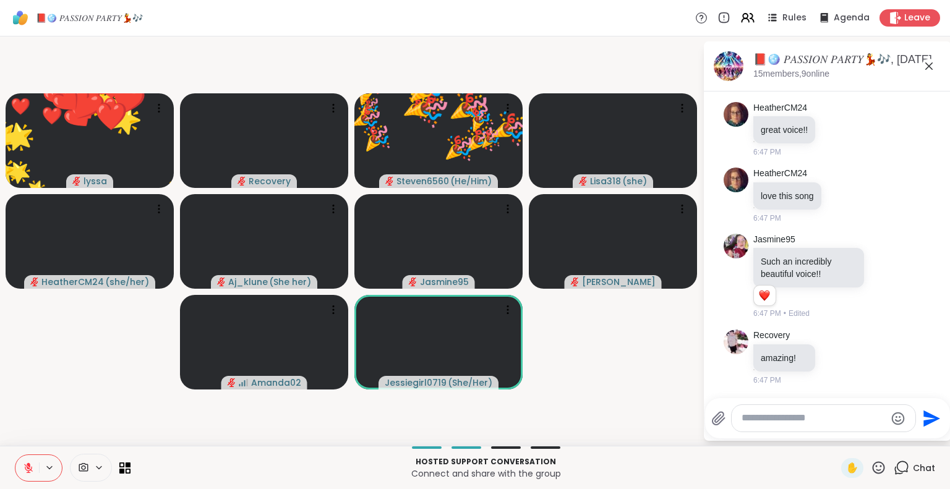
click at [817, 416] on textarea "Type your message" at bounding box center [814, 418] width 144 height 13
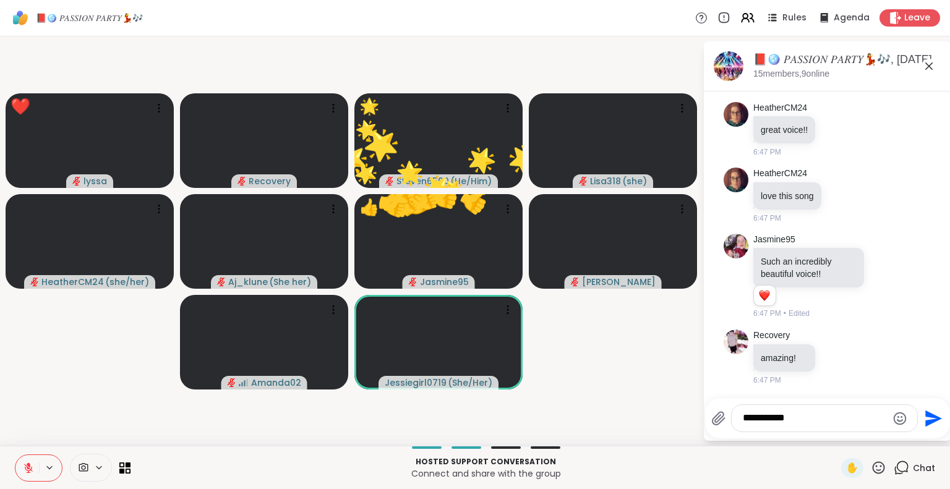
type textarea "**********"
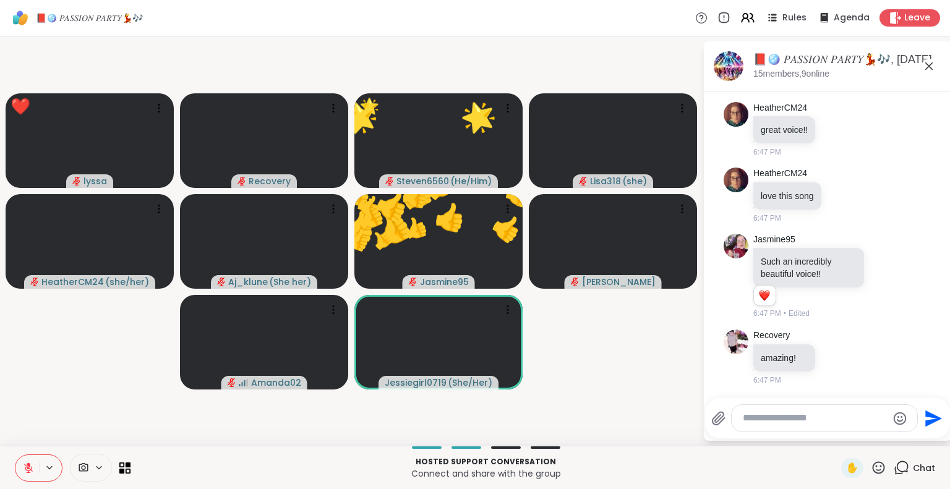
scroll to position [10267, 0]
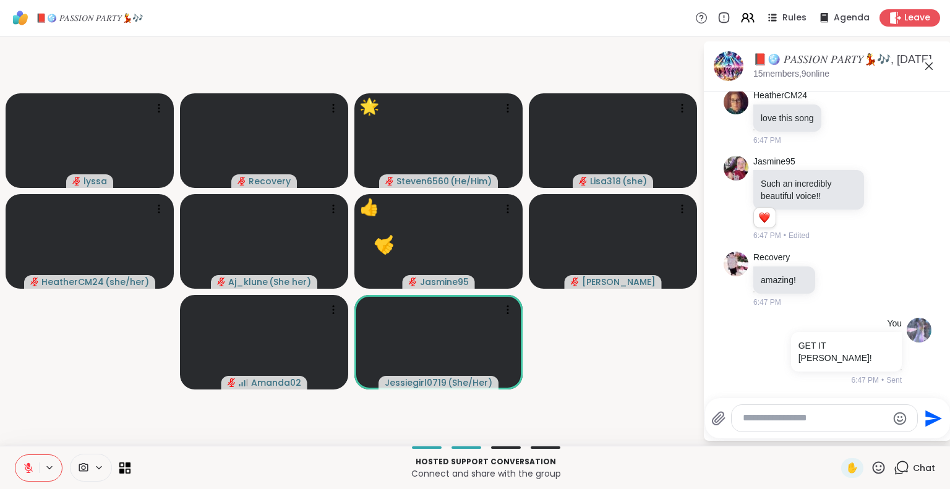
click at [873, 466] on icon at bounding box center [879, 468] width 12 height 12
click at [891, 440] on span "🌟" at bounding box center [897, 435] width 12 height 15
click at [873, 463] on icon at bounding box center [879, 468] width 12 height 12
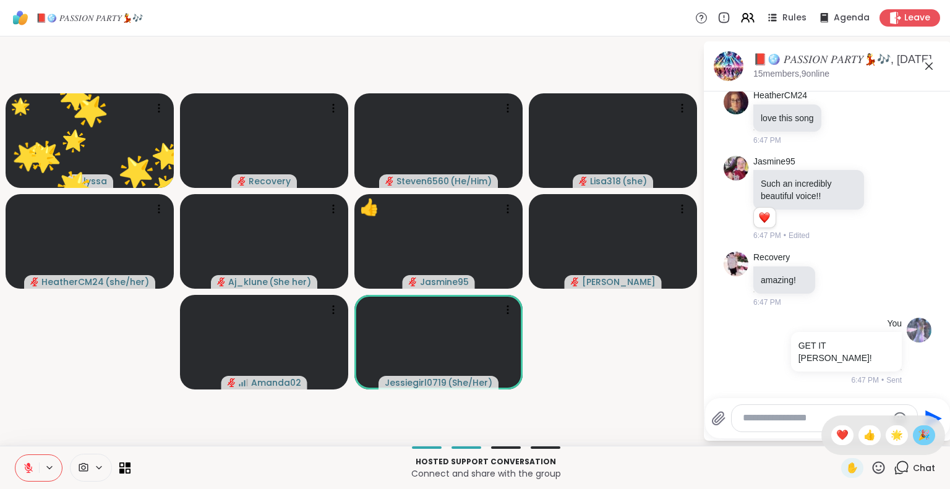
click at [918, 439] on span "🎉" at bounding box center [924, 435] width 12 height 15
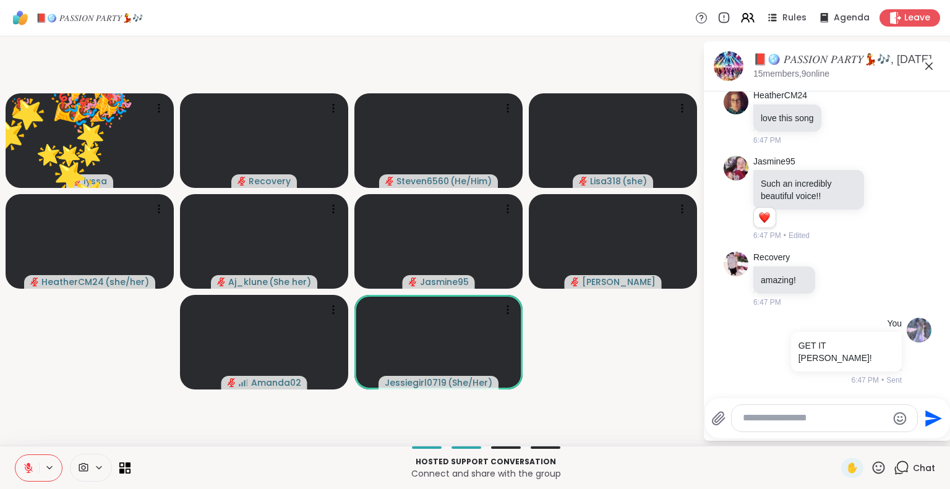
click at [871, 468] on icon at bounding box center [878, 467] width 15 height 15
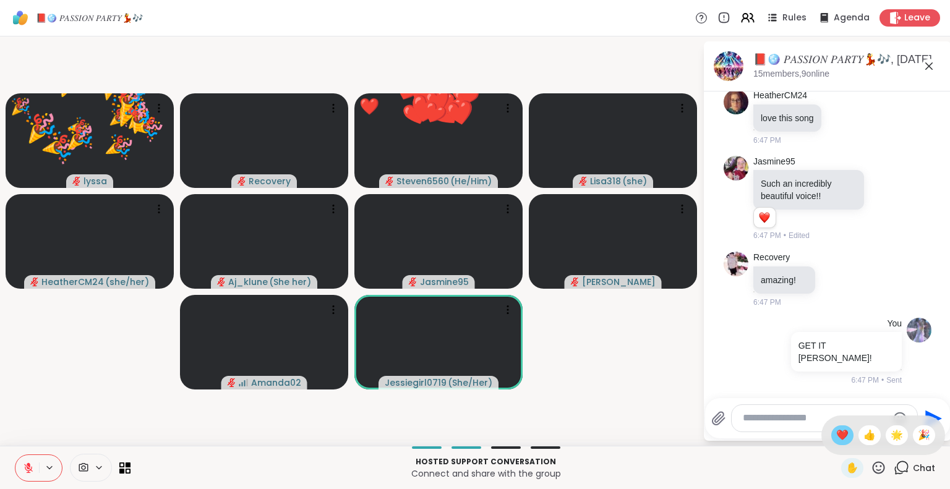
click at [836, 429] on span "❤️" at bounding box center [842, 435] width 12 height 15
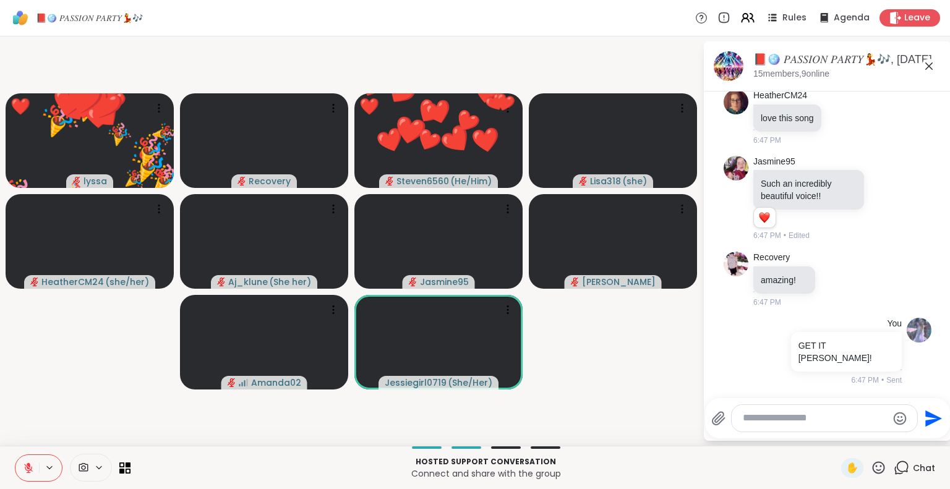
click at [871, 466] on icon at bounding box center [878, 467] width 15 height 15
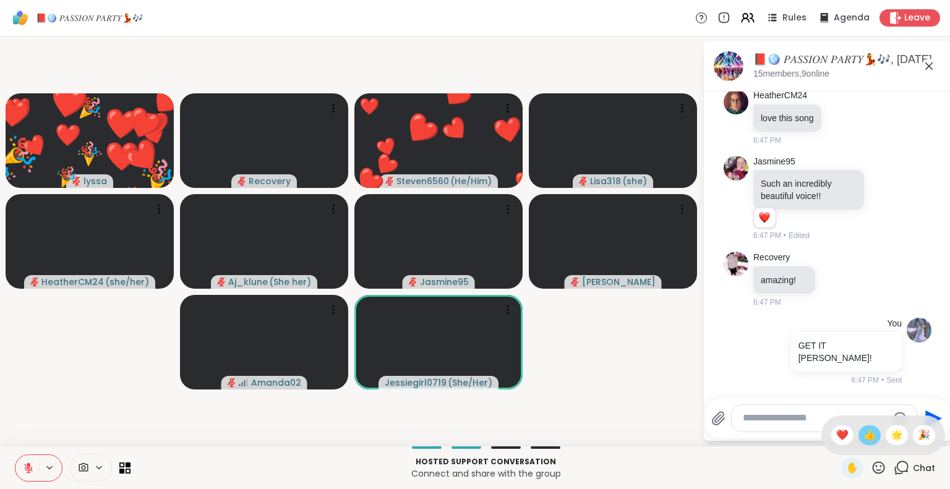
click at [859, 440] on div "👍" at bounding box center [870, 436] width 22 height 20
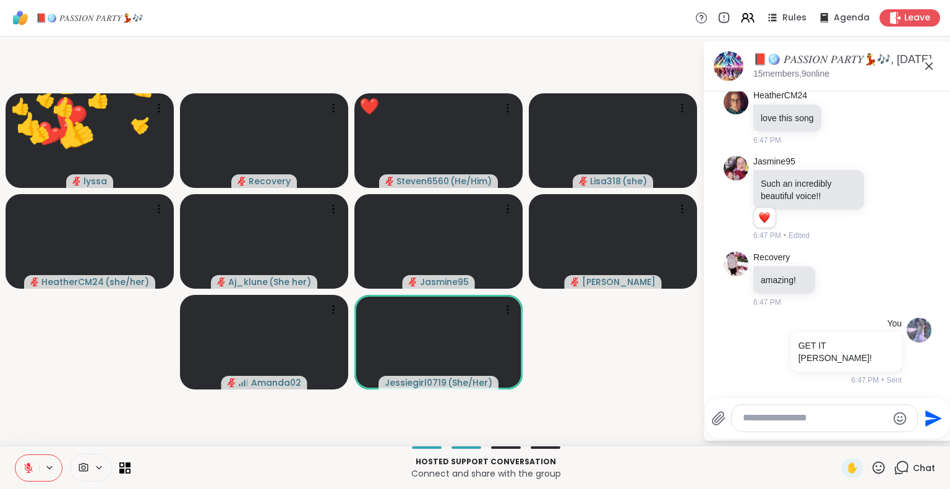
click at [871, 460] on icon at bounding box center [878, 467] width 15 height 15
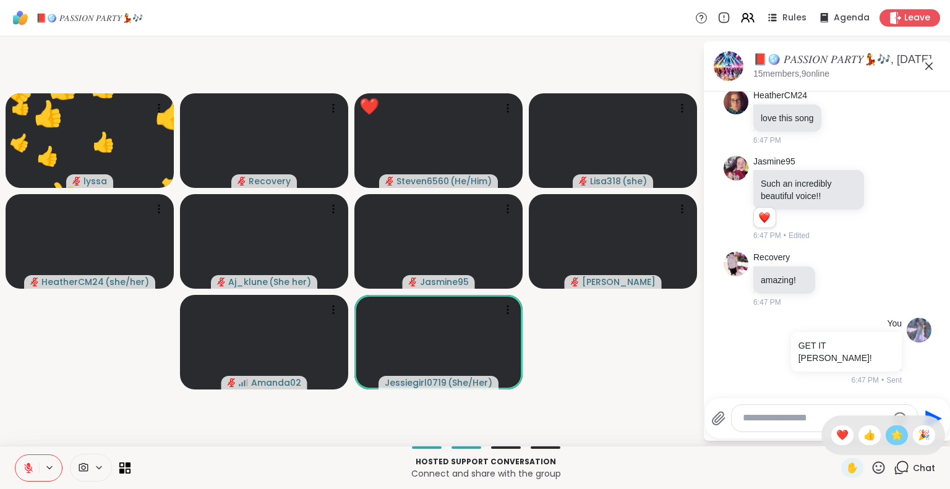
click at [891, 434] on span "🌟" at bounding box center [897, 435] width 12 height 15
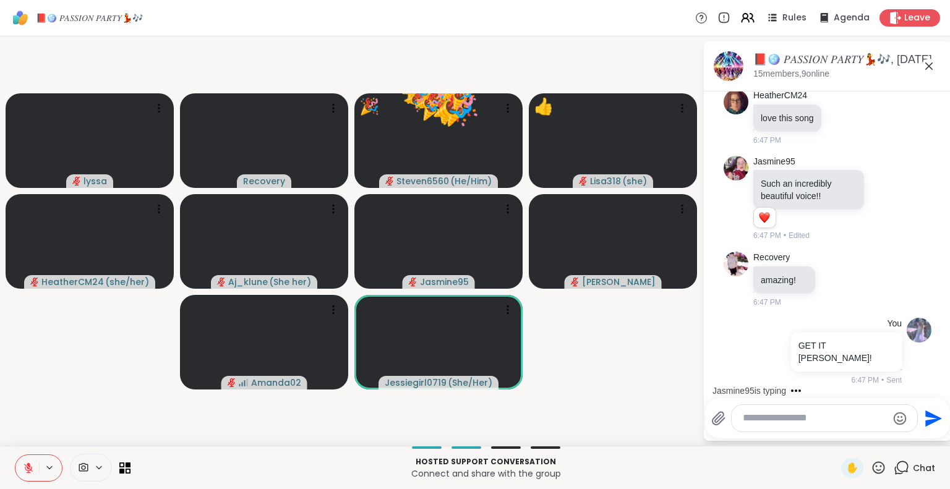
click at [873, 470] on icon at bounding box center [879, 468] width 12 height 12
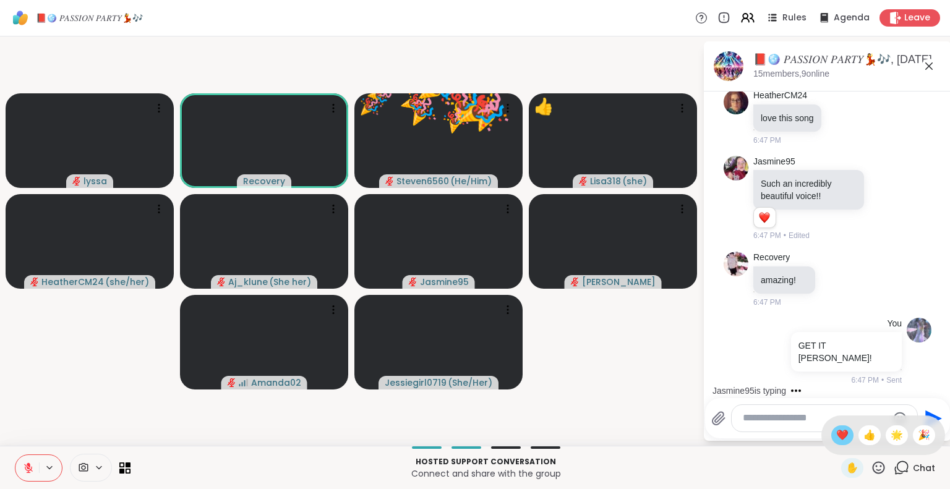
click at [836, 434] on span "❤️" at bounding box center [842, 435] width 12 height 15
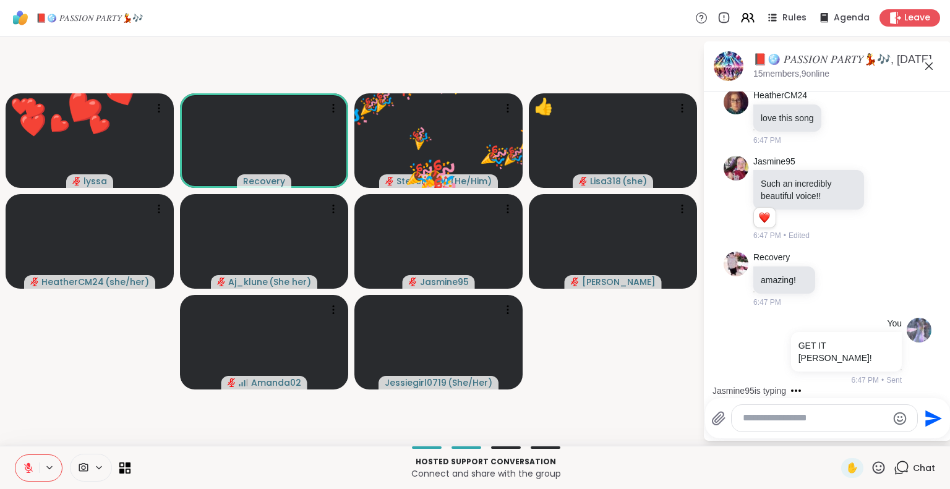
click at [875, 466] on icon at bounding box center [879, 468] width 12 height 12
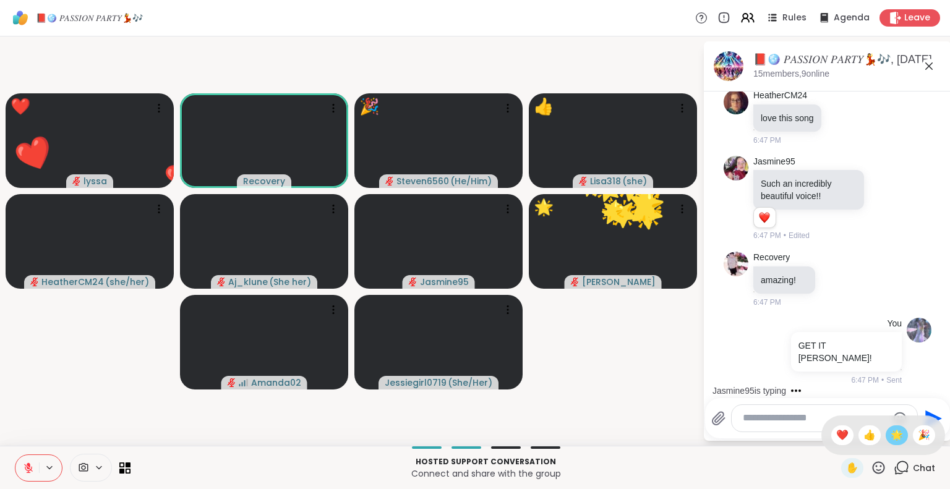
click at [891, 440] on span "🌟" at bounding box center [897, 435] width 12 height 15
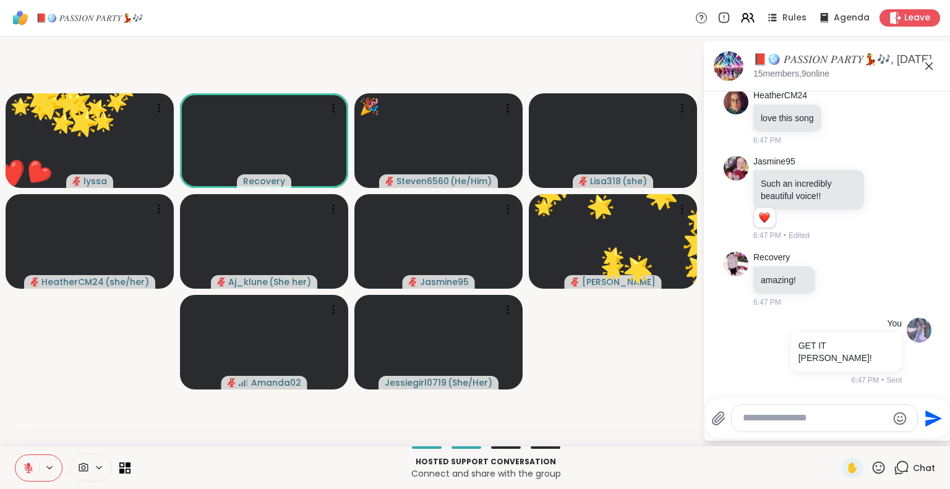
click at [873, 472] on icon at bounding box center [879, 468] width 12 height 12
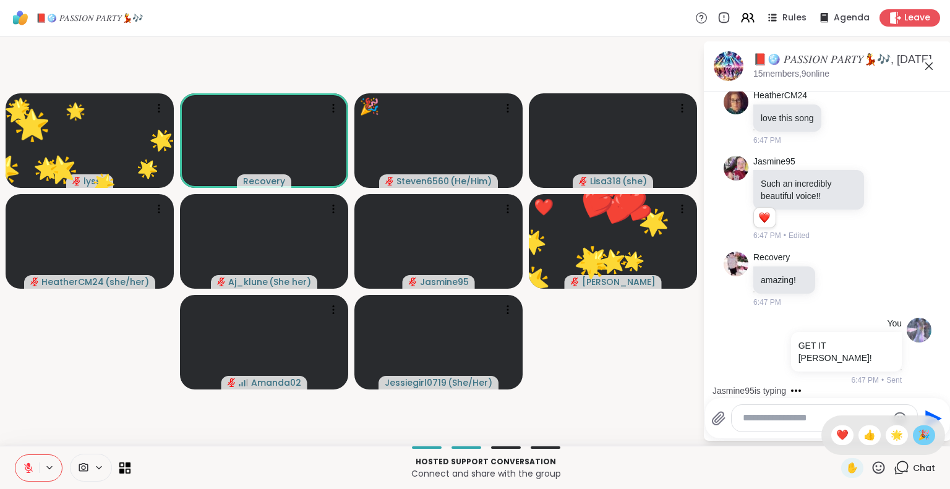
click at [918, 436] on span "🎉" at bounding box center [924, 435] width 12 height 15
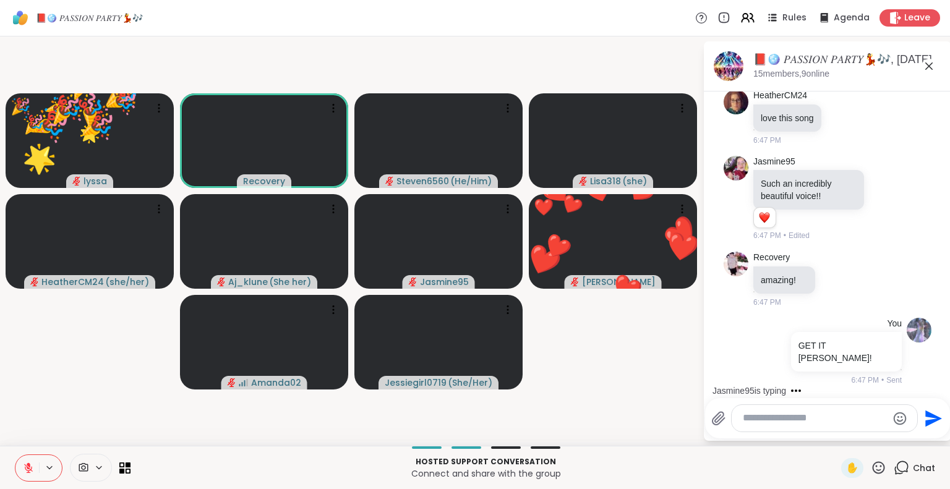
drag, startPoint x: 869, startPoint y: 462, endPoint x: 861, endPoint y: 455, distance: 10.1
click at [871, 460] on icon at bounding box center [878, 467] width 15 height 15
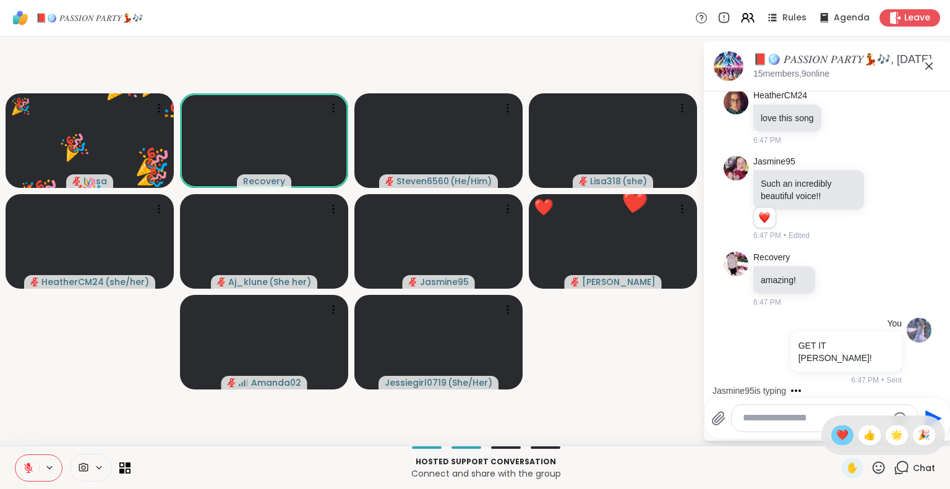
click at [836, 437] on span "❤️" at bounding box center [842, 435] width 12 height 15
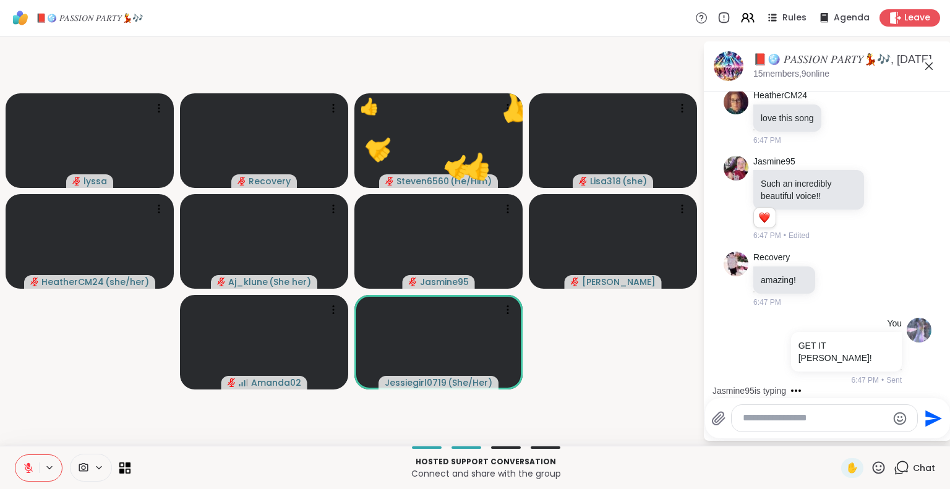
scroll to position [10333, 0]
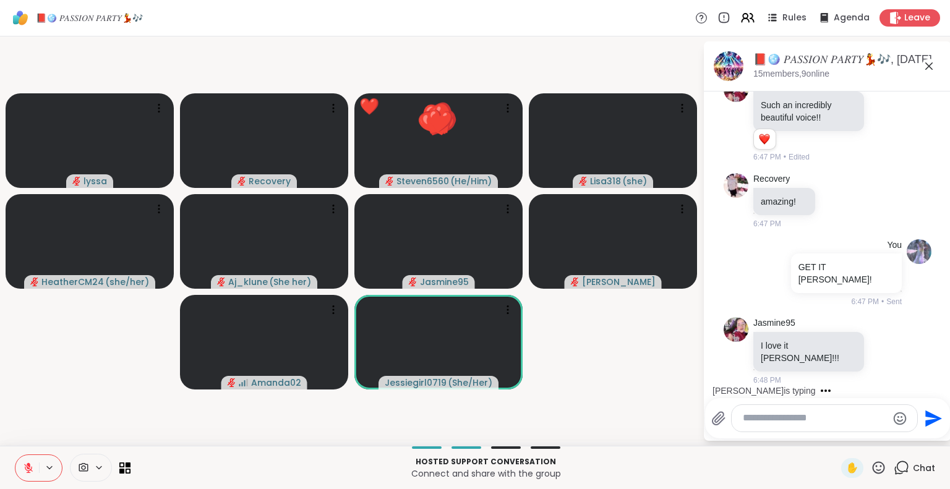
click at [873, 470] on icon at bounding box center [879, 468] width 12 height 12
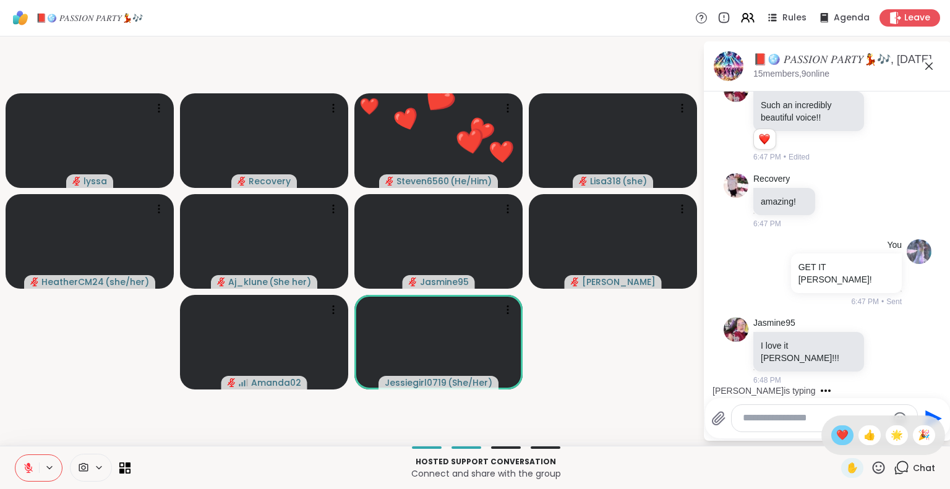
click at [836, 434] on div "❤️" at bounding box center [842, 436] width 22 height 20
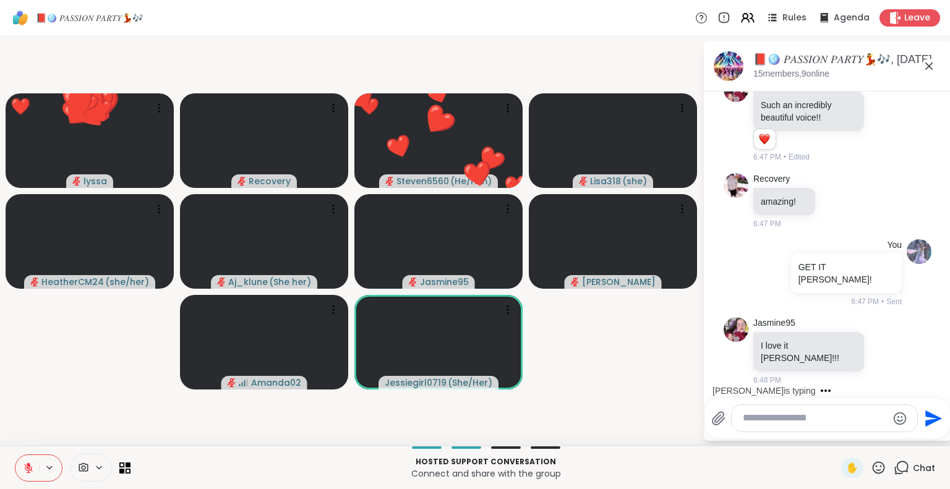
scroll to position [10411, 0]
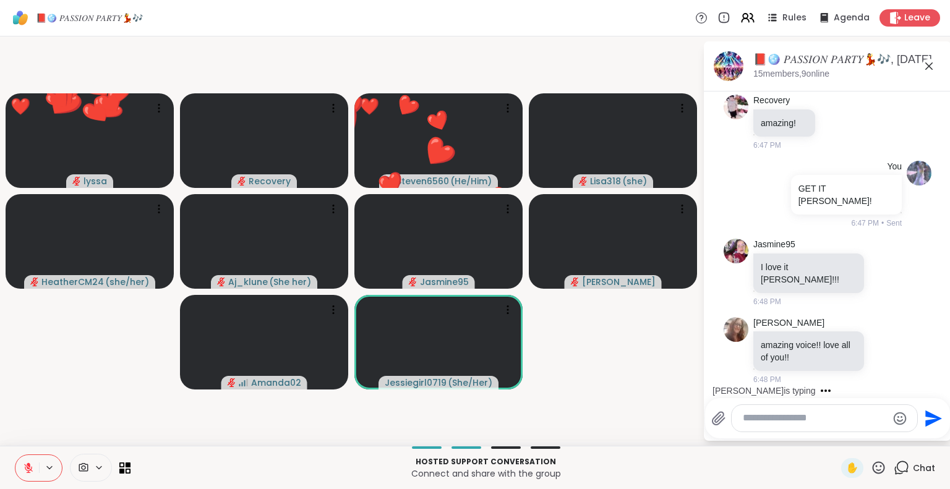
click at [873, 463] on icon at bounding box center [879, 468] width 12 height 12
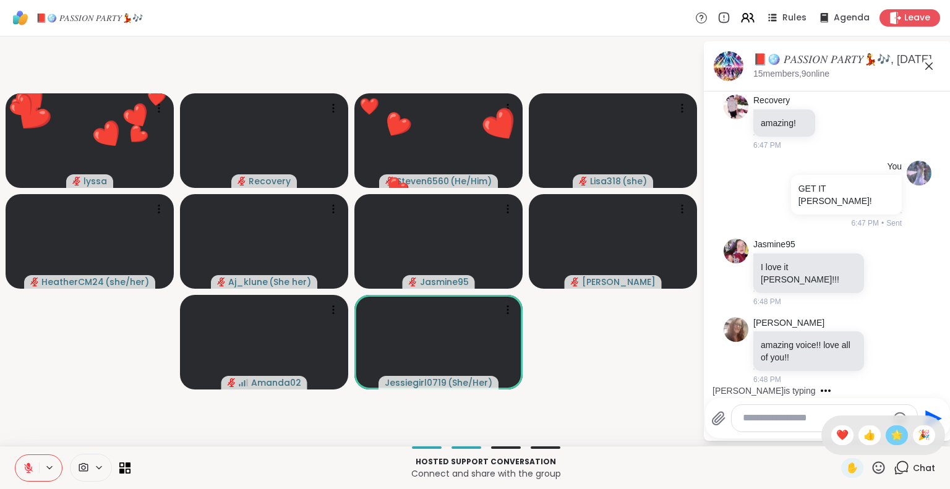
click at [891, 436] on span "🌟" at bounding box center [897, 435] width 12 height 15
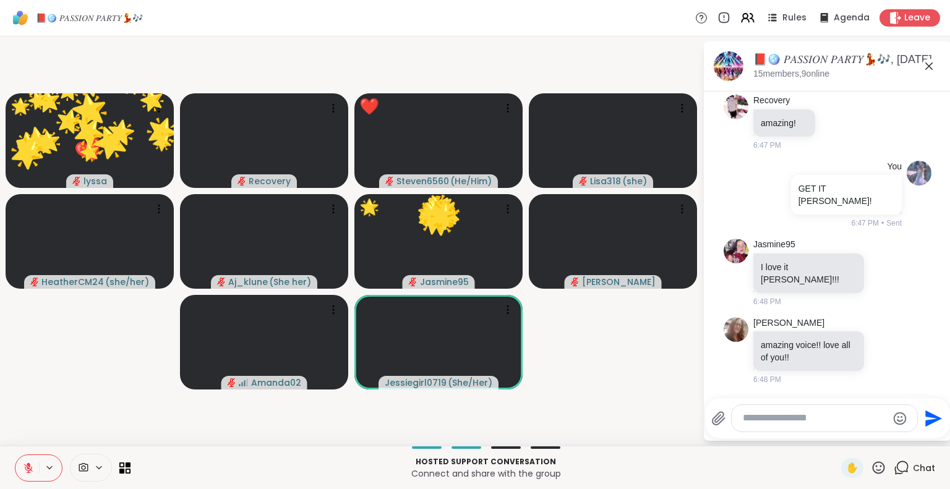
click at [831, 421] on textarea "Type your message" at bounding box center [815, 418] width 144 height 13
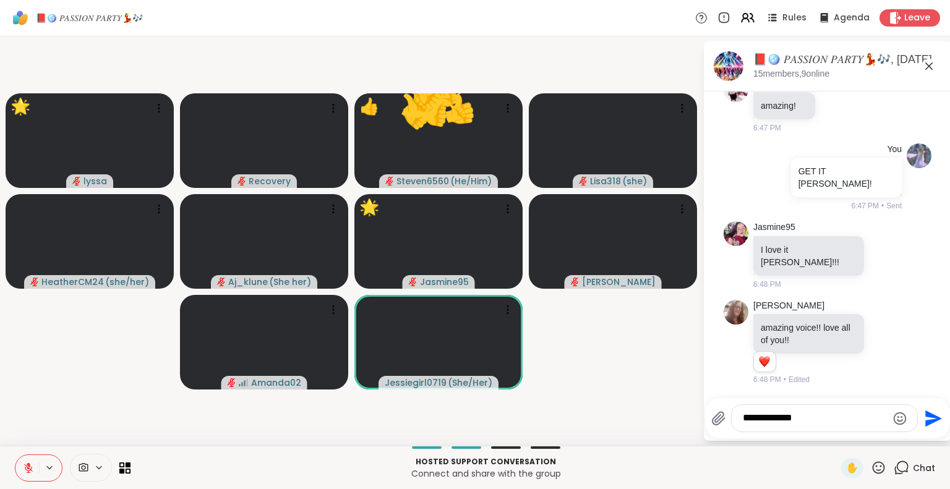
scroll to position [10428, 0]
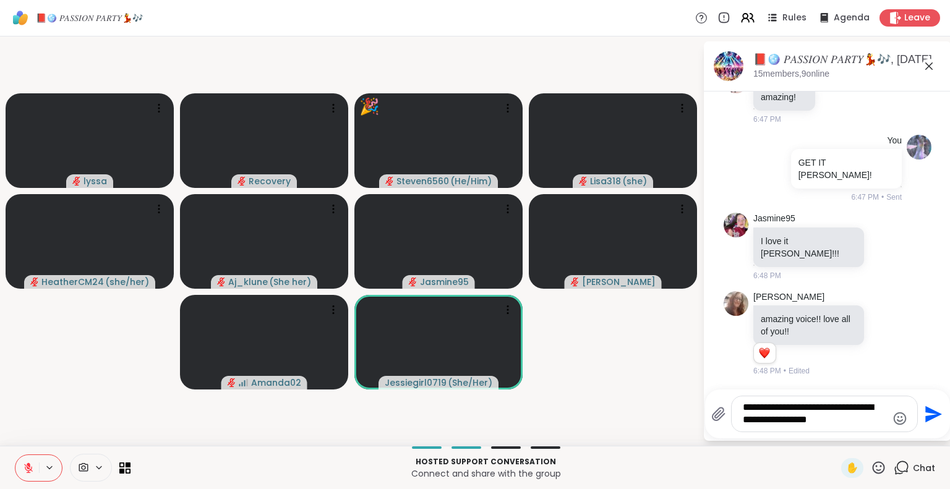
type textarea "**********"
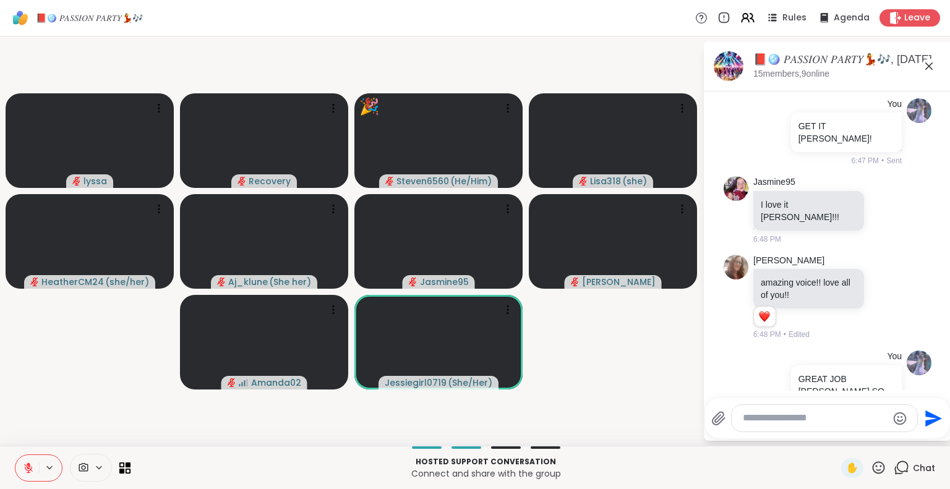
scroll to position [10531, 0]
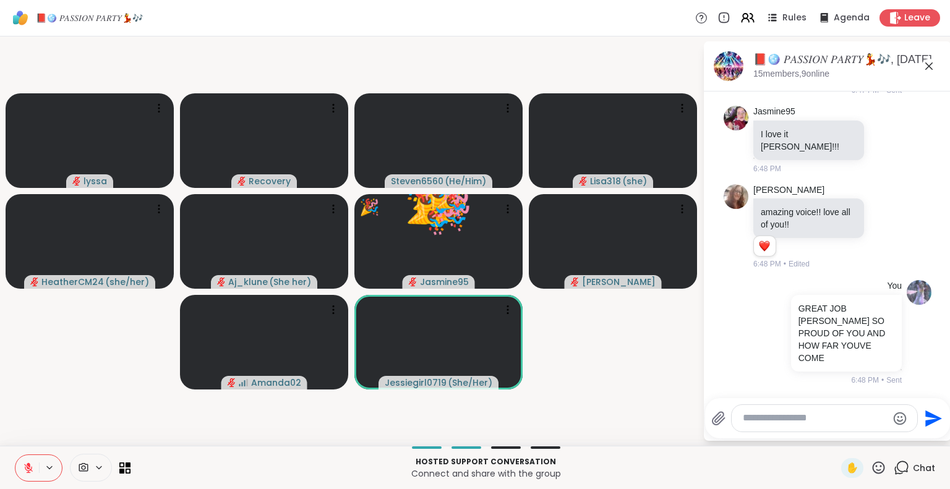
click at [32, 466] on icon at bounding box center [28, 468] width 11 height 11
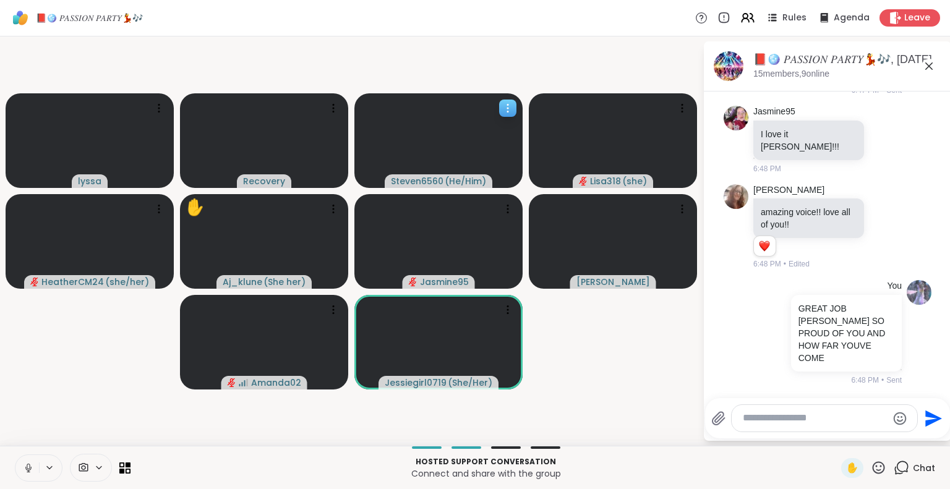
click at [507, 112] on icon at bounding box center [507, 111] width 1 height 1
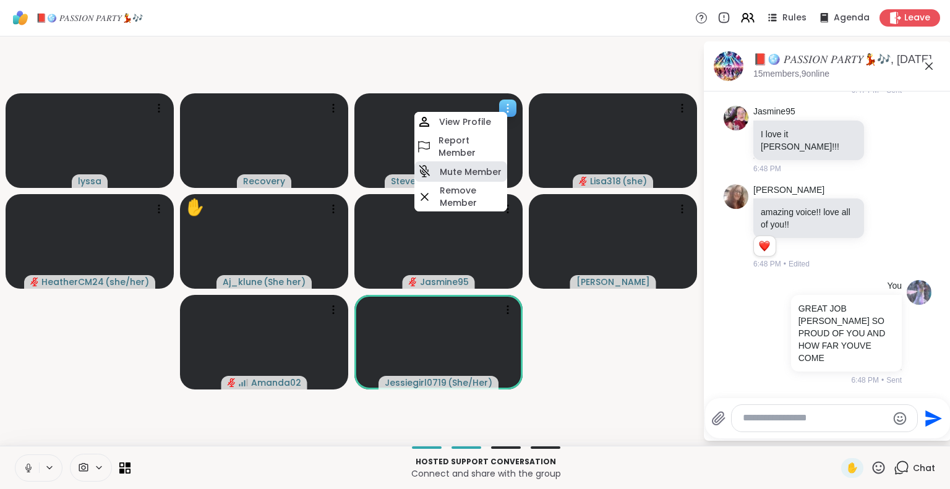
click at [481, 166] on h4 "Mute Member" at bounding box center [471, 172] width 62 height 12
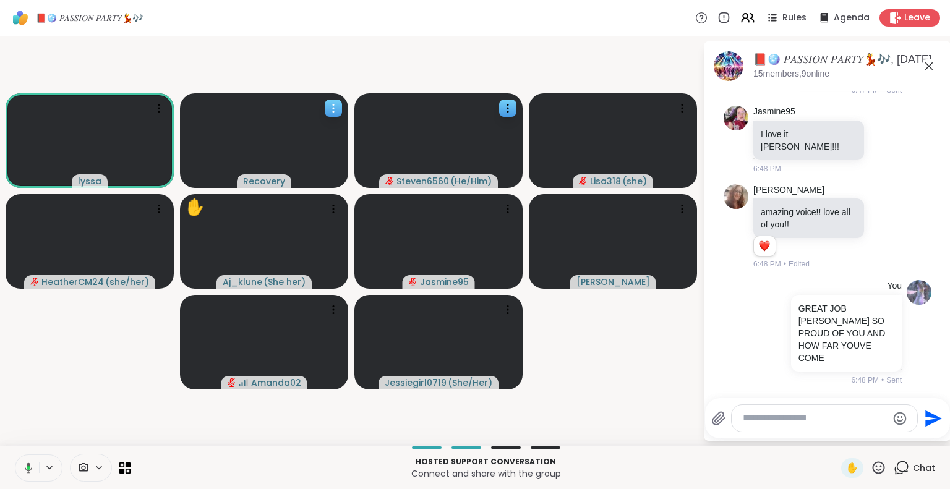
click at [336, 105] on icon at bounding box center [333, 108] width 12 height 12
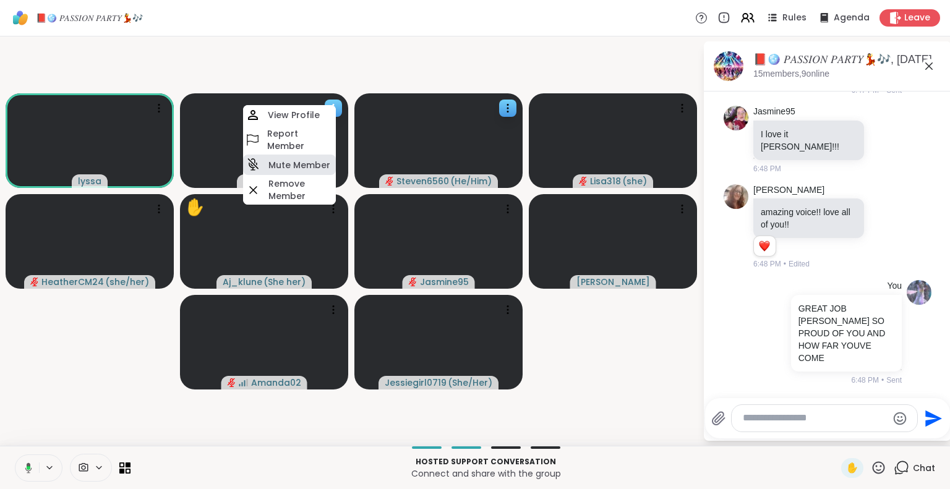
click at [315, 161] on h4 "Mute Member" at bounding box center [299, 165] width 62 height 12
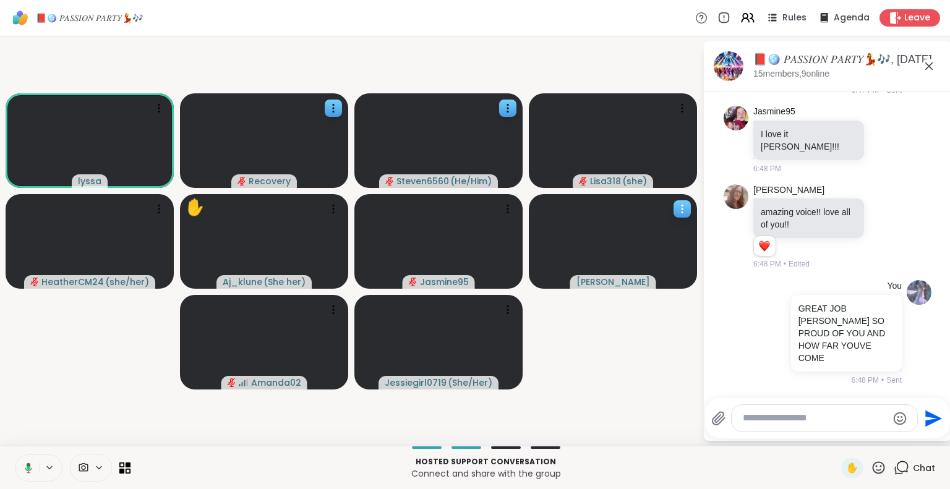
click at [683, 205] on icon at bounding box center [682, 205] width 1 height 1
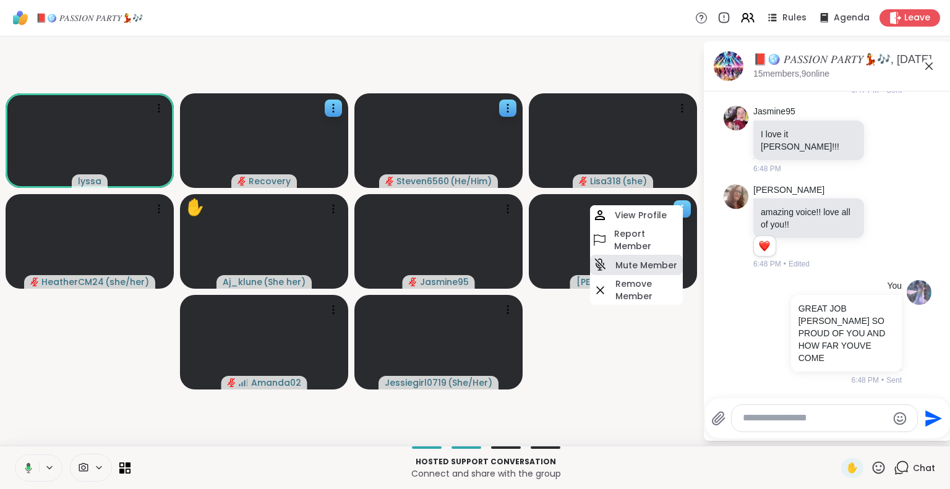
click at [621, 257] on div "Mute Member" at bounding box center [636, 265] width 93 height 20
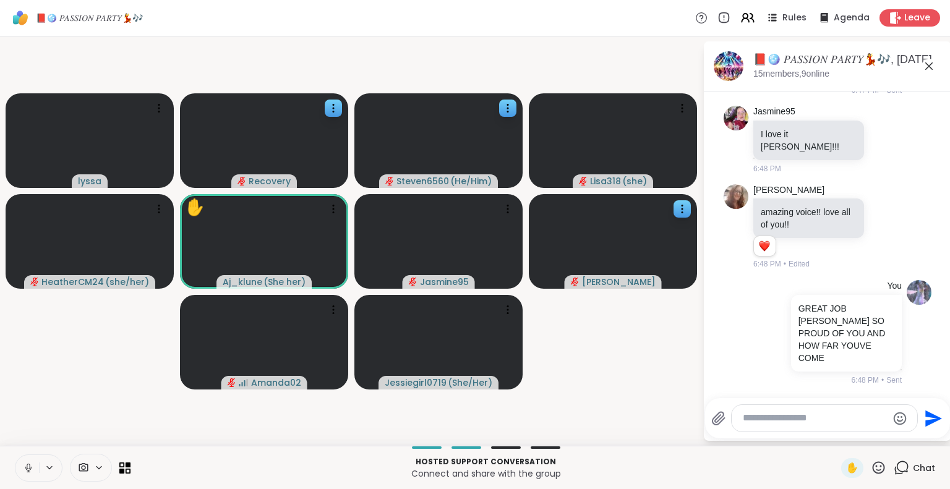
click at [927, 62] on icon at bounding box center [929, 66] width 15 height 15
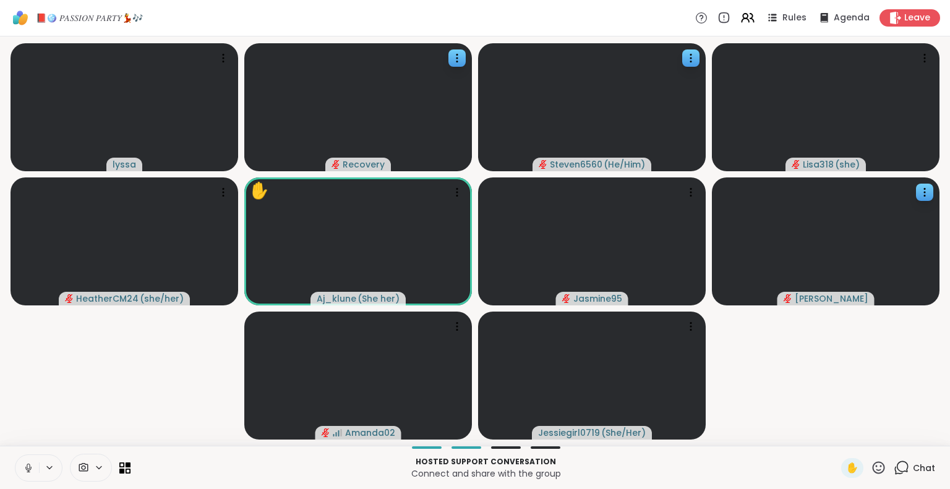
click at [871, 465] on icon at bounding box center [878, 467] width 15 height 15
click at [836, 435] on span "❤️" at bounding box center [842, 435] width 12 height 15
click at [871, 467] on icon at bounding box center [878, 467] width 15 height 15
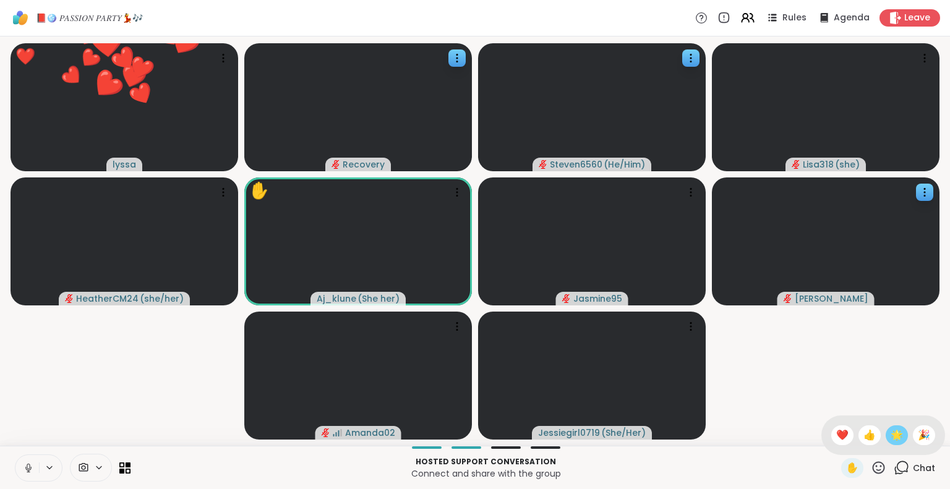
click at [891, 436] on span "🌟" at bounding box center [897, 435] width 12 height 15
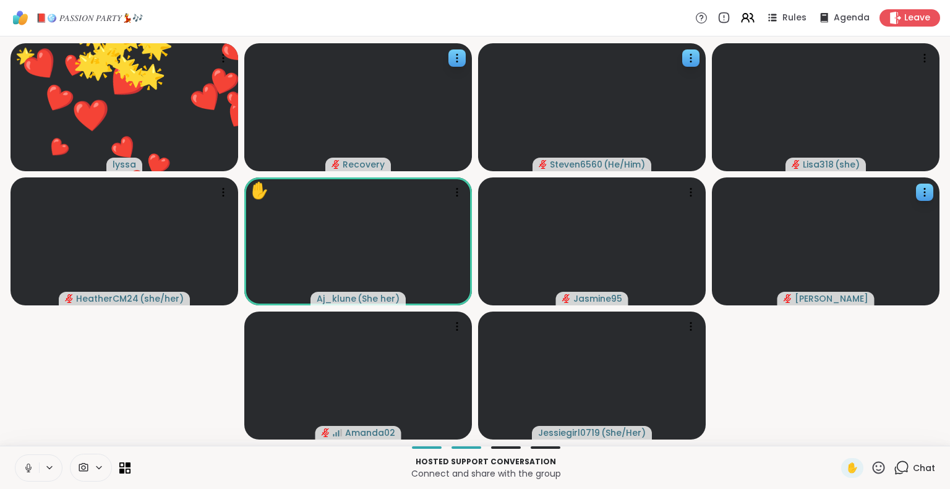
click at [871, 465] on icon at bounding box center [878, 467] width 15 height 15
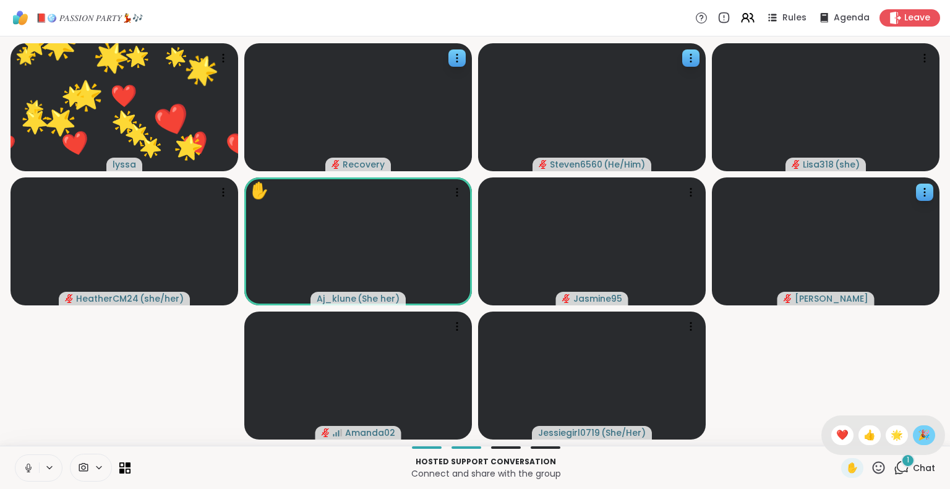
click at [918, 432] on span "🎉" at bounding box center [924, 435] width 12 height 15
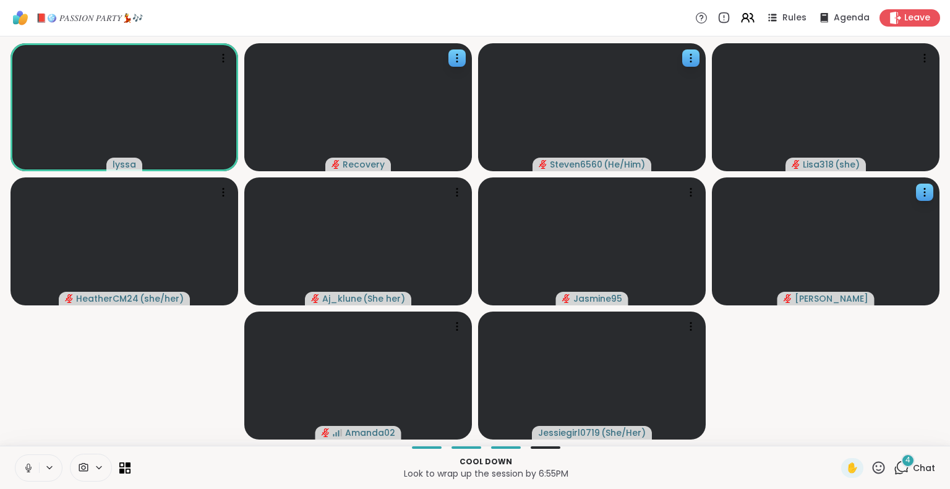
click at [0, 283] on div "lyssa Recovery Steven6560 ( He/Him ) Lisa318 ( she ) HeatherCM24 ( she/her ) Aj…" at bounding box center [475, 242] width 950 height 410
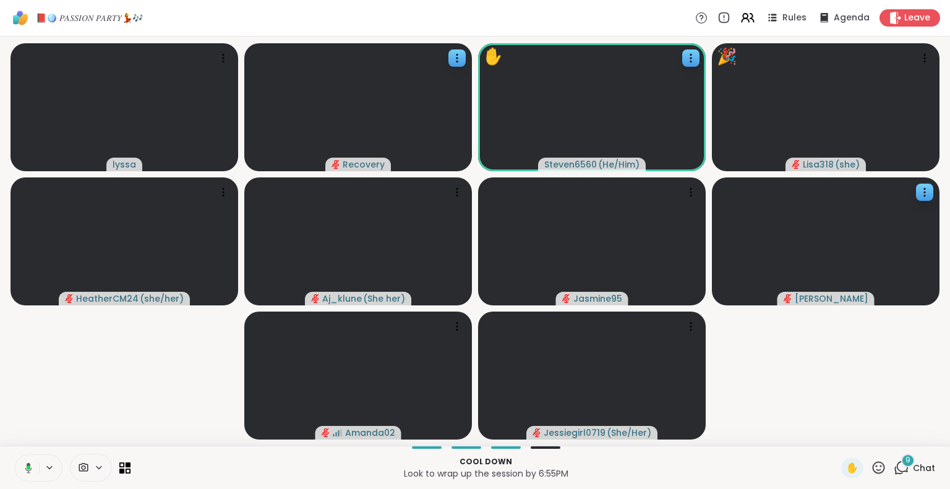
click at [30, 465] on icon at bounding box center [26, 468] width 11 height 11
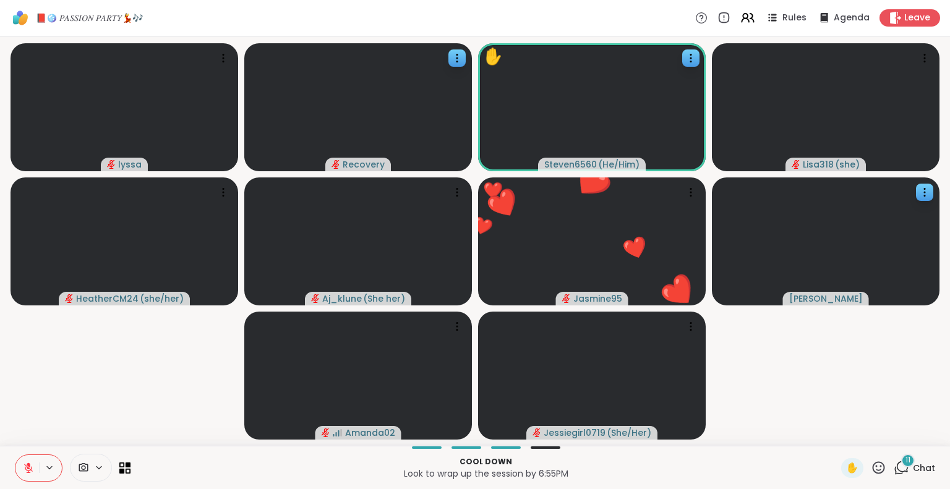
click at [33, 466] on icon at bounding box center [28, 468] width 11 height 11
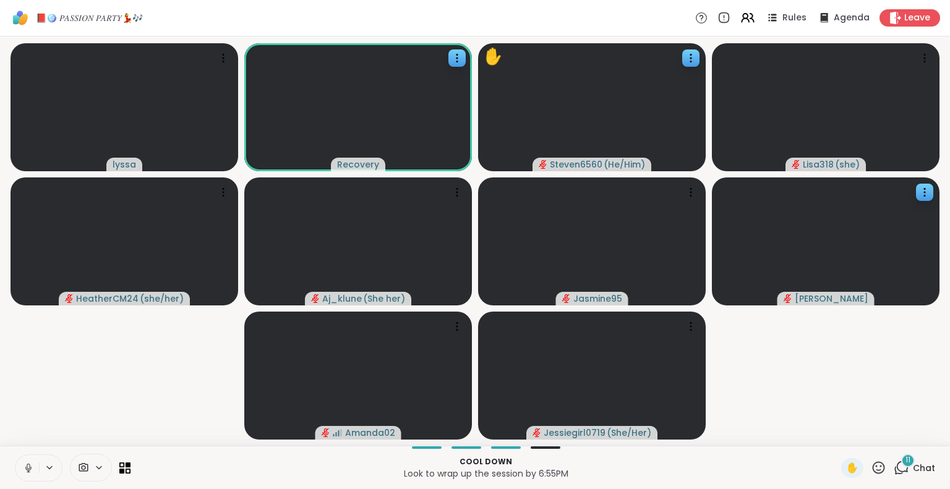
click at [28, 468] on icon at bounding box center [28, 468] width 11 height 11
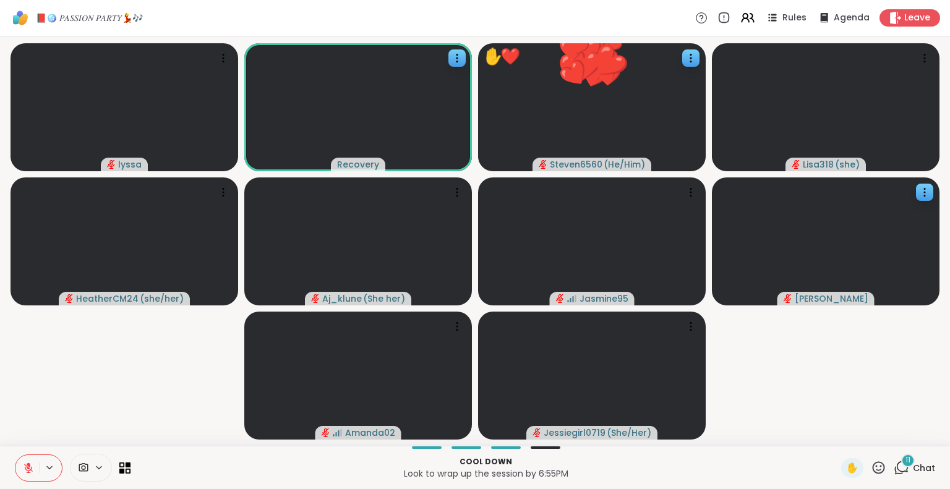
click at [894, 469] on icon at bounding box center [901, 467] width 15 height 15
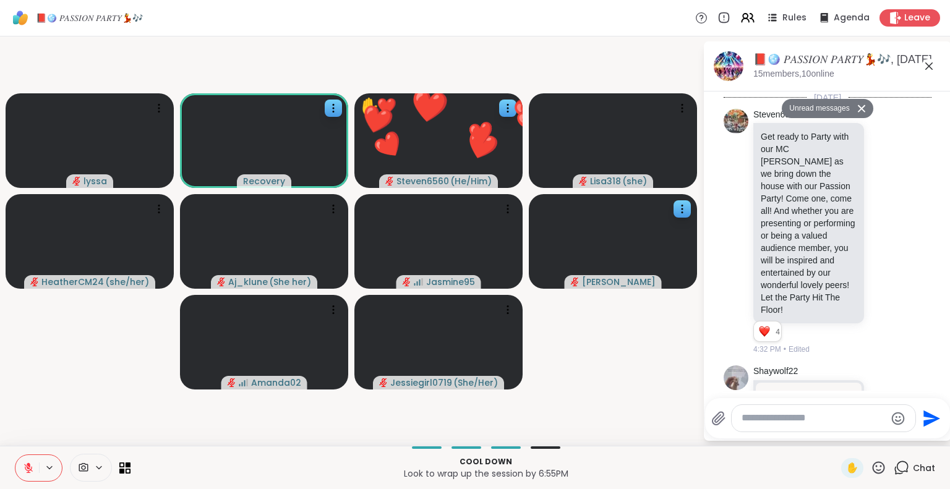
scroll to position [11641, 0]
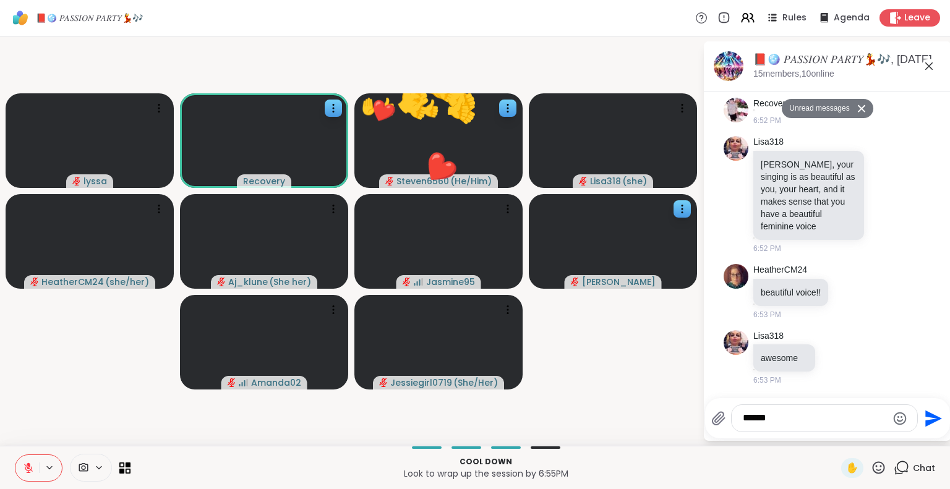
type textarea "*******"
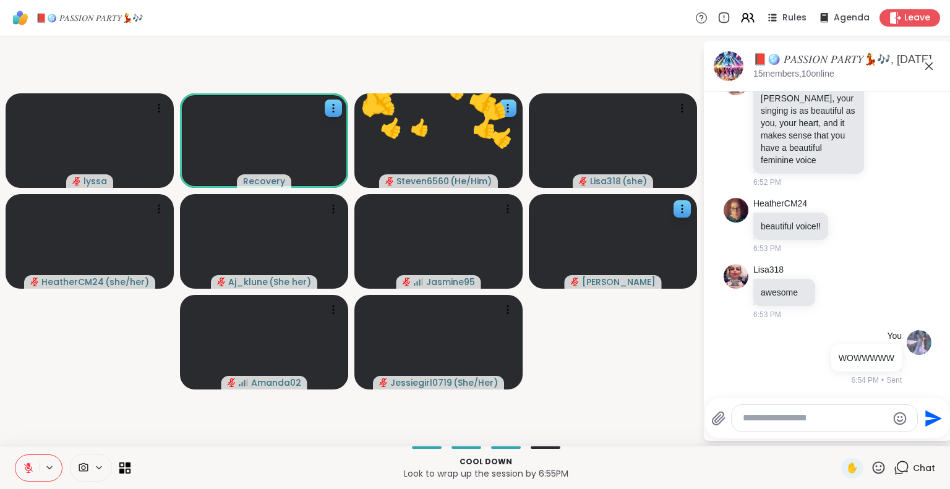
scroll to position [11678, 0]
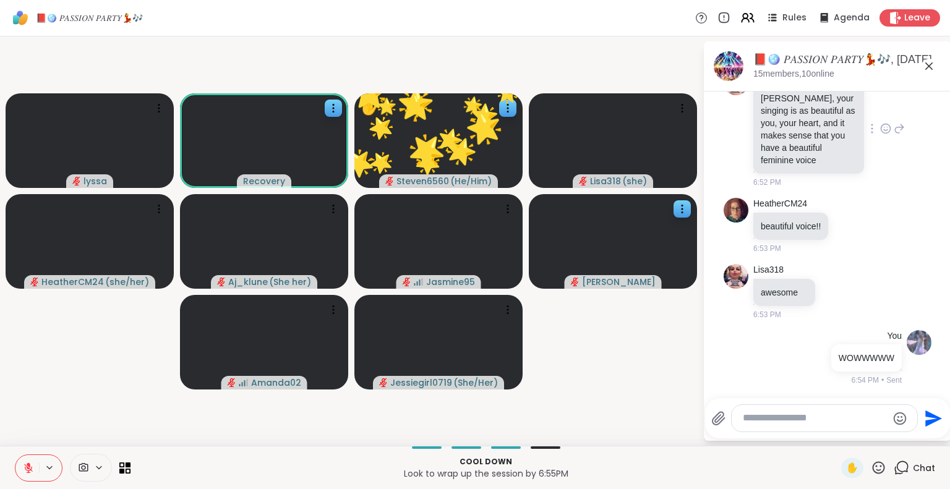
click at [885, 127] on icon at bounding box center [885, 127] width 0 height 0
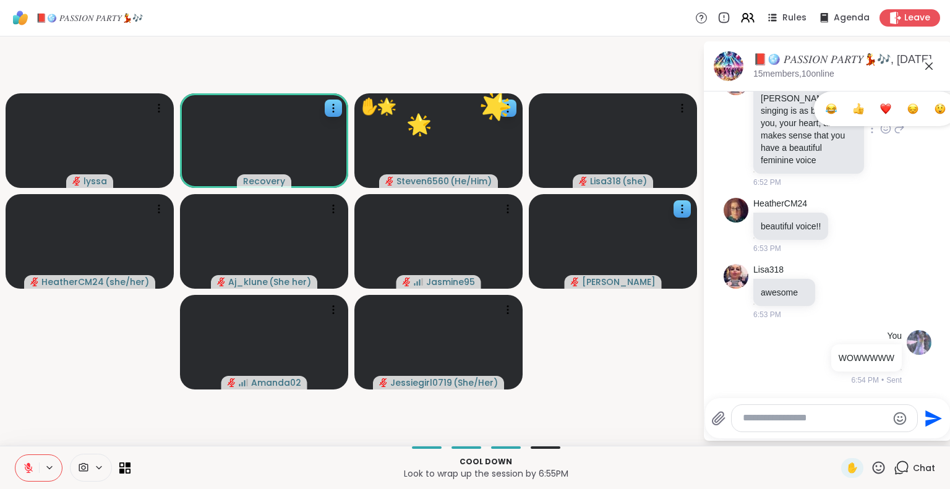
click at [880, 112] on div "Select Reaction: Heart" at bounding box center [885, 108] width 11 height 11
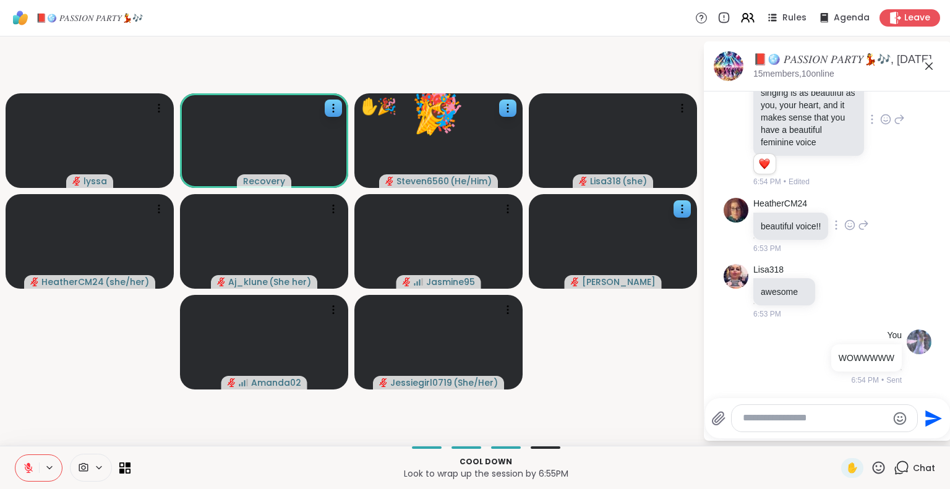
click at [851, 231] on icon at bounding box center [849, 225] width 11 height 12
click at [851, 211] on div "Select Reaction: Heart" at bounding box center [849, 205] width 11 height 11
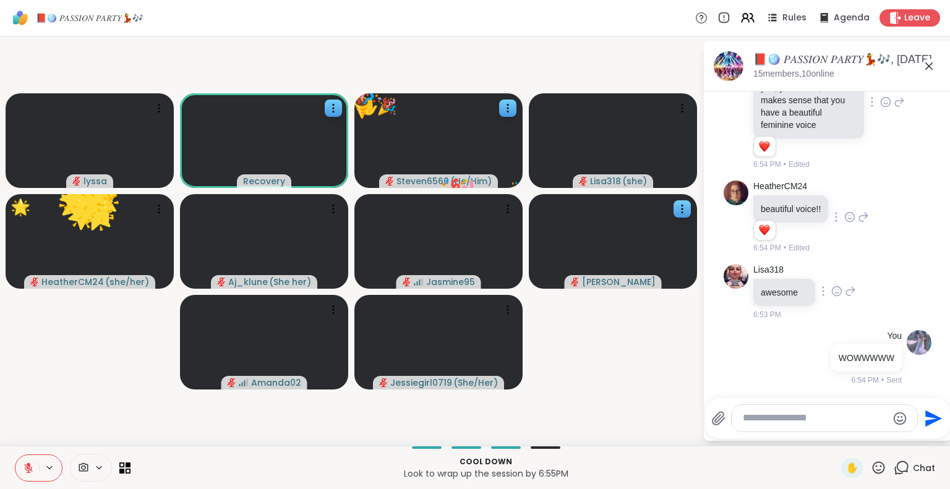
click at [837, 298] on icon at bounding box center [836, 291] width 11 height 12
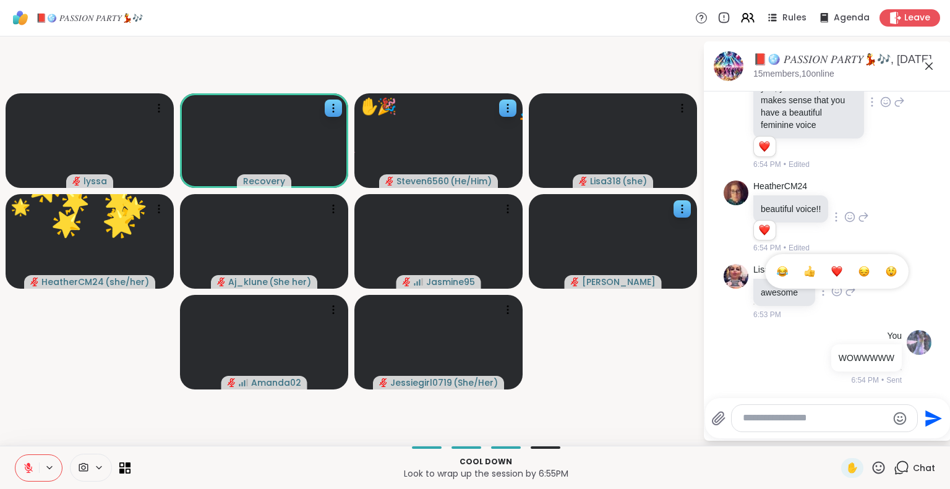
click at [838, 277] on div "Select Reaction: Heart" at bounding box center [836, 271] width 11 height 11
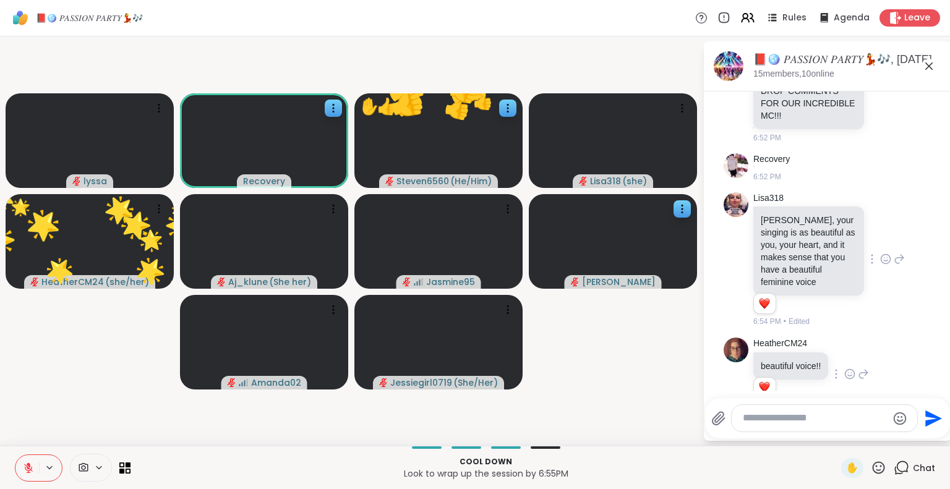
scroll to position [11499, 0]
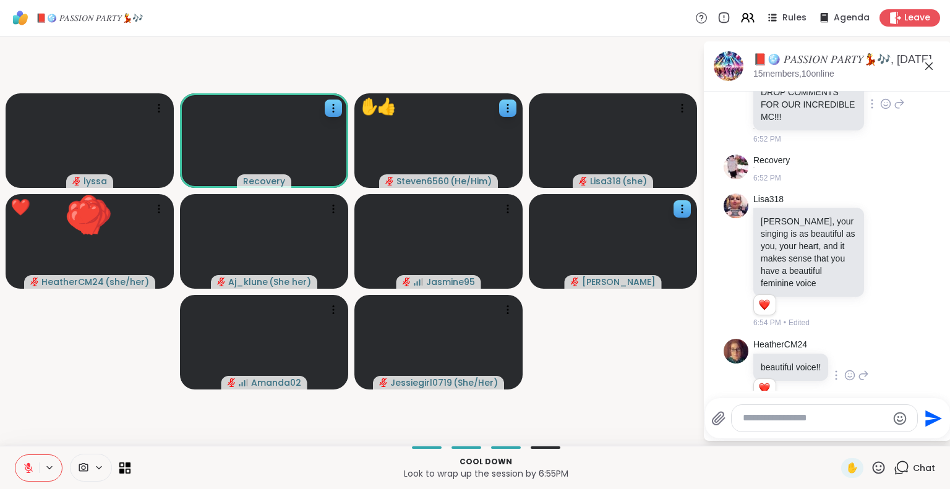
click at [880, 110] on icon at bounding box center [885, 104] width 11 height 12
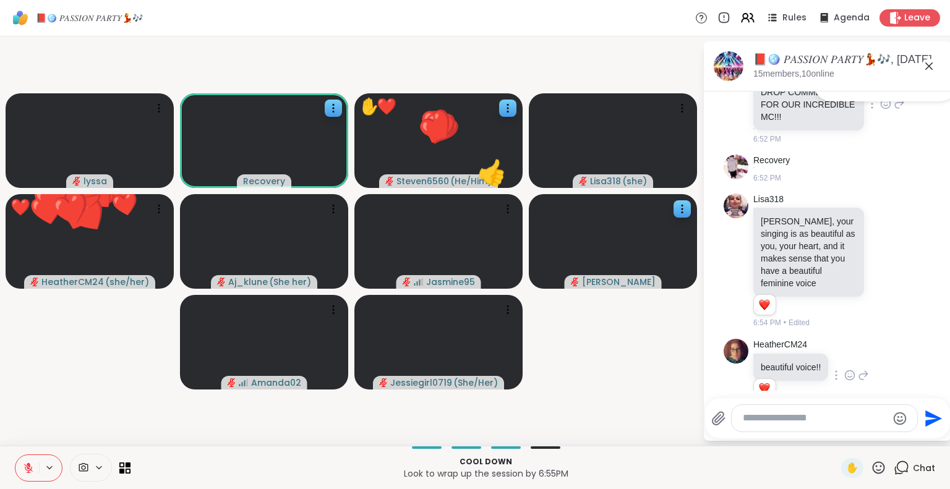
click at [880, 90] on div "Select Reaction: Heart" at bounding box center [885, 84] width 11 height 11
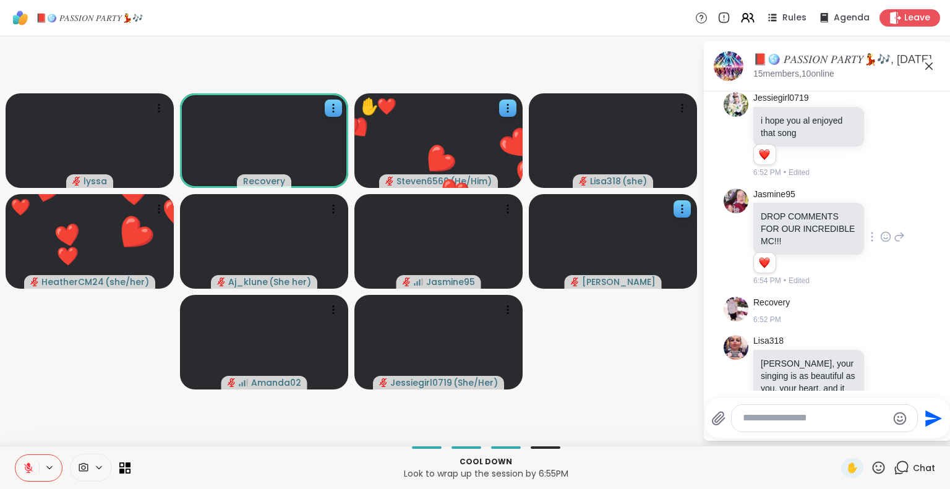
scroll to position [11748, 0]
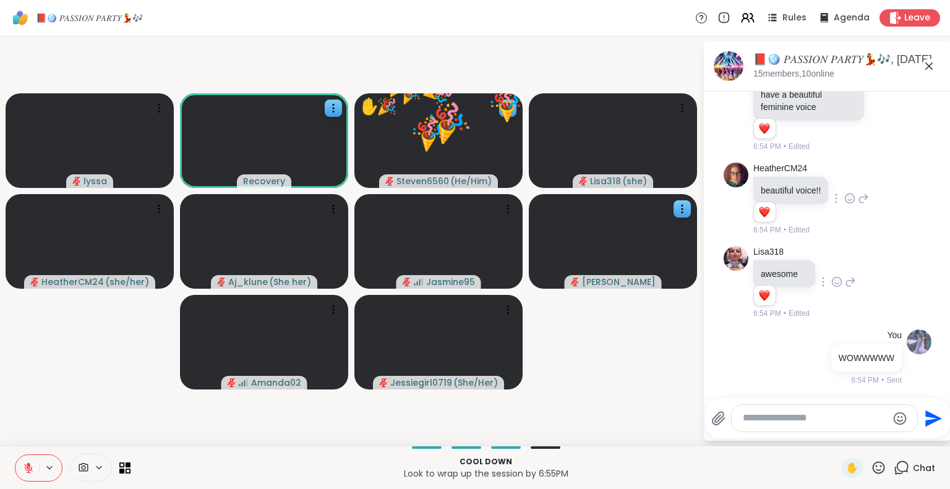
click at [874, 470] on icon at bounding box center [878, 467] width 15 height 15
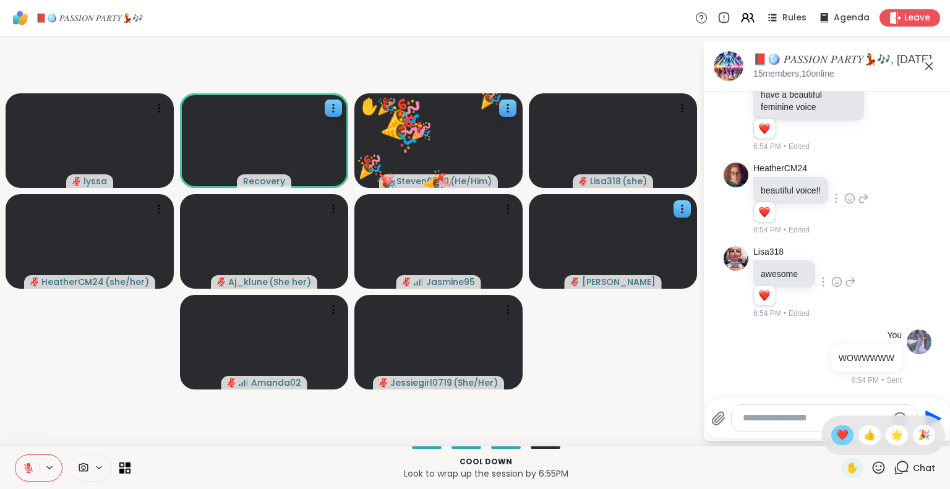
click at [831, 444] on div "❤️" at bounding box center [842, 436] width 22 height 20
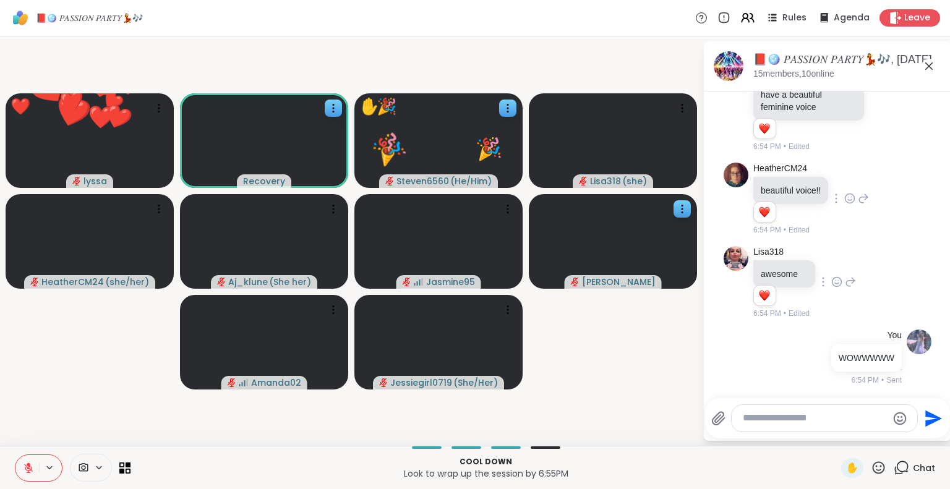
click at [874, 468] on icon at bounding box center [878, 467] width 15 height 15
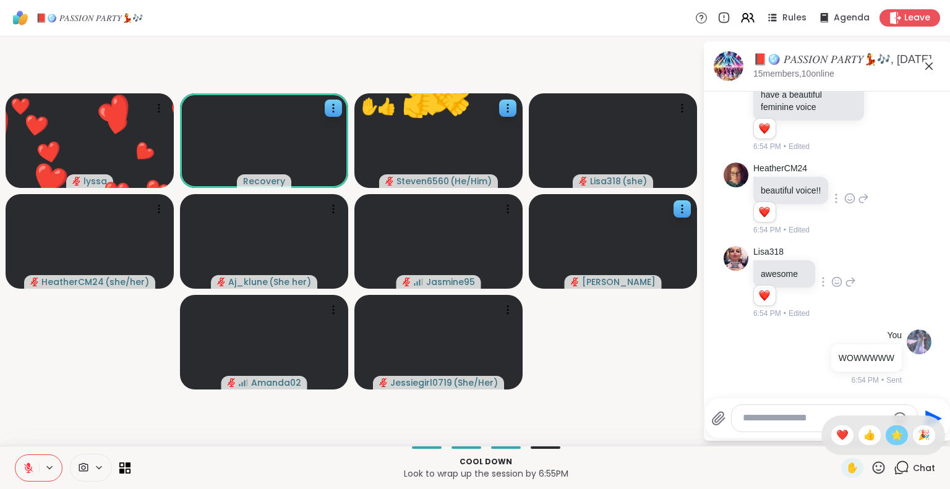
click at [891, 433] on span "🌟" at bounding box center [897, 435] width 12 height 15
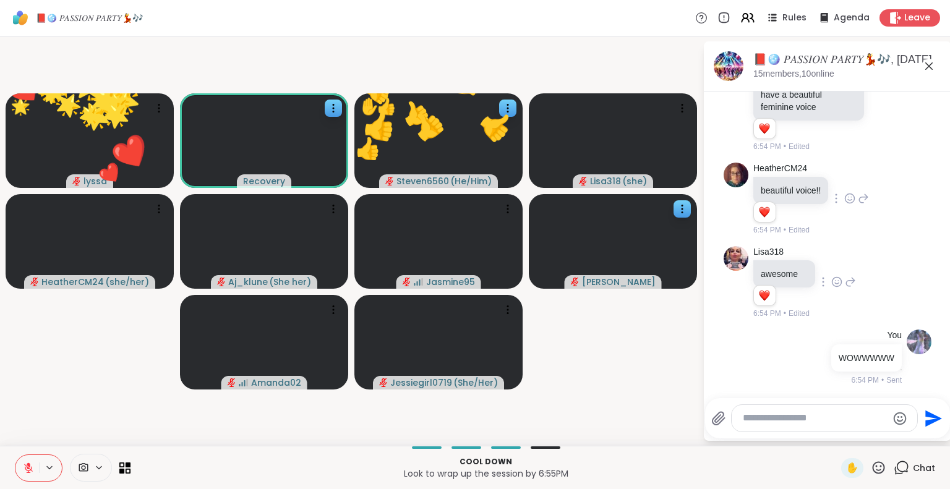
click at [873, 465] on icon at bounding box center [878, 467] width 15 height 15
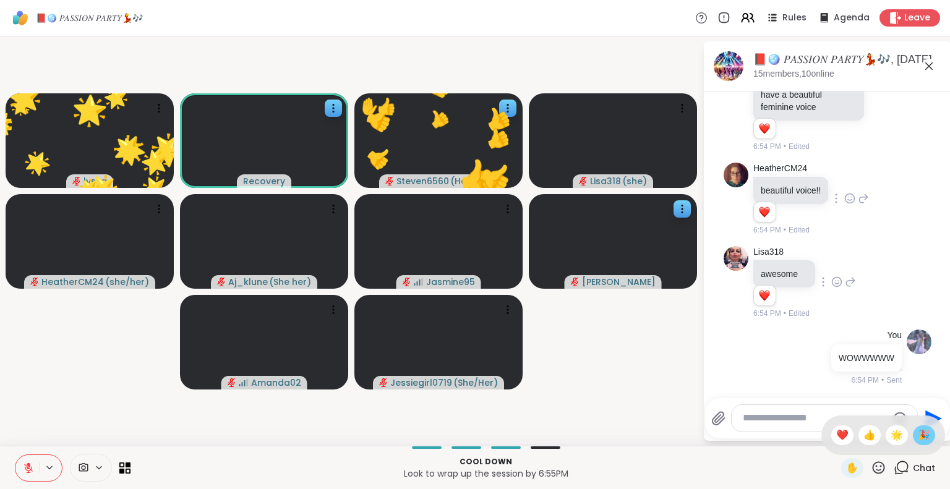
click at [918, 437] on span "🎉" at bounding box center [924, 435] width 12 height 15
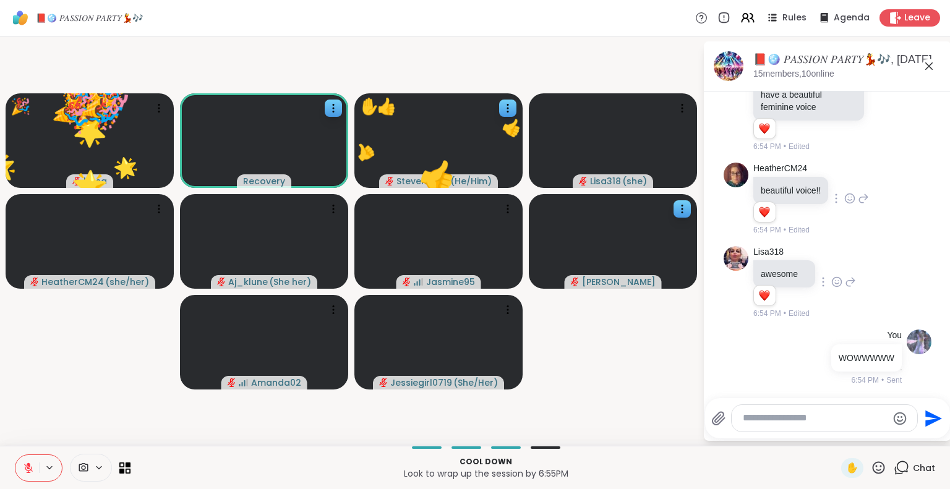
click at [872, 468] on icon at bounding box center [878, 467] width 15 height 15
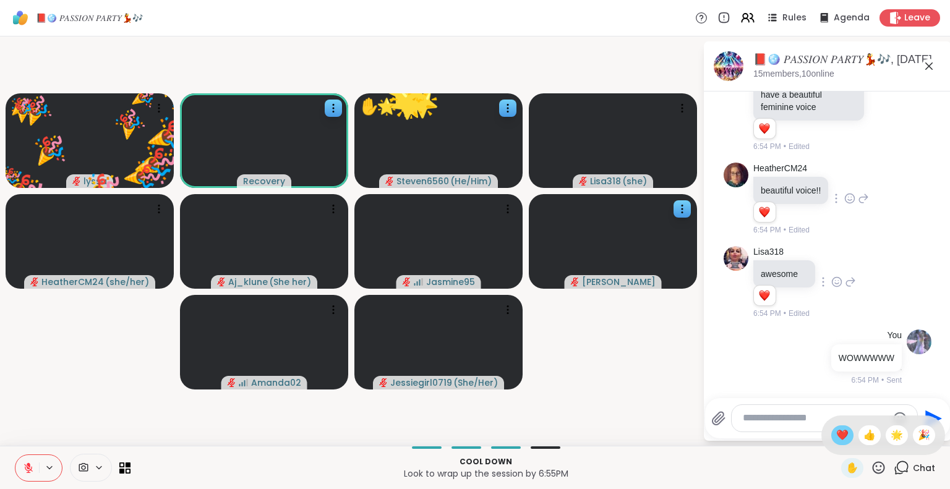
click at [836, 436] on span "❤️" at bounding box center [842, 435] width 12 height 15
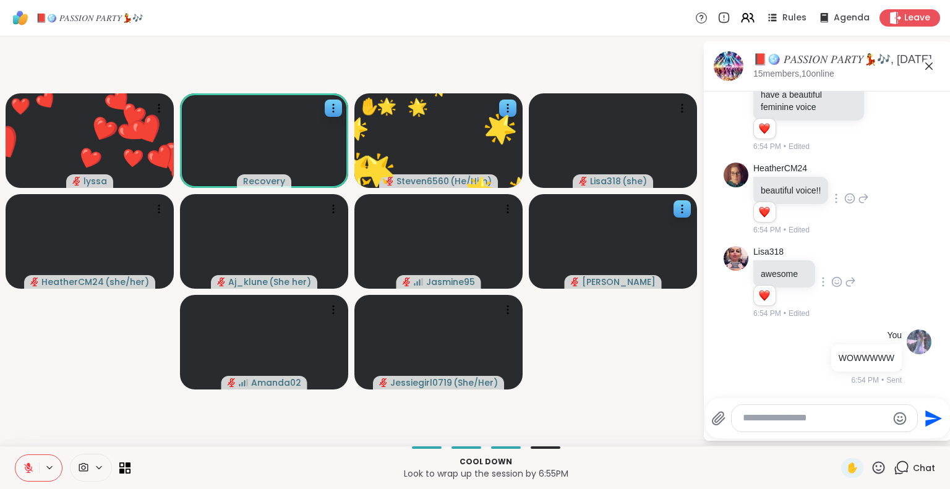
click at [871, 462] on icon at bounding box center [878, 467] width 15 height 15
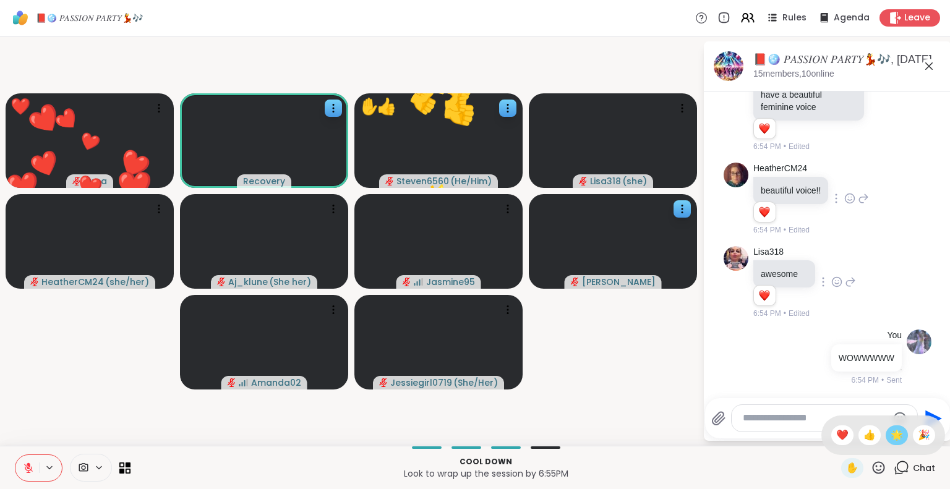
click at [891, 439] on span "🌟" at bounding box center [897, 435] width 12 height 15
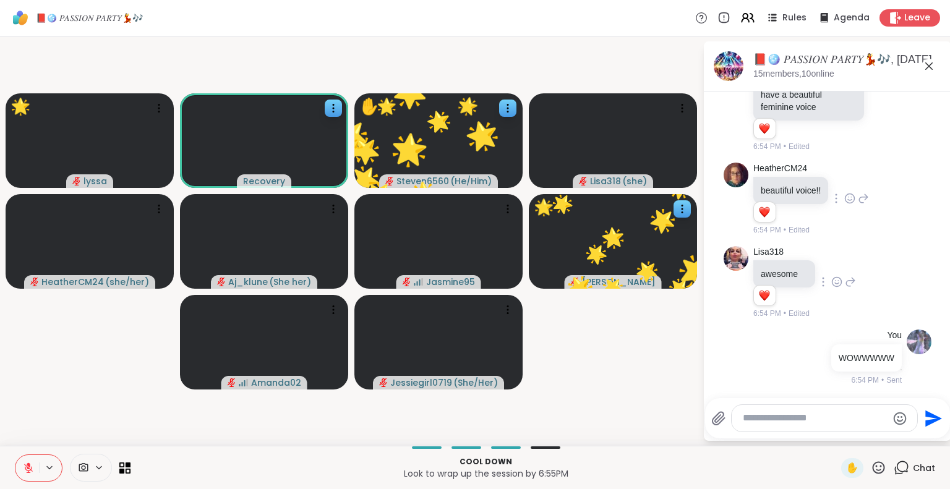
click at [745, 415] on textarea "Type your message" at bounding box center [815, 418] width 144 height 13
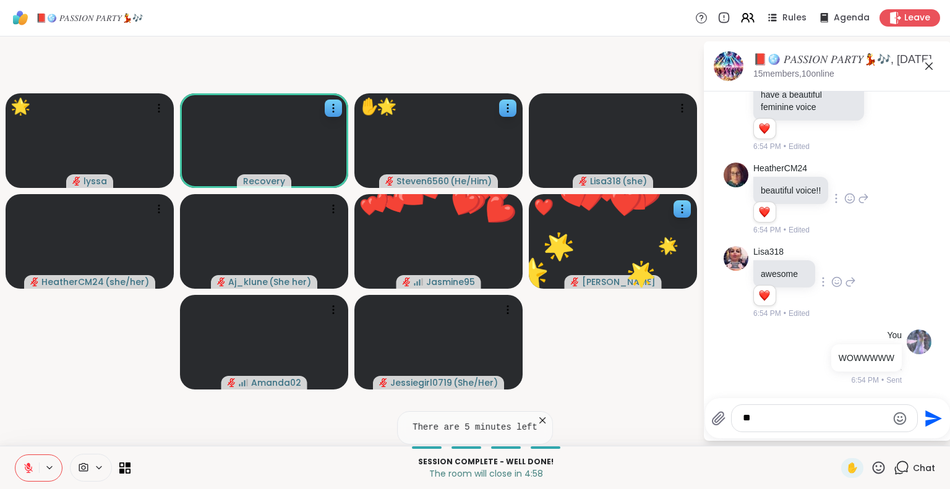
type textarea "**"
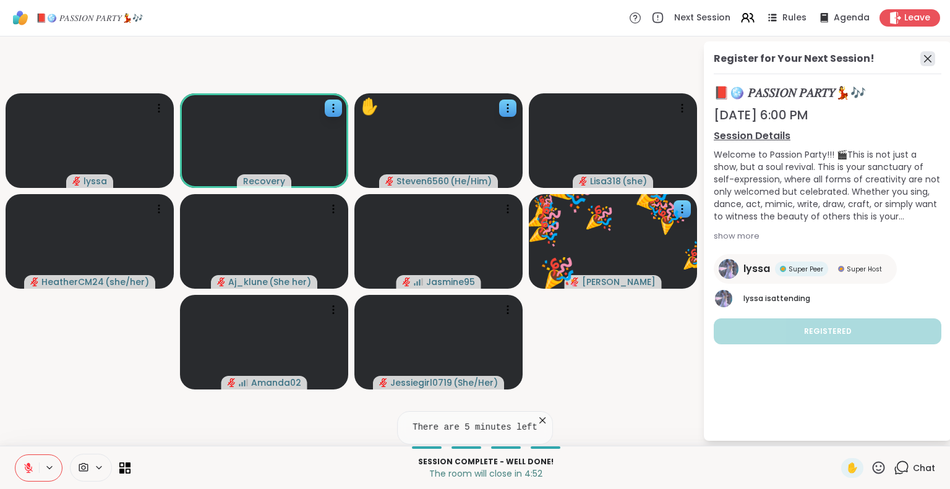
click at [928, 58] on icon at bounding box center [927, 58] width 7 height 7
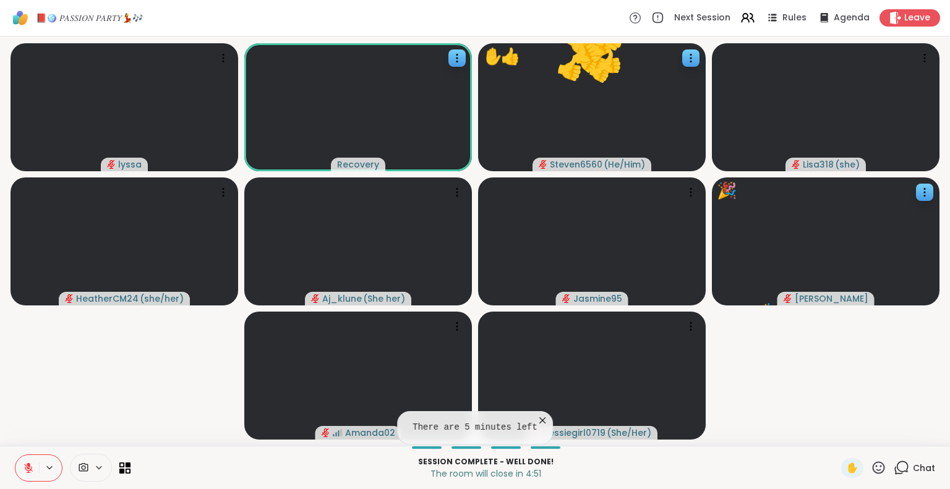
click at [883, 463] on div "✋ Chat" at bounding box center [888, 468] width 94 height 20
click at [898, 471] on icon at bounding box center [903, 467] width 12 height 11
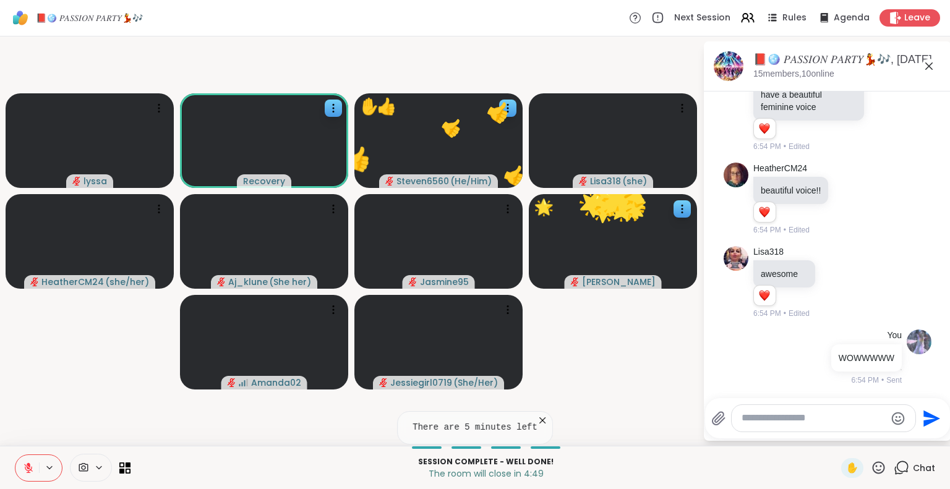
click at [826, 424] on textarea "Type your message" at bounding box center [814, 418] width 144 height 13
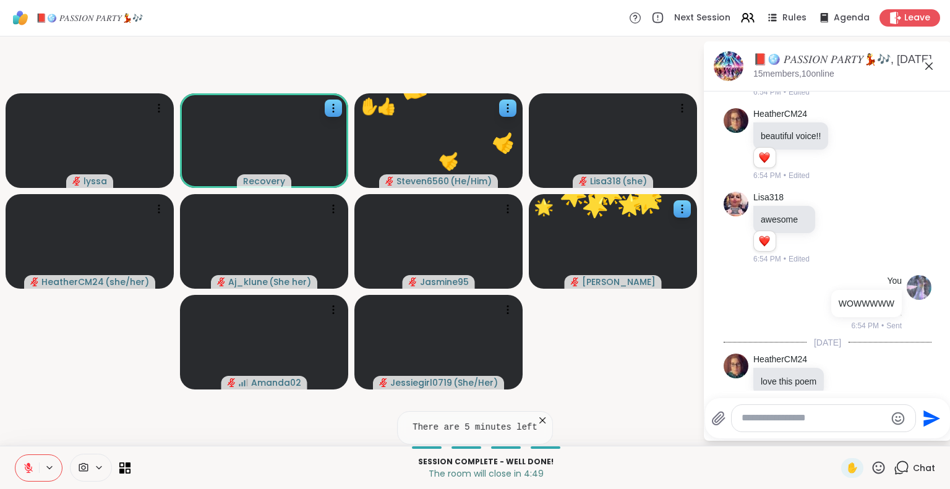
scroll to position [11814, 0]
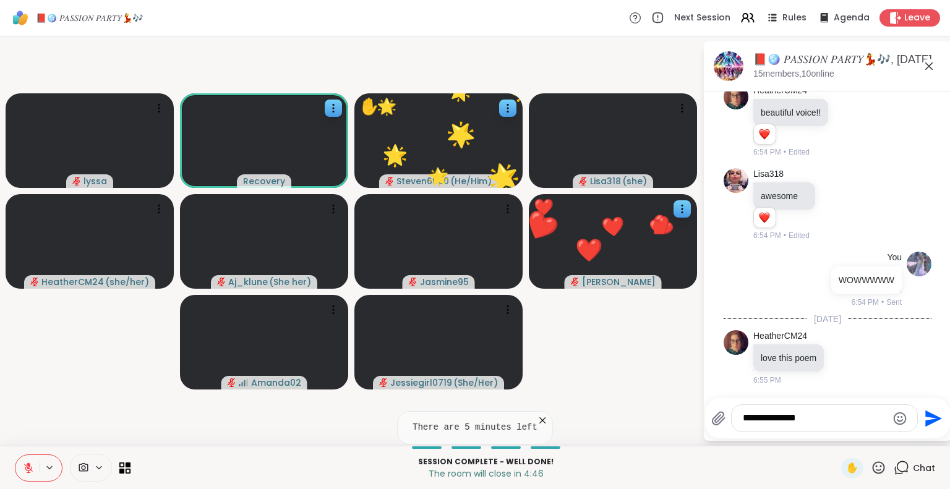
type textarea "**********"
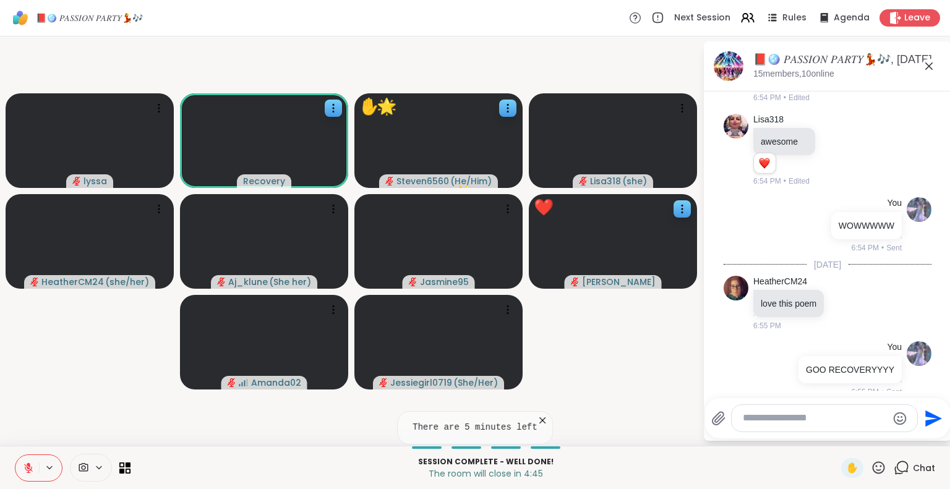
scroll to position [11880, 0]
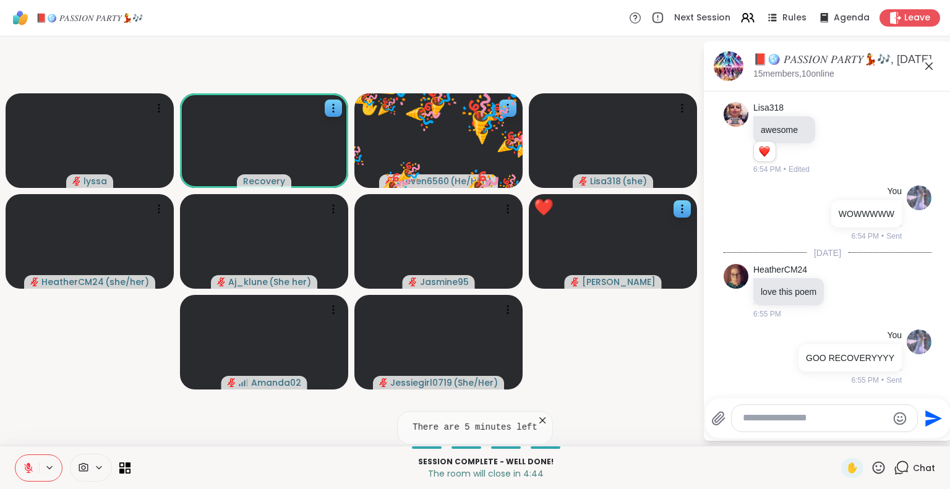
click at [22, 466] on button at bounding box center [27, 468] width 24 height 26
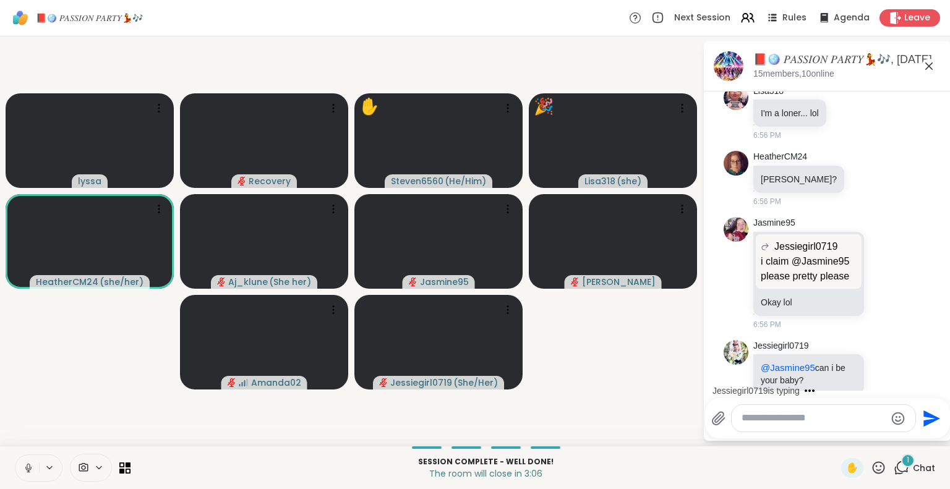
scroll to position [12322, 0]
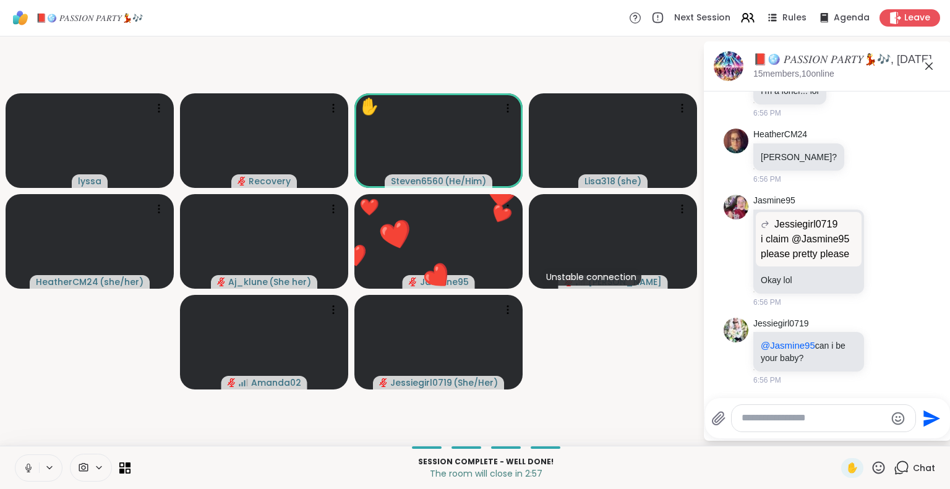
click at [25, 468] on icon at bounding box center [28, 468] width 6 height 4
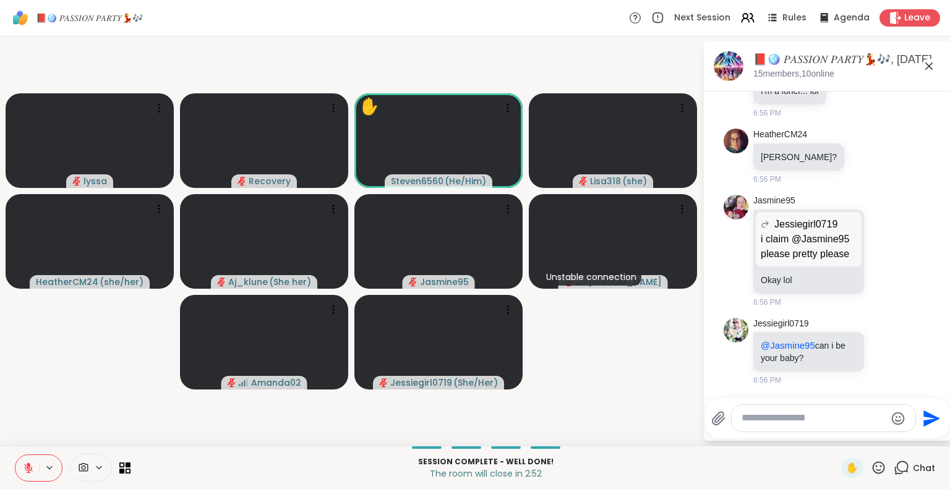
click at [871, 467] on icon at bounding box center [878, 467] width 15 height 15
click at [836, 438] on span "❤️" at bounding box center [842, 435] width 12 height 15
click at [871, 468] on icon at bounding box center [878, 467] width 15 height 15
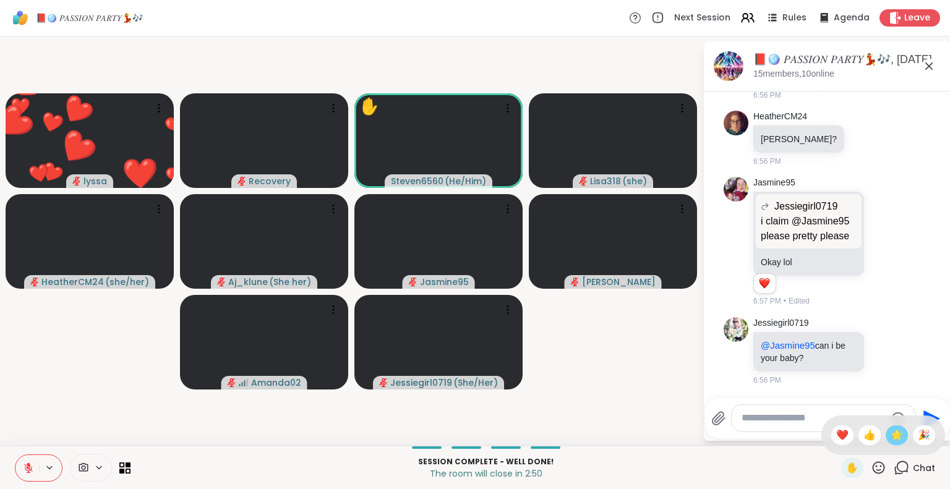
click at [891, 430] on span "🌟" at bounding box center [897, 435] width 12 height 15
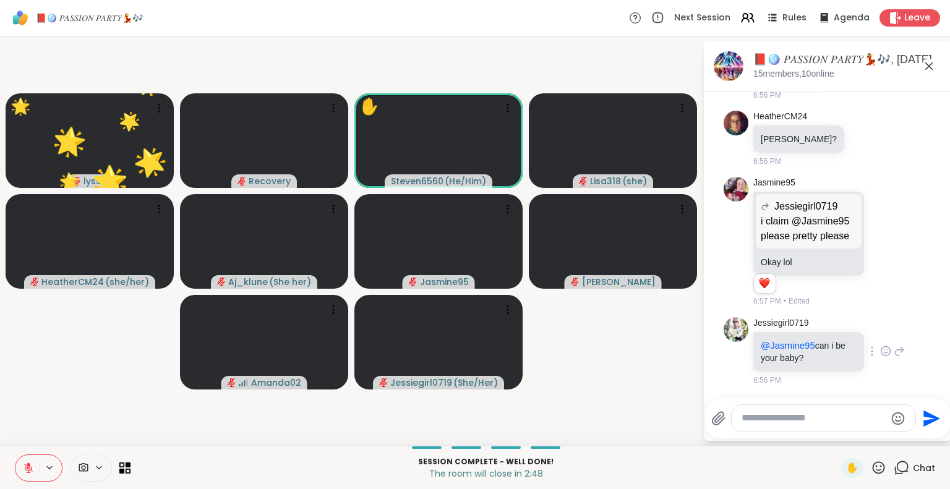
click at [894, 359] on icon at bounding box center [899, 351] width 11 height 15
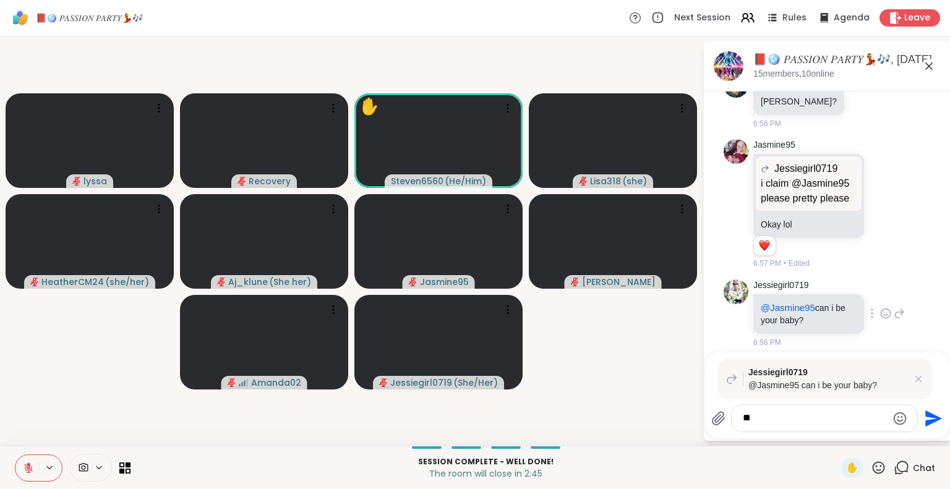
type textarea "*"
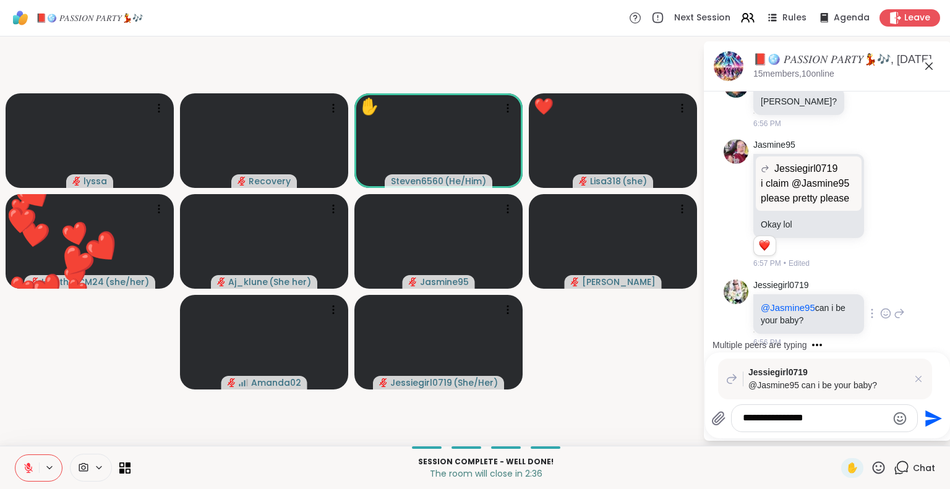
type textarea "**********"
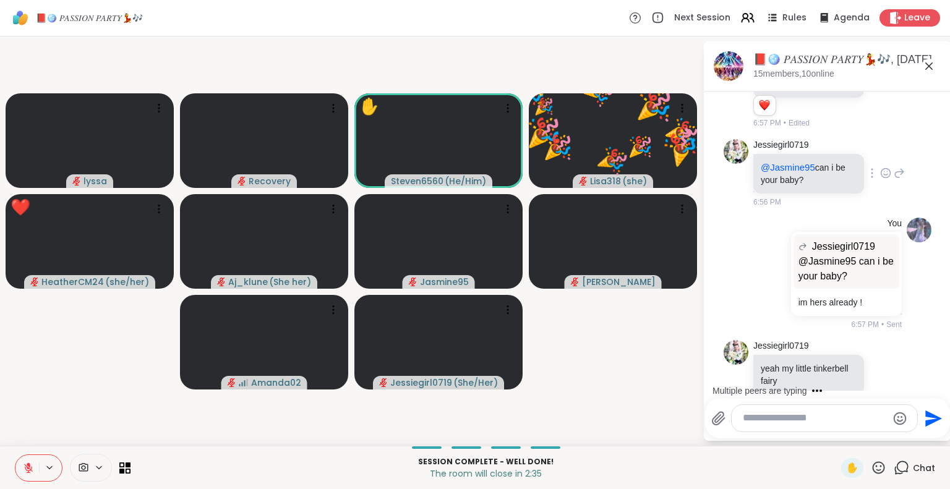
scroll to position [12541, 0]
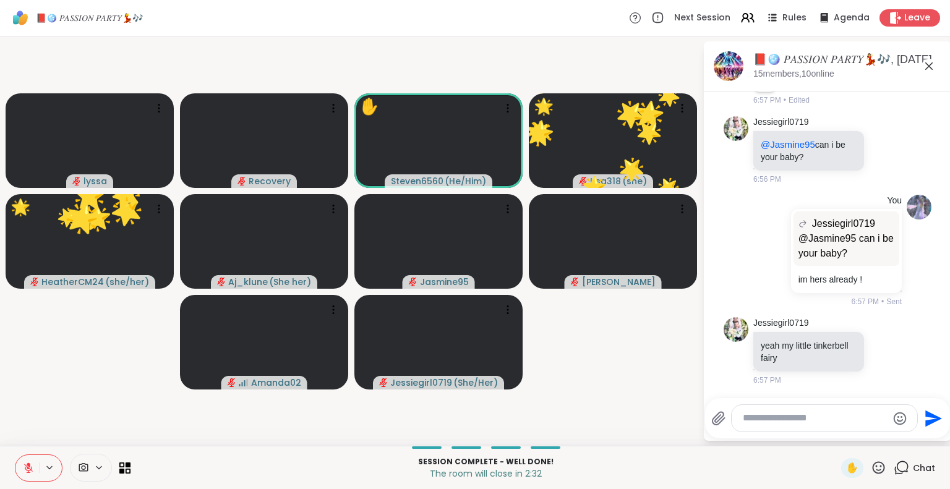
click at [933, 66] on icon at bounding box center [929, 66] width 15 height 15
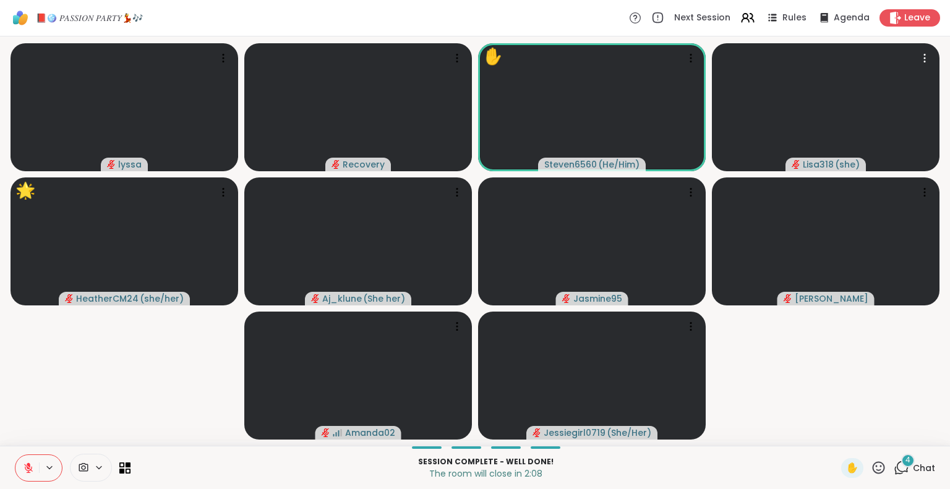
click at [903, 471] on div "4 Chat" at bounding box center [914, 468] width 41 height 20
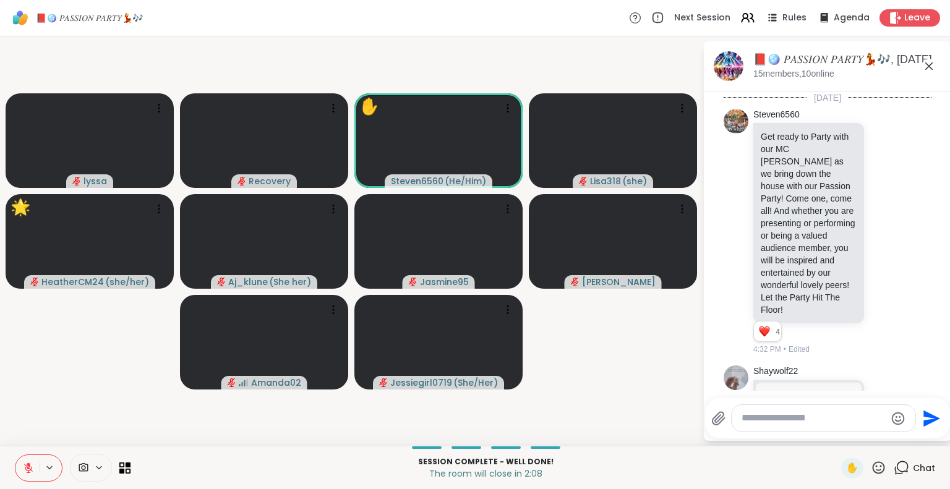
scroll to position [12932, 0]
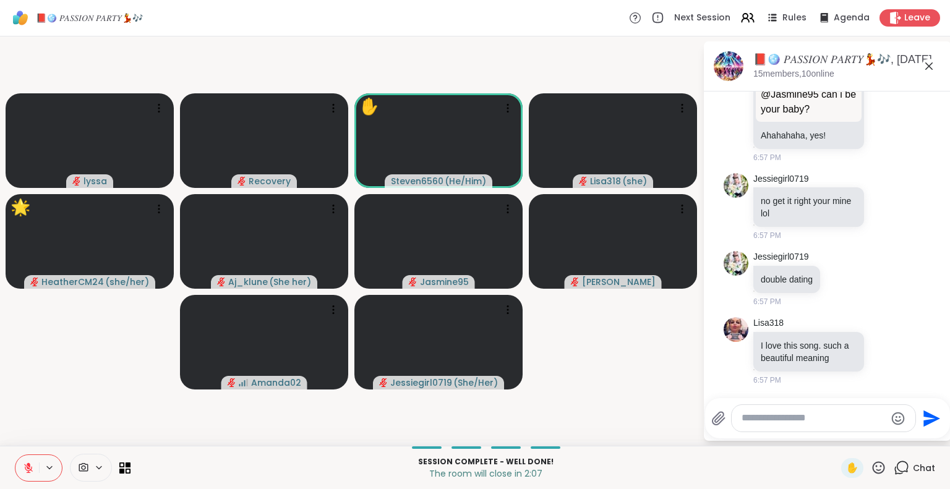
click at [840, 417] on textarea "Type your message" at bounding box center [814, 418] width 144 height 13
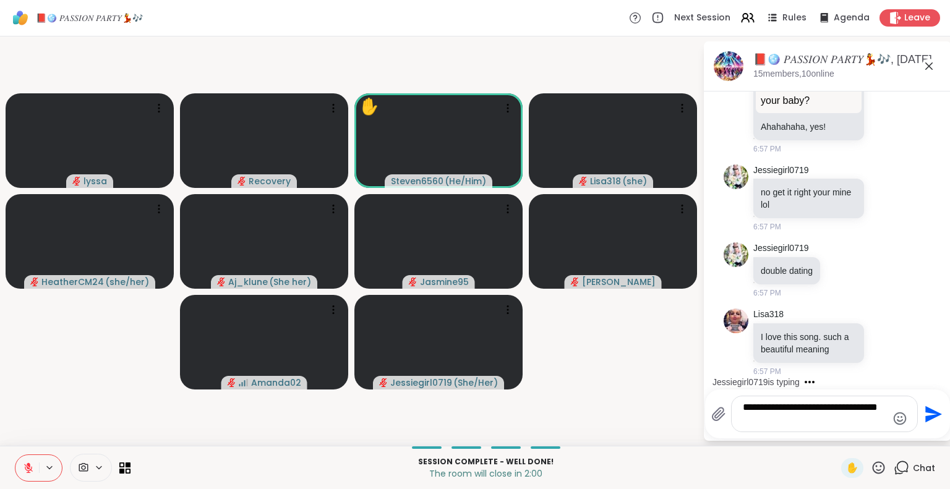
type textarea "**********"
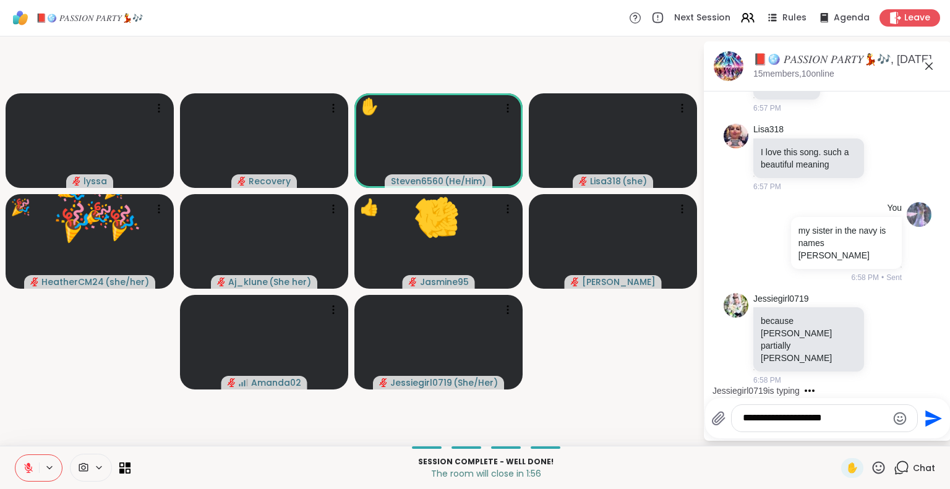
scroll to position [13125, 0]
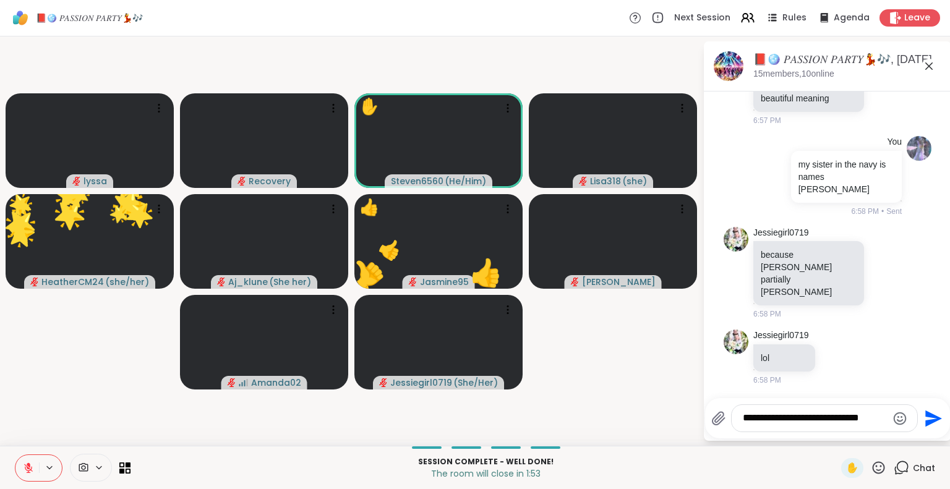
type textarea "**********"
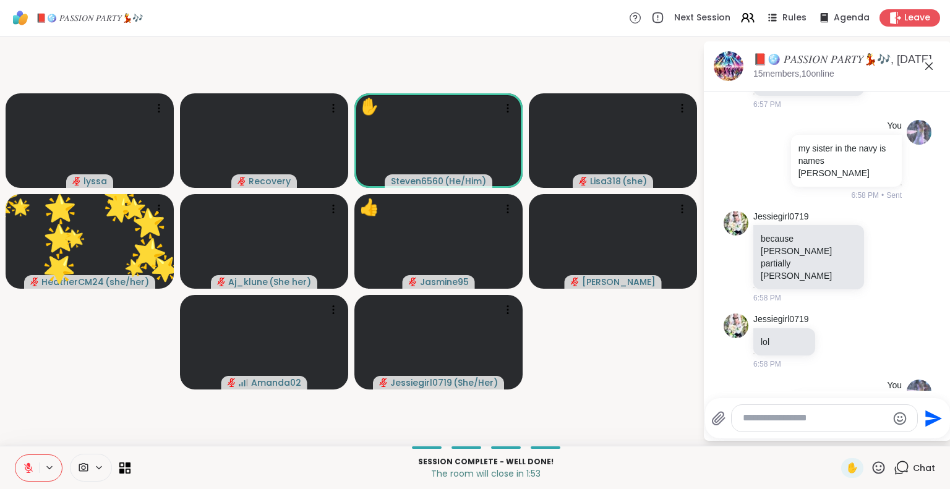
scroll to position [13203, 0]
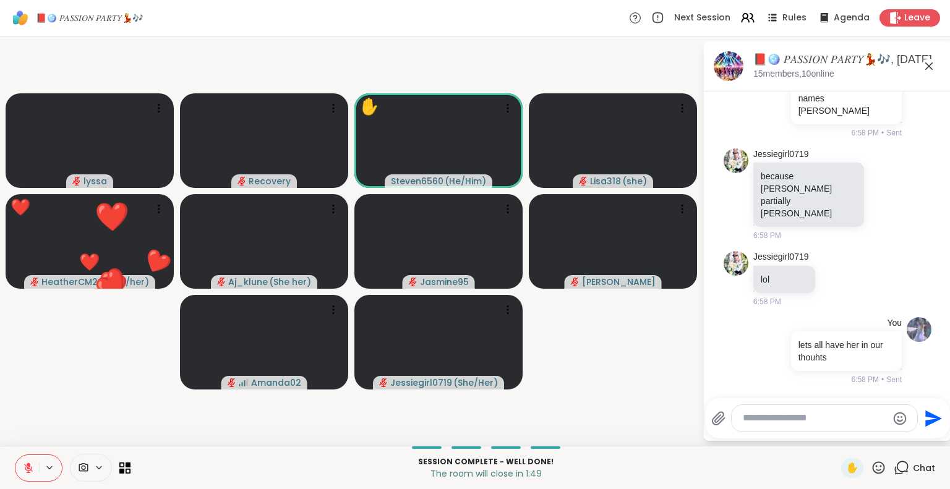
click at [873, 462] on icon at bounding box center [879, 468] width 12 height 12
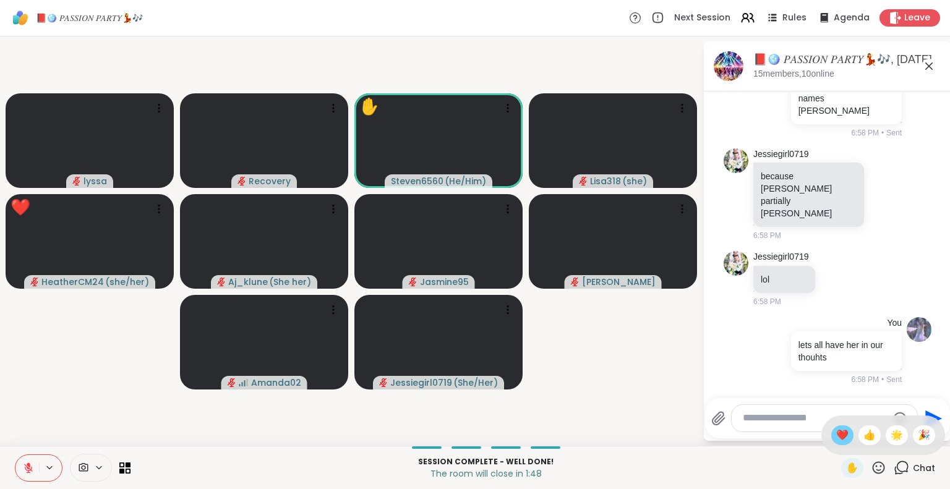
click at [836, 439] on span "❤️" at bounding box center [842, 435] width 12 height 15
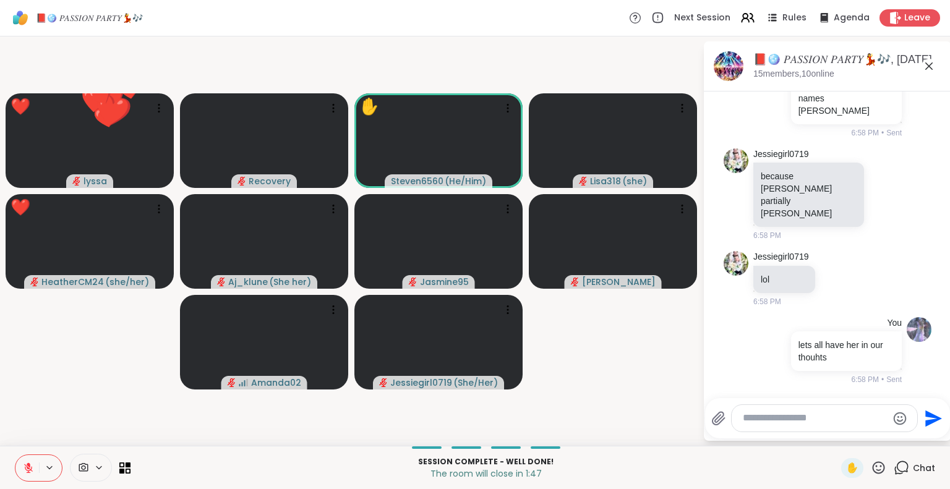
click at [871, 462] on icon at bounding box center [878, 467] width 15 height 15
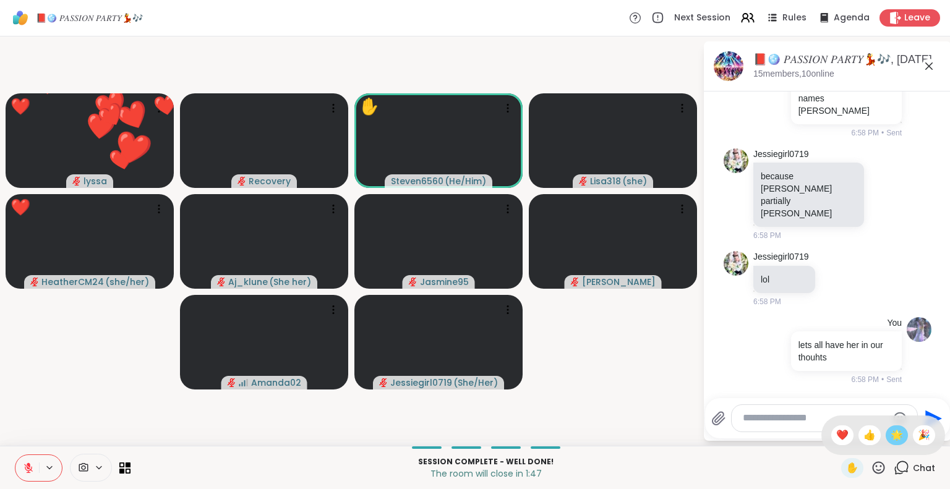
click at [891, 432] on span "🌟" at bounding box center [897, 435] width 12 height 15
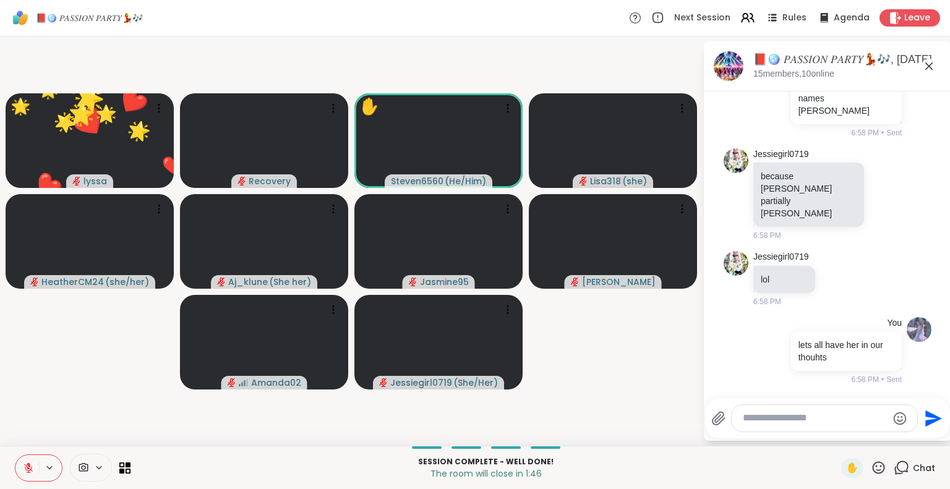
click at [871, 468] on icon at bounding box center [878, 467] width 15 height 15
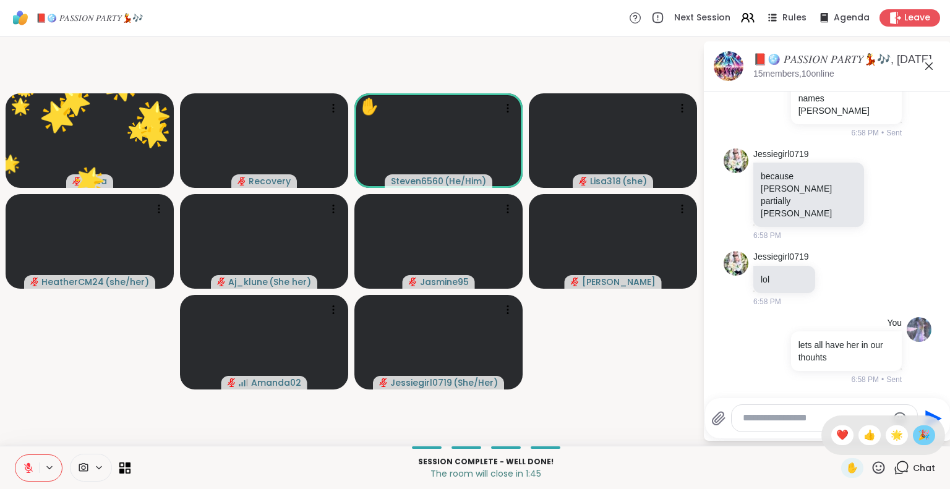
click at [921, 427] on div "🎉" at bounding box center [924, 436] width 22 height 20
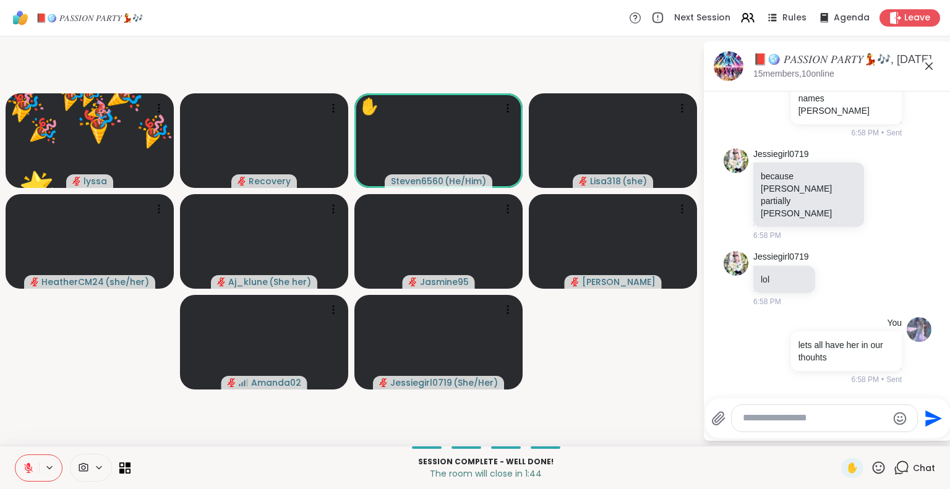
click at [873, 470] on icon at bounding box center [879, 468] width 12 height 12
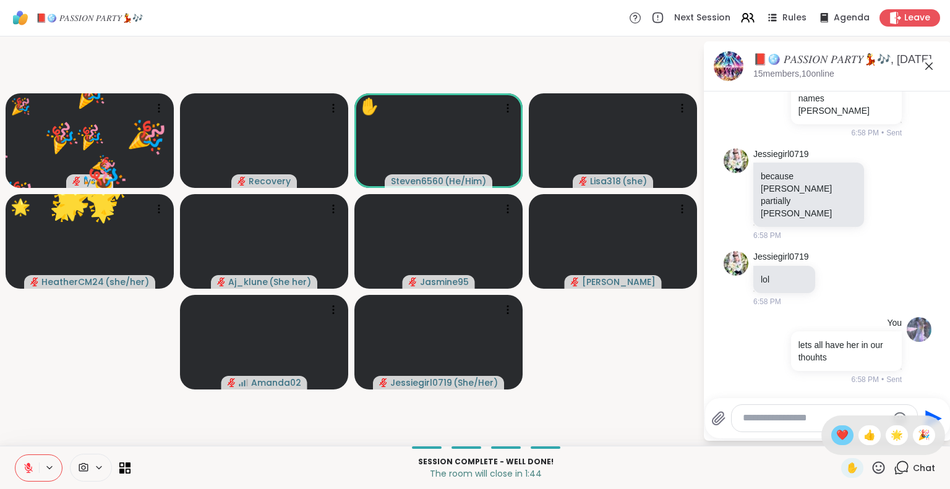
click at [836, 437] on span "❤️" at bounding box center [842, 435] width 12 height 15
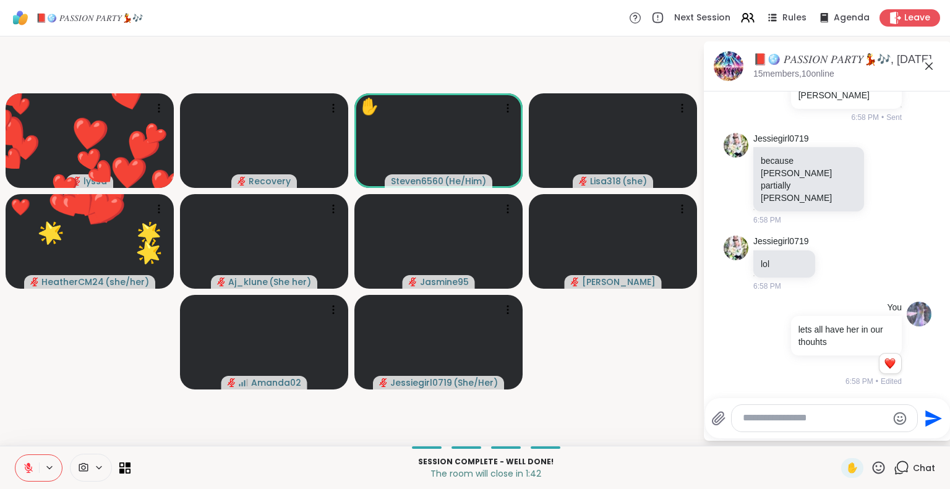
scroll to position [13221, 0]
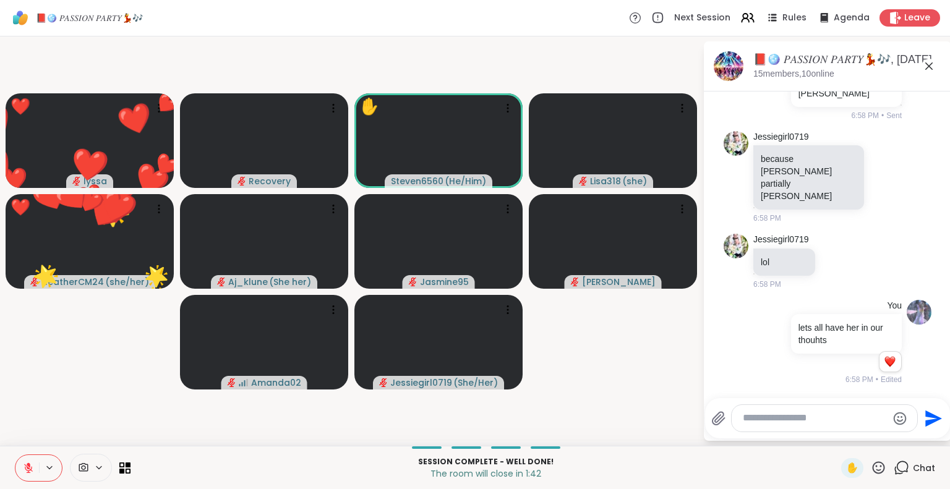
click at [877, 462] on icon at bounding box center [878, 467] width 15 height 15
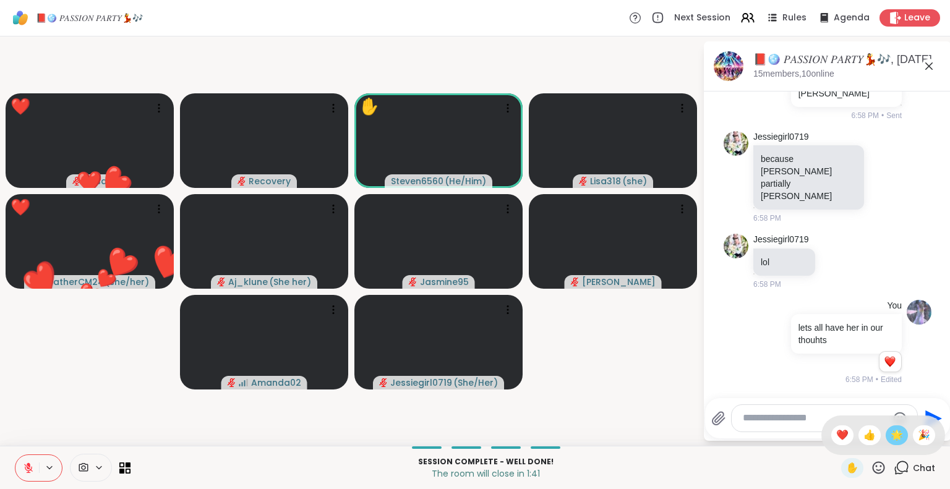
click at [891, 439] on span "🌟" at bounding box center [897, 435] width 12 height 15
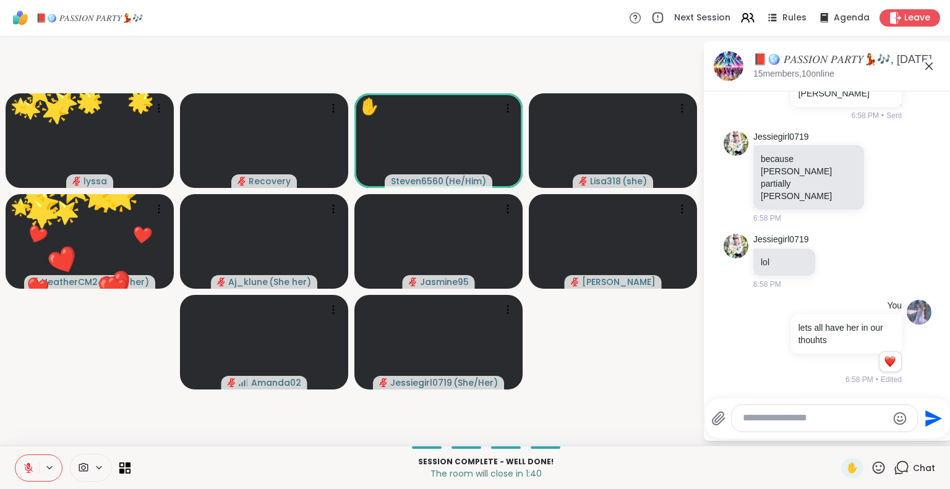
click at [874, 463] on icon at bounding box center [879, 468] width 12 height 12
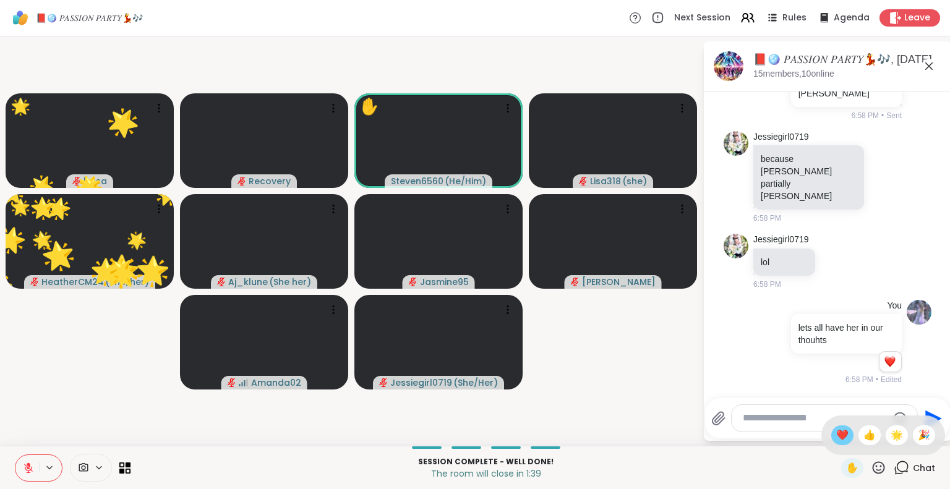
click at [836, 437] on span "❤️" at bounding box center [842, 435] width 12 height 15
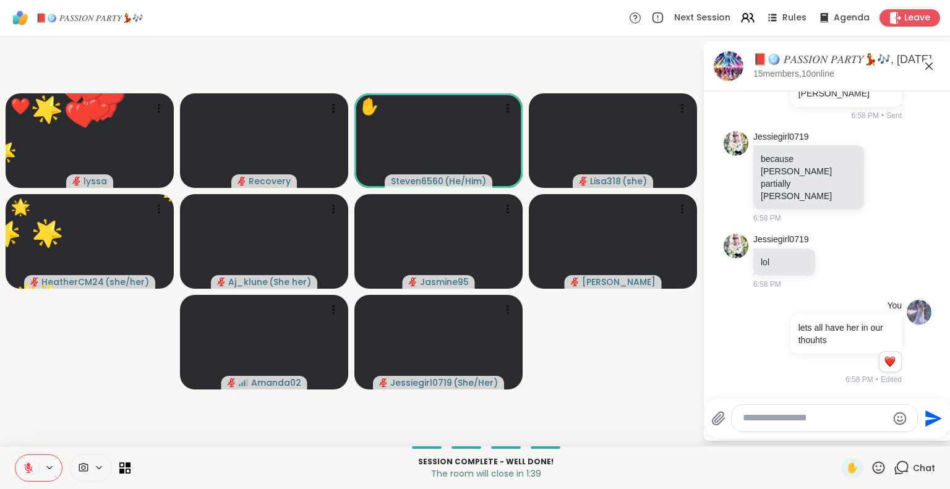
click at [871, 461] on icon at bounding box center [878, 467] width 15 height 15
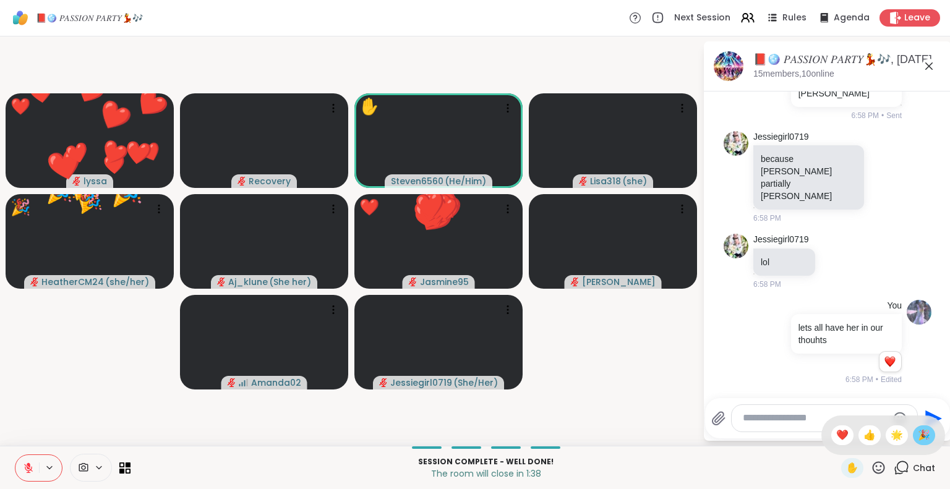
click at [918, 438] on span "🎉" at bounding box center [924, 435] width 12 height 15
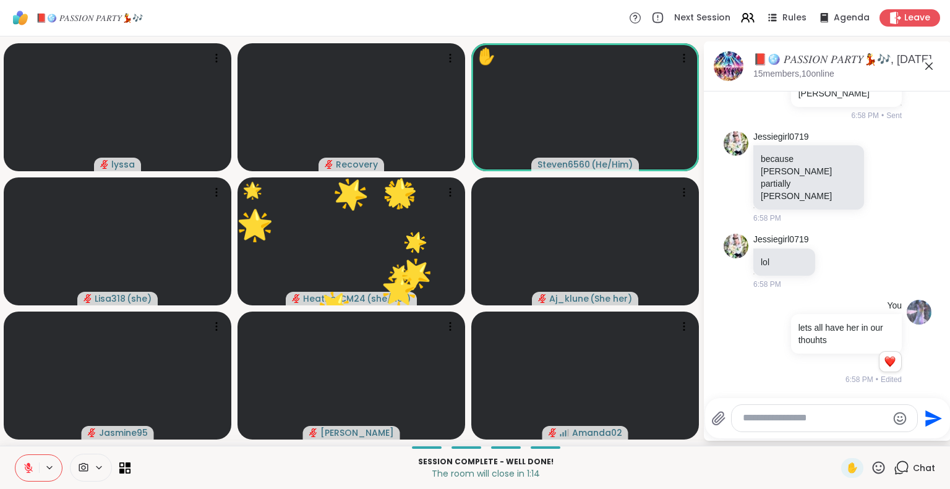
click at [873, 470] on icon at bounding box center [879, 468] width 12 height 12
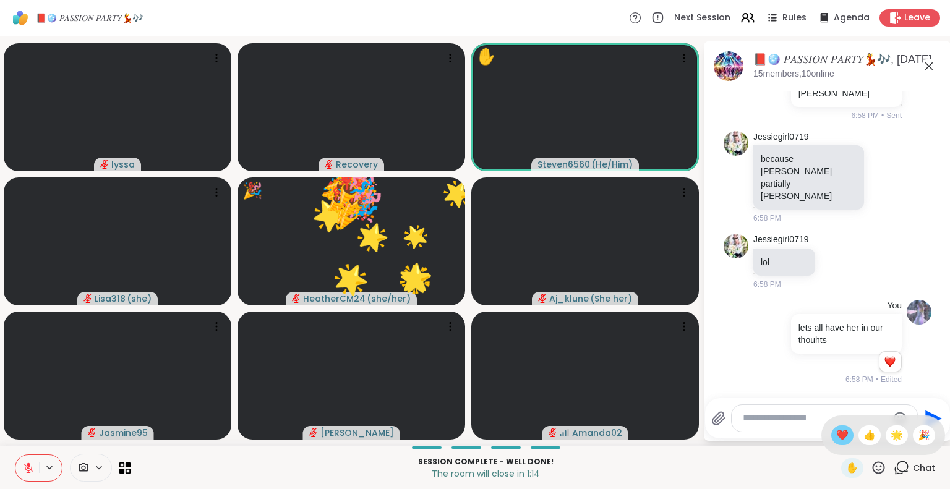
click at [836, 440] on span "❤️" at bounding box center [842, 435] width 12 height 15
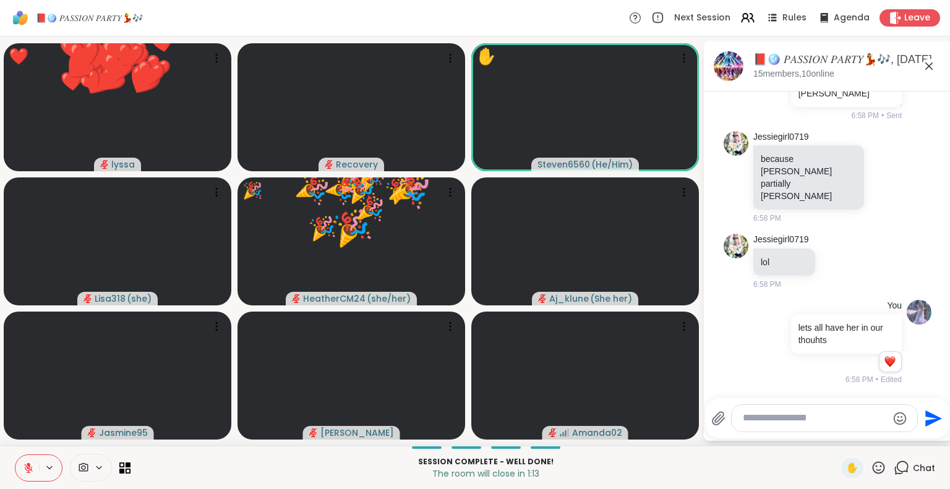
click at [871, 468] on icon at bounding box center [878, 467] width 15 height 15
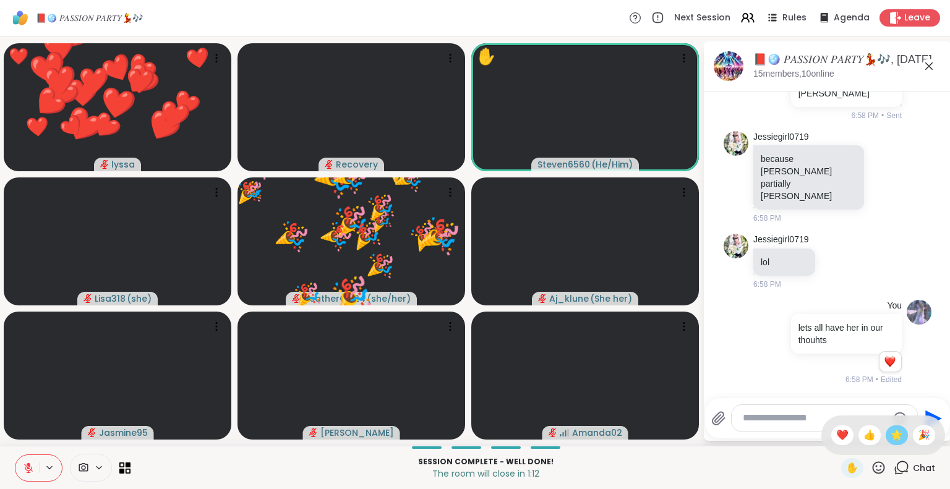
click at [891, 430] on span "🌟" at bounding box center [897, 435] width 12 height 15
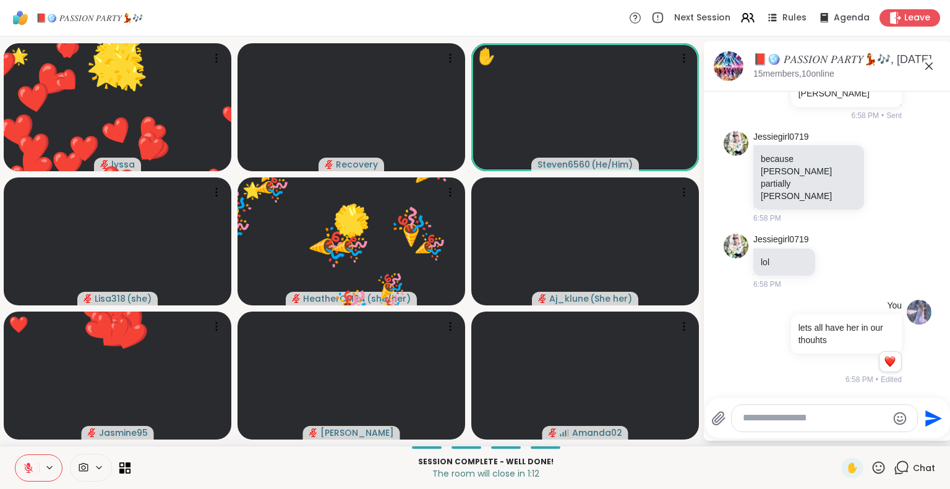
click at [873, 470] on icon at bounding box center [879, 468] width 12 height 12
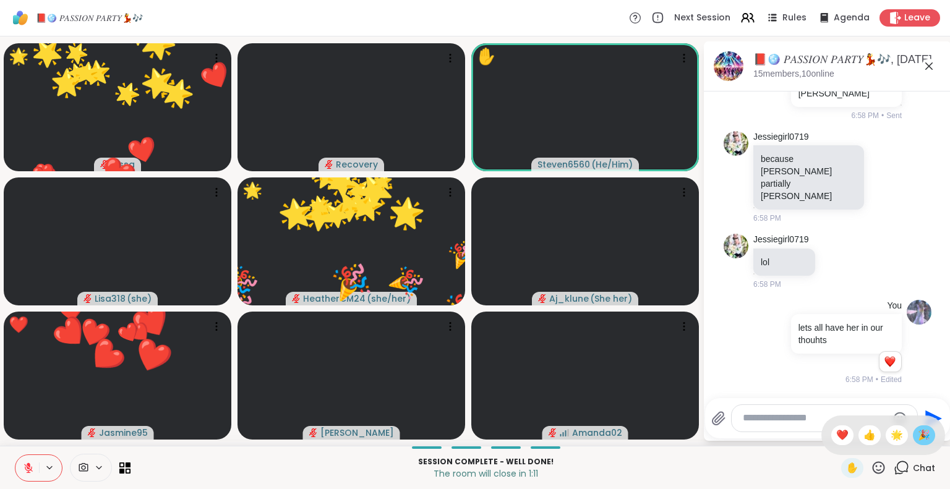
click at [918, 435] on span "🎉" at bounding box center [924, 435] width 12 height 15
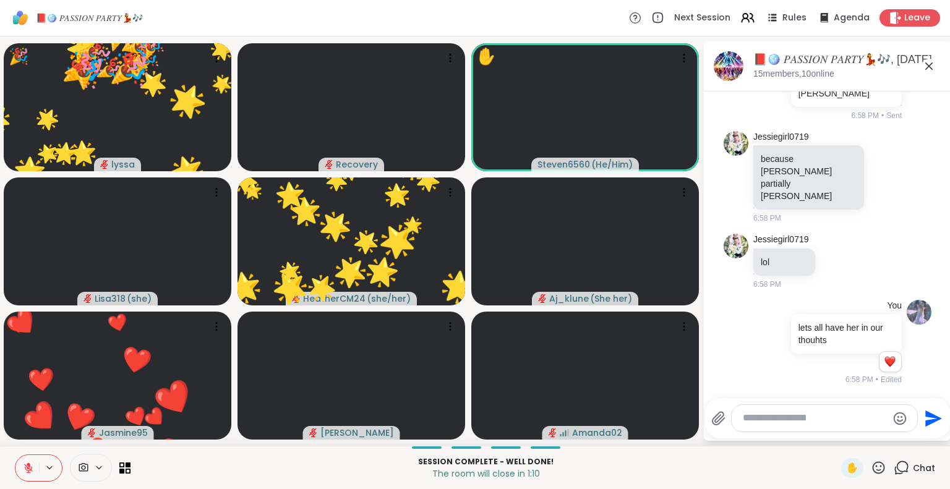
click at [875, 468] on icon at bounding box center [878, 467] width 15 height 15
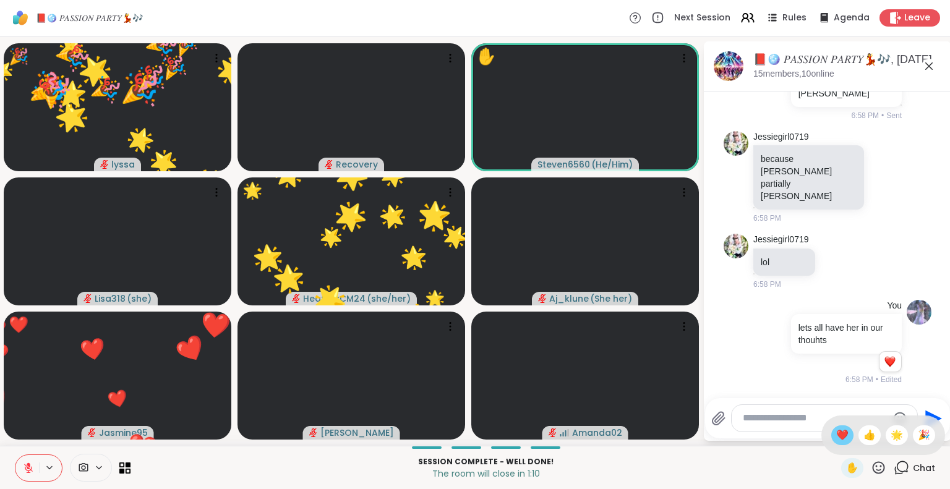
click at [836, 437] on span "❤️" at bounding box center [842, 435] width 12 height 15
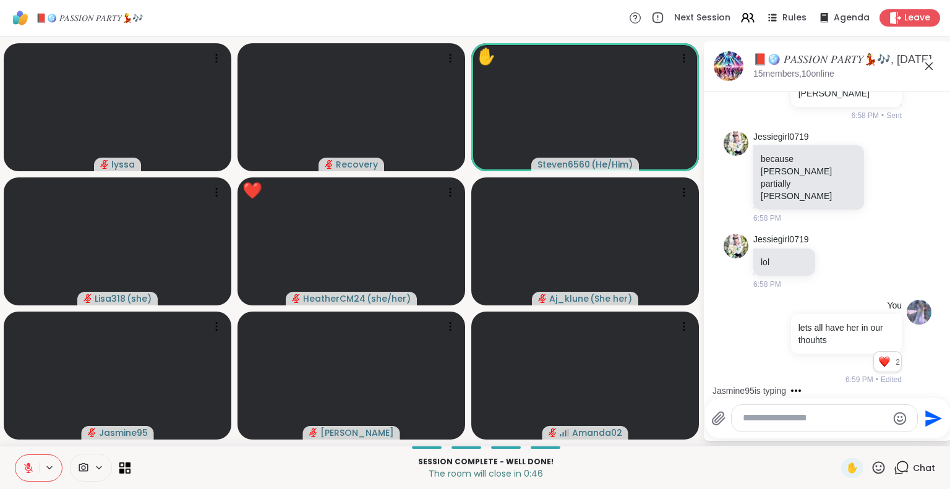
click at [30, 465] on icon at bounding box center [28, 468] width 11 height 11
click at [873, 462] on icon at bounding box center [879, 468] width 12 height 12
click at [836, 437] on div "❤️" at bounding box center [842, 436] width 22 height 20
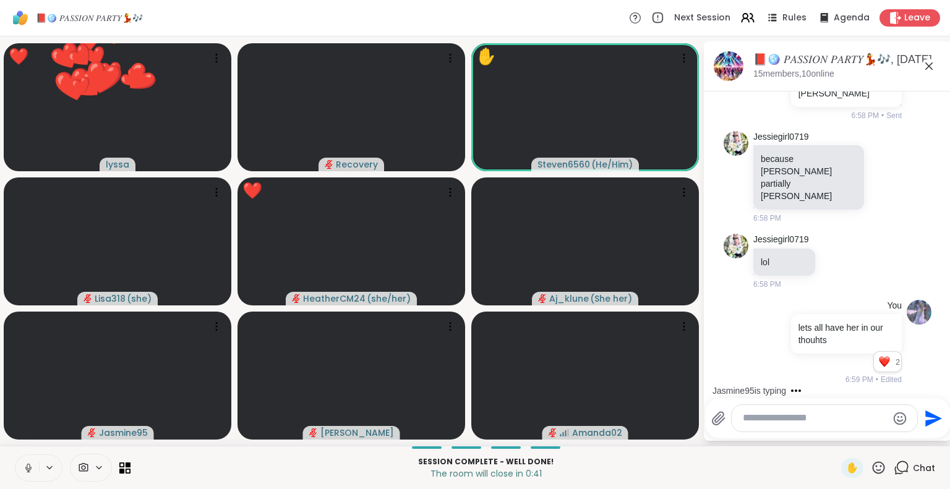
click at [871, 465] on icon at bounding box center [878, 467] width 15 height 15
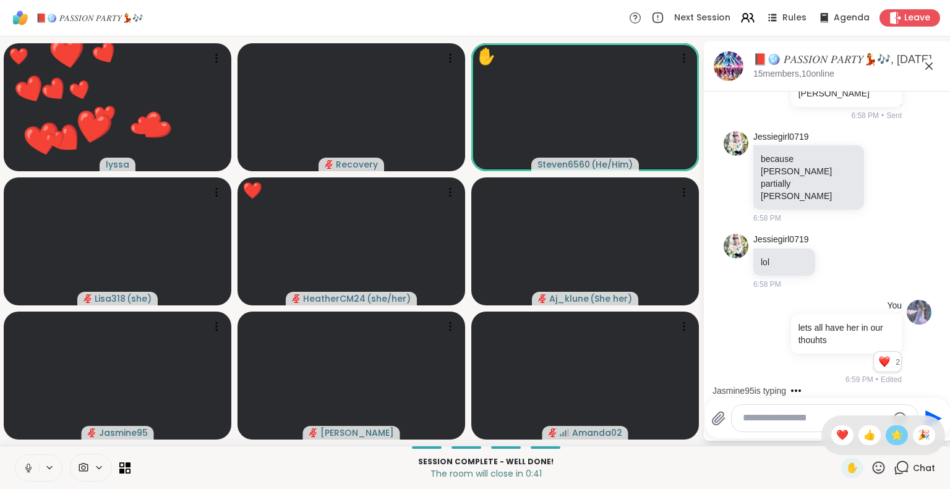
click at [891, 437] on span "🌟" at bounding box center [897, 435] width 12 height 15
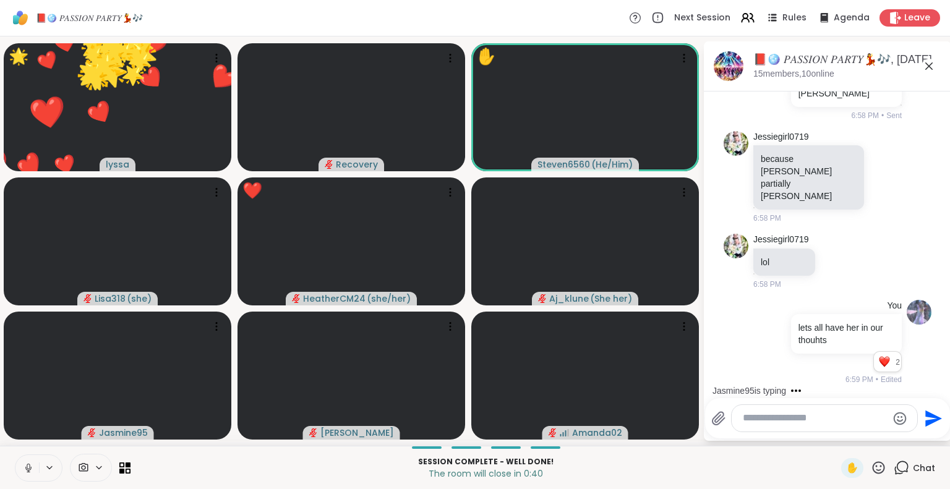
click at [871, 465] on icon at bounding box center [878, 467] width 15 height 15
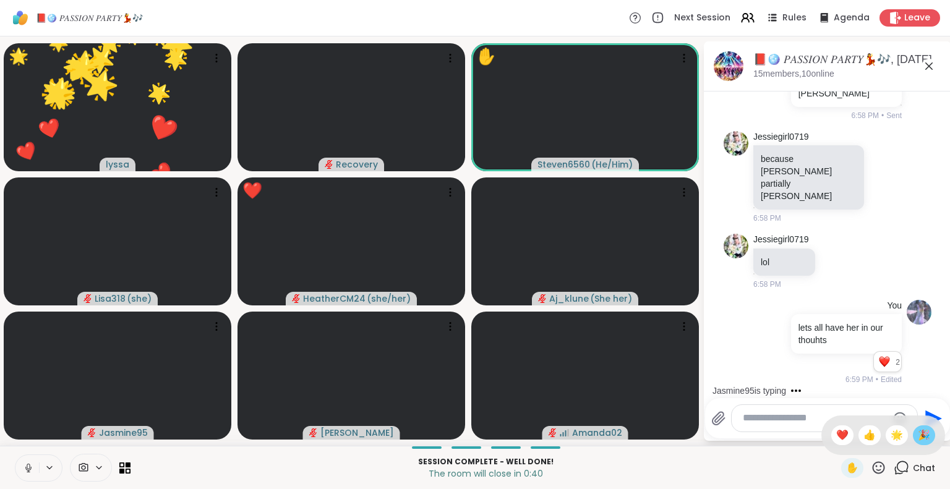
click at [920, 432] on span "🎉" at bounding box center [924, 435] width 12 height 15
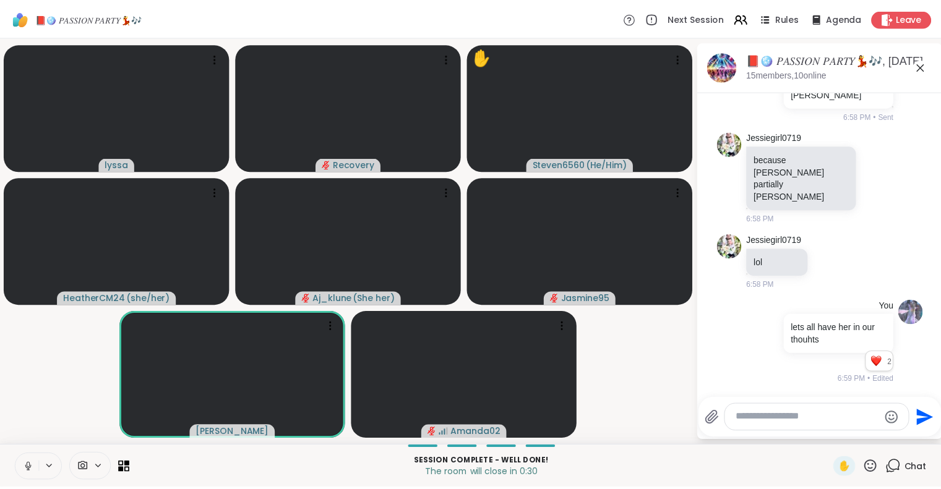
scroll to position [13355, 0]
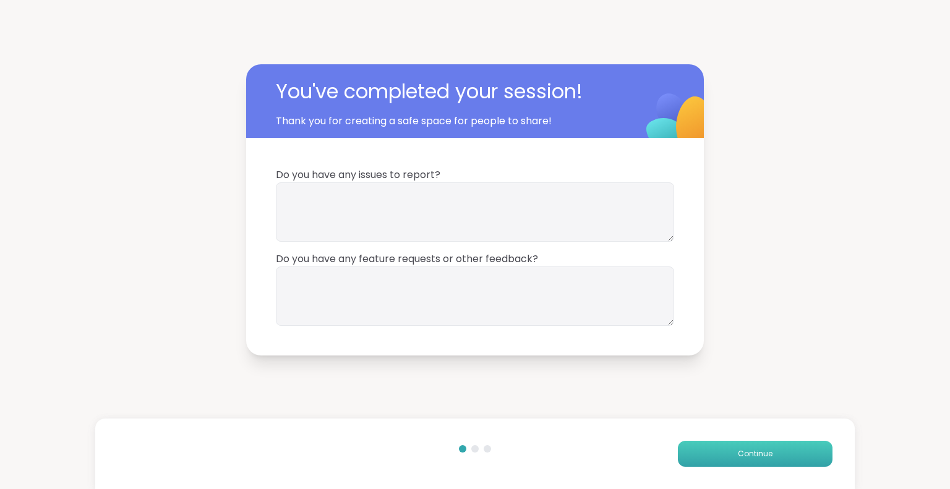
click at [784, 452] on button "Continue" at bounding box center [755, 454] width 155 height 26
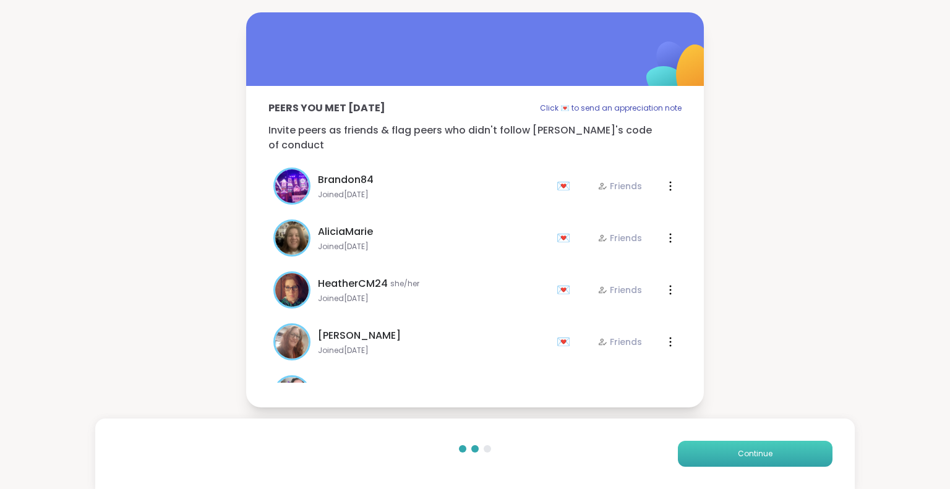
click at [784, 452] on button "Continue" at bounding box center [755, 454] width 155 height 26
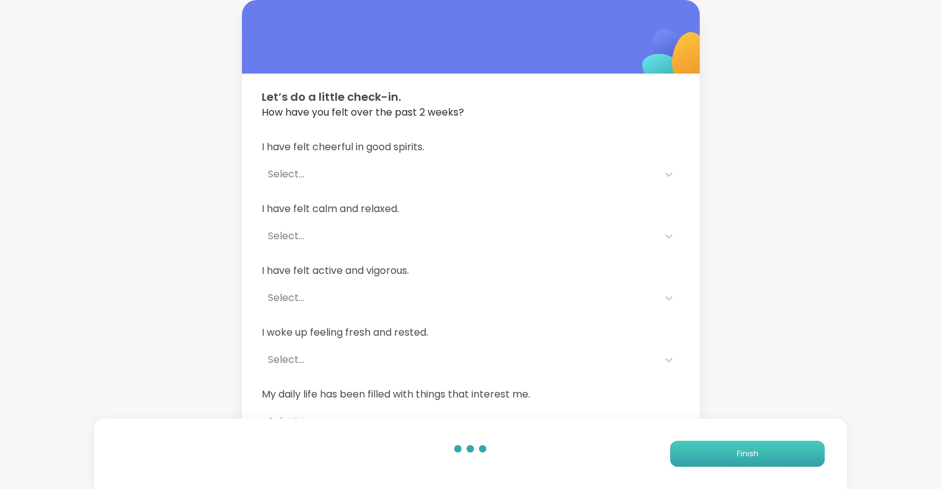
click at [784, 452] on button "Finish" at bounding box center [747, 454] width 155 height 26
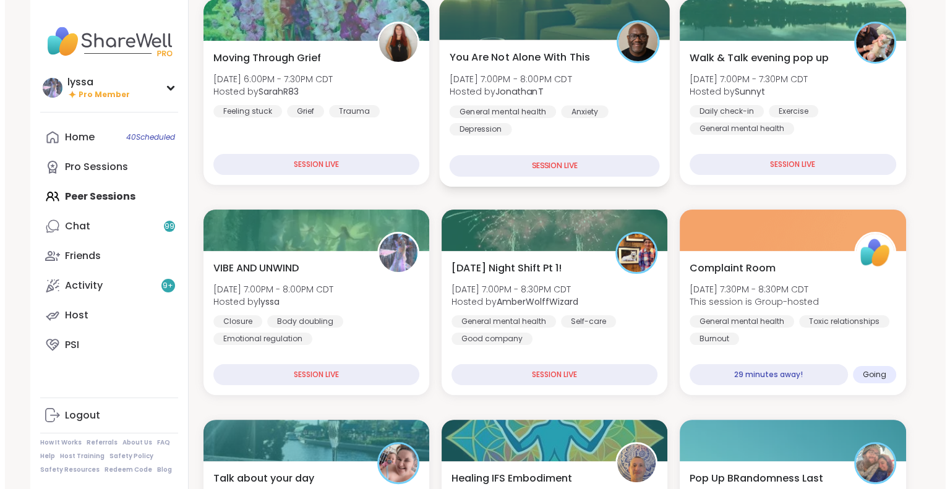
scroll to position [178, 0]
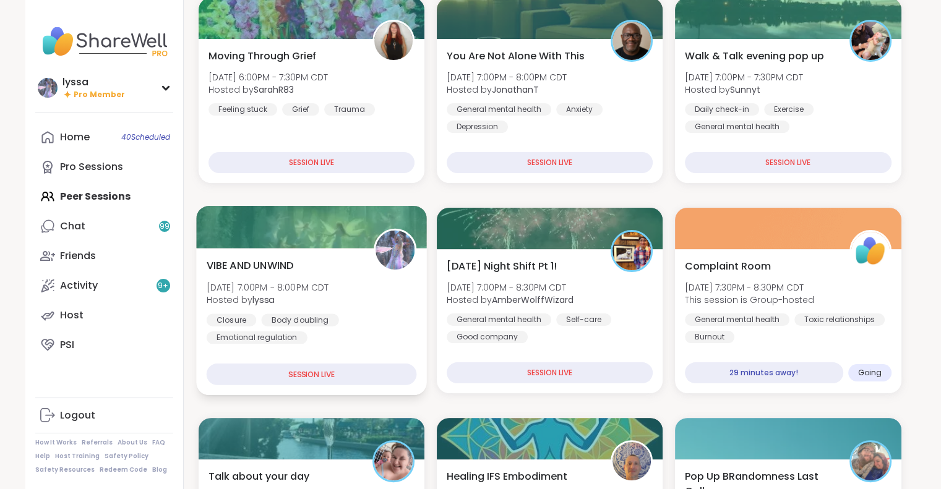
click at [383, 277] on div "VIBE AND UNWIND Sat, Sep 06 | 7:00PM - 8:00PM CDT Hosted by lyssa Closure Body …" at bounding box center [311, 301] width 210 height 86
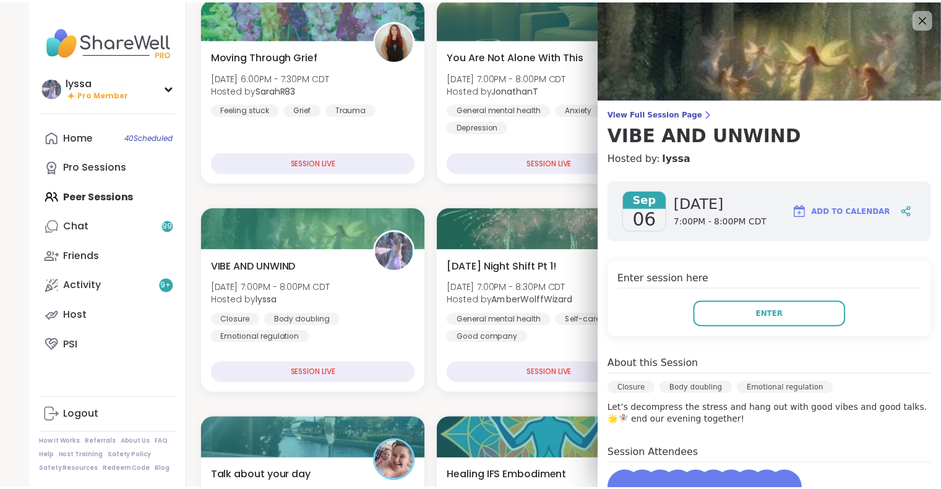
scroll to position [168, 0]
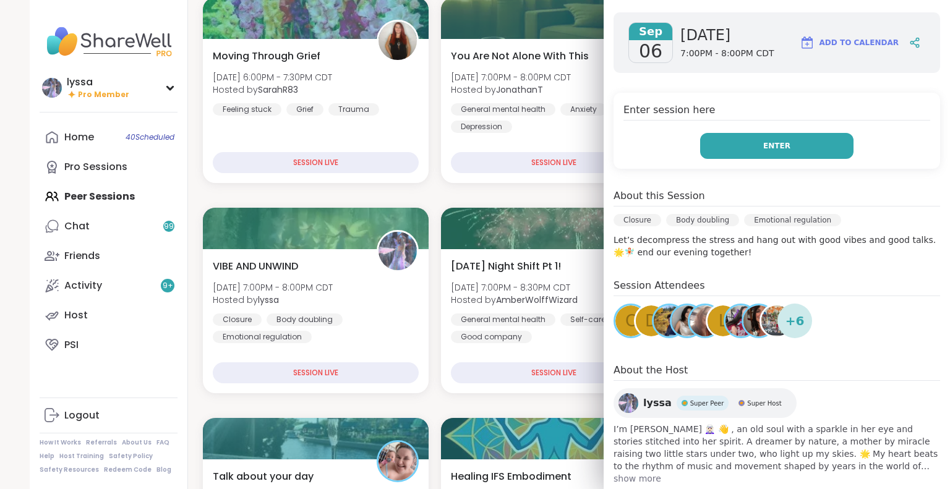
click at [762, 150] on button "Enter" at bounding box center [776, 146] width 153 height 26
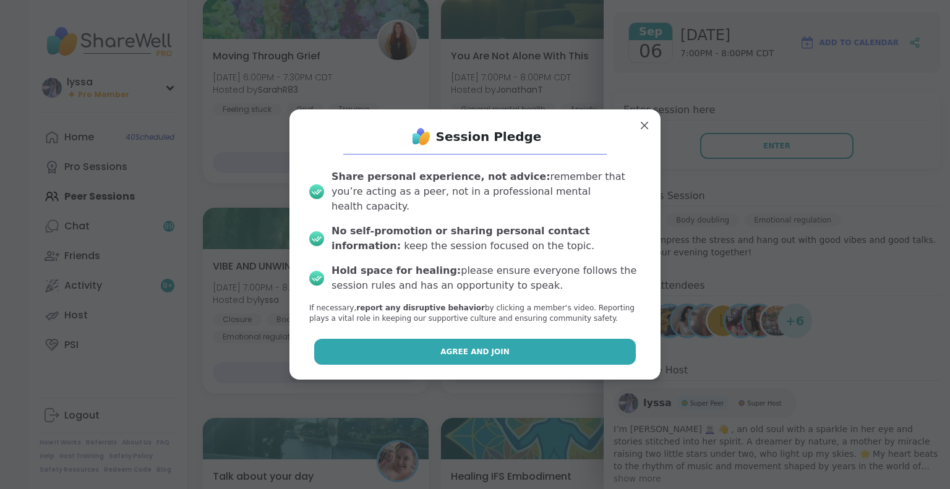
click at [591, 346] on button "Agree and Join" at bounding box center [475, 352] width 322 height 26
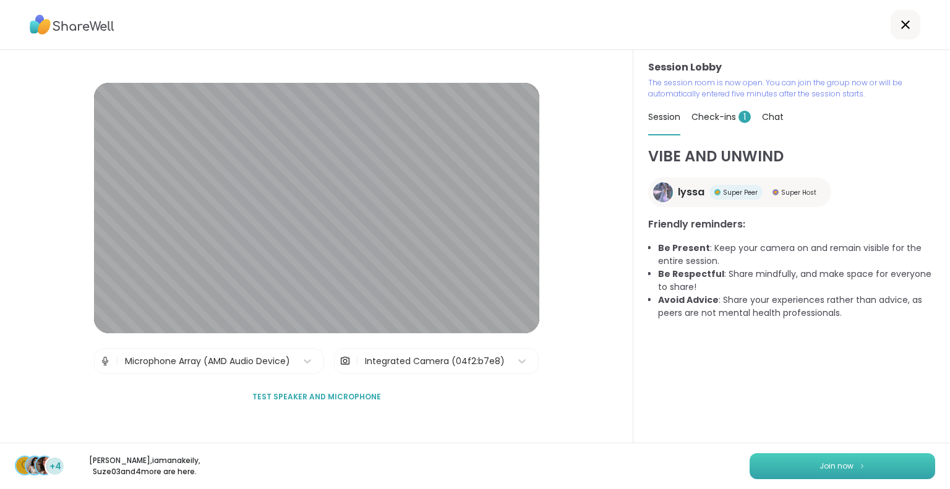
click at [835, 459] on button "Join now" at bounding box center [843, 466] width 186 height 26
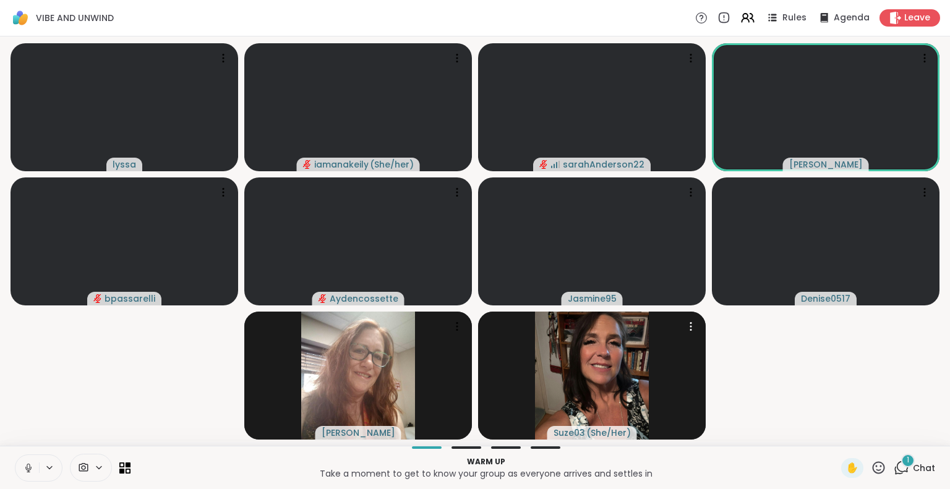
click at [875, 471] on icon at bounding box center [879, 468] width 12 height 12
click at [836, 436] on span "❤️" at bounding box center [842, 435] width 12 height 15
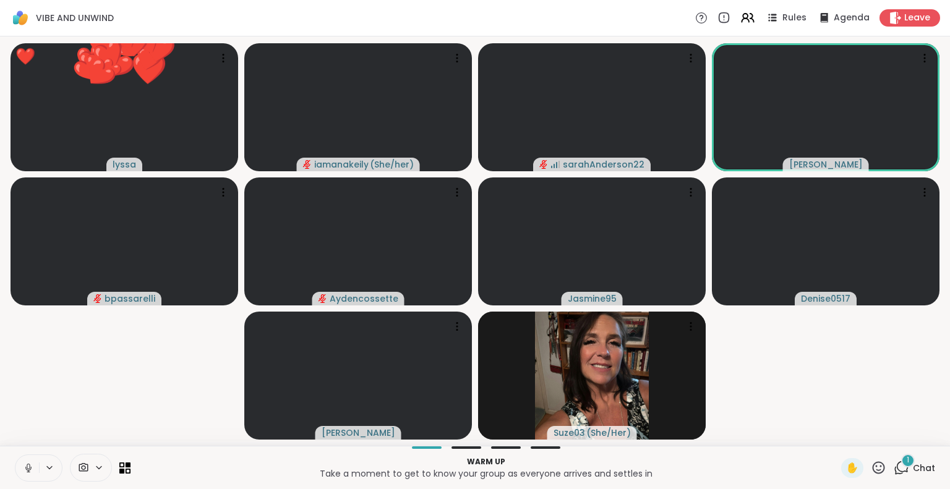
click at [871, 469] on icon at bounding box center [878, 467] width 15 height 15
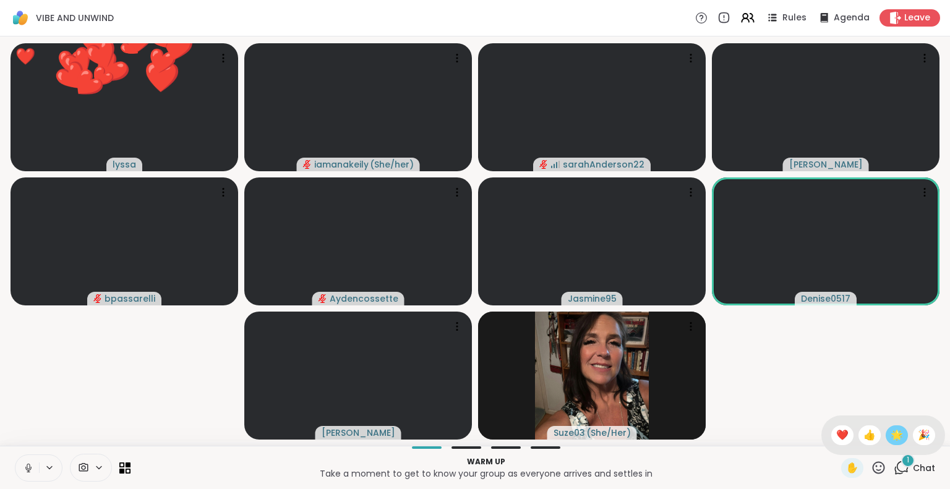
click at [891, 437] on span "🌟" at bounding box center [897, 435] width 12 height 15
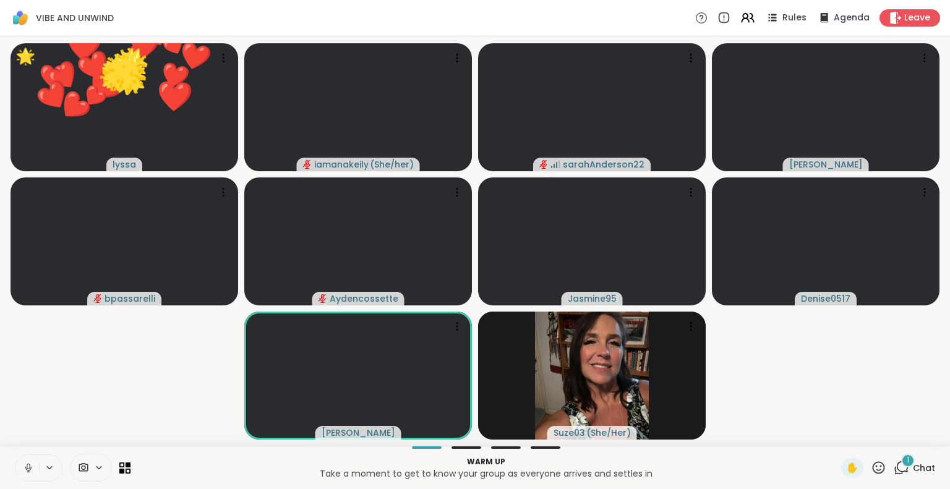
click at [871, 471] on icon at bounding box center [878, 467] width 15 height 15
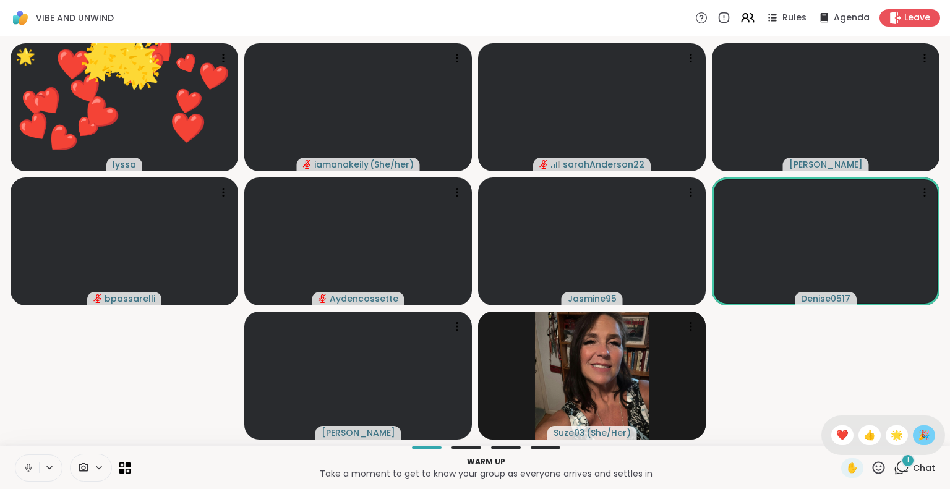
click at [919, 435] on span "🎉" at bounding box center [924, 435] width 12 height 15
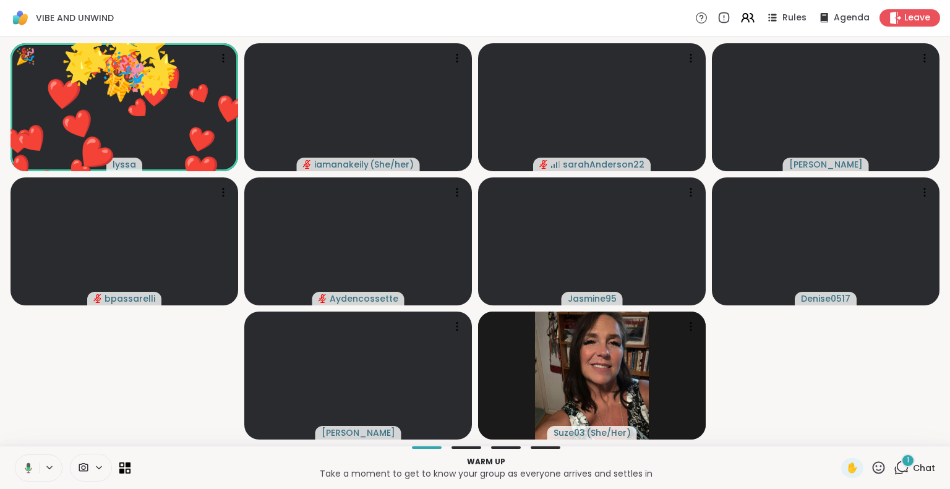
click at [875, 470] on icon at bounding box center [879, 468] width 12 height 12
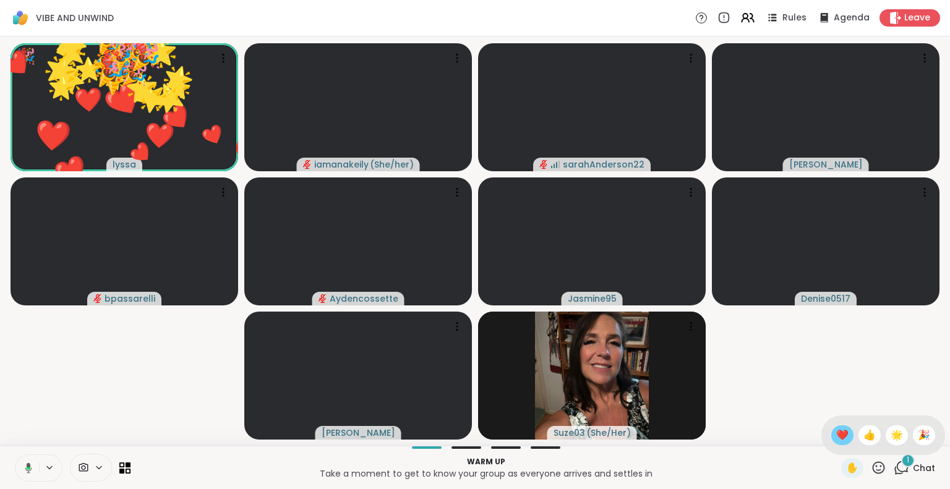
click at [836, 433] on span "❤️" at bounding box center [842, 435] width 12 height 15
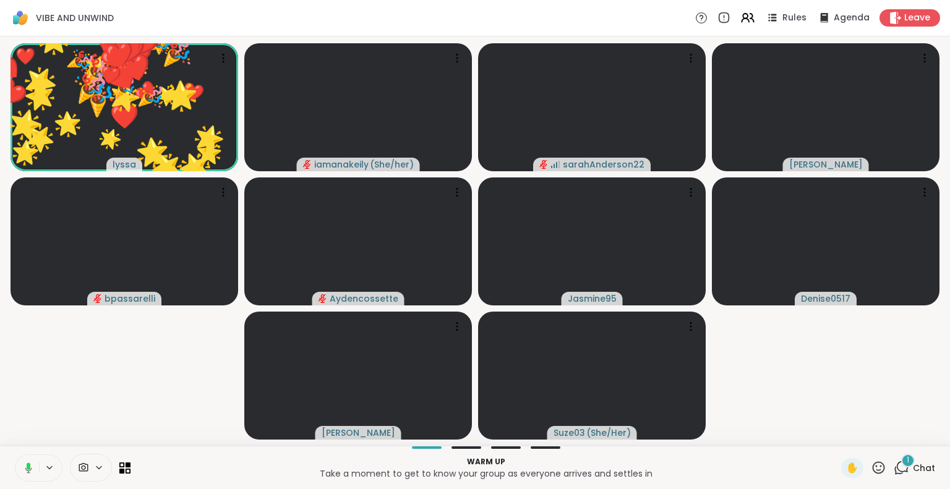
click at [874, 471] on icon at bounding box center [878, 467] width 15 height 15
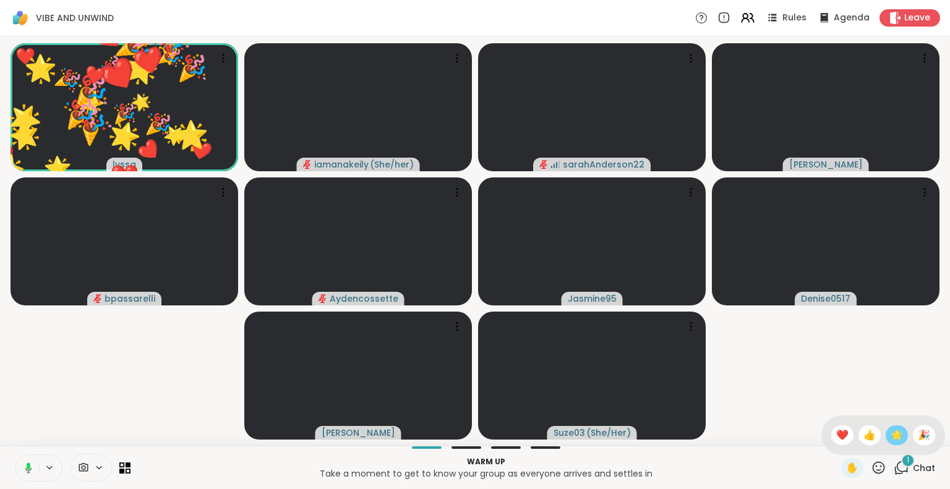
click at [894, 438] on div "🌟" at bounding box center [897, 436] width 22 height 20
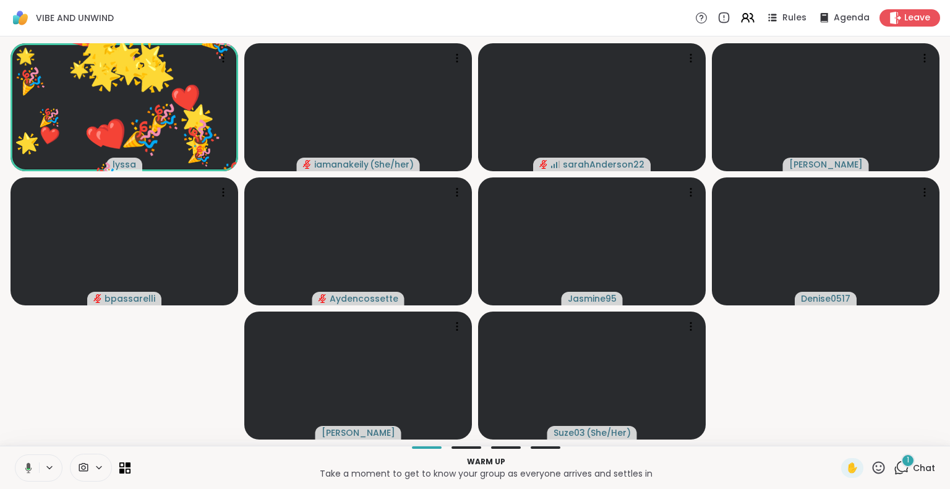
click at [871, 470] on icon at bounding box center [878, 467] width 15 height 15
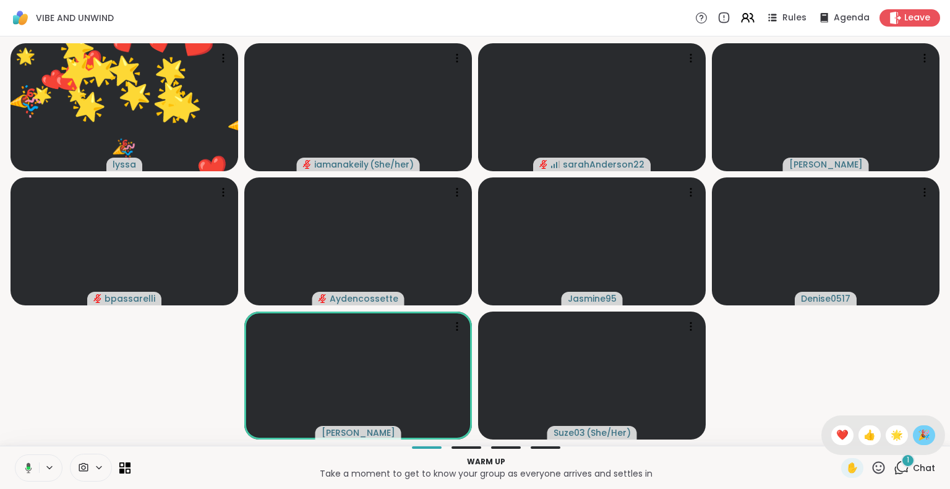
click at [918, 435] on span "🎉" at bounding box center [924, 435] width 12 height 15
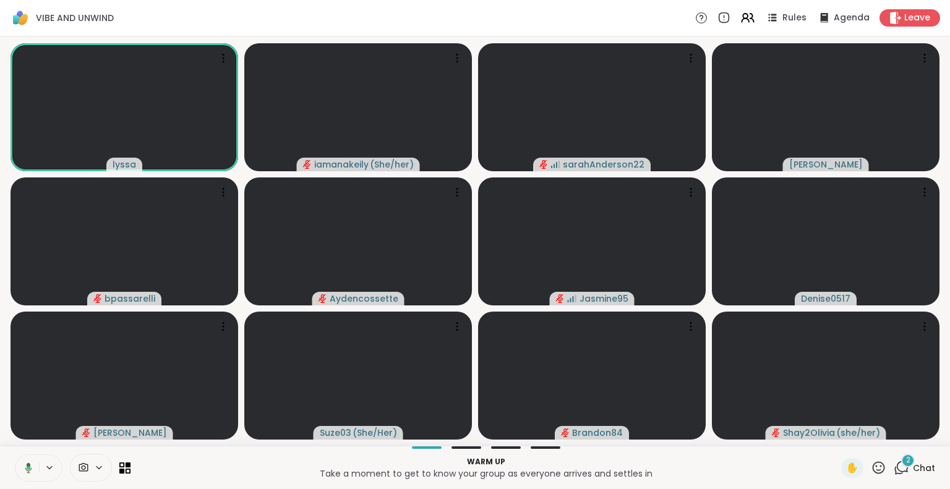
click at [21, 464] on icon at bounding box center [26, 468] width 11 height 11
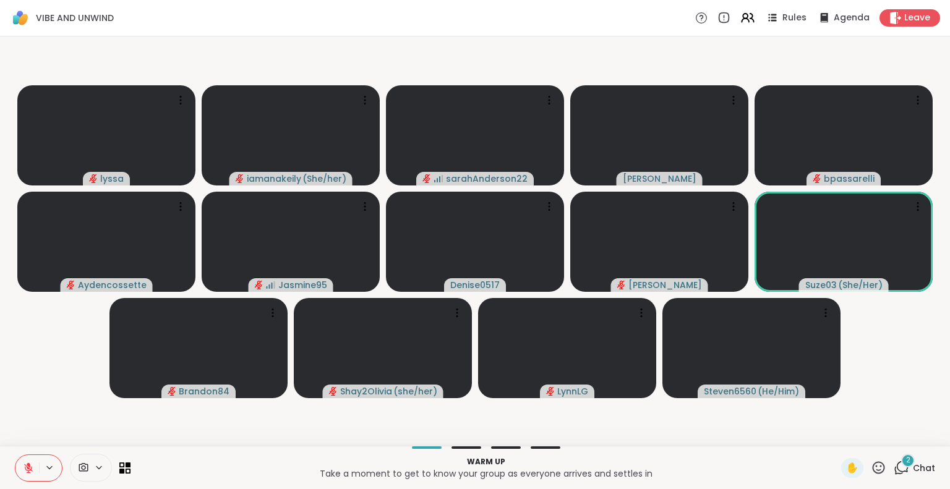
click at [871, 465] on icon at bounding box center [878, 467] width 15 height 15
click at [836, 433] on span "❤️" at bounding box center [842, 435] width 12 height 15
click at [32, 440] on video-player-container "❤️ lyssa ❤️ ❤️ ❤️ ❤️ ❤️ ❤️ ❤️ ❤️ ❤️ ❤️ ❤️ ❤️ ❤️ ❤️ ❤️ ❤️ ❤️ ❤️ ❤️ ❤️ ❤️ ❤️ ❤️ ❤…" at bounding box center [474, 241] width 935 height 400
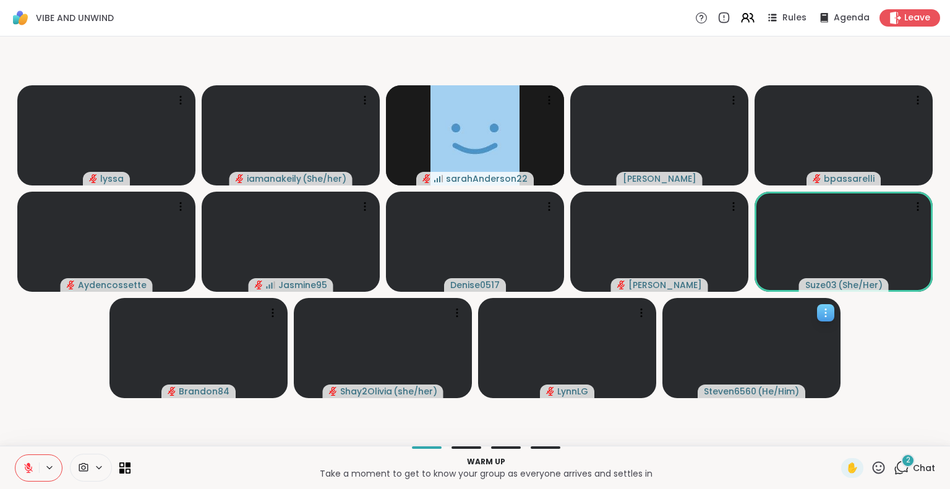
click at [825, 314] on icon at bounding box center [826, 313] width 12 height 12
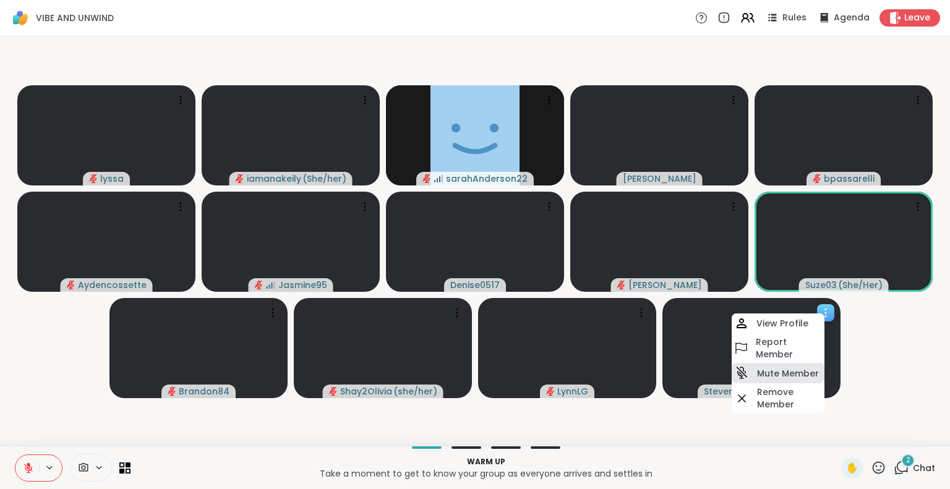
click at [783, 373] on h4 "Mute Member" at bounding box center [788, 373] width 62 height 12
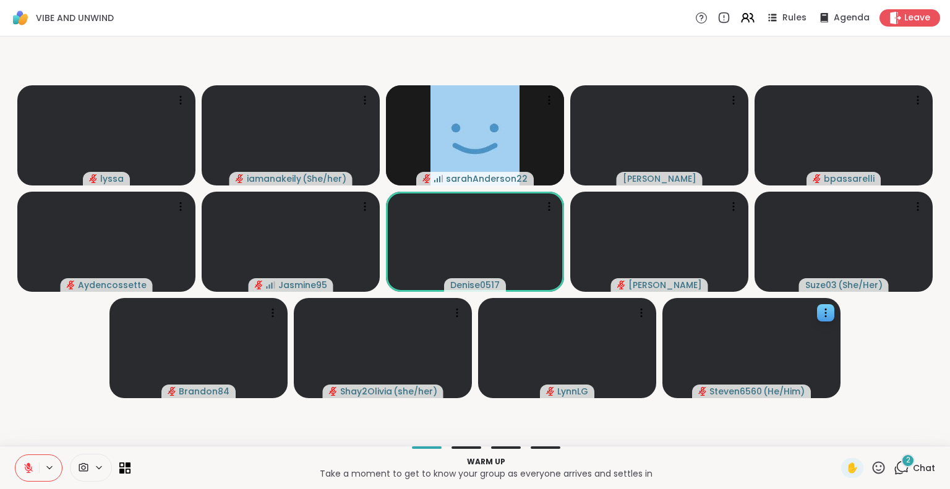
click at [27, 468] on icon at bounding box center [28, 468] width 11 height 11
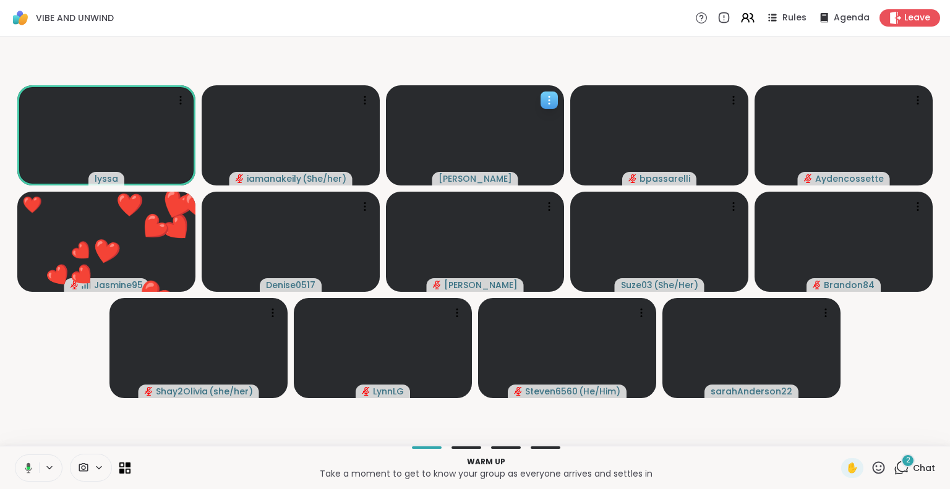
click at [549, 105] on icon at bounding box center [549, 100] width 12 height 12
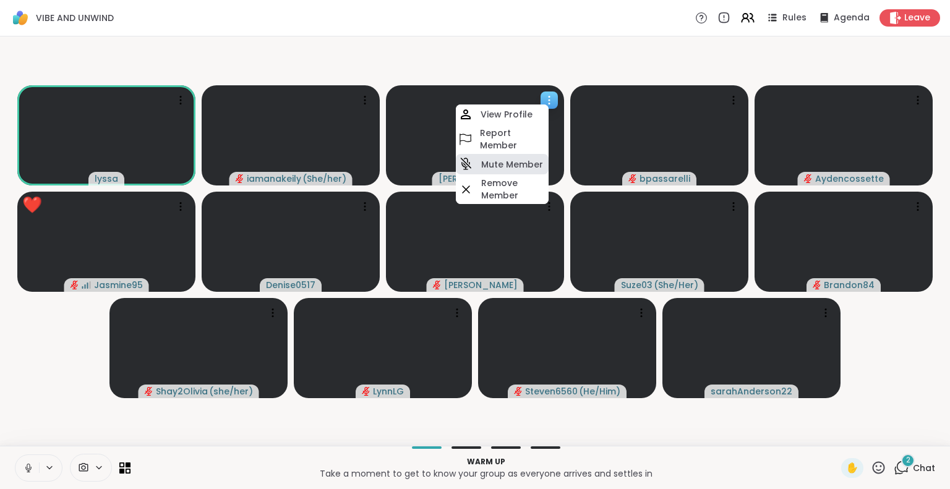
click at [513, 157] on div "Mute Member" at bounding box center [502, 164] width 93 height 20
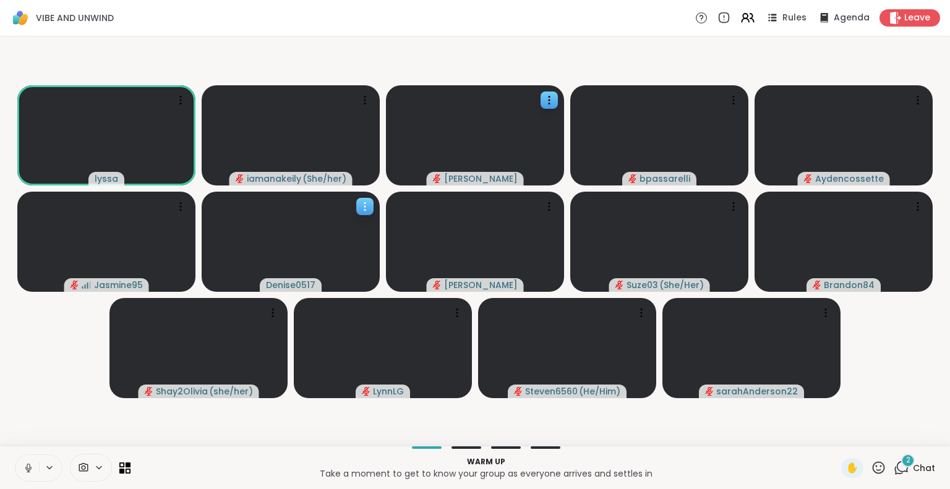
click at [361, 215] on div at bounding box center [364, 206] width 17 height 17
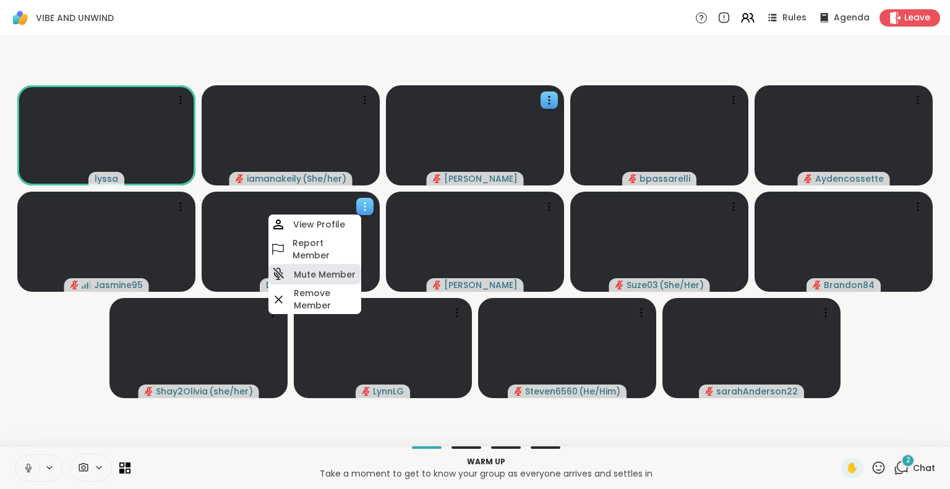
click at [320, 270] on h4 "Mute Member" at bounding box center [325, 274] width 62 height 12
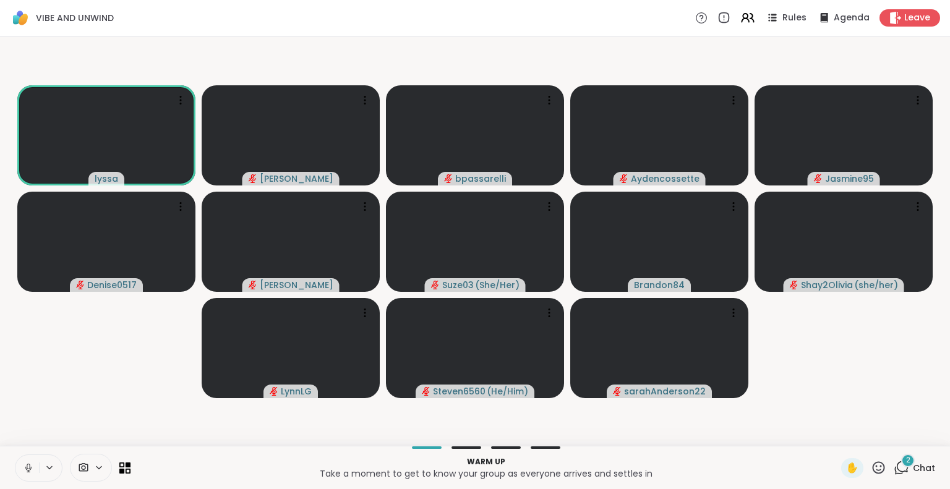
click at [27, 466] on icon at bounding box center [28, 468] width 11 height 11
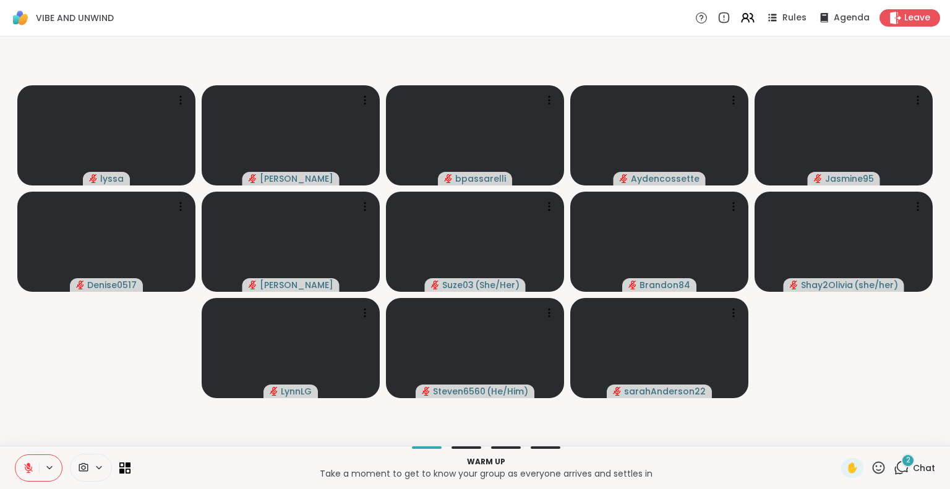
click at [25, 465] on icon at bounding box center [28, 468] width 11 height 11
click at [770, 15] on icon at bounding box center [773, 15] width 6 height 2
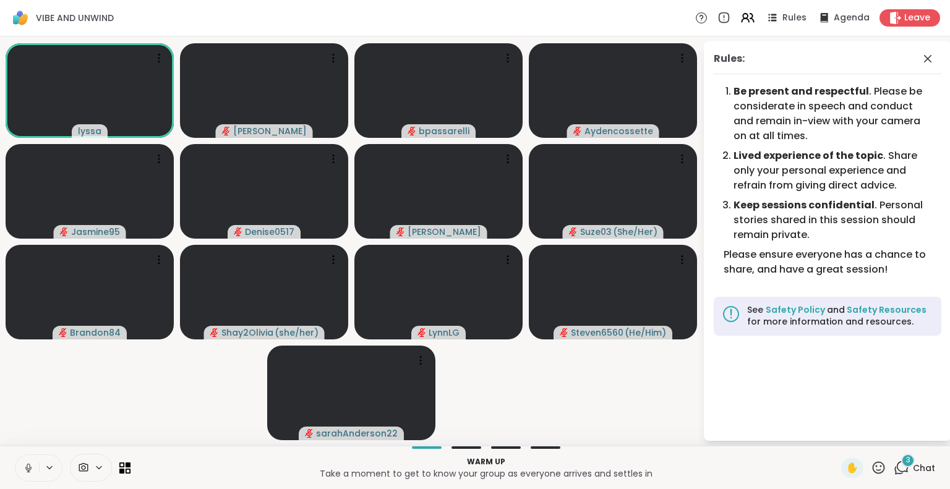
click at [1, 440] on div "lyssa Cyndy bpassarelli Aydencossette Jasmine95 Denise0517 dodi Suze03 ( She/He…" at bounding box center [475, 242] width 950 height 410
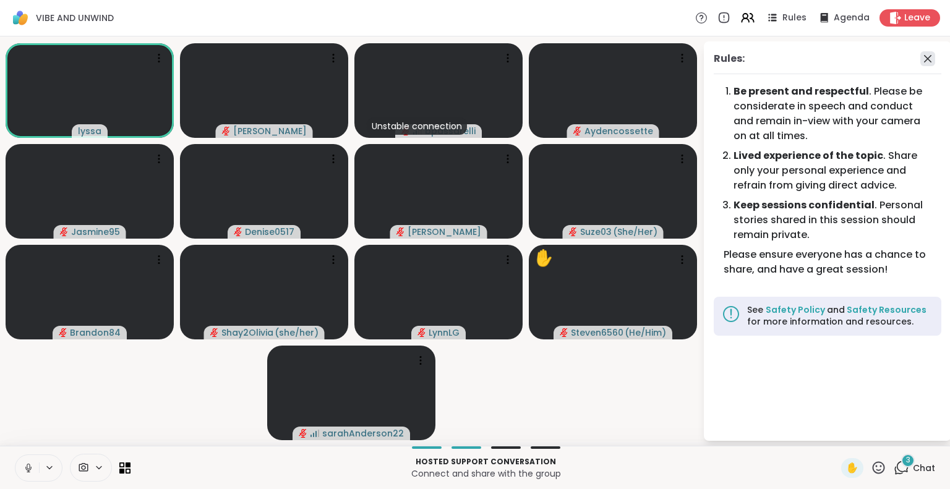
click at [929, 63] on icon at bounding box center [928, 58] width 15 height 15
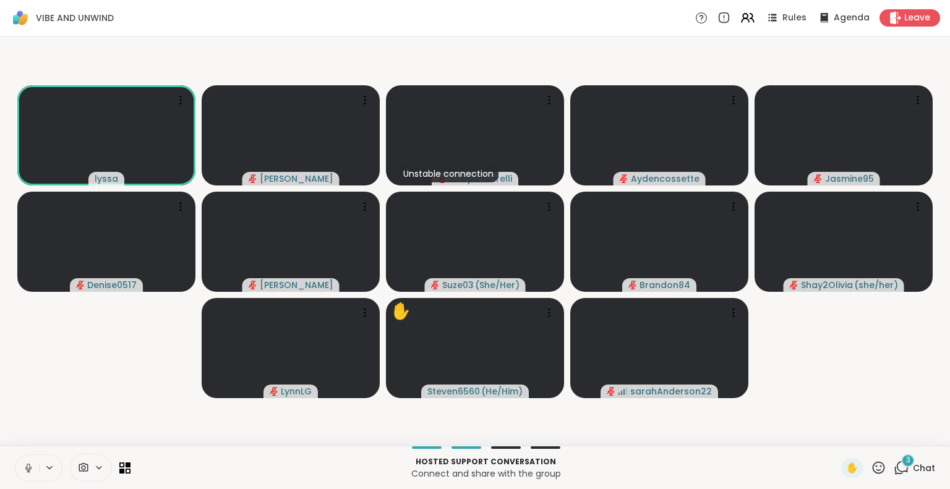
click at [27, 465] on icon at bounding box center [28, 467] width 3 height 6
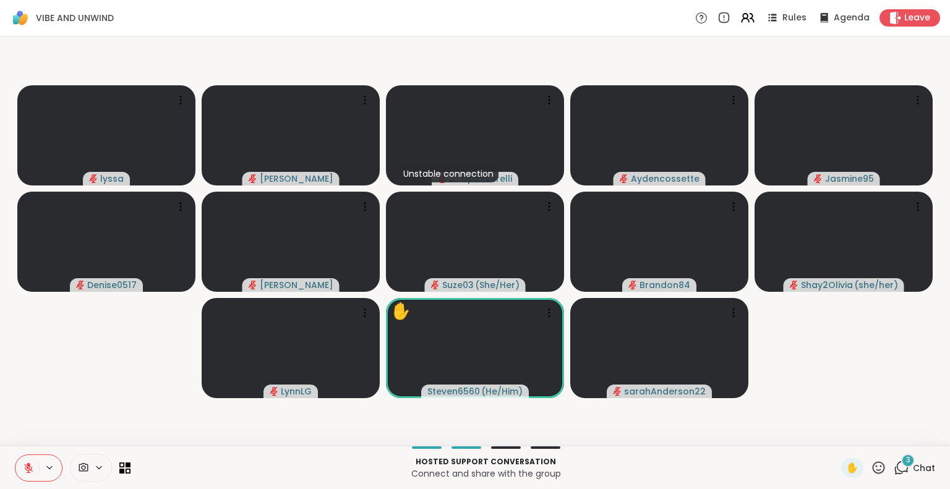
click at [872, 471] on icon at bounding box center [878, 467] width 15 height 15
click at [836, 440] on span "❤️" at bounding box center [842, 435] width 12 height 15
click at [871, 473] on icon at bounding box center [878, 467] width 15 height 15
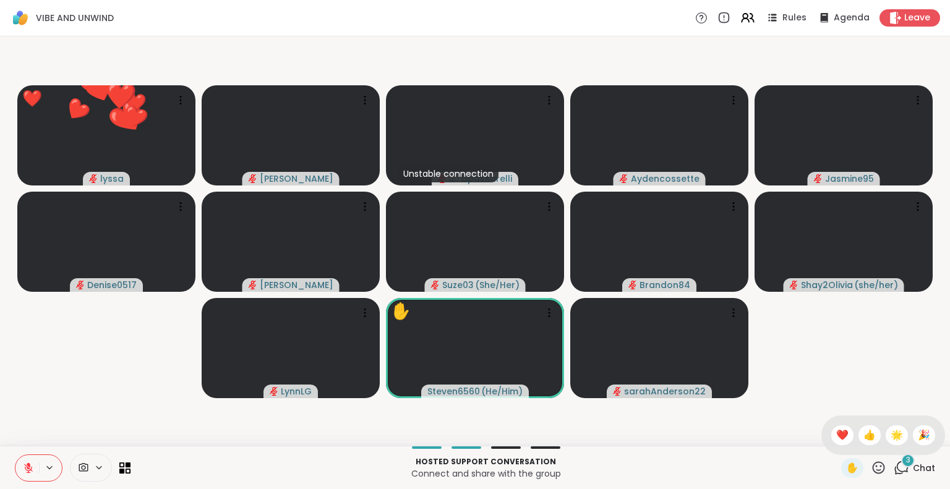
click at [891, 440] on span "🌟" at bounding box center [897, 435] width 12 height 15
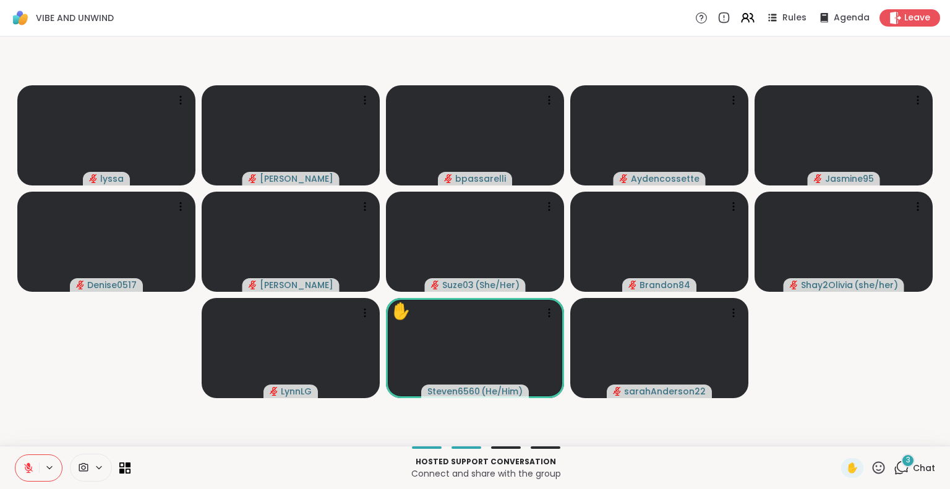
click at [871, 473] on icon at bounding box center [878, 467] width 15 height 15
click at [836, 439] on span "❤️" at bounding box center [842, 435] width 12 height 15
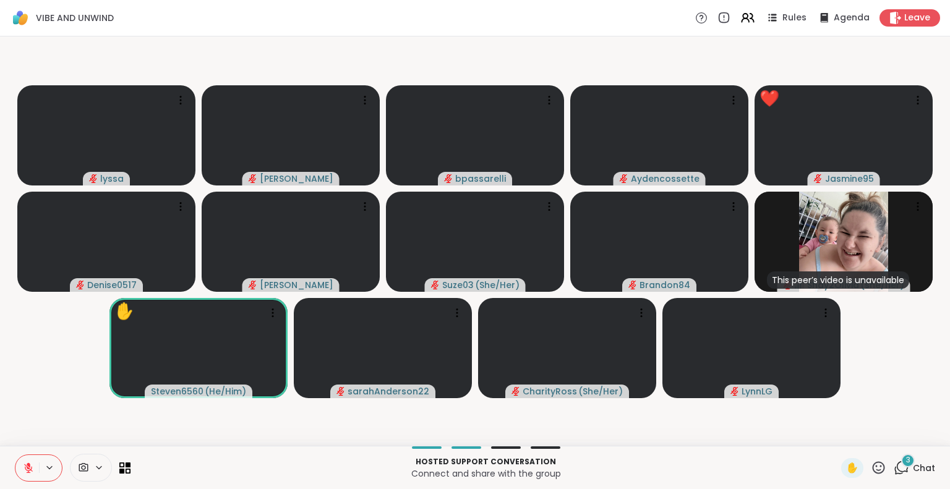
click at [873, 472] on icon at bounding box center [879, 468] width 12 height 12
click at [836, 430] on span "❤️" at bounding box center [842, 435] width 12 height 15
click at [871, 473] on icon at bounding box center [878, 467] width 15 height 15
click at [886, 437] on div "🌟" at bounding box center [897, 436] width 22 height 20
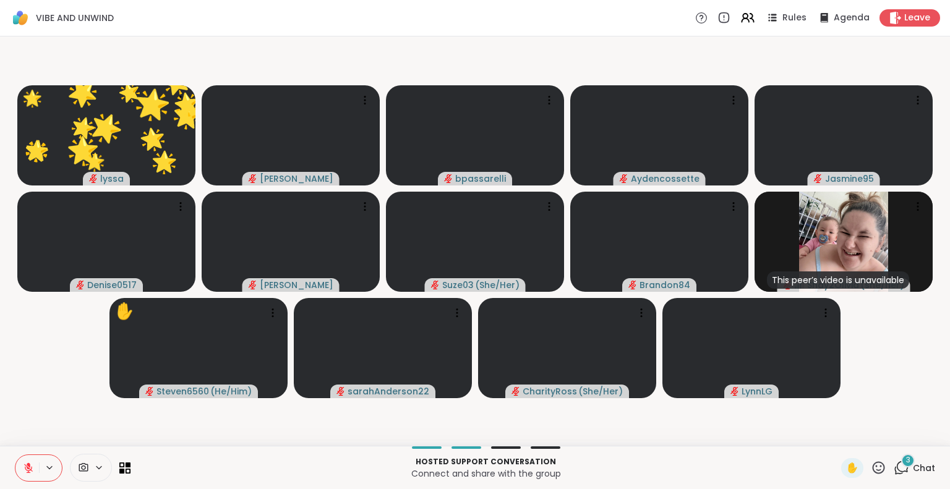
click at [28, 470] on icon at bounding box center [28, 468] width 11 height 11
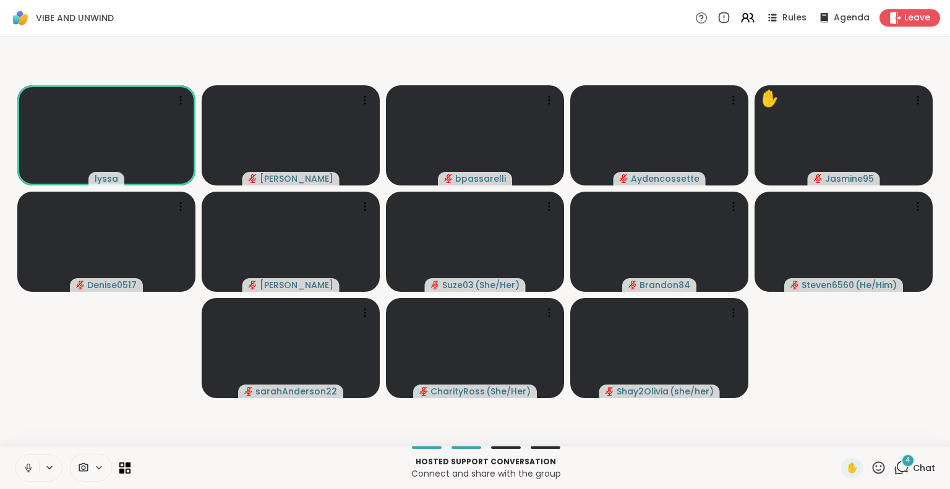
click at [25, 465] on icon at bounding box center [28, 468] width 11 height 11
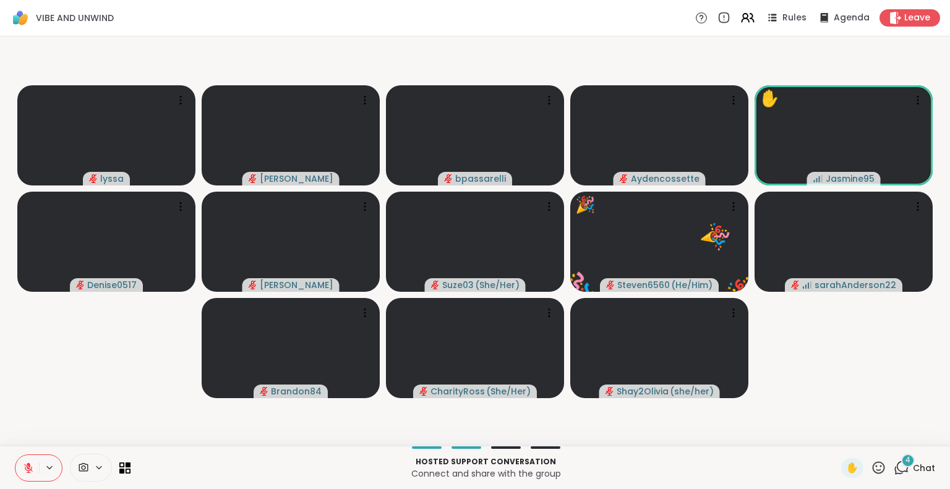
click at [872, 464] on icon at bounding box center [878, 467] width 15 height 15
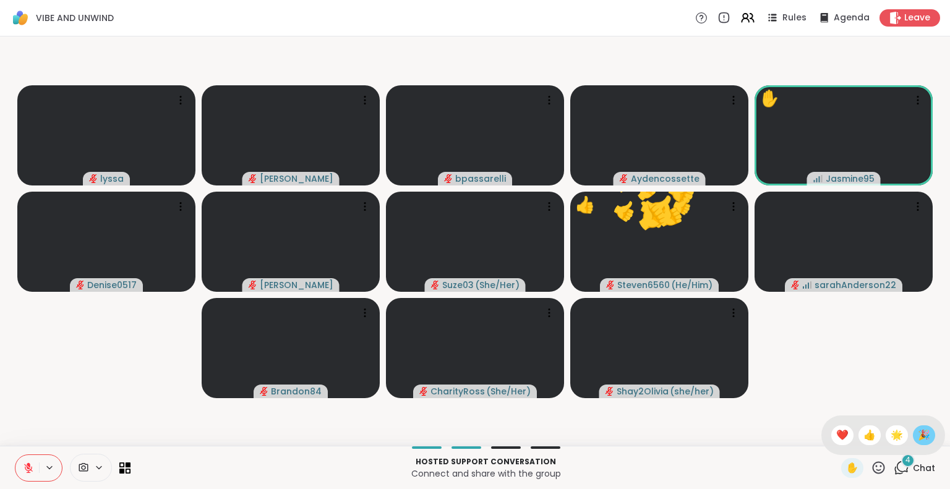
click at [918, 432] on span "🎉" at bounding box center [924, 435] width 12 height 15
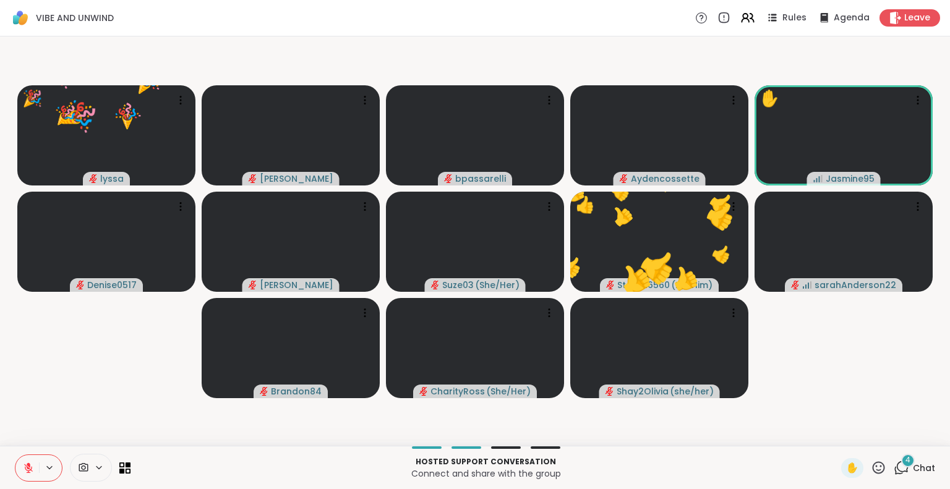
click at [871, 466] on icon at bounding box center [878, 467] width 15 height 15
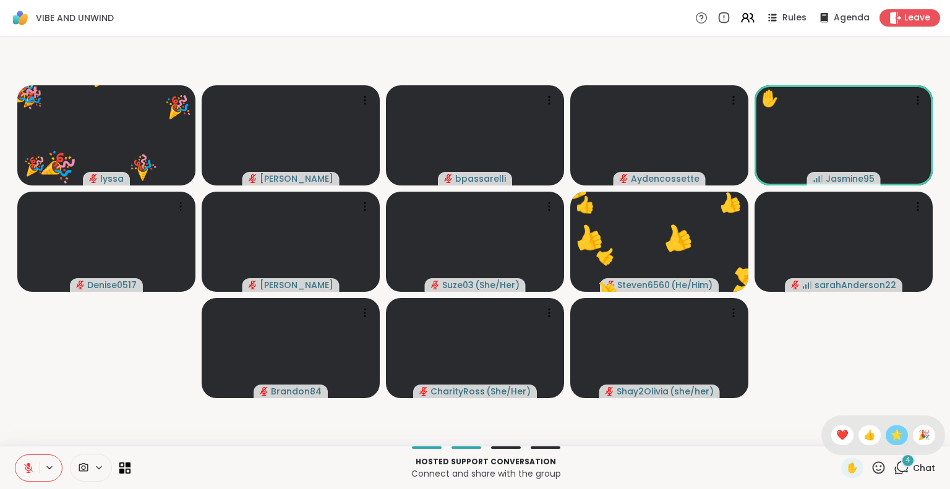
click at [891, 434] on span "🌟" at bounding box center [897, 435] width 12 height 15
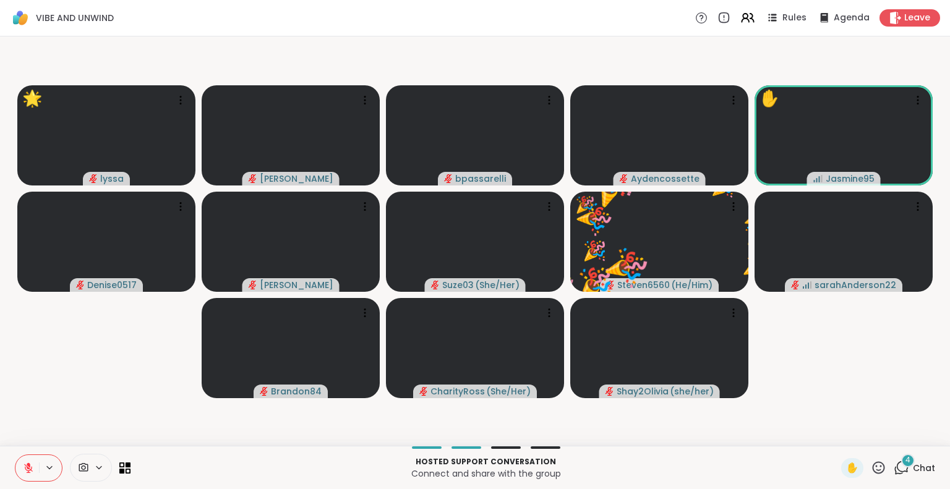
click at [29, 463] on icon at bounding box center [29, 465] width 4 height 5
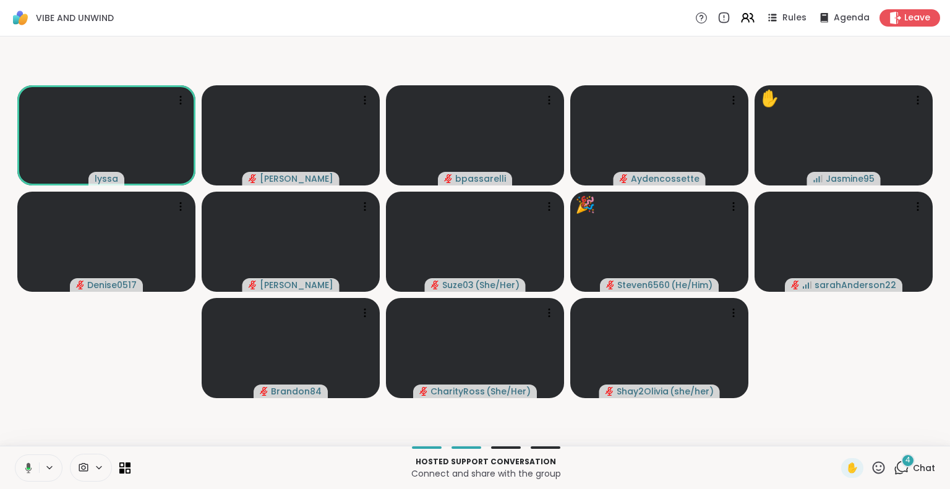
click at [871, 473] on icon at bounding box center [878, 467] width 15 height 15
click at [836, 436] on span "❤️" at bounding box center [842, 435] width 12 height 15
click at [871, 468] on icon at bounding box center [878, 467] width 15 height 15
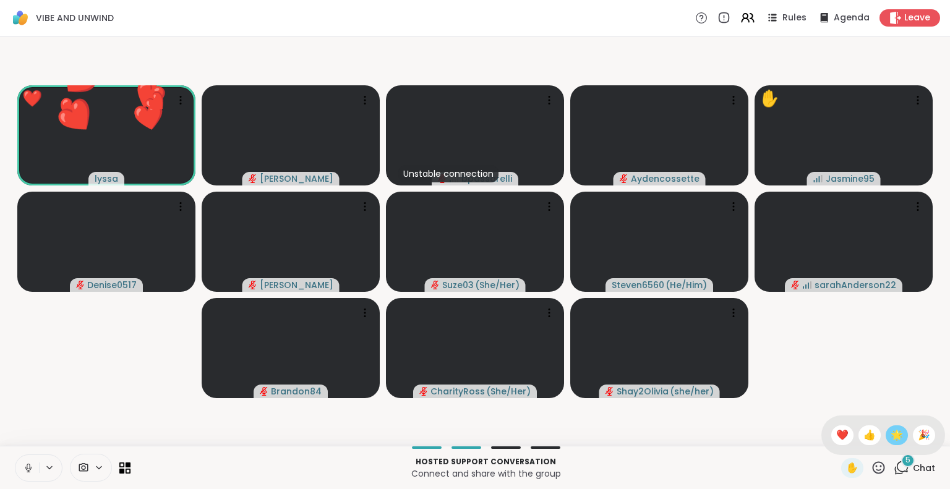
click at [891, 440] on span "🌟" at bounding box center [897, 435] width 12 height 15
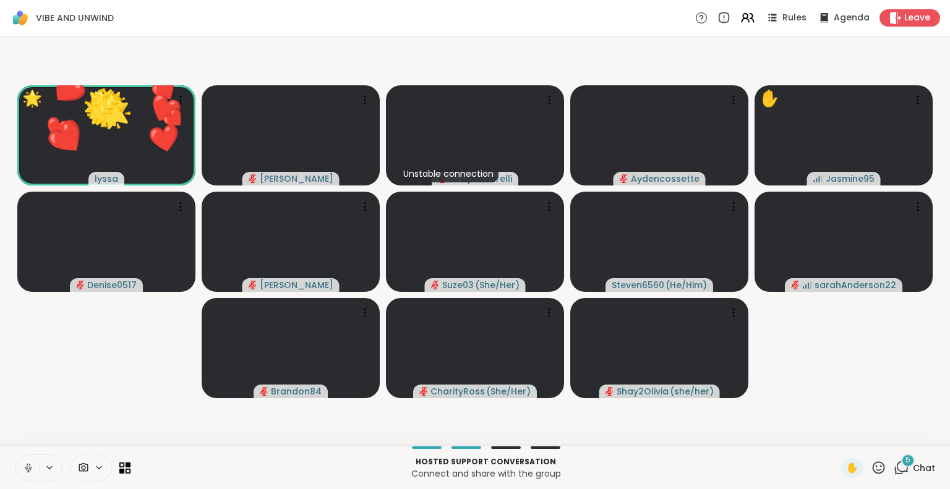
click at [873, 470] on icon at bounding box center [879, 468] width 12 height 12
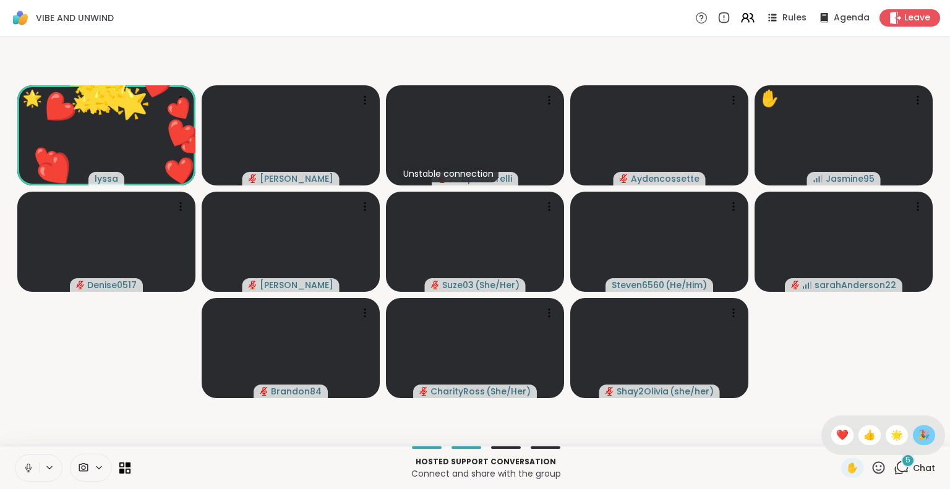
click at [918, 436] on span "🎉" at bounding box center [924, 435] width 12 height 15
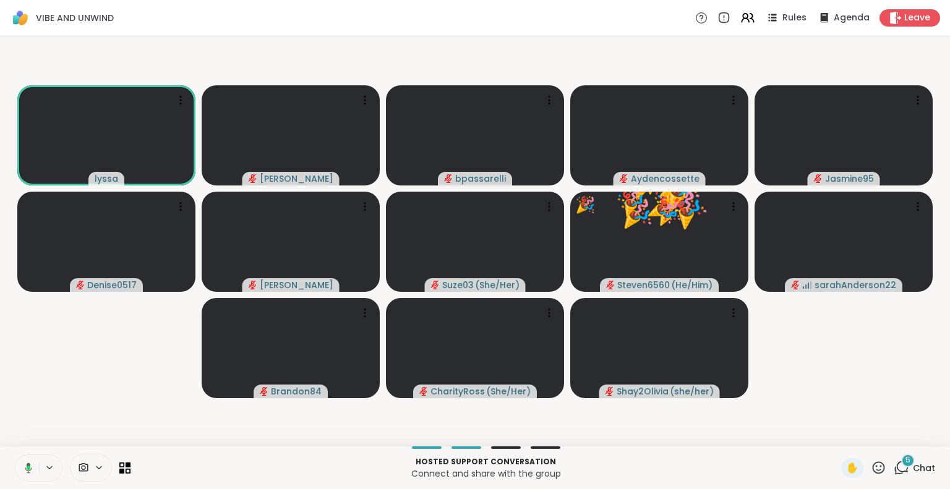
click at [871, 470] on icon at bounding box center [878, 467] width 15 height 15
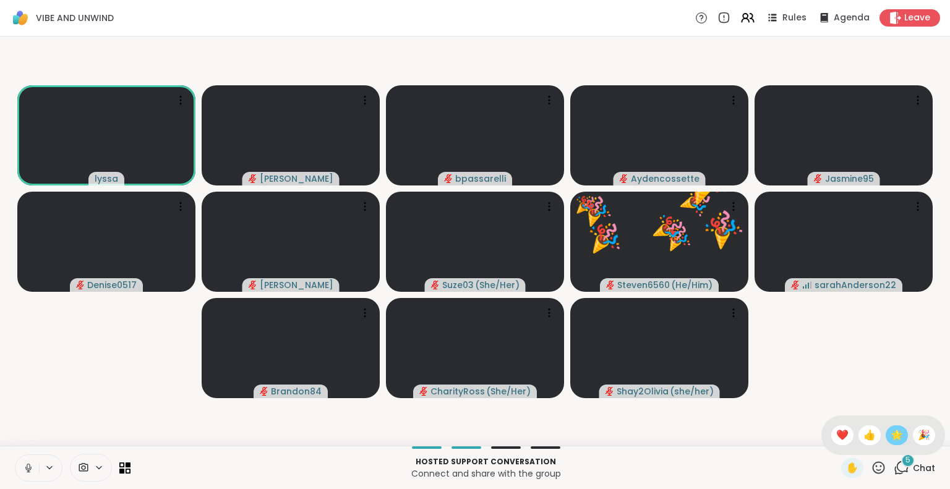
click at [891, 440] on span "🌟" at bounding box center [897, 435] width 12 height 15
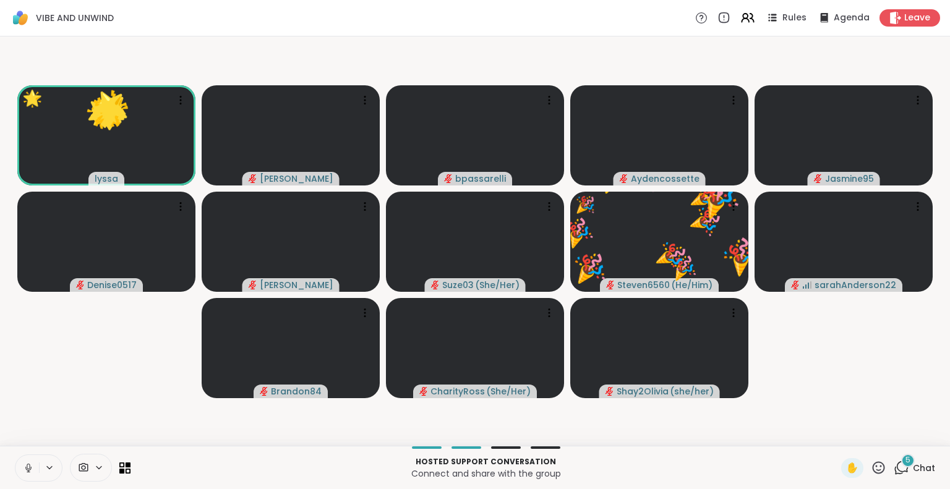
click at [871, 473] on icon at bounding box center [878, 467] width 15 height 15
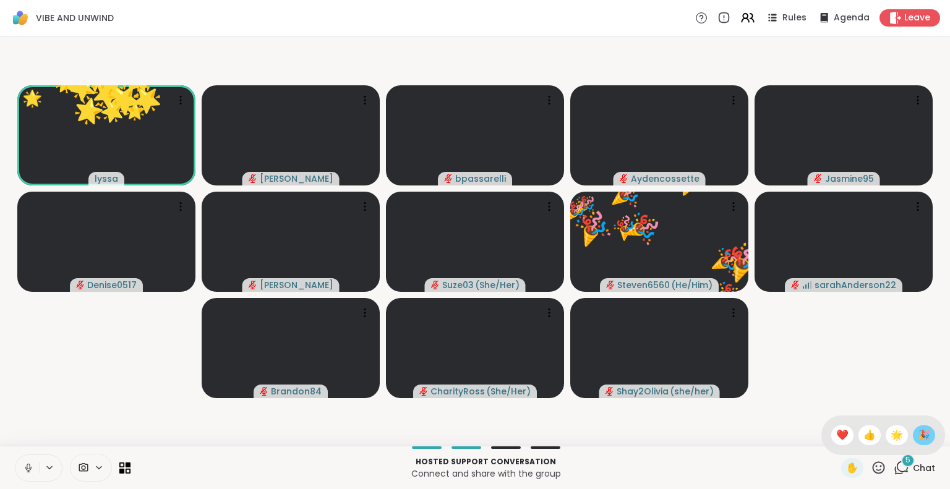
click at [918, 436] on span "🎉" at bounding box center [924, 435] width 12 height 15
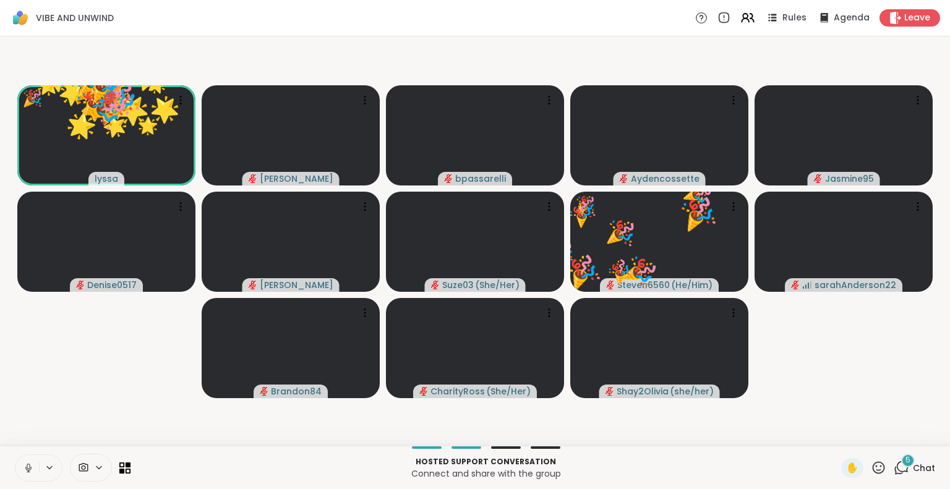
click at [871, 467] on icon at bounding box center [878, 467] width 15 height 15
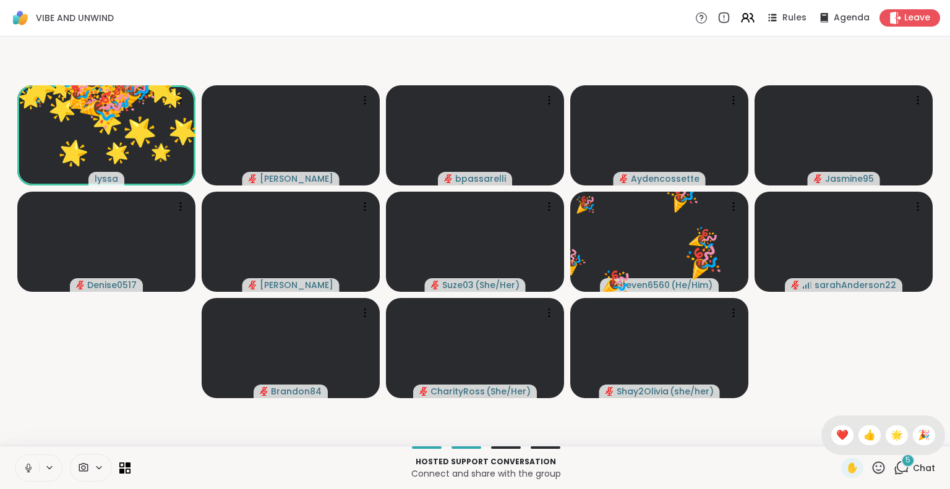
click at [836, 439] on span "❤️" at bounding box center [842, 435] width 12 height 15
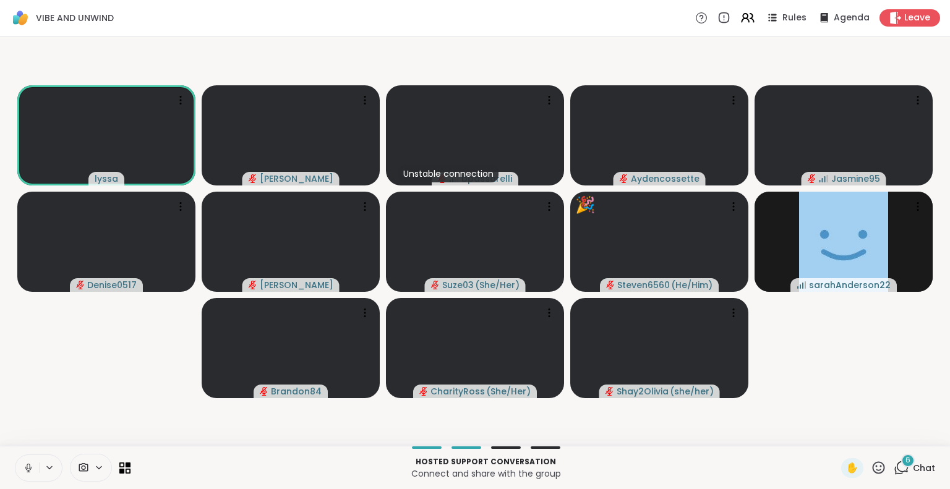
click at [906, 455] on span "6" at bounding box center [908, 460] width 5 height 11
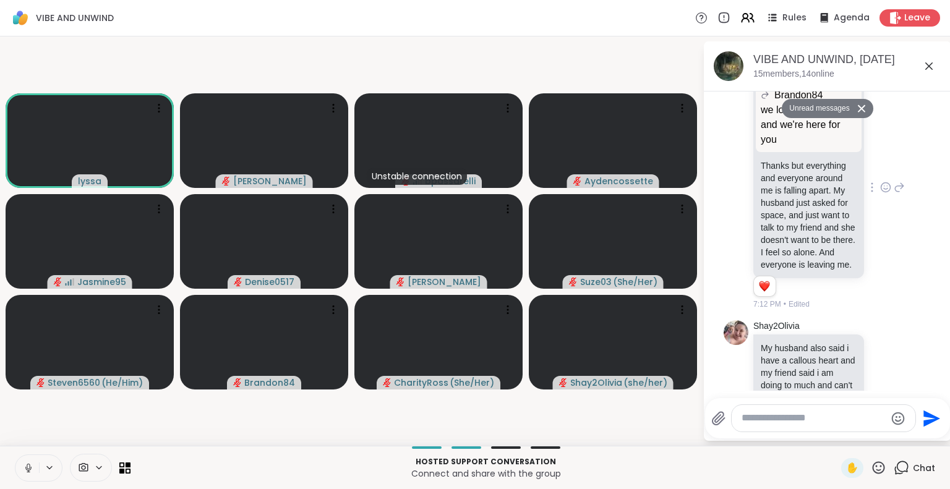
scroll to position [591, 0]
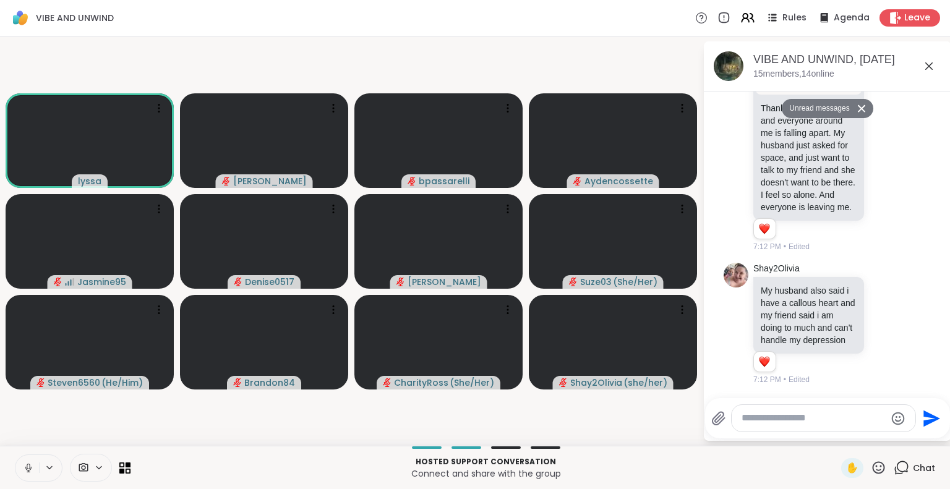
click at [873, 467] on icon at bounding box center [879, 468] width 12 height 12
click at [836, 432] on span "❤️" at bounding box center [842, 435] width 12 height 15
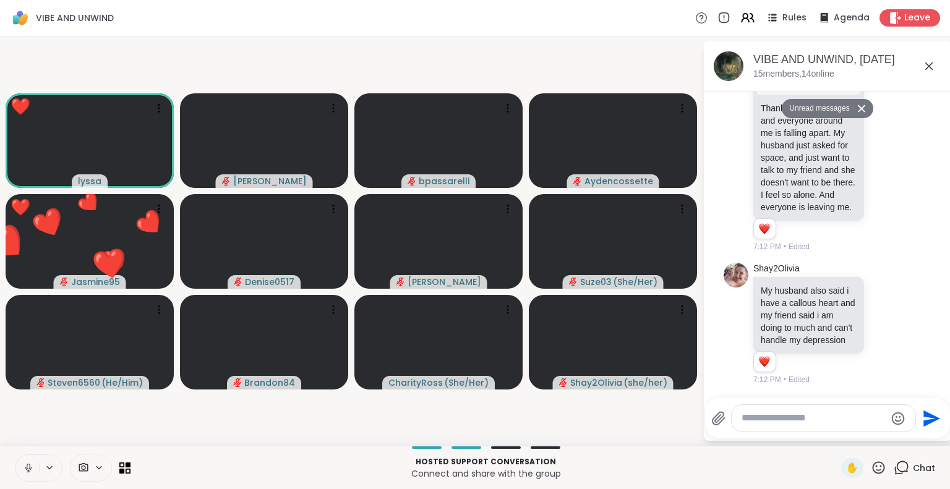
click at [32, 463] on icon at bounding box center [28, 468] width 11 height 11
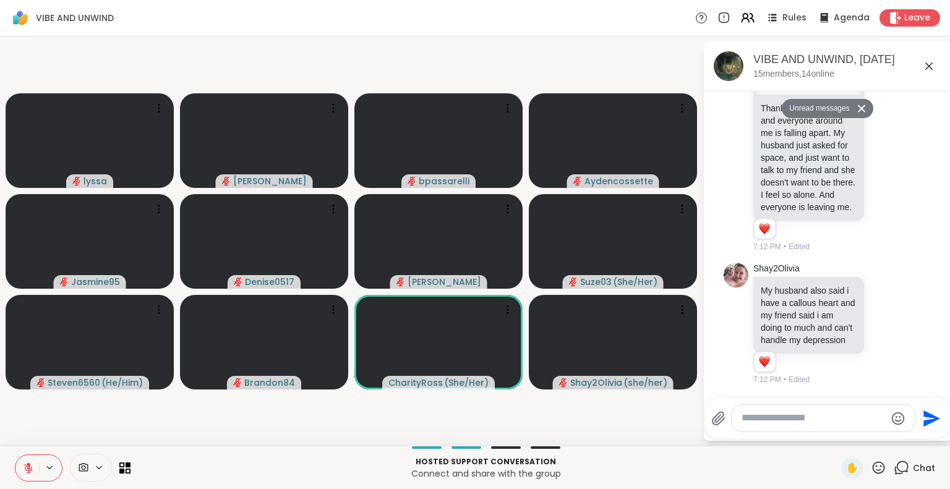
click at [30, 460] on button at bounding box center [27, 468] width 24 height 26
click at [21, 460] on button at bounding box center [27, 468] width 24 height 26
click at [873, 462] on icon at bounding box center [878, 467] width 15 height 15
click at [836, 429] on span "❤️" at bounding box center [842, 435] width 12 height 15
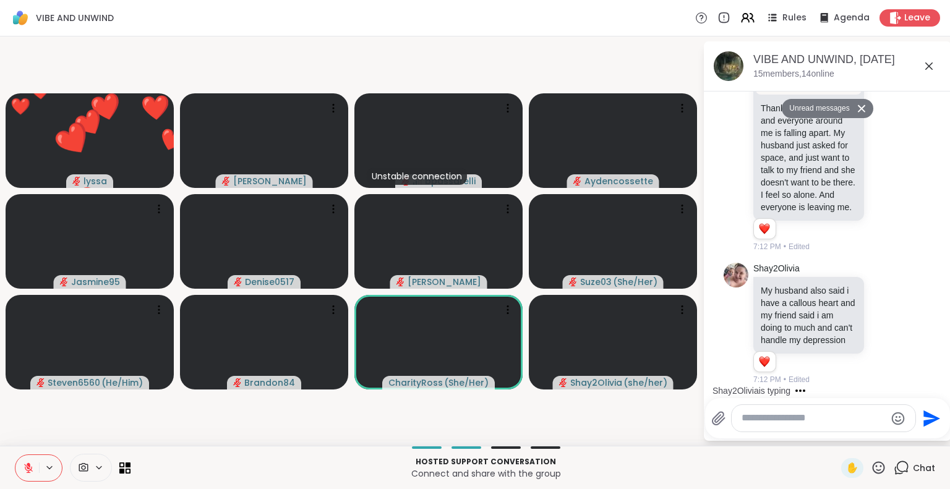
click at [928, 64] on icon at bounding box center [929, 66] width 15 height 15
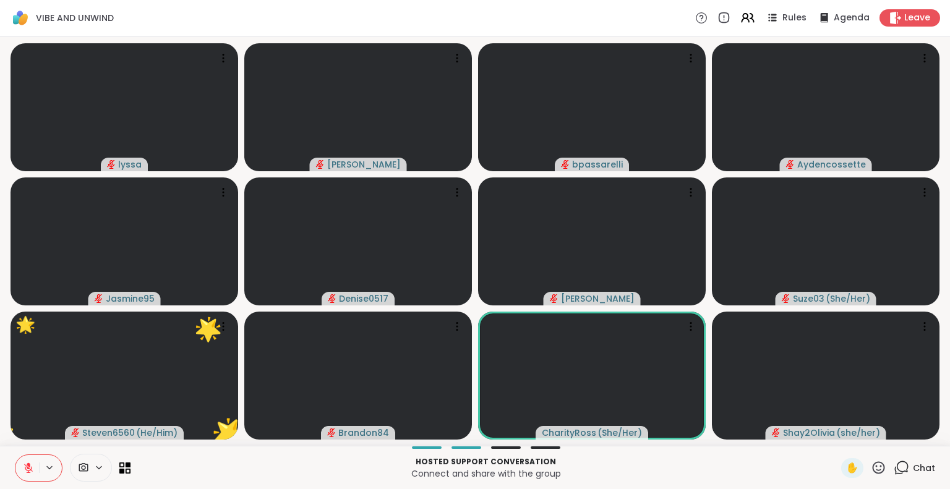
click at [24, 464] on icon at bounding box center [28, 468] width 11 height 11
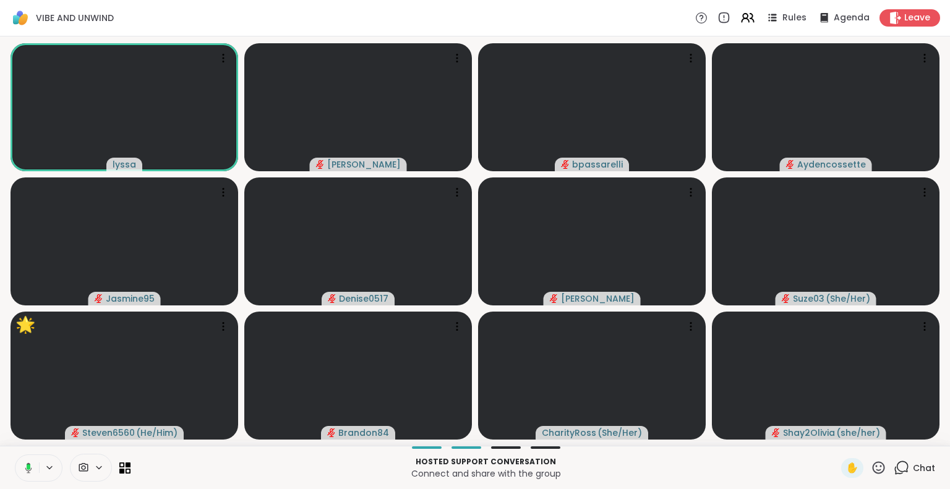
click at [874, 464] on icon at bounding box center [879, 468] width 12 height 12
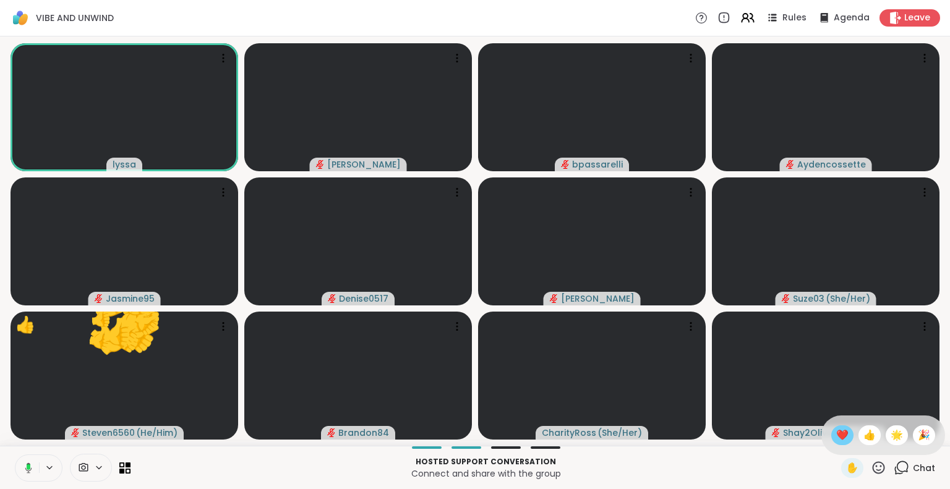
click at [836, 437] on span "❤️" at bounding box center [842, 435] width 12 height 15
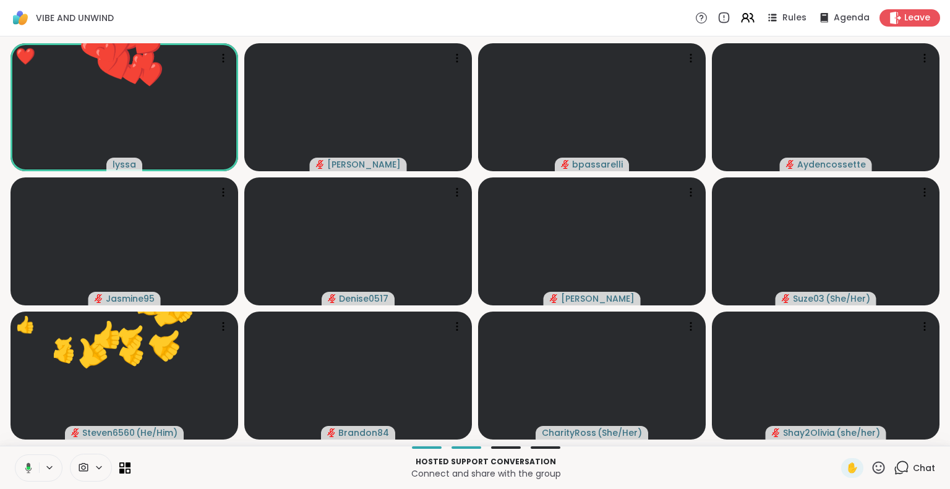
click at [871, 466] on icon at bounding box center [878, 467] width 15 height 15
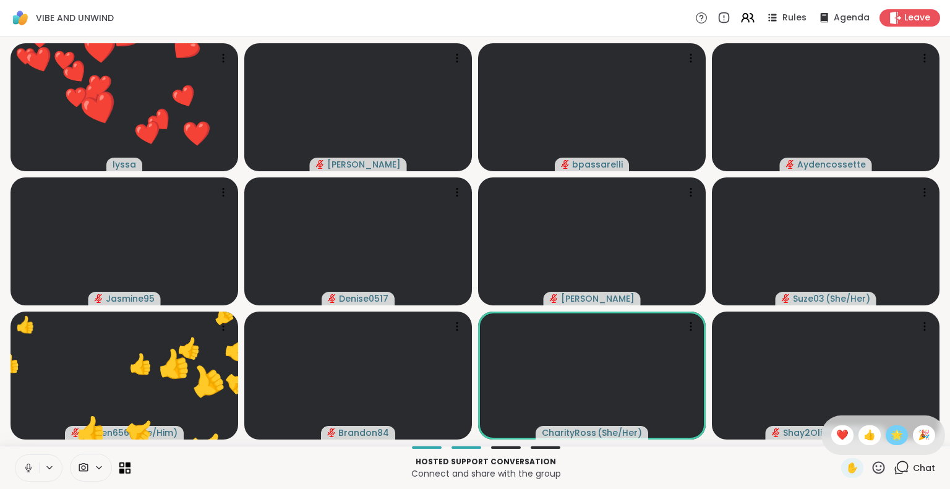
click at [891, 432] on span "🌟" at bounding box center [897, 435] width 12 height 15
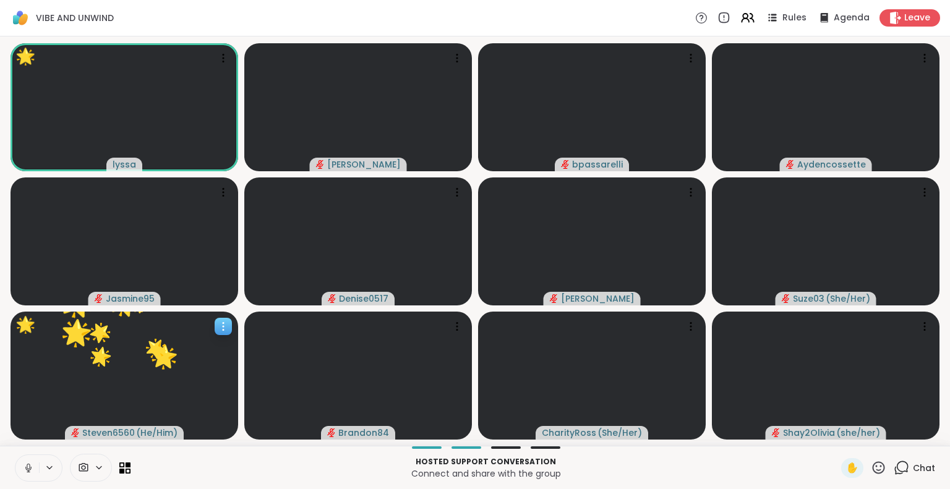
click at [871, 473] on icon at bounding box center [878, 467] width 15 height 15
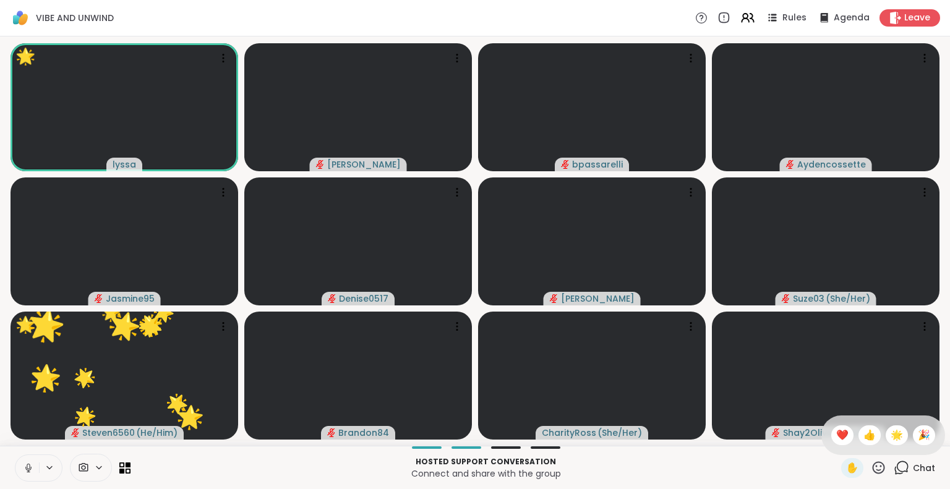
click at [892, 439] on span "🌟" at bounding box center [897, 435] width 12 height 15
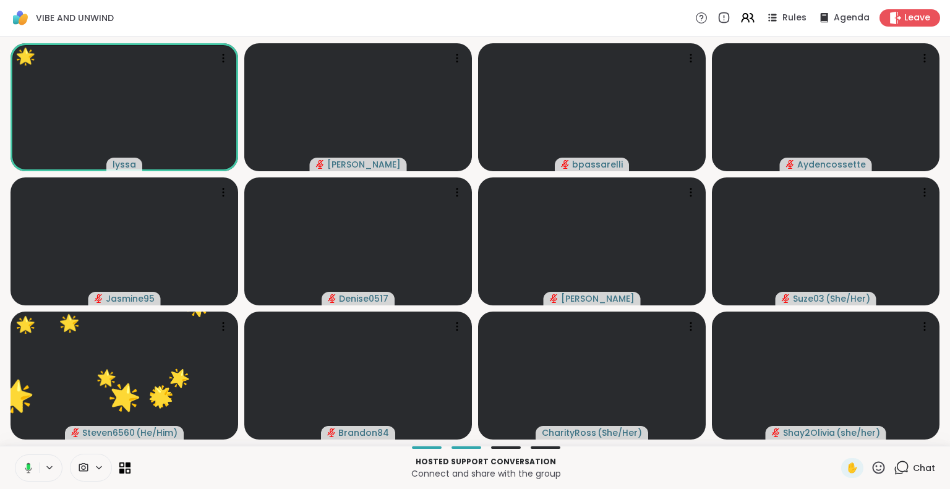
click at [871, 467] on icon at bounding box center [878, 467] width 15 height 15
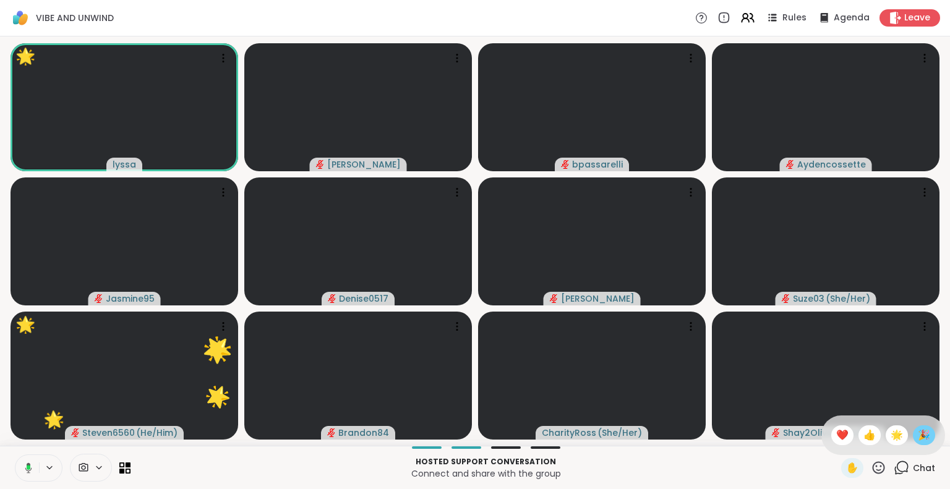
click at [918, 433] on span "🎉" at bounding box center [924, 435] width 12 height 15
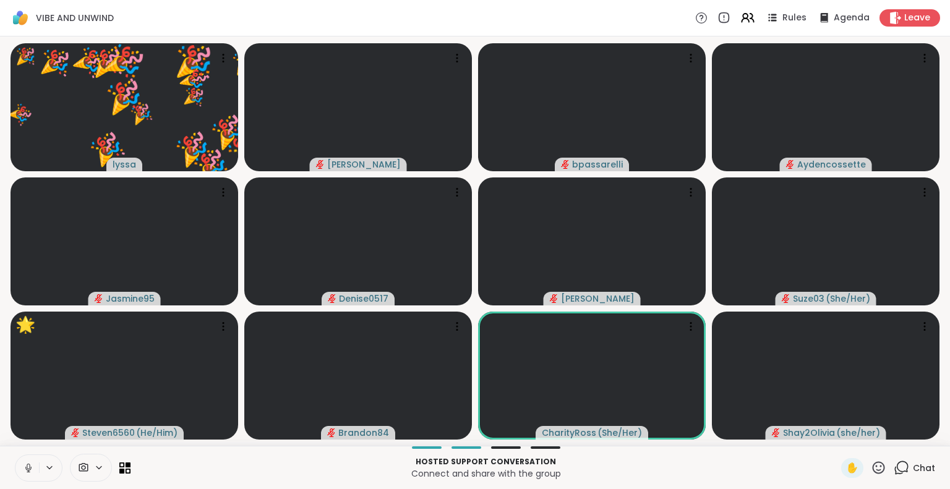
click at [872, 465] on icon at bounding box center [878, 467] width 15 height 15
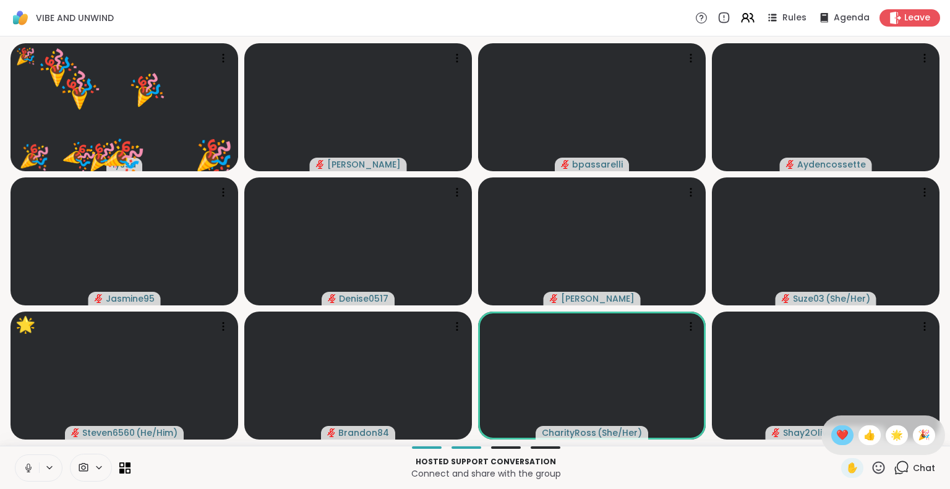
click at [836, 438] on span "❤️" at bounding box center [842, 435] width 12 height 15
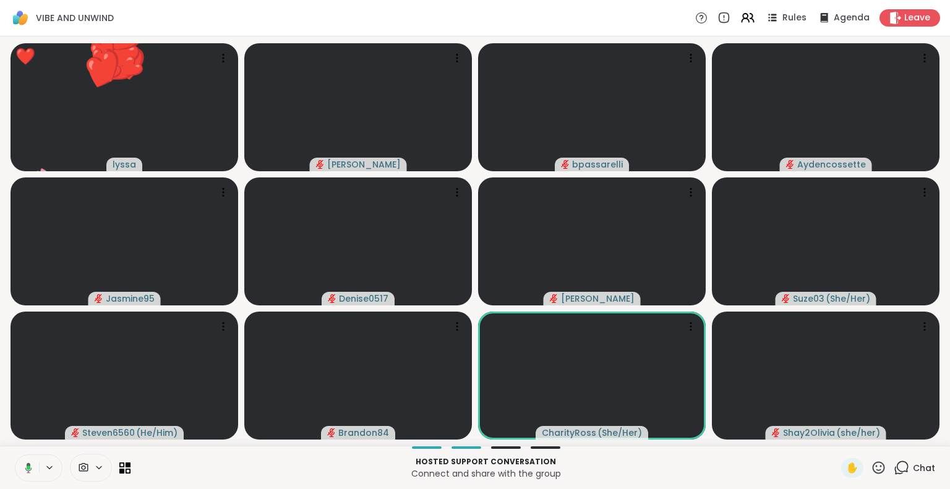
click at [871, 468] on icon at bounding box center [878, 467] width 15 height 15
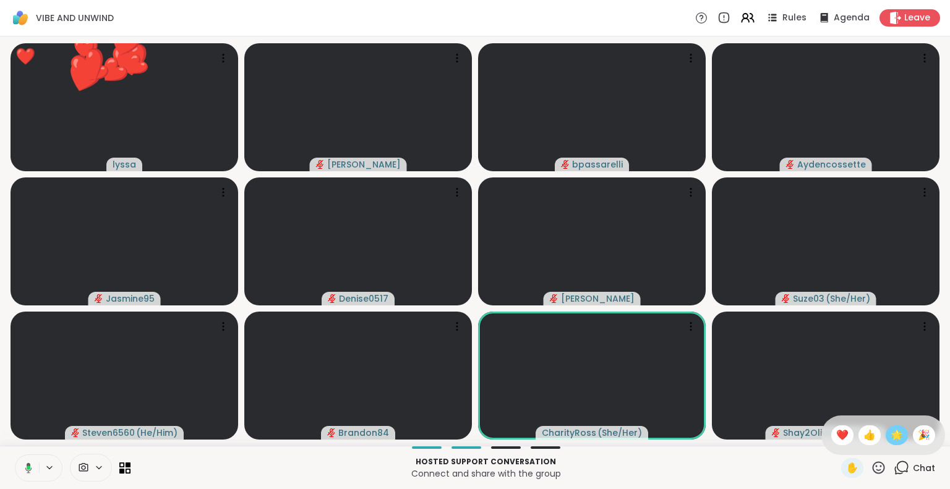
click at [891, 440] on span "🌟" at bounding box center [897, 435] width 12 height 15
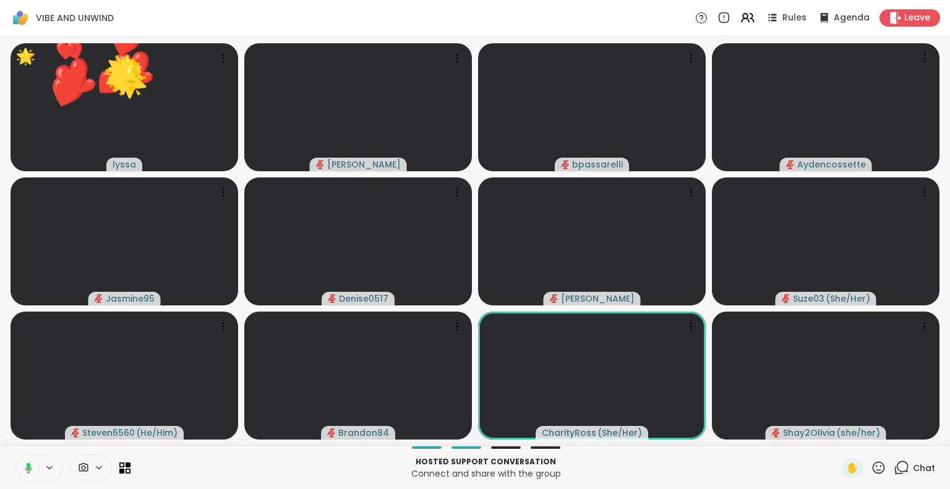
click at [873, 470] on icon at bounding box center [879, 468] width 12 height 12
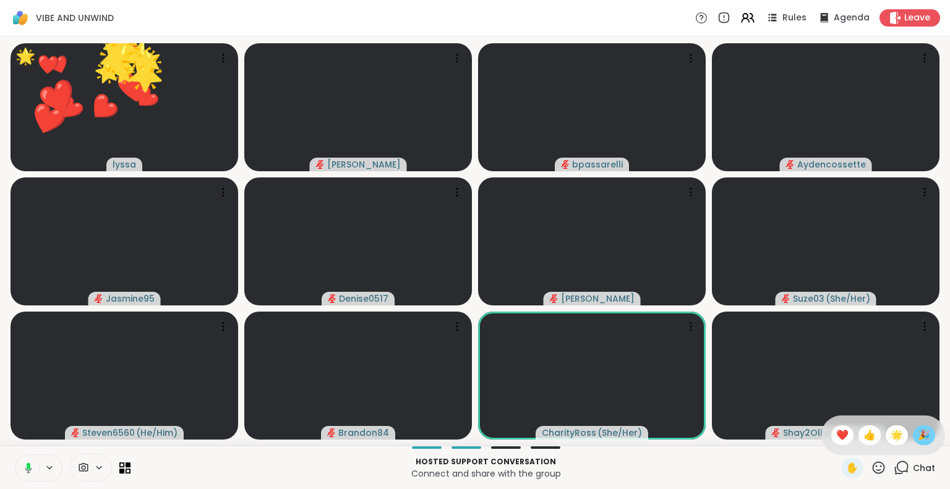
click at [918, 436] on span "🎉" at bounding box center [924, 435] width 12 height 15
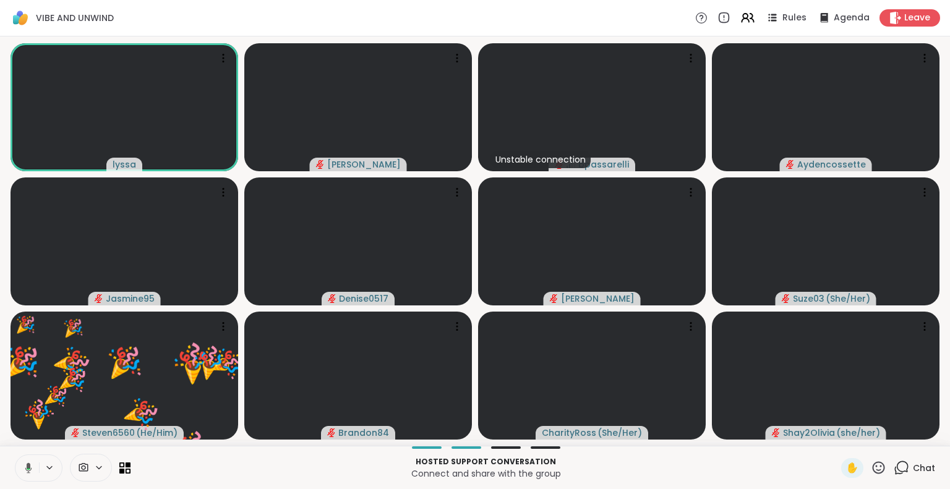
click at [871, 468] on icon at bounding box center [878, 467] width 15 height 15
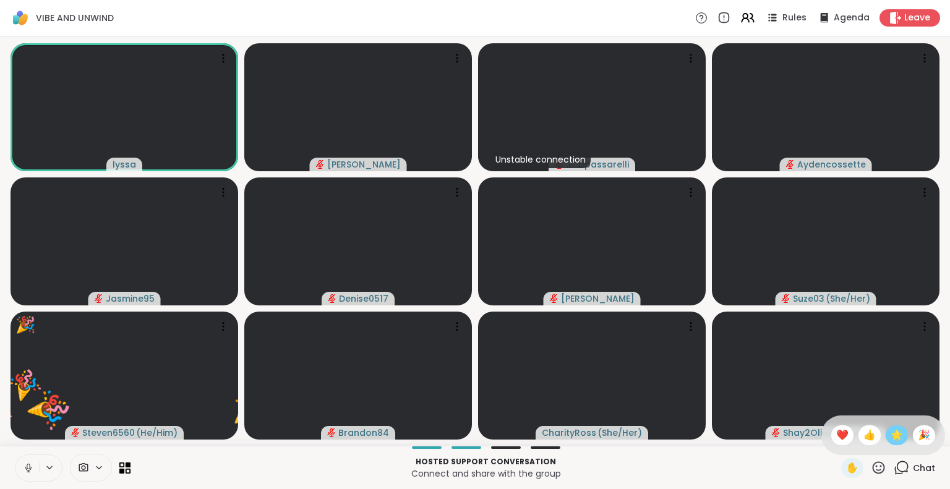
click at [891, 440] on span "🌟" at bounding box center [897, 435] width 12 height 15
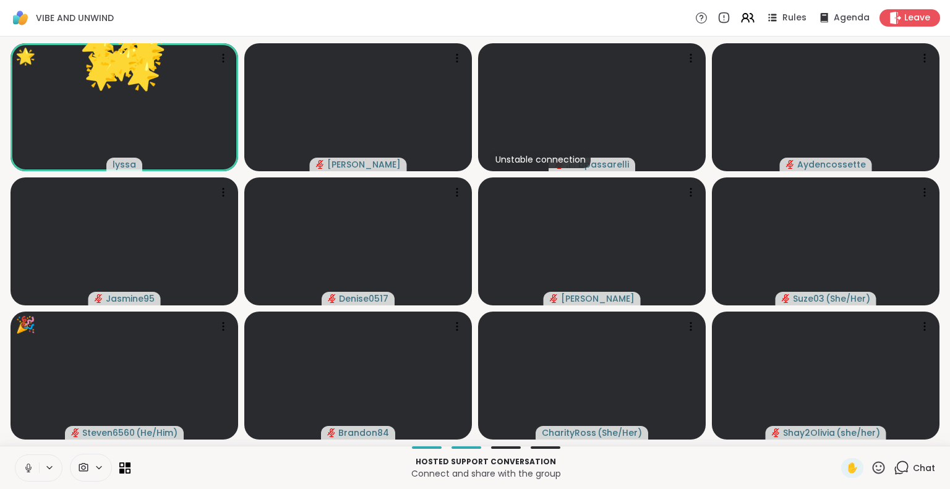
click at [871, 465] on icon at bounding box center [878, 467] width 15 height 15
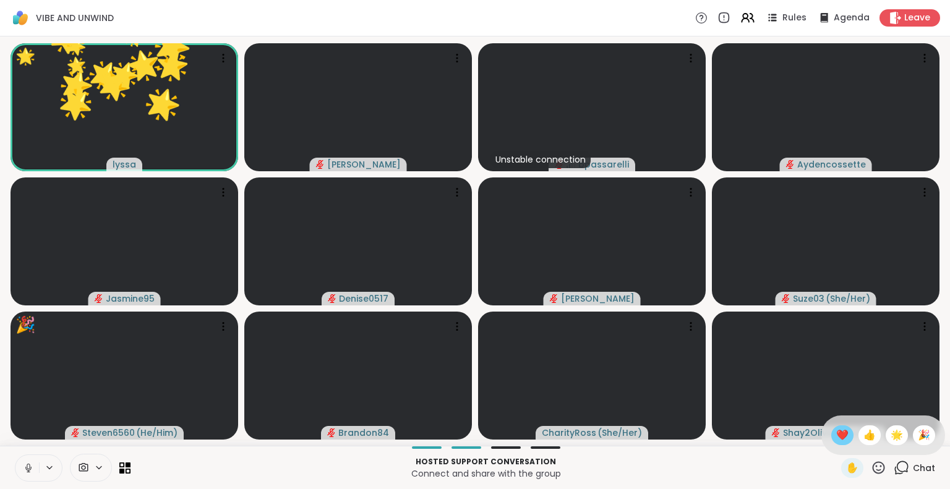
click at [836, 431] on span "❤️" at bounding box center [842, 435] width 12 height 15
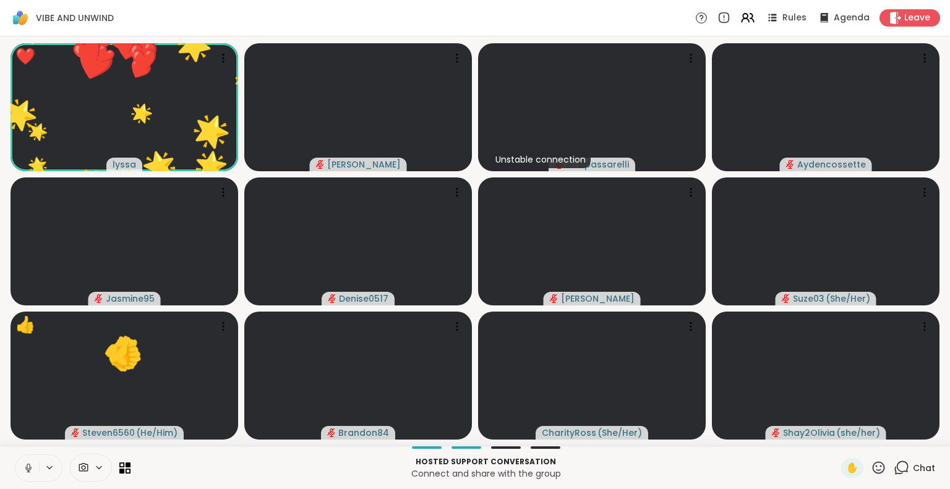
click at [871, 463] on icon at bounding box center [878, 467] width 15 height 15
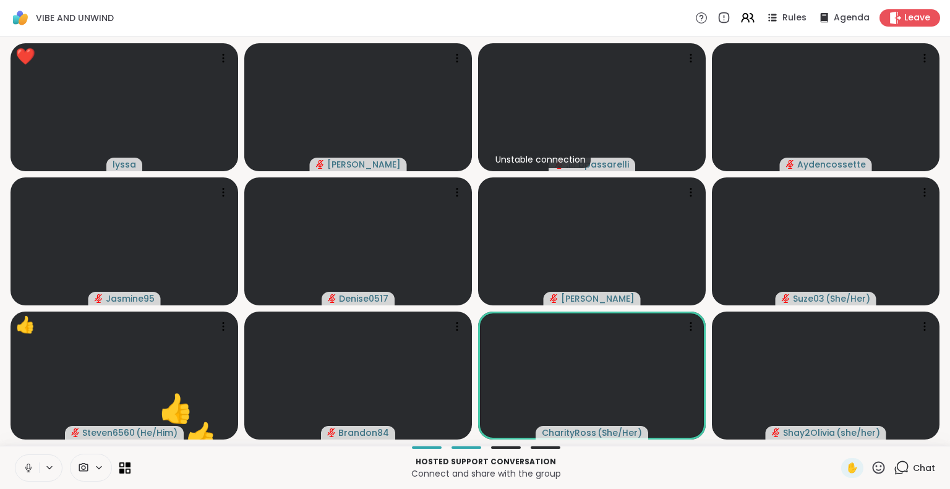
click at [5, 456] on div "Hosted support conversation Connect and share with the group ✋ Chat" at bounding box center [475, 467] width 950 height 43
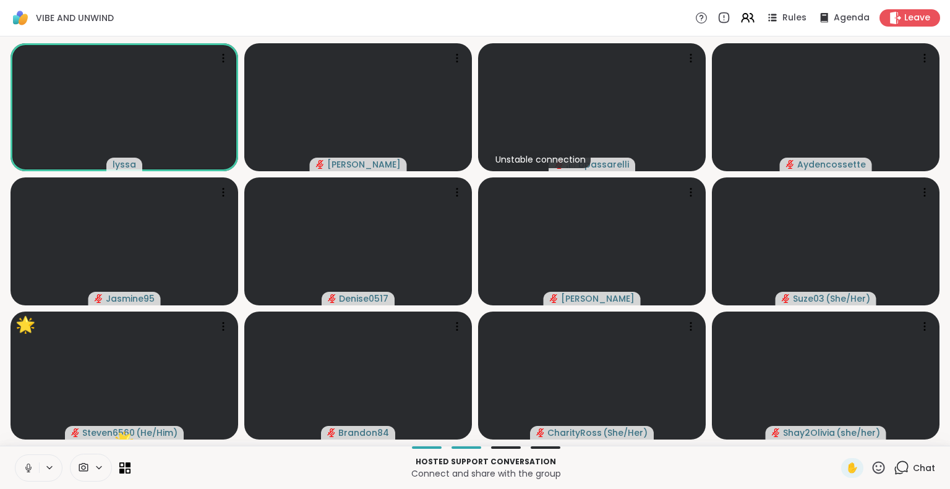
click at [871, 472] on icon at bounding box center [878, 467] width 15 height 15
click at [891, 434] on span "🌟" at bounding box center [897, 435] width 12 height 15
click at [32, 468] on icon at bounding box center [28, 468] width 11 height 11
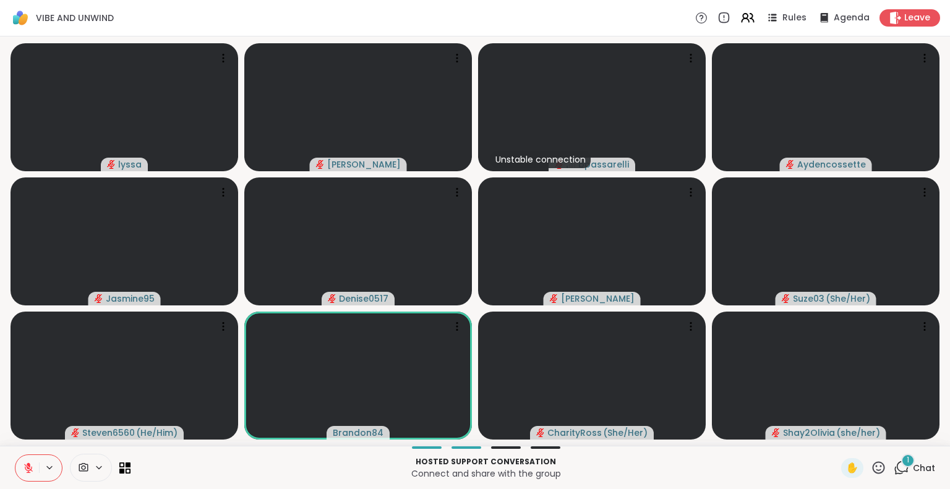
click at [25, 467] on icon at bounding box center [28, 468] width 11 height 11
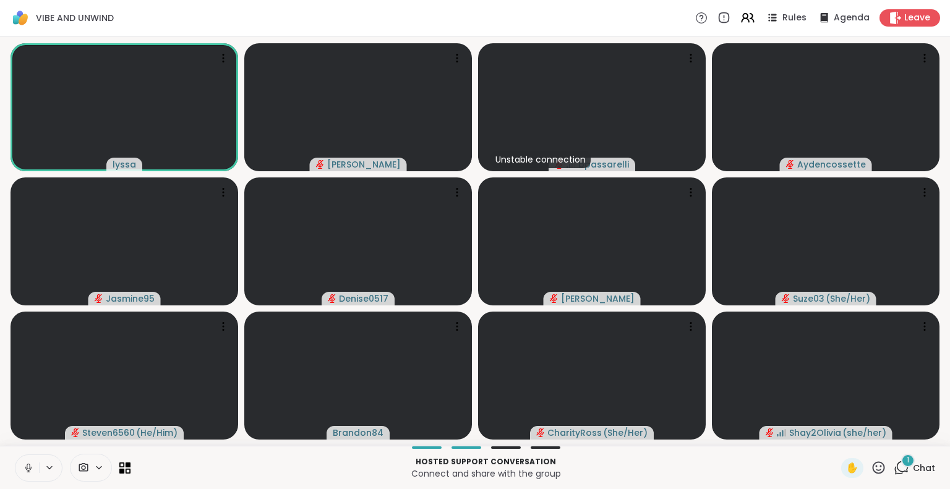
click at [25, 470] on icon at bounding box center [28, 468] width 11 height 11
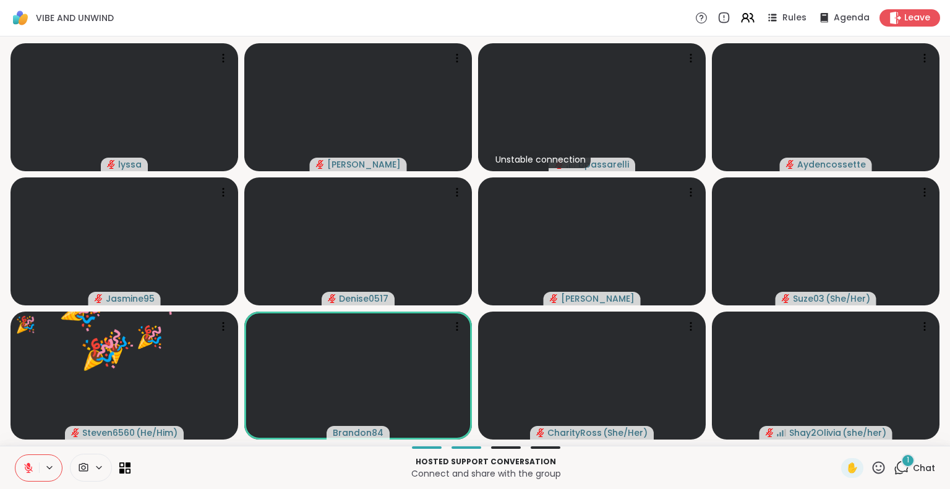
click at [30, 463] on icon at bounding box center [28, 468] width 11 height 11
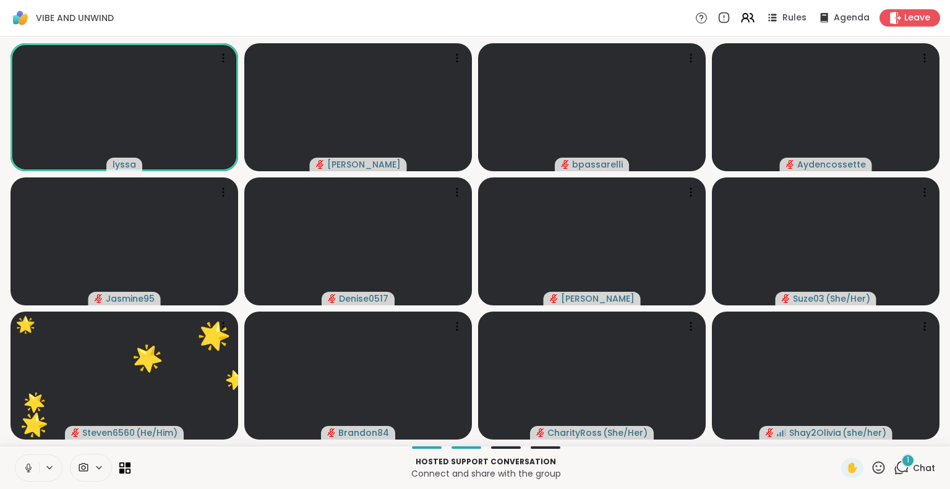
click at [32, 465] on icon at bounding box center [28, 468] width 11 height 11
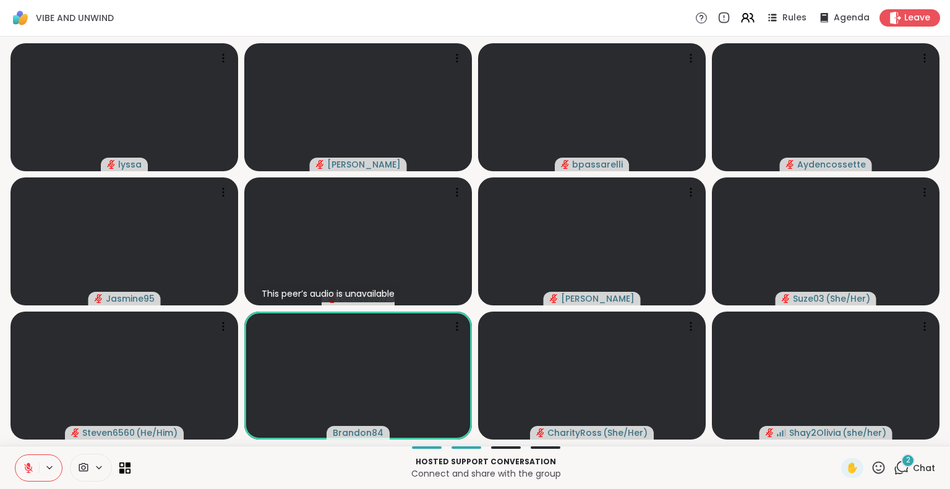
click at [873, 471] on icon at bounding box center [879, 468] width 12 height 12
click at [891, 428] on span "🌟" at bounding box center [897, 435] width 12 height 15
click at [871, 467] on icon at bounding box center [878, 467] width 15 height 15
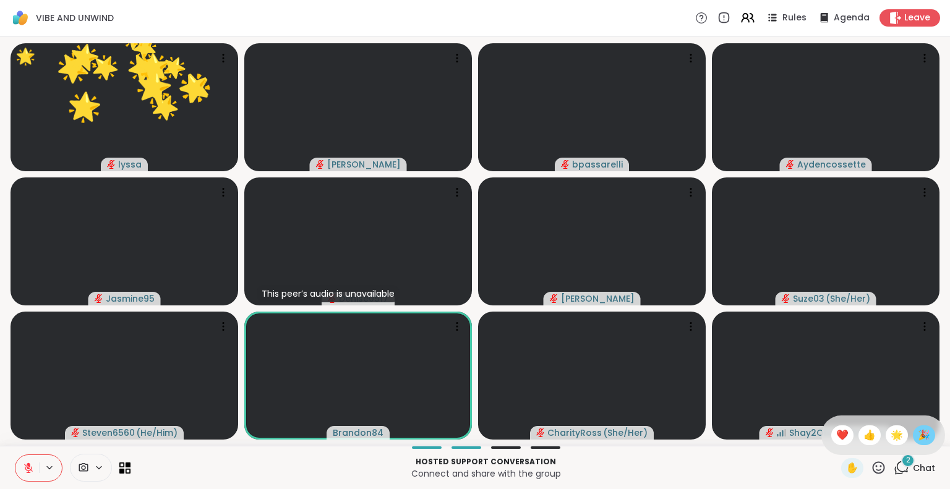
click at [918, 431] on span "🎉" at bounding box center [924, 435] width 12 height 15
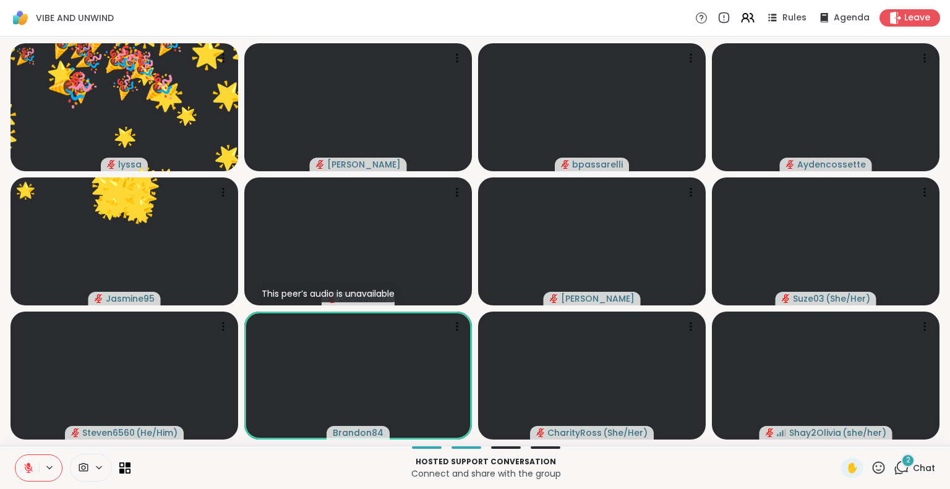
click at [873, 463] on icon at bounding box center [879, 468] width 12 height 12
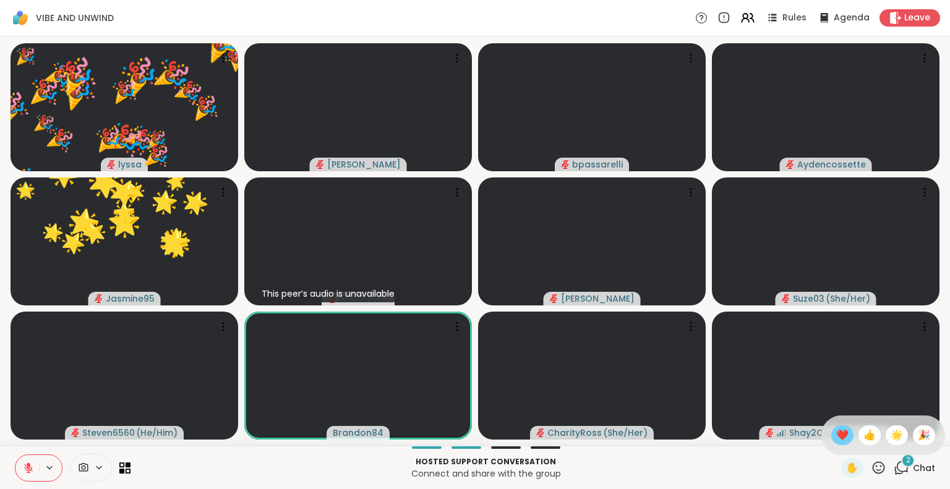
click at [836, 430] on span "❤️" at bounding box center [842, 435] width 12 height 15
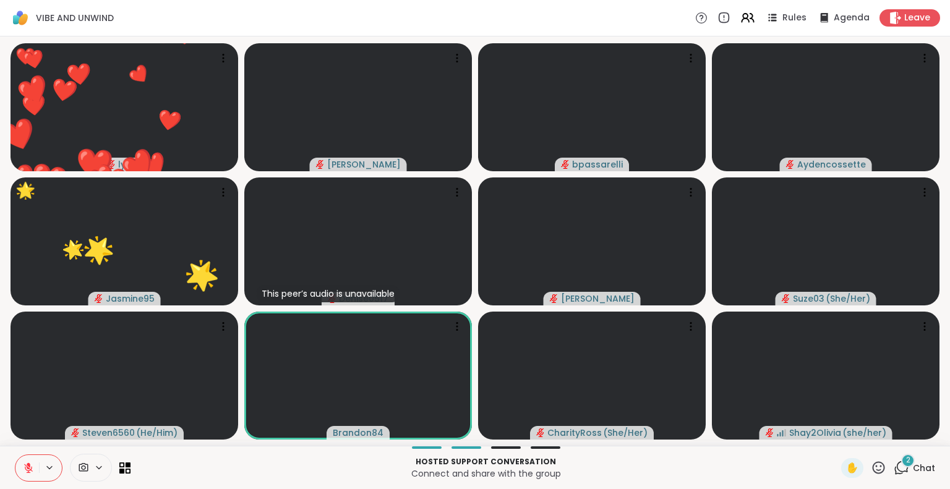
click at [22, 460] on button at bounding box center [27, 468] width 24 height 26
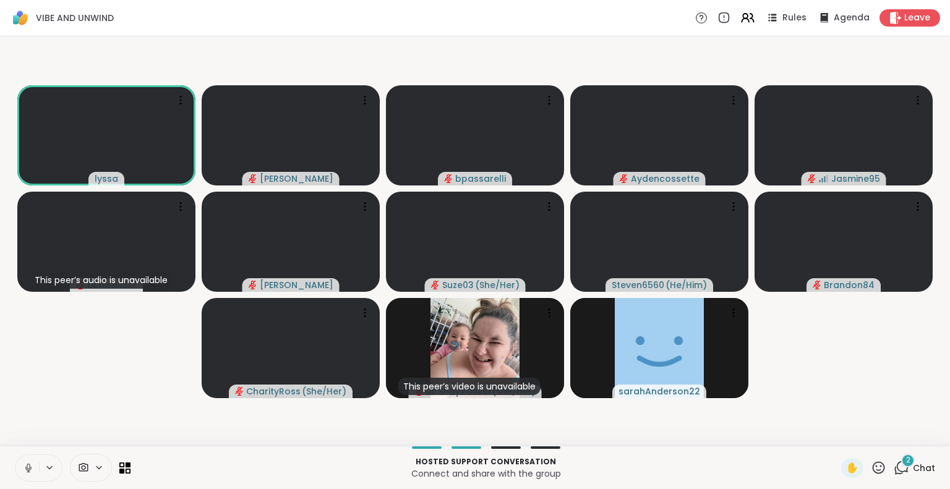
click at [27, 469] on icon at bounding box center [28, 467] width 3 height 6
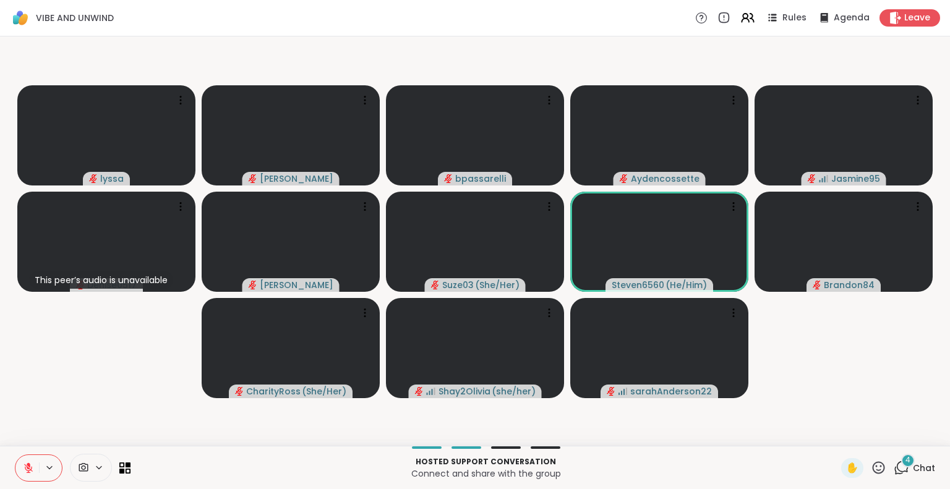
click at [873, 465] on icon at bounding box center [878, 467] width 15 height 15
click at [836, 431] on span "❤️" at bounding box center [842, 435] width 12 height 15
click at [873, 468] on icon at bounding box center [878, 467] width 15 height 15
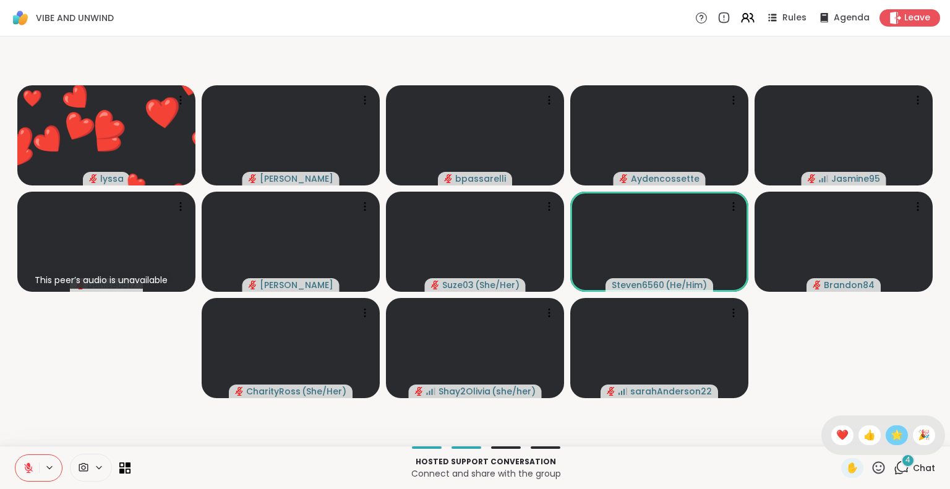
click at [891, 439] on span "🌟" at bounding box center [897, 435] width 12 height 15
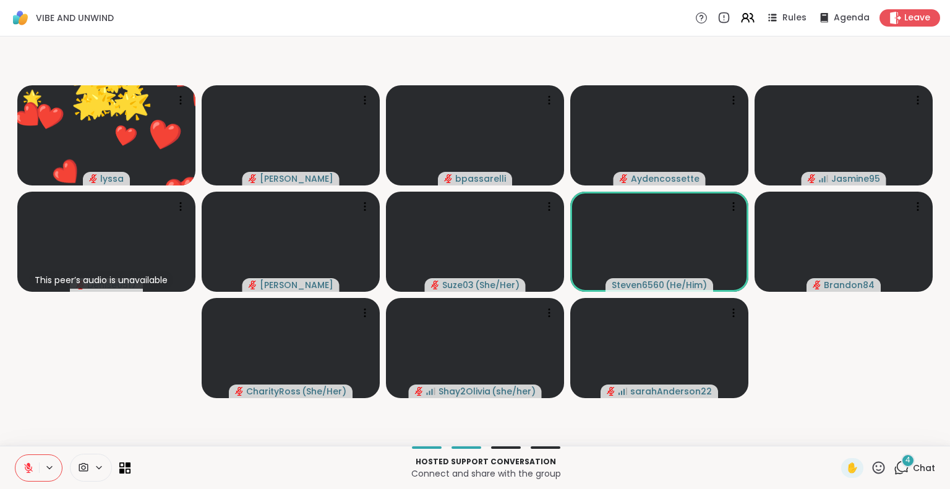
click at [871, 463] on icon at bounding box center [878, 467] width 15 height 15
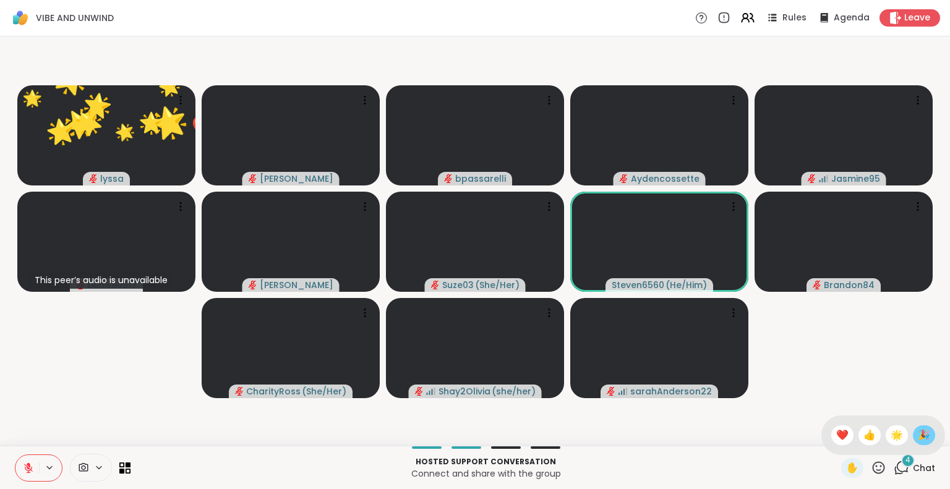
click at [913, 436] on div "🎉" at bounding box center [924, 436] width 22 height 20
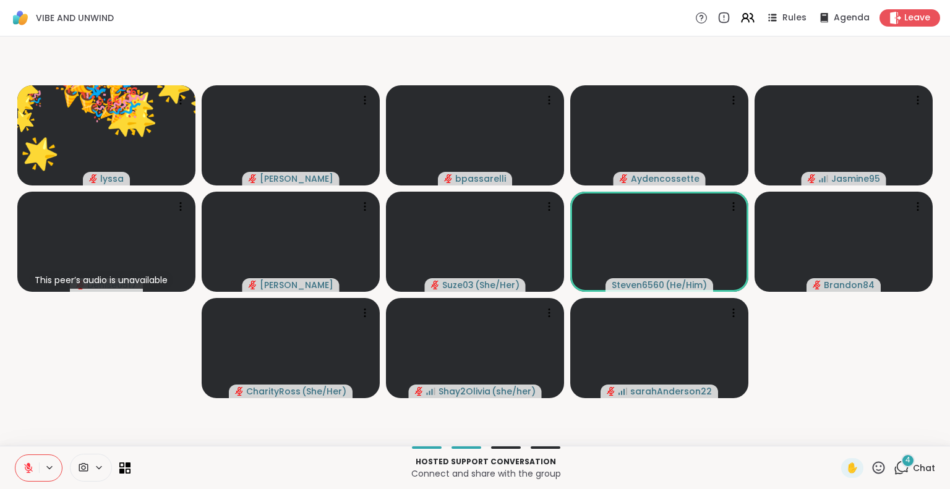
click at [901, 466] on div "4" at bounding box center [908, 461] width 14 height 14
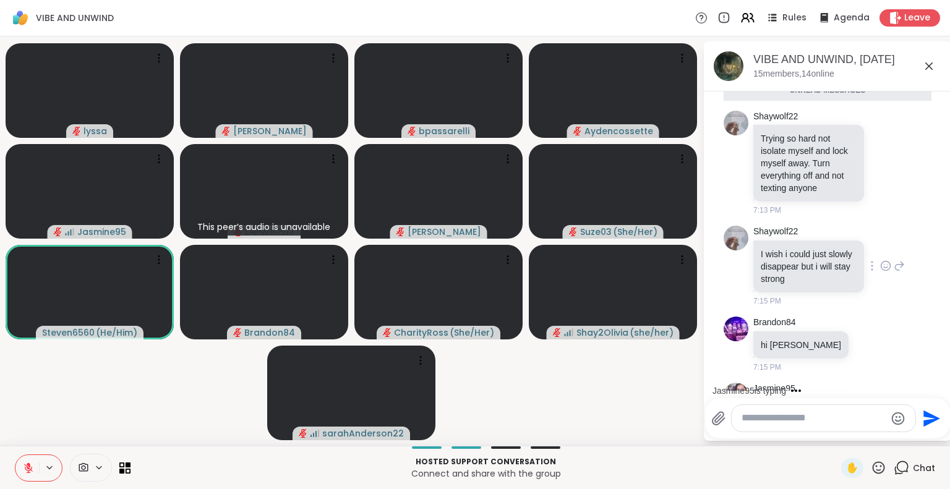
scroll to position [990, 0]
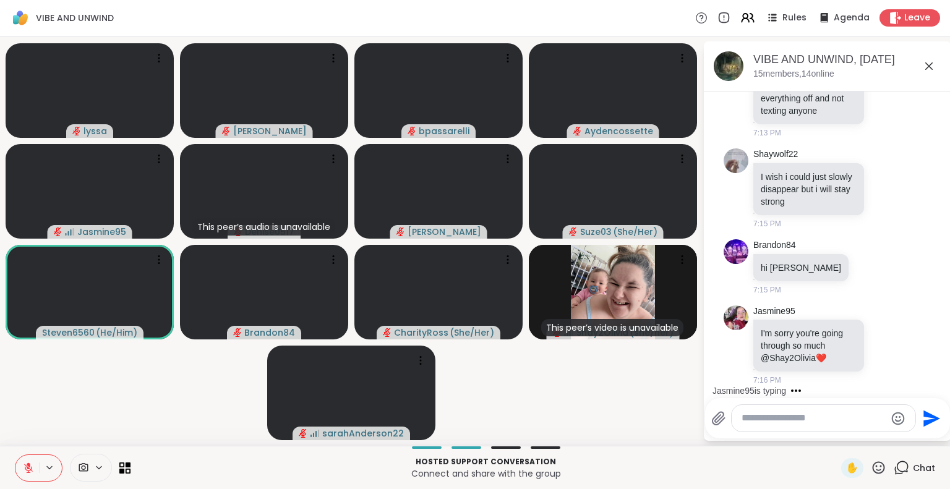
click at [929, 63] on icon at bounding box center [929, 66] width 15 height 15
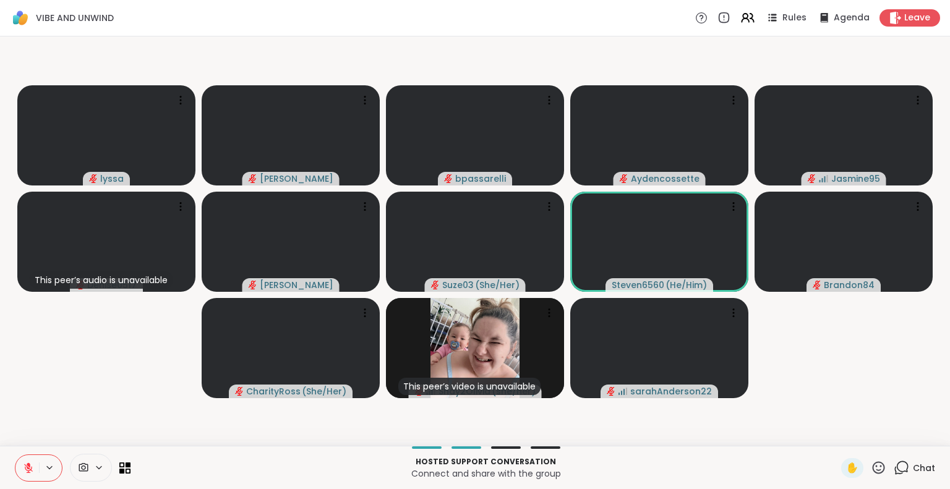
click at [871, 472] on icon at bounding box center [878, 467] width 15 height 15
click at [836, 436] on span "❤️" at bounding box center [842, 435] width 12 height 15
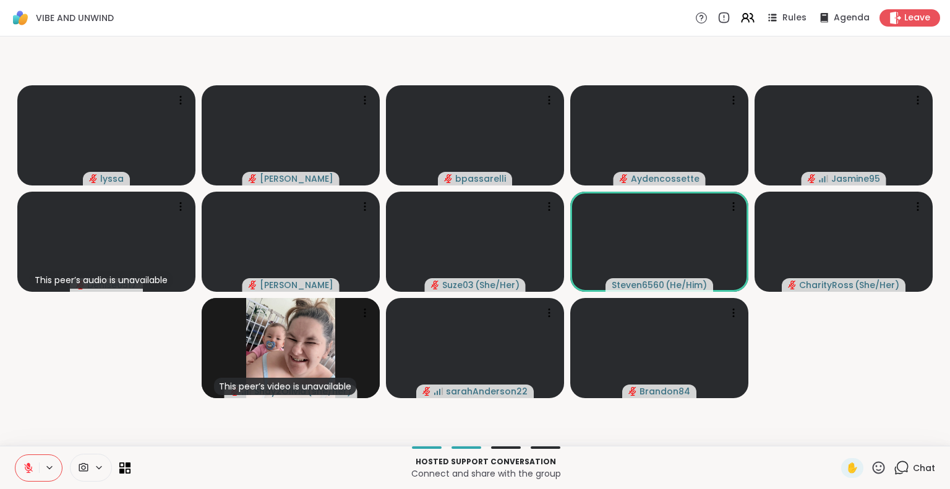
click at [874, 471] on icon at bounding box center [879, 468] width 12 height 12
click at [836, 432] on span "❤️" at bounding box center [842, 435] width 12 height 15
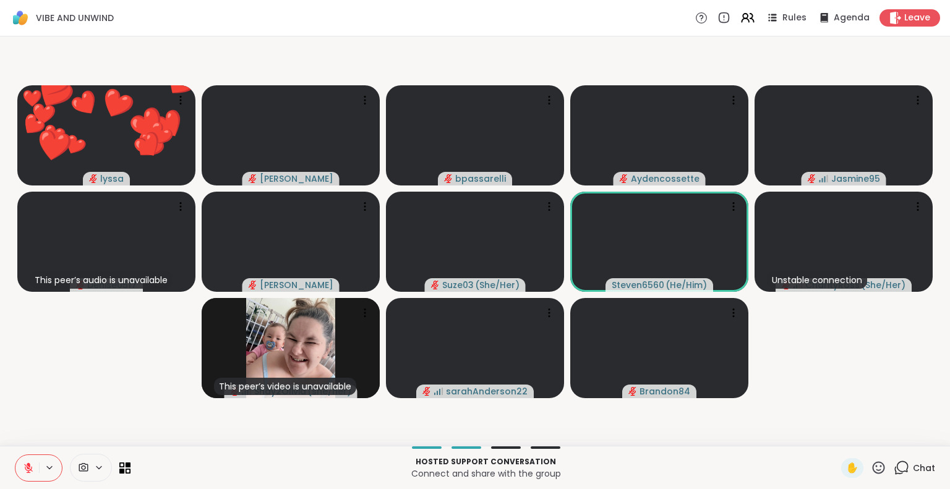
click at [33, 462] on button at bounding box center [27, 468] width 24 height 26
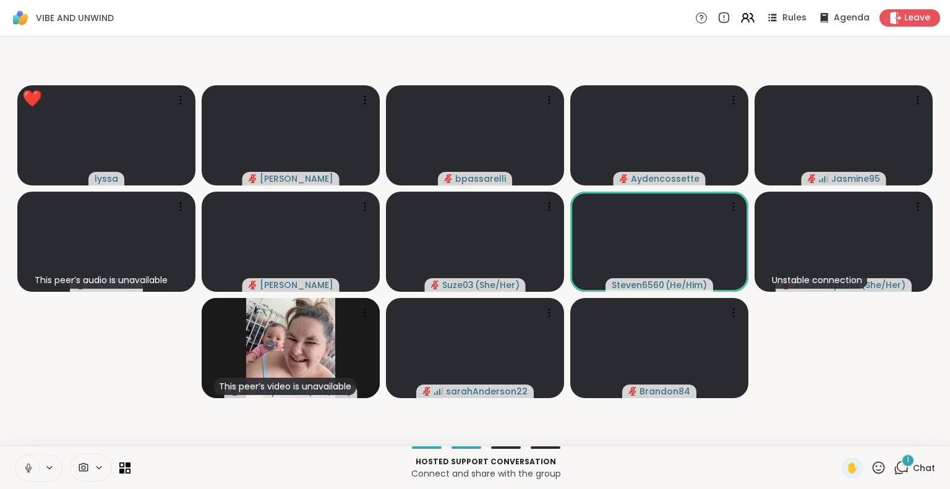
click at [30, 471] on icon at bounding box center [28, 468] width 11 height 11
click at [31, 467] on icon at bounding box center [28, 468] width 9 height 9
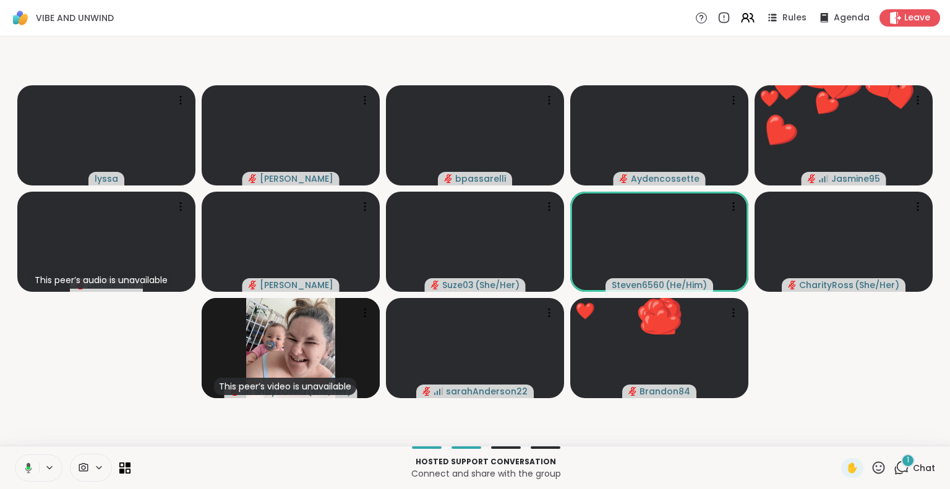
click at [874, 470] on icon at bounding box center [878, 467] width 15 height 15
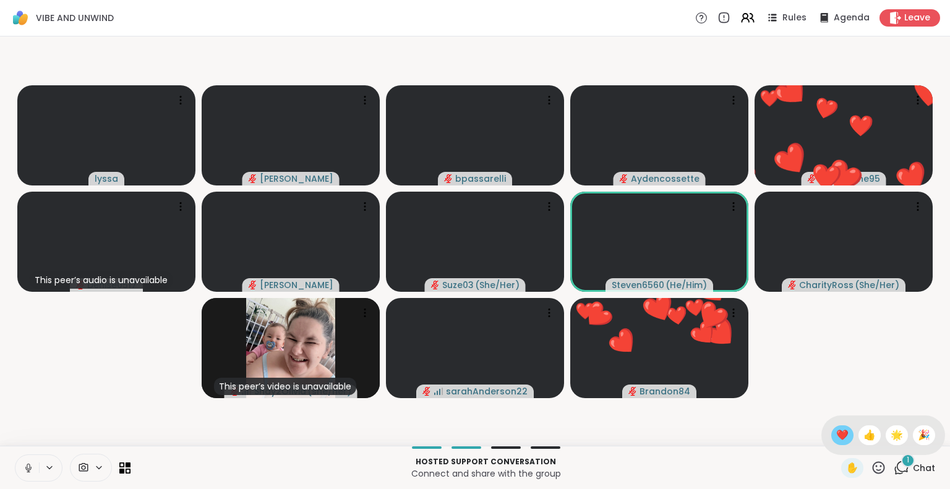
click at [836, 439] on span "❤️" at bounding box center [842, 435] width 12 height 15
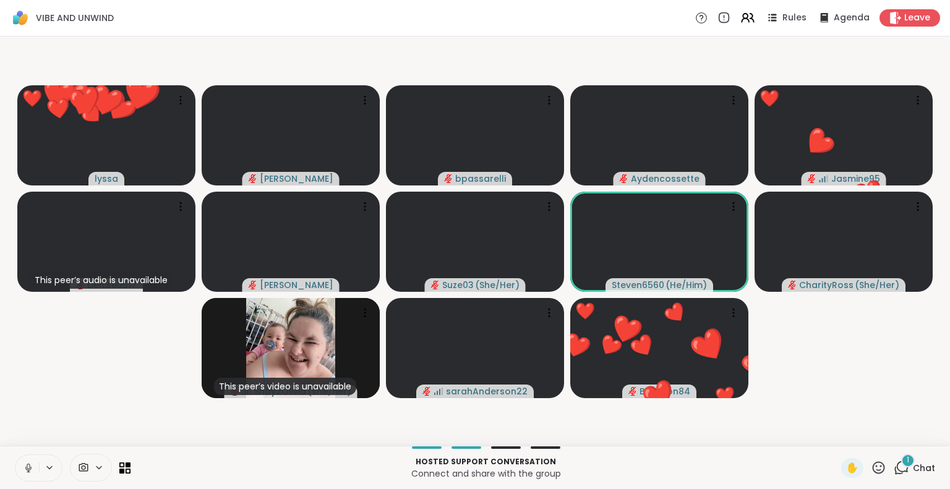
click at [871, 461] on icon at bounding box center [878, 467] width 15 height 15
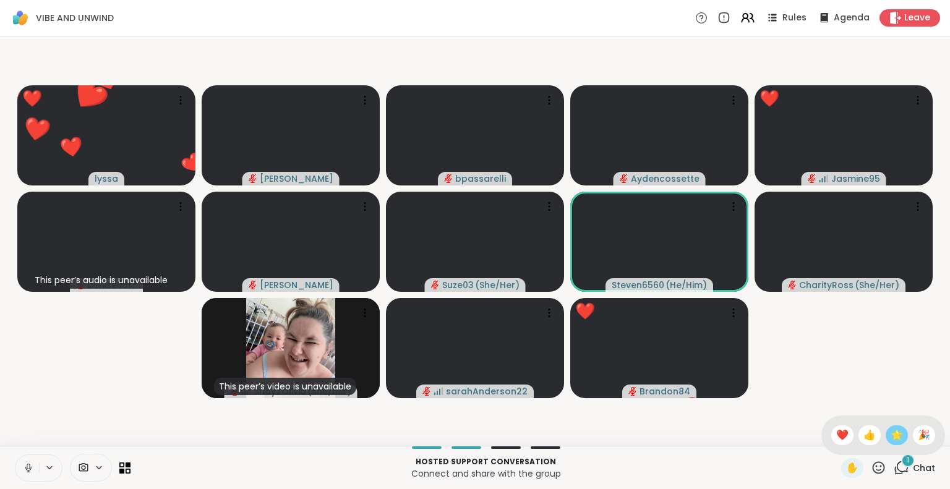
click at [886, 437] on div "🌟" at bounding box center [897, 436] width 22 height 20
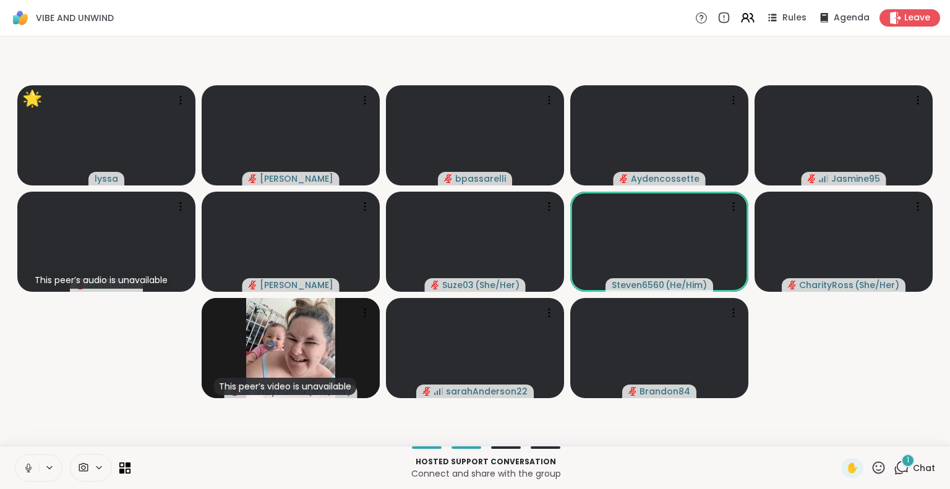
click at [0, 256] on div "🌟 lyssa Cyndy bpassarelli Aydencossette Jasmine95 This peer’s audio is unavaila…" at bounding box center [475, 242] width 950 height 410
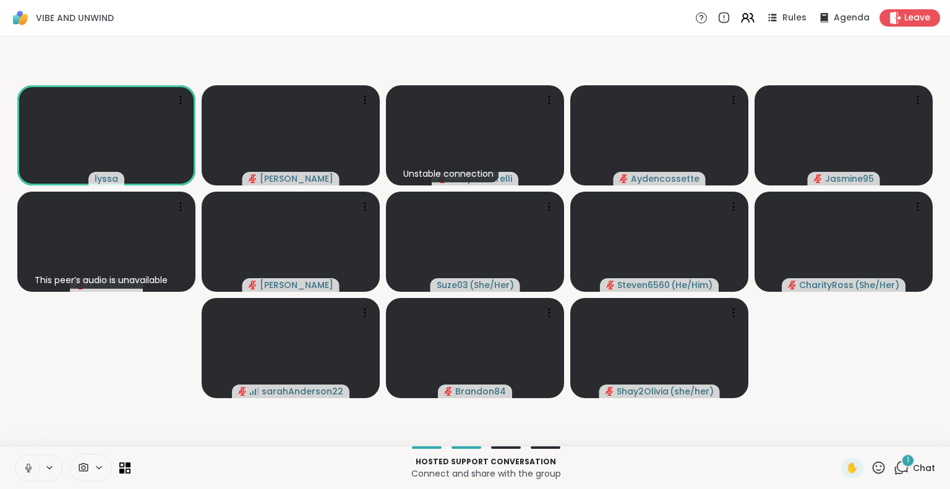
click at [27, 470] on icon at bounding box center [28, 468] width 11 height 11
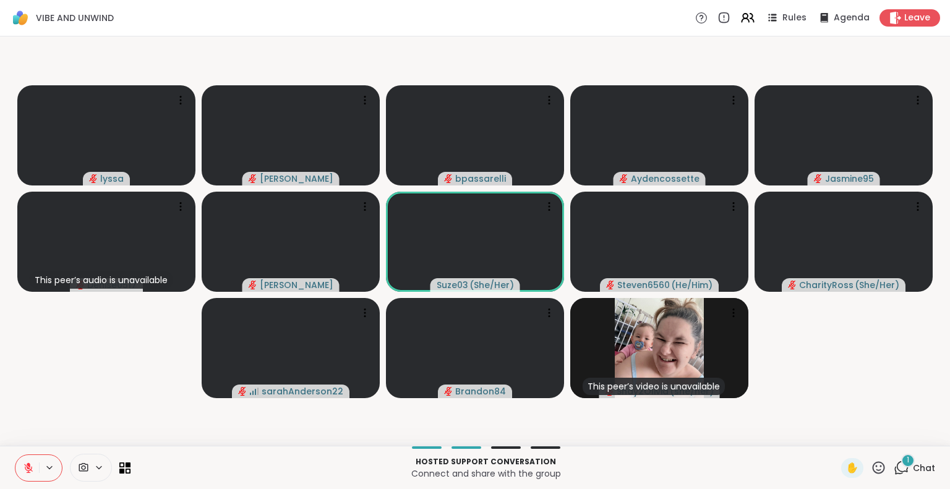
click at [873, 471] on icon at bounding box center [879, 468] width 12 height 12
click at [891, 440] on span "🌟" at bounding box center [897, 435] width 12 height 15
click at [871, 469] on icon at bounding box center [878, 467] width 15 height 15
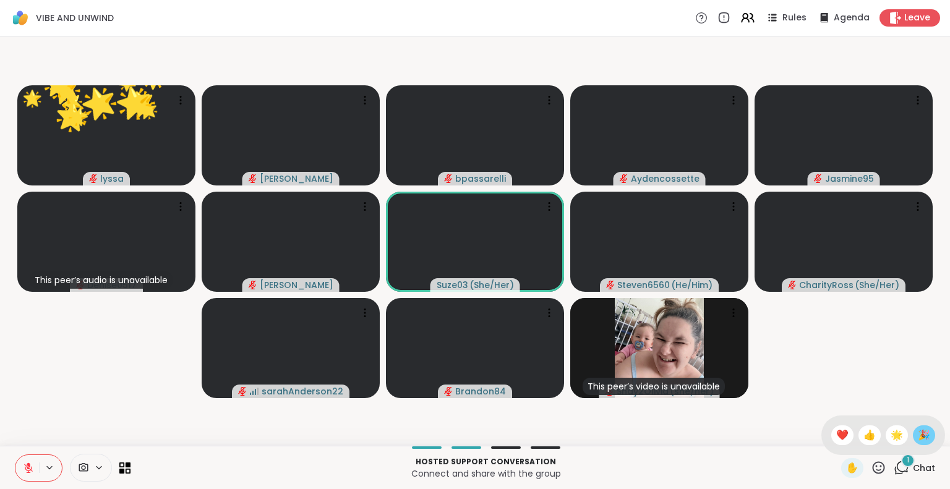
click at [918, 437] on span "🎉" at bounding box center [924, 435] width 12 height 15
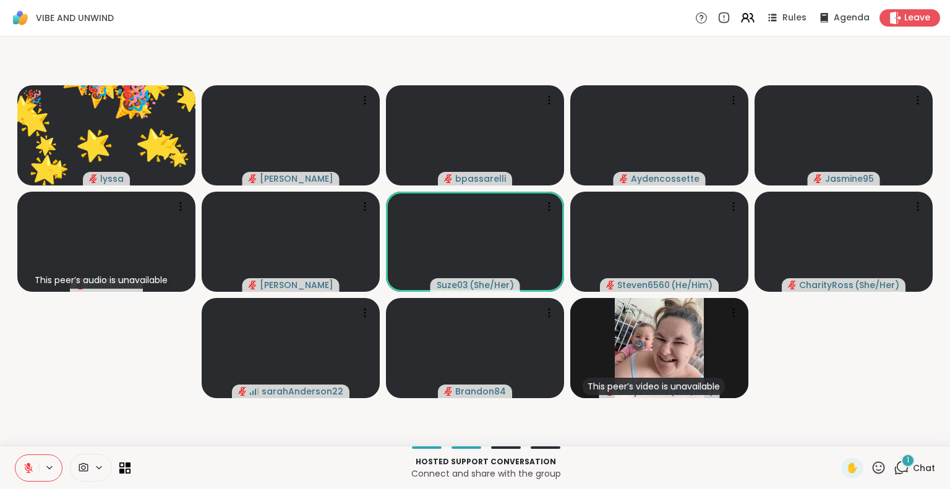
click at [871, 469] on icon at bounding box center [878, 467] width 15 height 15
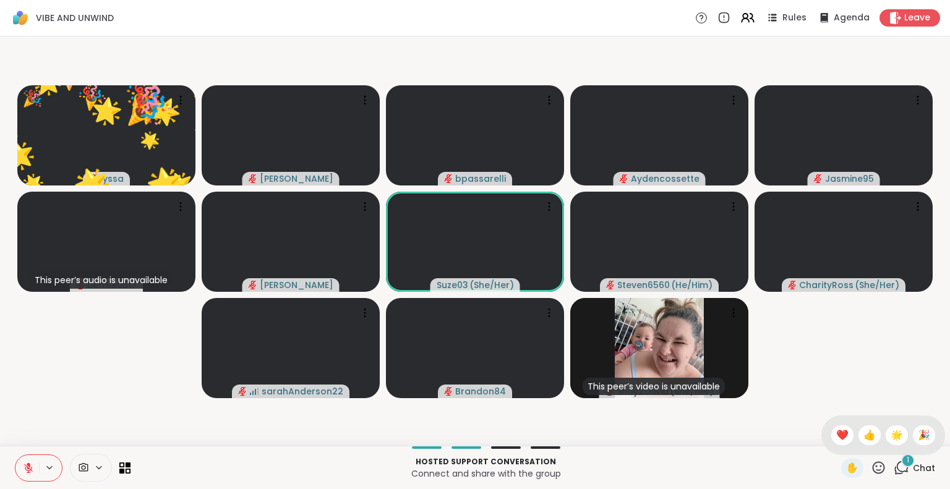
click at [836, 438] on span "❤️" at bounding box center [842, 435] width 12 height 15
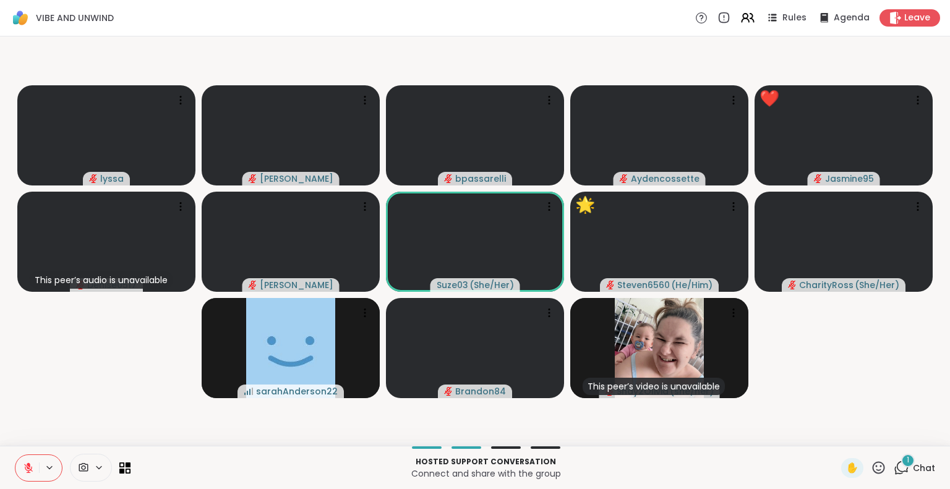
click at [873, 466] on icon at bounding box center [879, 468] width 12 height 12
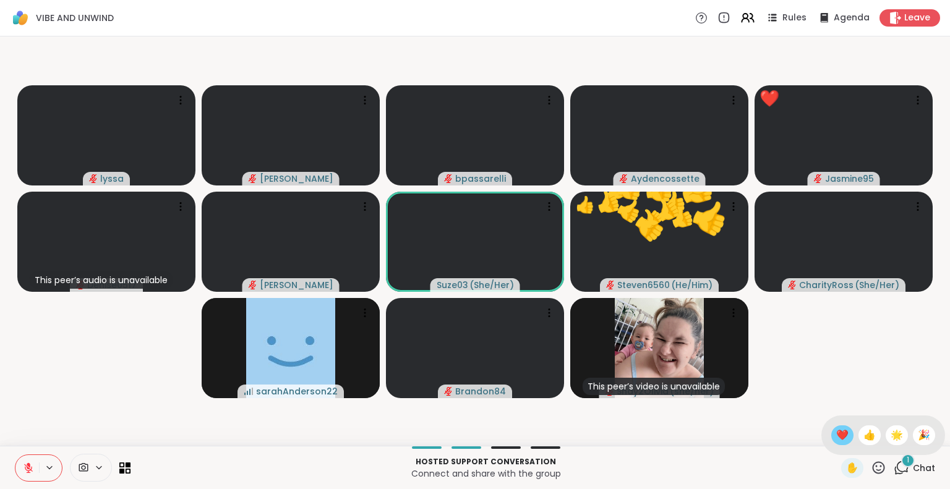
click at [836, 432] on span "❤️" at bounding box center [842, 435] width 12 height 15
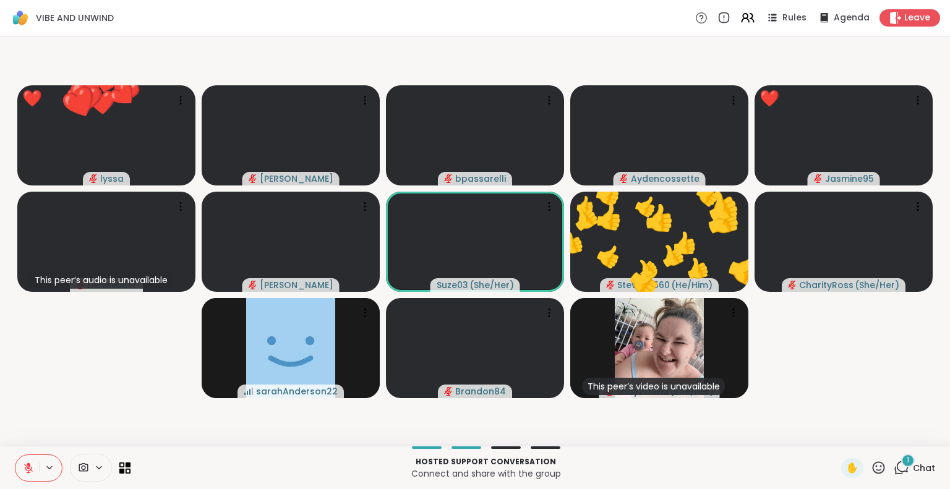
click at [871, 465] on icon at bounding box center [878, 467] width 15 height 15
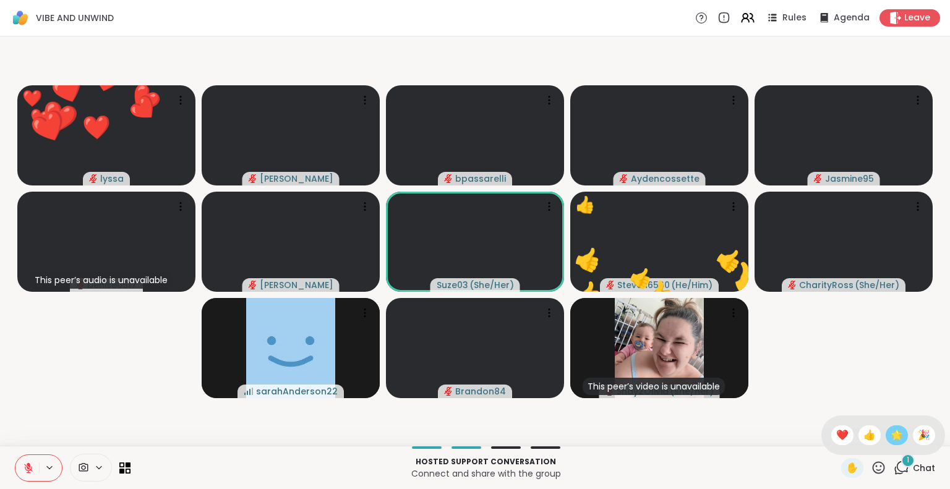
click at [891, 433] on span "🌟" at bounding box center [897, 435] width 12 height 15
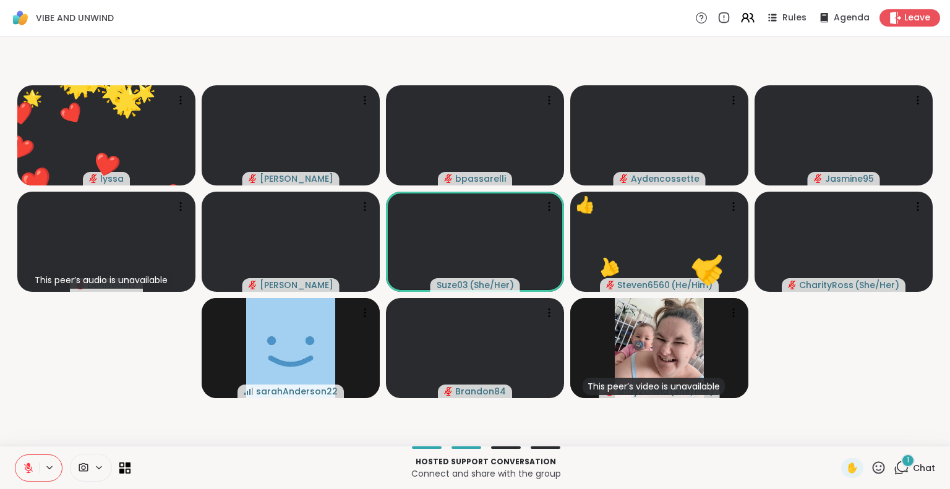
click at [871, 457] on div "Hosted support conversation Connect and share with the group ✋ 1 Chat" at bounding box center [475, 467] width 950 height 43
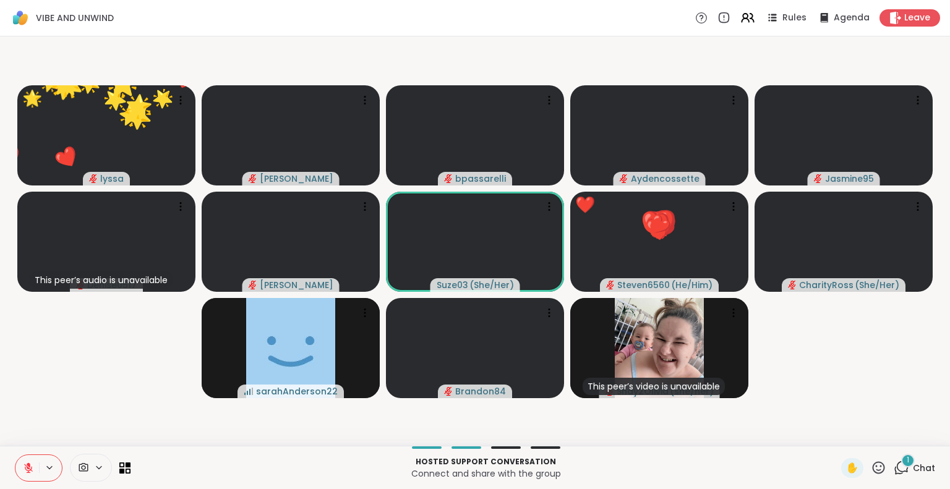
click at [871, 462] on icon at bounding box center [878, 467] width 15 height 15
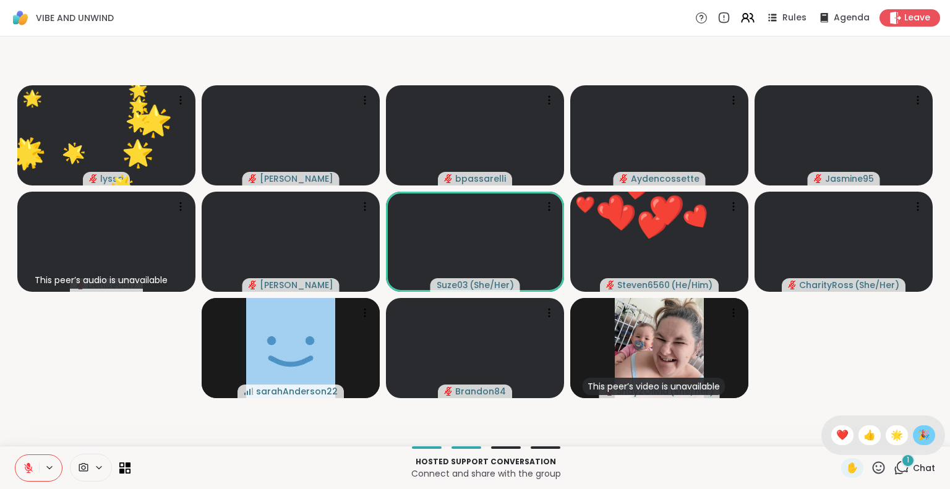
click at [918, 433] on span "🎉" at bounding box center [924, 435] width 12 height 15
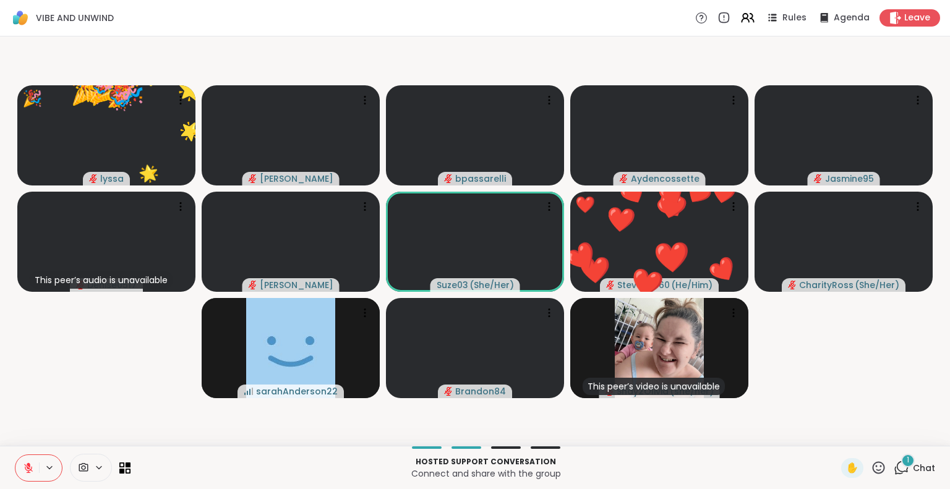
click at [913, 466] on span "Chat" at bounding box center [924, 468] width 22 height 12
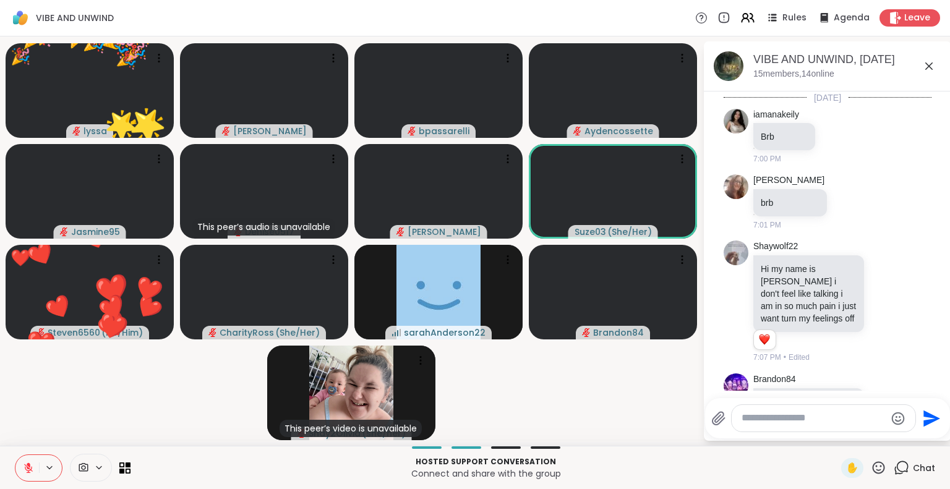
scroll to position [1069, 0]
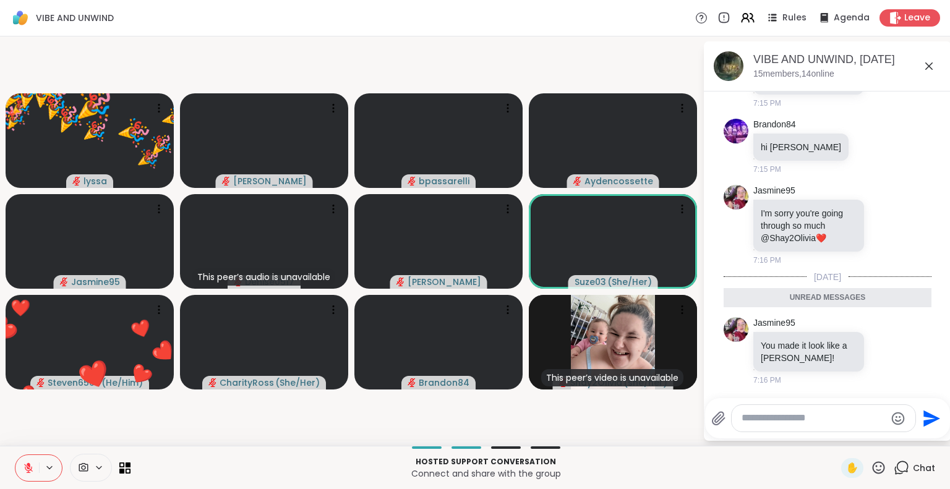
click at [849, 413] on textarea "Type your message" at bounding box center [814, 418] width 144 height 13
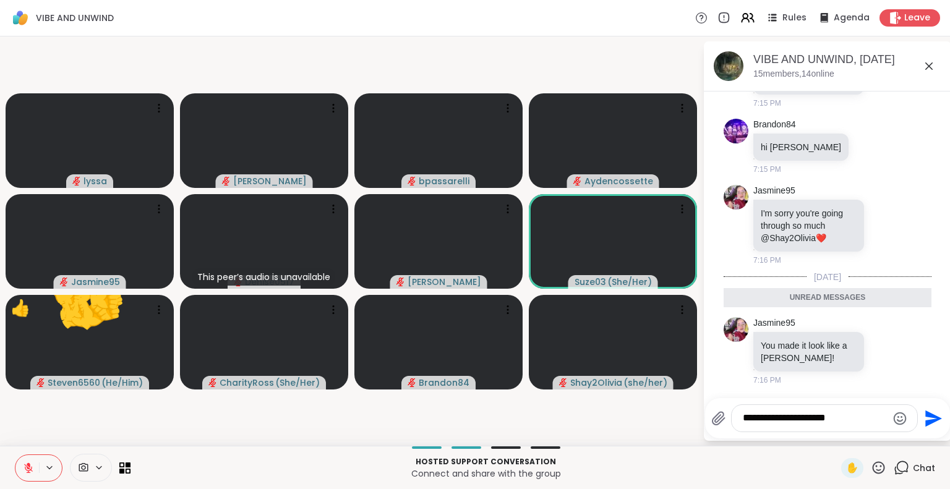
type textarea "**********"
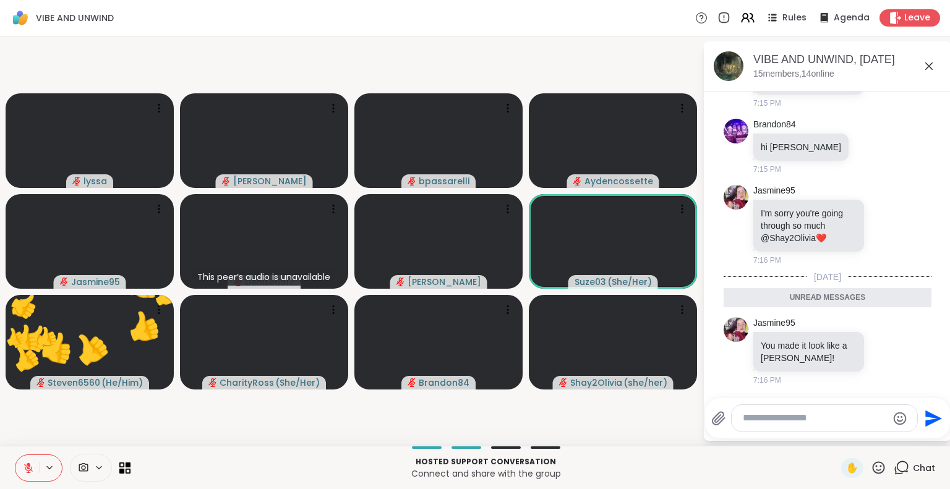
scroll to position [1117, 0]
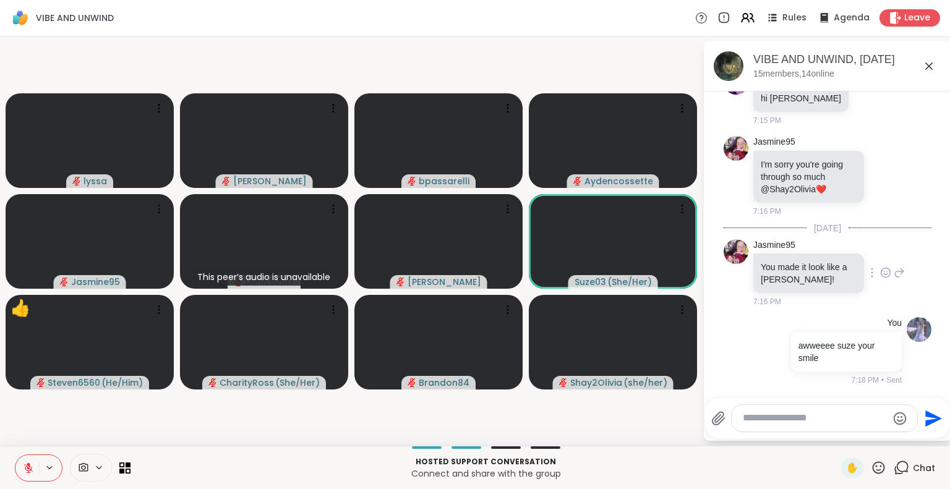
click at [884, 275] on icon at bounding box center [886, 273] width 4 height 1
click at [880, 259] on div "Select Reaction: Heart" at bounding box center [885, 252] width 11 height 11
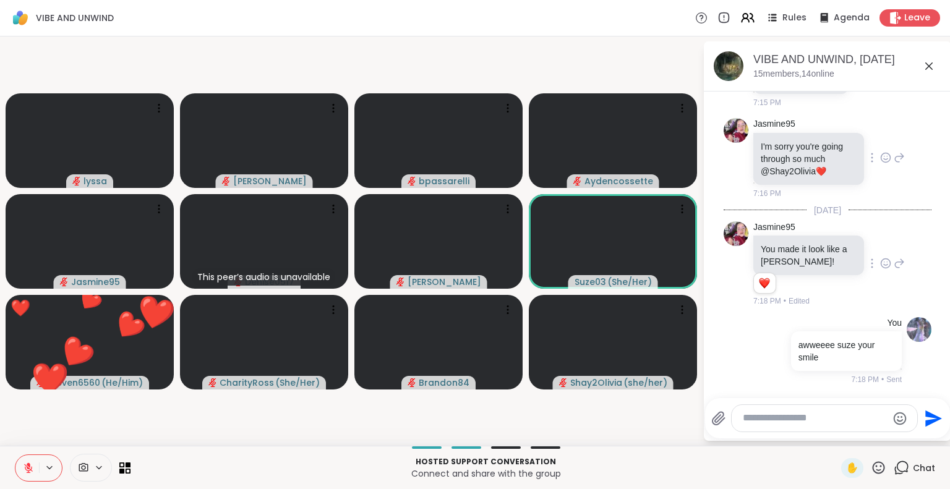
click at [880, 164] on icon at bounding box center [885, 158] width 11 height 12
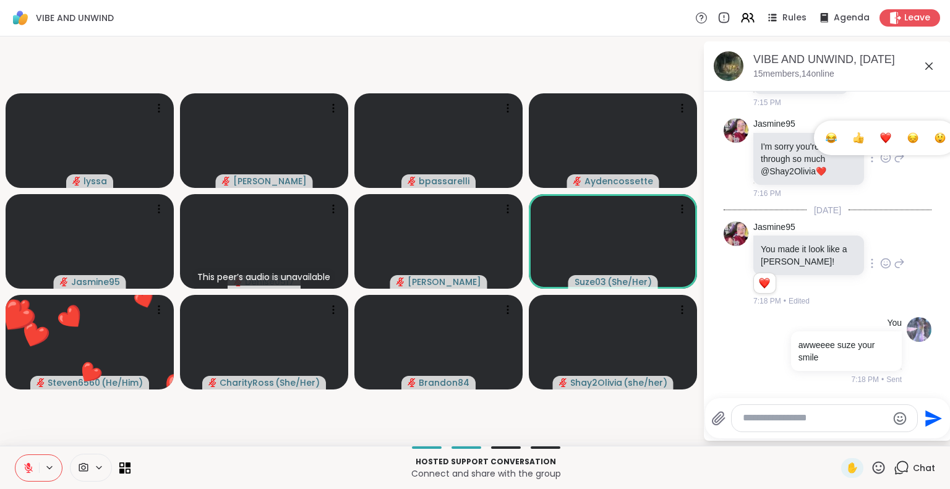
click at [880, 144] on div "Select Reaction: Heart" at bounding box center [885, 137] width 11 height 11
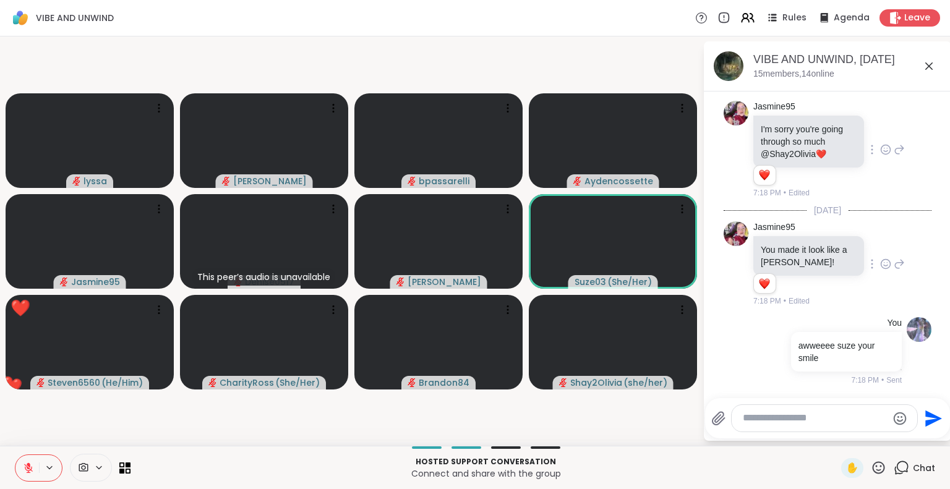
click at [894, 157] on icon at bounding box center [899, 149] width 11 height 15
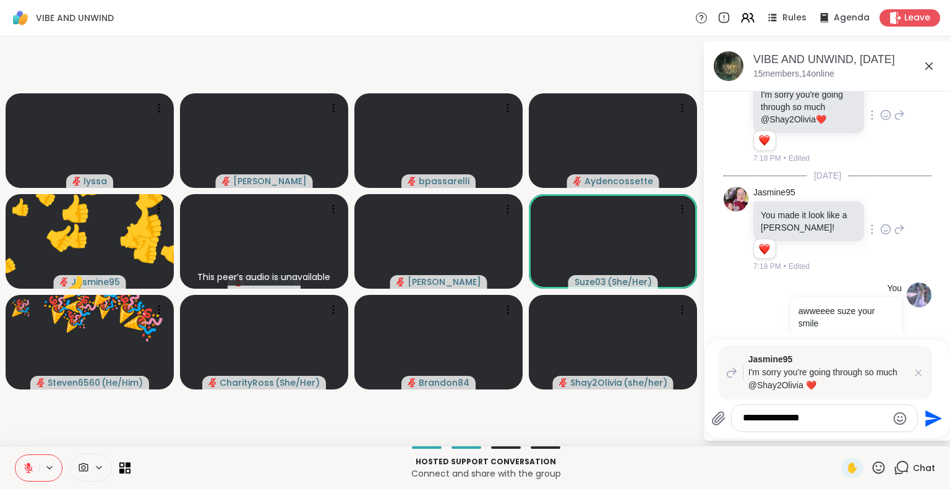
type textarea "**********"
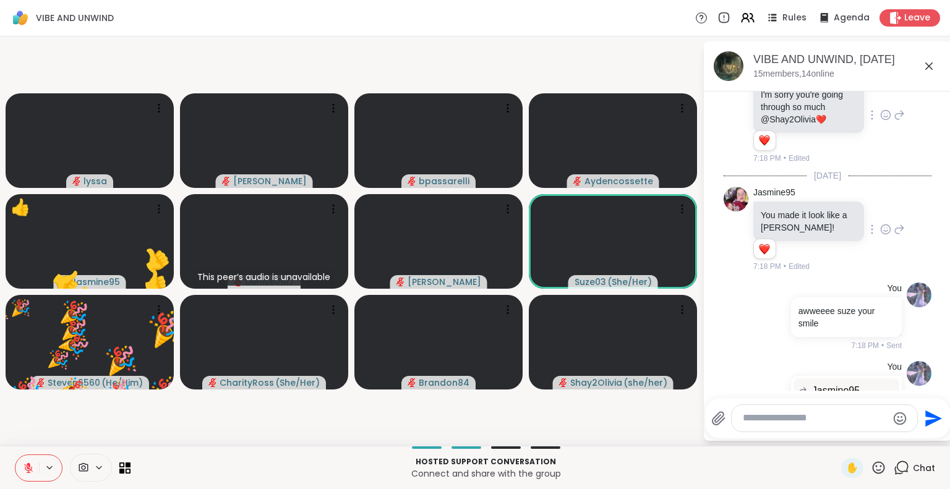
scroll to position [1291, 0]
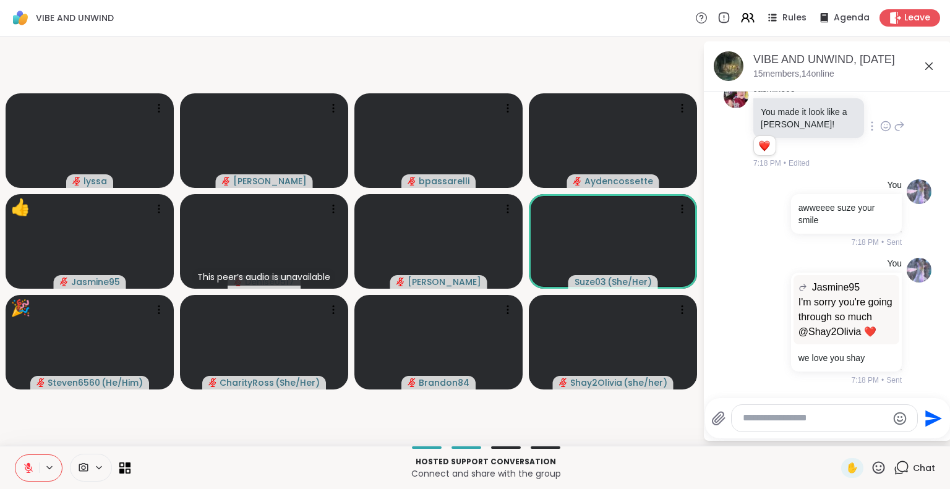
click at [25, 457] on button at bounding box center [27, 468] width 24 height 26
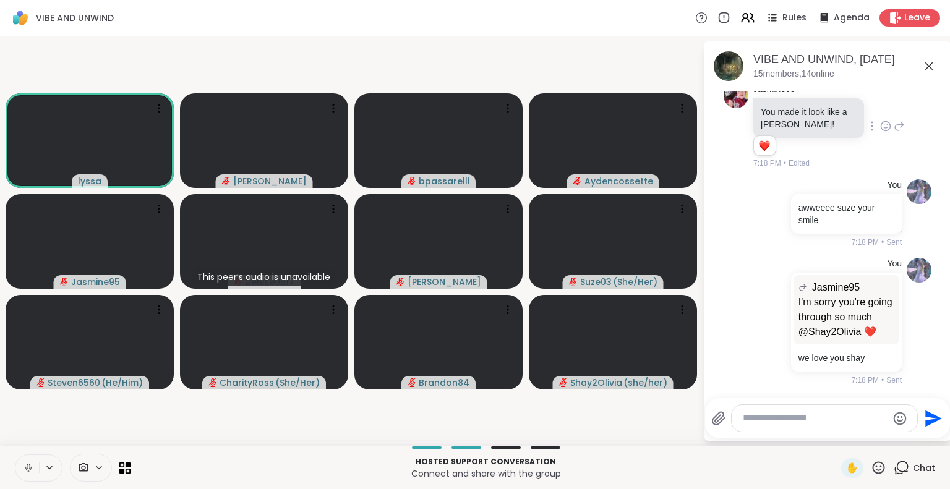
click at [927, 59] on icon at bounding box center [929, 66] width 15 height 15
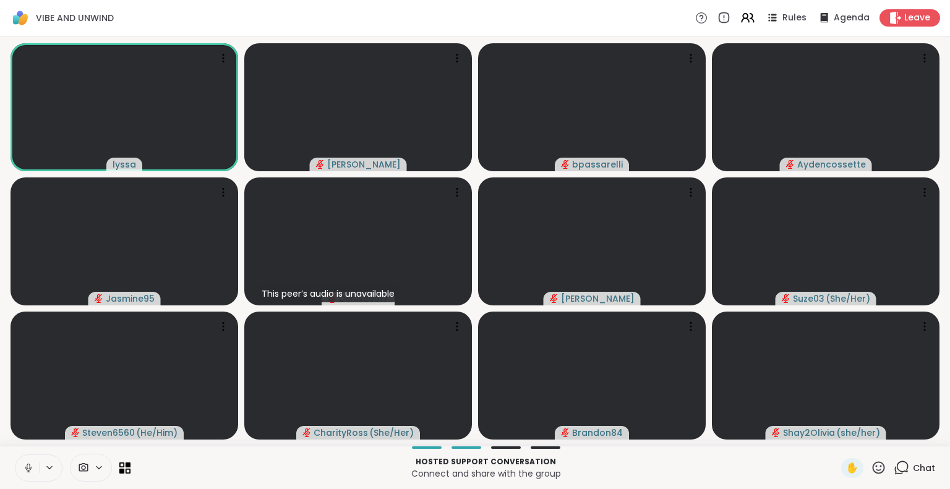
click at [871, 465] on icon at bounding box center [878, 467] width 15 height 15
click at [836, 431] on span "❤️" at bounding box center [842, 435] width 12 height 15
click at [871, 470] on icon at bounding box center [878, 467] width 15 height 15
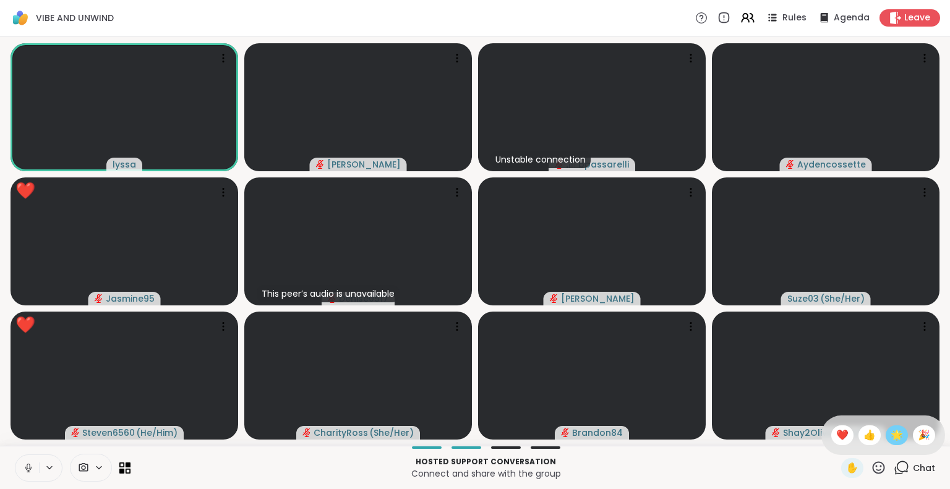
click at [891, 437] on span "🌟" at bounding box center [897, 435] width 12 height 15
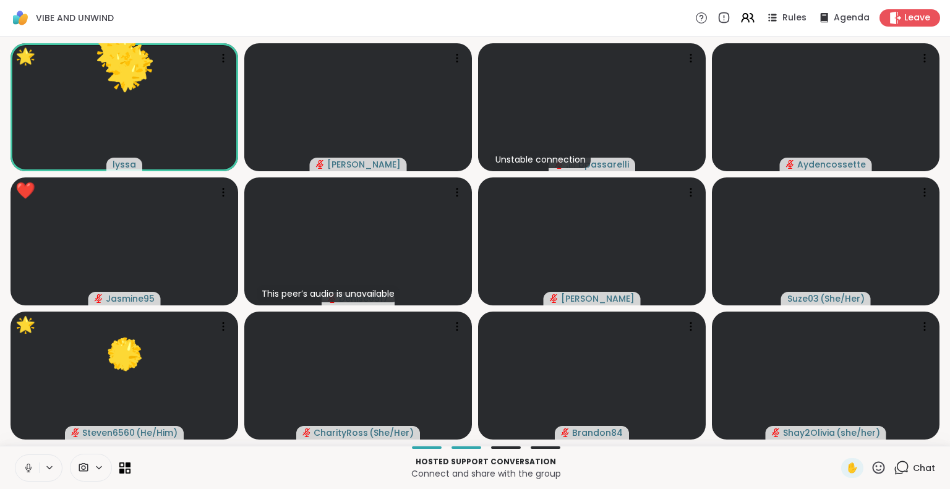
click at [871, 468] on icon at bounding box center [878, 467] width 15 height 15
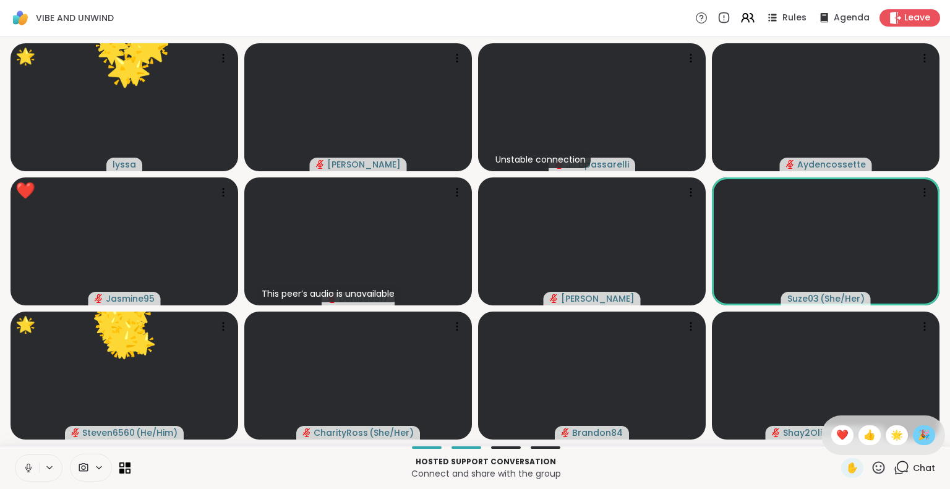
click at [918, 433] on span "🎉" at bounding box center [924, 435] width 12 height 15
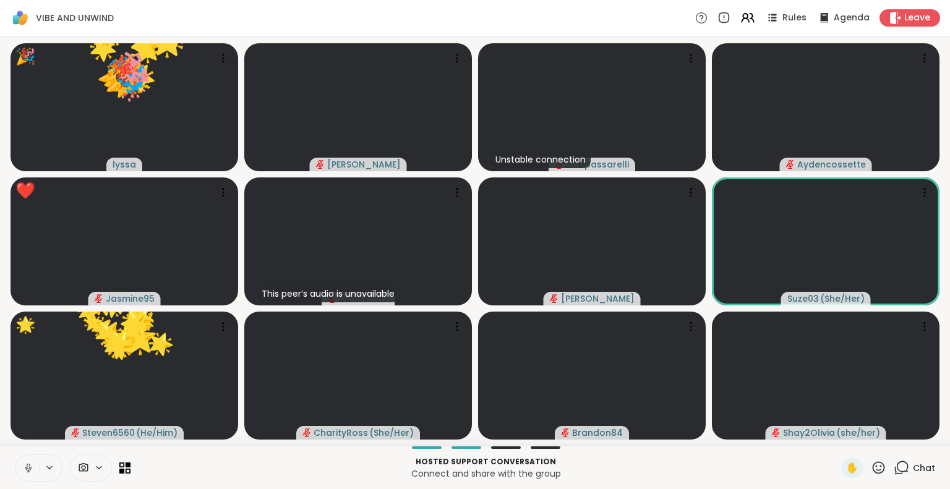
click at [871, 470] on icon at bounding box center [878, 467] width 15 height 15
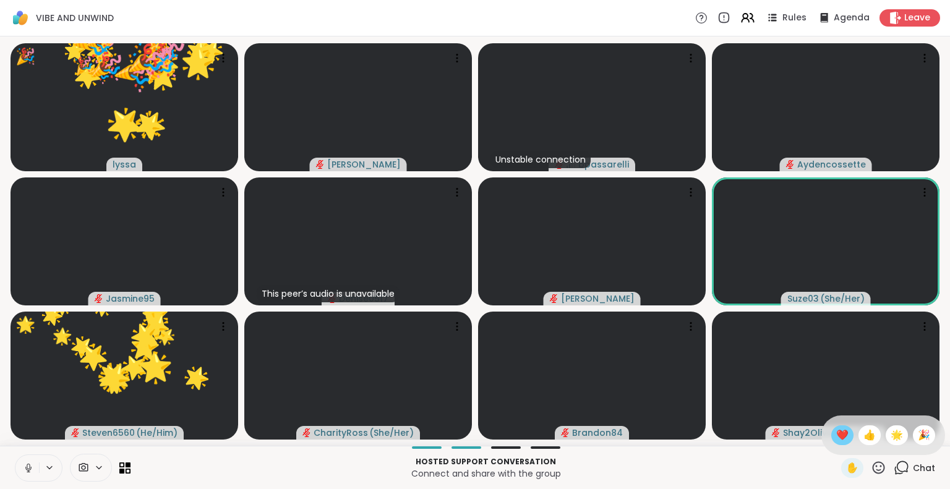
click at [836, 435] on span "❤️" at bounding box center [842, 435] width 12 height 15
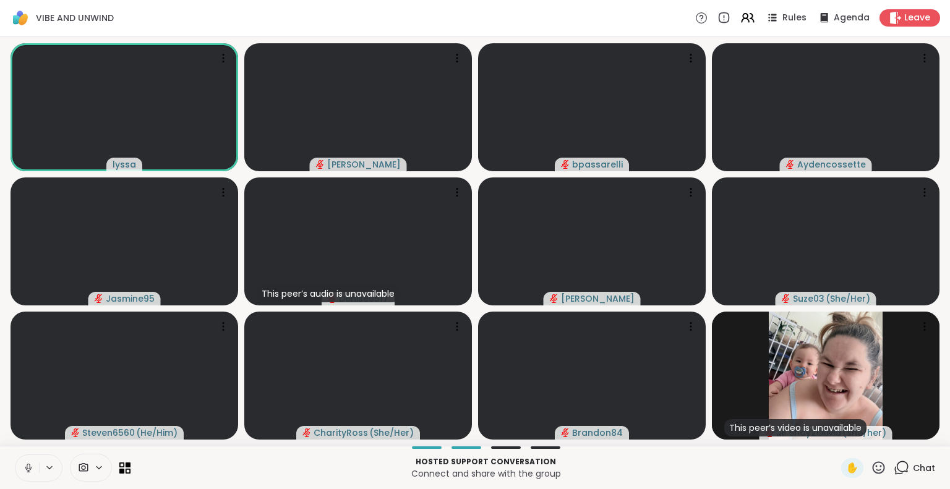
click at [871, 470] on icon at bounding box center [878, 467] width 15 height 15
click at [891, 435] on span "🌟" at bounding box center [897, 435] width 12 height 15
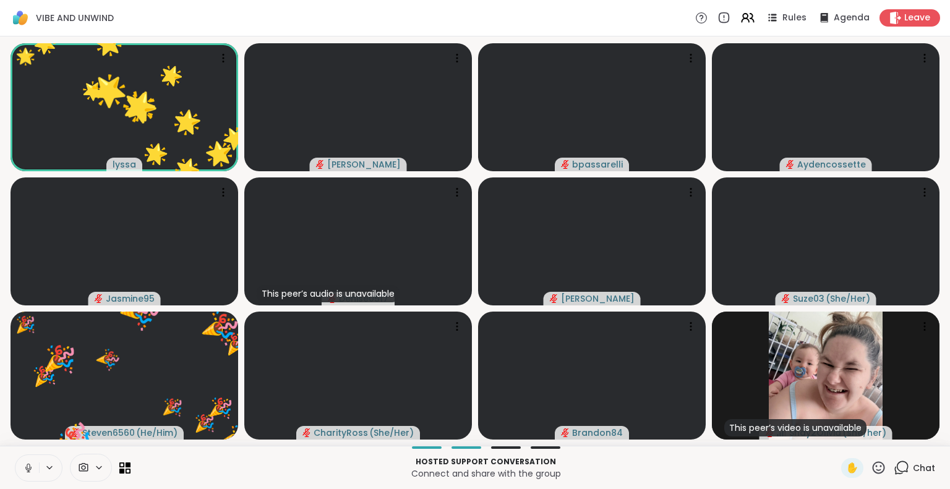
click at [25, 473] on icon at bounding box center [28, 468] width 11 height 11
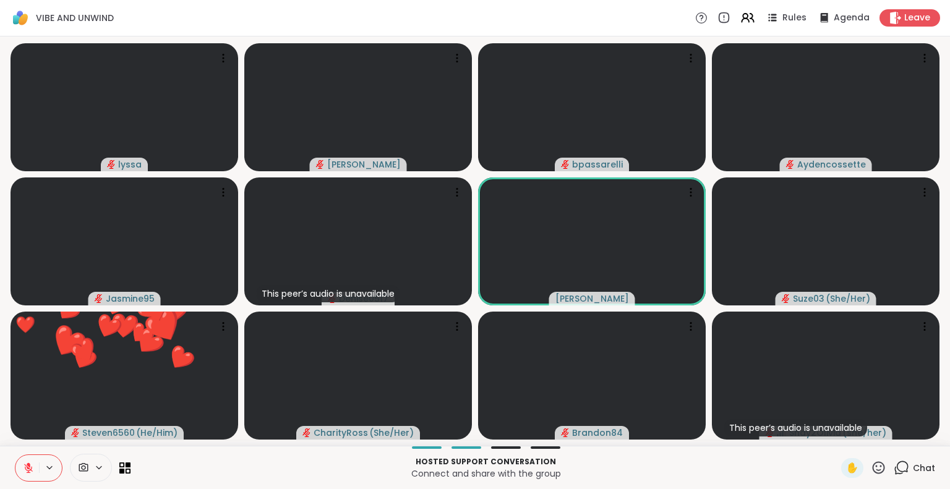
click at [871, 467] on icon at bounding box center [878, 467] width 15 height 15
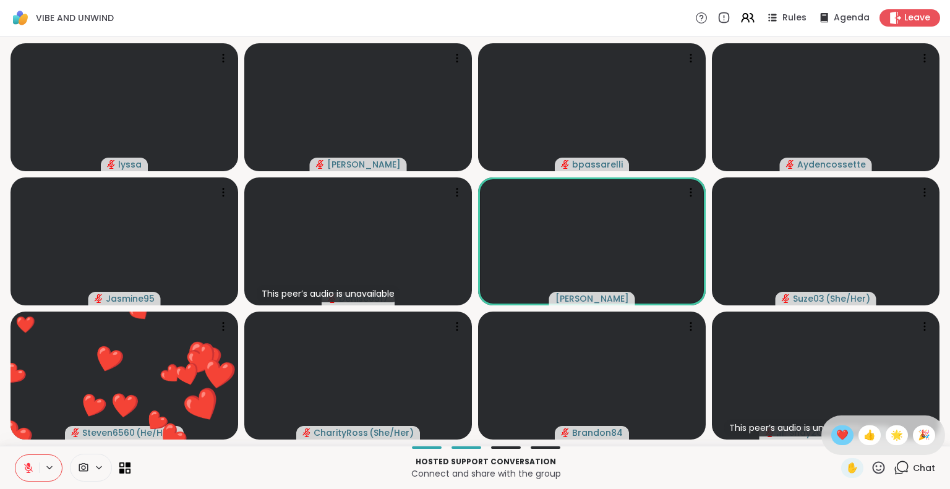
click at [836, 428] on span "❤️" at bounding box center [842, 435] width 12 height 15
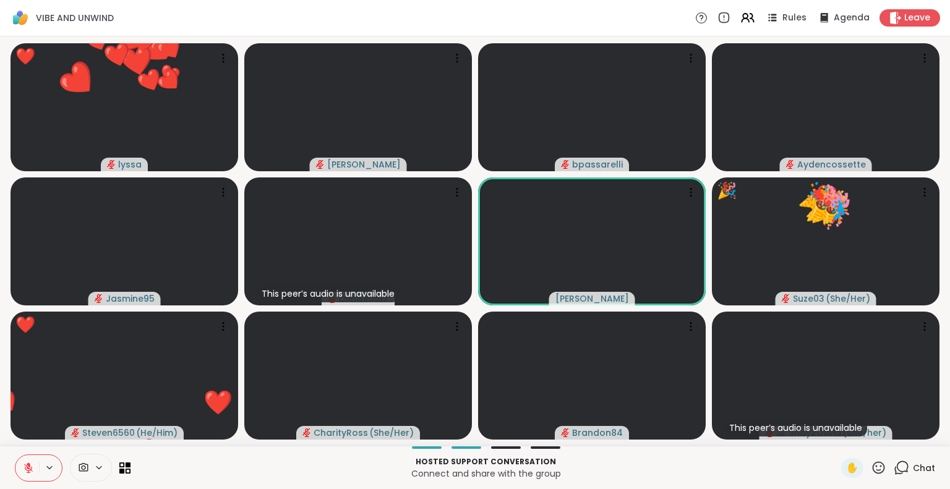
click at [874, 469] on icon at bounding box center [878, 467] width 15 height 15
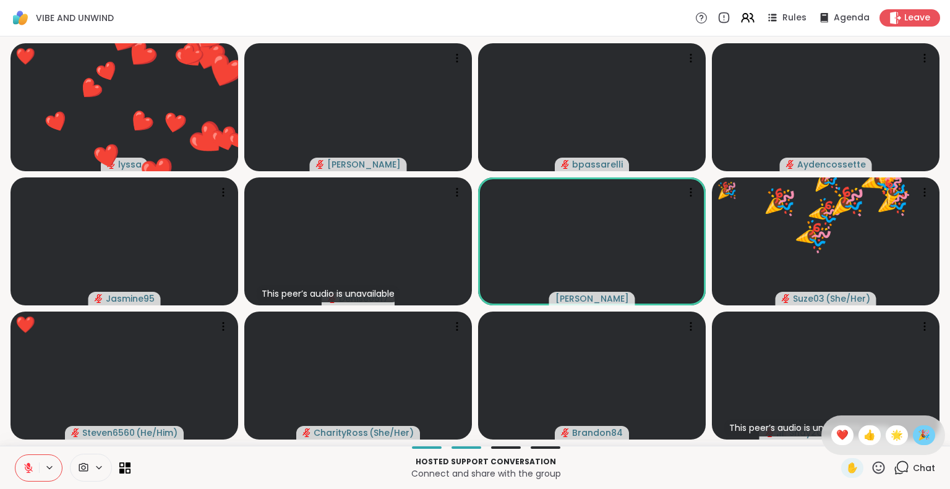
click at [918, 436] on span "🎉" at bounding box center [924, 435] width 12 height 15
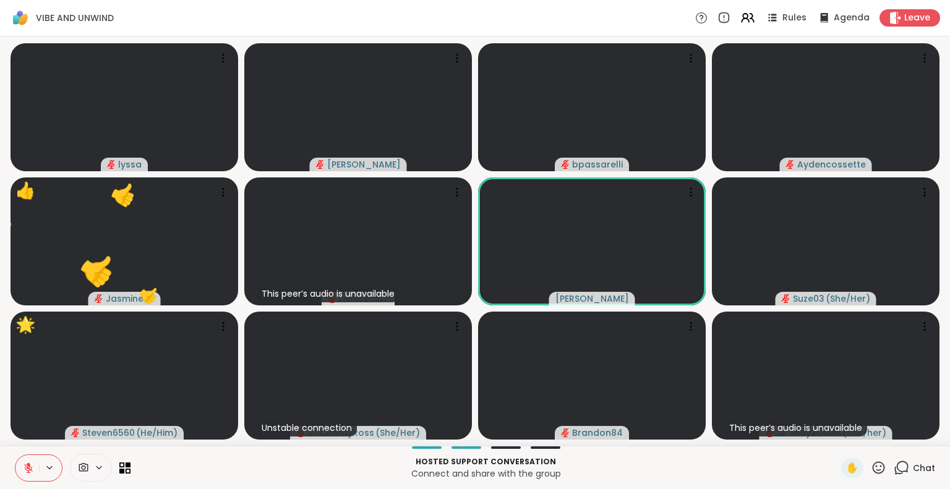
click at [25, 466] on icon at bounding box center [28, 468] width 9 height 9
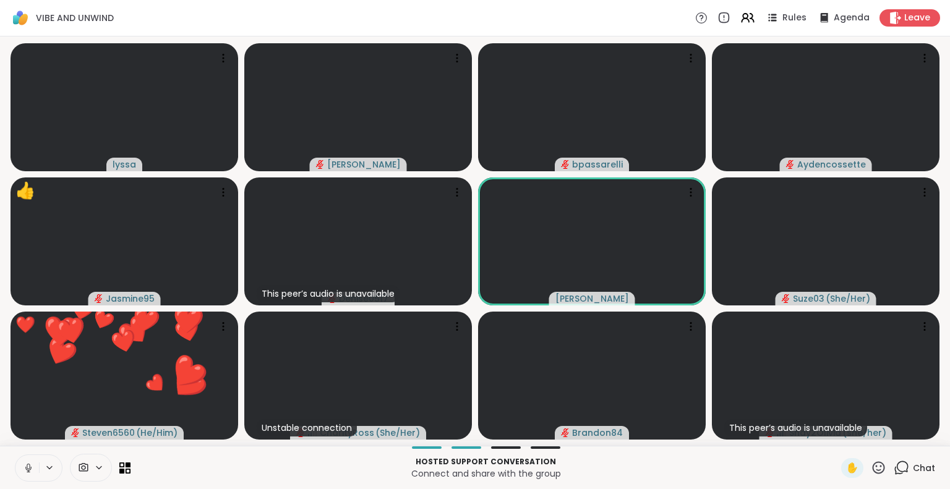
click at [873, 470] on icon at bounding box center [879, 468] width 12 height 12
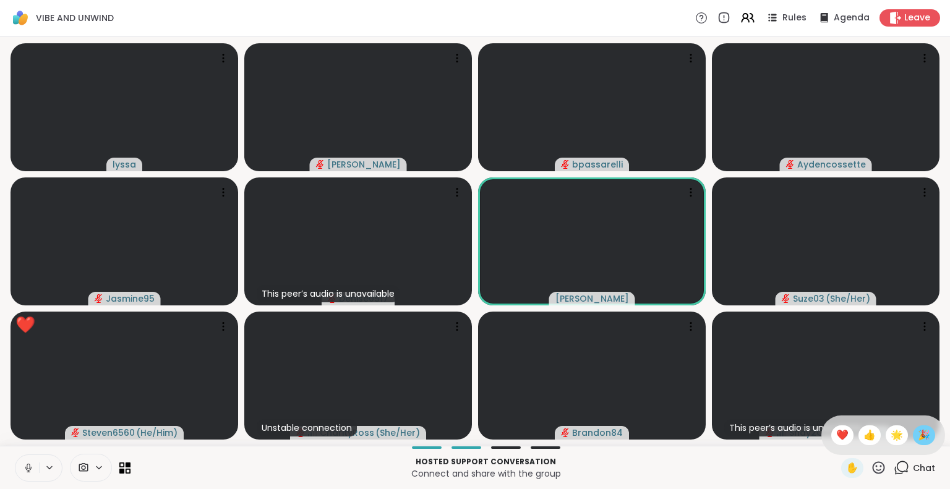
click at [918, 431] on span "🎉" at bounding box center [924, 435] width 12 height 15
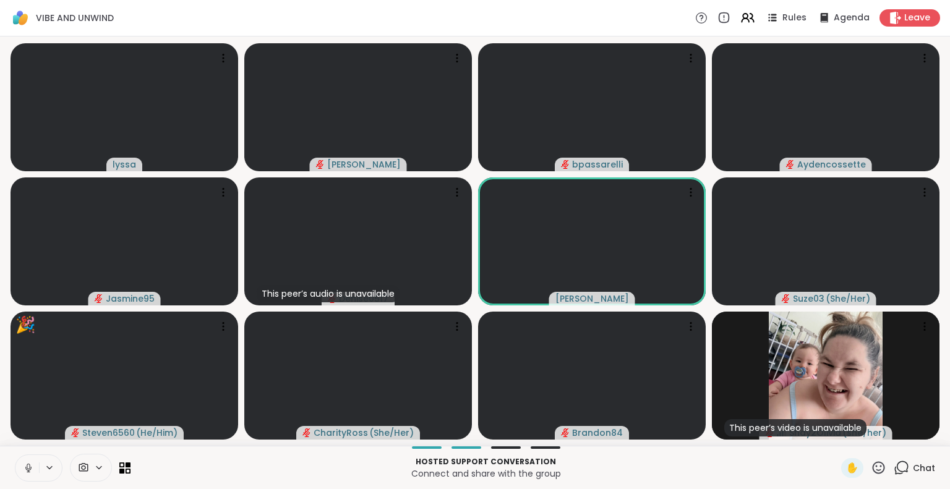
click at [873, 469] on icon at bounding box center [879, 468] width 12 height 12
click at [836, 438] on span "❤️" at bounding box center [842, 435] width 12 height 15
click at [871, 463] on icon at bounding box center [878, 467] width 15 height 15
click at [836, 441] on span "❤️" at bounding box center [842, 435] width 12 height 15
click at [876, 471] on icon at bounding box center [878, 467] width 15 height 15
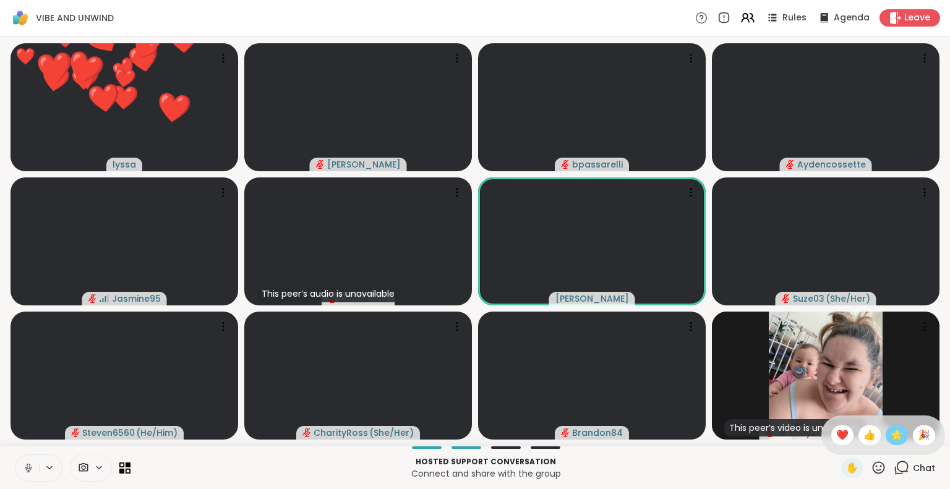
click at [892, 440] on span "🌟" at bounding box center [897, 435] width 12 height 15
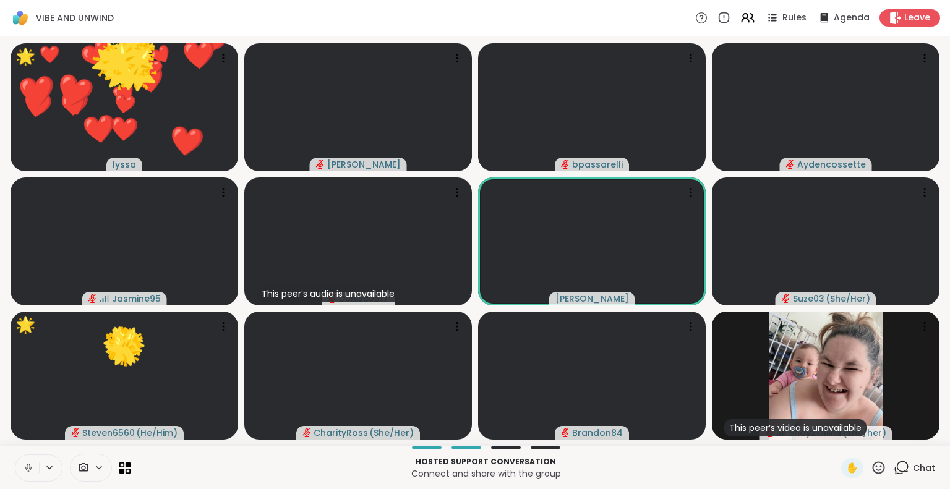
click at [871, 470] on icon at bounding box center [878, 467] width 15 height 15
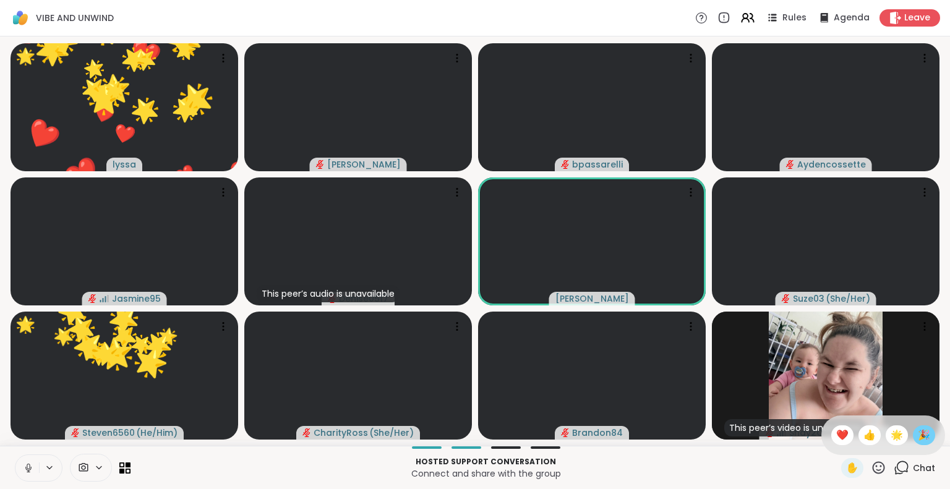
click at [918, 437] on span "🎉" at bounding box center [924, 435] width 12 height 15
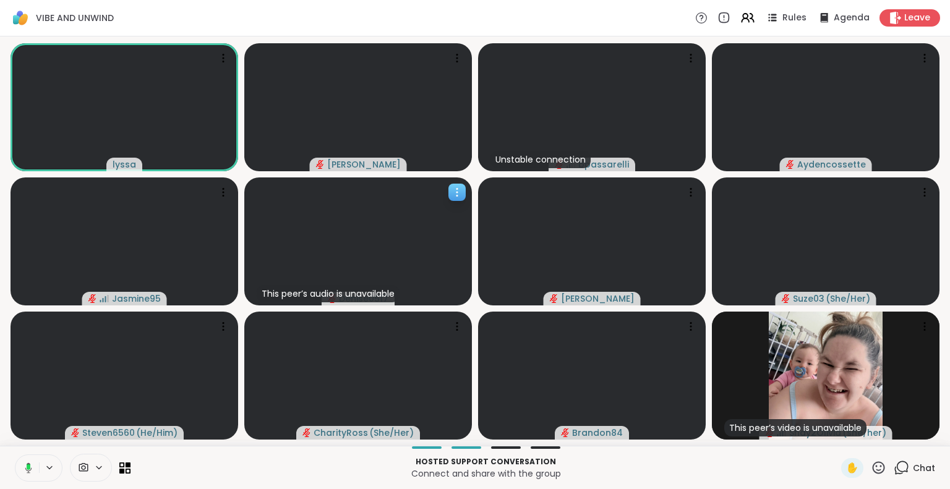
click at [457, 190] on icon at bounding box center [457, 192] width 12 height 12
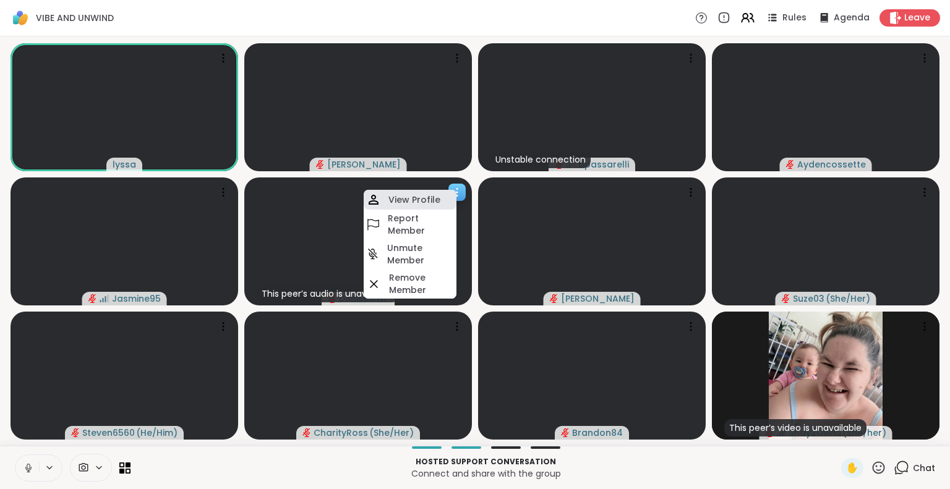
click at [419, 199] on h4 "View Profile" at bounding box center [415, 200] width 52 height 12
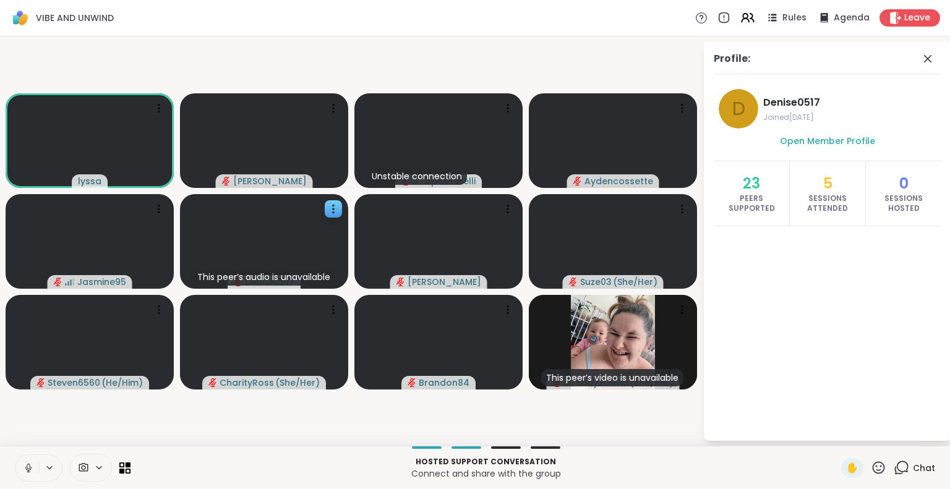
click at [919, 64] on div "Profile:" at bounding box center [828, 62] width 228 height 23
click at [928, 54] on icon at bounding box center [928, 58] width 15 height 15
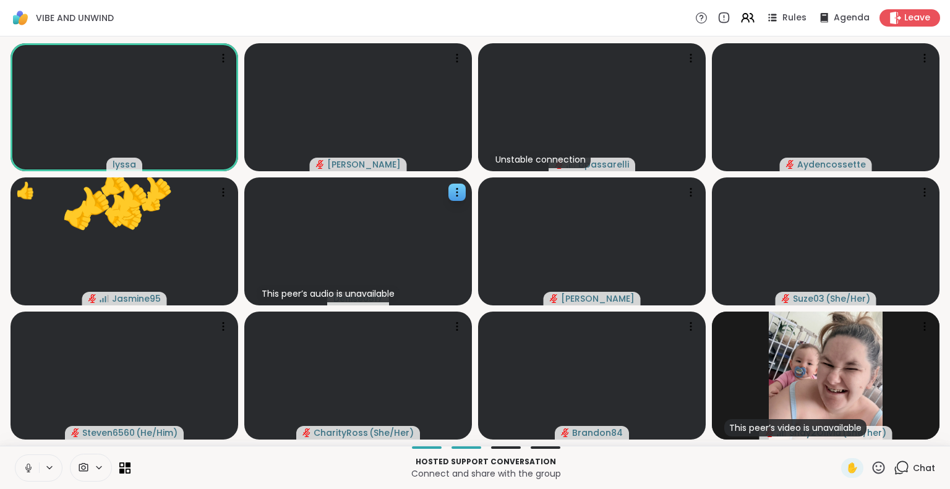
click at [35, 466] on button at bounding box center [27, 468] width 24 height 26
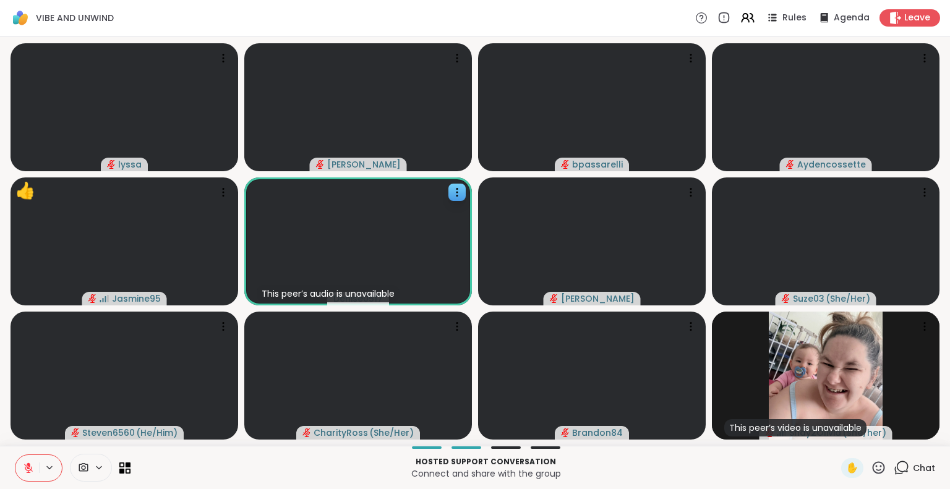
click at [19, 467] on button at bounding box center [27, 468] width 24 height 26
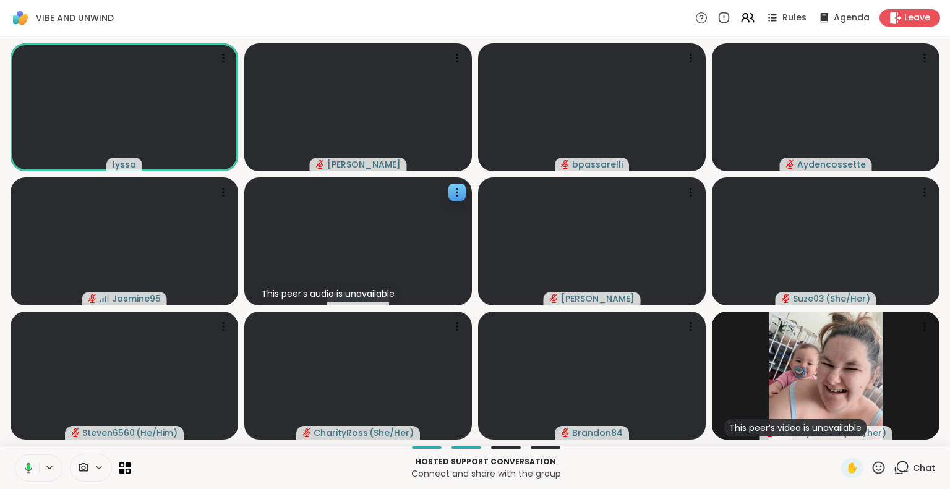
click at [25, 466] on icon at bounding box center [26, 468] width 11 height 11
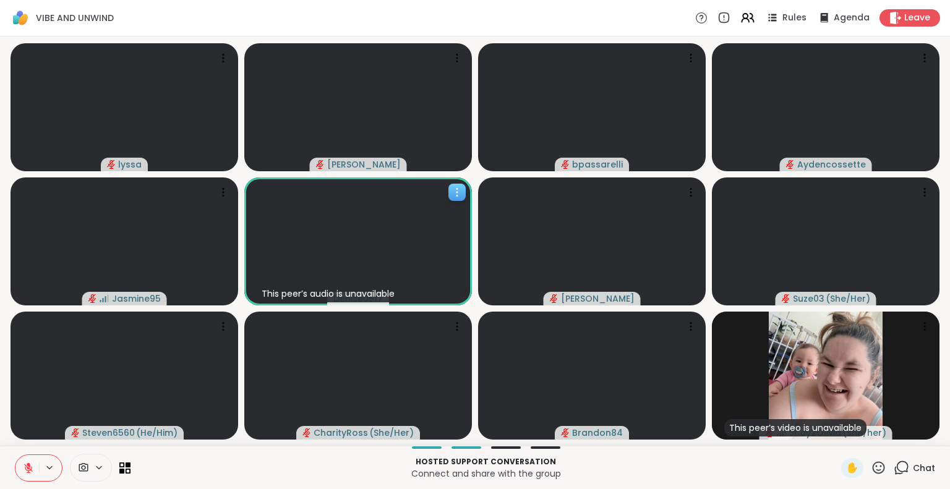
click at [454, 191] on icon at bounding box center [457, 192] width 12 height 12
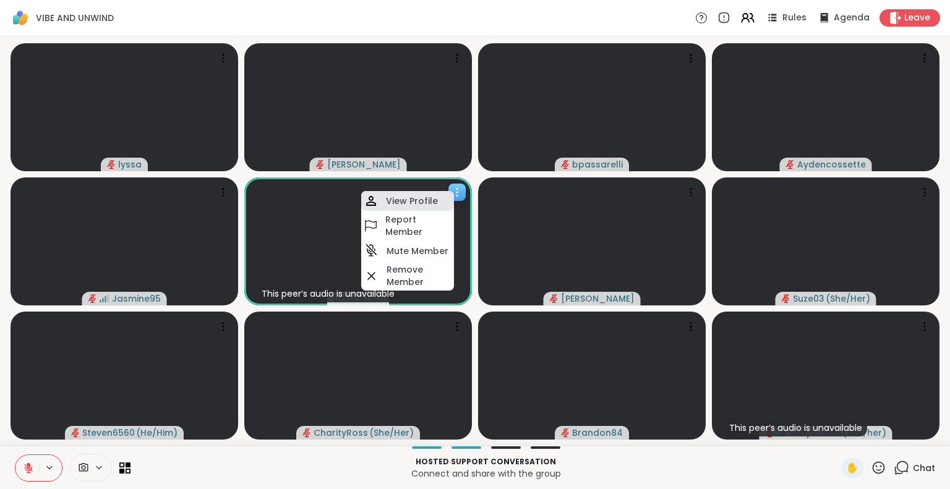
click at [435, 195] on h4 "View Profile" at bounding box center [412, 201] width 52 height 12
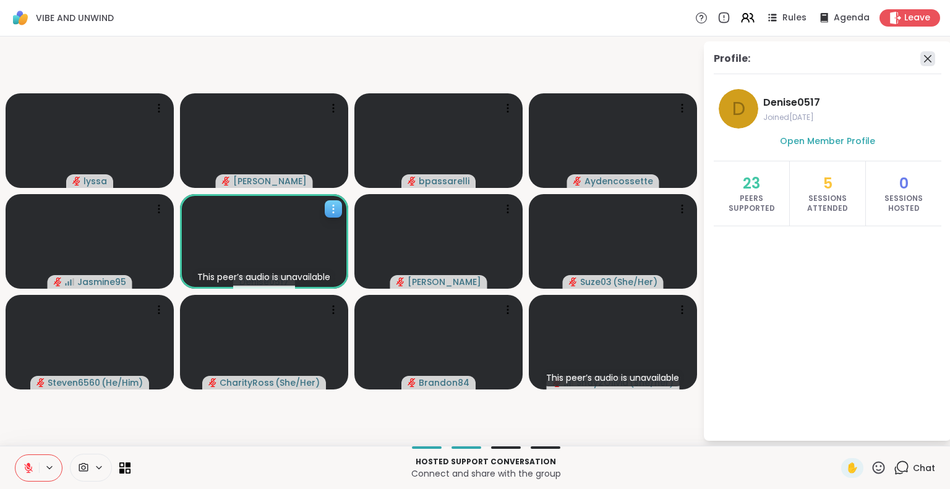
click at [925, 61] on icon at bounding box center [928, 58] width 15 height 15
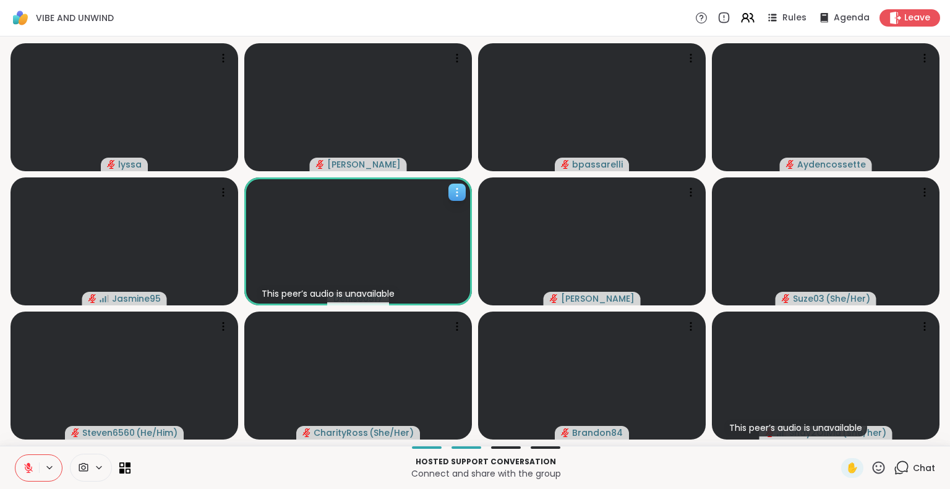
click at [871, 464] on icon at bounding box center [878, 467] width 15 height 15
click at [836, 429] on span "❤️" at bounding box center [842, 435] width 12 height 15
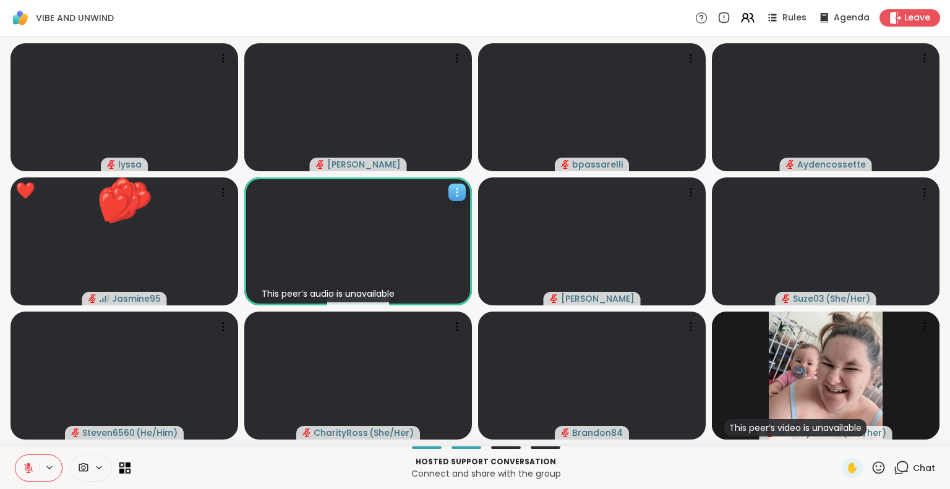
click at [871, 463] on icon at bounding box center [878, 467] width 15 height 15
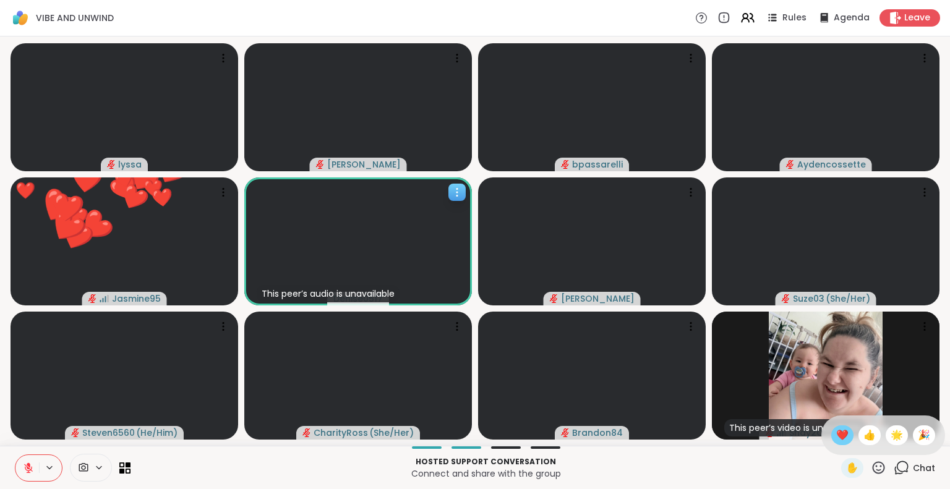
click at [834, 426] on div "❤️" at bounding box center [842, 436] width 22 height 20
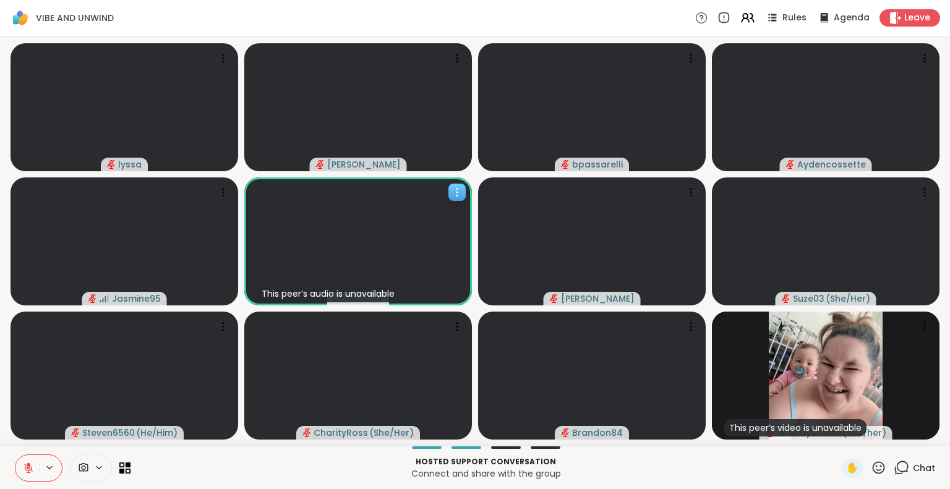
click at [871, 469] on icon at bounding box center [878, 467] width 15 height 15
click at [891, 436] on span "🌟" at bounding box center [897, 435] width 12 height 15
click at [871, 471] on icon at bounding box center [878, 467] width 15 height 15
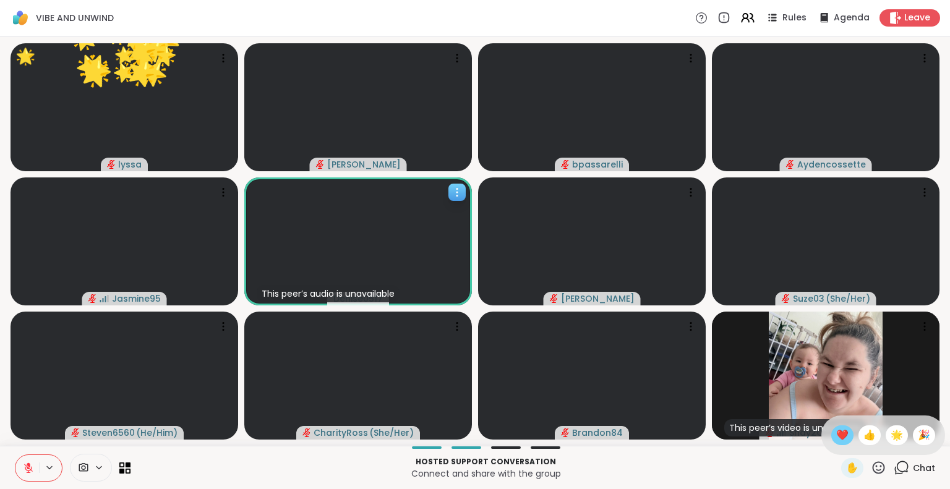
click at [831, 436] on div "❤️" at bounding box center [842, 436] width 22 height 20
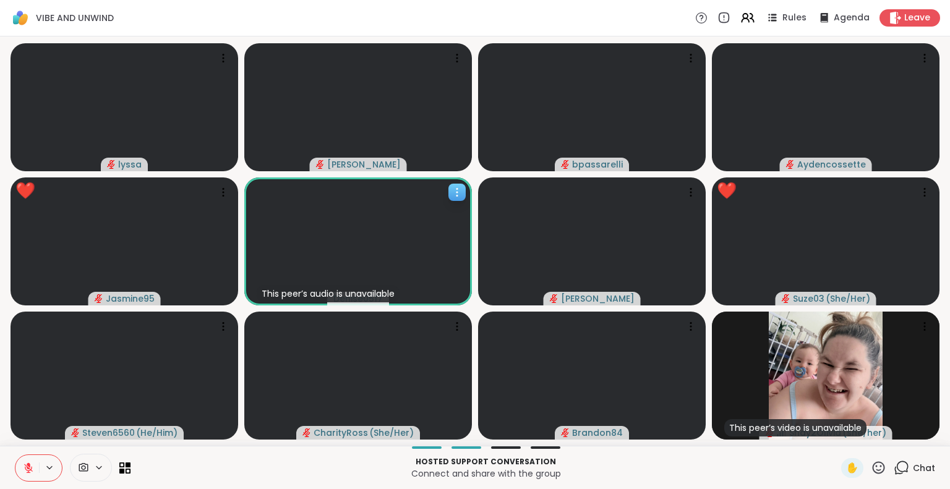
click at [871, 465] on icon at bounding box center [878, 467] width 15 height 15
click at [836, 432] on span "❤️" at bounding box center [842, 435] width 12 height 15
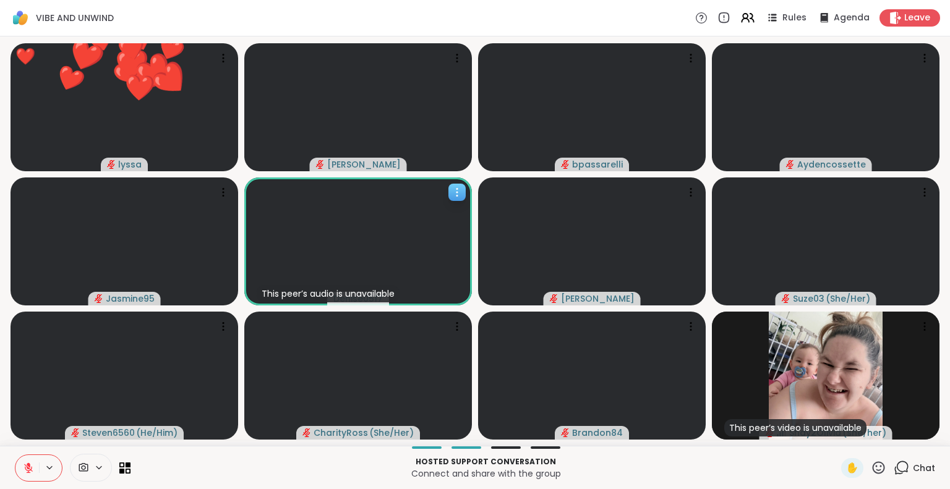
click at [871, 465] on icon at bounding box center [878, 467] width 15 height 15
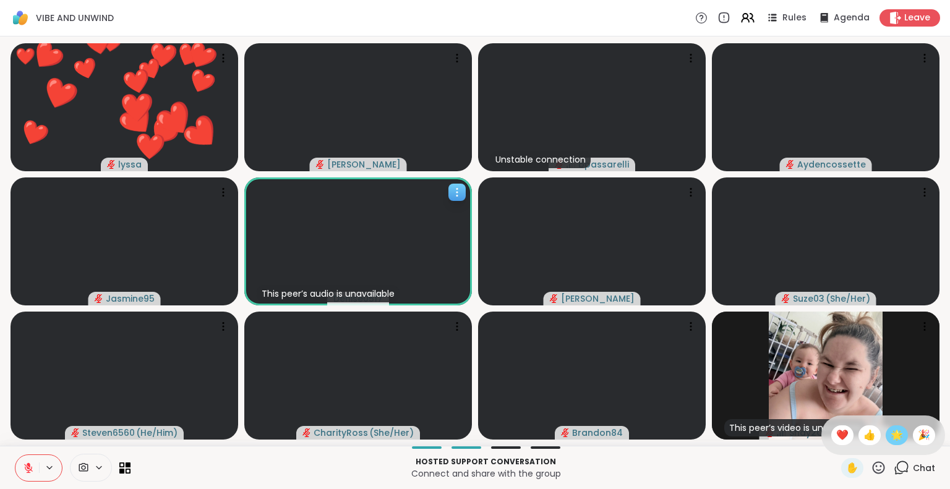
click at [888, 426] on div "🌟" at bounding box center [897, 436] width 22 height 20
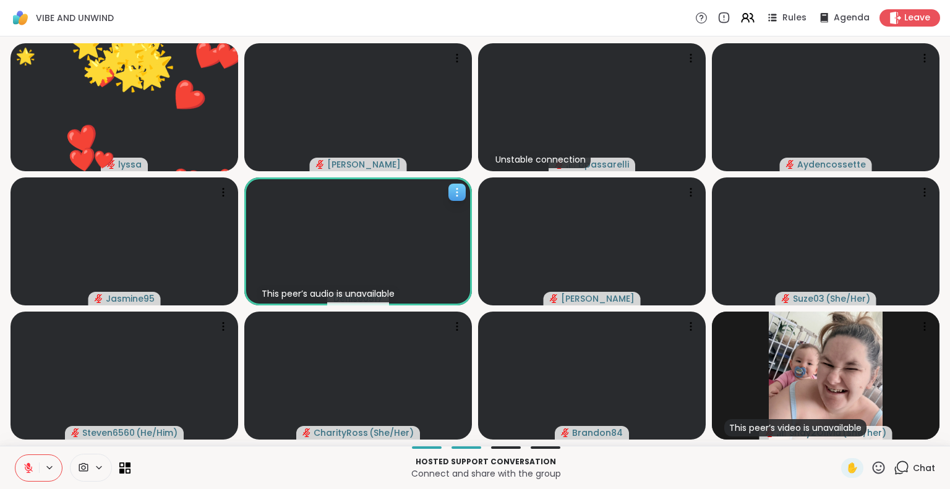
click at [871, 473] on icon at bounding box center [878, 467] width 15 height 15
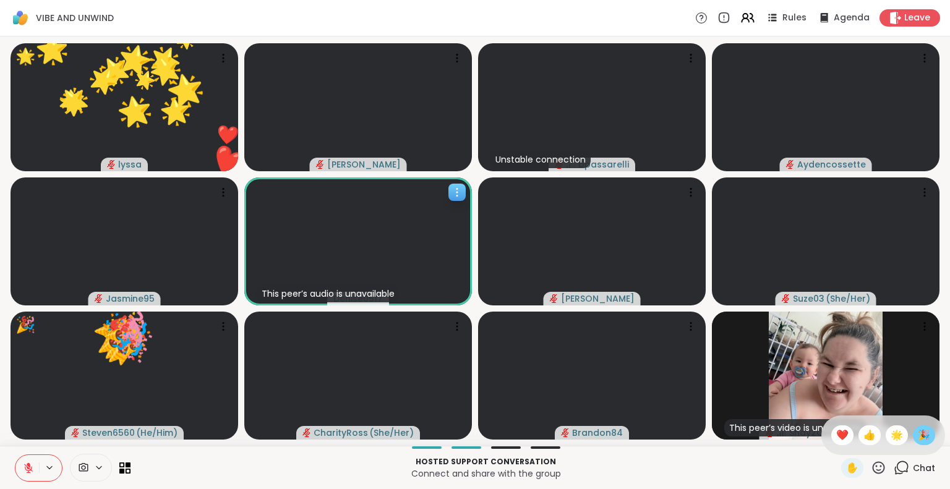
click at [918, 434] on span "🎉" at bounding box center [924, 435] width 12 height 15
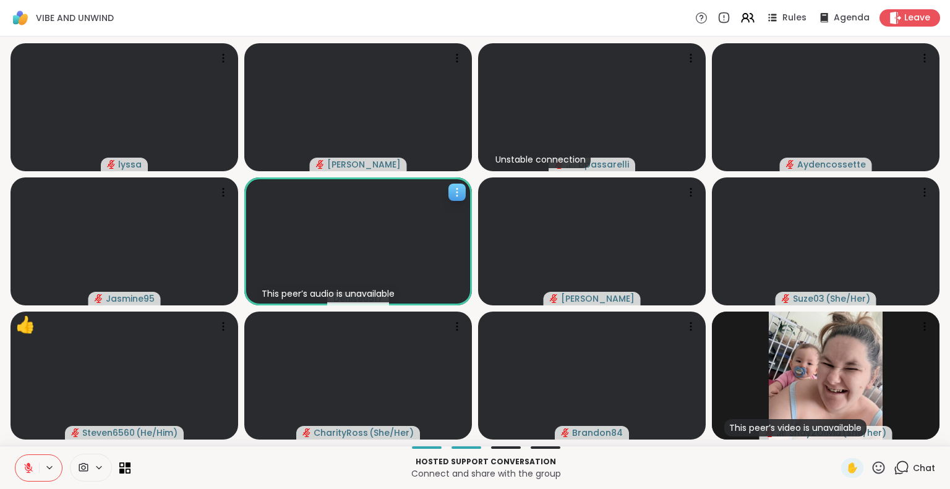
click at [27, 463] on icon at bounding box center [28, 468] width 11 height 11
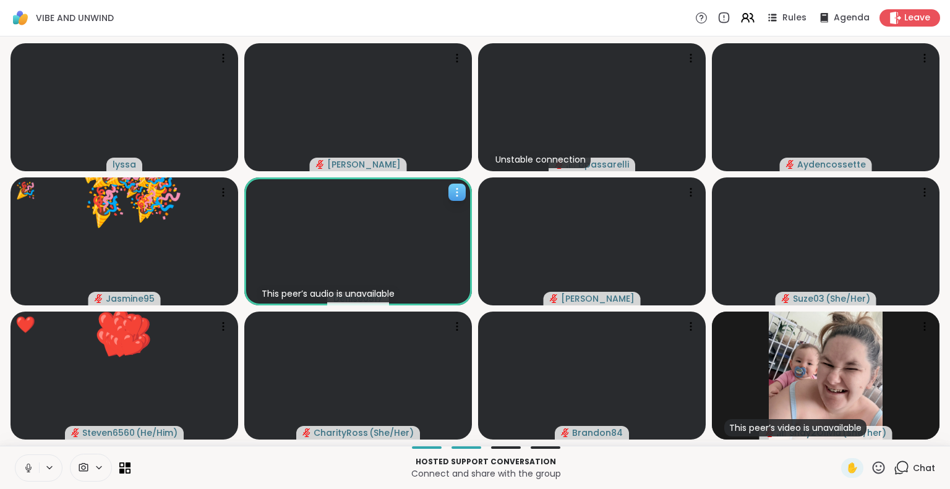
click at [462, 192] on icon at bounding box center [457, 192] width 12 height 12
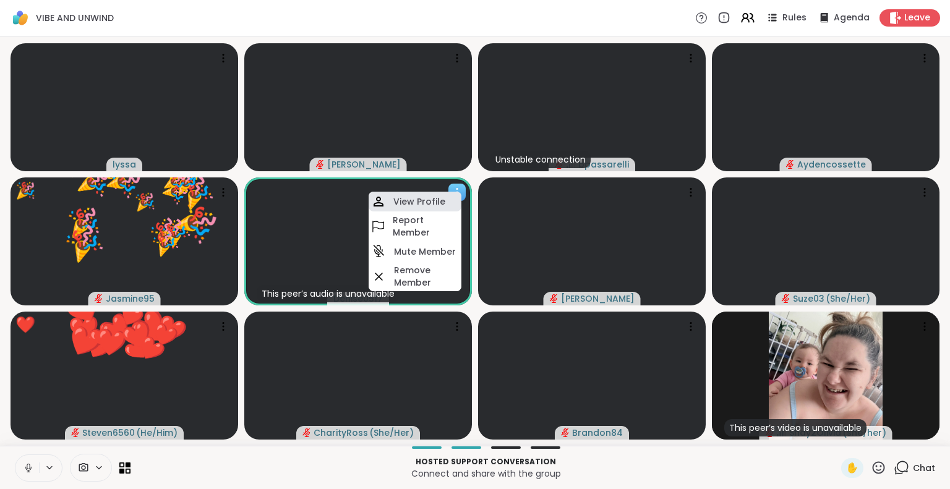
click at [436, 198] on h4 "View Profile" at bounding box center [419, 201] width 52 height 12
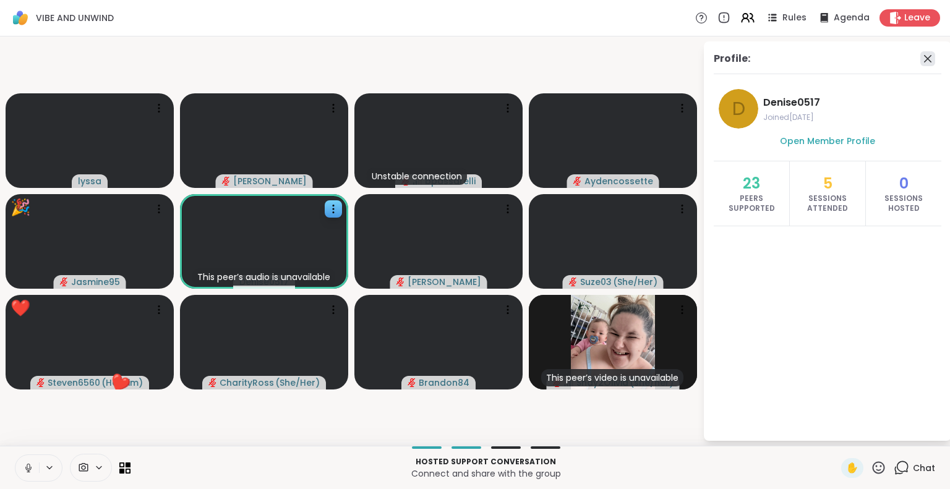
click at [921, 56] on icon at bounding box center [928, 58] width 15 height 15
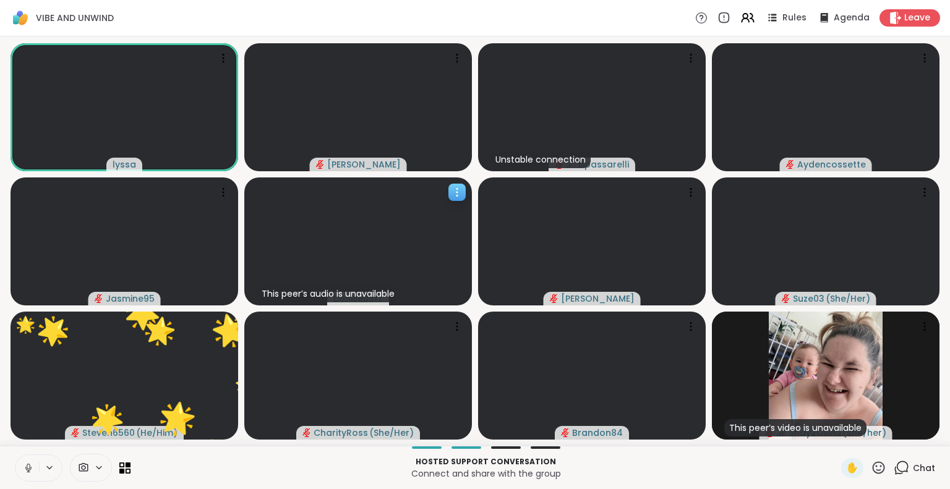
click at [451, 187] on icon at bounding box center [457, 192] width 12 height 12
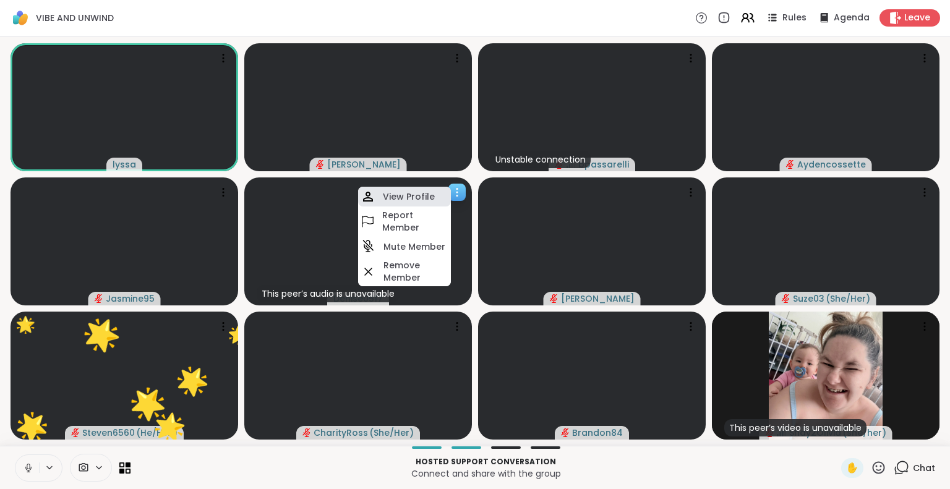
click at [439, 189] on div "View Profile" at bounding box center [404, 197] width 93 height 20
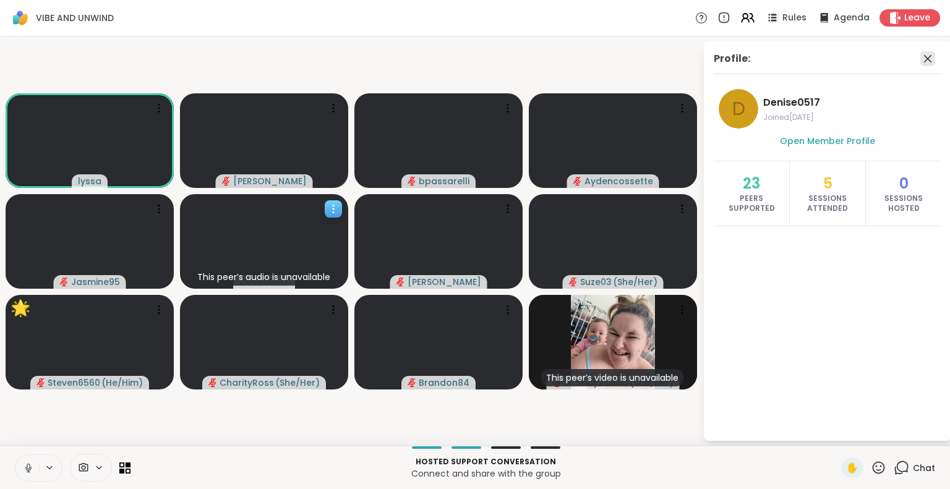
click at [926, 59] on icon at bounding box center [928, 58] width 15 height 15
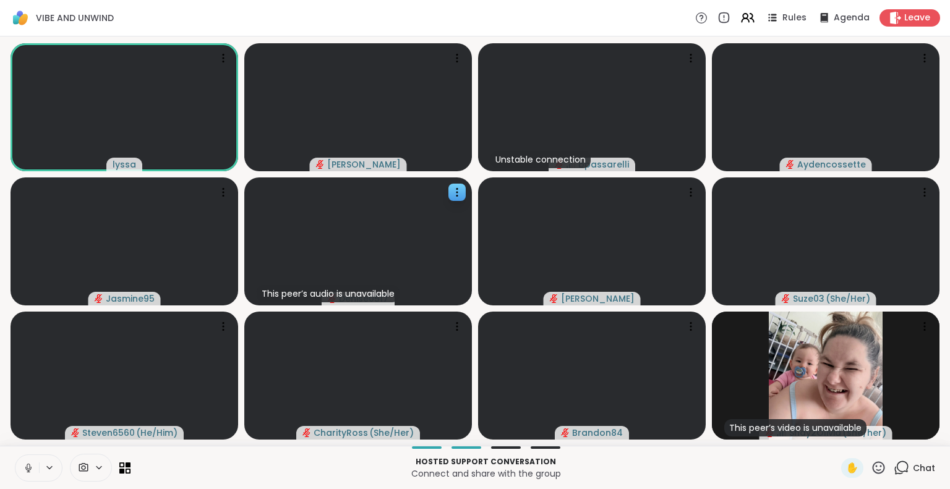
click at [30, 462] on button at bounding box center [27, 468] width 24 height 26
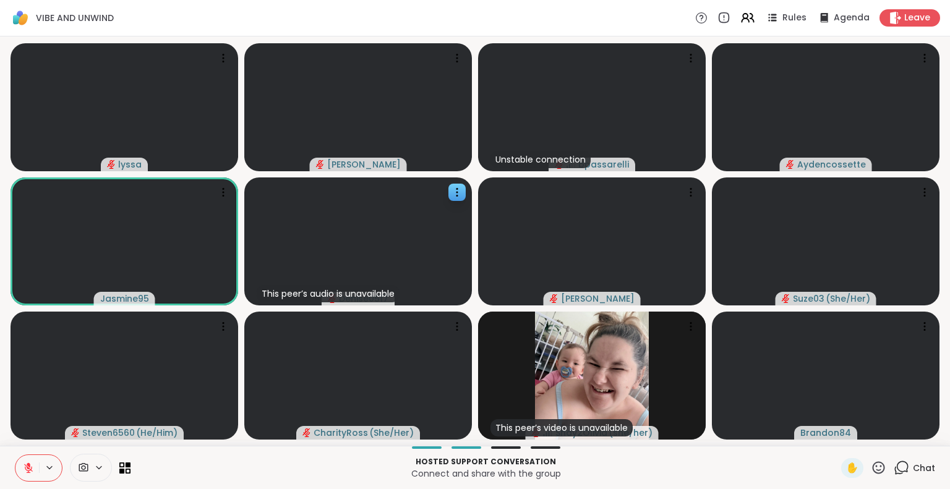
click at [871, 467] on icon at bounding box center [878, 467] width 15 height 15
click at [836, 433] on span "❤️" at bounding box center [842, 435] width 12 height 15
click at [871, 470] on icon at bounding box center [878, 467] width 15 height 15
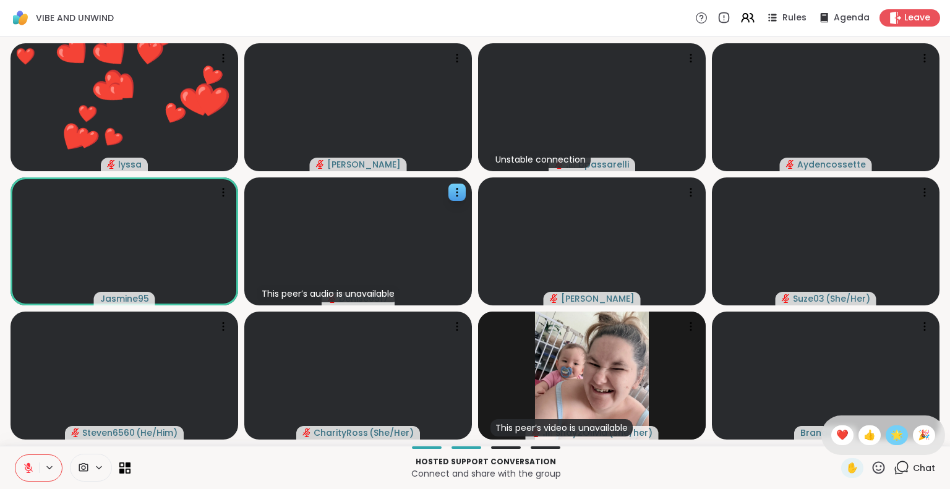
click at [891, 437] on span "🌟" at bounding box center [897, 435] width 12 height 15
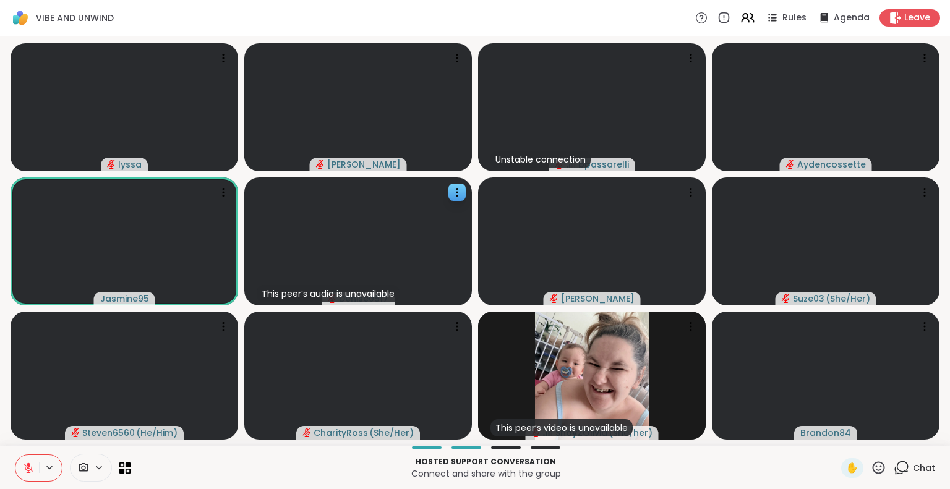
click at [871, 469] on icon at bounding box center [878, 467] width 15 height 15
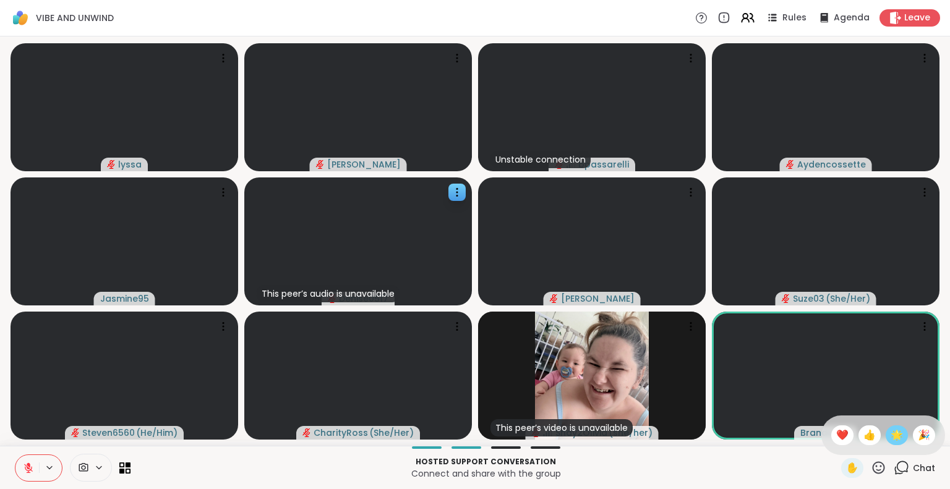
click at [891, 439] on span "🌟" at bounding box center [897, 435] width 12 height 15
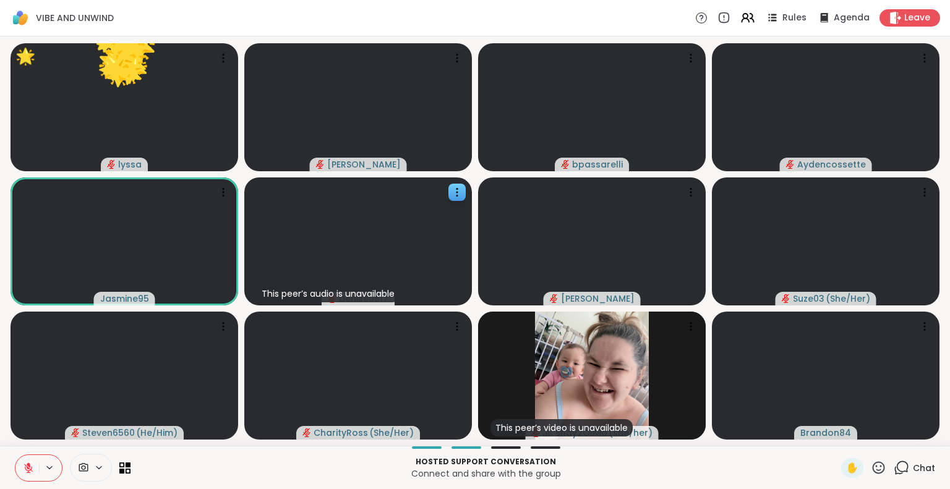
click at [873, 466] on icon at bounding box center [879, 468] width 12 height 12
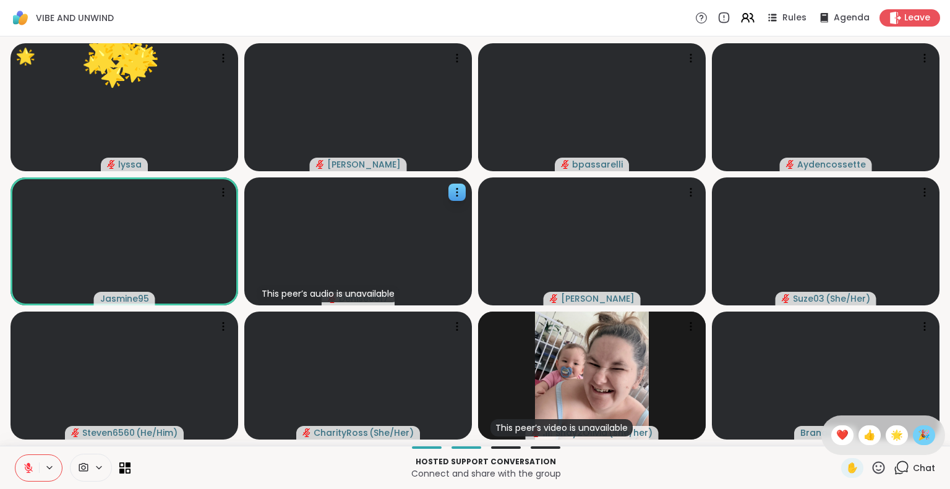
click at [918, 434] on span "🎉" at bounding box center [924, 435] width 12 height 15
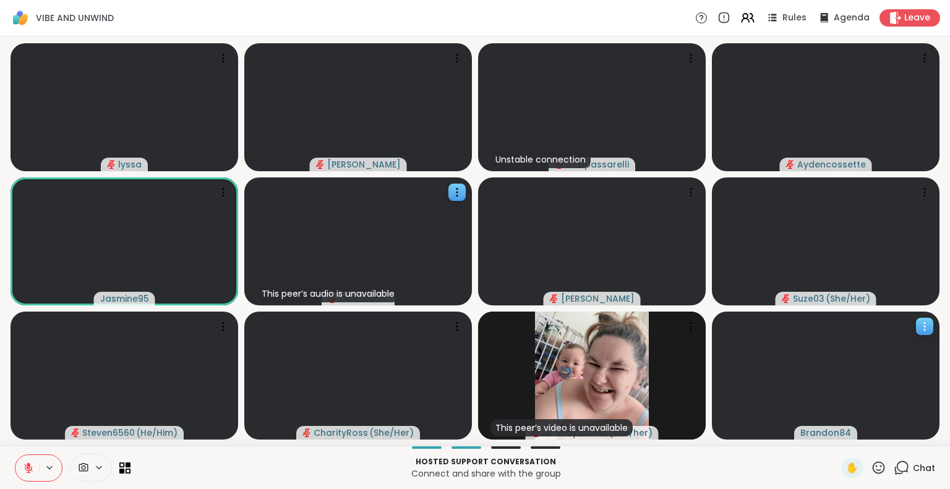
click at [923, 321] on icon at bounding box center [925, 326] width 12 height 12
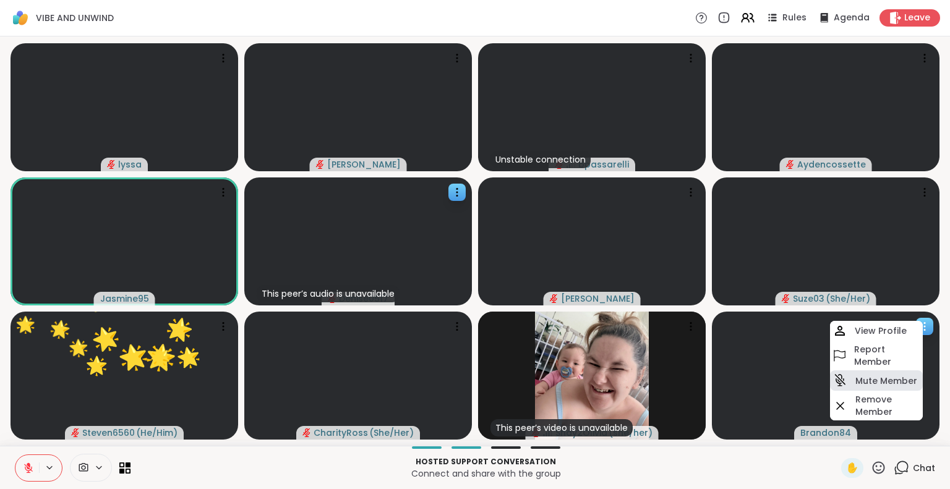
click at [859, 373] on div "Mute Member" at bounding box center [876, 381] width 93 height 20
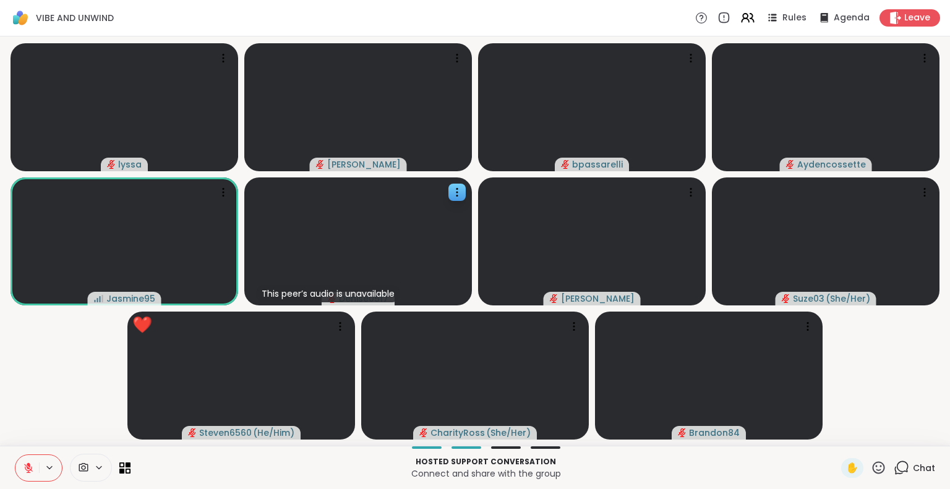
click at [18, 465] on button at bounding box center [27, 468] width 24 height 26
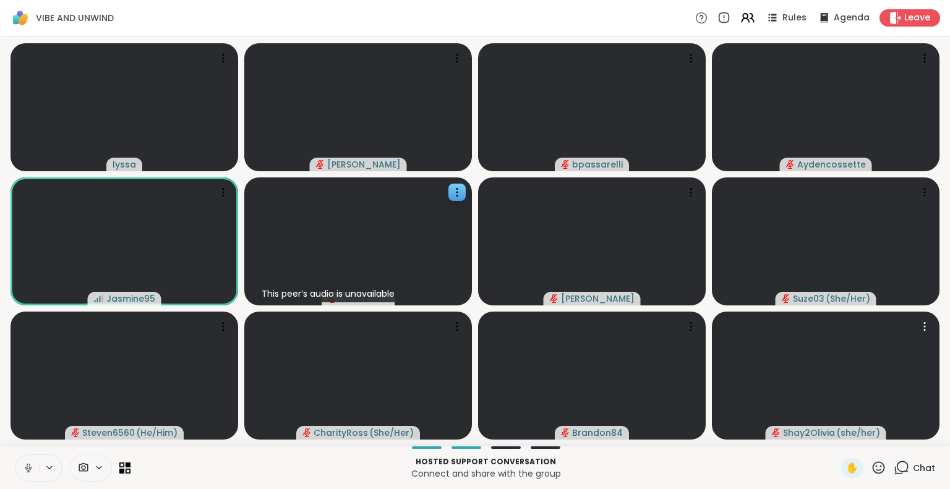
click at [871, 468] on icon at bounding box center [878, 467] width 15 height 15
click at [891, 440] on span "🌟" at bounding box center [897, 435] width 12 height 15
click at [872, 470] on icon at bounding box center [878, 467] width 15 height 15
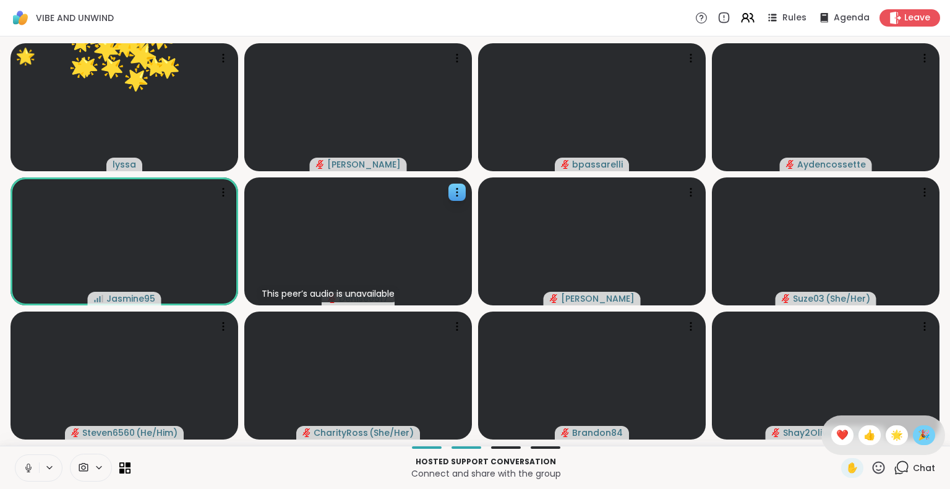
click at [918, 438] on span "🎉" at bounding box center [924, 435] width 12 height 15
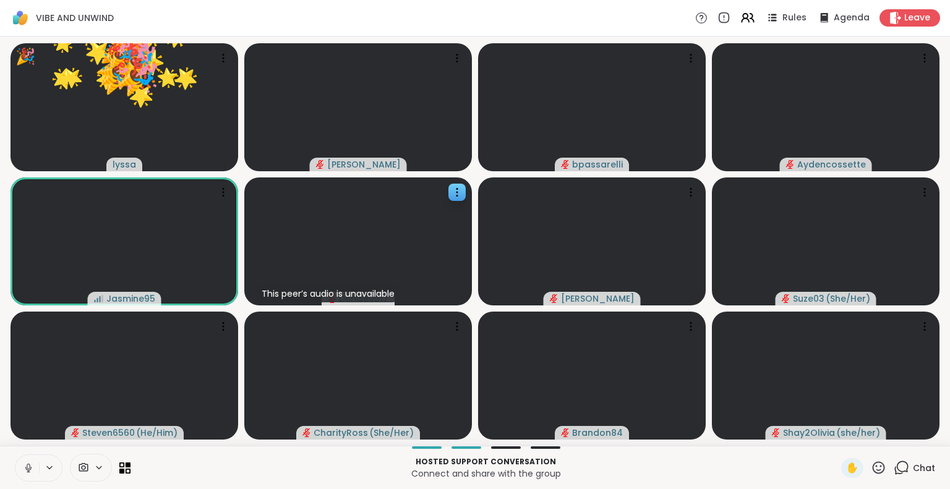
click at [871, 470] on icon at bounding box center [878, 467] width 15 height 15
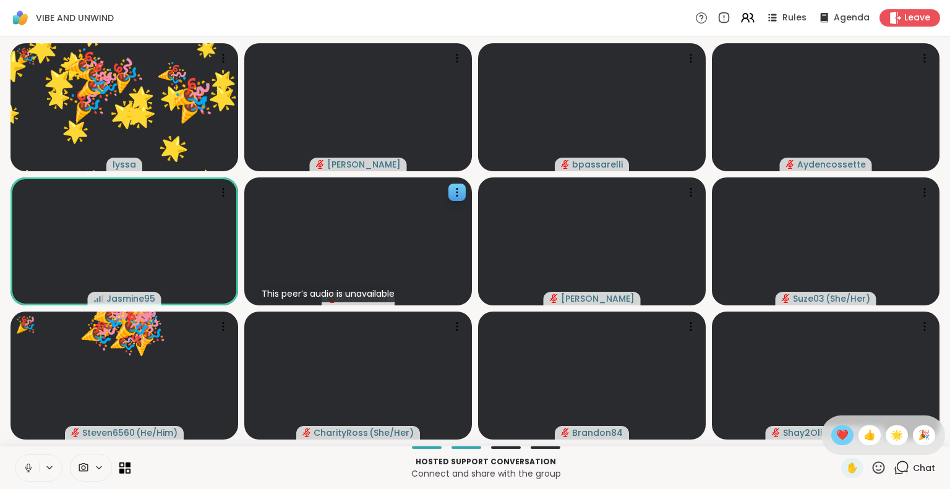
click at [836, 435] on span "❤️" at bounding box center [842, 435] width 12 height 15
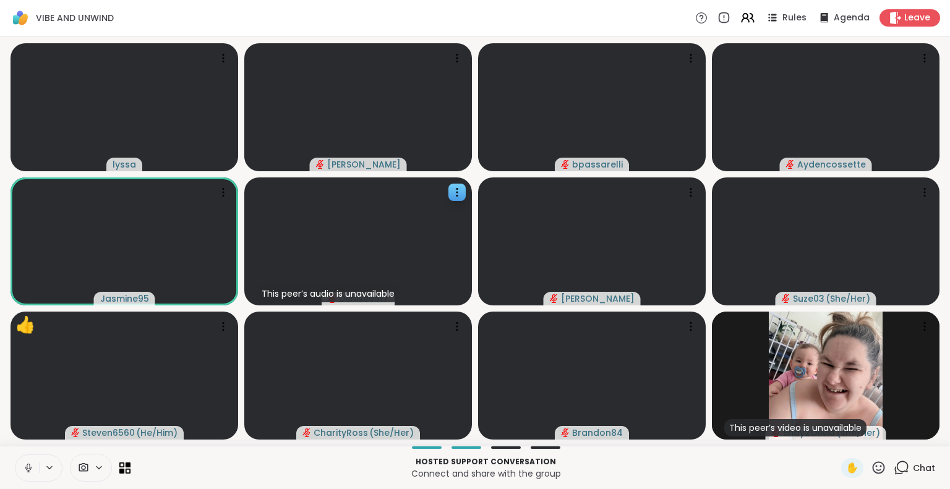
click at [871, 473] on icon at bounding box center [878, 467] width 15 height 15
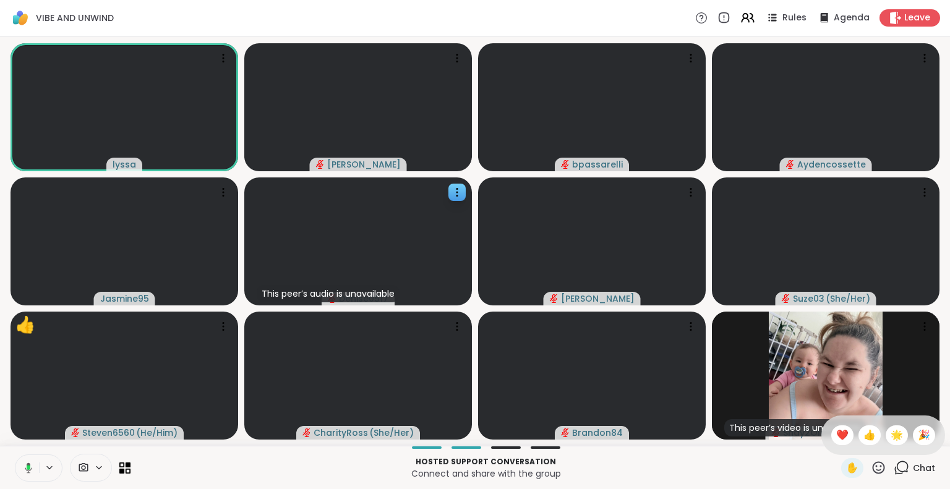
click at [891, 438] on span "🌟" at bounding box center [897, 435] width 12 height 15
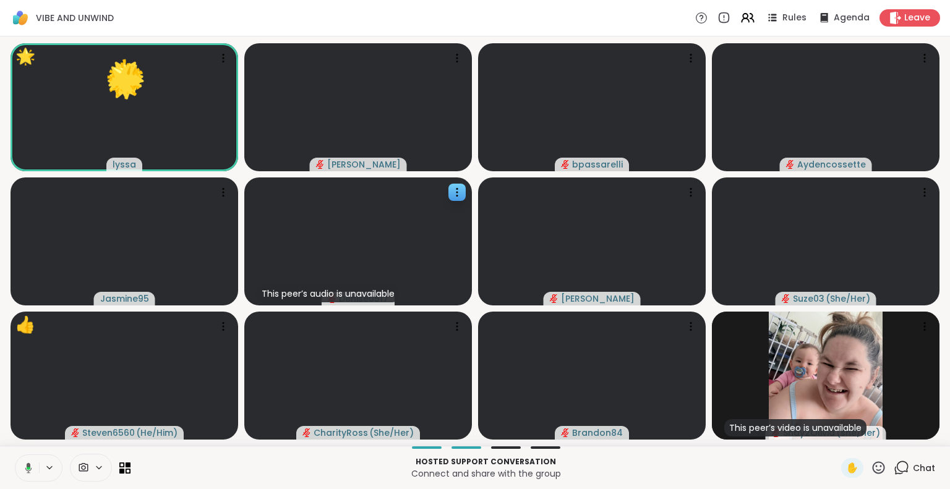
click at [871, 468] on icon at bounding box center [878, 467] width 15 height 15
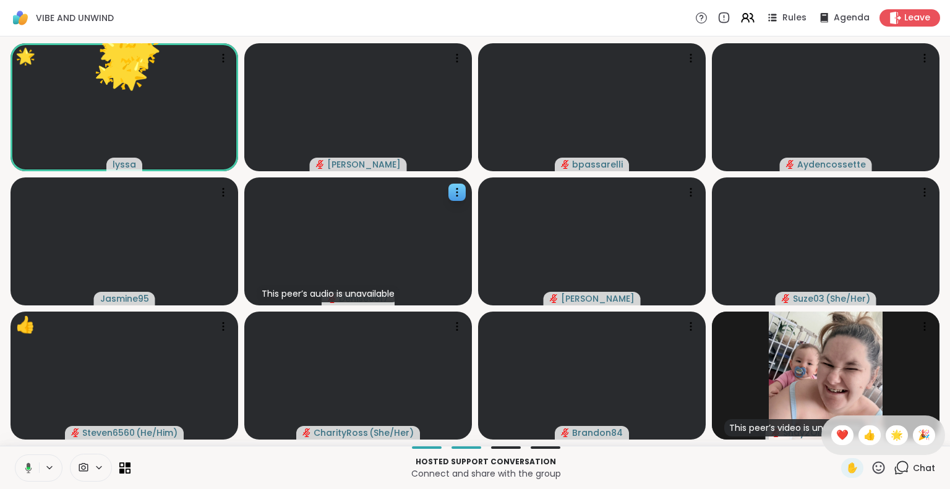
click at [918, 436] on span "🎉" at bounding box center [924, 435] width 12 height 15
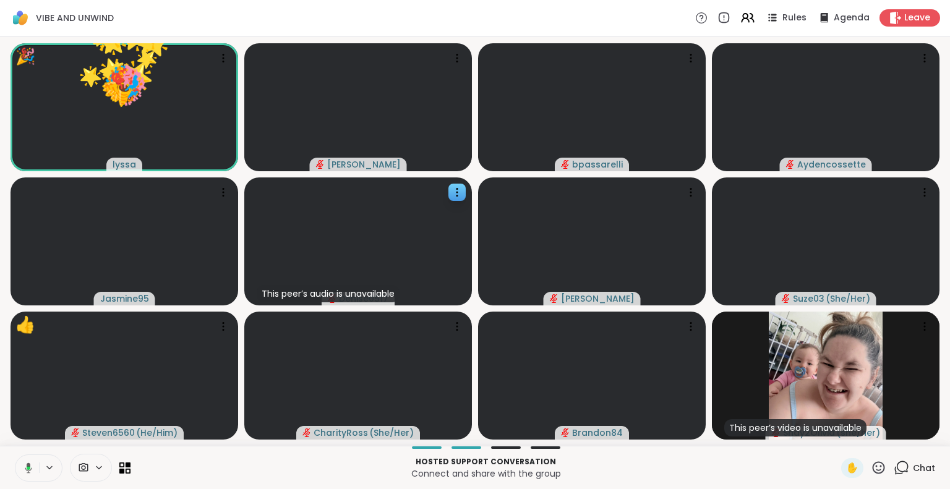
click at [873, 472] on icon at bounding box center [879, 468] width 12 height 12
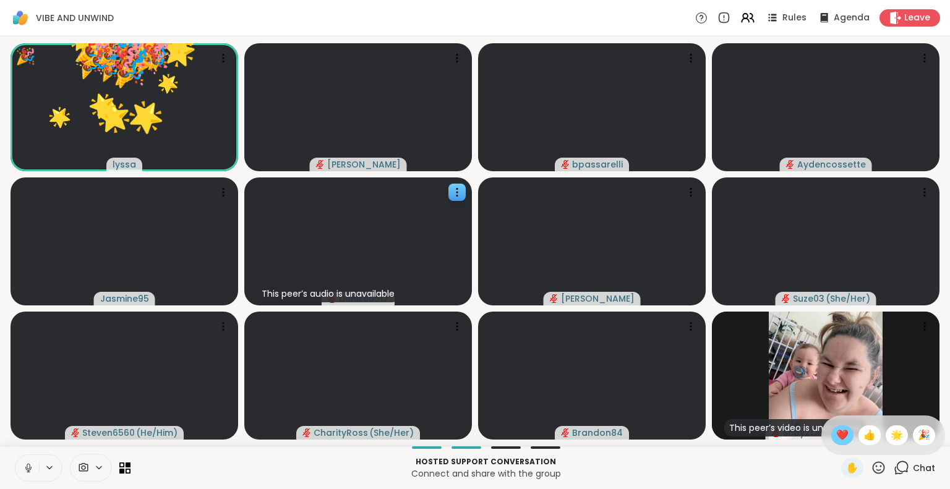
click at [836, 438] on span "❤️" at bounding box center [842, 435] width 12 height 15
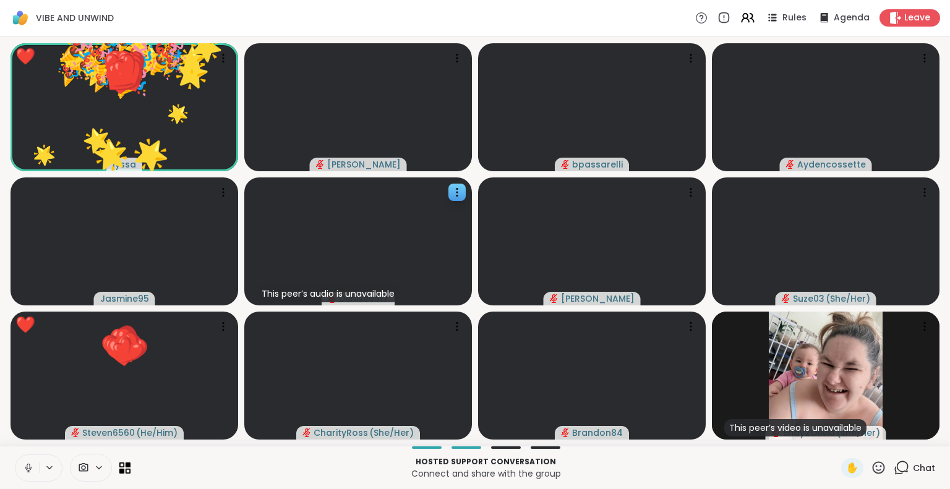
click at [873, 470] on icon at bounding box center [879, 468] width 12 height 12
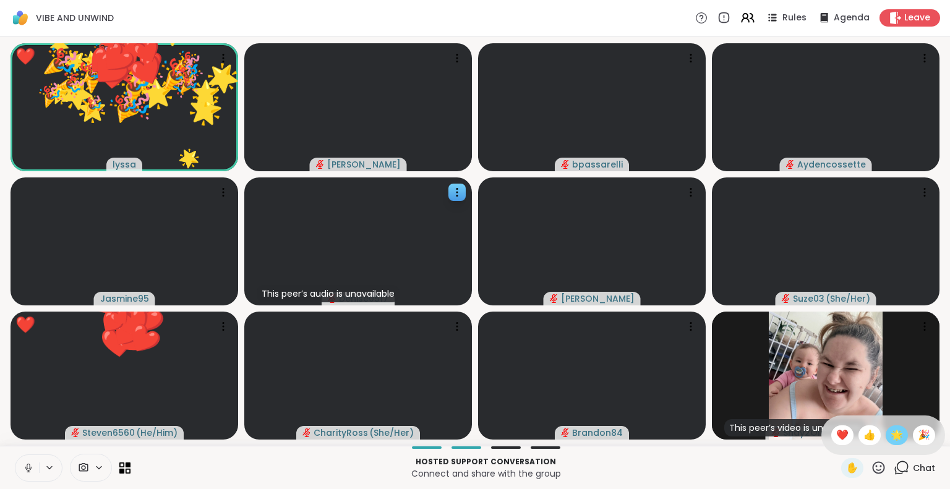
click at [891, 437] on span "🌟" at bounding box center [897, 435] width 12 height 15
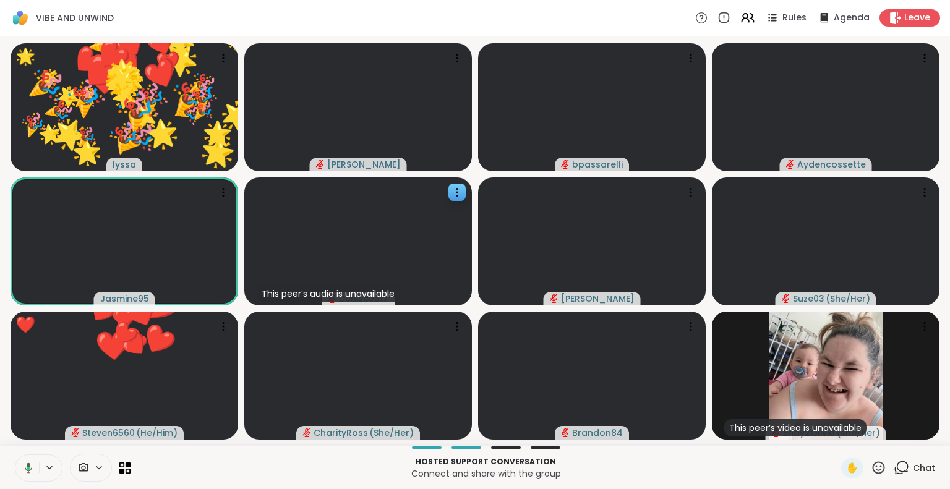
click at [871, 472] on icon at bounding box center [878, 467] width 15 height 15
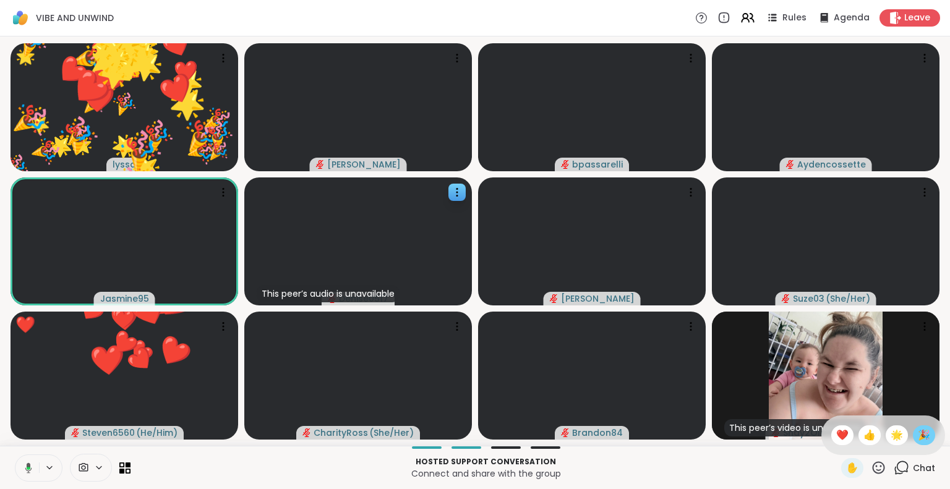
click at [918, 436] on span "🎉" at bounding box center [924, 435] width 12 height 15
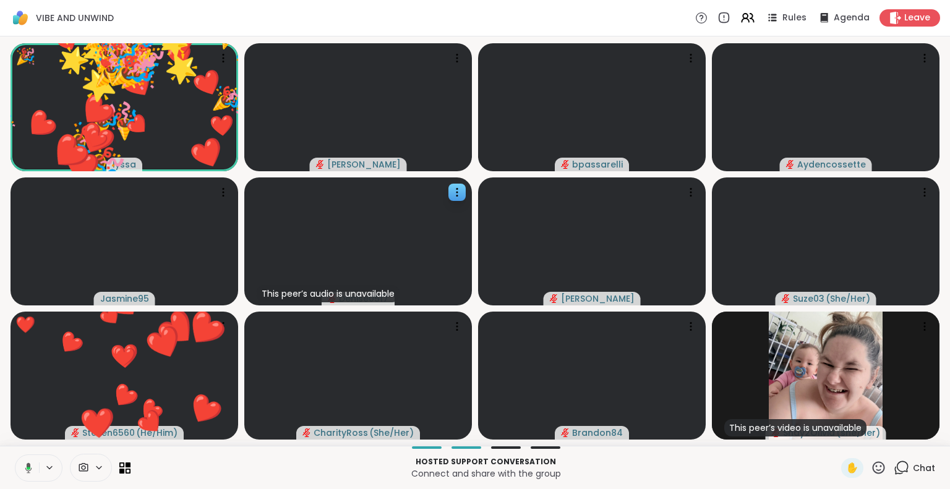
click at [873, 473] on icon at bounding box center [879, 468] width 12 height 12
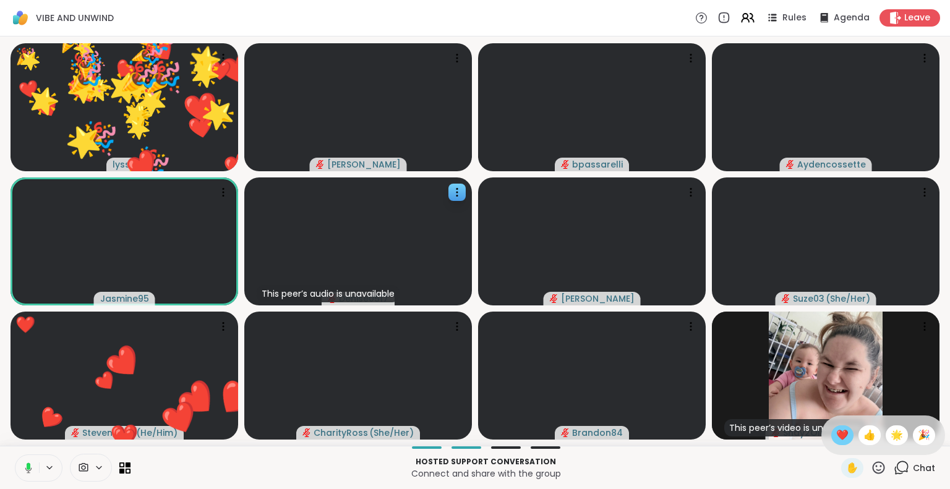
click at [836, 431] on span "❤️" at bounding box center [842, 435] width 12 height 15
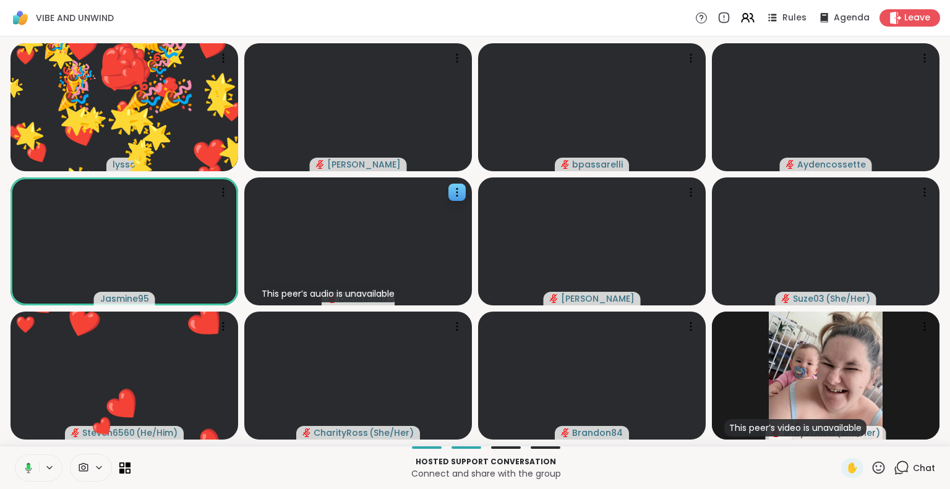
click at [873, 470] on icon at bounding box center [879, 468] width 12 height 12
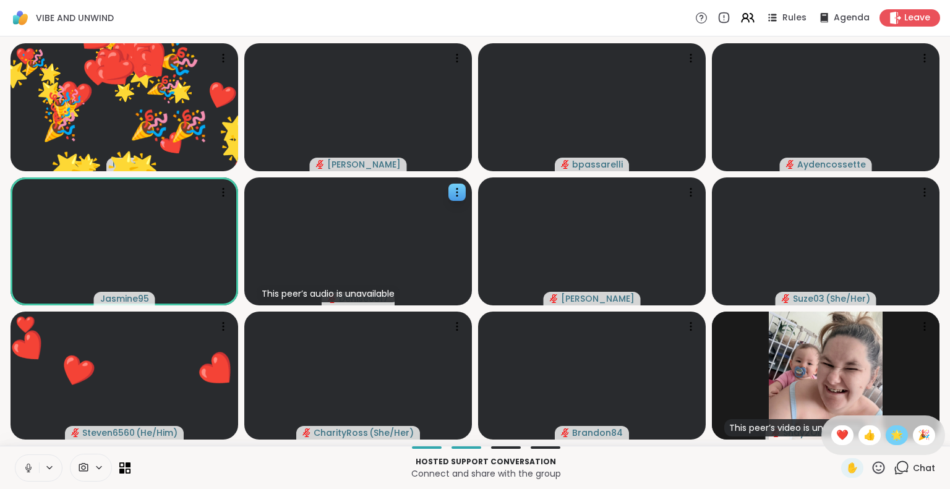
click at [891, 436] on span "🌟" at bounding box center [897, 435] width 12 height 15
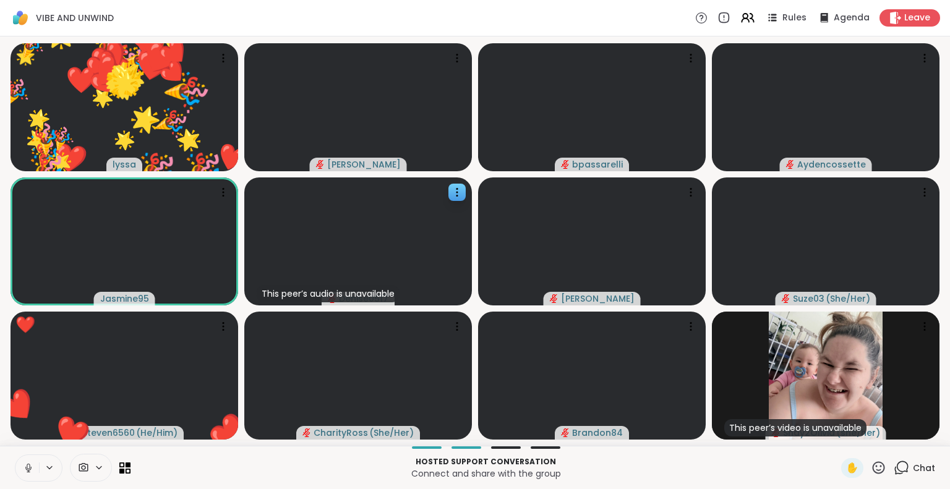
click at [871, 472] on icon at bounding box center [878, 467] width 15 height 15
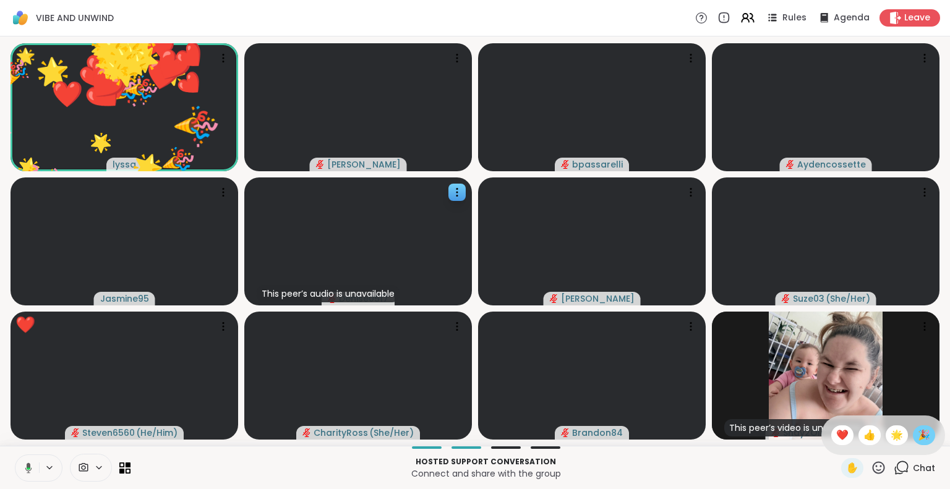
click at [918, 439] on span "🎉" at bounding box center [924, 435] width 12 height 15
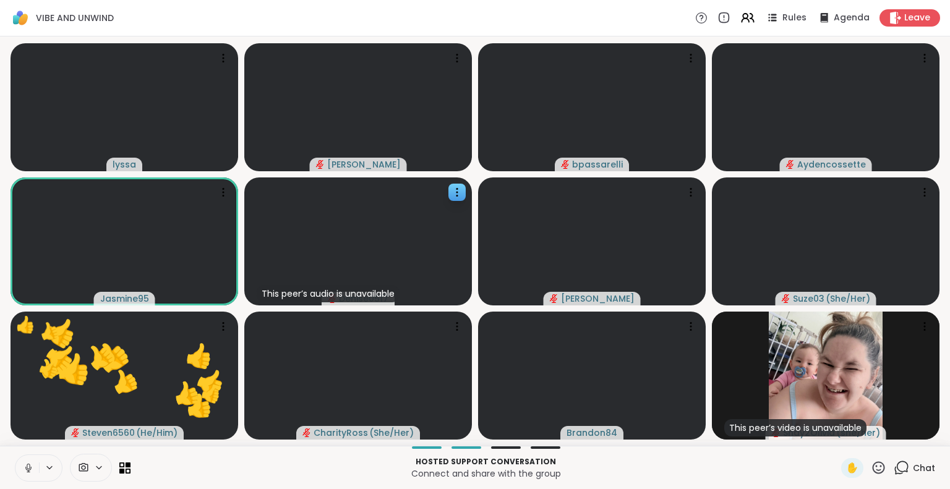
click at [876, 472] on icon at bounding box center [878, 467] width 15 height 15
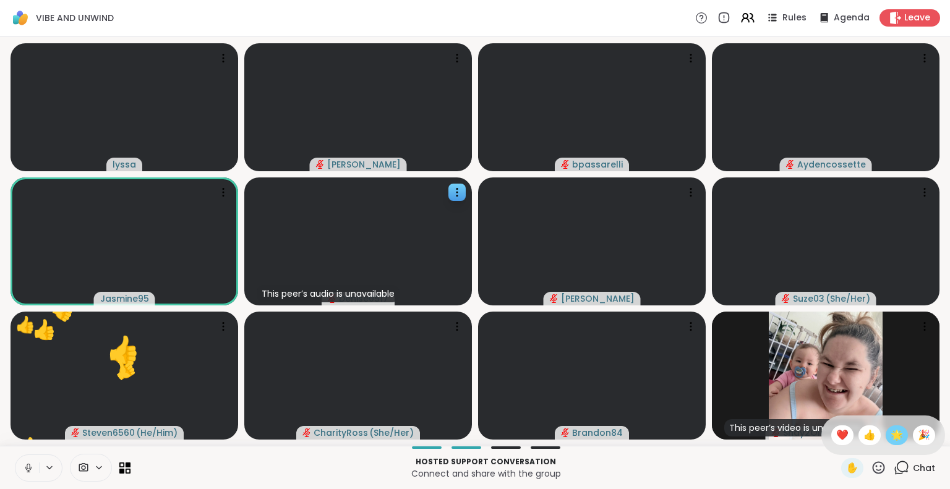
click at [891, 429] on span "🌟" at bounding box center [897, 435] width 12 height 15
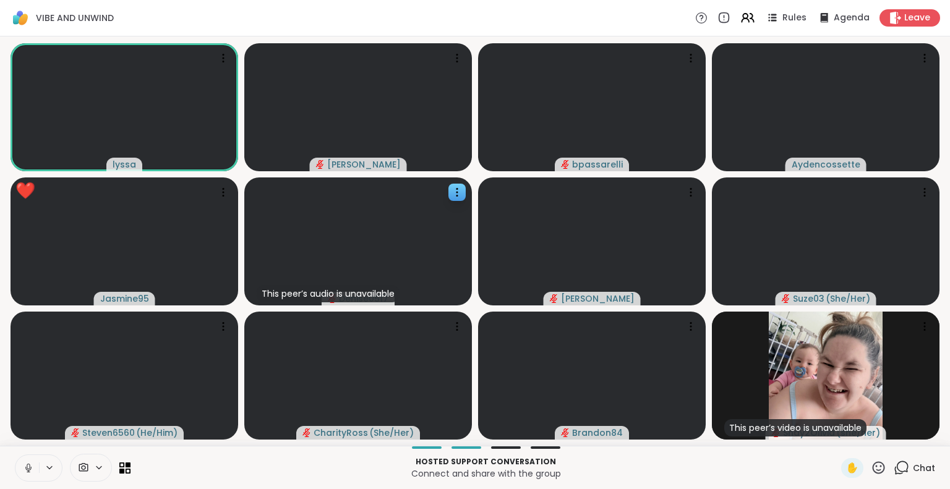
click at [32, 471] on icon at bounding box center [28, 468] width 11 height 11
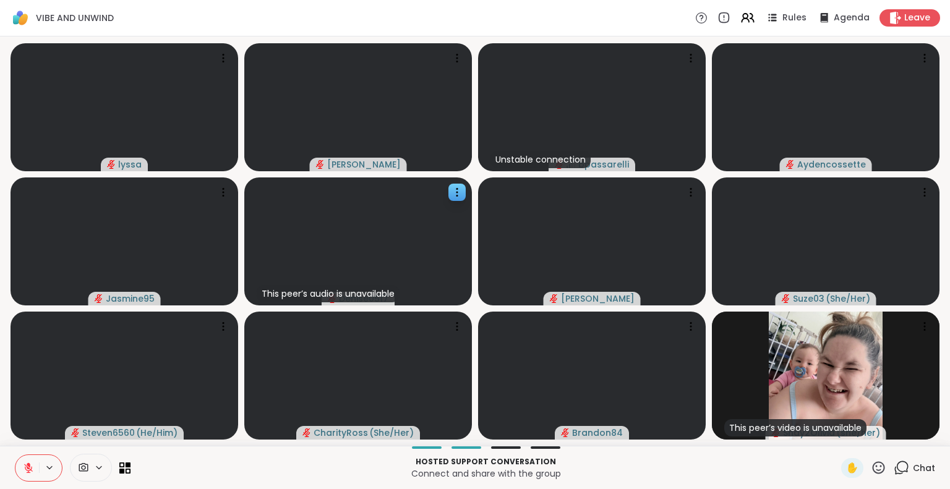
click at [28, 466] on icon at bounding box center [29, 465] width 4 height 5
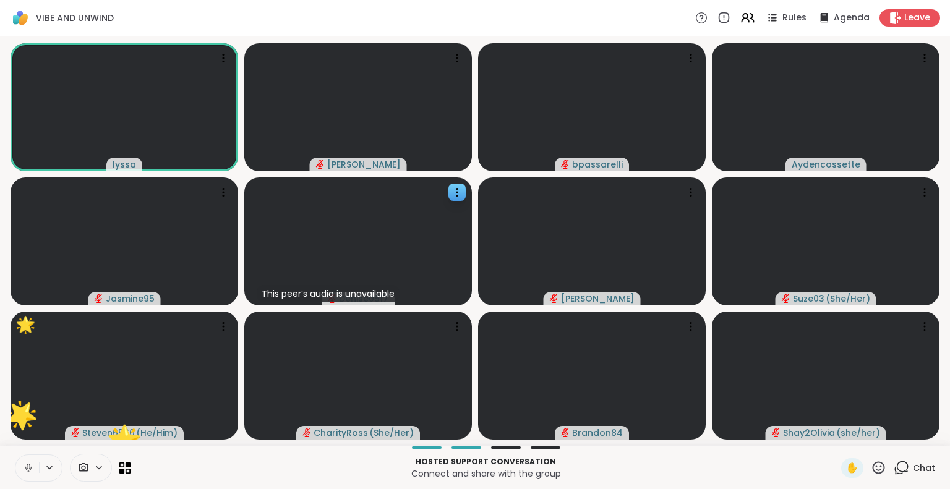
click at [872, 467] on icon at bounding box center [878, 467] width 15 height 15
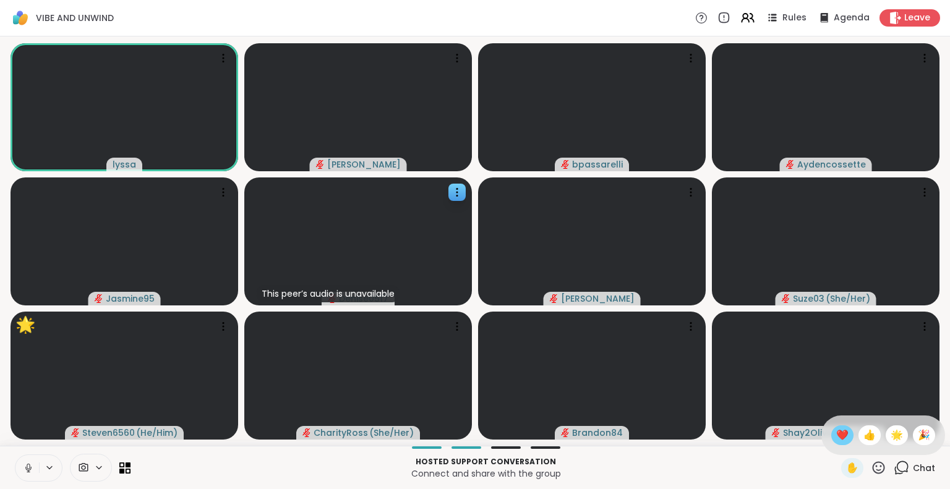
click at [836, 435] on span "❤️" at bounding box center [842, 435] width 12 height 15
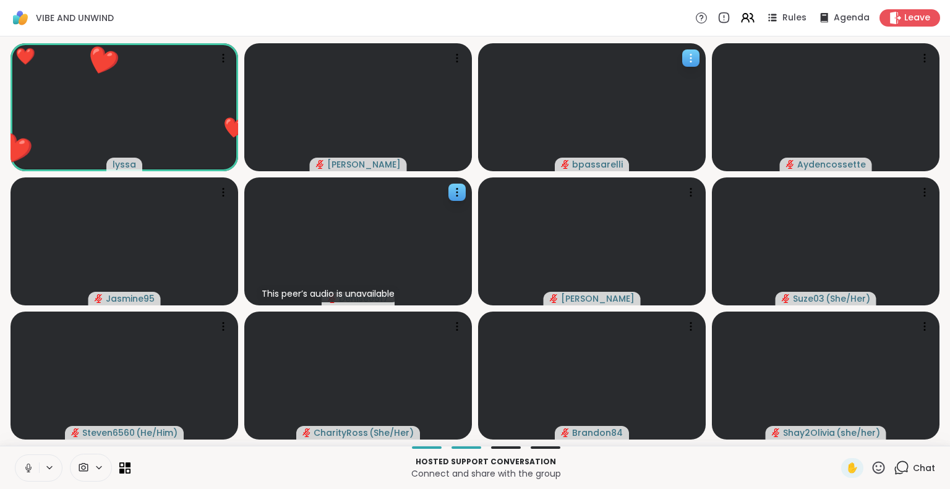
click at [697, 61] on icon at bounding box center [691, 58] width 12 height 12
click at [707, 40] on div "❤️ lyssa ❤️ Cyndy bpassarelli Aydencossette Jasmine95 This peer’s audio is unav…" at bounding box center [475, 242] width 950 height 410
click at [686, 59] on icon at bounding box center [691, 58] width 12 height 12
click at [706, 35] on div "VIBE AND UNWIND Rules Agenda Leave" at bounding box center [475, 18] width 950 height 37
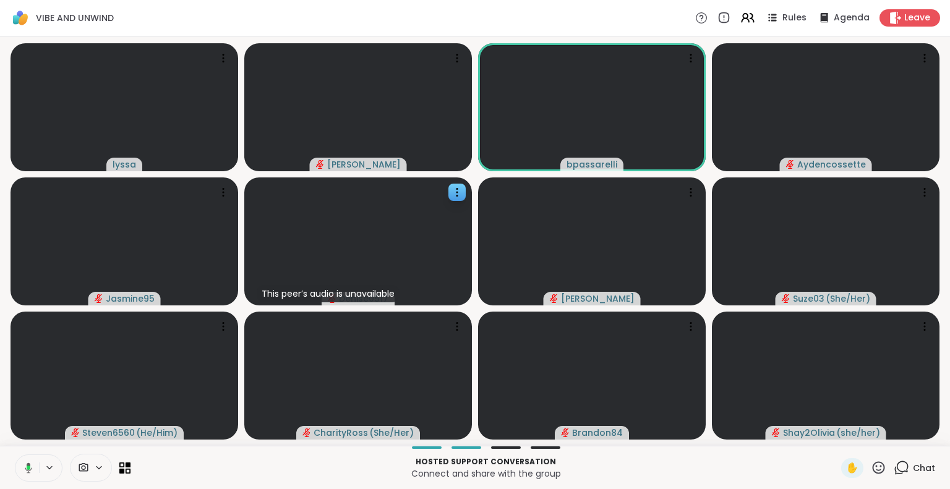
click at [32, 468] on button at bounding box center [26, 468] width 25 height 26
click at [871, 466] on icon at bounding box center [878, 467] width 15 height 15
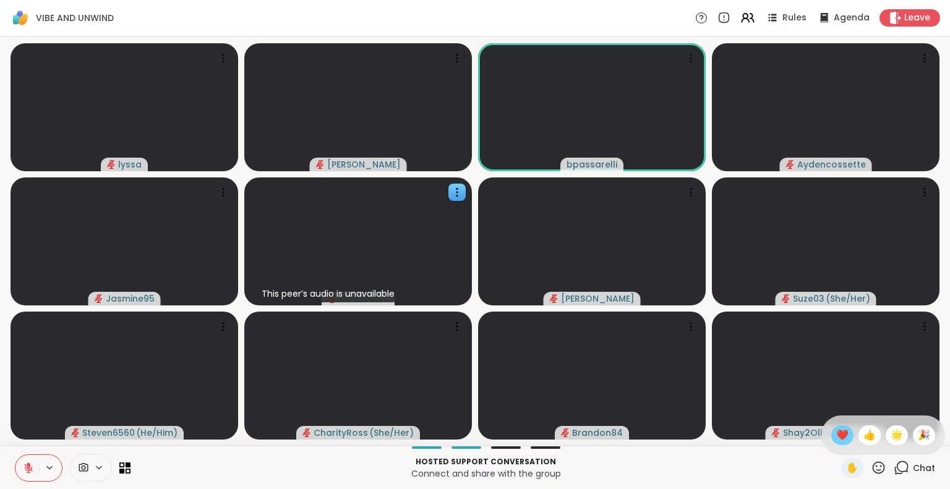
click at [836, 436] on span "❤️" at bounding box center [842, 435] width 12 height 15
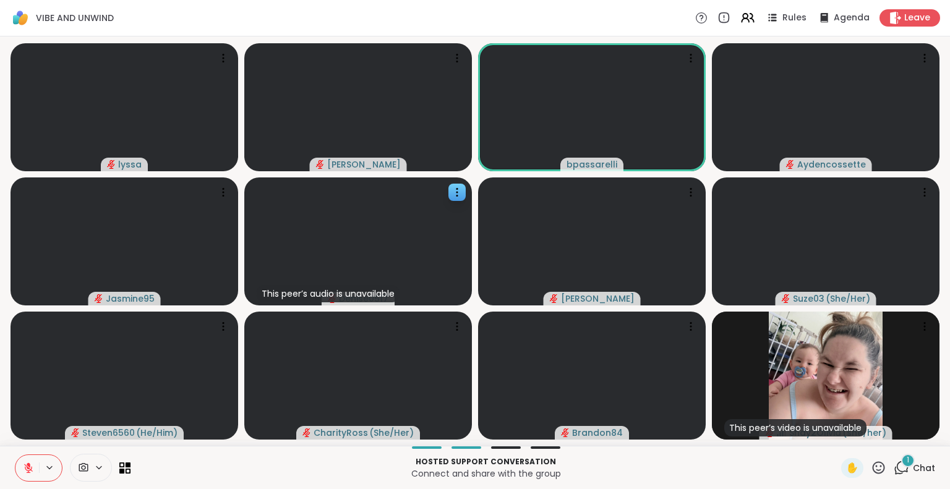
click at [879, 470] on div "✋ 1 Chat" at bounding box center [888, 468] width 94 height 20
click at [872, 465] on icon at bounding box center [878, 467] width 15 height 15
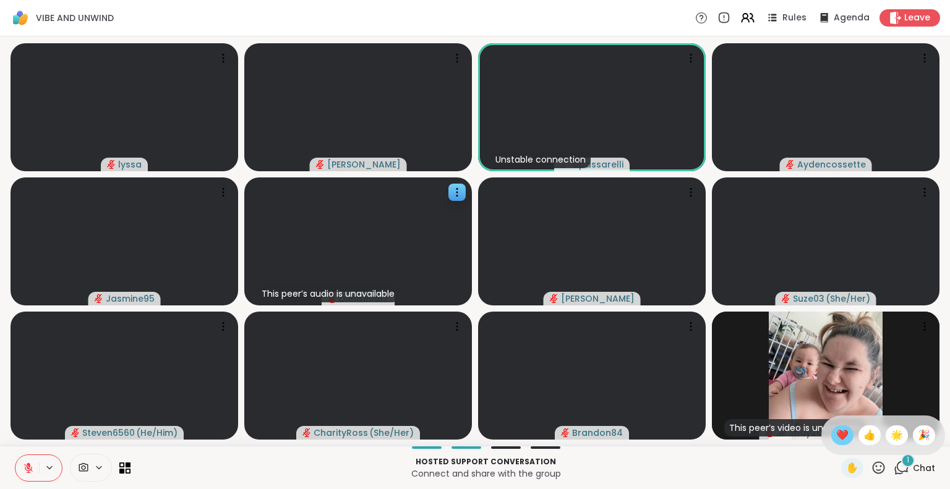
click at [836, 428] on span "❤️" at bounding box center [842, 435] width 12 height 15
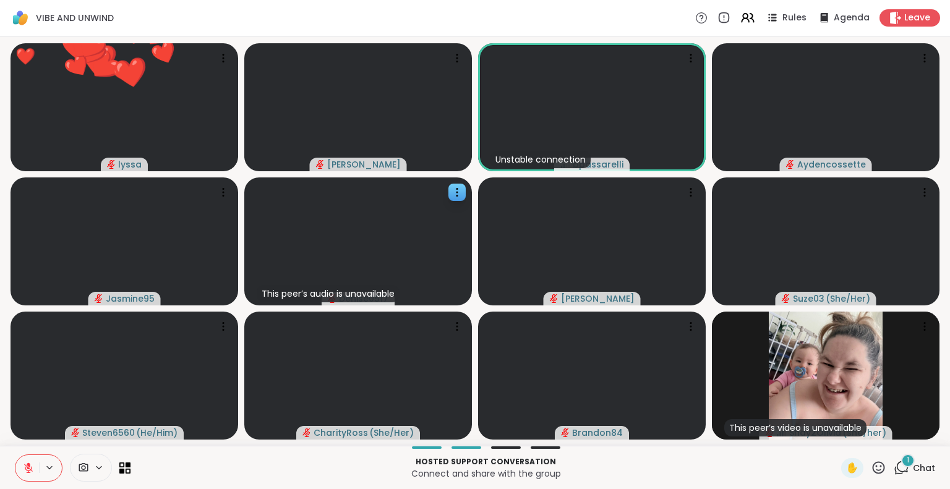
click at [874, 465] on icon at bounding box center [879, 468] width 12 height 12
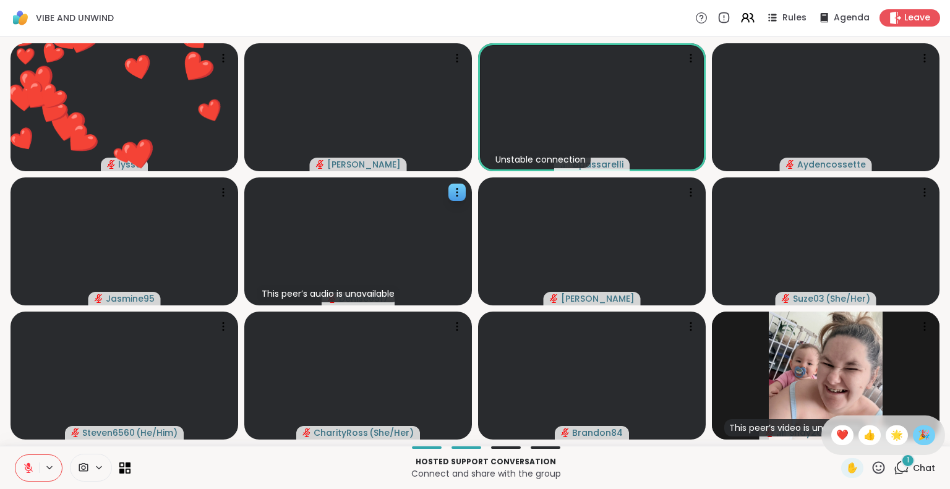
click at [918, 436] on span "🎉" at bounding box center [924, 435] width 12 height 15
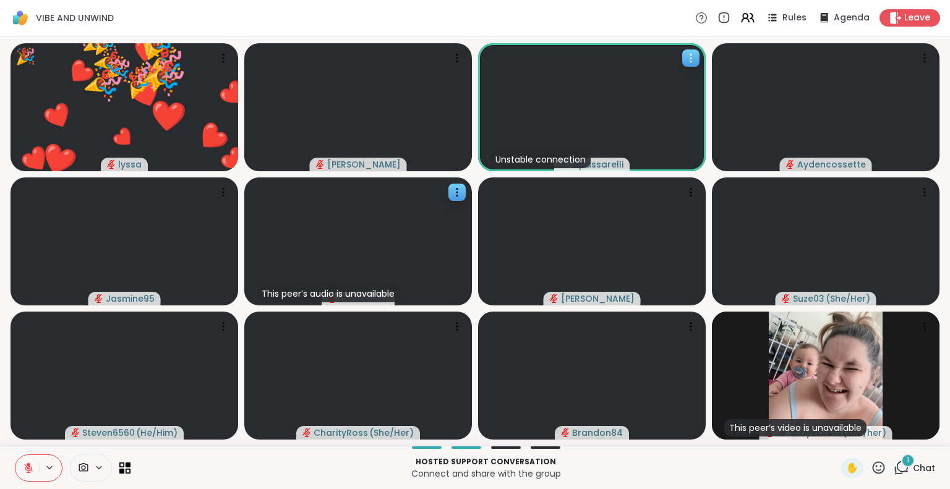
click at [689, 52] on icon at bounding box center [691, 58] width 12 height 12
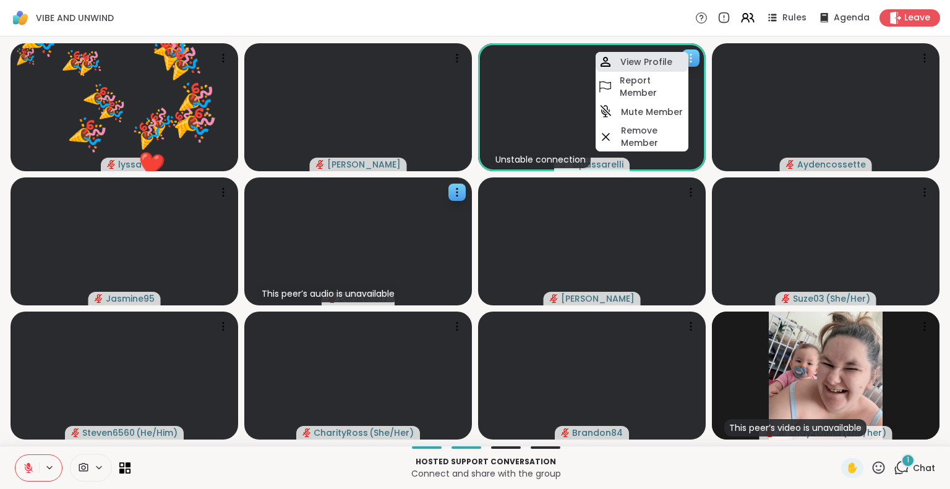
click at [672, 58] on div "View Profile" at bounding box center [642, 62] width 93 height 20
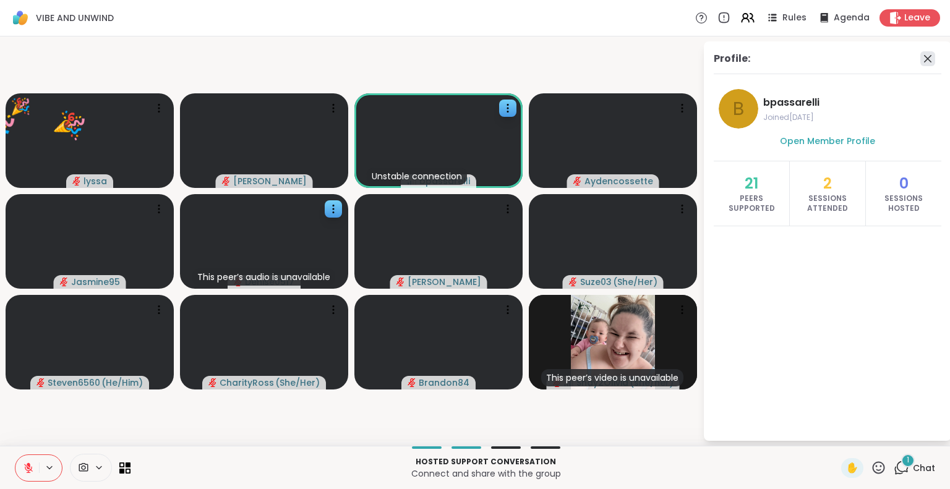
click at [922, 58] on icon at bounding box center [928, 58] width 15 height 15
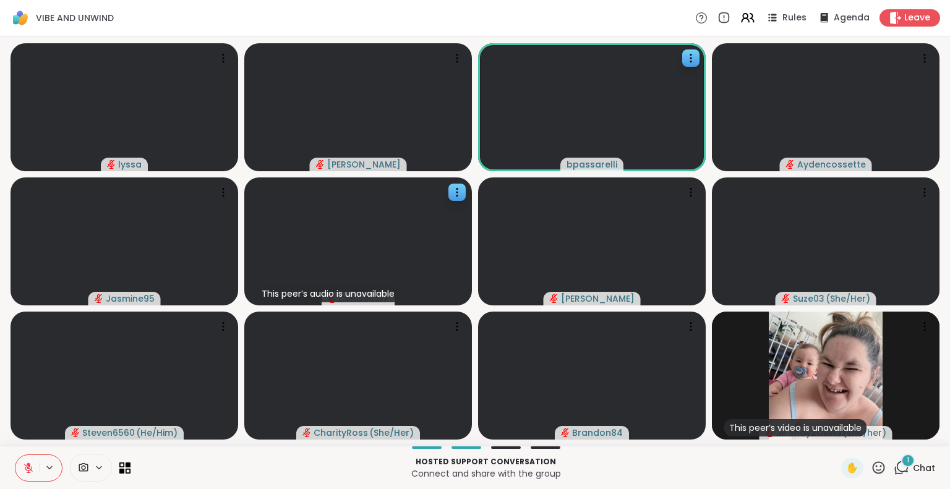
click at [27, 463] on icon at bounding box center [28, 468] width 11 height 11
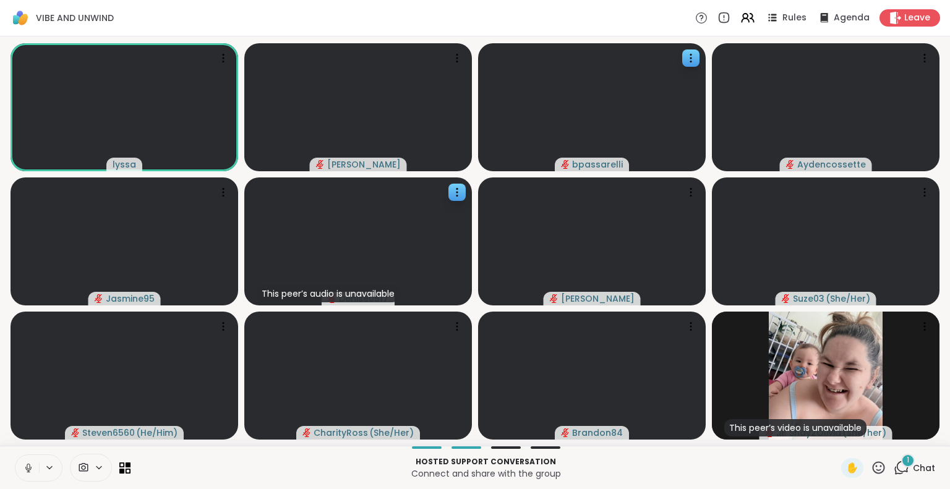
click at [30, 465] on icon at bounding box center [28, 468] width 11 height 11
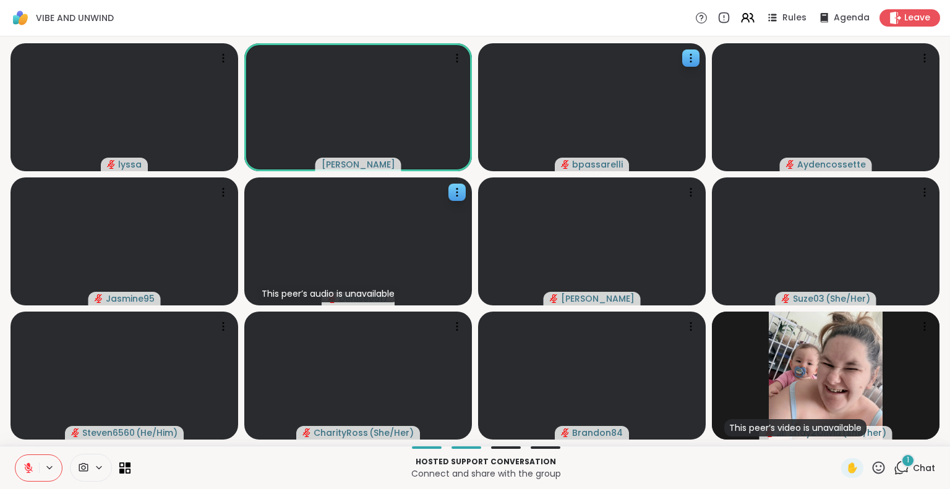
click at [871, 467] on icon at bounding box center [878, 467] width 15 height 15
click at [891, 440] on span "🌟" at bounding box center [897, 435] width 12 height 15
click at [871, 470] on icon at bounding box center [878, 467] width 15 height 15
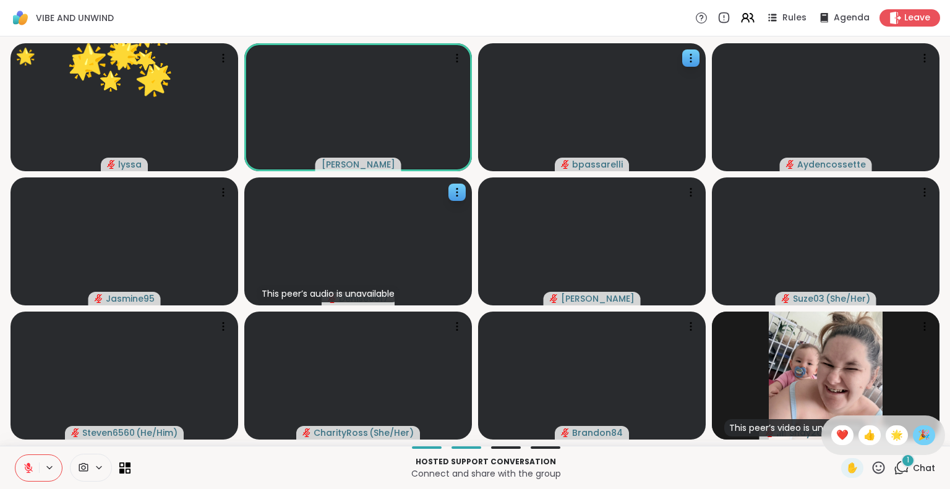
click at [918, 440] on span "🎉" at bounding box center [924, 435] width 12 height 15
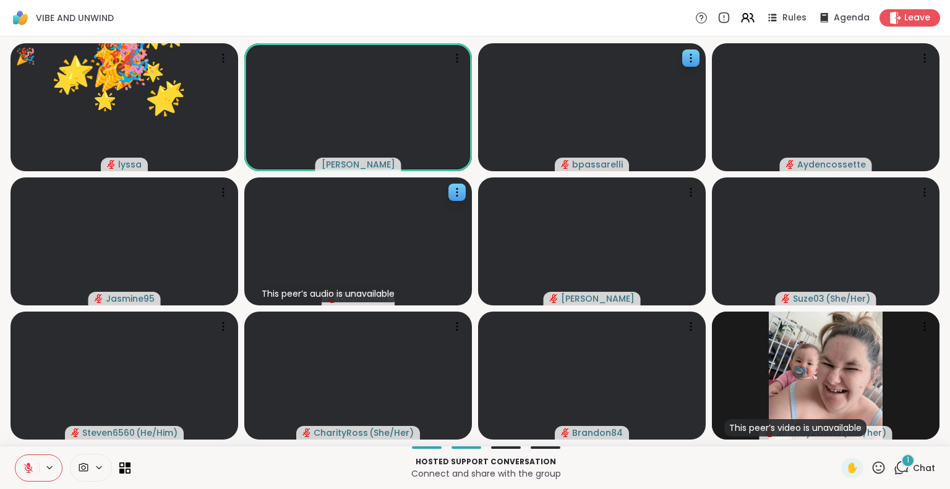
click at [871, 470] on icon at bounding box center [878, 467] width 15 height 15
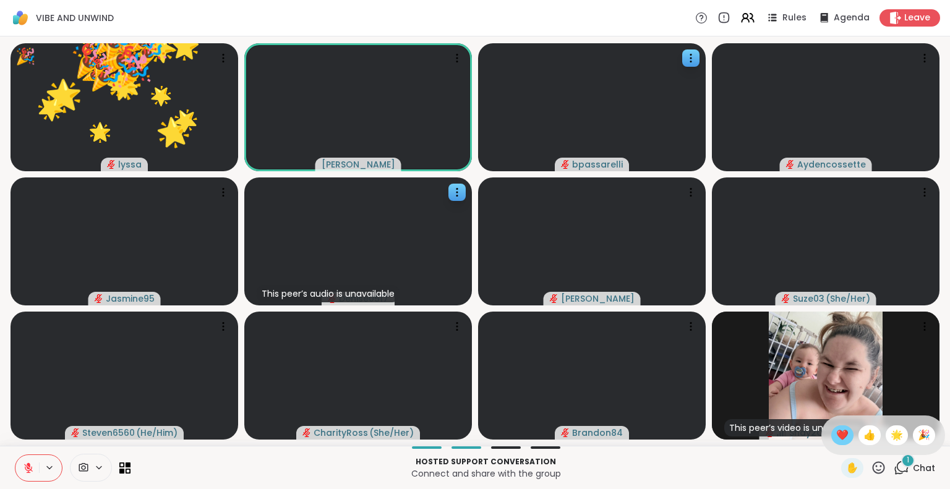
click at [836, 437] on span "❤️" at bounding box center [842, 435] width 12 height 15
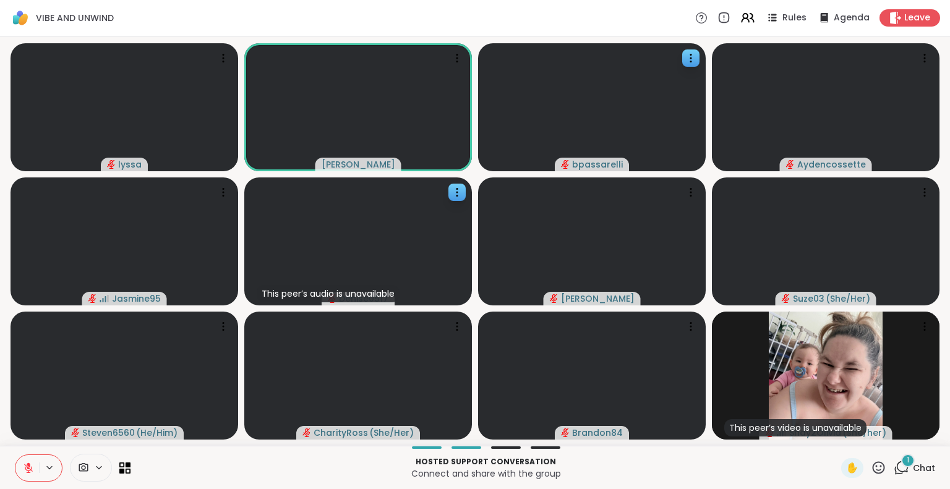
click at [871, 466] on icon at bounding box center [878, 467] width 15 height 15
click at [836, 437] on span "❤️" at bounding box center [842, 435] width 12 height 15
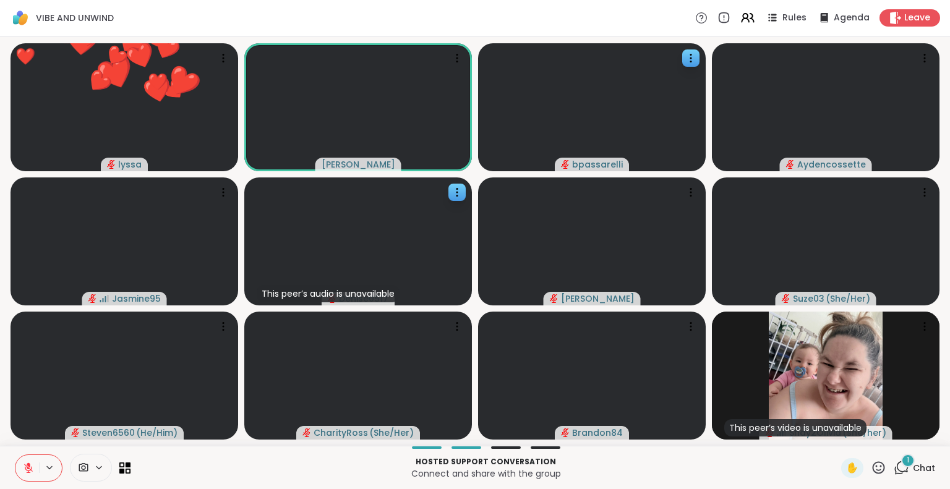
click at [901, 465] on div "1" at bounding box center [908, 461] width 14 height 14
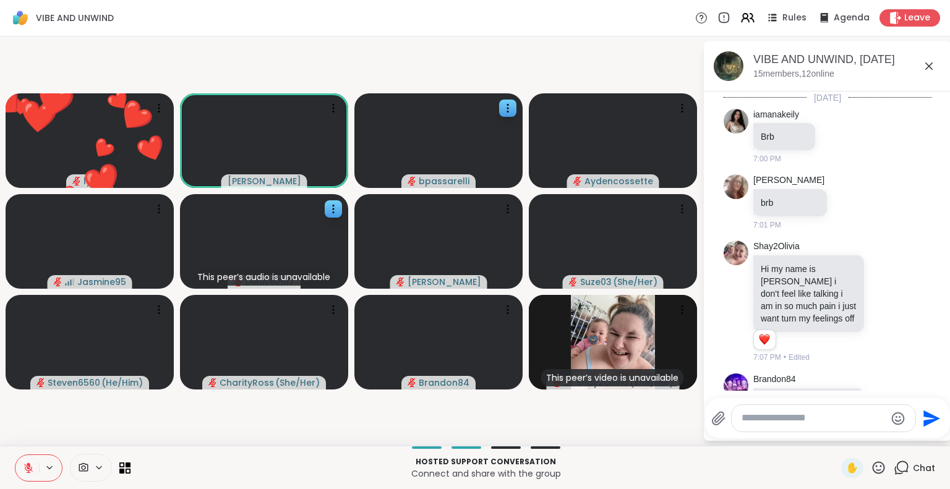
scroll to position [1445, 0]
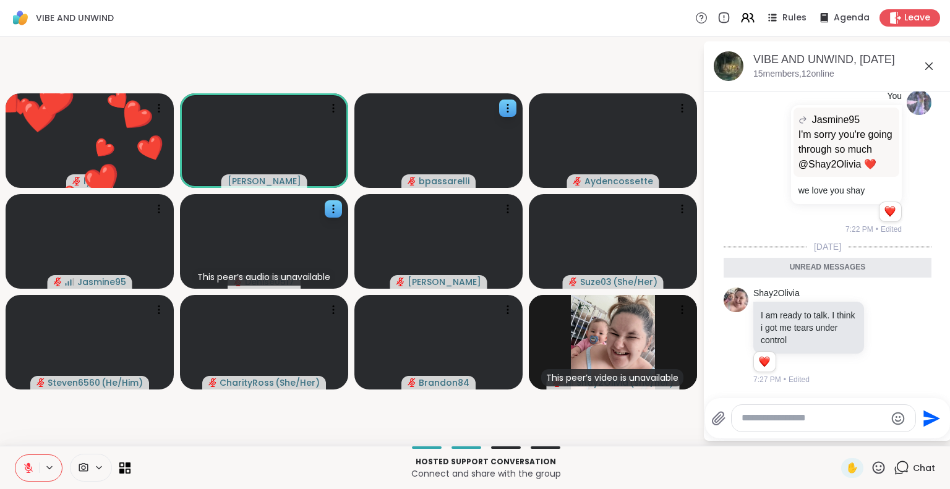
click at [819, 422] on textarea "Type your message" at bounding box center [814, 418] width 144 height 13
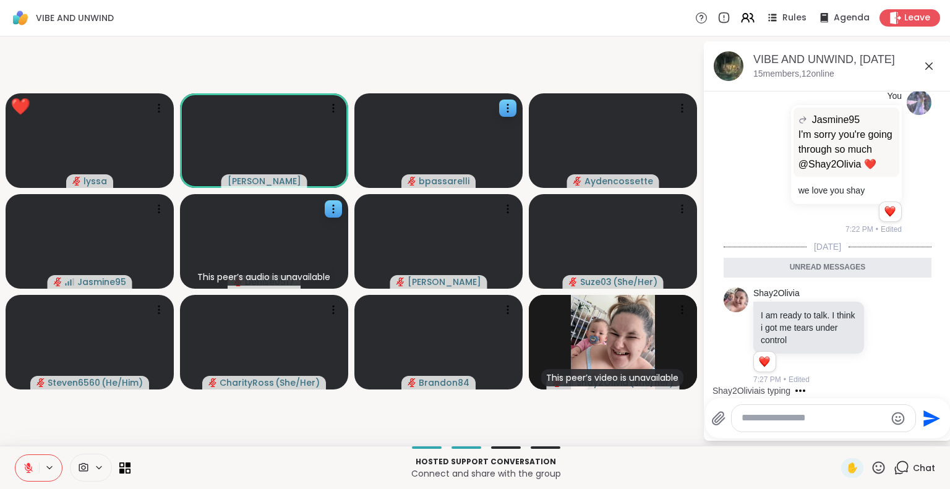
click at [779, 417] on textarea "Type your message" at bounding box center [814, 418] width 144 height 13
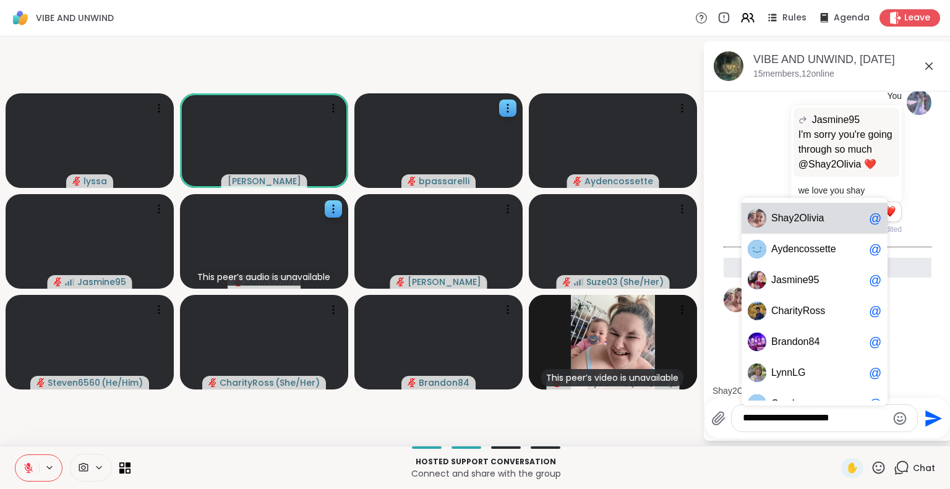
type textarea "**********"
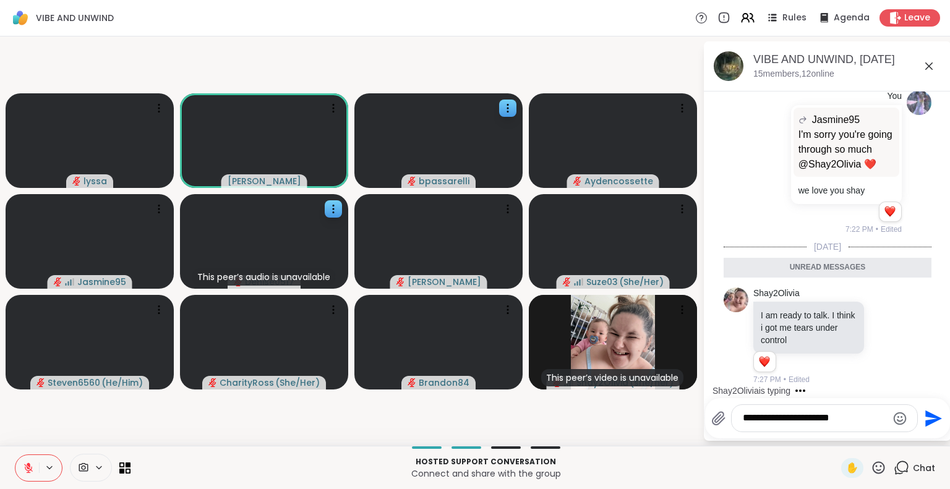
click at [23, 463] on icon at bounding box center [28, 468] width 11 height 11
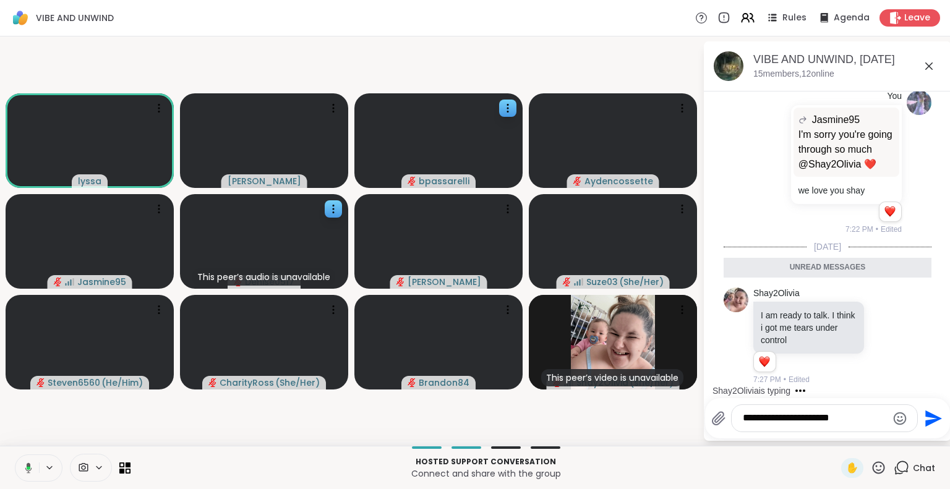
click at [932, 69] on icon at bounding box center [928, 65] width 7 height 7
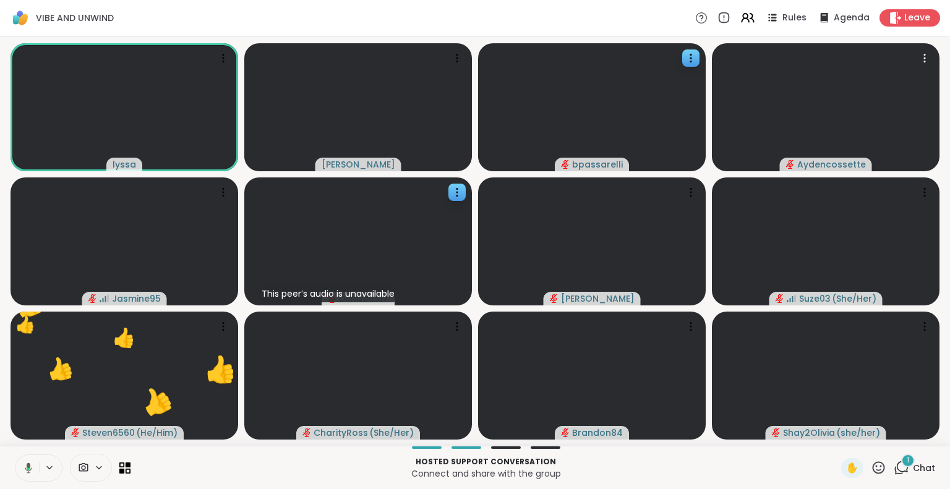
click at [899, 474] on icon at bounding box center [901, 467] width 15 height 15
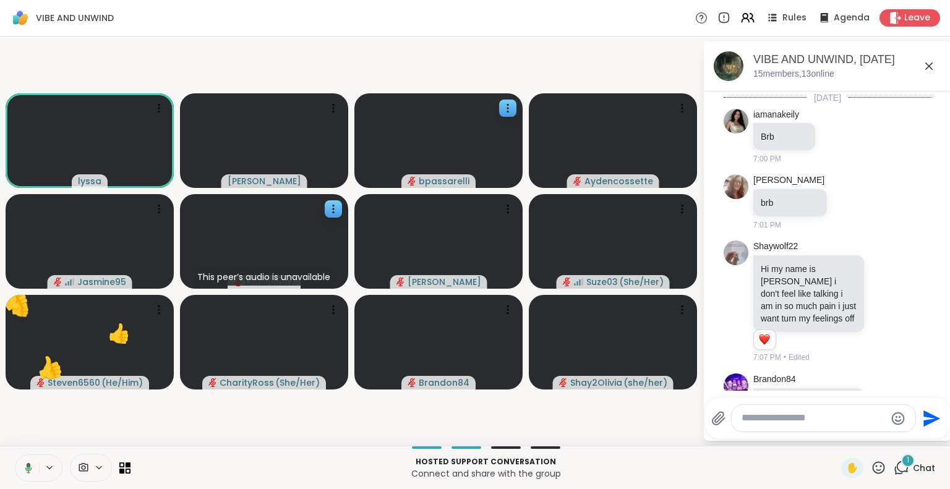
scroll to position [1524, 0]
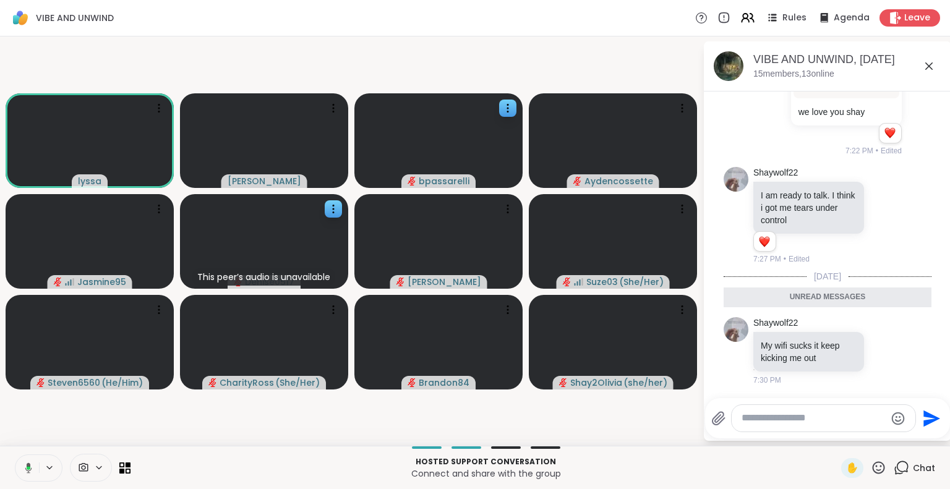
click at [929, 67] on icon at bounding box center [928, 65] width 7 height 7
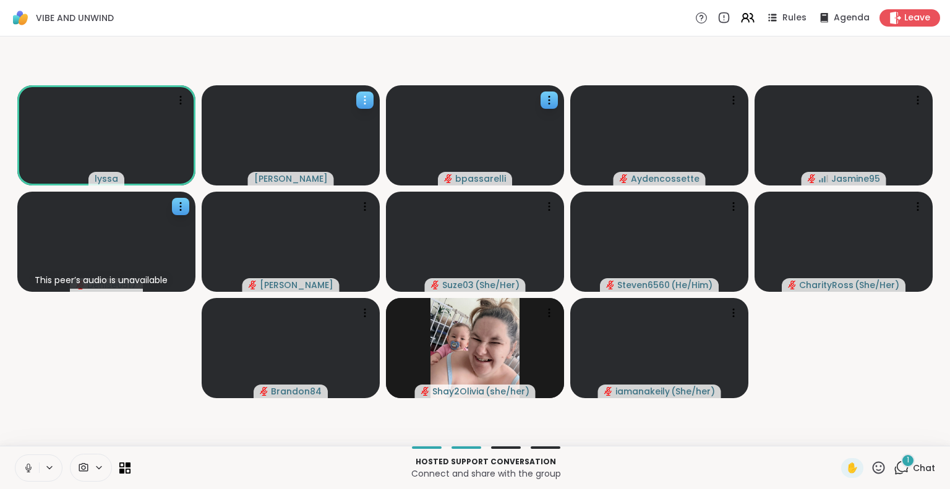
click at [360, 97] on icon at bounding box center [365, 100] width 12 height 12
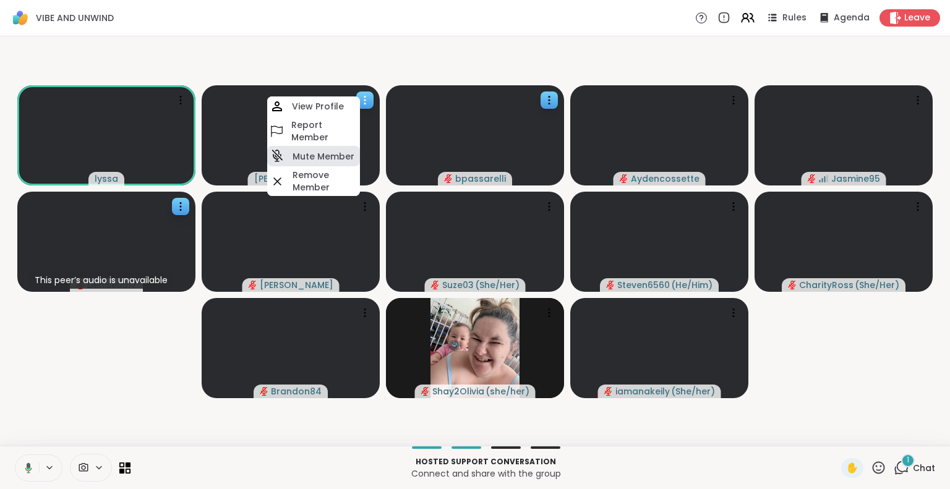
click at [316, 155] on h4 "Mute Member" at bounding box center [324, 156] width 62 height 12
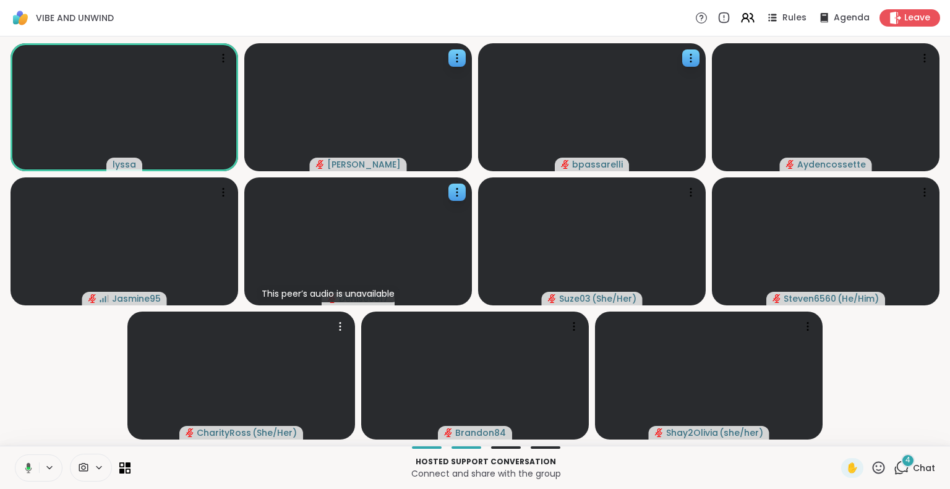
click at [911, 478] on div "4 Chat" at bounding box center [914, 468] width 41 height 20
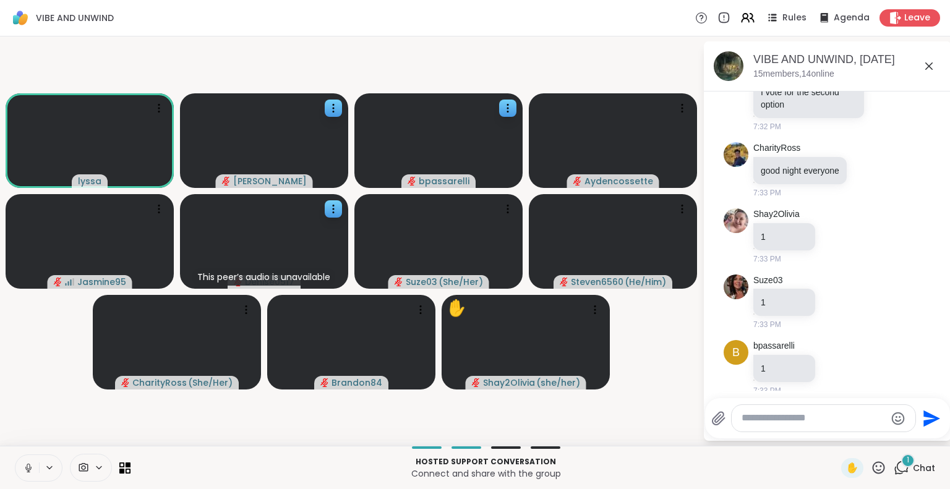
scroll to position [2094, 0]
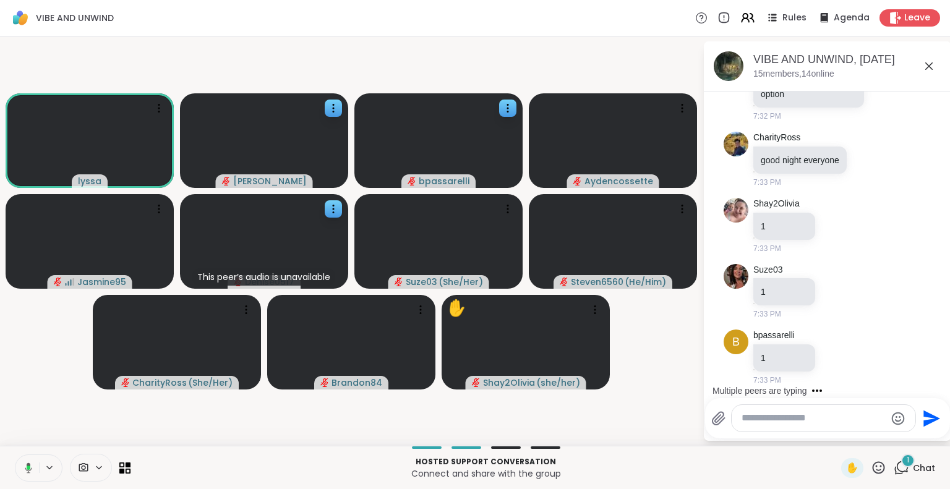
click at [876, 467] on icon at bounding box center [878, 467] width 15 height 15
click at [891, 435] on span "🌟" at bounding box center [897, 435] width 12 height 15
click at [871, 473] on icon at bounding box center [878, 467] width 15 height 15
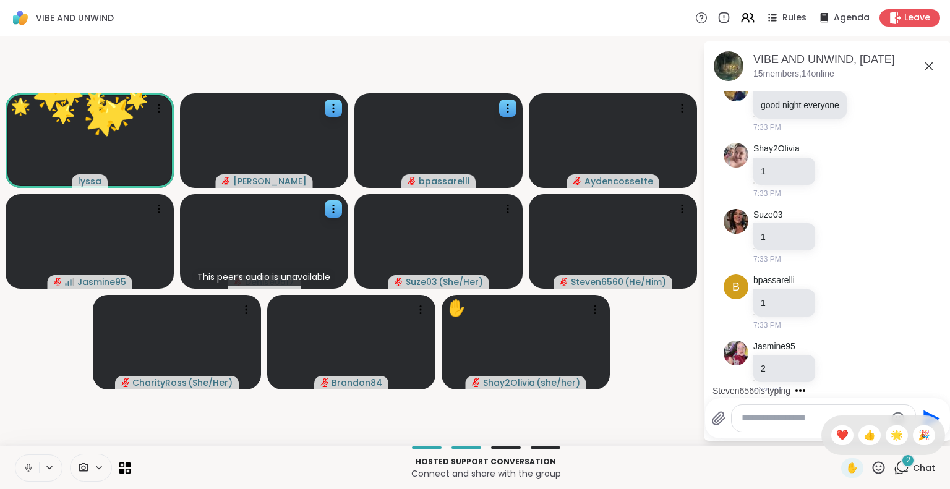
scroll to position [2160, 0]
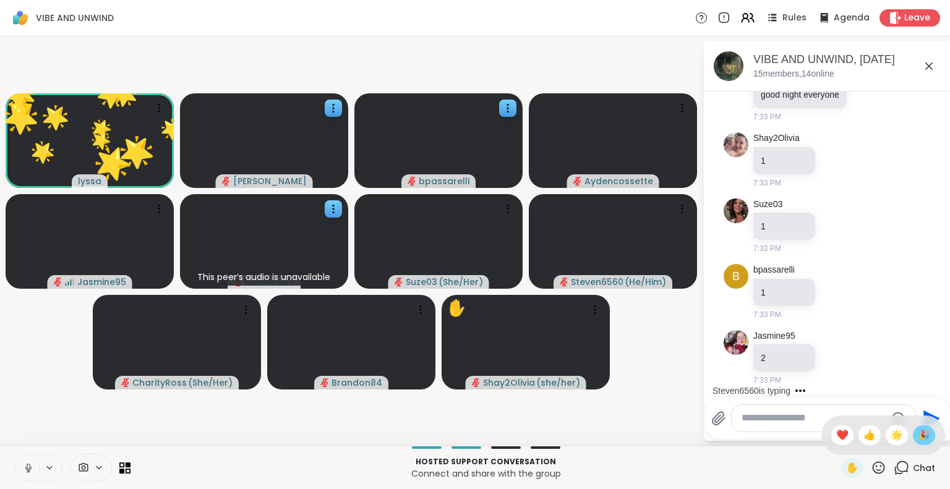
click at [918, 438] on span "🎉" at bounding box center [924, 435] width 12 height 15
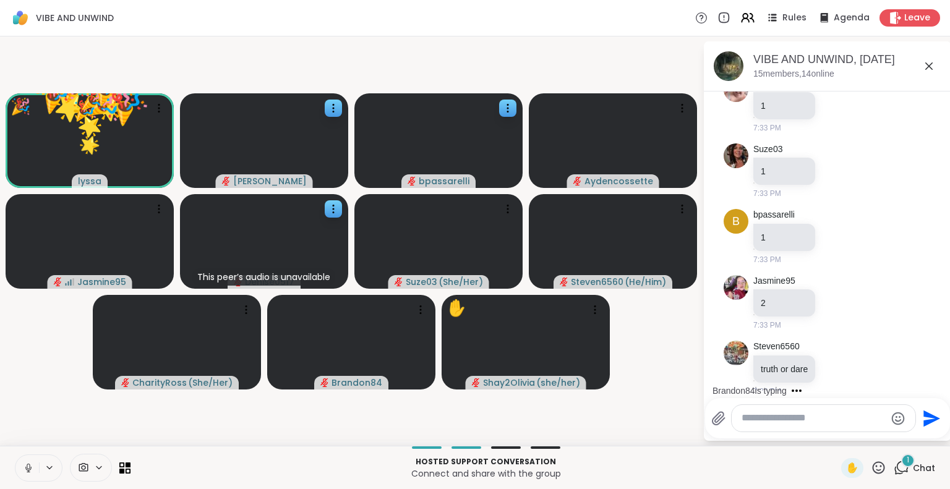
scroll to position [2225, 0]
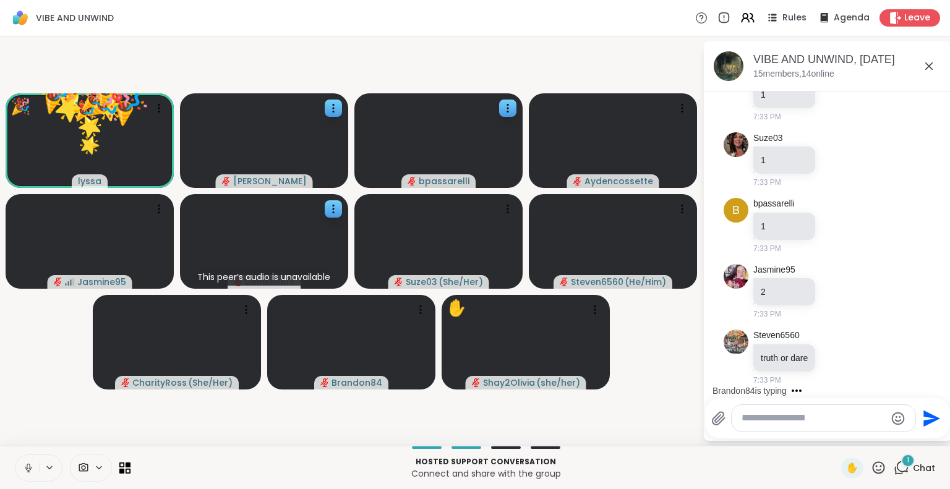
click at [871, 471] on icon at bounding box center [878, 467] width 15 height 15
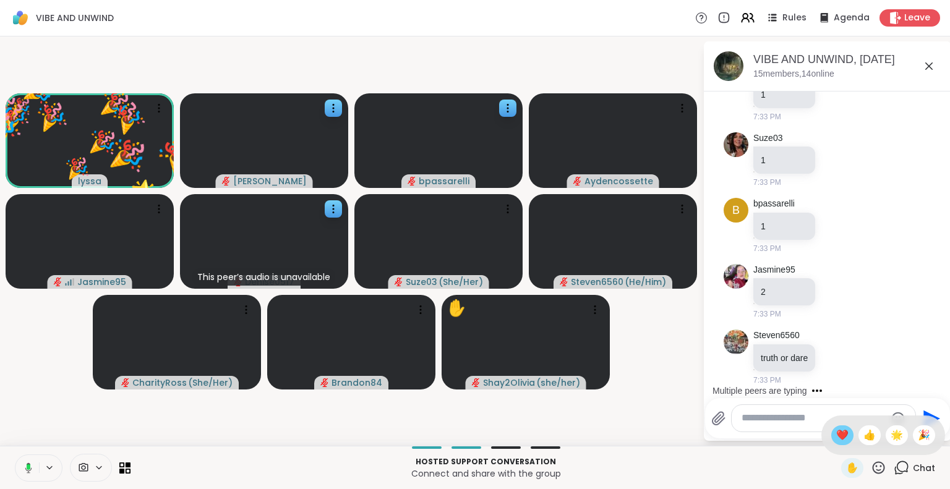
click at [836, 435] on span "❤️" at bounding box center [842, 435] width 12 height 15
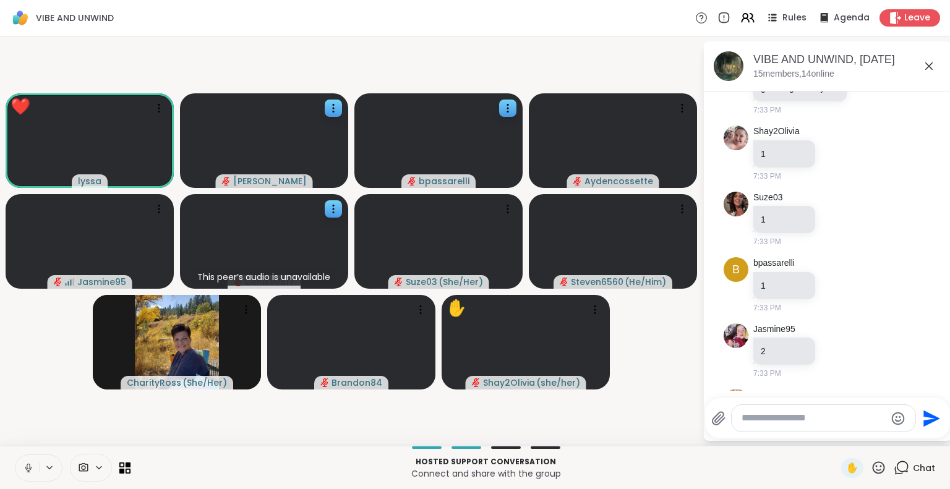
scroll to position [2111, 0]
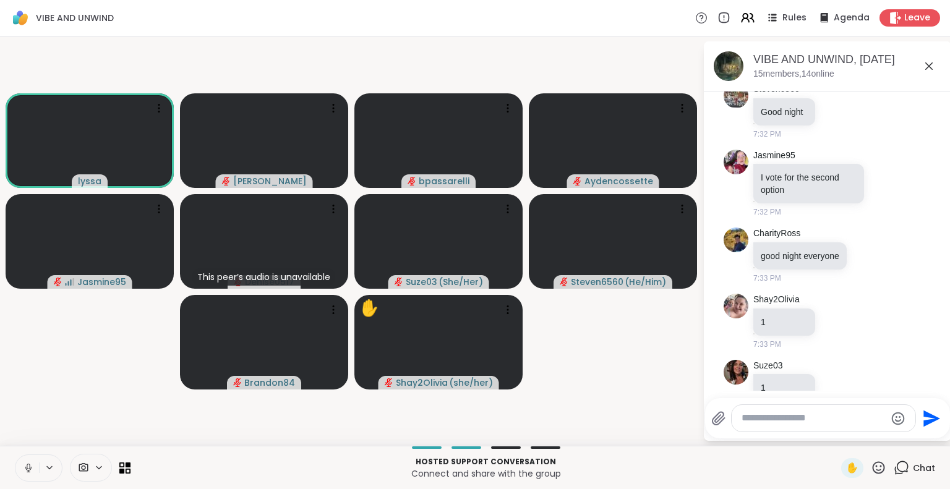
scroll to position [2357, 0]
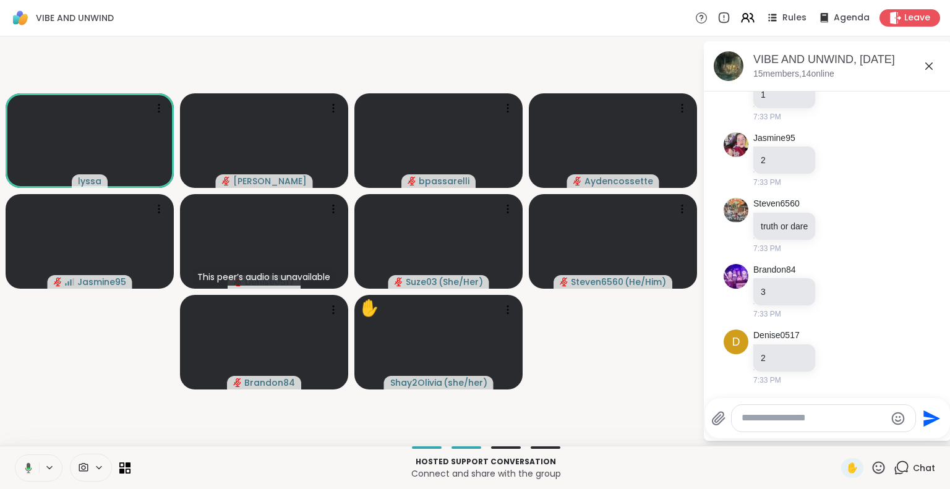
click at [20, 467] on button at bounding box center [26, 468] width 25 height 26
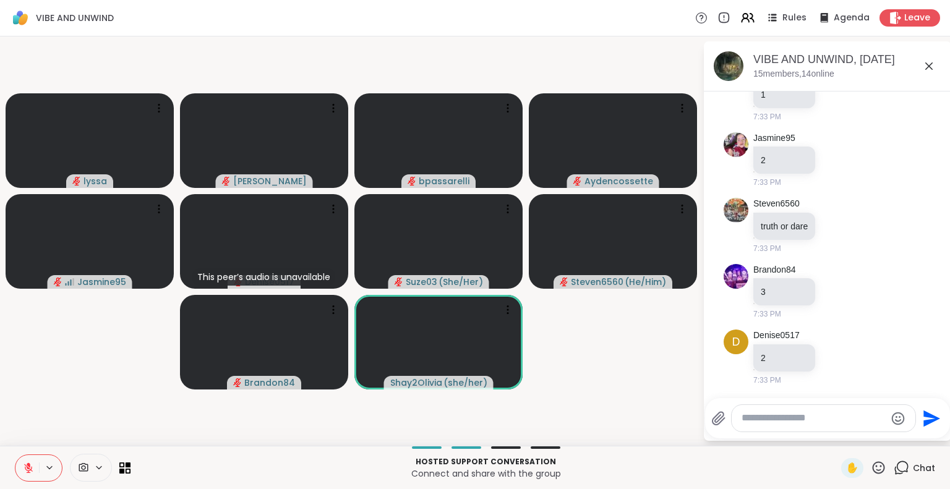
click at [871, 466] on icon at bounding box center [878, 467] width 15 height 15
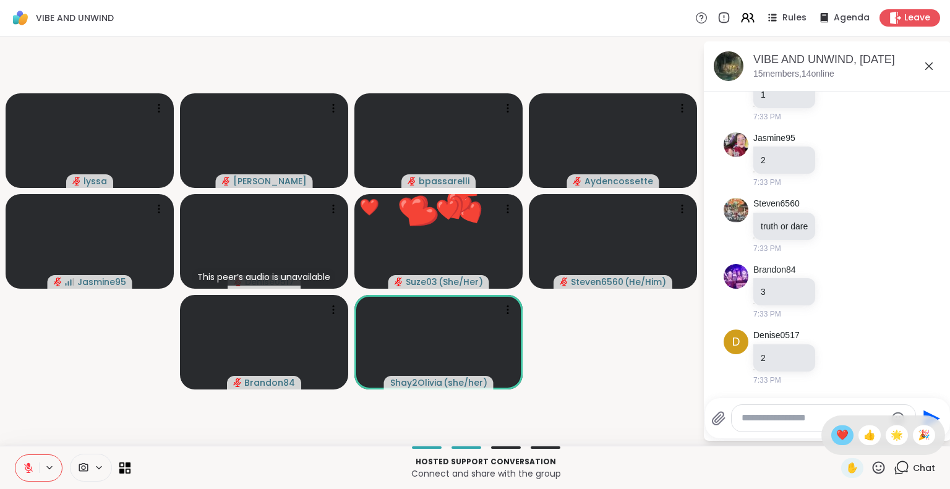
click at [836, 428] on span "❤️" at bounding box center [842, 435] width 12 height 15
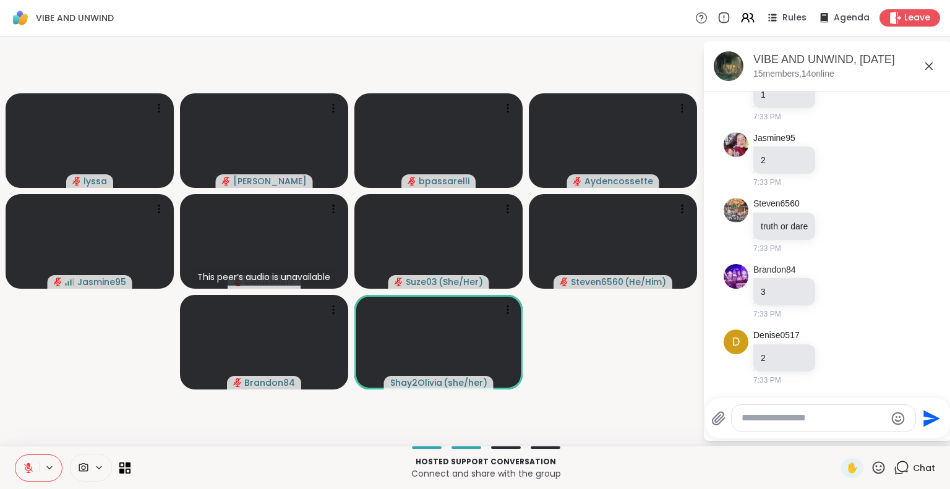
click at [871, 465] on icon at bounding box center [878, 467] width 15 height 15
click at [831, 428] on div "❤️" at bounding box center [842, 436] width 22 height 20
click at [871, 462] on icon at bounding box center [878, 467] width 15 height 15
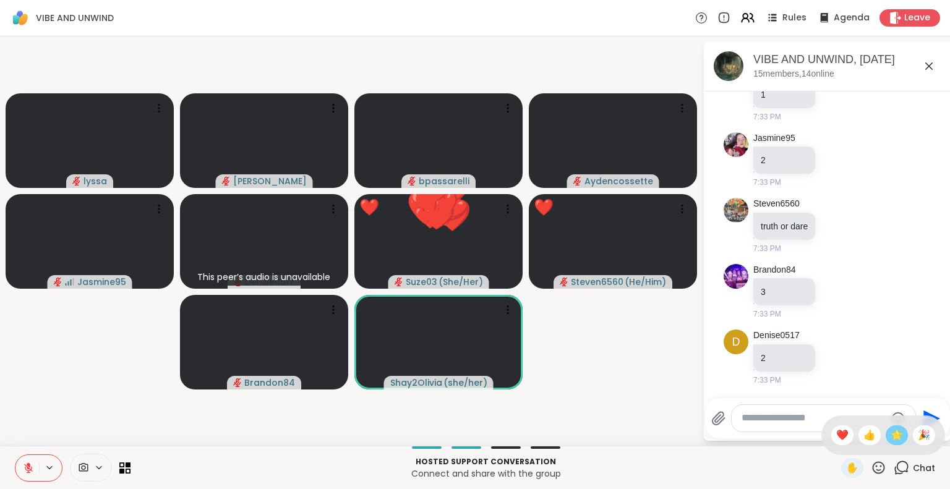
click at [891, 435] on span "🌟" at bounding box center [897, 435] width 12 height 15
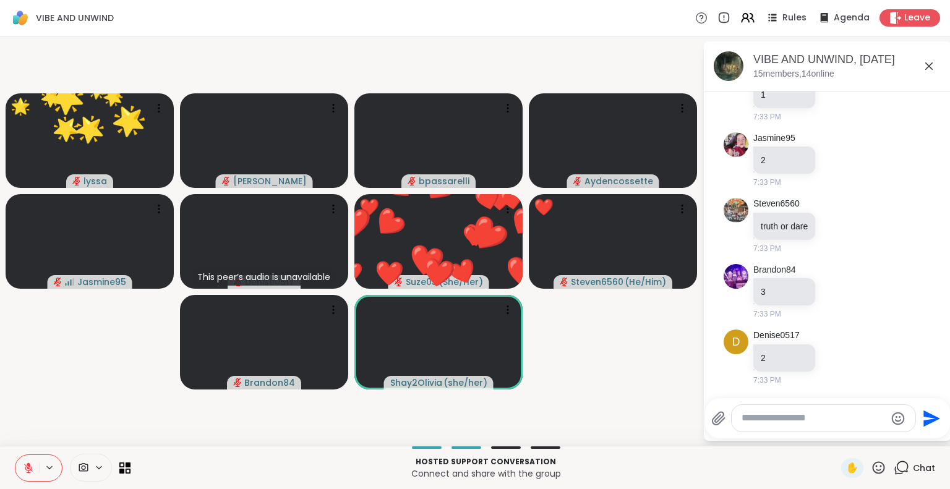
click at [871, 467] on icon at bounding box center [878, 467] width 15 height 15
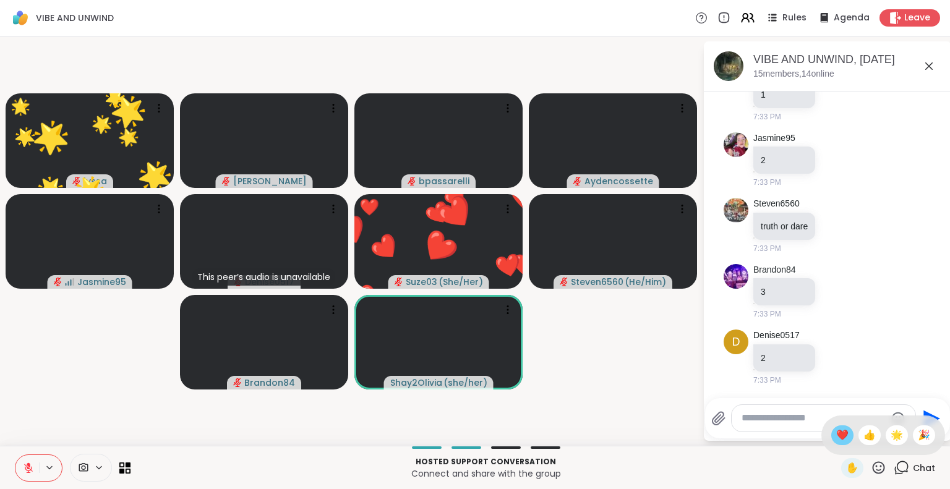
click at [836, 432] on span "❤️" at bounding box center [842, 435] width 12 height 15
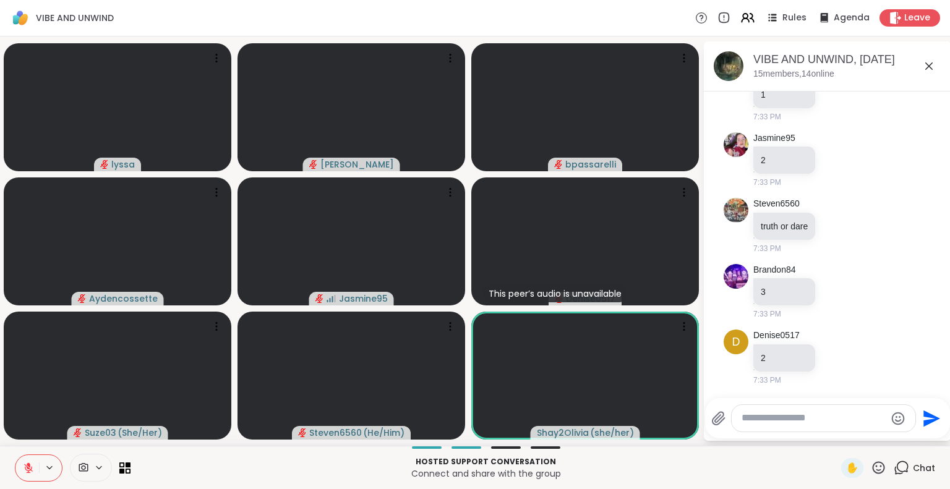
click at [33, 463] on icon at bounding box center [28, 468] width 11 height 11
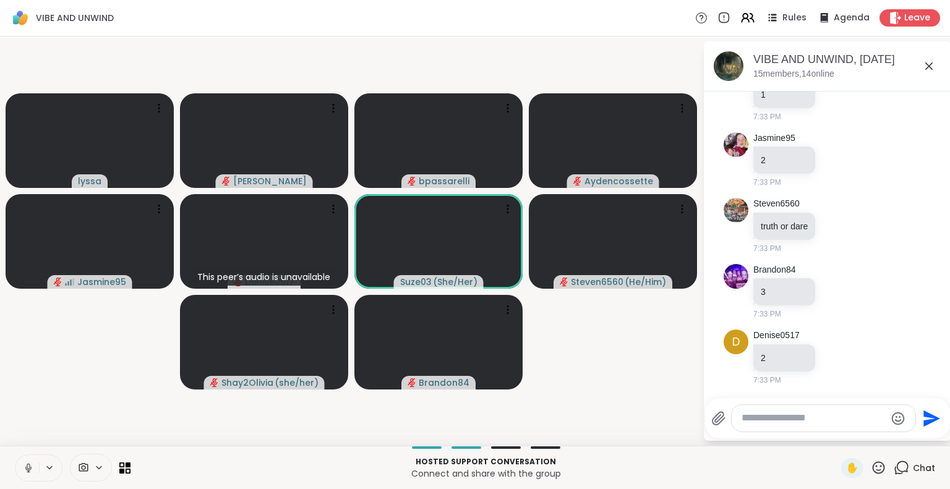
click at [22, 463] on button at bounding box center [27, 468] width 24 height 26
click at [873, 462] on icon at bounding box center [878, 467] width 15 height 15
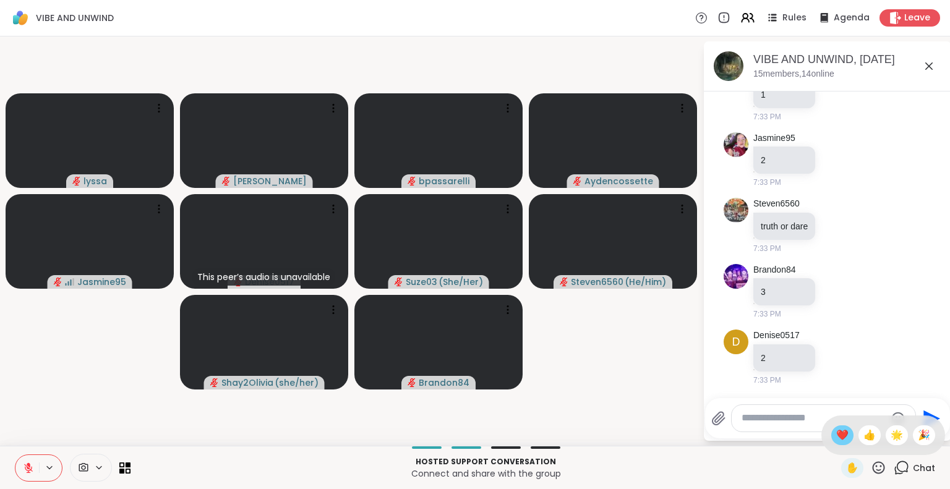
click at [836, 432] on span "❤️" at bounding box center [842, 435] width 12 height 15
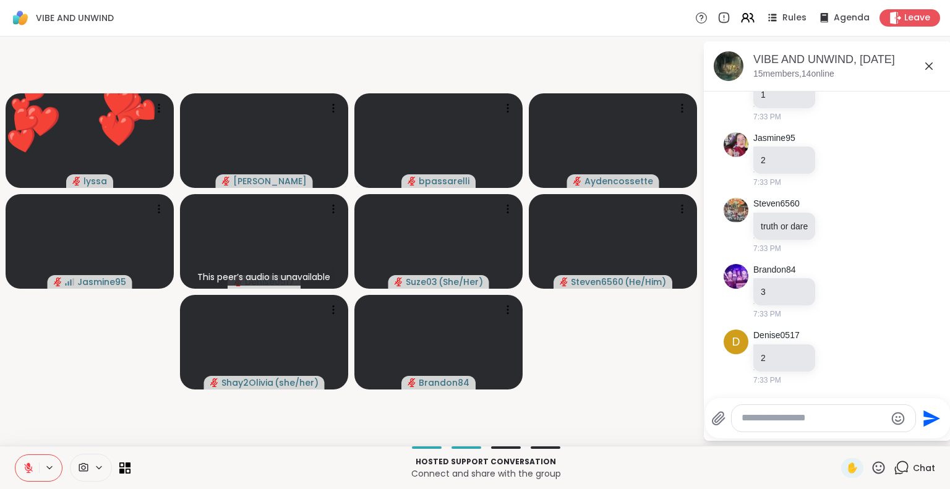
click at [15, 470] on button at bounding box center [27, 468] width 24 height 26
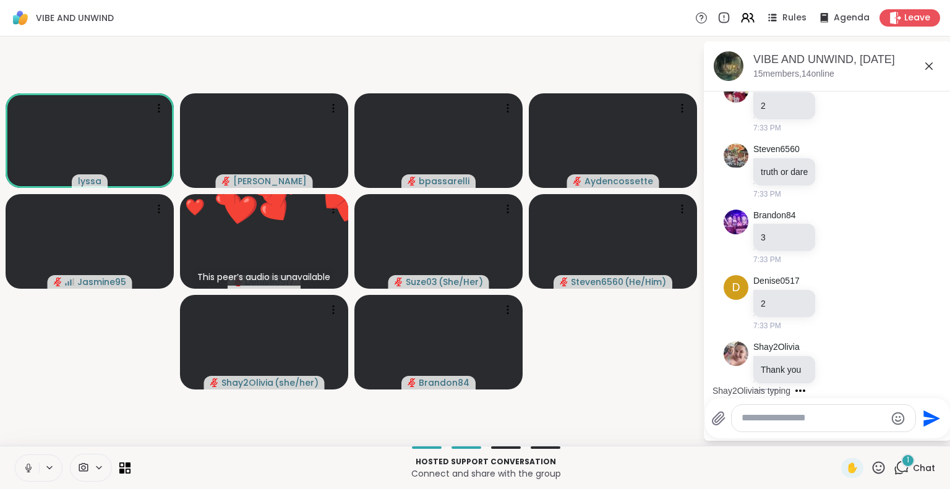
scroll to position [2423, 0]
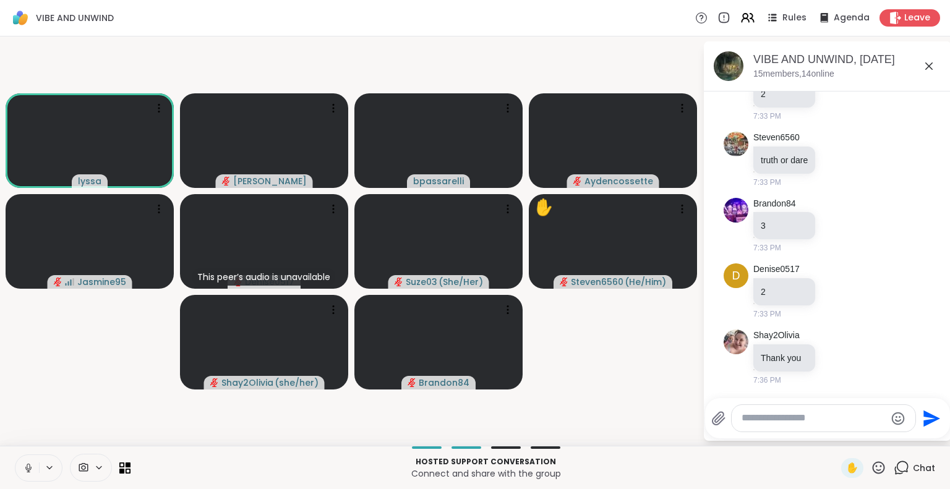
click at [21, 468] on button at bounding box center [27, 468] width 24 height 26
click at [27, 465] on icon at bounding box center [29, 465] width 4 height 5
click at [28, 463] on icon at bounding box center [26, 468] width 11 height 11
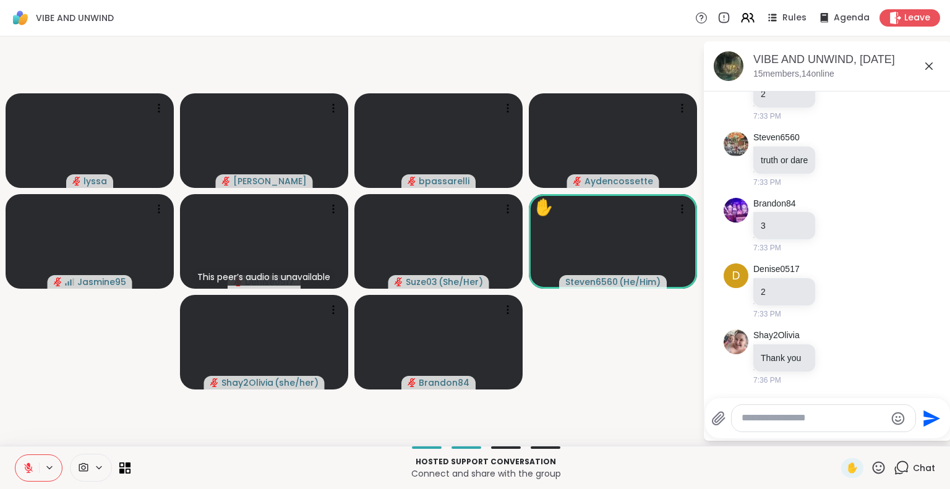
click at [871, 466] on icon at bounding box center [878, 467] width 15 height 15
click at [836, 435] on span "❤️" at bounding box center [842, 435] width 12 height 15
click at [871, 467] on icon at bounding box center [878, 467] width 15 height 15
click at [892, 428] on span "🌟" at bounding box center [897, 435] width 12 height 15
click at [872, 465] on icon at bounding box center [878, 467] width 15 height 15
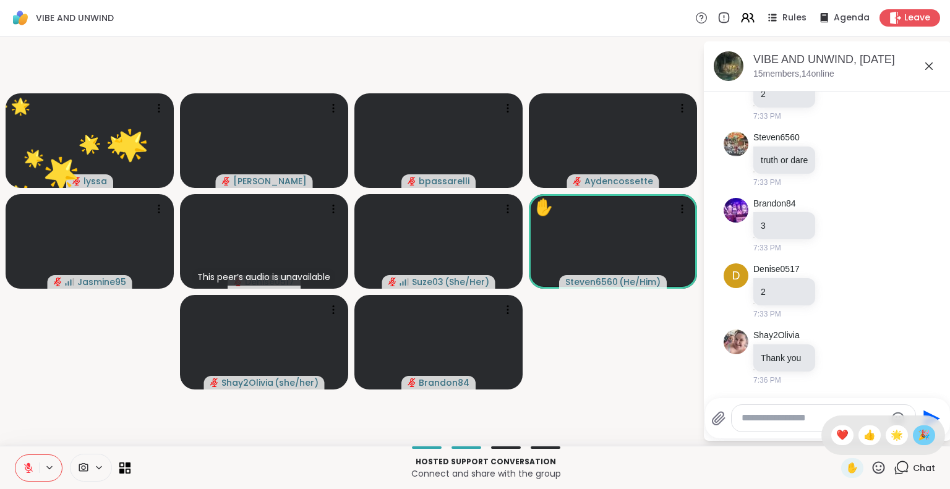
click at [913, 426] on div "🎉" at bounding box center [924, 436] width 22 height 20
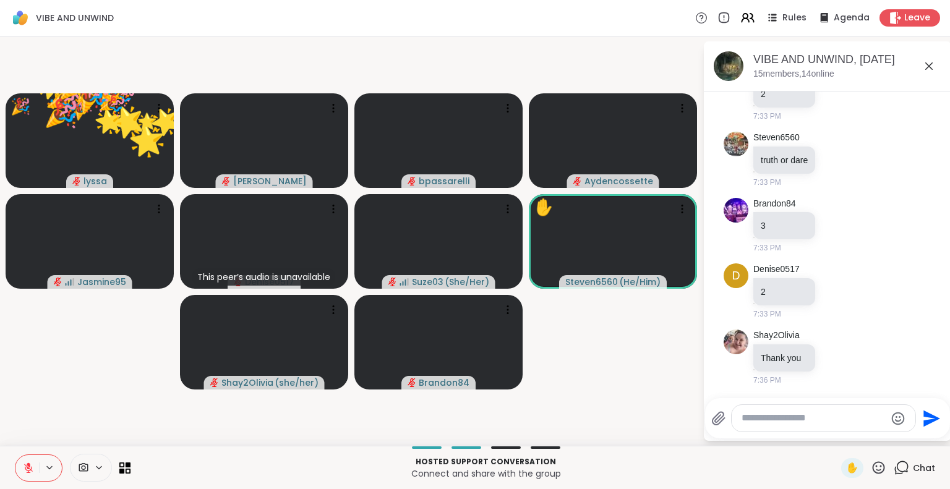
click at [871, 468] on icon at bounding box center [878, 467] width 15 height 15
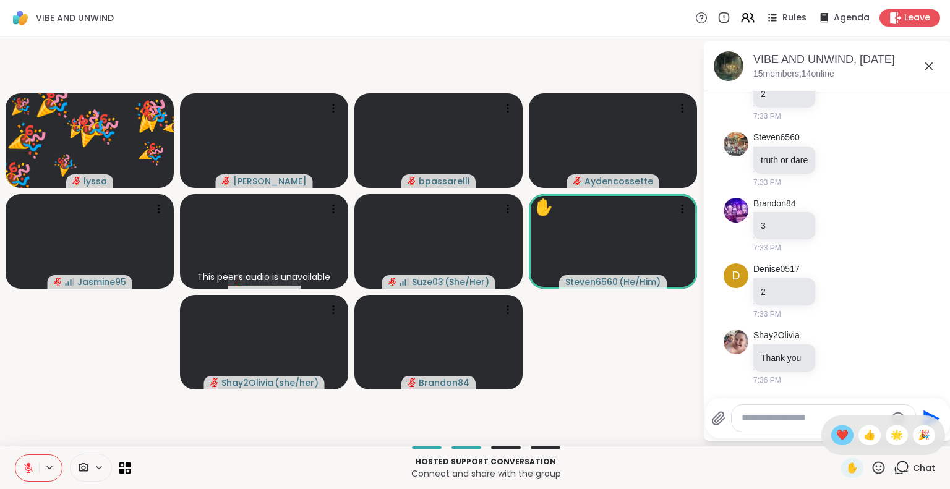
click at [836, 432] on span "❤️" at bounding box center [842, 435] width 12 height 15
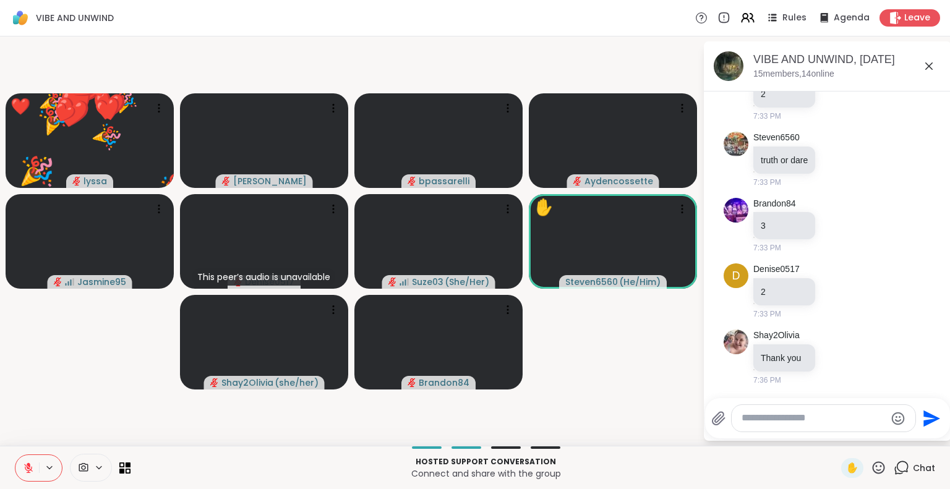
click at [873, 463] on icon at bounding box center [879, 468] width 12 height 12
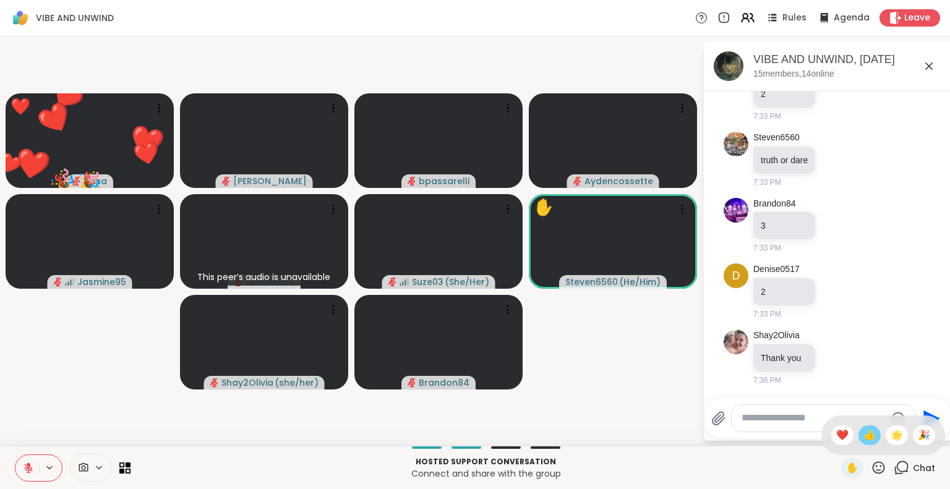
click at [864, 432] on span "👍" at bounding box center [870, 435] width 12 height 15
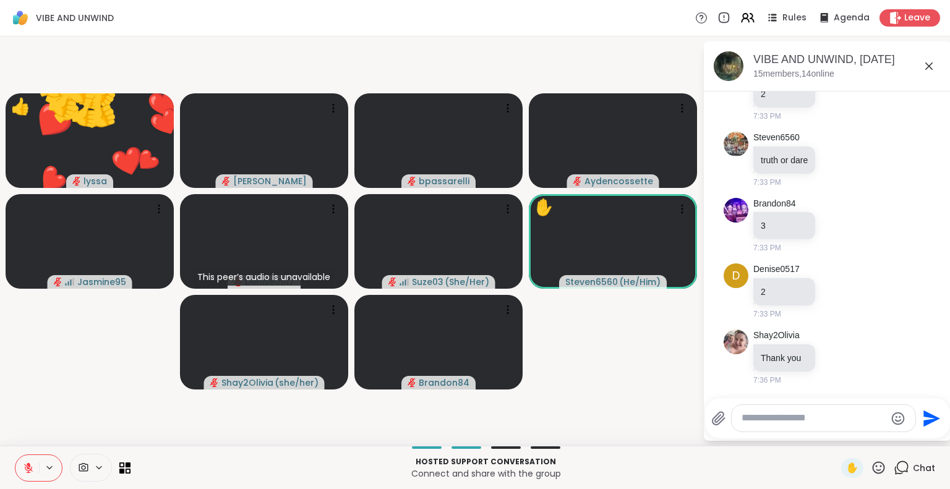
click at [873, 463] on icon at bounding box center [879, 468] width 12 height 12
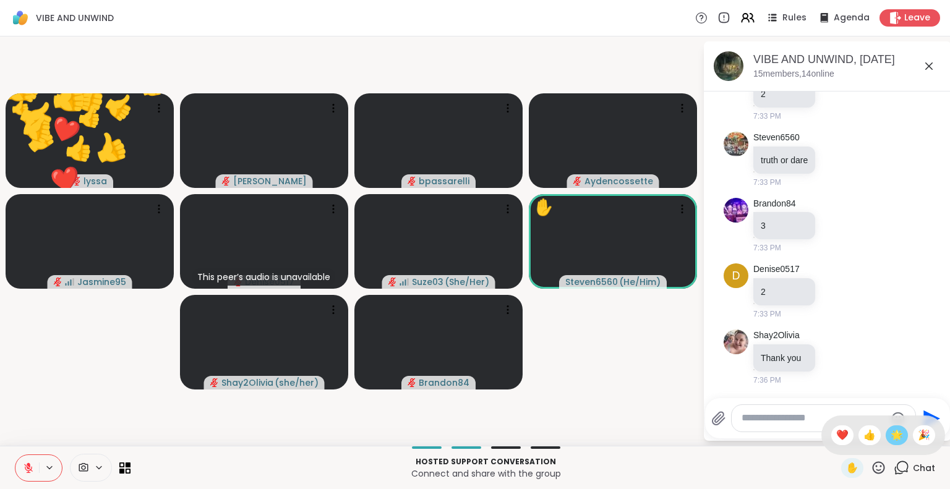
click at [891, 437] on span "🌟" at bounding box center [897, 435] width 12 height 15
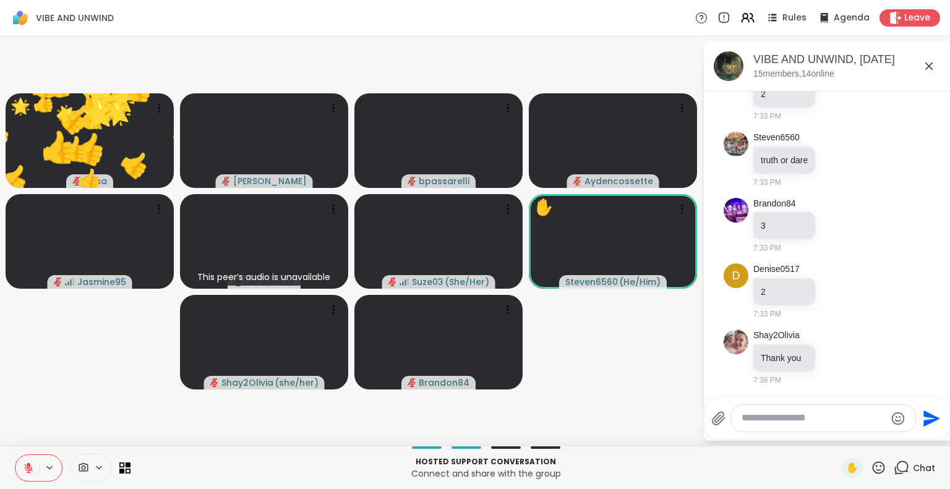
click at [871, 462] on icon at bounding box center [878, 467] width 15 height 15
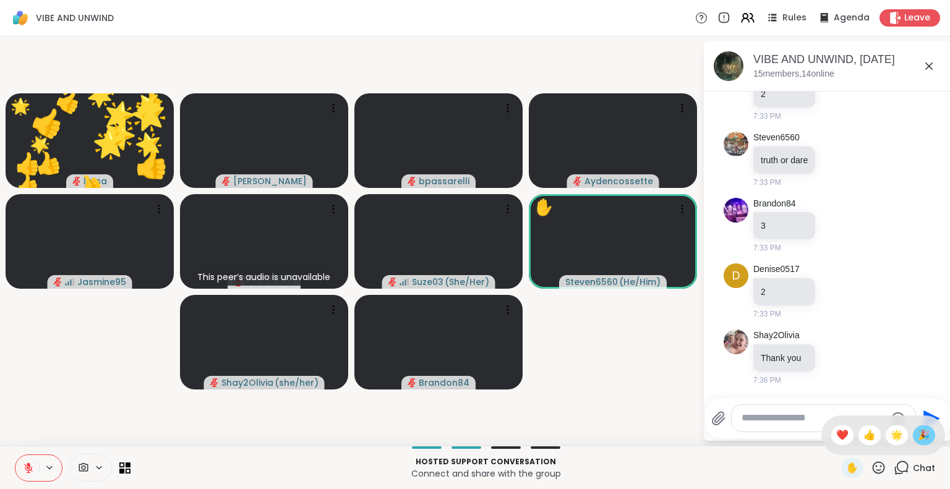
click at [918, 432] on span "🎉" at bounding box center [924, 435] width 12 height 15
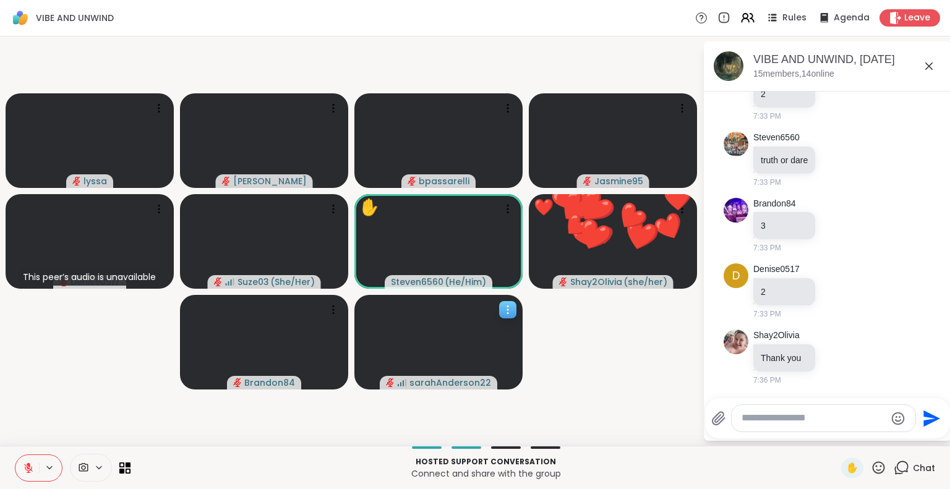
click at [514, 310] on div at bounding box center [507, 309] width 17 height 17
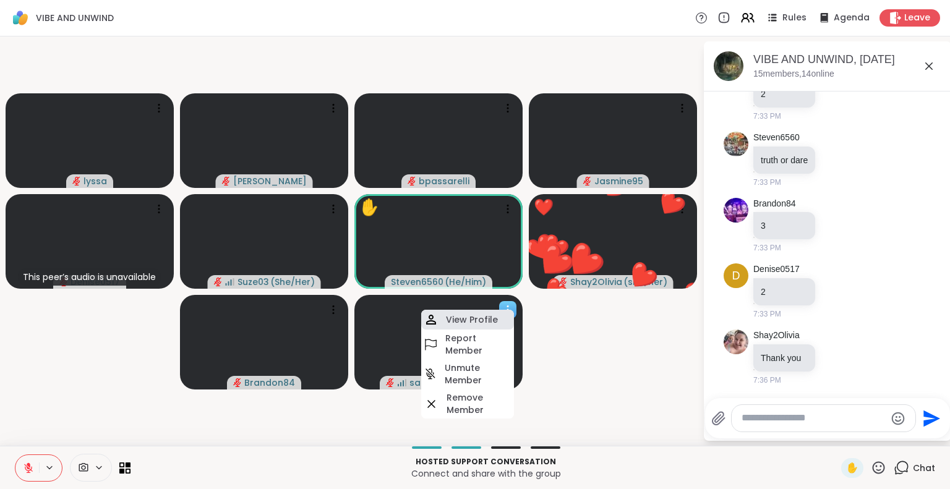
click at [507, 312] on div "View Profile" at bounding box center [467, 320] width 93 height 20
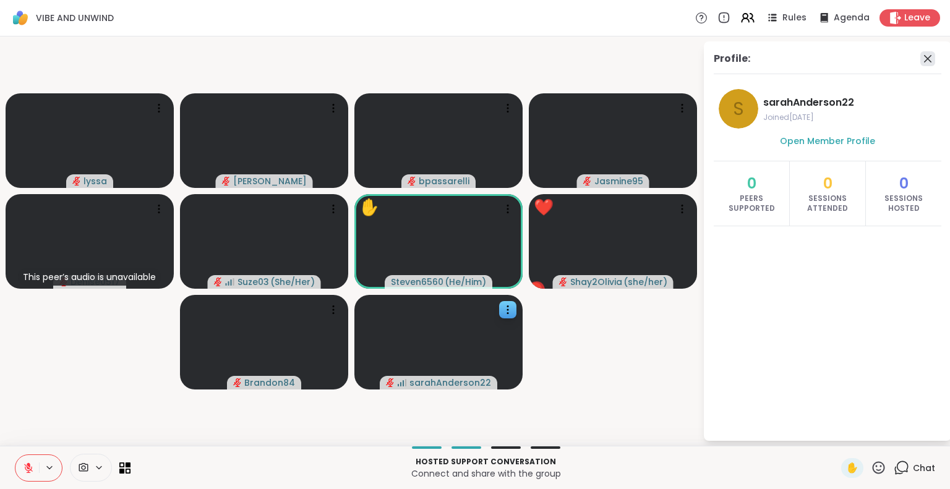
click at [928, 59] on icon at bounding box center [927, 58] width 7 height 7
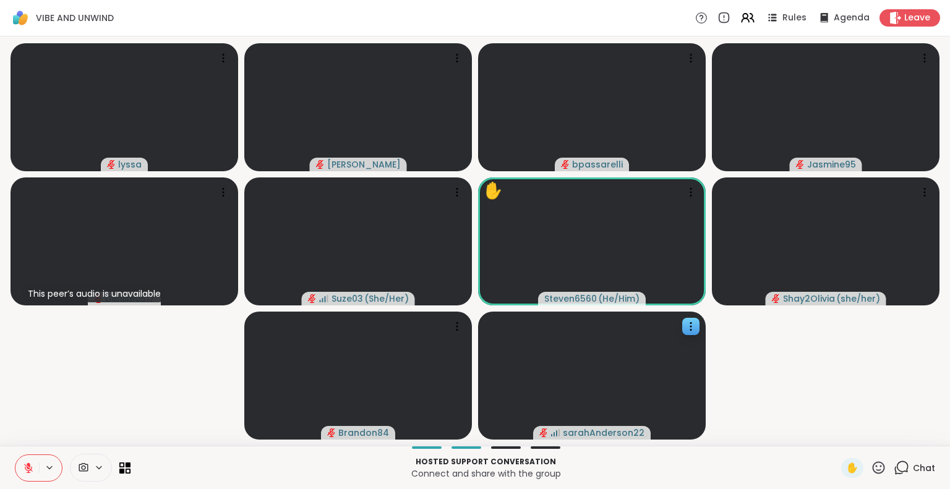
click at [871, 464] on icon at bounding box center [878, 467] width 15 height 15
click at [836, 437] on span "❤️" at bounding box center [842, 435] width 12 height 15
click at [695, 333] on div at bounding box center [690, 326] width 17 height 17
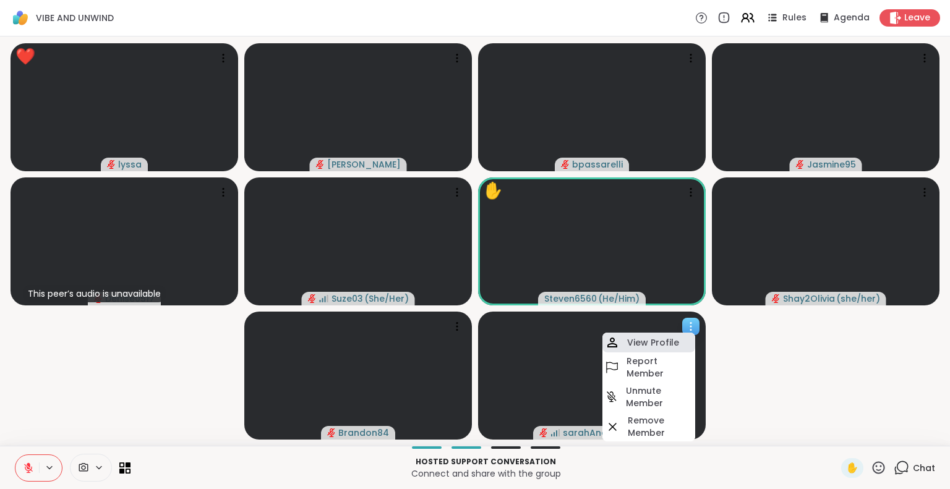
click at [638, 339] on h4 "View Profile" at bounding box center [653, 343] width 52 height 12
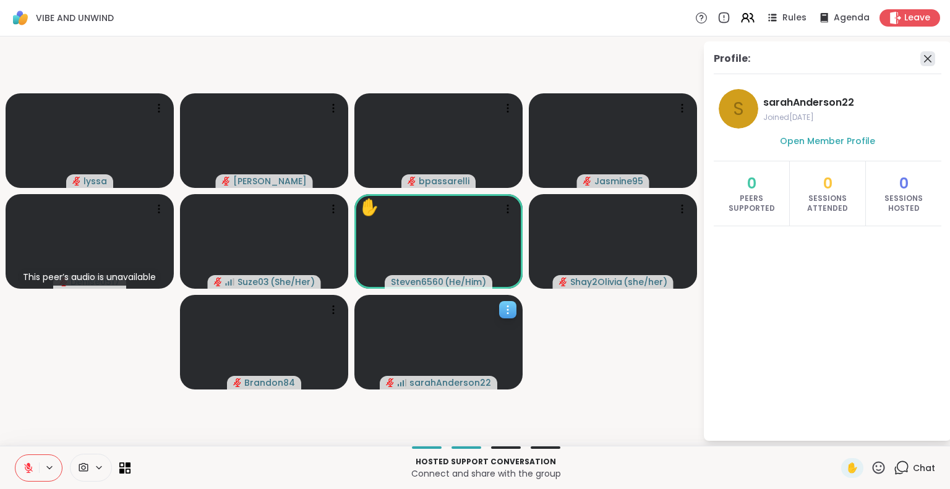
click at [928, 54] on icon at bounding box center [928, 58] width 15 height 15
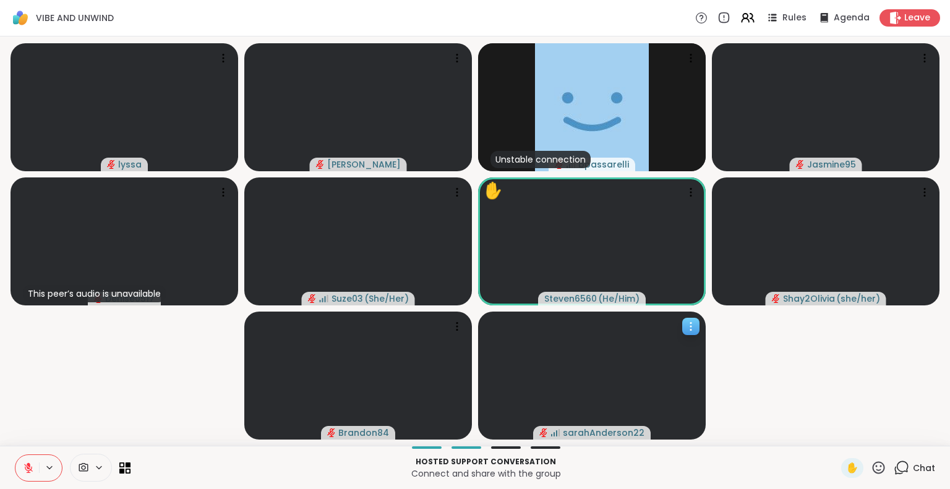
click at [874, 469] on icon at bounding box center [878, 467] width 15 height 15
click at [836, 437] on span "❤️" at bounding box center [842, 435] width 12 height 15
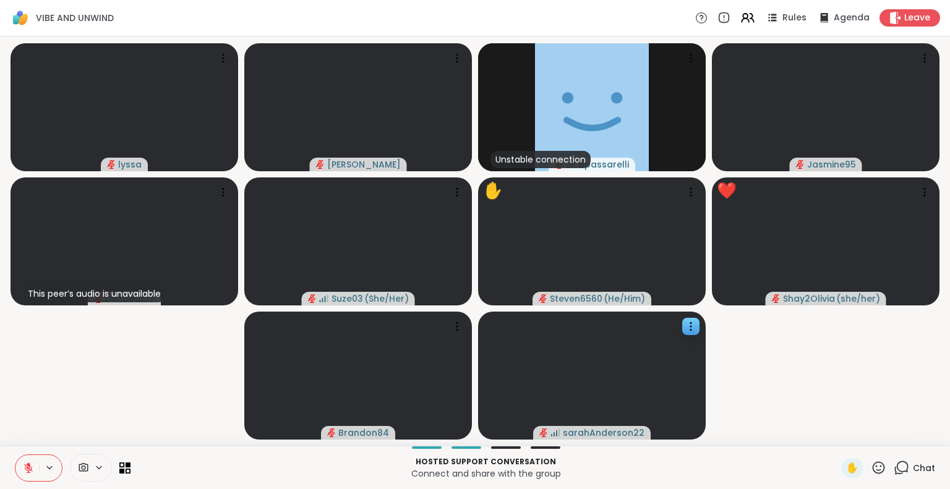
click at [33, 463] on icon at bounding box center [28, 468] width 11 height 11
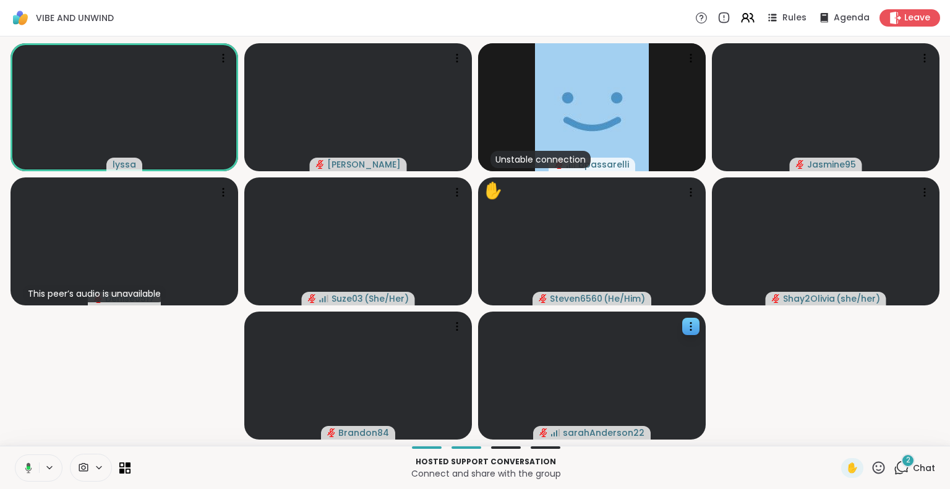
click at [29, 466] on icon at bounding box center [29, 468] width 4 height 4
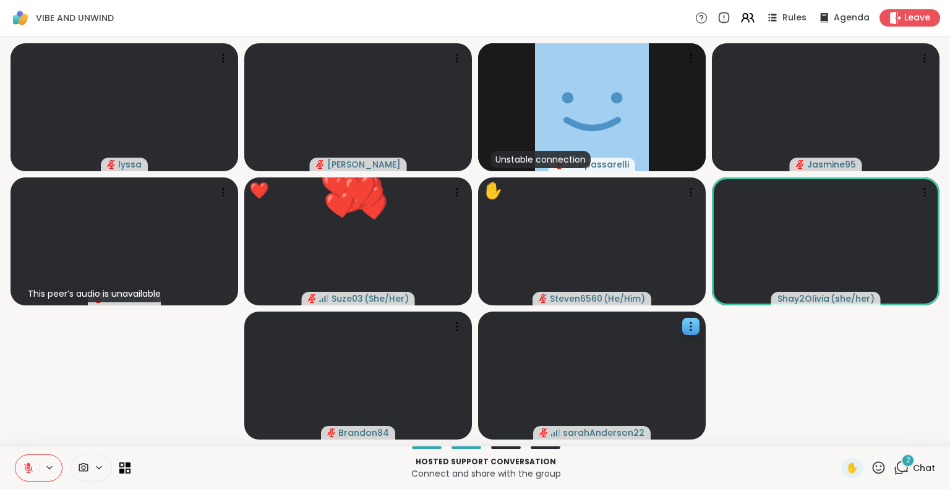
click at [26, 464] on icon at bounding box center [28, 468] width 11 height 11
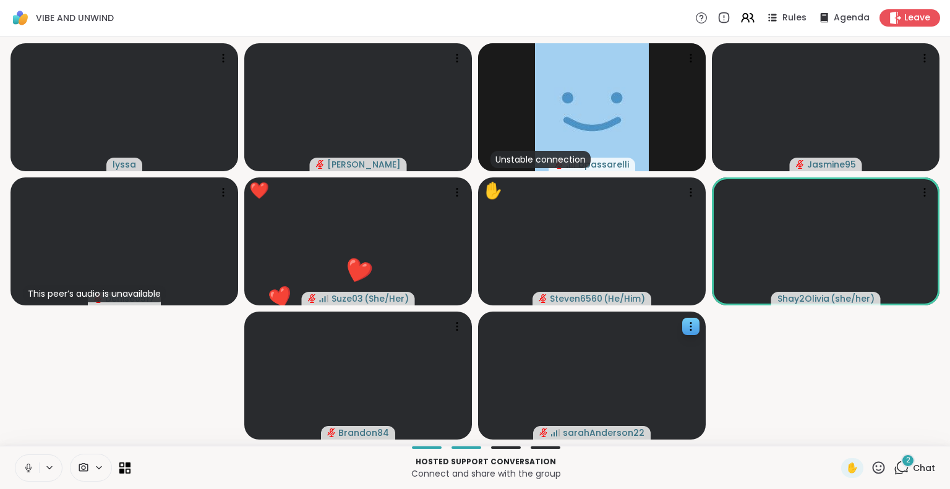
click at [894, 460] on div "2 Chat" at bounding box center [914, 468] width 41 height 20
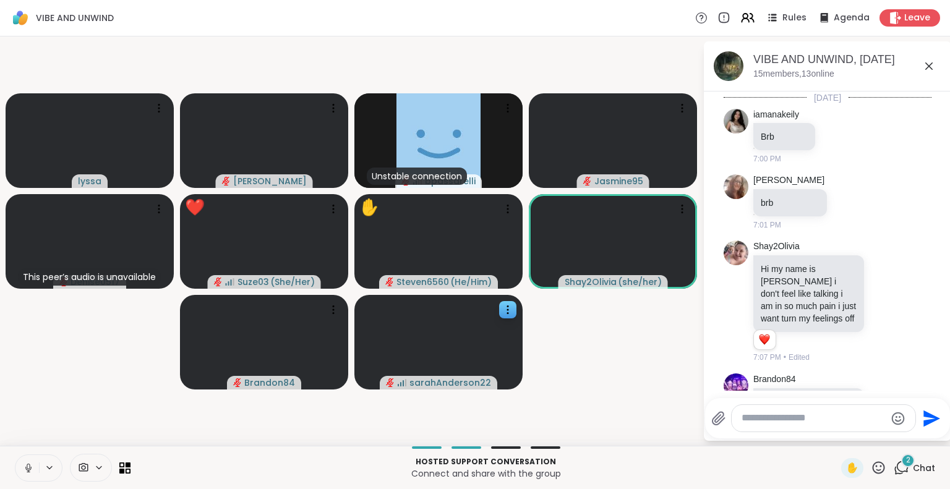
scroll to position [2596, 0]
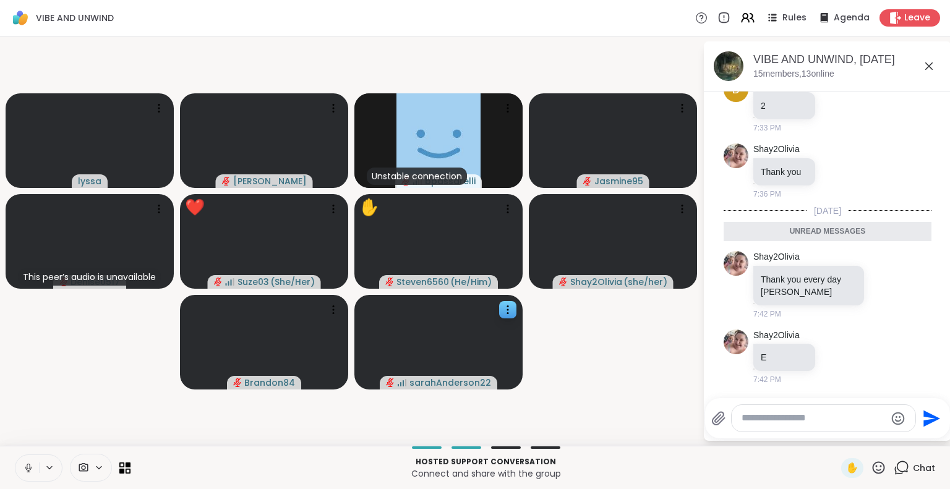
click at [930, 63] on icon at bounding box center [929, 66] width 15 height 15
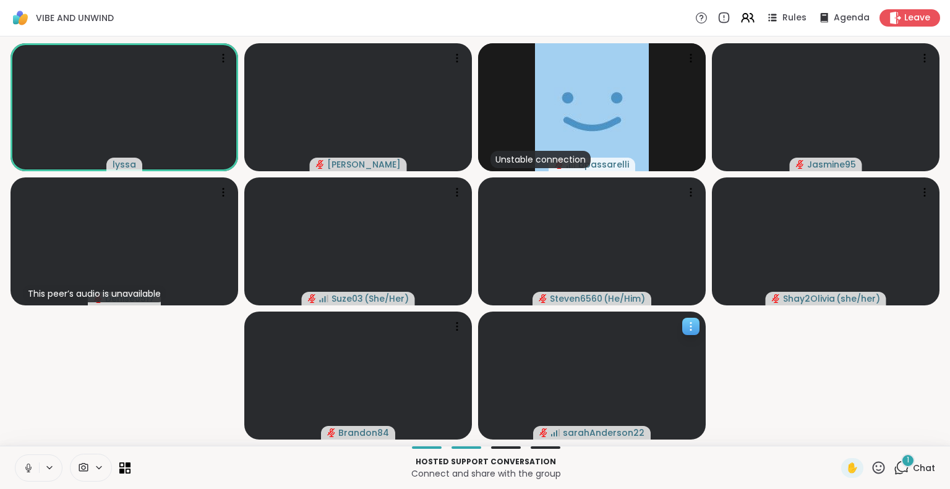
click at [692, 322] on icon at bounding box center [691, 326] width 12 height 12
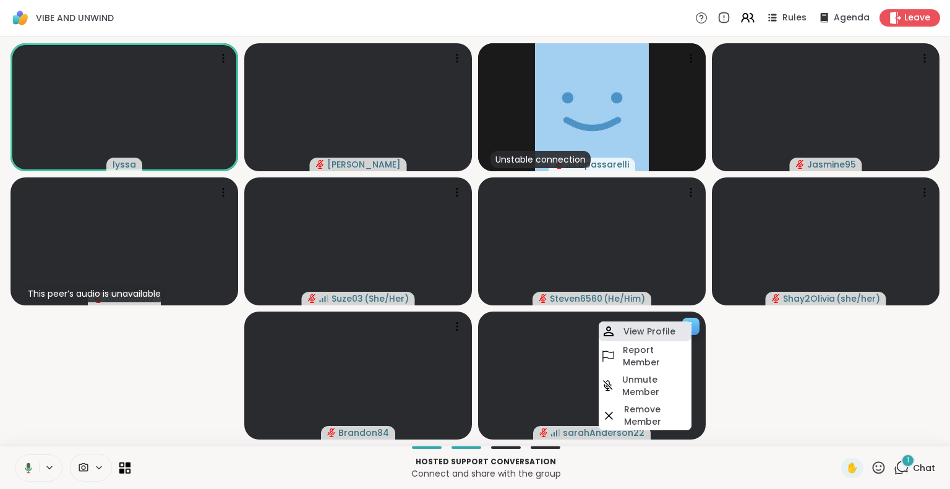
click at [656, 325] on h4 "View Profile" at bounding box center [650, 331] width 52 height 12
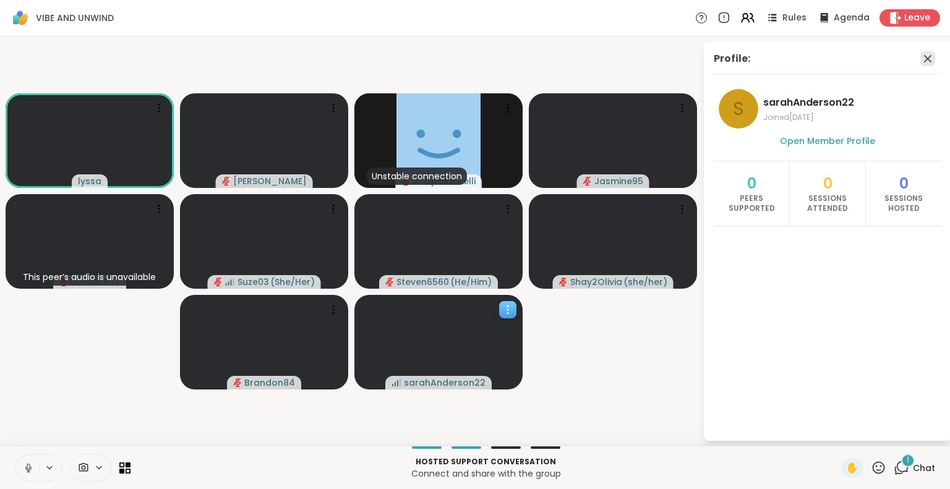
click at [926, 61] on icon at bounding box center [928, 58] width 15 height 15
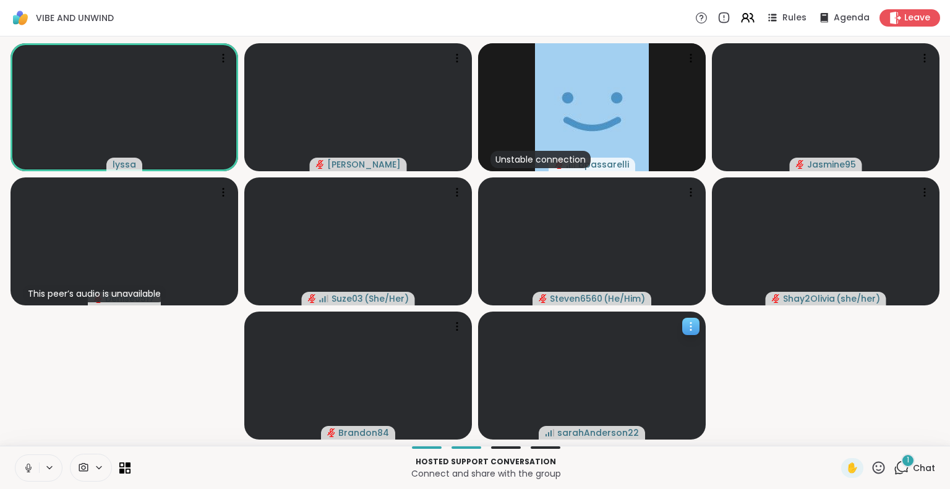
click at [30, 465] on icon at bounding box center [28, 468] width 11 height 11
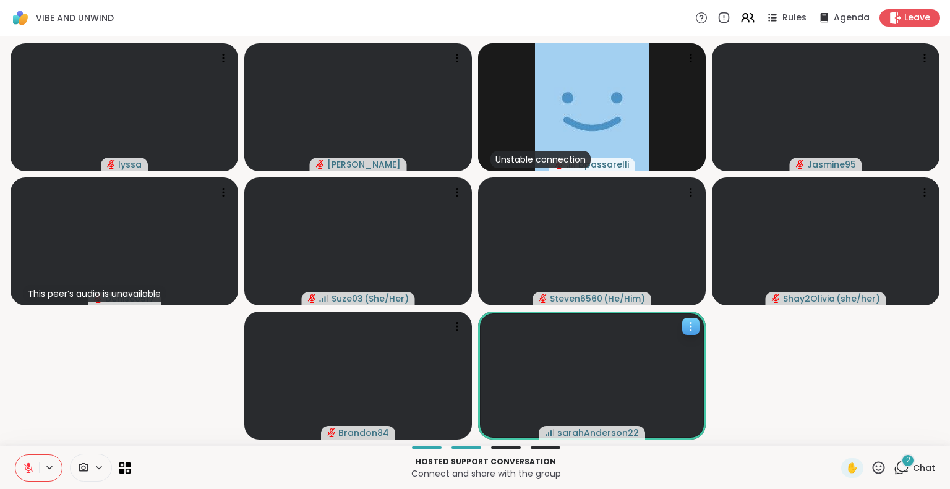
click at [38, 472] on button at bounding box center [27, 468] width 24 height 26
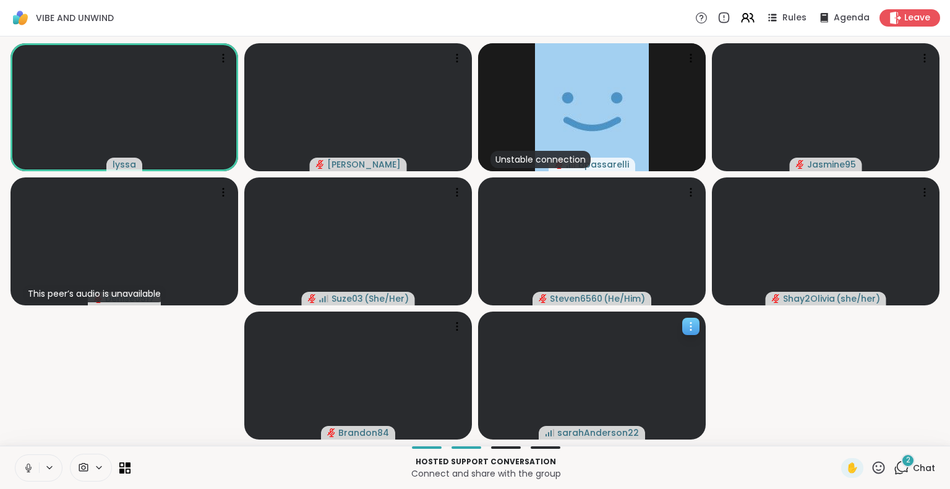
click at [25, 466] on icon at bounding box center [28, 468] width 11 height 11
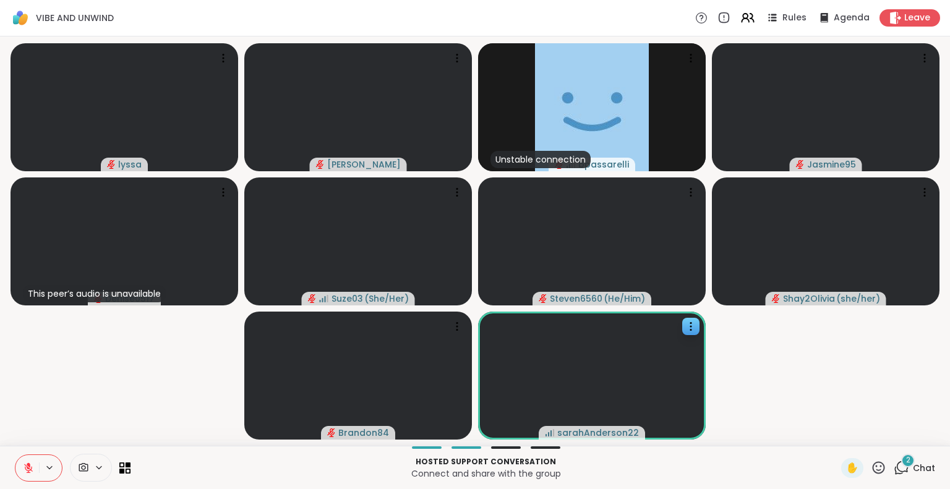
click at [873, 466] on icon at bounding box center [879, 468] width 12 height 12
click at [836, 432] on span "❤️" at bounding box center [842, 435] width 12 height 15
click at [27, 463] on icon at bounding box center [28, 468] width 11 height 11
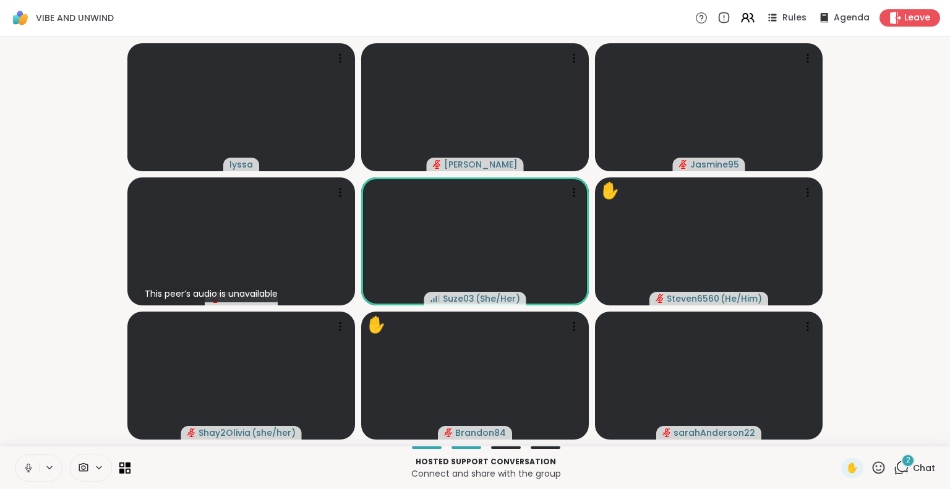
click at [30, 462] on button at bounding box center [27, 468] width 24 height 26
click at [871, 463] on icon at bounding box center [878, 467] width 15 height 15
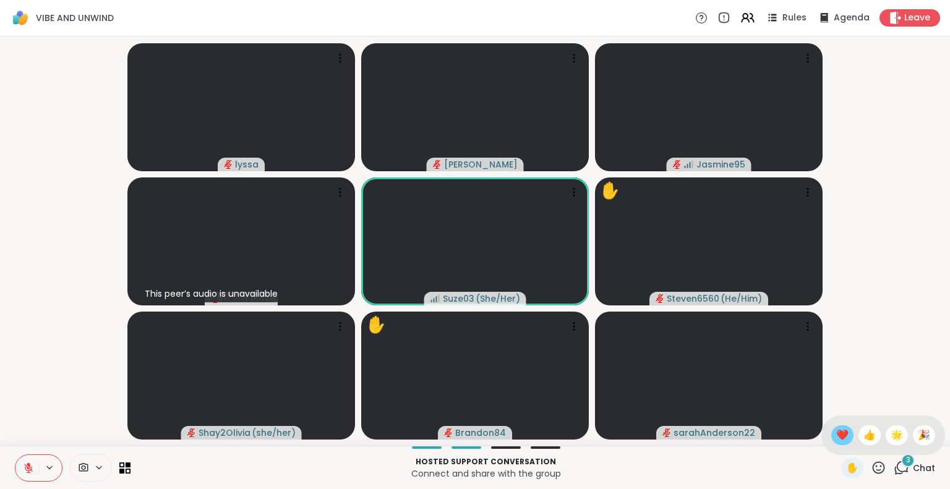
click at [836, 432] on span "❤️" at bounding box center [842, 435] width 12 height 15
click at [28, 460] on button at bounding box center [27, 468] width 24 height 26
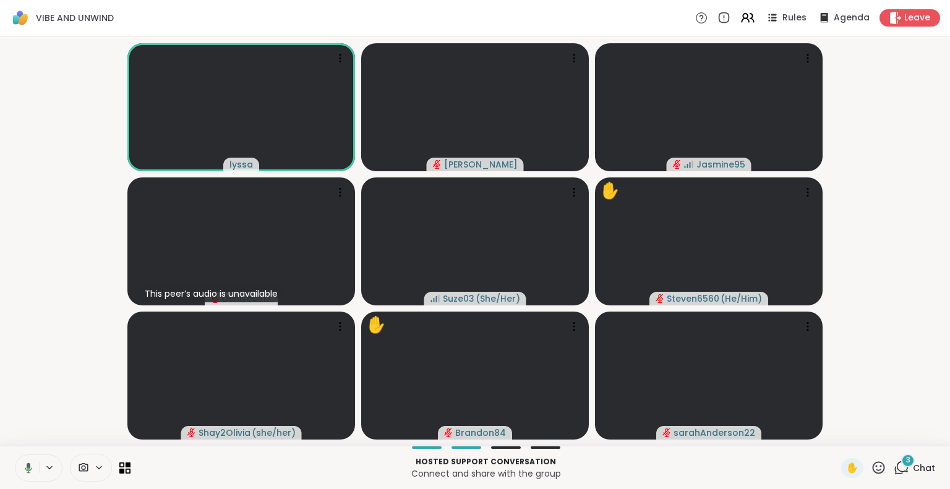
click at [871, 467] on icon at bounding box center [878, 467] width 15 height 15
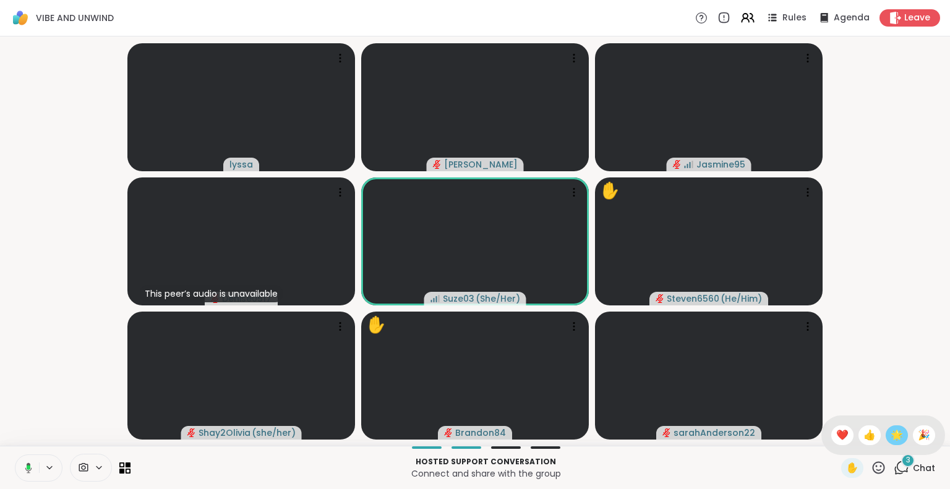
click at [891, 434] on span "🌟" at bounding box center [897, 435] width 12 height 15
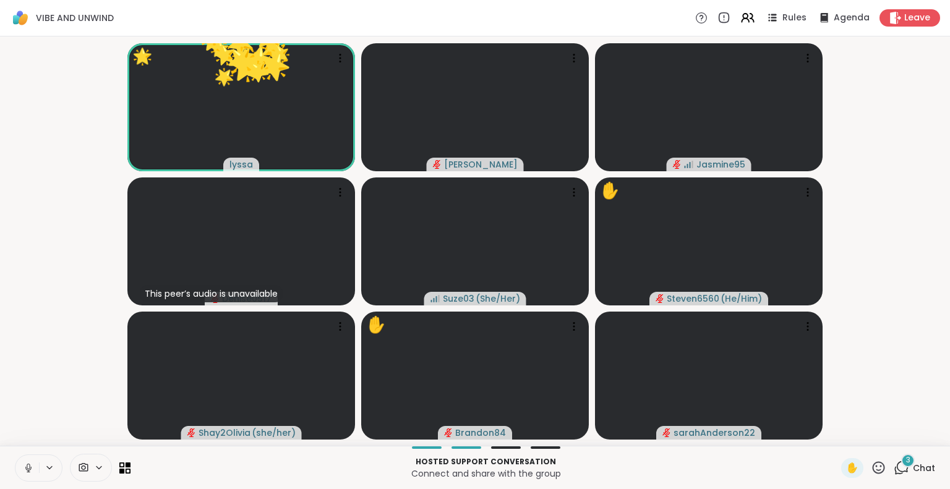
click at [871, 471] on icon at bounding box center [878, 467] width 15 height 15
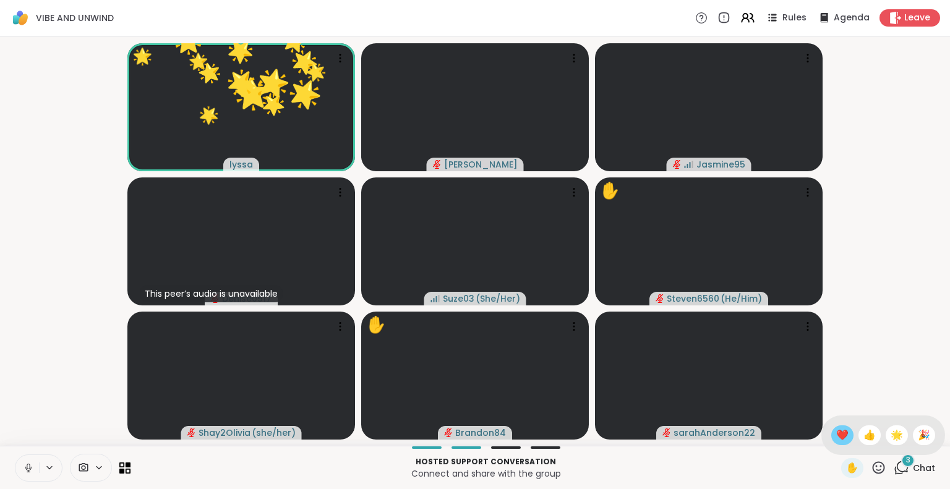
click at [836, 440] on span "❤️" at bounding box center [842, 435] width 12 height 15
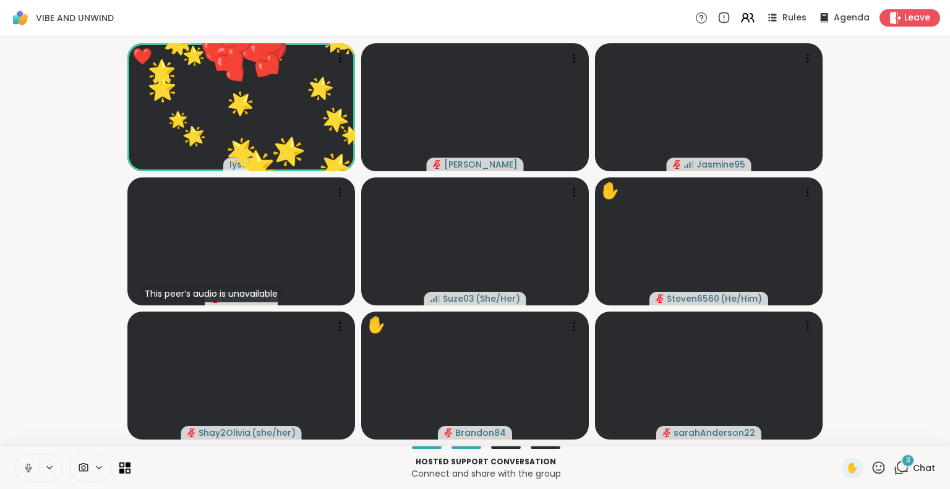
click at [871, 463] on icon at bounding box center [878, 467] width 15 height 15
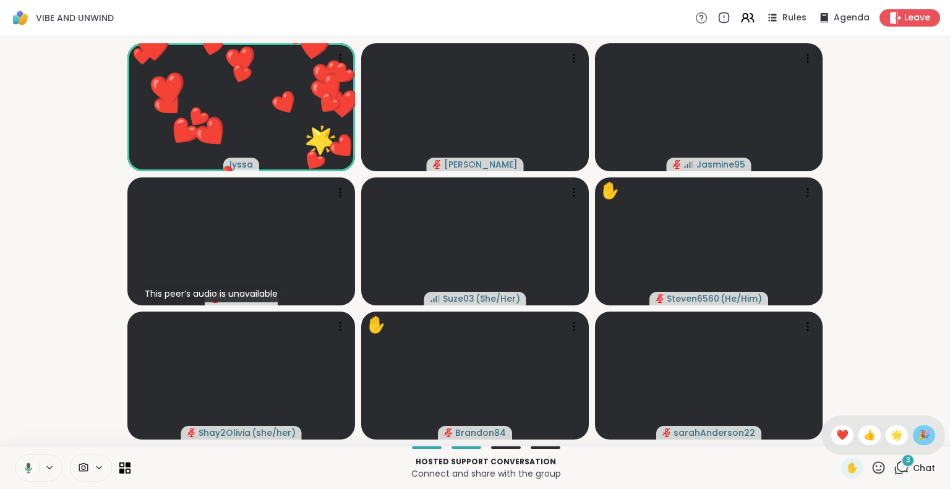
click at [913, 431] on div "🎉" at bounding box center [924, 436] width 22 height 20
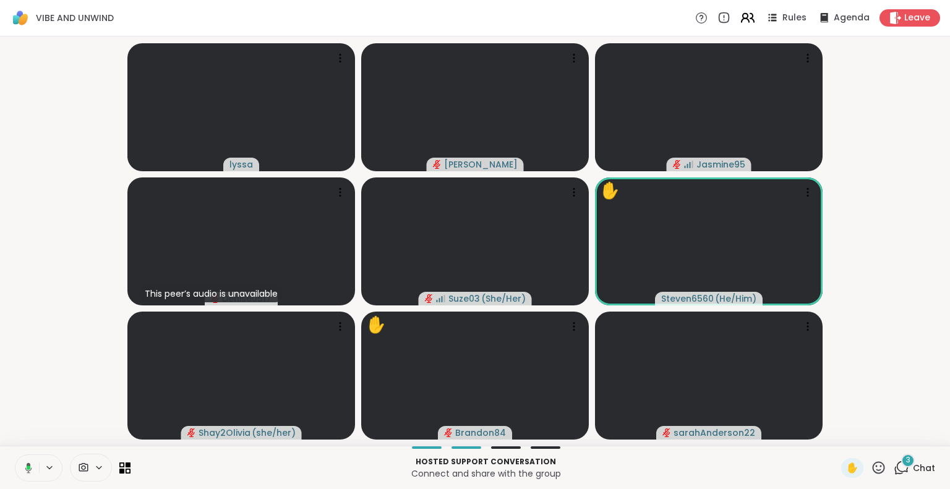
click at [743, 22] on icon at bounding box center [747, 17] width 15 height 15
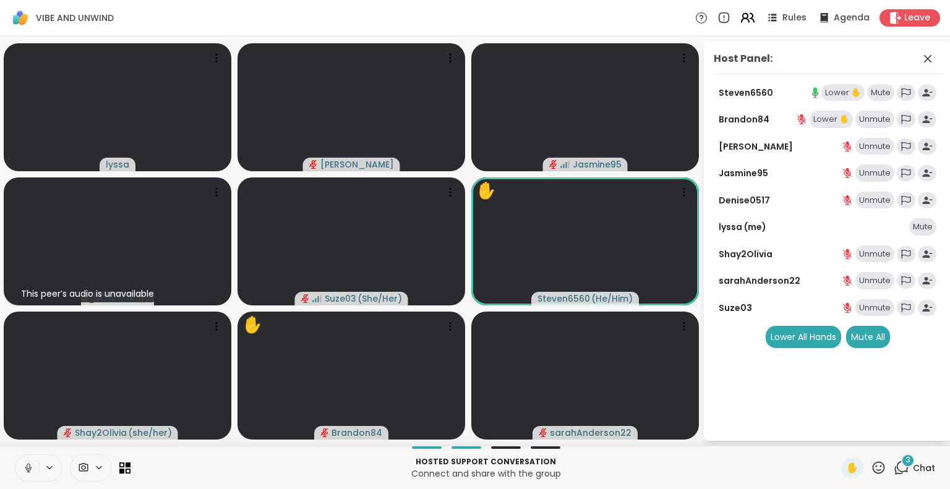
click at [743, 22] on icon at bounding box center [747, 17] width 15 height 15
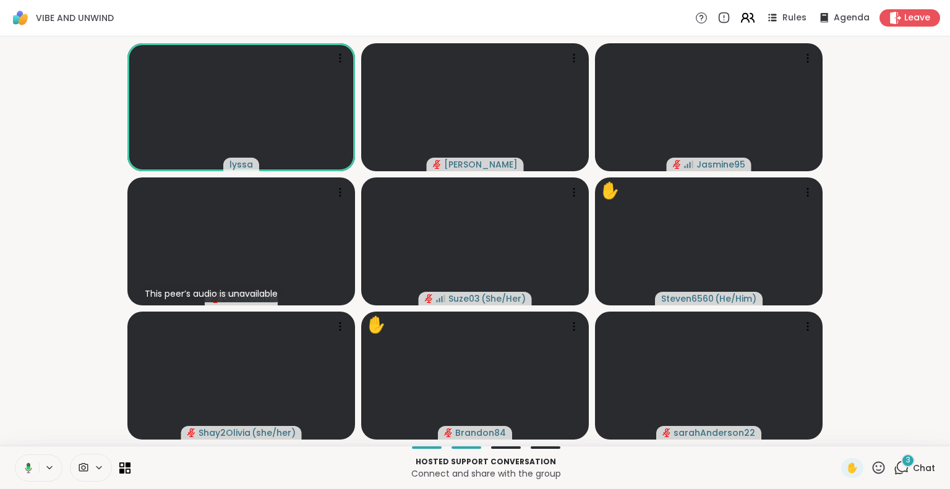
click at [743, 22] on icon at bounding box center [747, 17] width 15 height 15
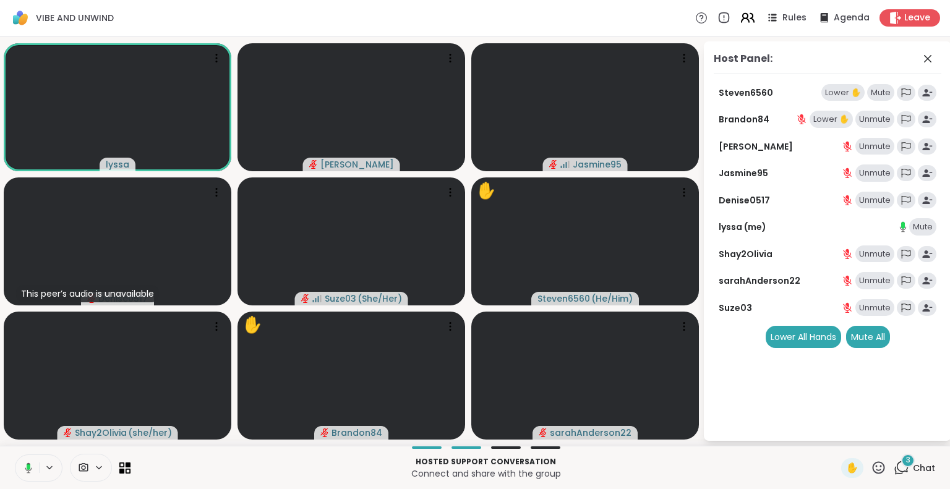
click at [740, 22] on icon at bounding box center [747, 17] width 15 height 15
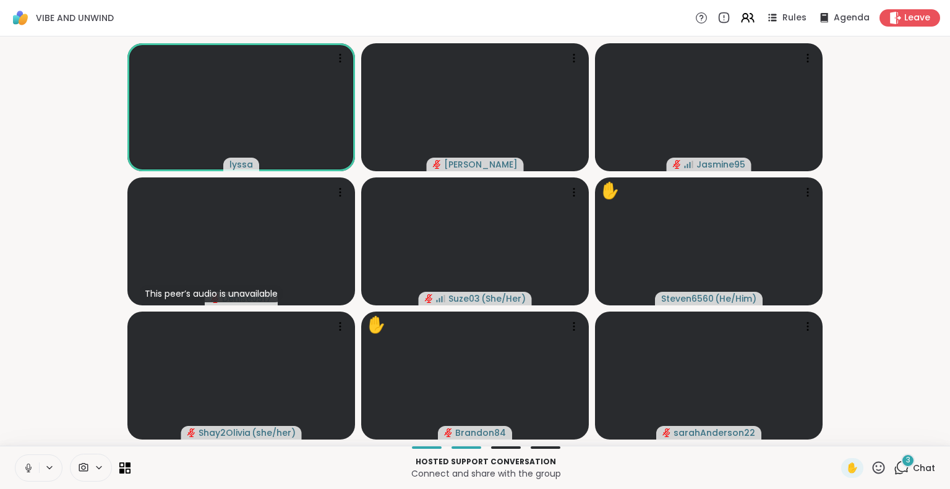
click at [27, 467] on icon at bounding box center [28, 467] width 3 height 6
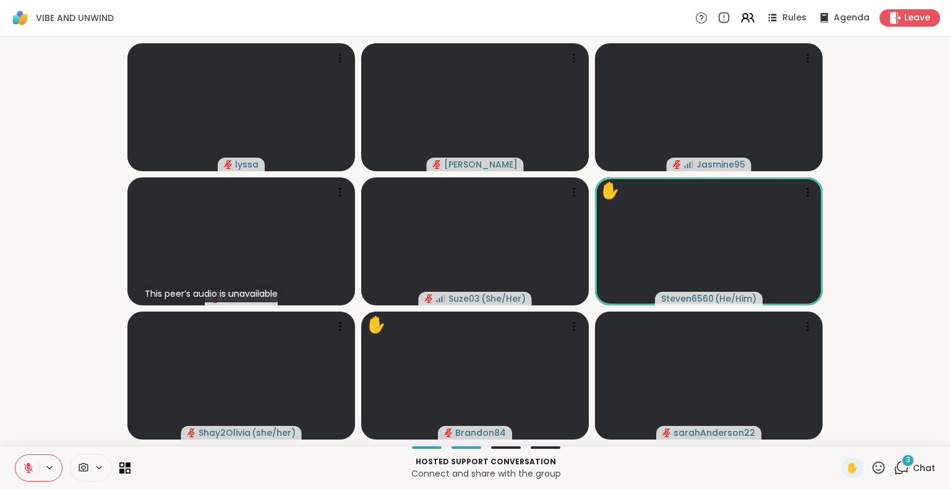
click at [31, 466] on icon at bounding box center [28, 468] width 11 height 11
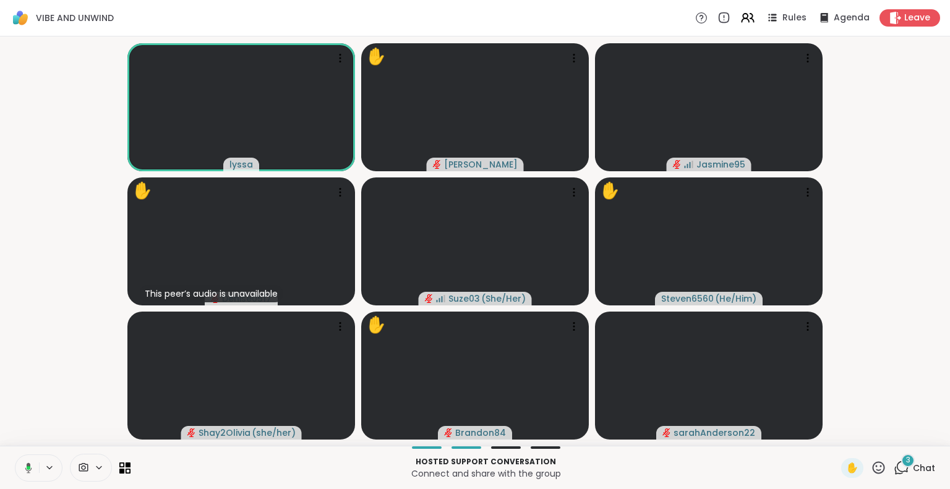
click at [871, 465] on icon at bounding box center [878, 467] width 15 height 15
click at [891, 430] on span "🌟" at bounding box center [897, 435] width 12 height 15
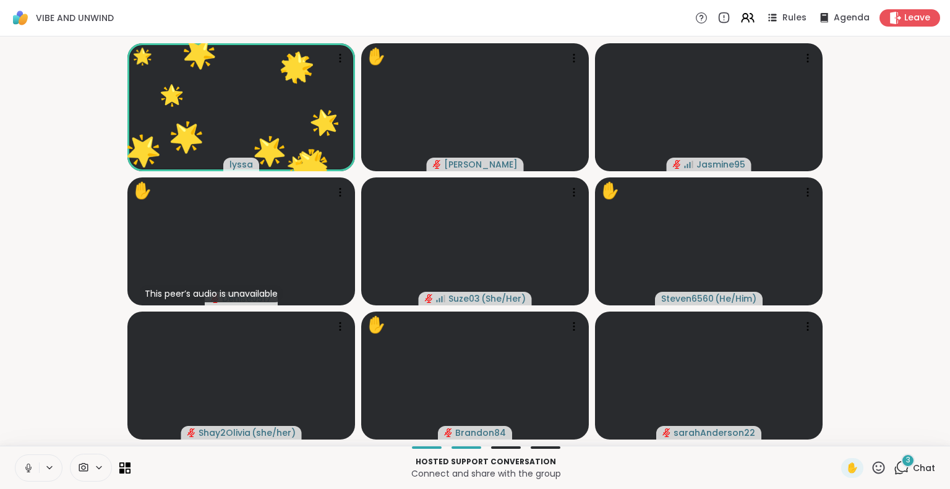
click at [873, 466] on icon at bounding box center [879, 468] width 12 height 12
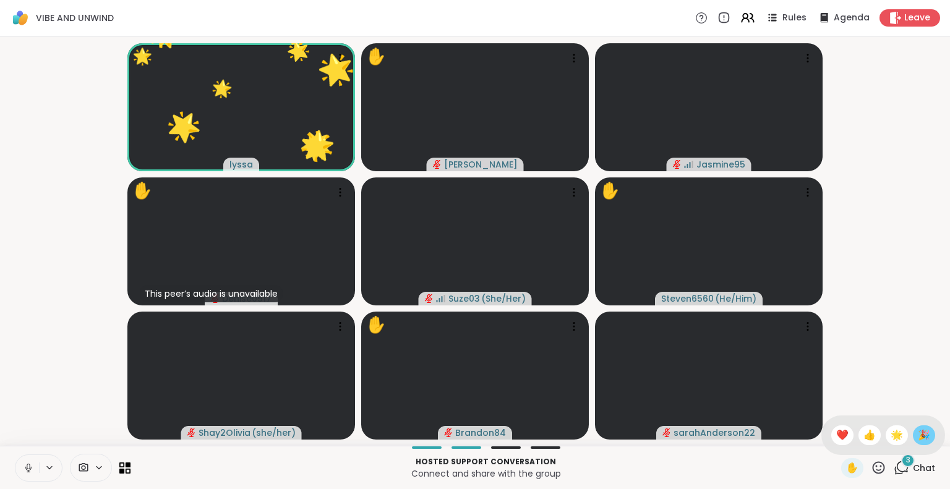
click at [924, 436] on div "🎉" at bounding box center [924, 436] width 22 height 20
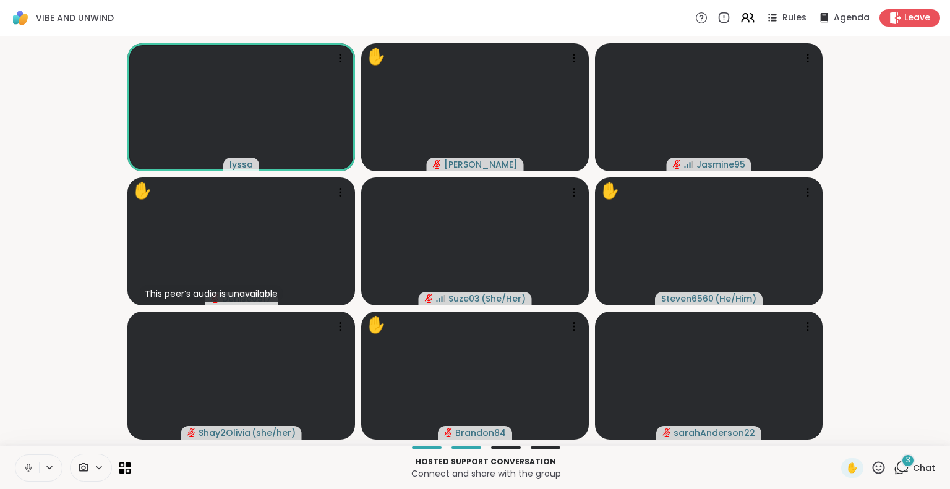
click at [875, 468] on icon at bounding box center [879, 468] width 12 height 12
click at [831, 435] on div "❤️" at bounding box center [842, 436] width 22 height 20
click at [871, 471] on icon at bounding box center [878, 467] width 15 height 15
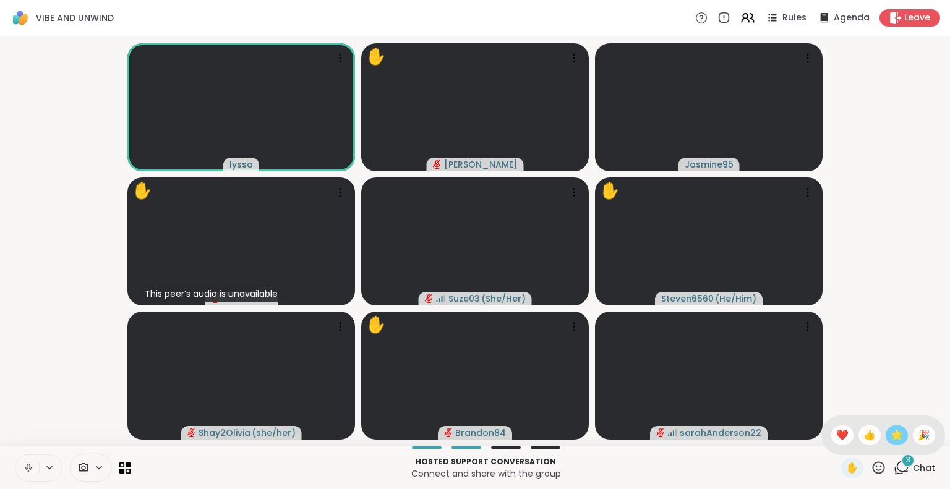
click at [886, 443] on div "🌟" at bounding box center [897, 436] width 22 height 20
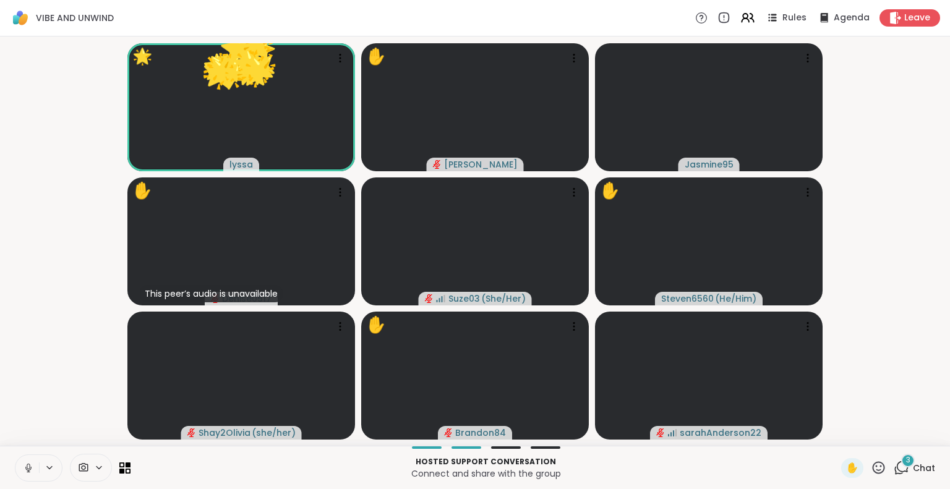
click at [859, 472] on div "✋" at bounding box center [863, 468] width 45 height 20
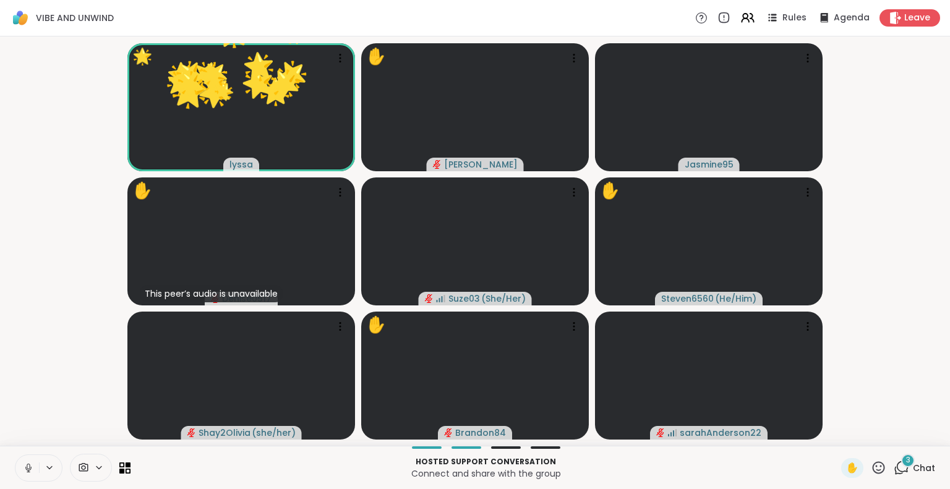
click at [871, 469] on icon at bounding box center [878, 467] width 15 height 15
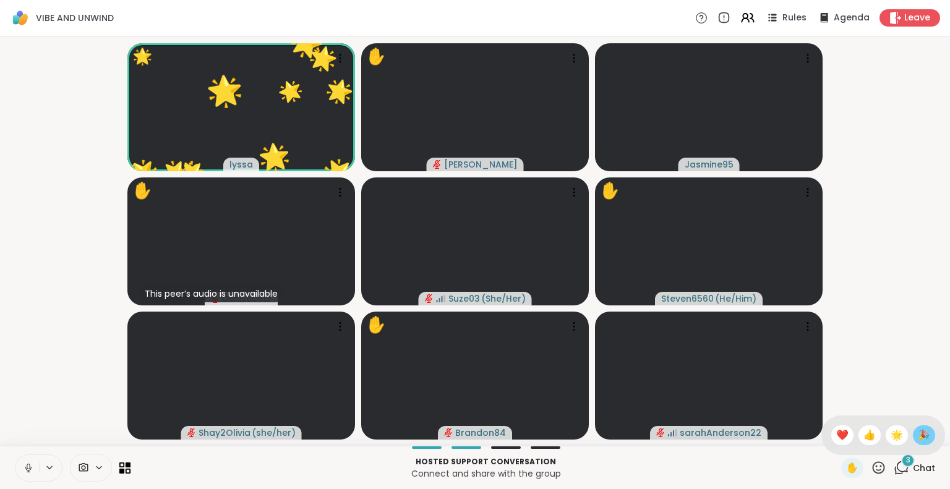
click at [913, 427] on div "🎉" at bounding box center [924, 436] width 22 height 20
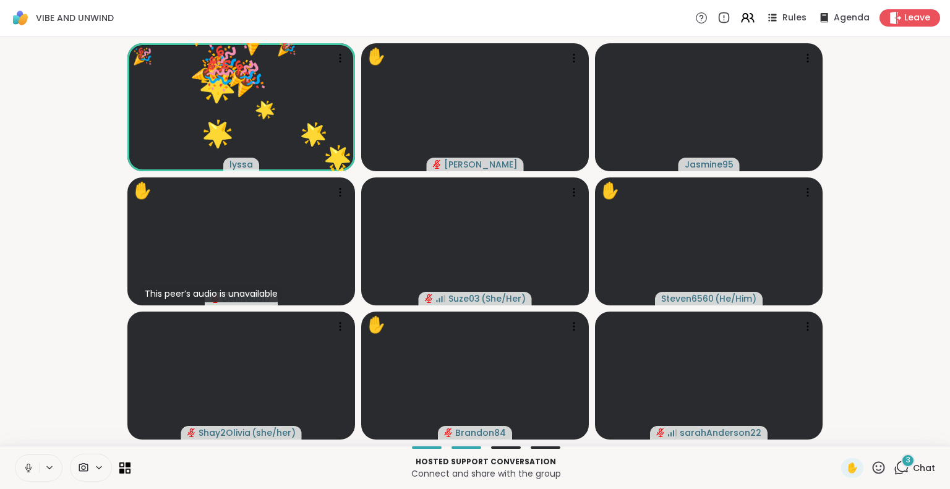
click at [873, 462] on icon at bounding box center [879, 468] width 12 height 12
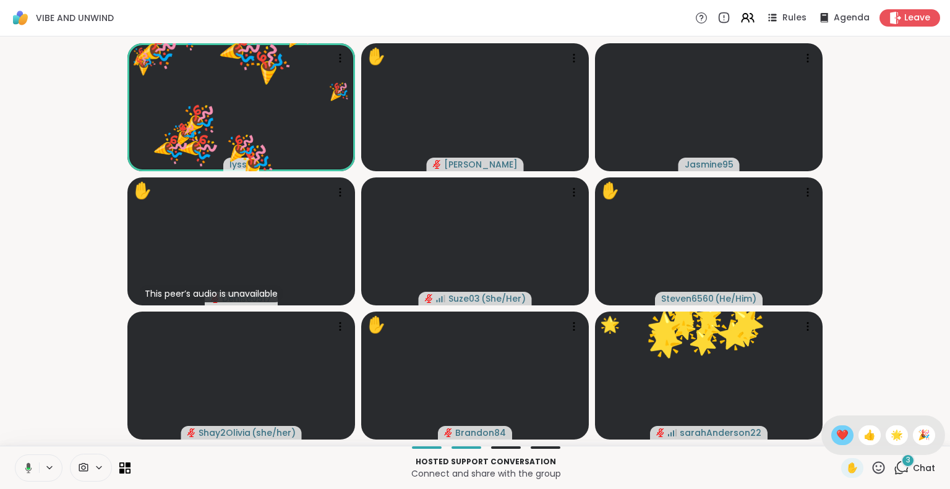
click at [836, 436] on span "❤️" at bounding box center [842, 435] width 12 height 15
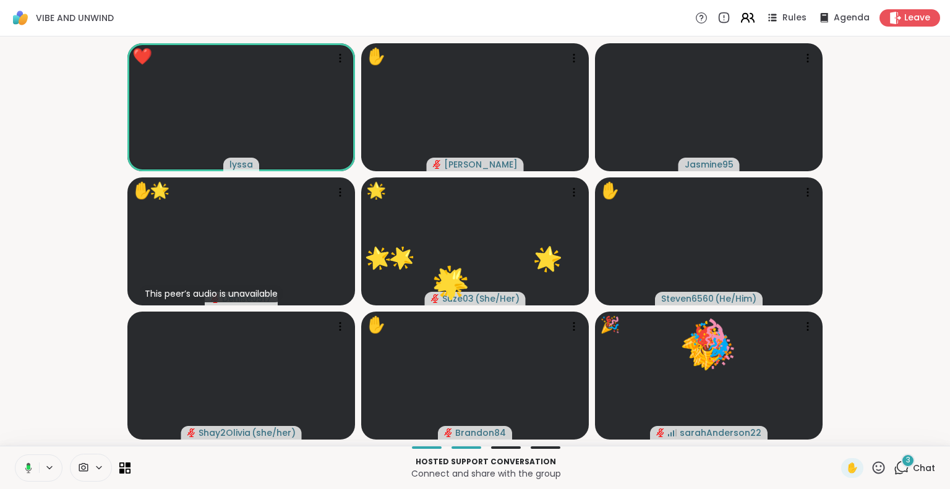
click at [740, 21] on icon at bounding box center [747, 17] width 15 height 15
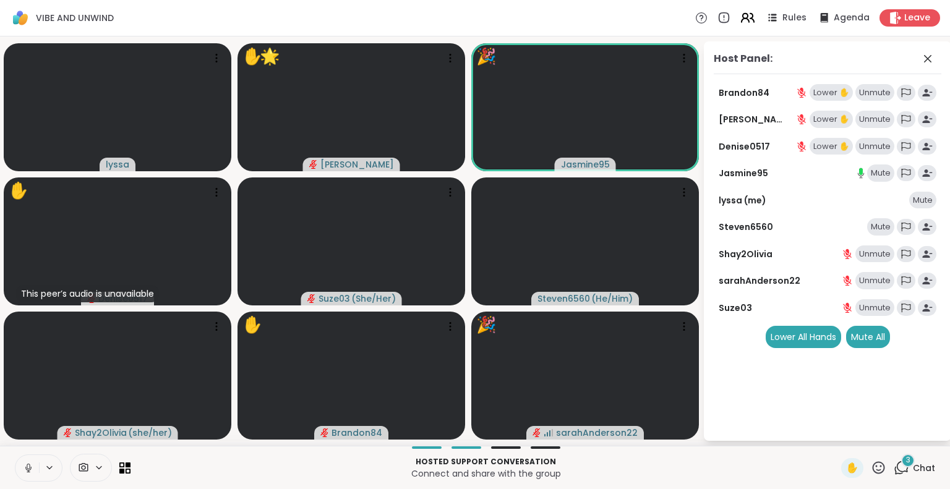
click at [743, 15] on icon at bounding box center [745, 16] width 5 height 5
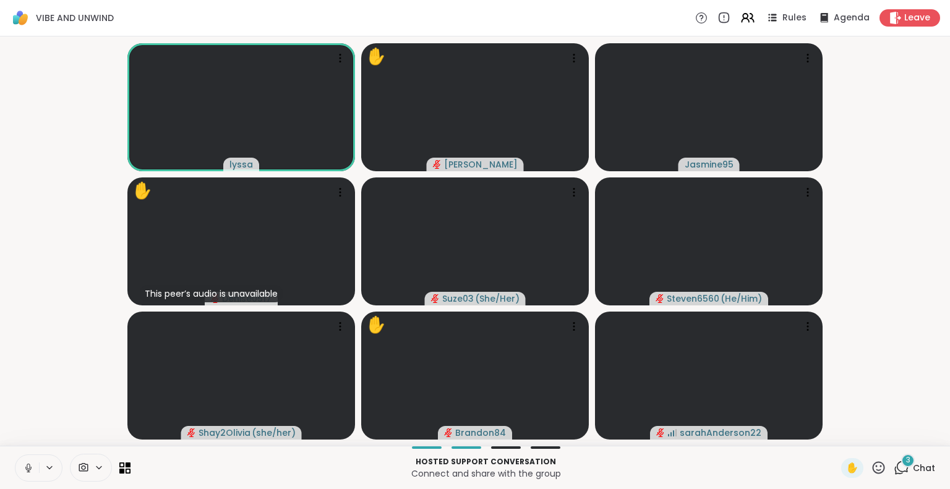
click at [24, 466] on icon at bounding box center [28, 468] width 11 height 11
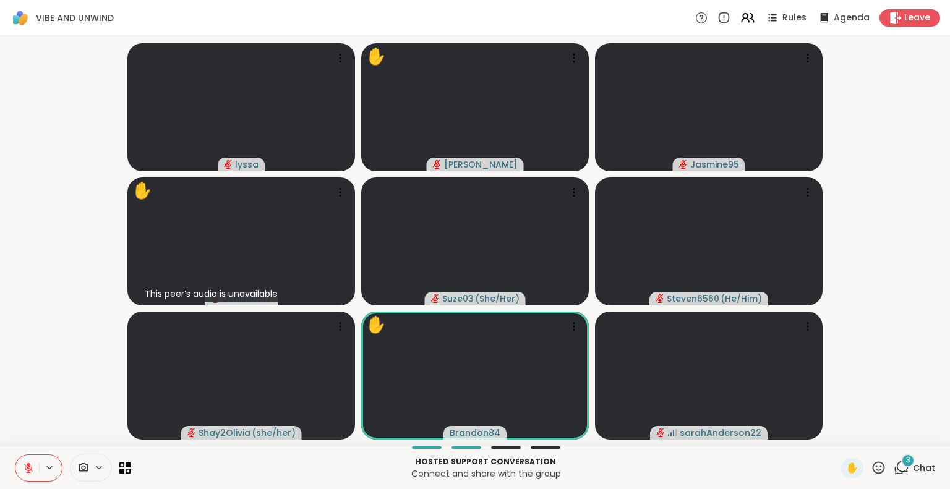
click at [33, 462] on button at bounding box center [27, 468] width 24 height 26
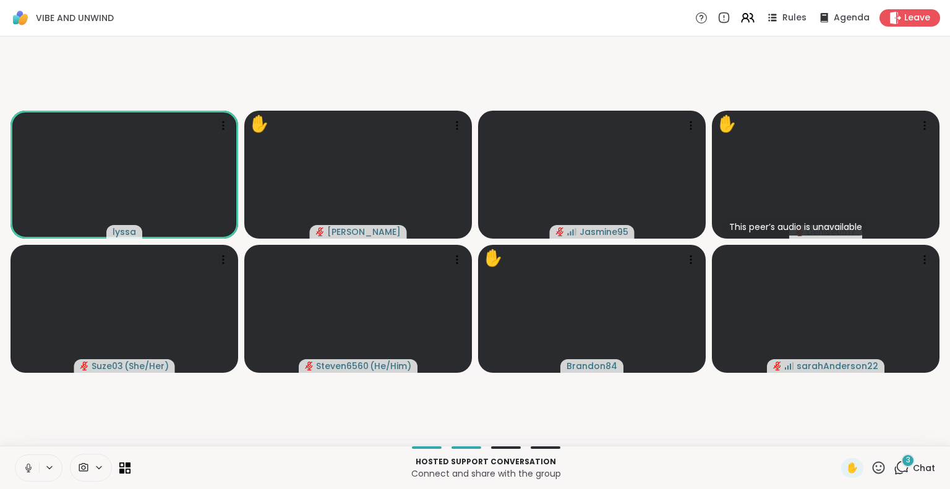
click at [871, 471] on icon at bounding box center [878, 467] width 15 height 15
click at [891, 440] on span "🌟" at bounding box center [897, 435] width 12 height 15
click at [871, 470] on icon at bounding box center [878, 467] width 15 height 15
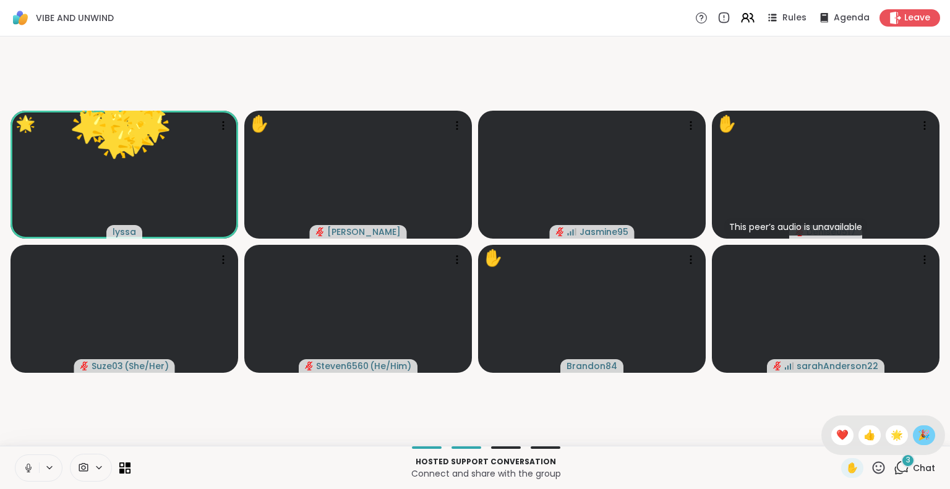
click at [918, 436] on span "🎉" at bounding box center [924, 435] width 12 height 15
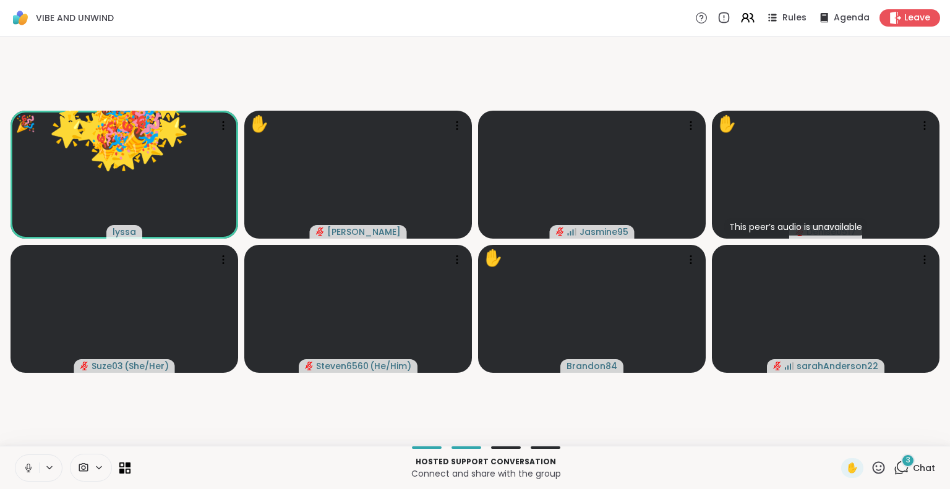
click at [873, 473] on icon at bounding box center [879, 468] width 12 height 12
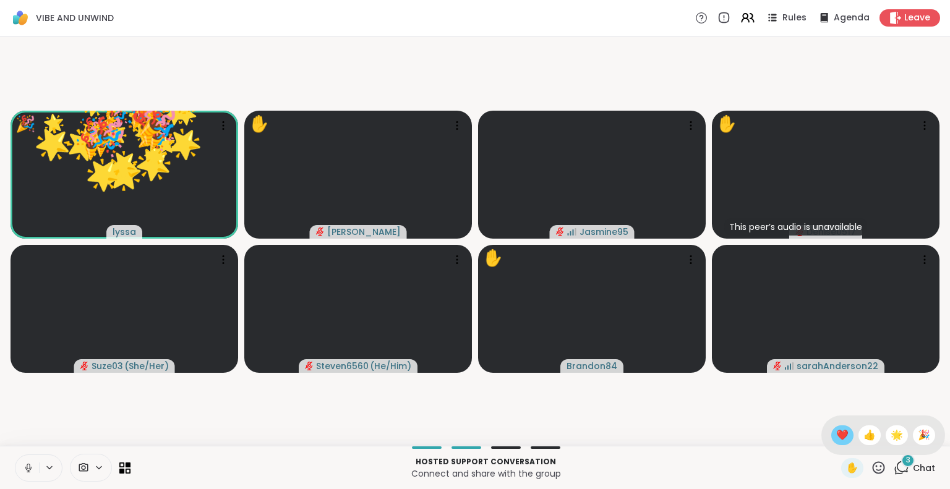
click at [836, 432] on span "❤️" at bounding box center [842, 435] width 12 height 15
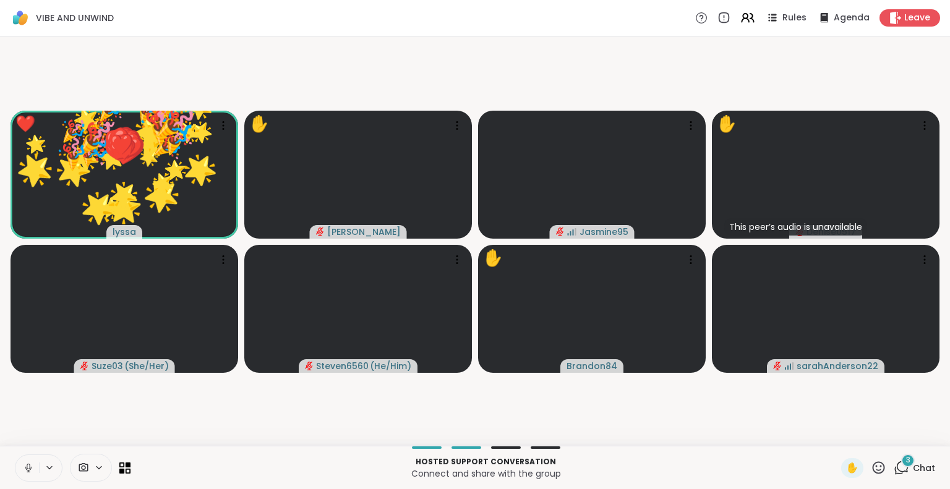
click at [871, 474] on icon at bounding box center [878, 467] width 15 height 15
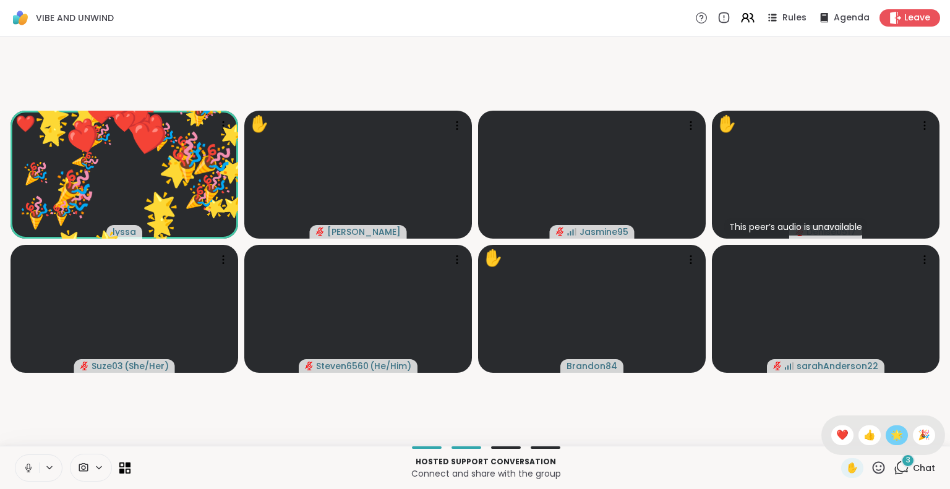
click at [891, 439] on span "🌟" at bounding box center [897, 435] width 12 height 15
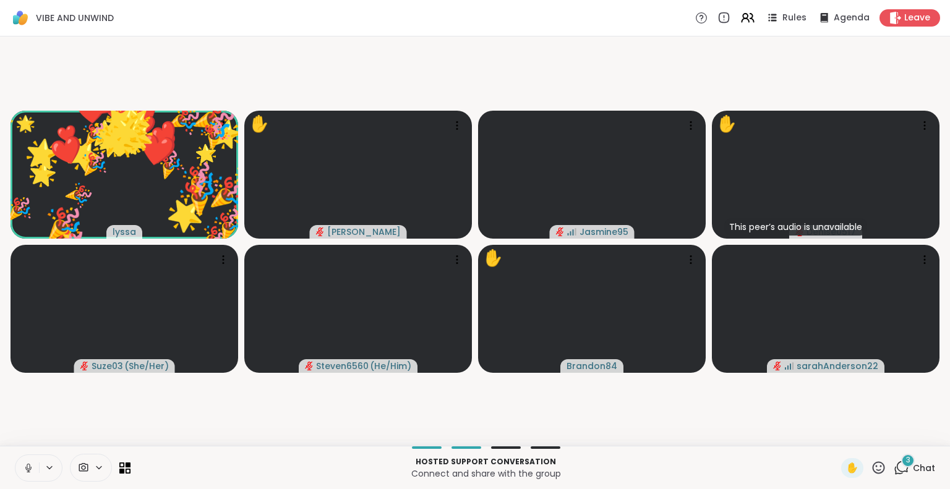
click at [871, 470] on icon at bounding box center [878, 467] width 15 height 15
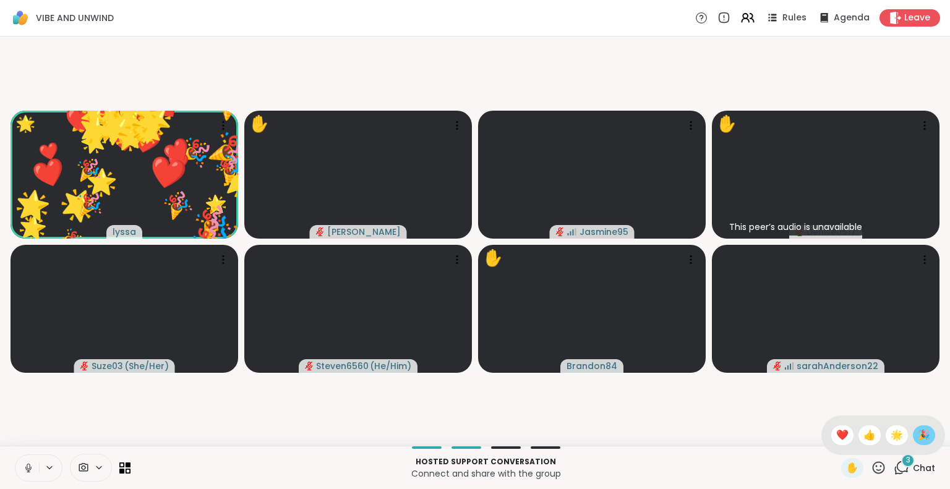
click at [918, 434] on span "🎉" at bounding box center [924, 435] width 12 height 15
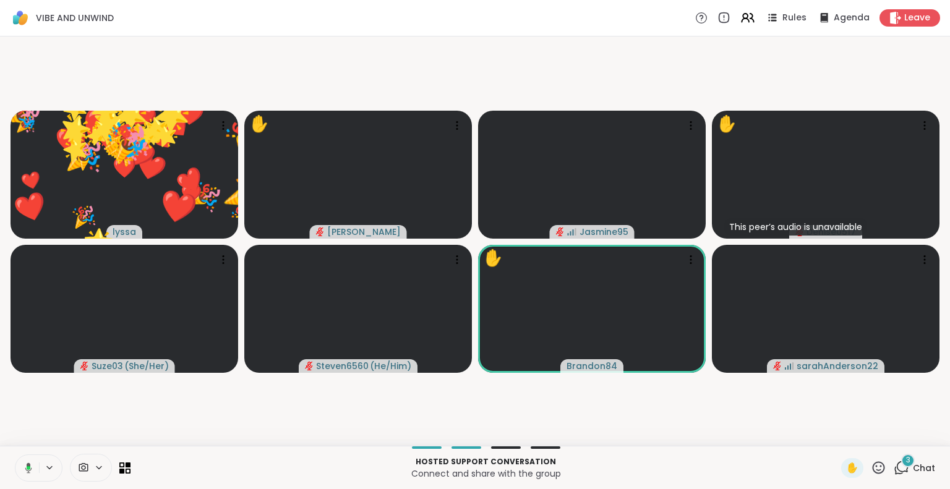
click at [871, 468] on icon at bounding box center [878, 467] width 15 height 15
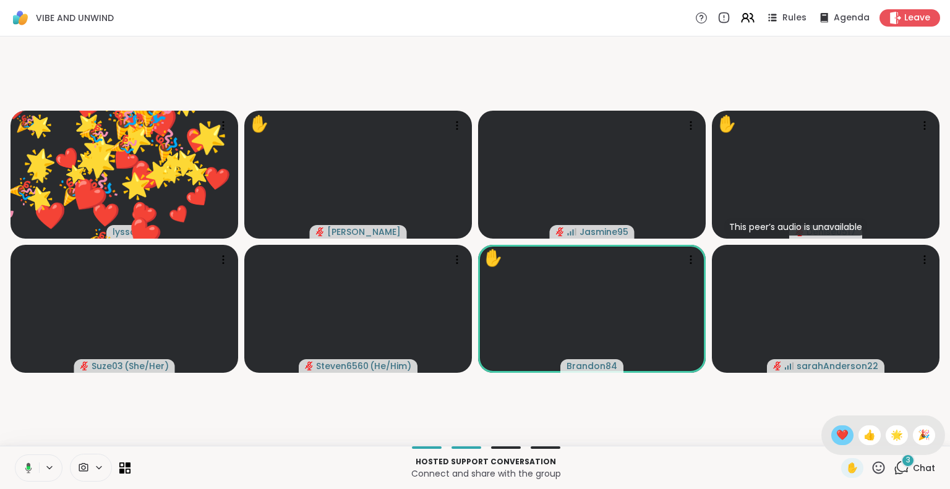
click at [836, 436] on span "❤️" at bounding box center [842, 435] width 12 height 15
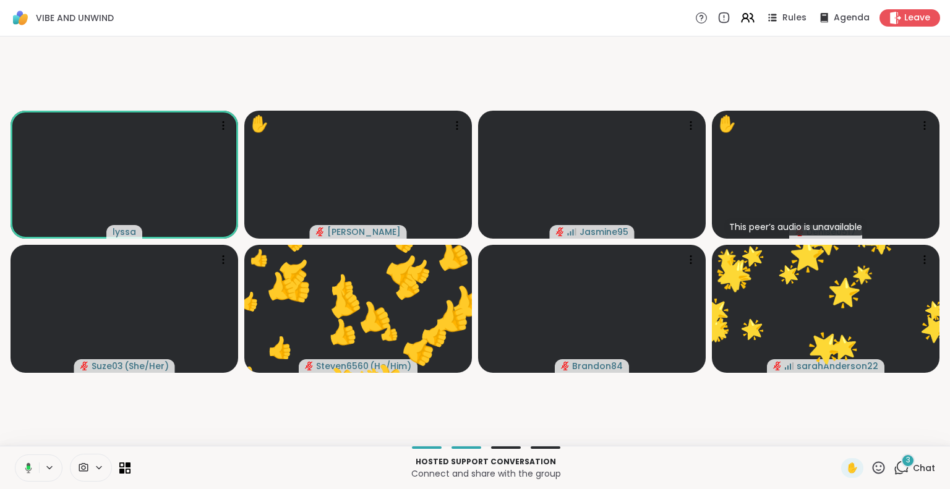
click at [750, 17] on div "Rules Agenda Leave" at bounding box center [817, 17] width 245 height 17
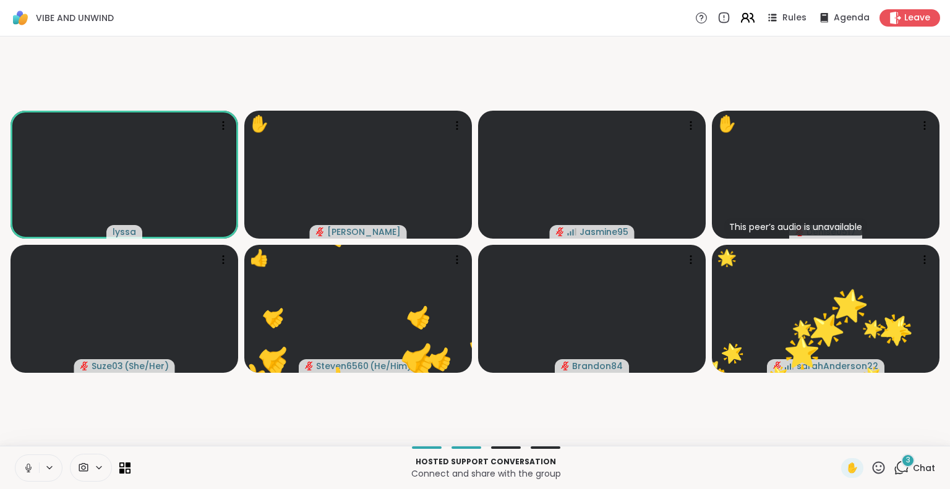
click at [742, 14] on icon at bounding box center [747, 17] width 15 height 15
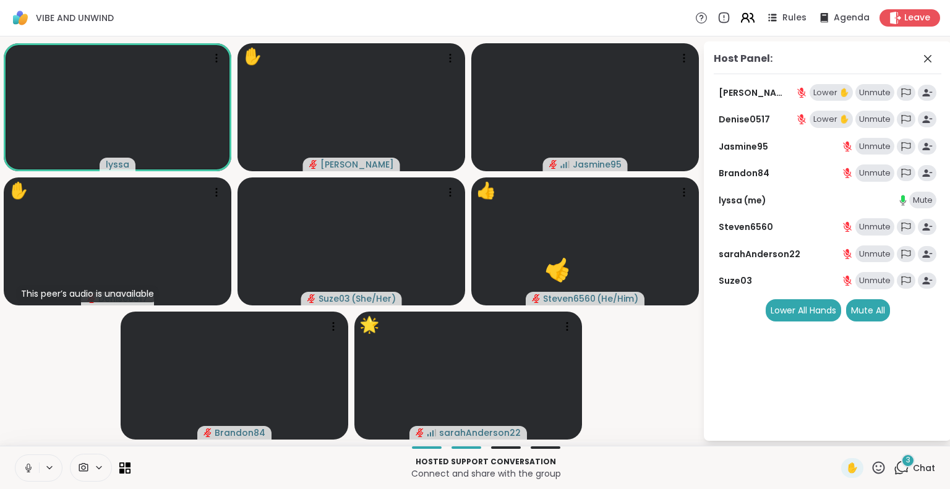
click at [742, 14] on icon at bounding box center [747, 17] width 15 height 15
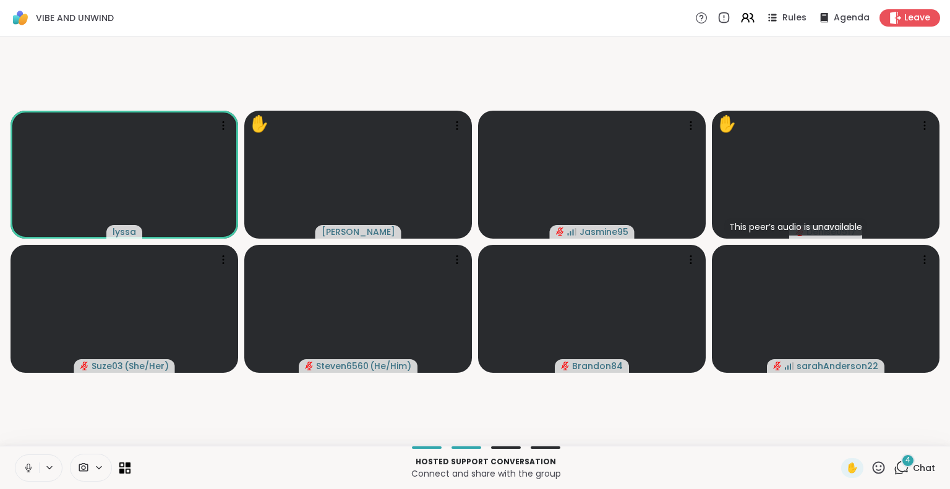
click at [28, 459] on button at bounding box center [27, 468] width 24 height 26
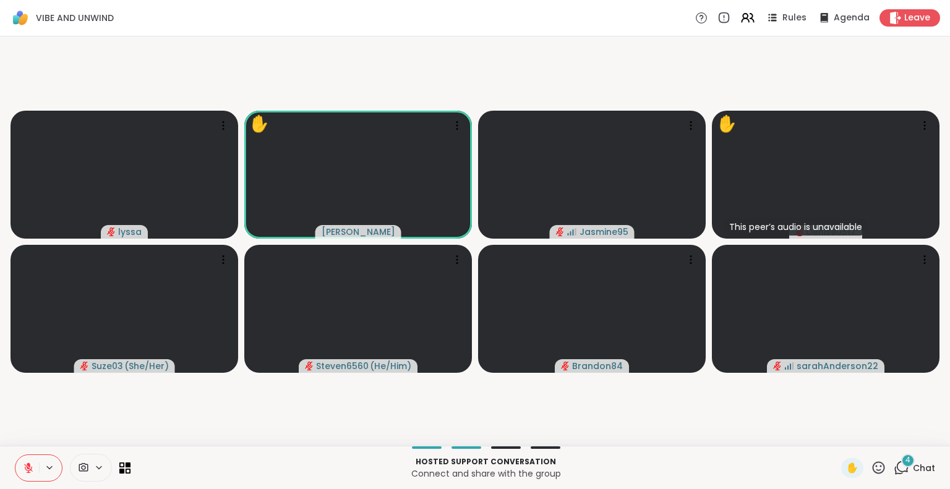
click at [876, 470] on icon at bounding box center [878, 467] width 15 height 15
click at [891, 436] on span "🌟" at bounding box center [897, 435] width 12 height 15
click at [871, 465] on icon at bounding box center [878, 467] width 15 height 15
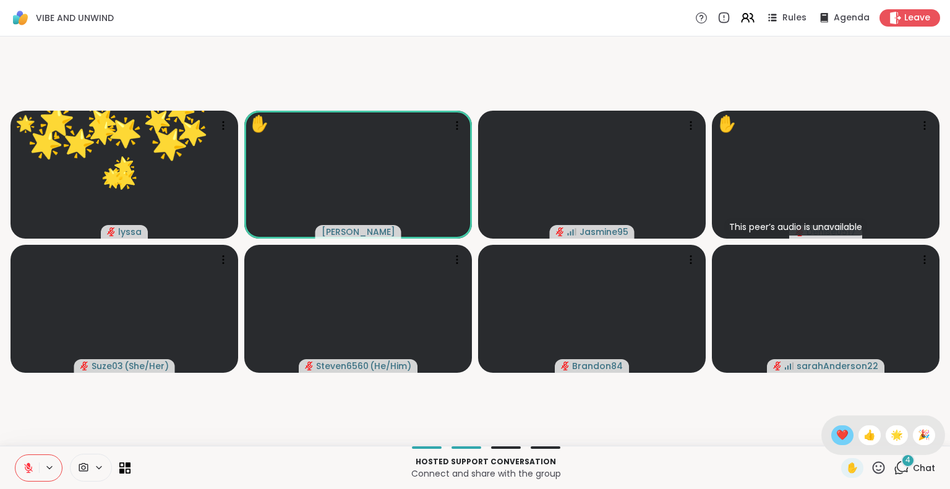
click at [836, 432] on span "❤️" at bounding box center [842, 435] width 12 height 15
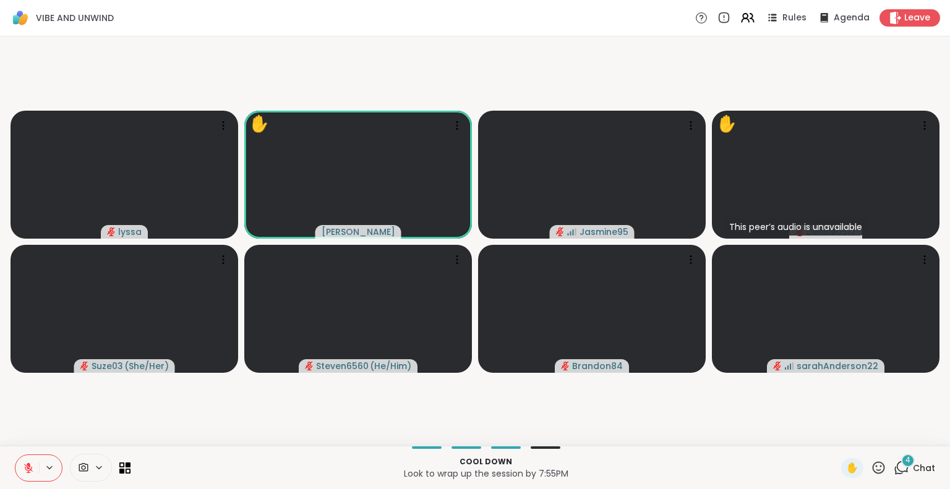
click at [27, 462] on button at bounding box center [27, 468] width 24 height 26
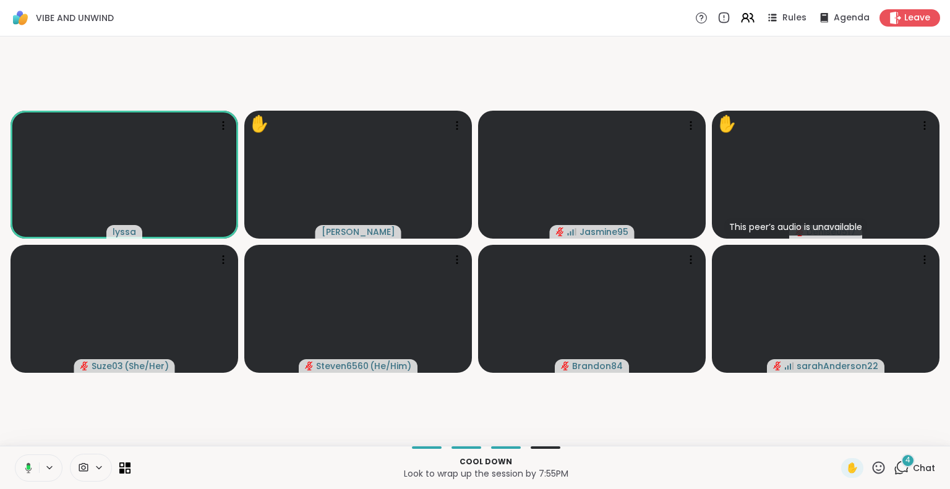
click at [871, 465] on icon at bounding box center [878, 467] width 15 height 15
click at [836, 430] on span "❤️" at bounding box center [842, 435] width 12 height 15
click at [873, 462] on icon at bounding box center [879, 468] width 12 height 12
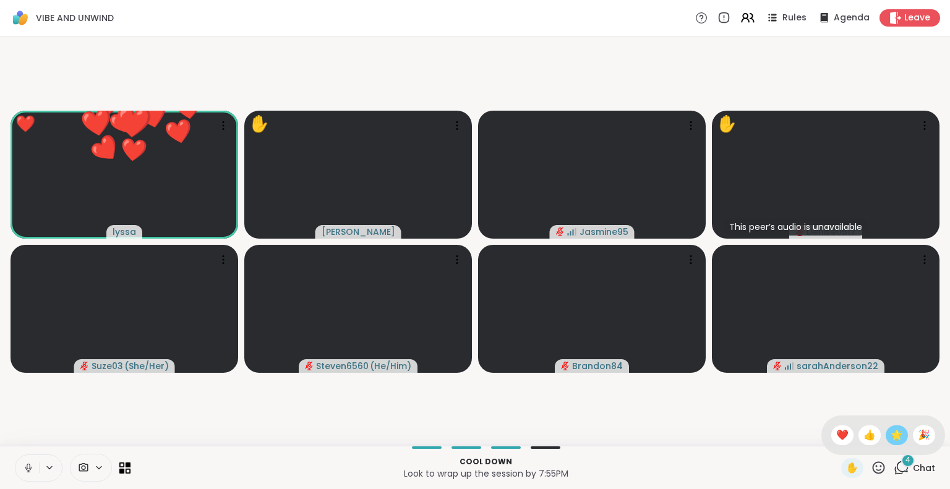
click at [891, 439] on span "🌟" at bounding box center [897, 435] width 12 height 15
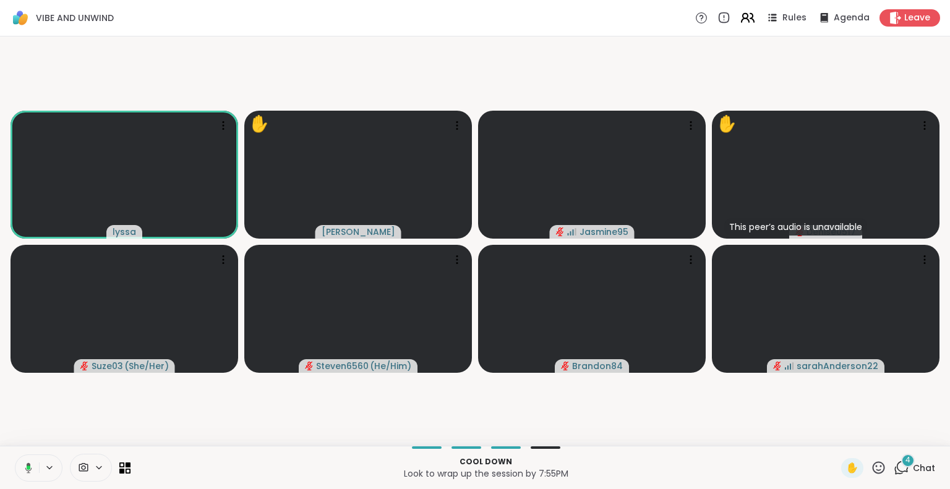
click at [740, 14] on icon at bounding box center [747, 17] width 15 height 15
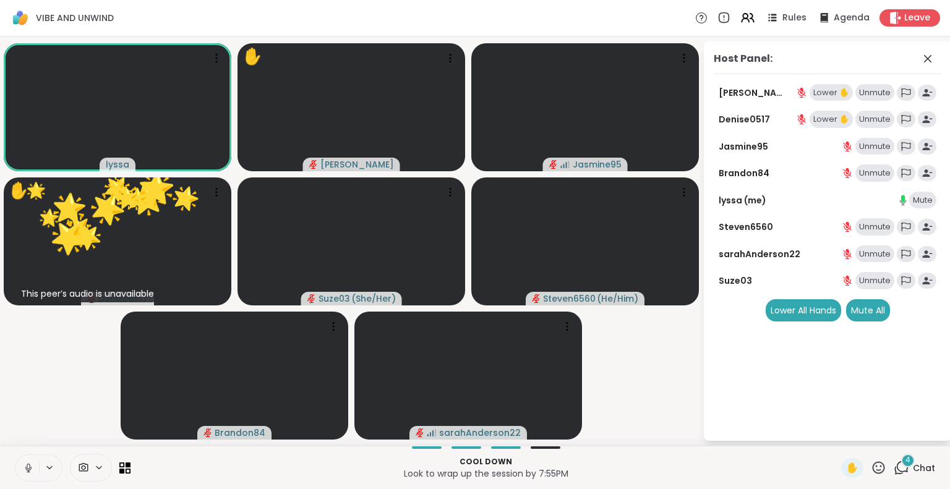
click at [732, 12] on div "Rules Agenda Leave" at bounding box center [817, 17] width 245 height 17
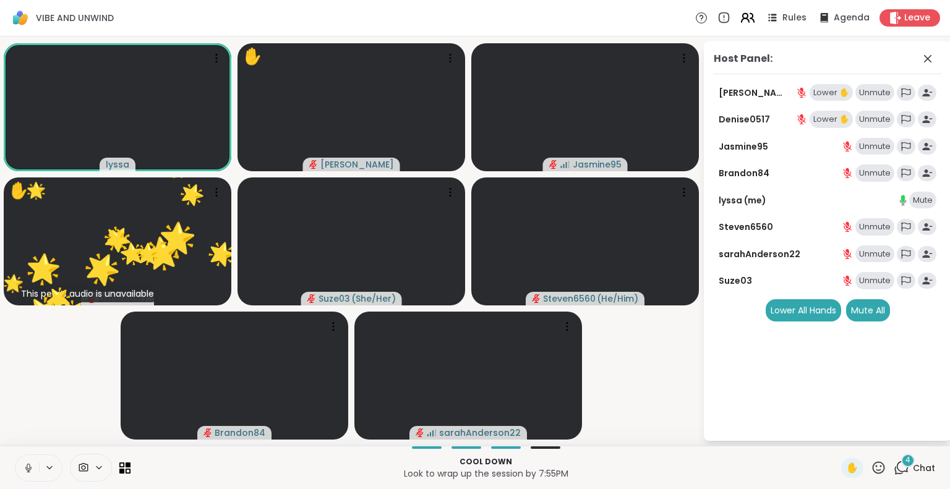
click at [740, 16] on icon at bounding box center [747, 17] width 15 height 15
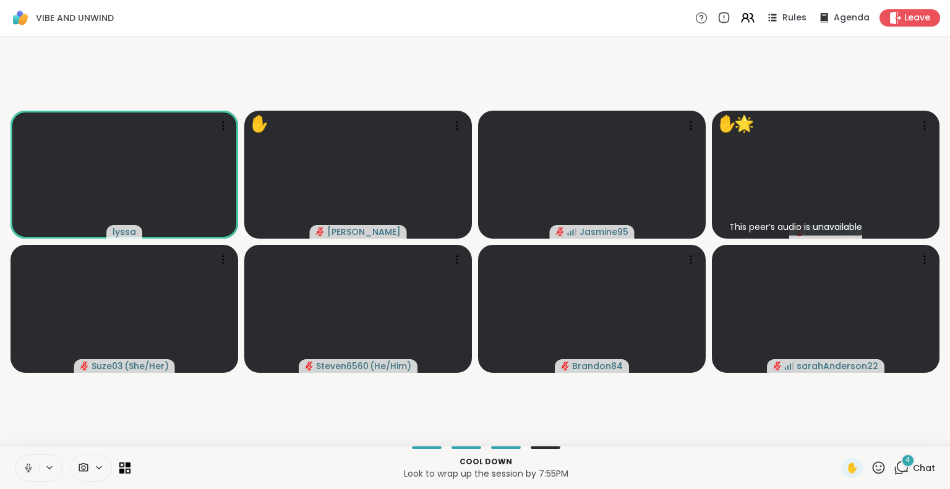
click at [29, 460] on button at bounding box center [27, 468] width 24 height 26
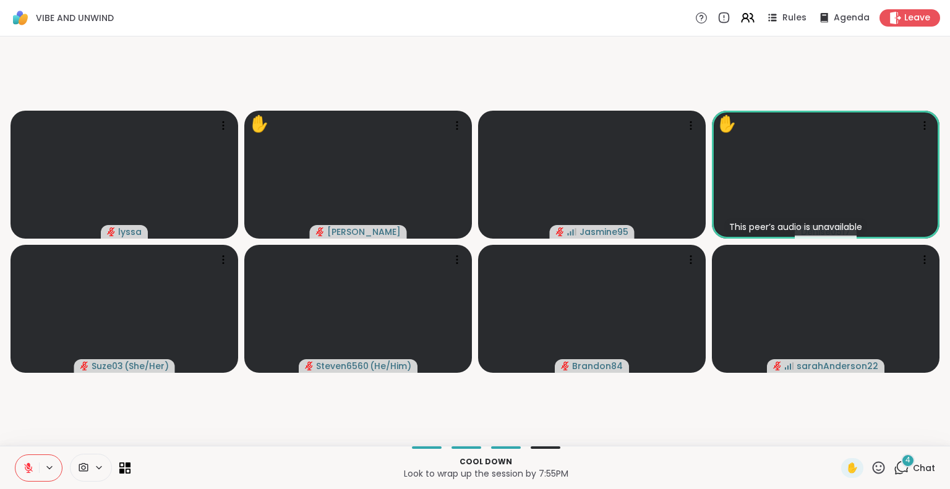
click at [34, 462] on button at bounding box center [27, 468] width 24 height 26
click at [35, 465] on button at bounding box center [27, 468] width 24 height 26
click at [913, 470] on span "Chat" at bounding box center [924, 468] width 22 height 12
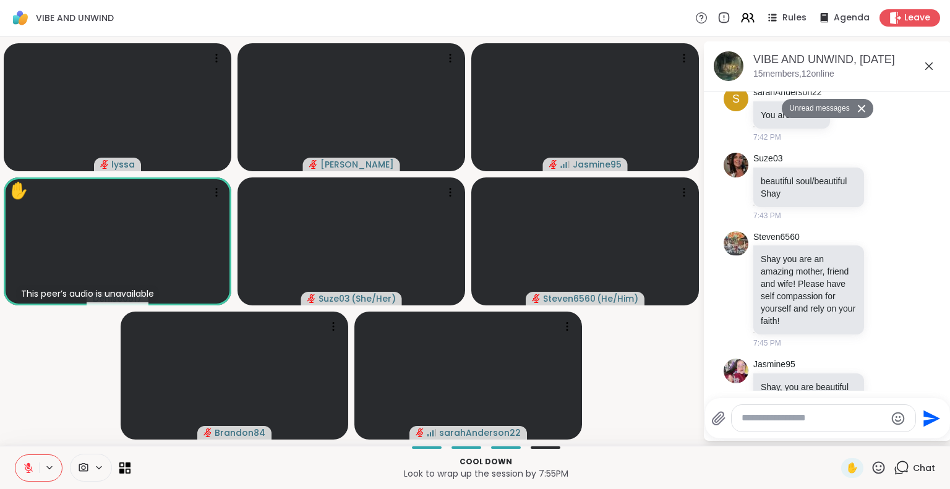
scroll to position [3056, 0]
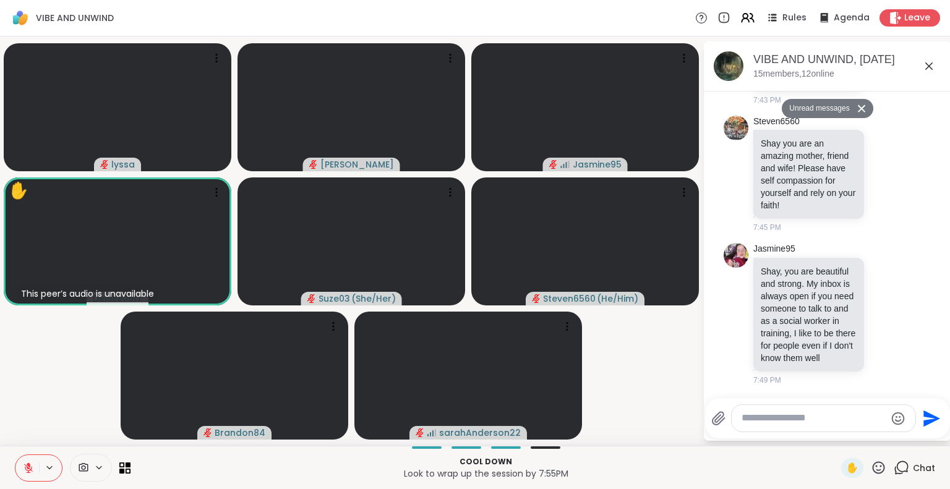
click at [924, 63] on icon at bounding box center [929, 66] width 15 height 15
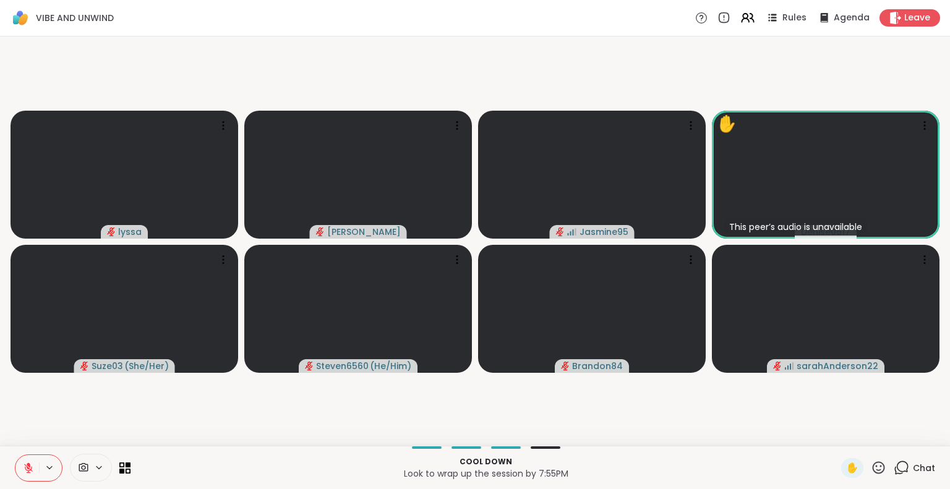
click at [871, 473] on icon at bounding box center [878, 467] width 15 height 15
click at [891, 431] on span "🌟" at bounding box center [897, 435] width 12 height 15
click at [871, 463] on icon at bounding box center [878, 467] width 15 height 15
click at [836, 435] on span "❤️" at bounding box center [842, 435] width 12 height 15
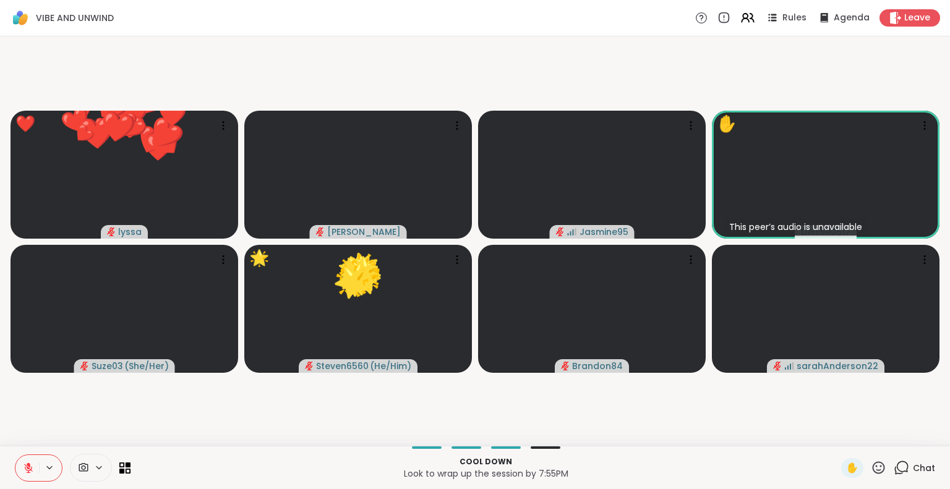
click at [871, 464] on icon at bounding box center [878, 467] width 15 height 15
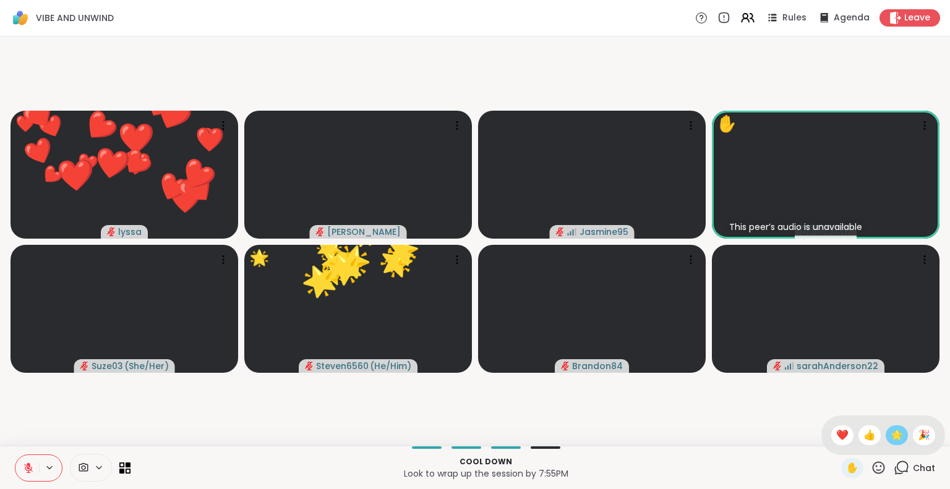
click at [891, 441] on span "🌟" at bounding box center [897, 435] width 12 height 15
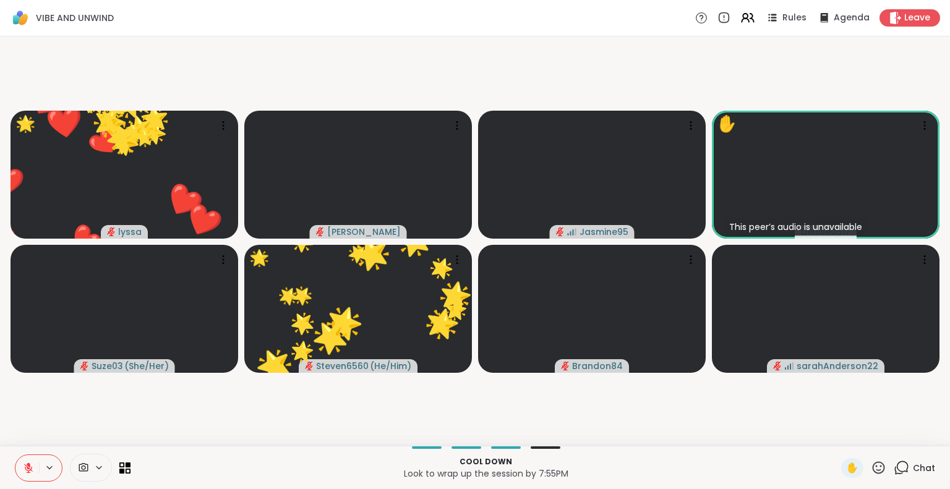
click at [895, 470] on icon at bounding box center [901, 467] width 15 height 15
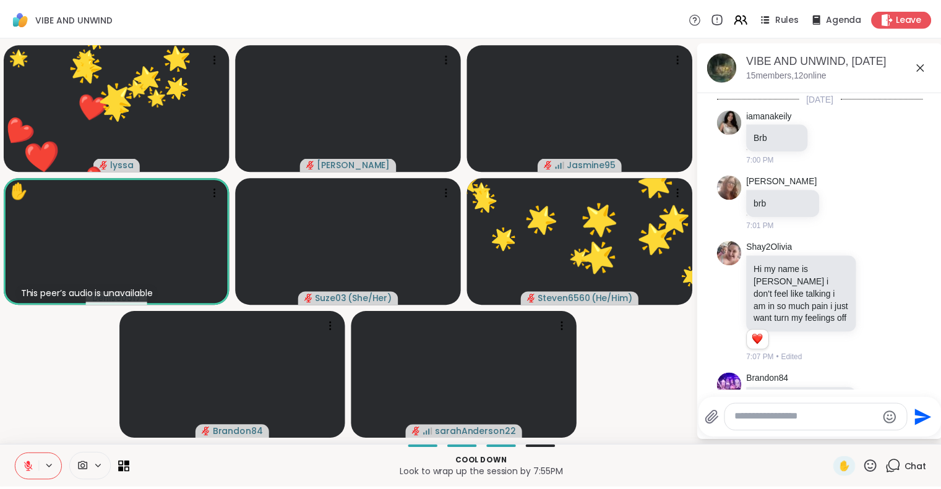
scroll to position [3015, 0]
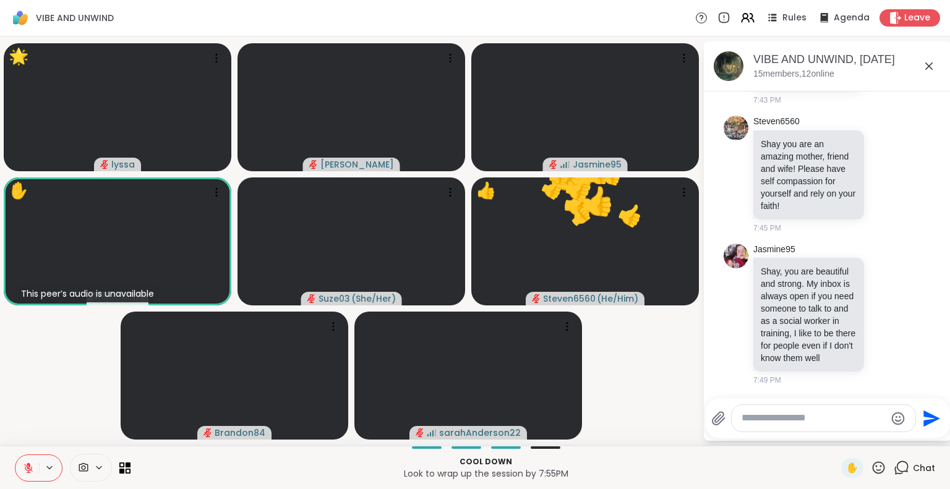
click at [930, 62] on icon at bounding box center [929, 66] width 15 height 15
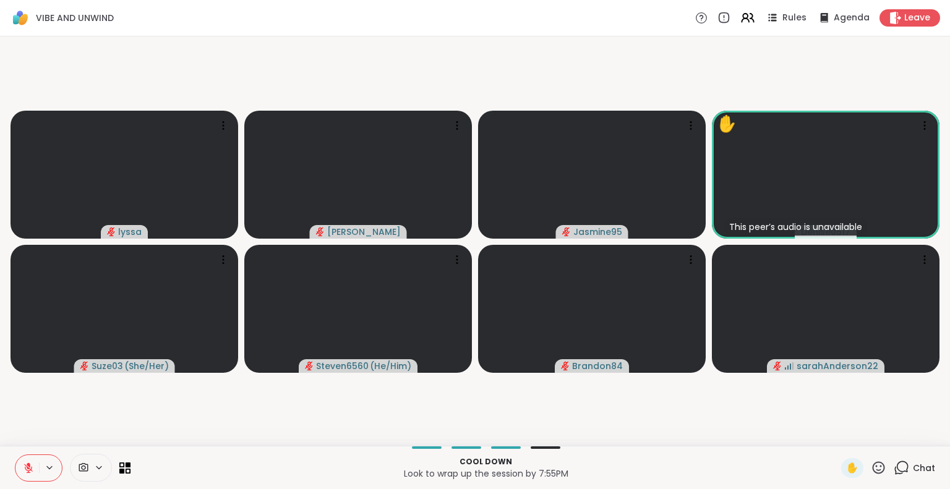
click at [25, 466] on icon at bounding box center [28, 468] width 9 height 9
click at [30, 445] on div "lyssa [PERSON_NAME] Jasmine95 ✋ This peer’s audio is unavailable Denise0517 Suz…" at bounding box center [475, 242] width 950 height 410
click at [28, 463] on icon at bounding box center [28, 468] width 11 height 11
click at [872, 465] on icon at bounding box center [878, 467] width 15 height 15
click at [836, 429] on span "❤️" at bounding box center [842, 435] width 12 height 15
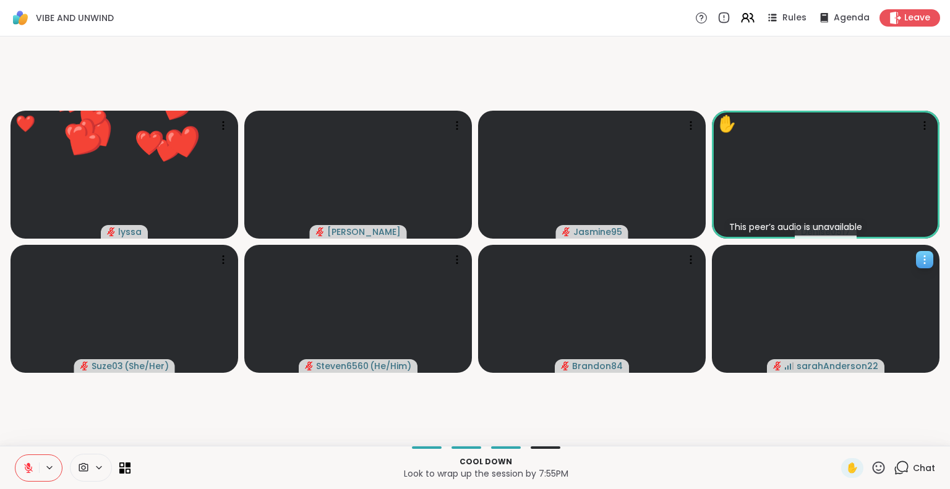
click at [921, 262] on icon at bounding box center [925, 260] width 12 height 12
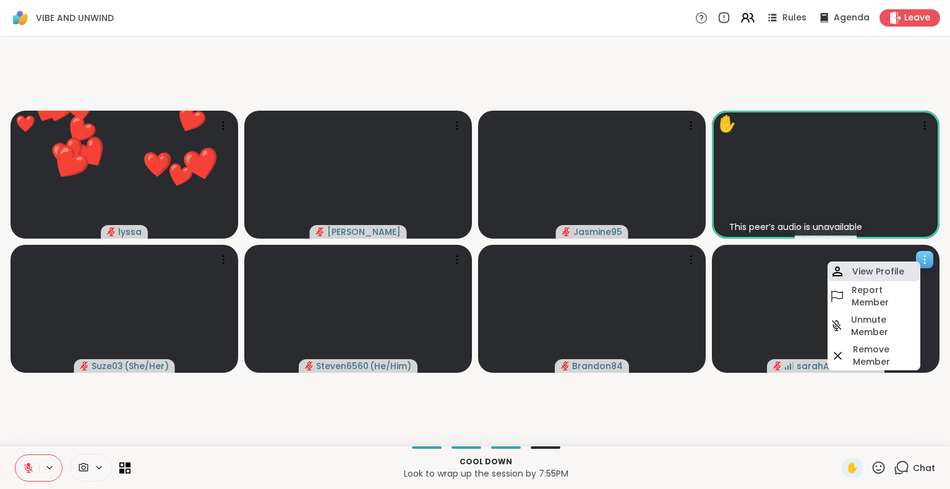
click at [891, 265] on h4 "View Profile" at bounding box center [878, 271] width 52 height 12
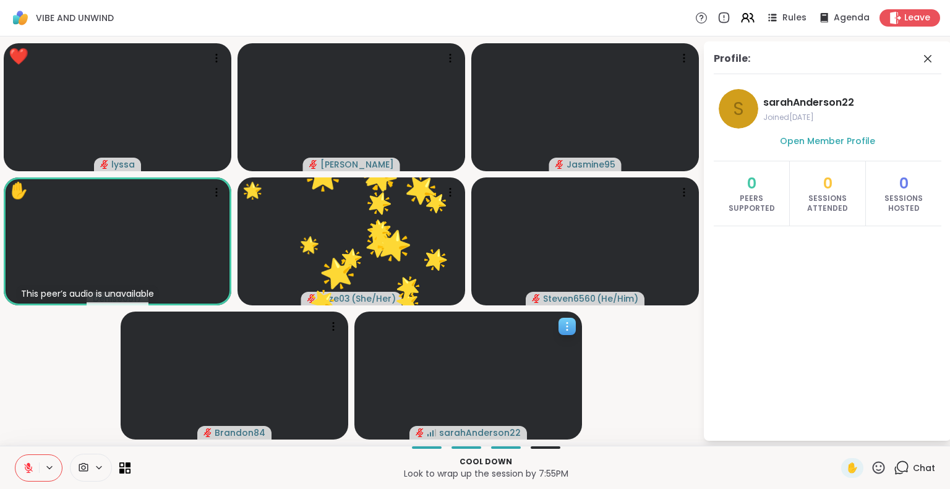
click at [927, 48] on div "Profile: s sarahAnderson22 Joined [DATE] Open Member Profile 0 Peers Supported …" at bounding box center [827, 241] width 247 height 400
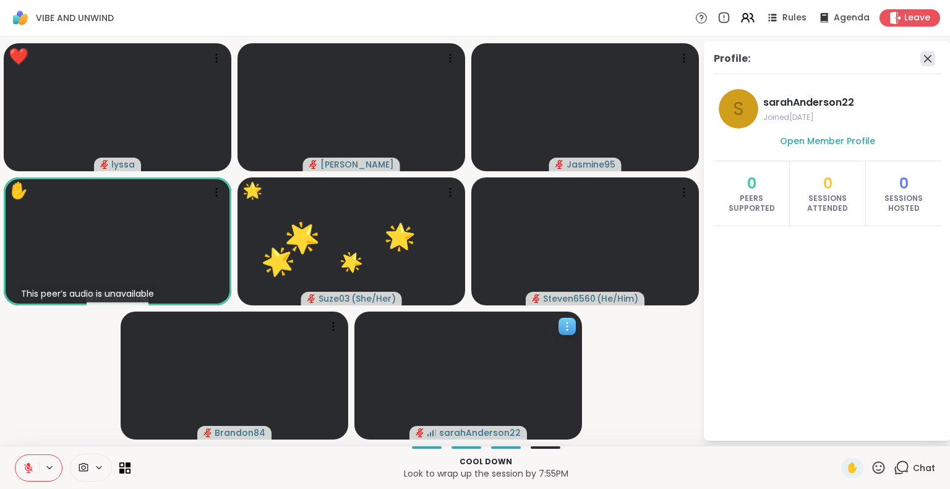
click at [928, 56] on icon at bounding box center [928, 58] width 15 height 15
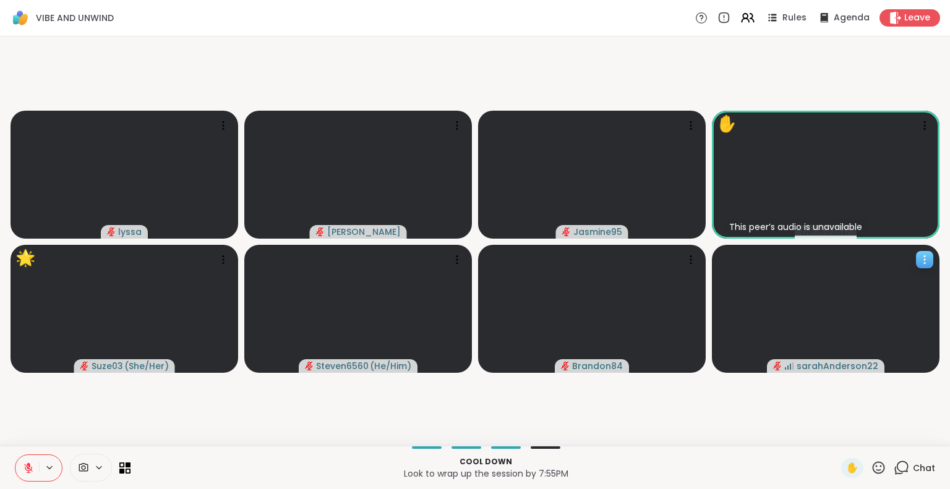
click at [27, 465] on icon at bounding box center [29, 465] width 4 height 5
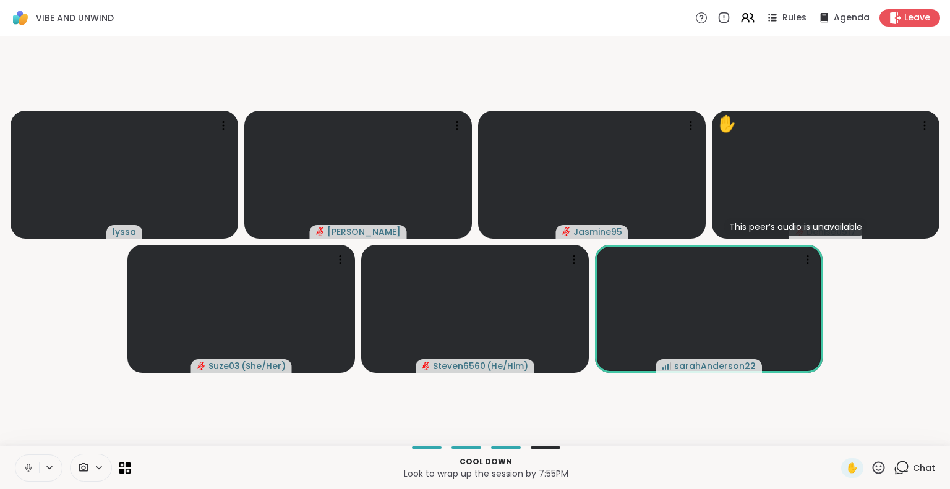
click at [875, 474] on icon at bounding box center [878, 467] width 15 height 15
click at [891, 435] on span "🌟" at bounding box center [897, 435] width 12 height 15
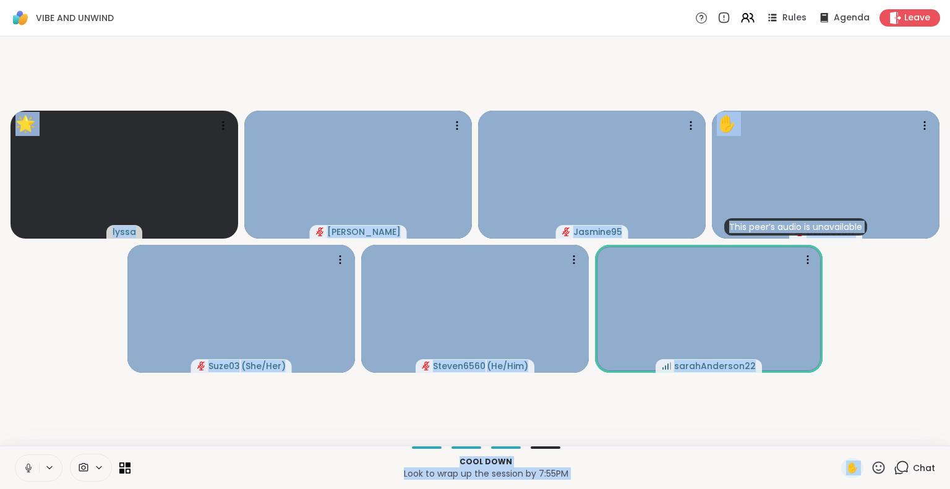
drag, startPoint x: 866, startPoint y: 468, endPoint x: 854, endPoint y: 433, distance: 37.2
click at [854, 433] on div "VIBE AND UNWIND Rules Agenda Leave 🌟 lyssa 🌟 🌟 🌟 🌟 🌟 🌟 🌟 🌟 🌟 🌟 🌟 🌟 🌟 🌟 🌟 🌟 🌟 🌟 …" at bounding box center [475, 244] width 950 height 489
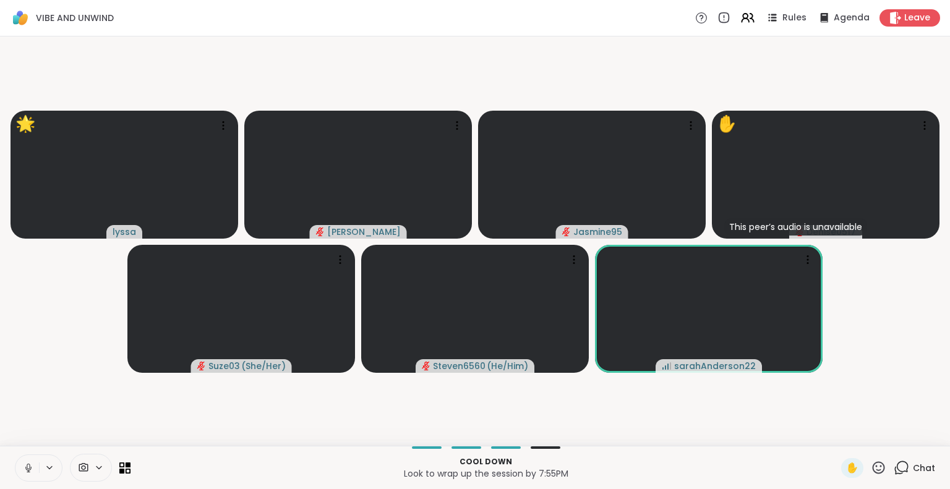
click at [911, 393] on video-player-container "🌟 lyssa 🌟 🌟 🌟 🌟 🌟 🌟 🌟 🌟 🌟 🌟 🌟 🌟 🌟 🌟 🌟 🌟 🌟 🌟 🌟 🌟 🌟 🌟 🌟 🌟 🌟 🌟 🌟 [PERSON_NAME] Jas…" at bounding box center [474, 241] width 935 height 400
click at [872, 467] on icon at bounding box center [878, 467] width 15 height 15
click at [836, 436] on span "❤️" at bounding box center [842, 435] width 12 height 15
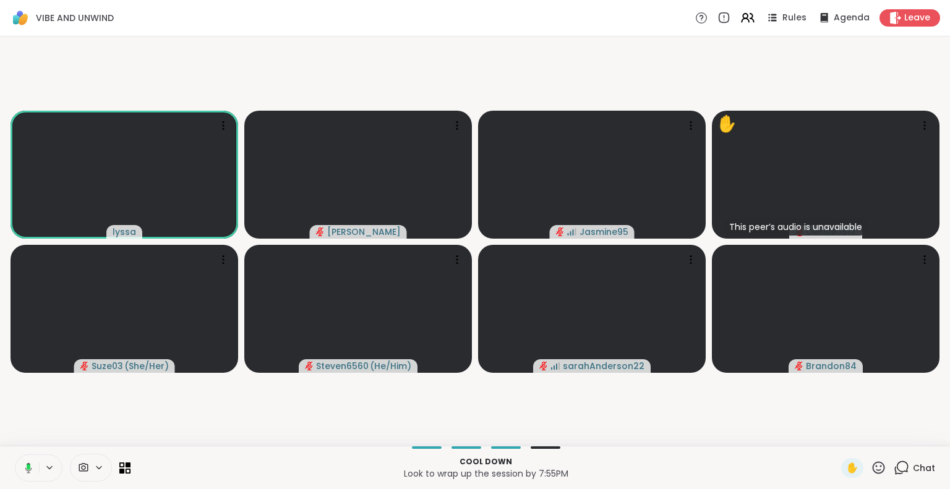
click at [873, 473] on icon at bounding box center [879, 468] width 12 height 12
click at [891, 440] on span "🌟" at bounding box center [897, 435] width 12 height 15
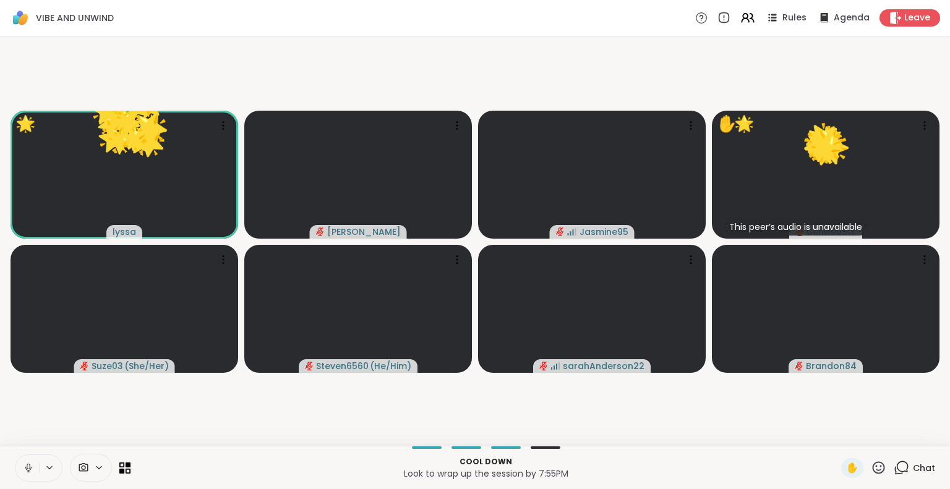
click at [871, 471] on icon at bounding box center [878, 467] width 15 height 15
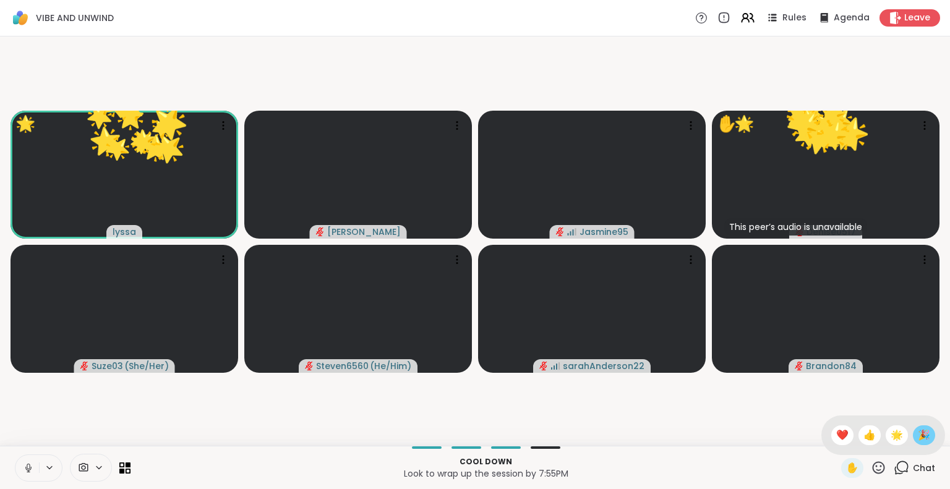
click at [918, 442] on span "🎉" at bounding box center [924, 435] width 12 height 15
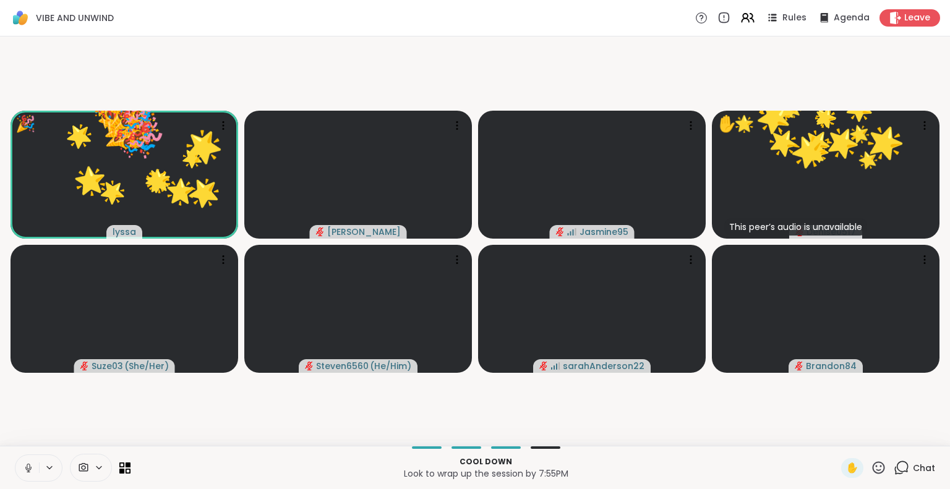
click at [871, 471] on icon at bounding box center [878, 467] width 15 height 15
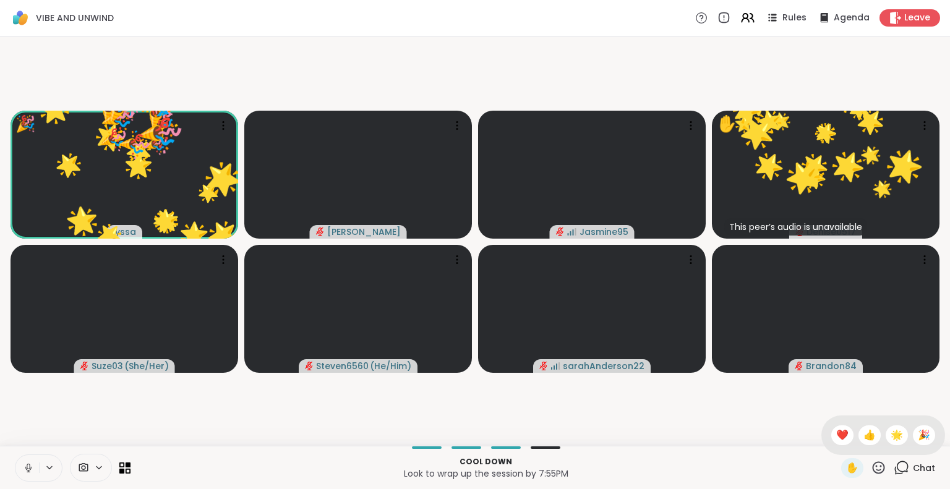
click at [836, 433] on span "❤️" at bounding box center [842, 435] width 12 height 15
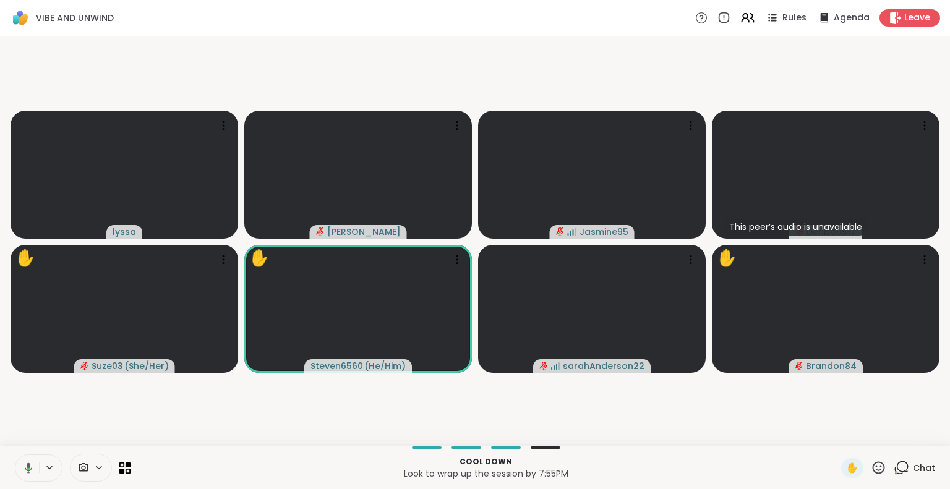
click at [28, 466] on icon at bounding box center [28, 468] width 7 height 11
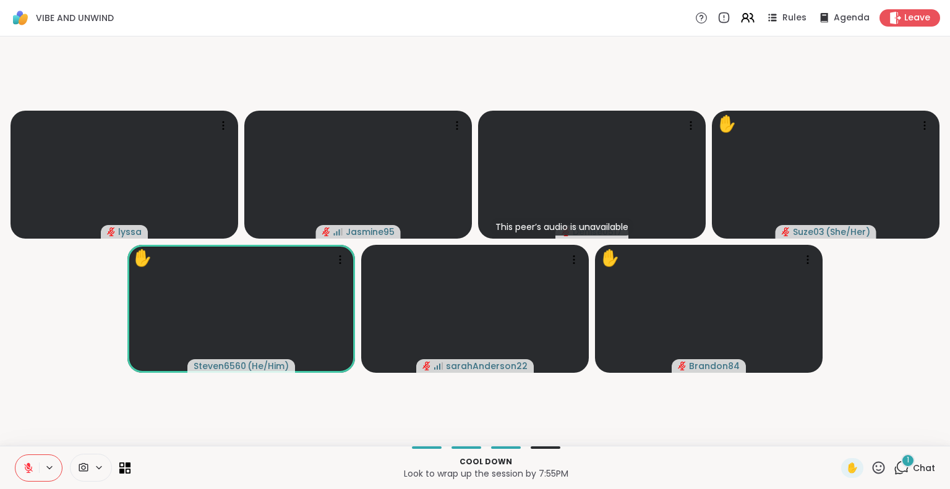
click at [871, 464] on icon at bounding box center [878, 467] width 15 height 15
click at [836, 432] on span "❤️" at bounding box center [842, 435] width 12 height 15
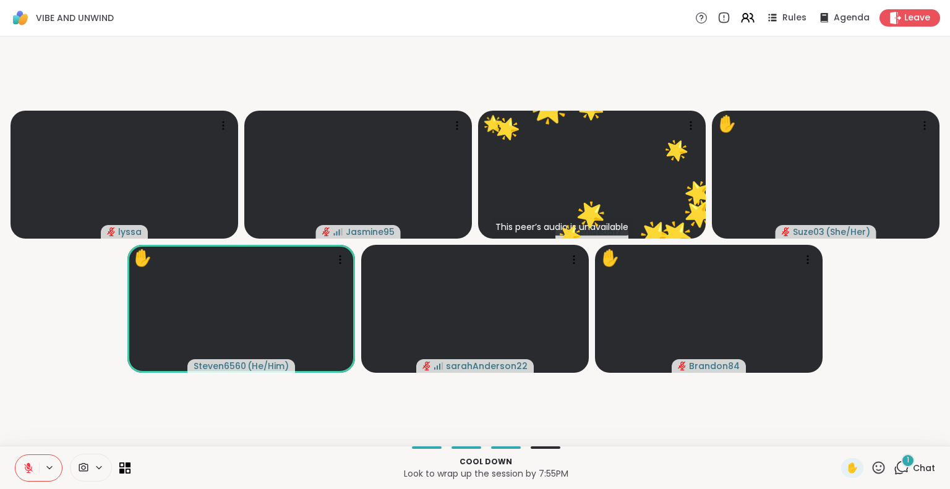
click at [871, 465] on icon at bounding box center [878, 467] width 15 height 15
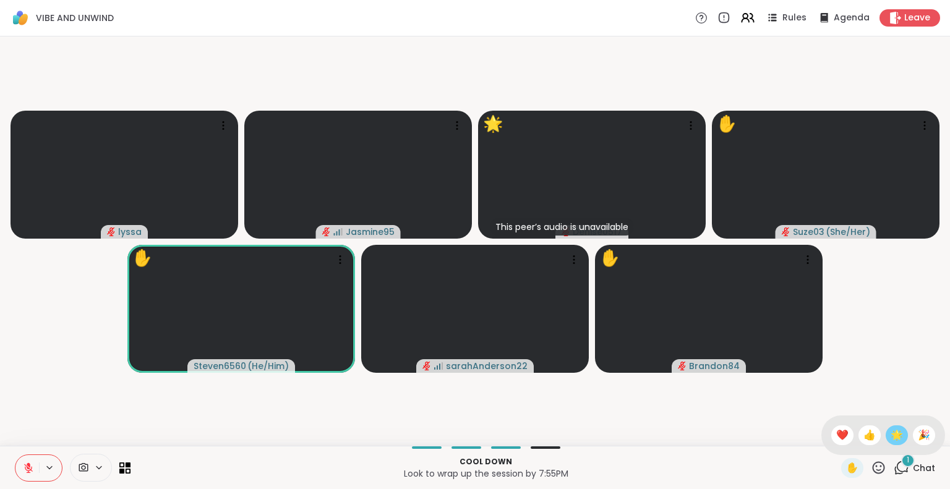
click at [891, 435] on span "🌟" at bounding box center [897, 435] width 12 height 15
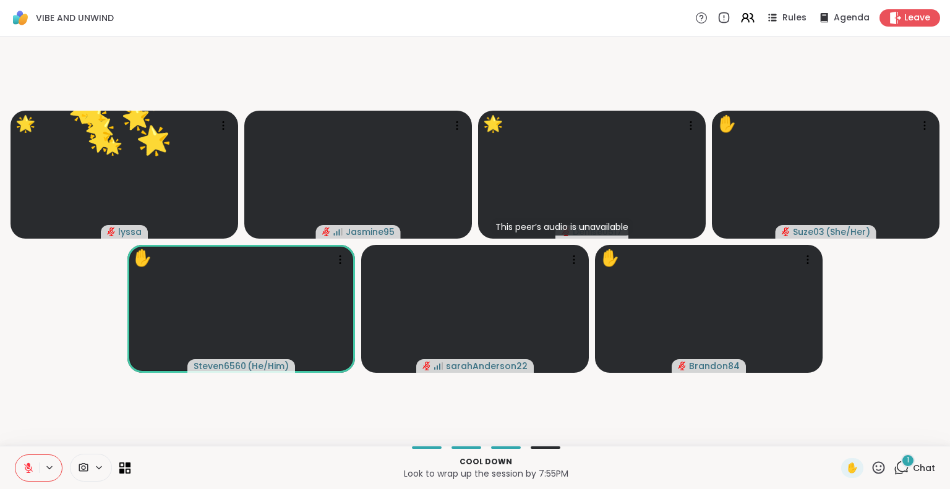
click at [873, 462] on icon at bounding box center [879, 468] width 12 height 12
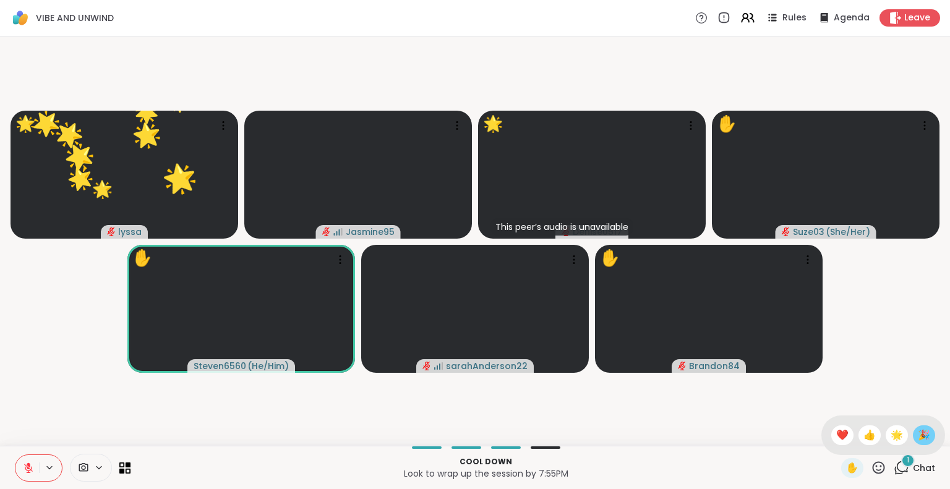
click at [918, 428] on span "🎉" at bounding box center [924, 435] width 12 height 15
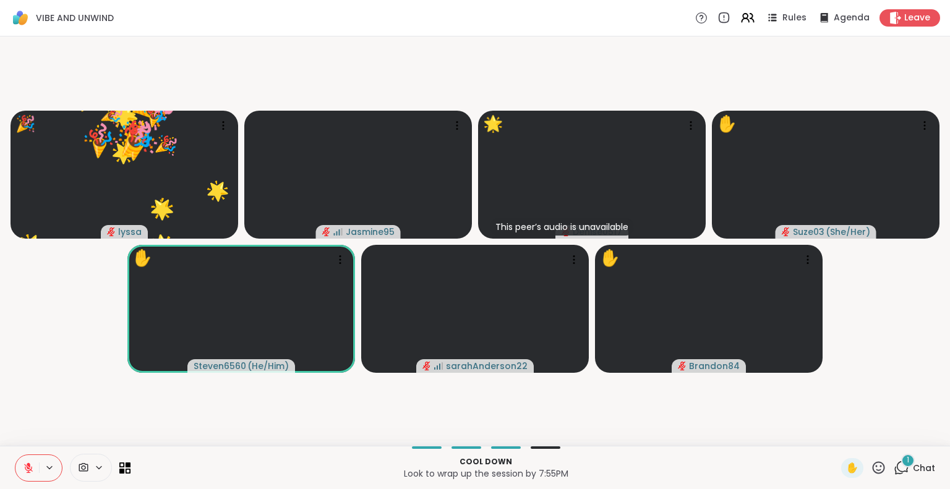
click at [871, 470] on icon at bounding box center [878, 467] width 15 height 15
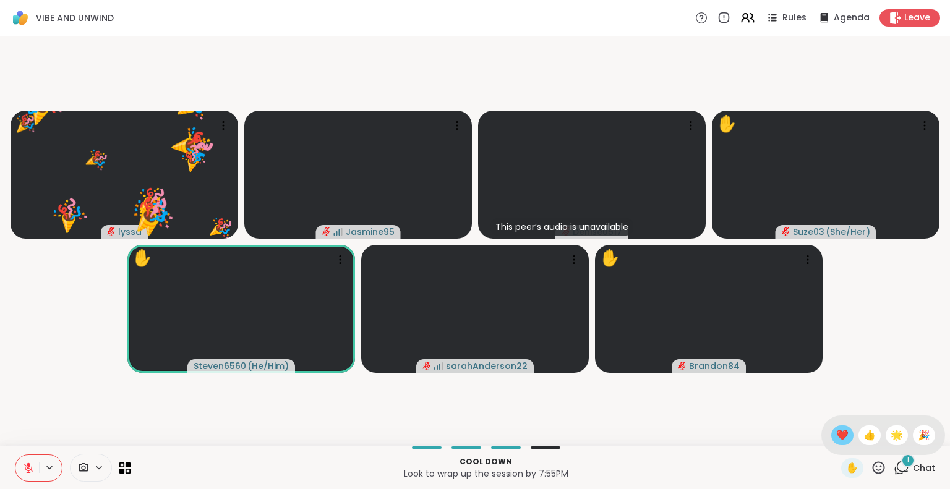
click at [836, 428] on span "❤️" at bounding box center [842, 435] width 12 height 15
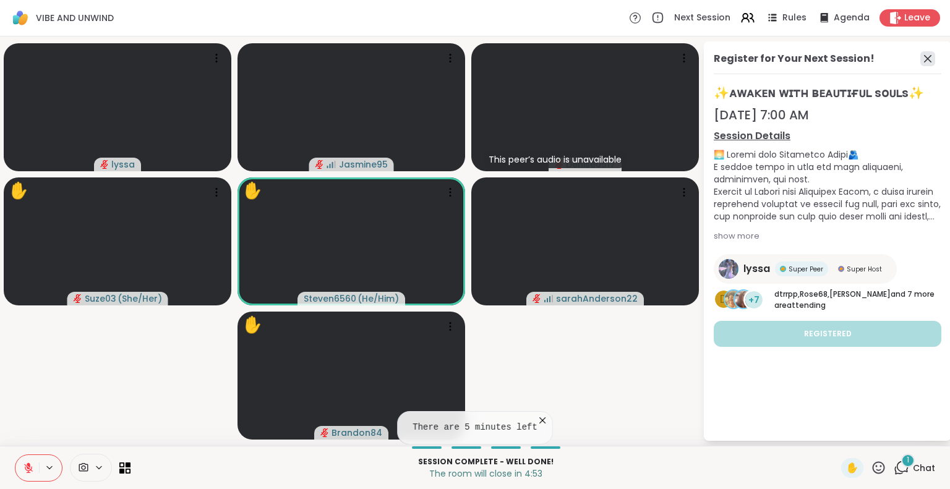
click at [929, 59] on icon at bounding box center [928, 58] width 15 height 15
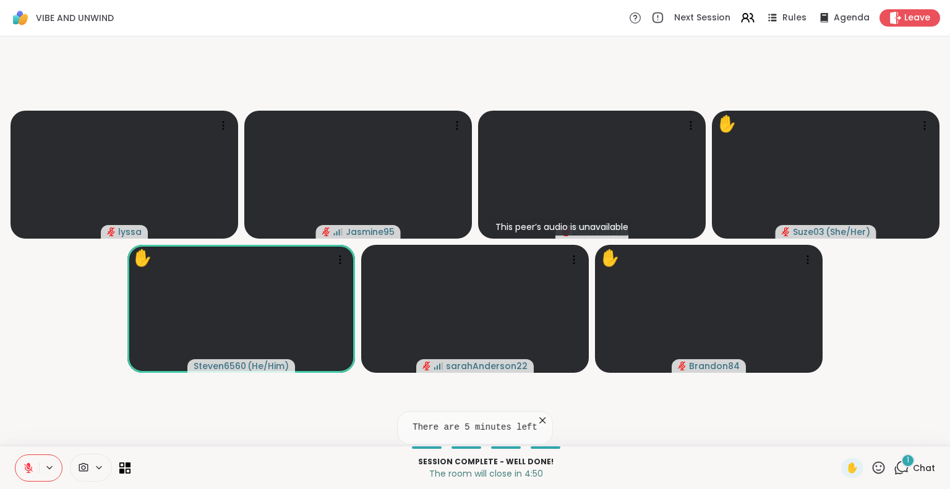
click at [871, 469] on icon at bounding box center [878, 467] width 15 height 15
click at [836, 435] on span "❤️" at bounding box center [842, 435] width 12 height 15
click at [871, 467] on icon at bounding box center [878, 467] width 15 height 15
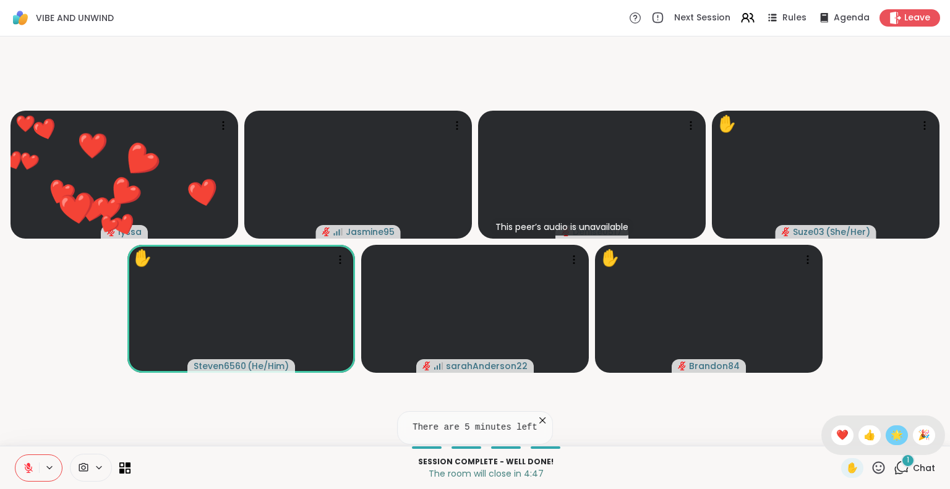
click at [891, 440] on span "🌟" at bounding box center [897, 435] width 12 height 15
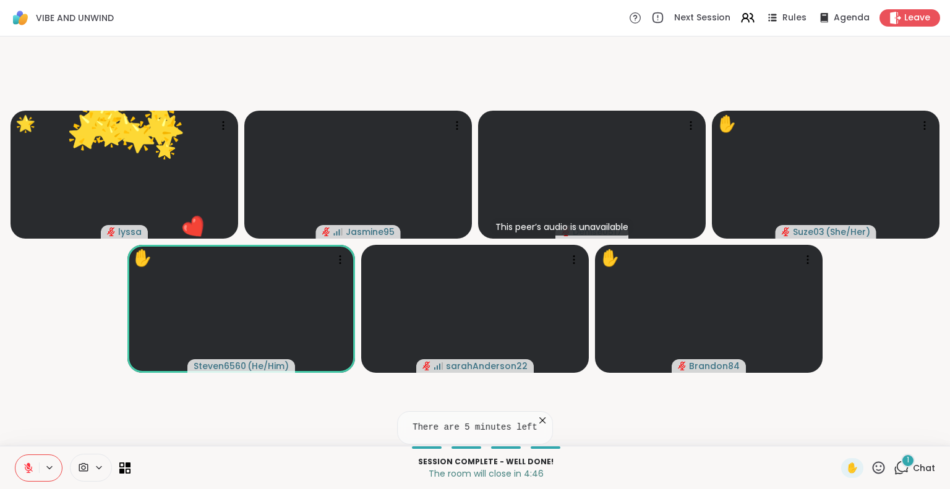
click at [871, 465] on icon at bounding box center [878, 467] width 15 height 15
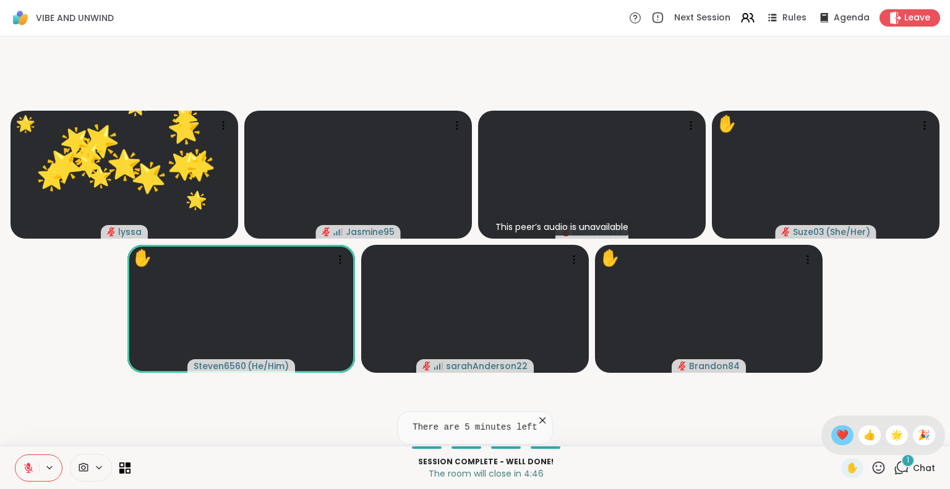
click at [836, 435] on span "❤️" at bounding box center [842, 435] width 12 height 15
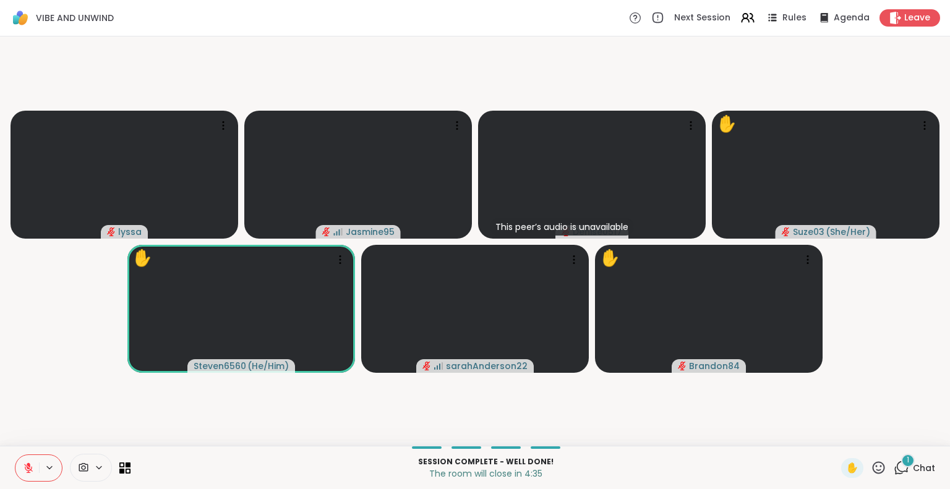
click at [32, 463] on icon at bounding box center [28, 468] width 11 height 11
click at [30, 463] on icon at bounding box center [28, 468] width 11 height 11
click at [35, 471] on button at bounding box center [27, 468] width 24 height 26
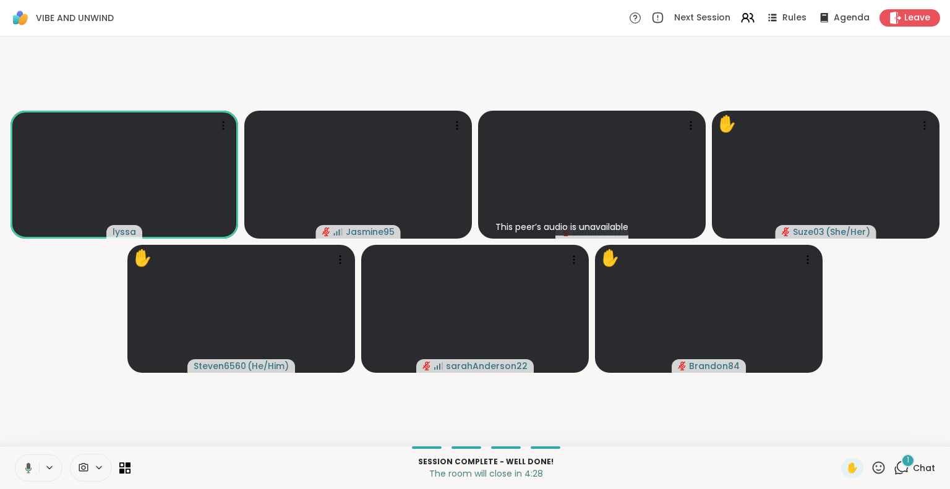
click at [867, 459] on div "✋" at bounding box center [863, 468] width 45 height 20
click at [873, 468] on icon at bounding box center [878, 467] width 15 height 15
click at [836, 434] on span "❤️" at bounding box center [842, 435] width 12 height 15
click at [871, 465] on icon at bounding box center [878, 467] width 15 height 15
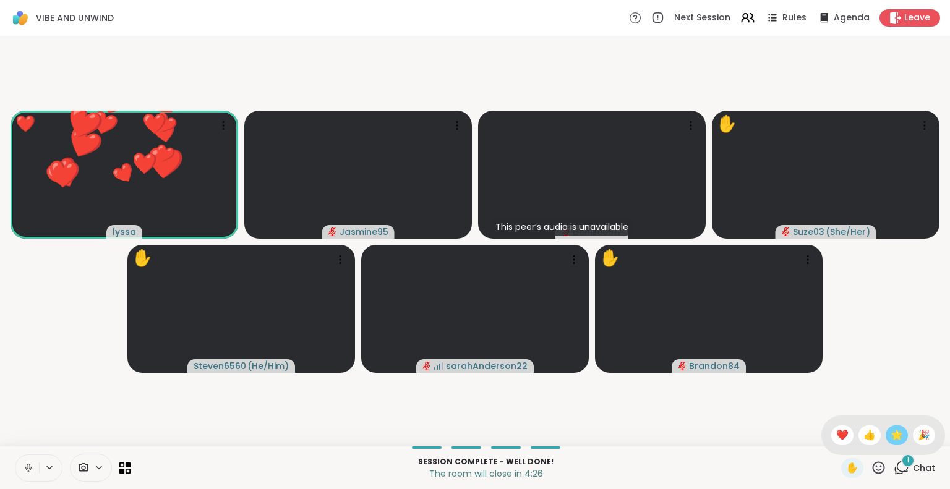
click at [891, 442] on span "🌟" at bounding box center [897, 435] width 12 height 15
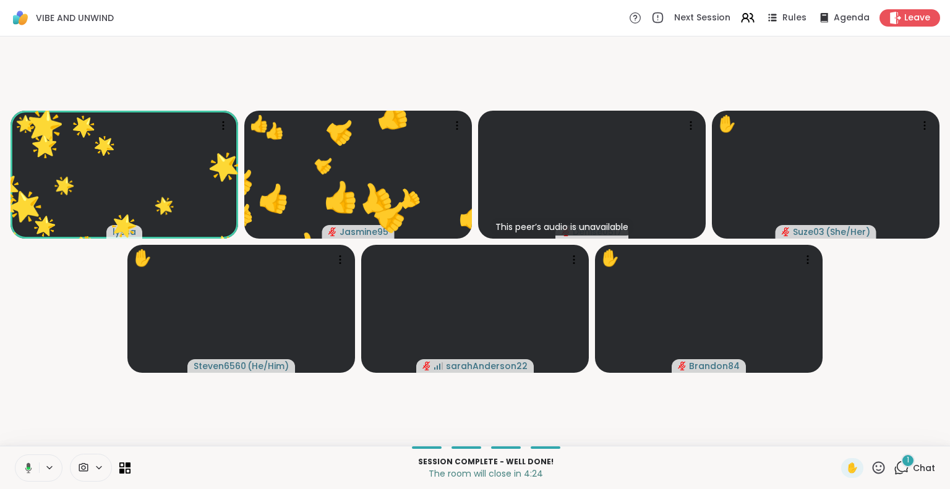
click at [871, 466] on icon at bounding box center [878, 467] width 15 height 15
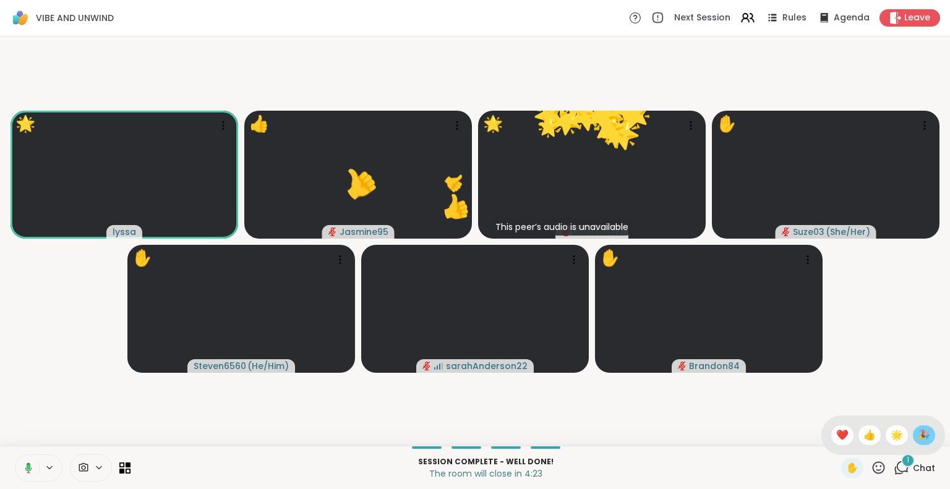
click at [918, 436] on span "🎉" at bounding box center [924, 435] width 12 height 15
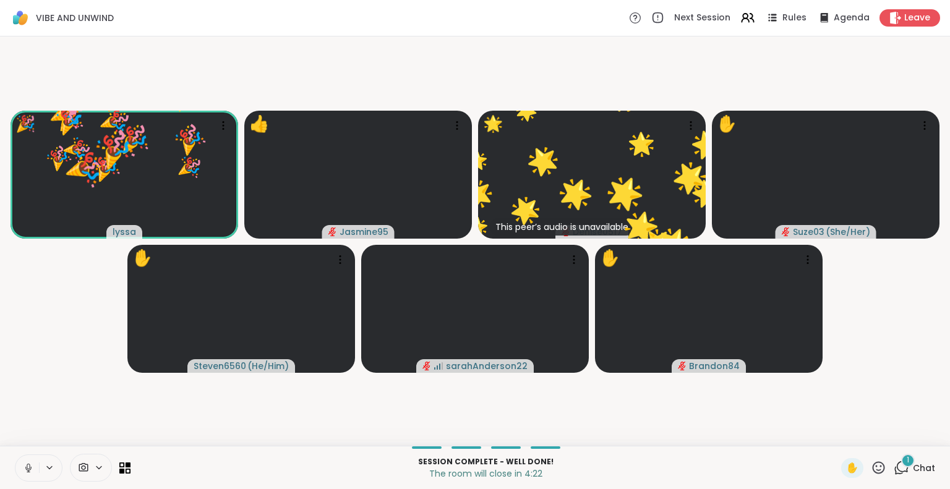
click at [874, 471] on icon at bounding box center [878, 467] width 15 height 15
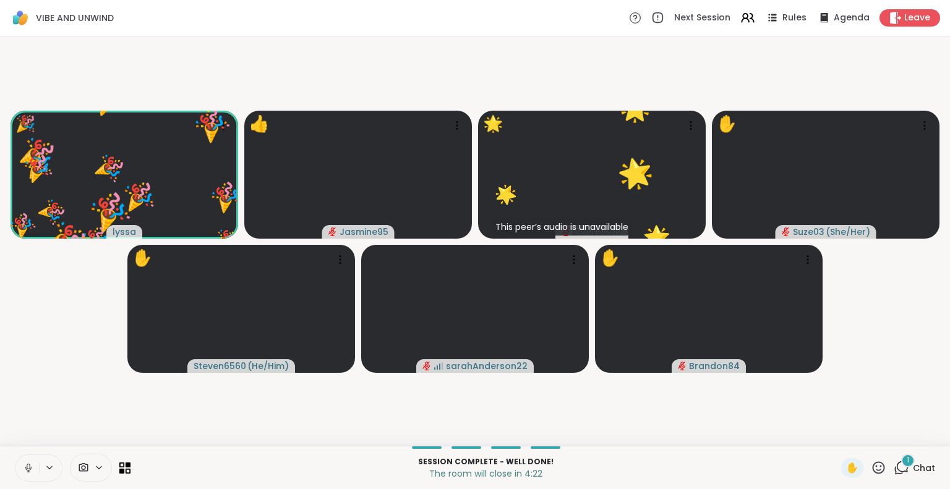
click at [874, 456] on div "Session Complete - well done! The room will close in 4:22 ✋ 1 Chat" at bounding box center [475, 467] width 950 height 43
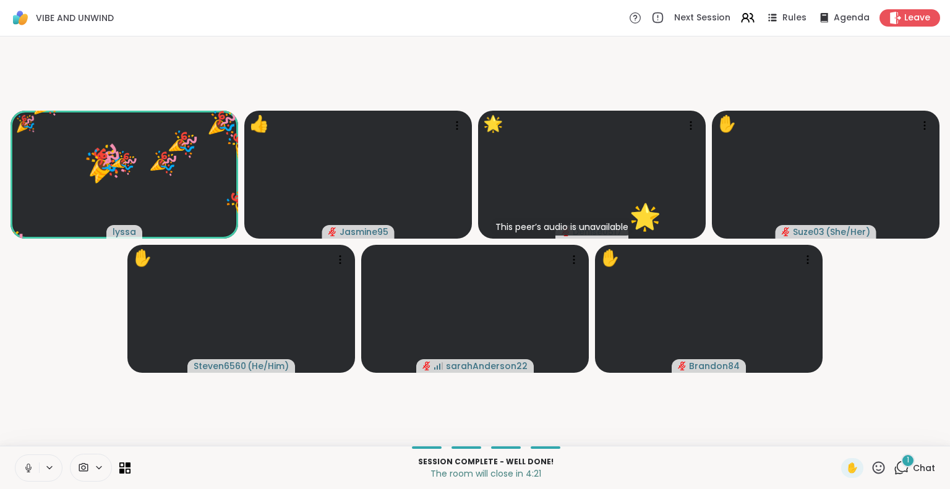
click at [873, 473] on icon at bounding box center [879, 468] width 12 height 12
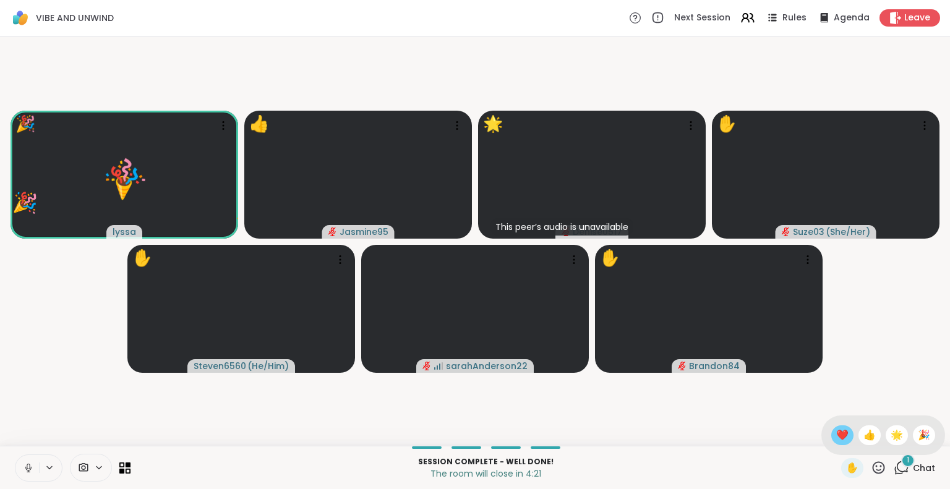
click at [836, 432] on span "❤️" at bounding box center [842, 435] width 12 height 15
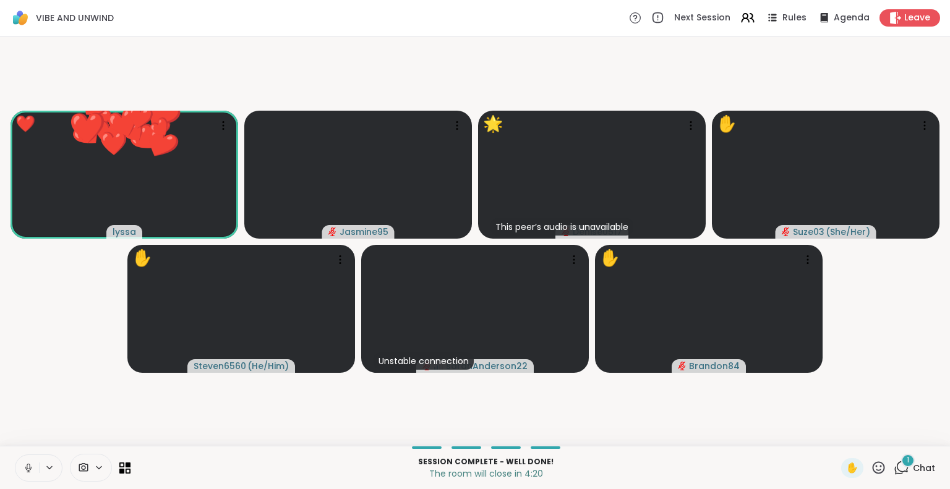
click at [873, 467] on icon at bounding box center [879, 468] width 12 height 12
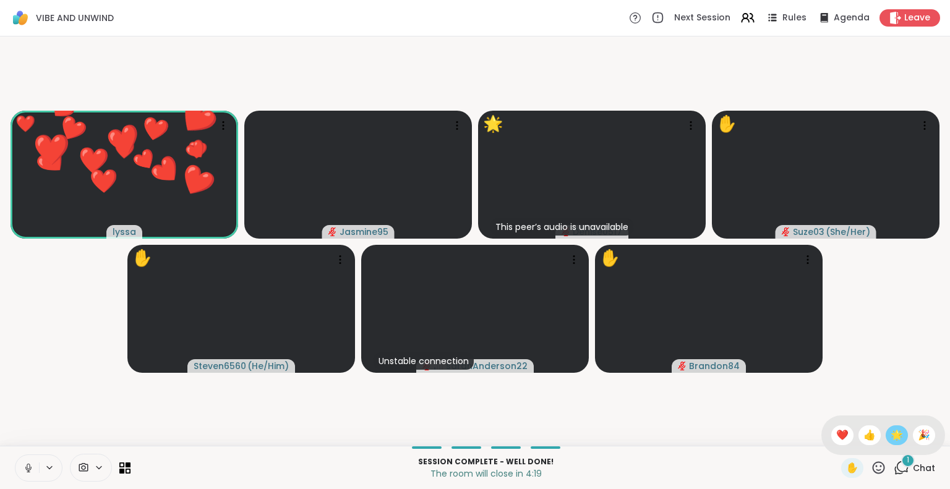
click at [886, 431] on div "🌟" at bounding box center [897, 436] width 22 height 20
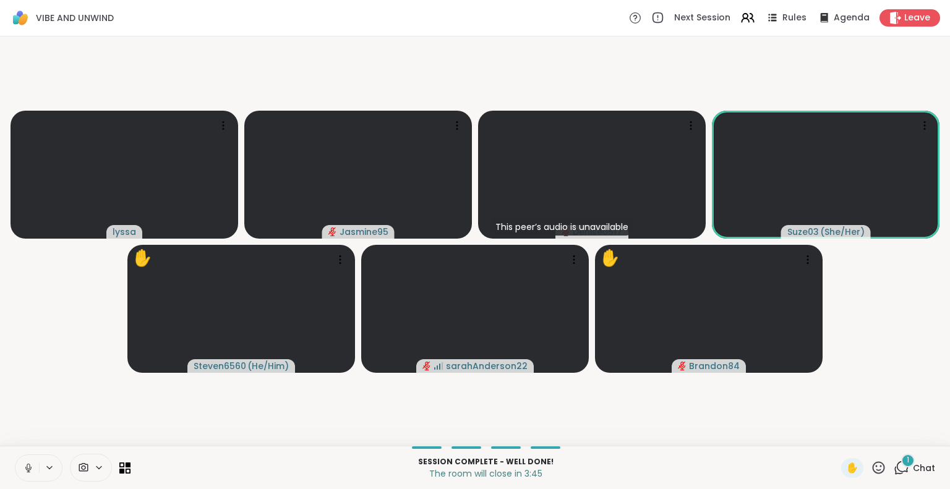
click at [27, 470] on icon at bounding box center [28, 468] width 6 height 4
click at [871, 461] on icon at bounding box center [878, 467] width 15 height 15
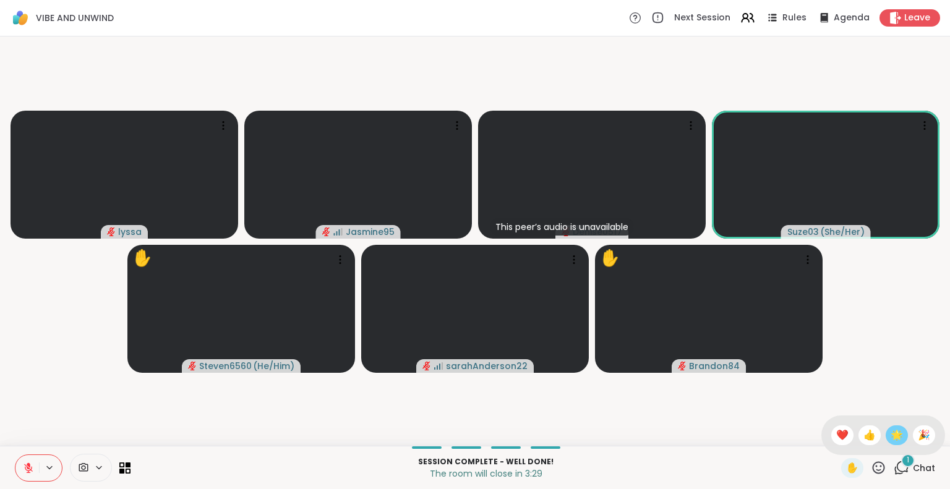
click at [886, 433] on div "🌟" at bounding box center [897, 436] width 22 height 20
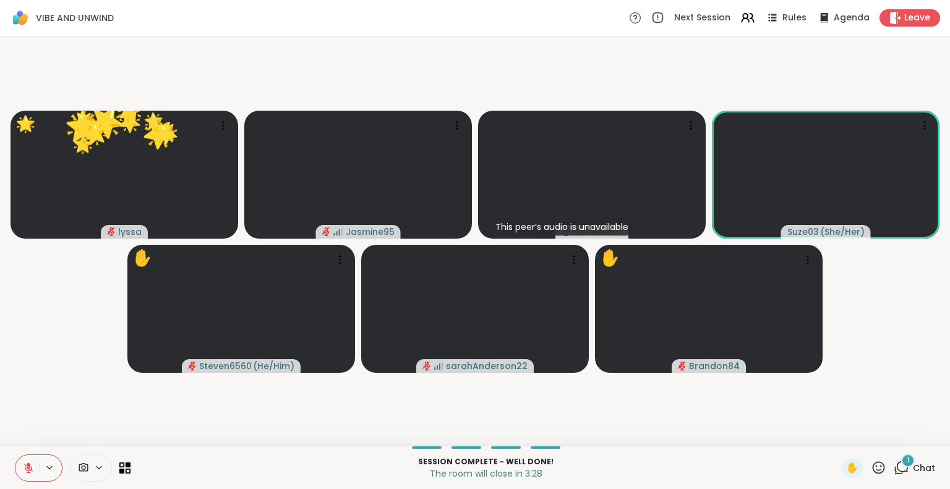
click at [874, 465] on icon at bounding box center [879, 468] width 12 height 12
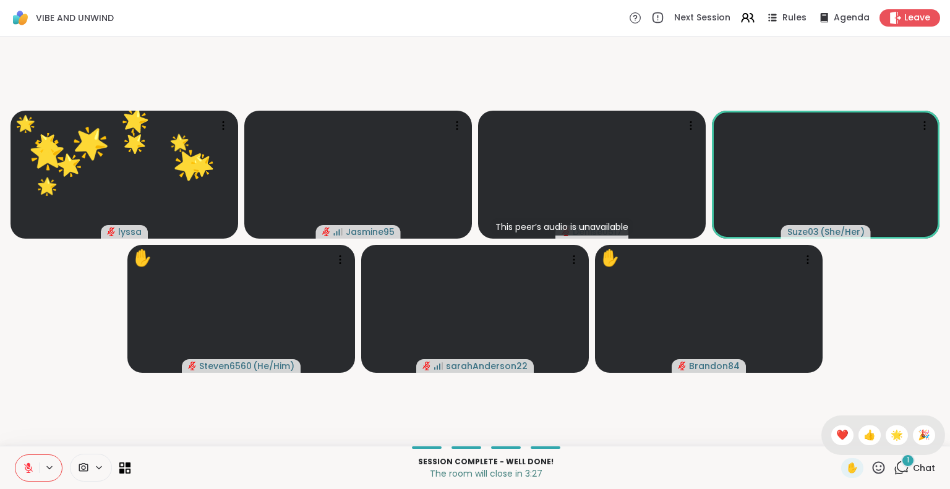
click at [912, 446] on div "✋ ❤️ 👍 🌟 🎉" at bounding box center [884, 436] width 124 height 40
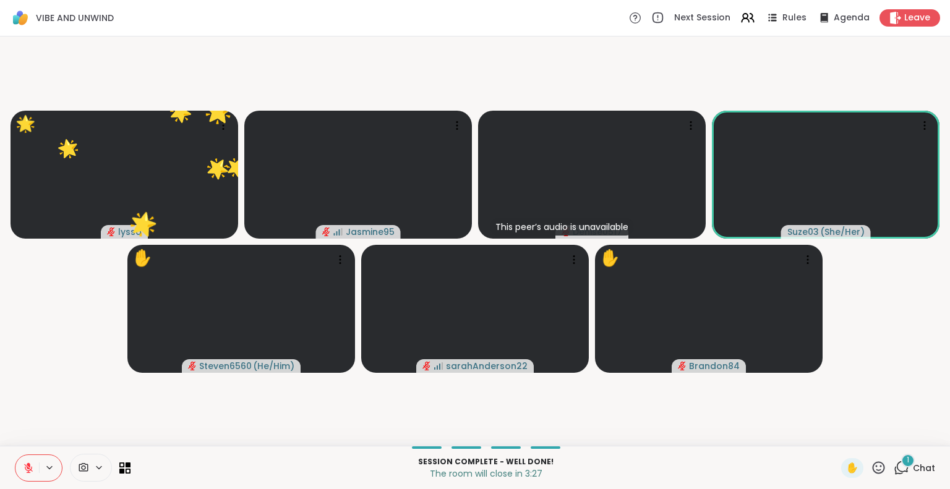
click at [873, 466] on icon at bounding box center [879, 468] width 12 height 12
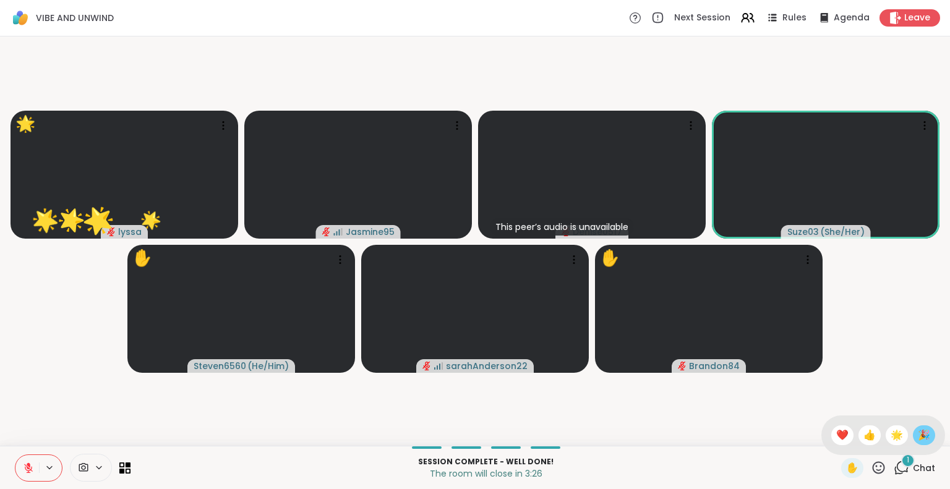
click at [918, 435] on span "🎉" at bounding box center [924, 435] width 12 height 15
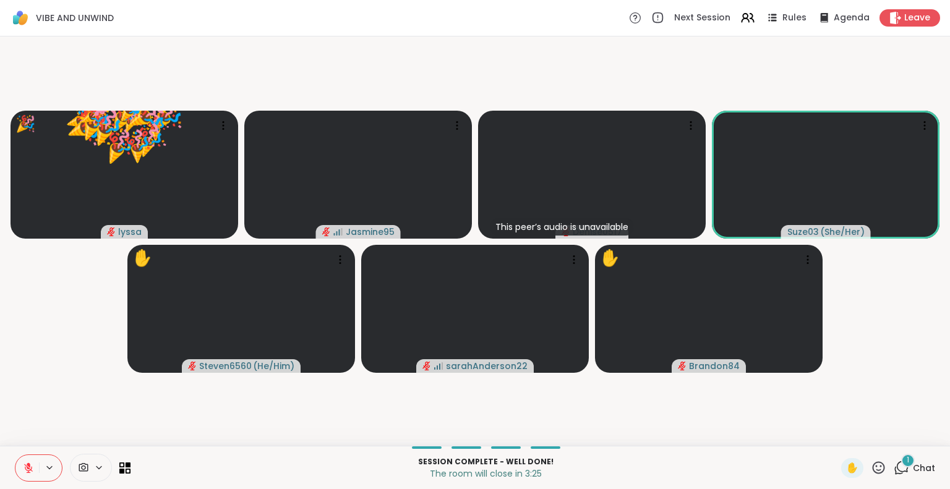
click at [871, 467] on icon at bounding box center [878, 467] width 15 height 15
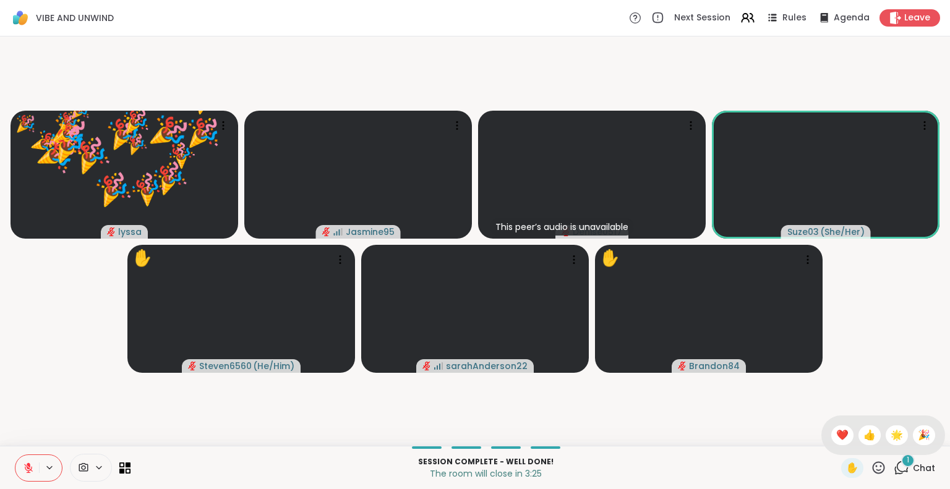
click at [822, 435] on div "✋ ❤️ 👍 🌟 🎉" at bounding box center [884, 436] width 124 height 40
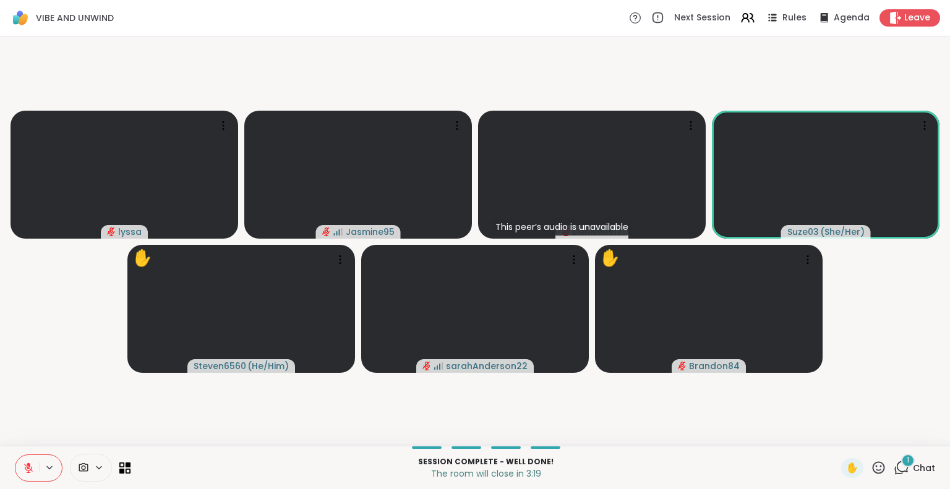
click at [878, 468] on div "✋ 1 Chat" at bounding box center [888, 468] width 94 height 20
click at [871, 465] on icon at bounding box center [878, 467] width 15 height 15
click at [836, 431] on span "❤️" at bounding box center [842, 435] width 12 height 15
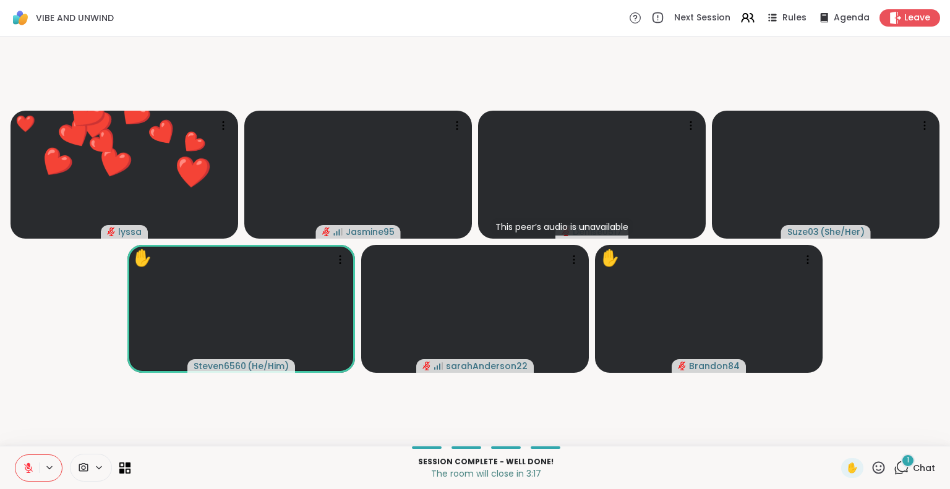
click at [24, 458] on button at bounding box center [27, 468] width 24 height 26
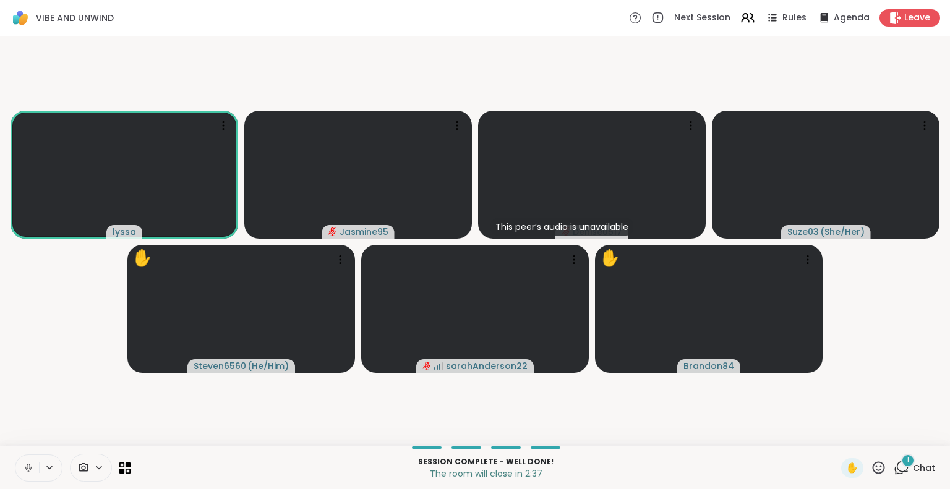
click at [26, 473] on icon at bounding box center [28, 468] width 11 height 11
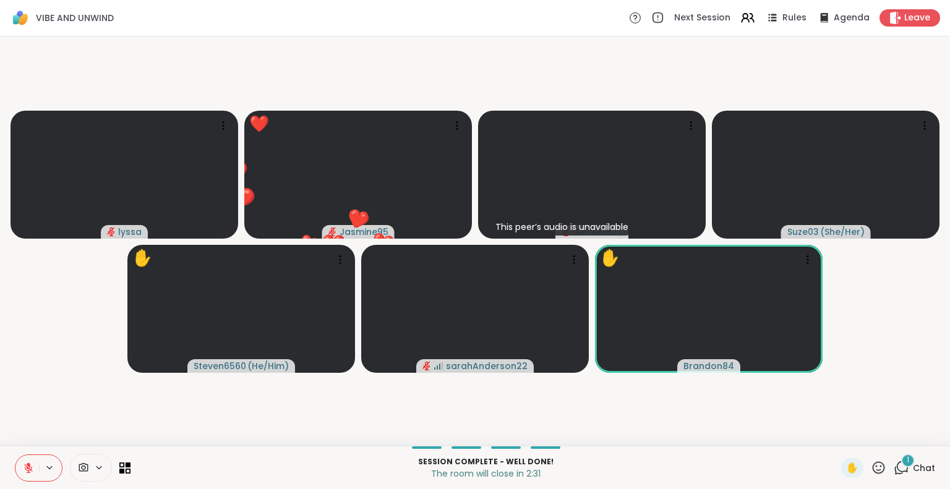
click at [26, 473] on icon at bounding box center [28, 468] width 11 height 11
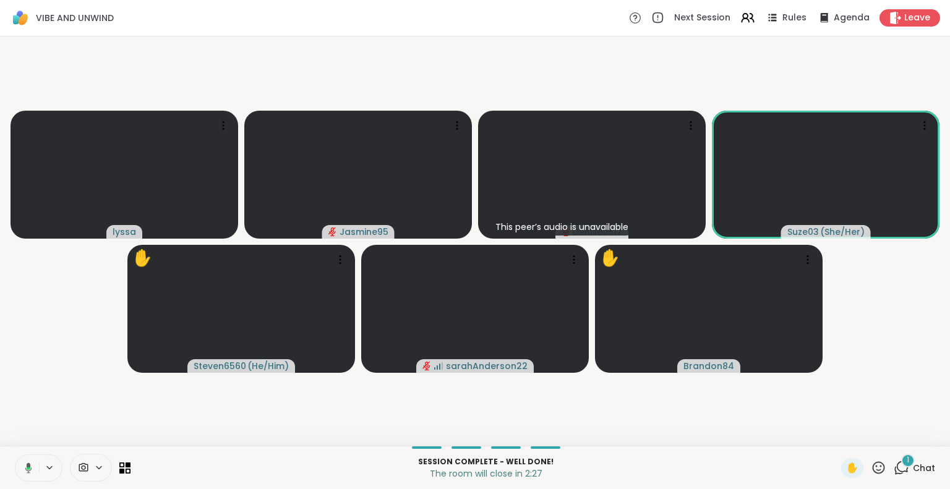
click at [30, 463] on icon at bounding box center [26, 468] width 11 height 11
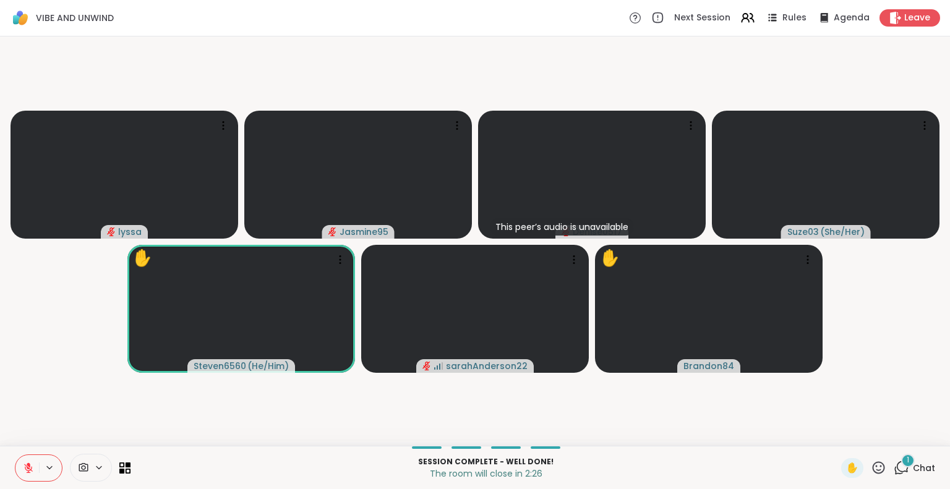
click at [28, 463] on icon at bounding box center [28, 468] width 11 height 11
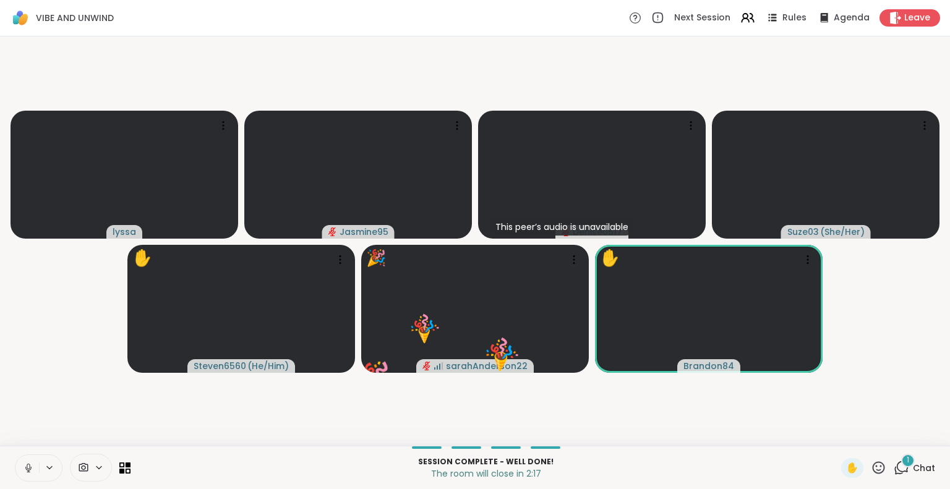
click at [871, 463] on icon at bounding box center [878, 467] width 15 height 15
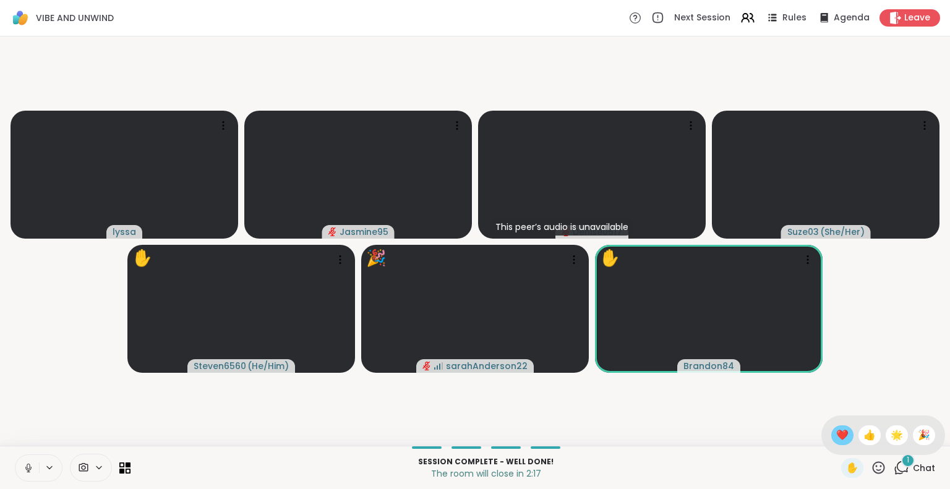
click at [836, 436] on span "❤️" at bounding box center [842, 435] width 12 height 15
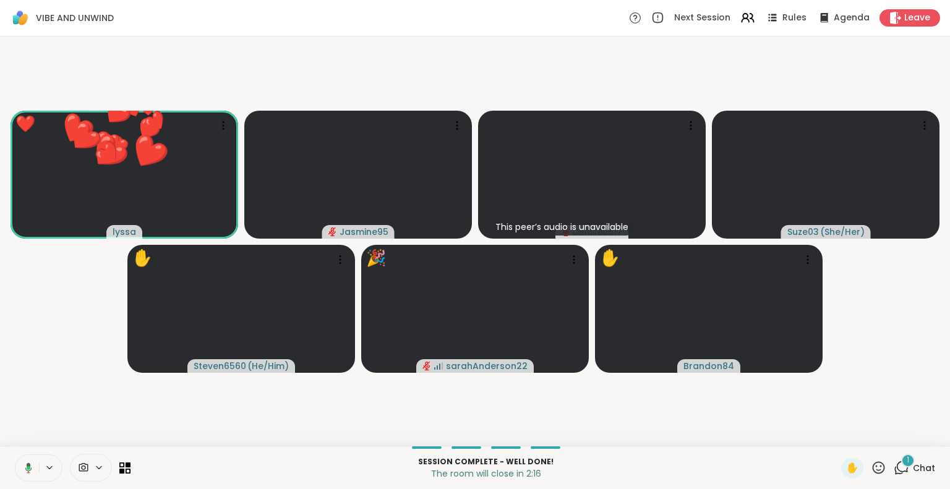
click at [873, 465] on icon at bounding box center [879, 468] width 12 height 12
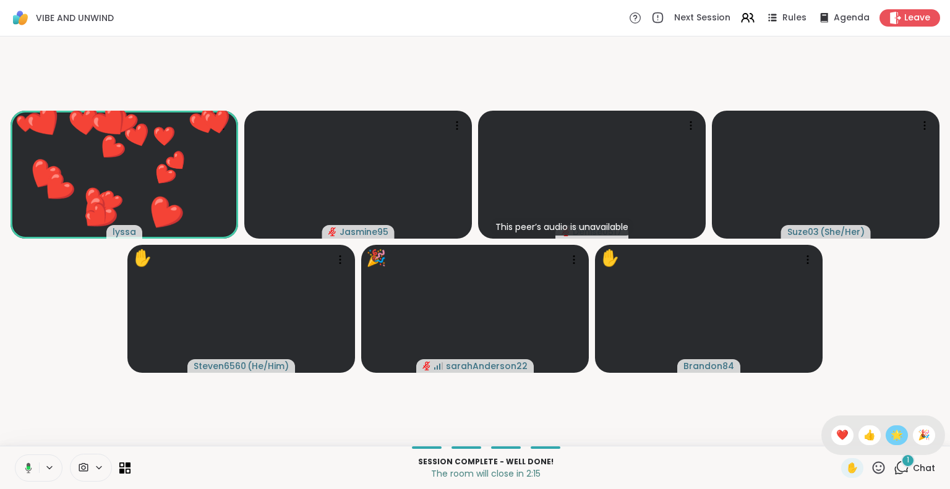
click at [891, 434] on span "🌟" at bounding box center [897, 435] width 12 height 15
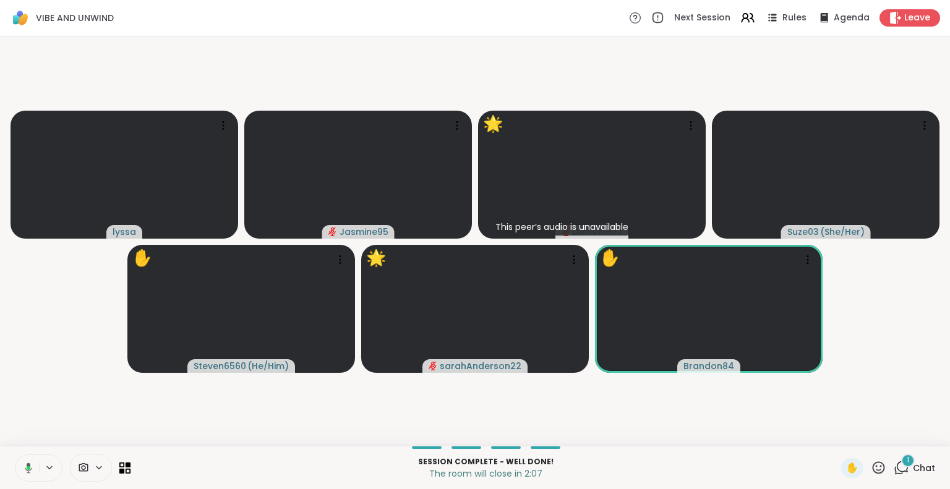
click at [871, 460] on icon at bounding box center [878, 467] width 15 height 15
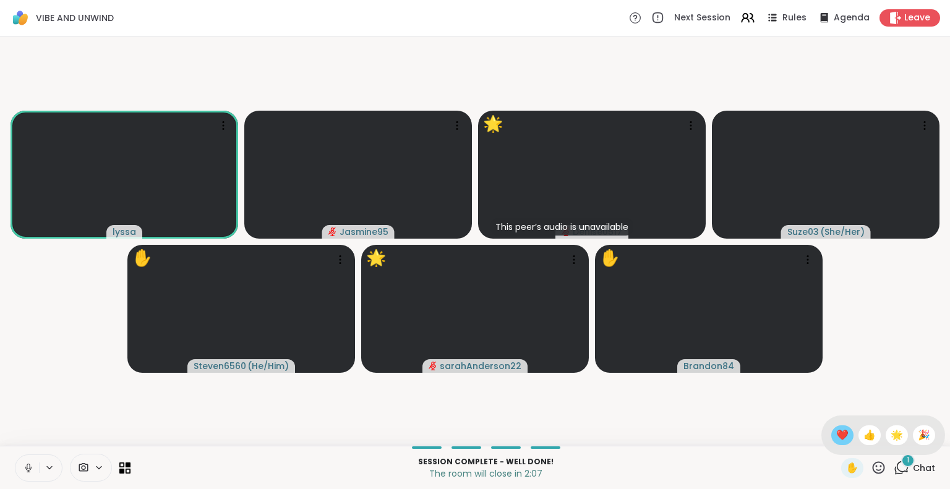
click at [836, 428] on span "❤️" at bounding box center [842, 435] width 12 height 15
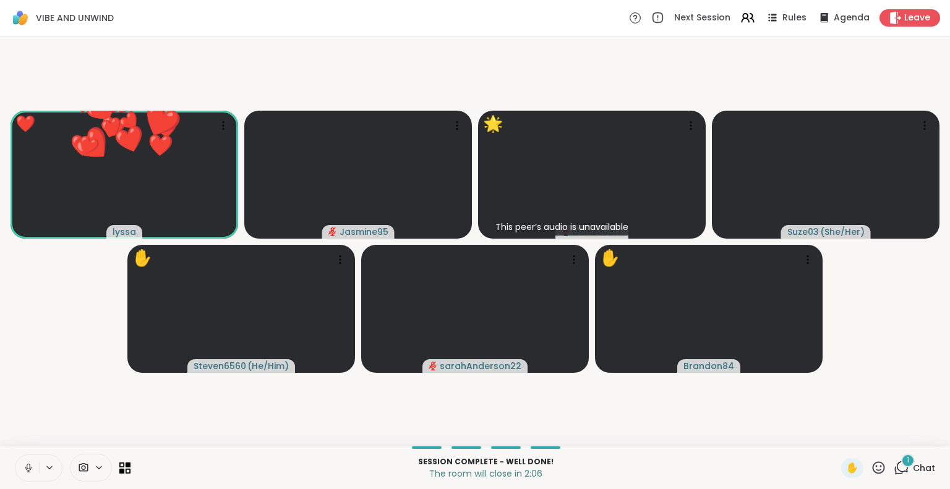
click at [871, 463] on icon at bounding box center [878, 467] width 15 height 15
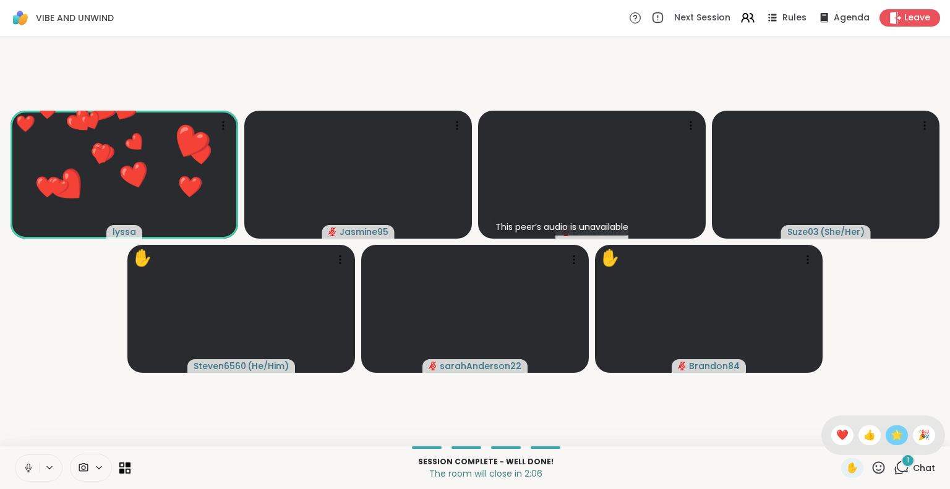
click at [891, 437] on span "🌟" at bounding box center [897, 435] width 12 height 15
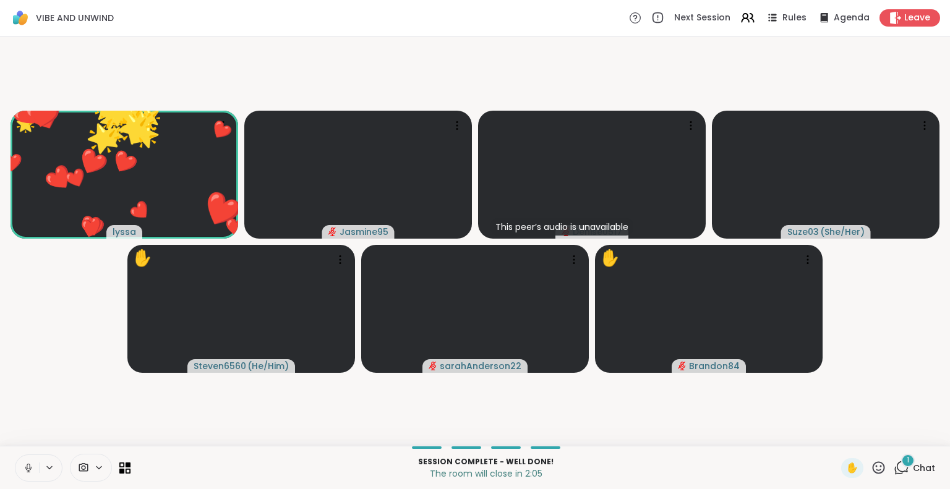
click at [871, 471] on icon at bounding box center [878, 467] width 15 height 15
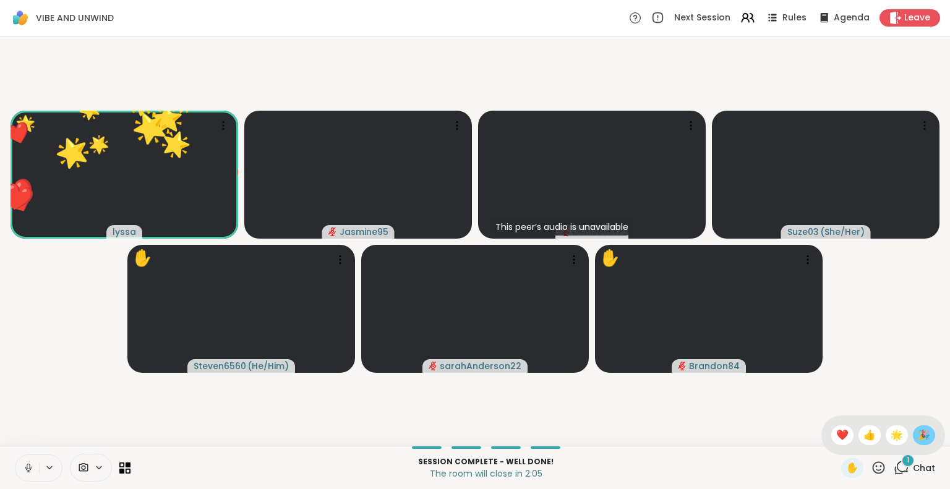
click at [919, 440] on span "🎉" at bounding box center [924, 435] width 12 height 15
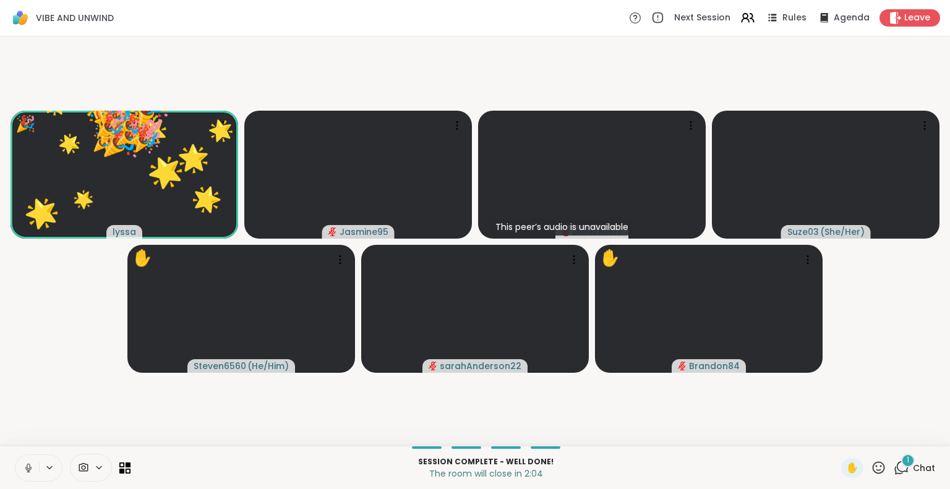
click at [872, 468] on icon at bounding box center [878, 467] width 15 height 15
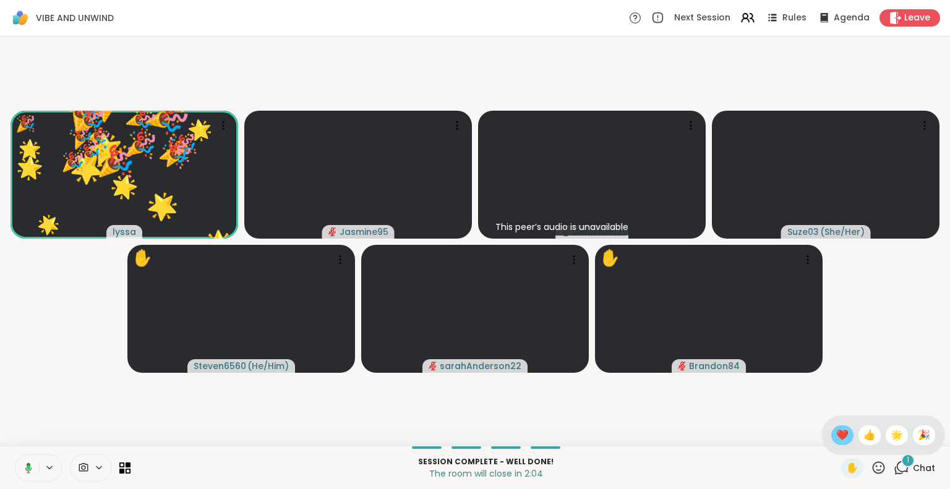
click at [836, 432] on span "❤️" at bounding box center [842, 435] width 12 height 15
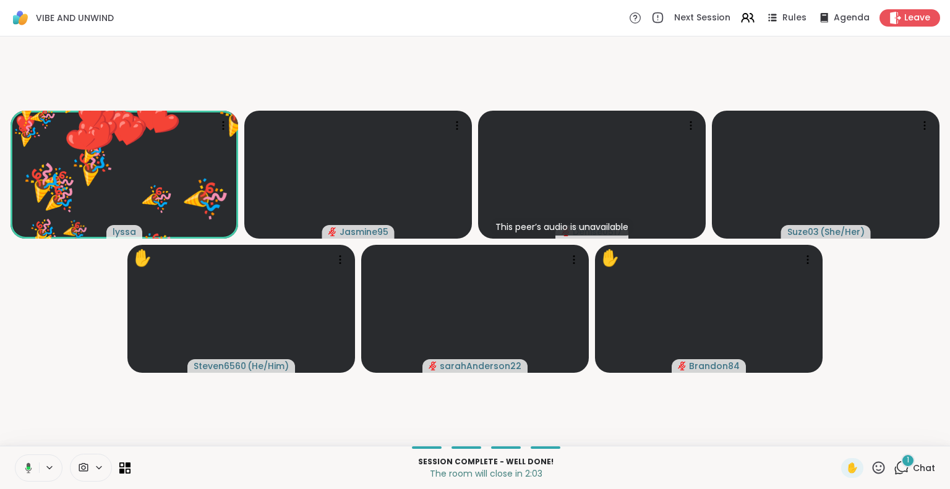
click at [873, 463] on icon at bounding box center [879, 468] width 12 height 12
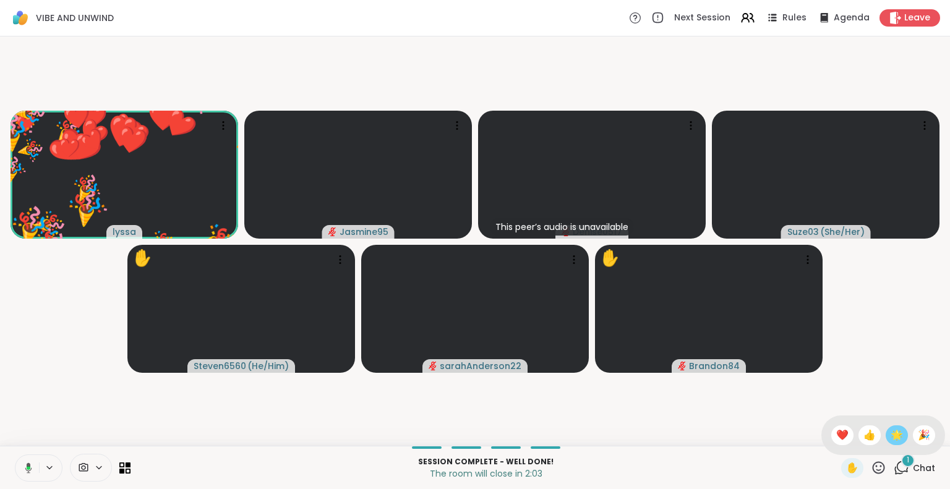
click at [891, 435] on span "🌟" at bounding box center [897, 435] width 12 height 15
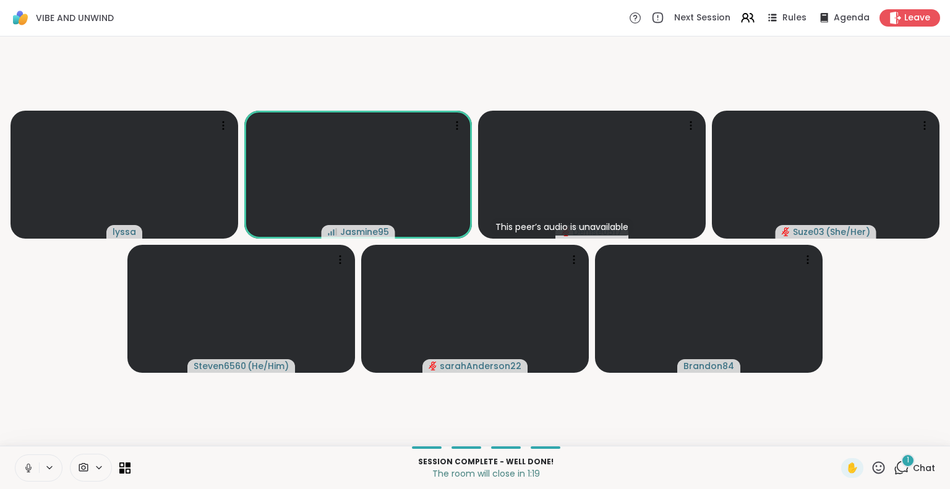
click at [873, 462] on icon at bounding box center [879, 468] width 12 height 12
click at [836, 435] on span "❤️" at bounding box center [842, 435] width 12 height 15
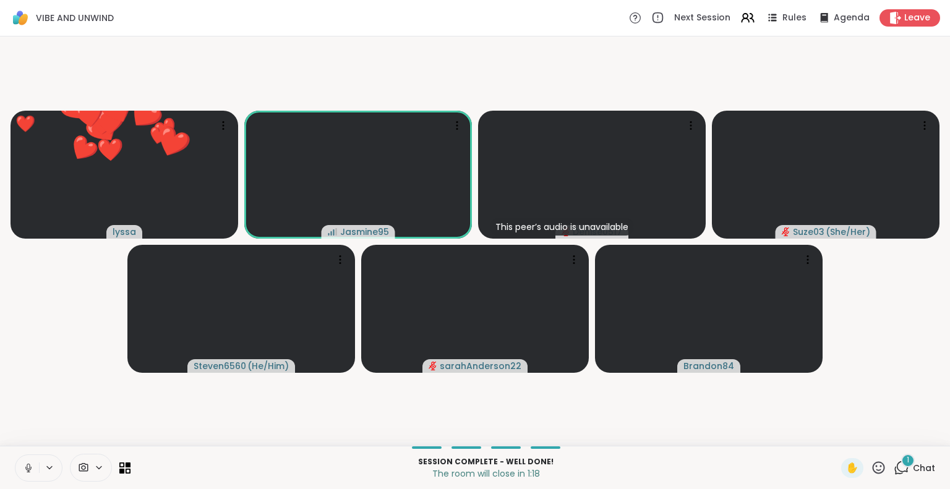
click at [871, 465] on icon at bounding box center [878, 467] width 15 height 15
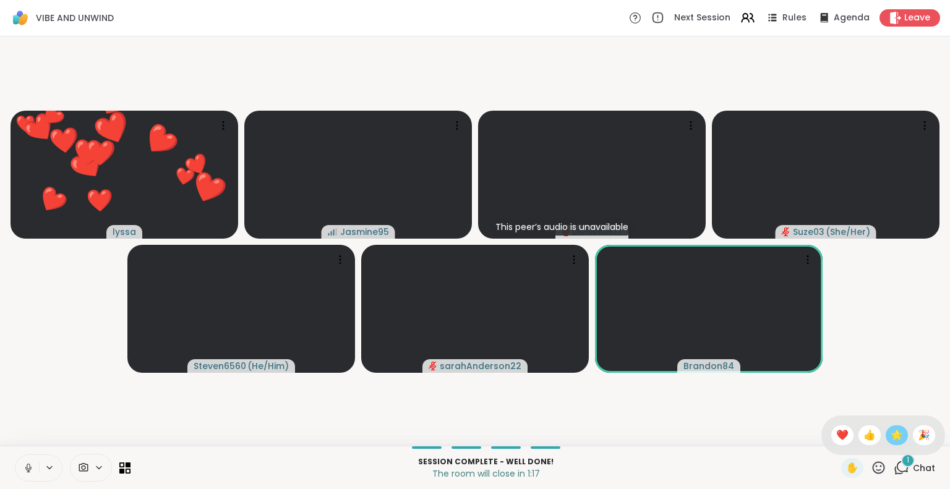
click at [891, 429] on span "🌟" at bounding box center [897, 435] width 12 height 15
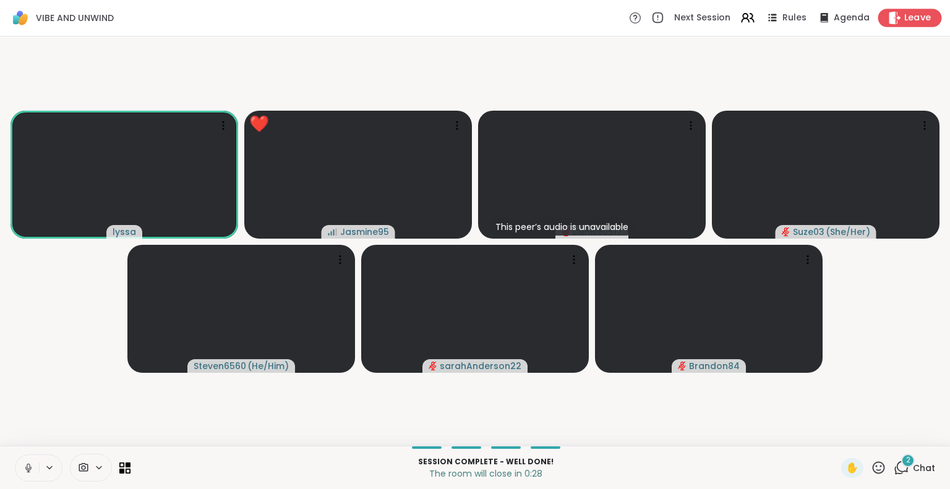
click at [890, 12] on icon at bounding box center [896, 17] width 12 height 13
click at [908, 22] on span "Leave" at bounding box center [917, 18] width 27 height 13
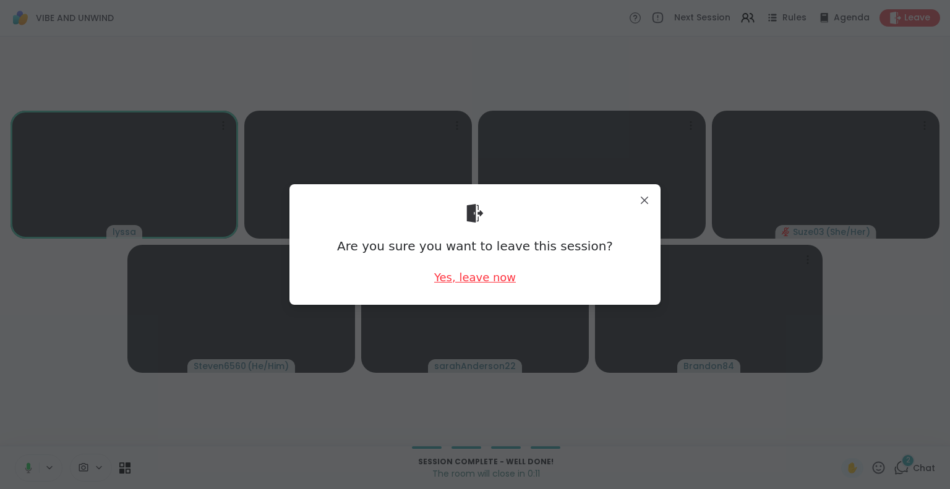
click at [501, 274] on div "Yes, leave now" at bounding box center [475, 277] width 82 height 15
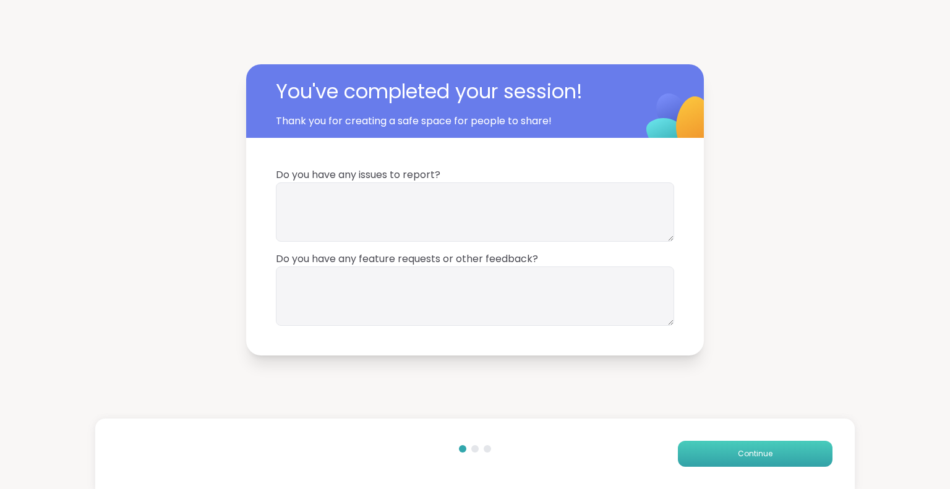
click at [744, 442] on button "Continue" at bounding box center [755, 454] width 155 height 26
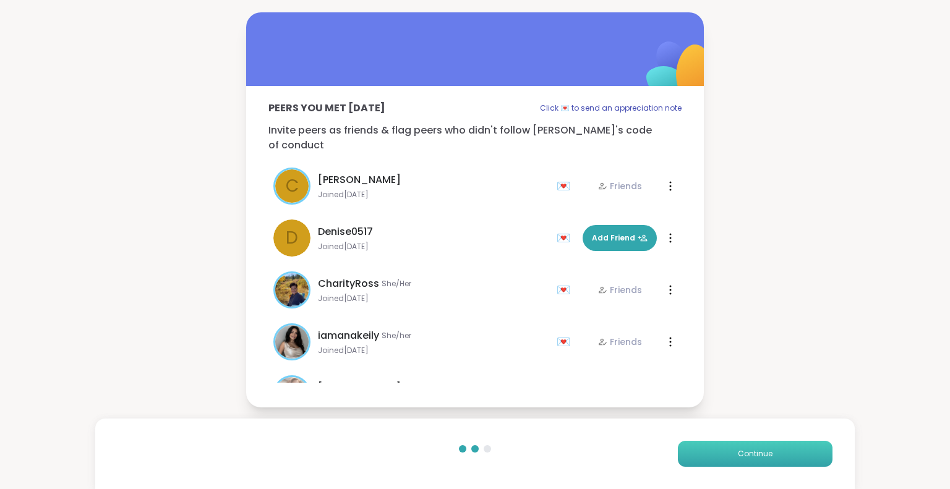
click at [744, 442] on button "Continue" at bounding box center [755, 454] width 155 height 26
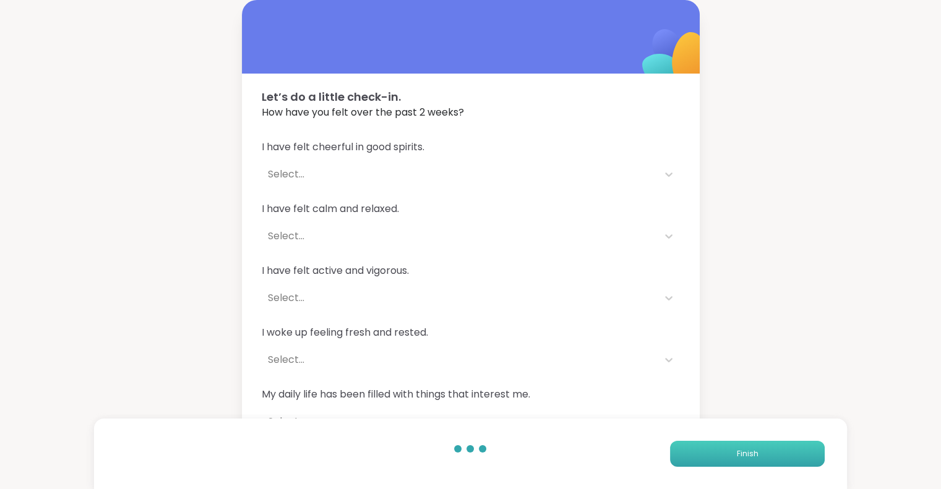
click at [744, 442] on button "Finish" at bounding box center [747, 454] width 155 height 26
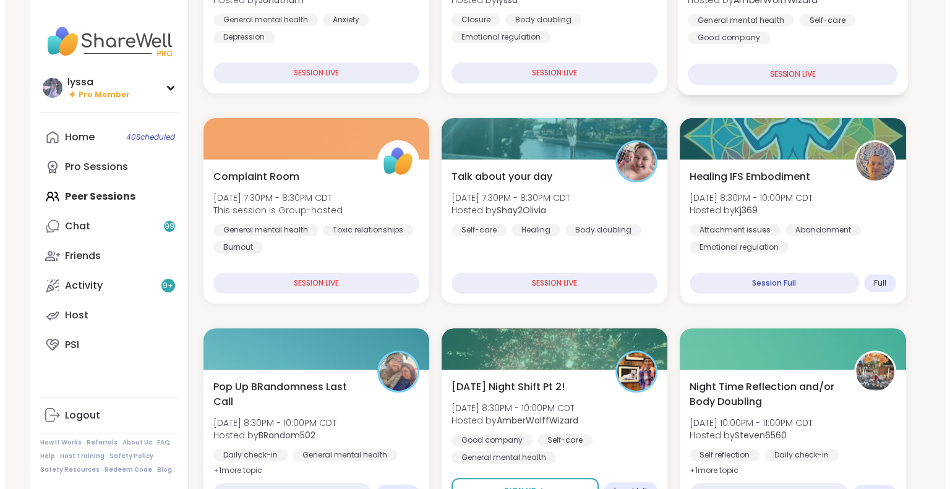
scroll to position [267, 0]
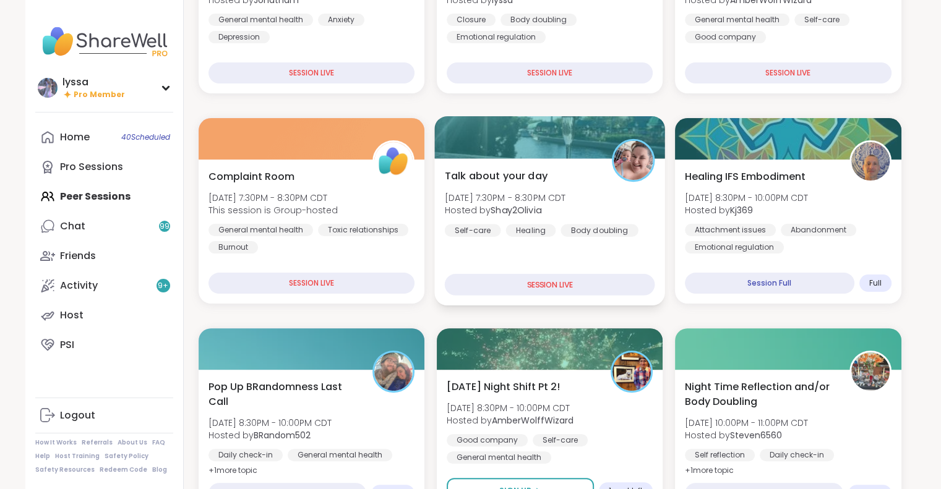
click at [605, 209] on div "Talk about your day [DATE] 7:30PM - 8:30PM CDT Hosted by Shay2Olivia Self-care …" at bounding box center [549, 202] width 210 height 68
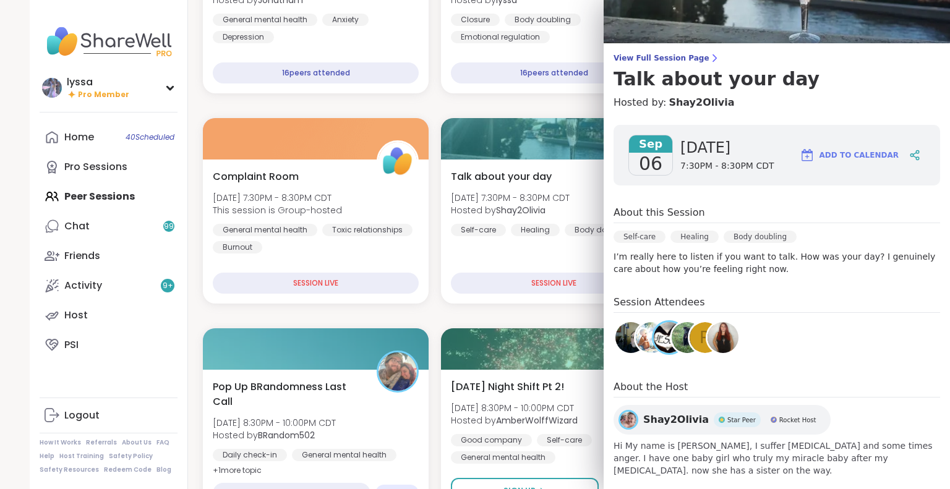
scroll to position [58, 0]
